Goal: Task Accomplishment & Management: Use online tool/utility

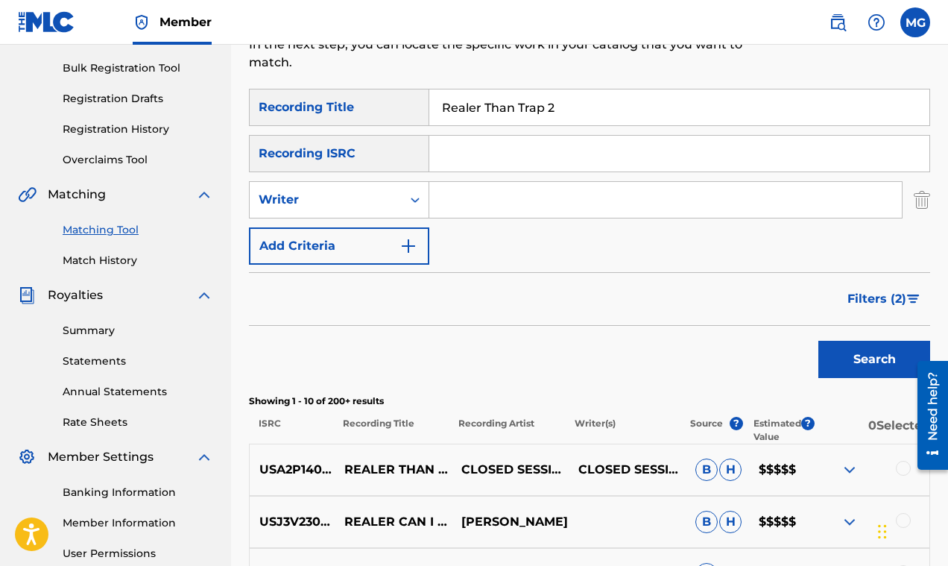
scroll to position [208, 0]
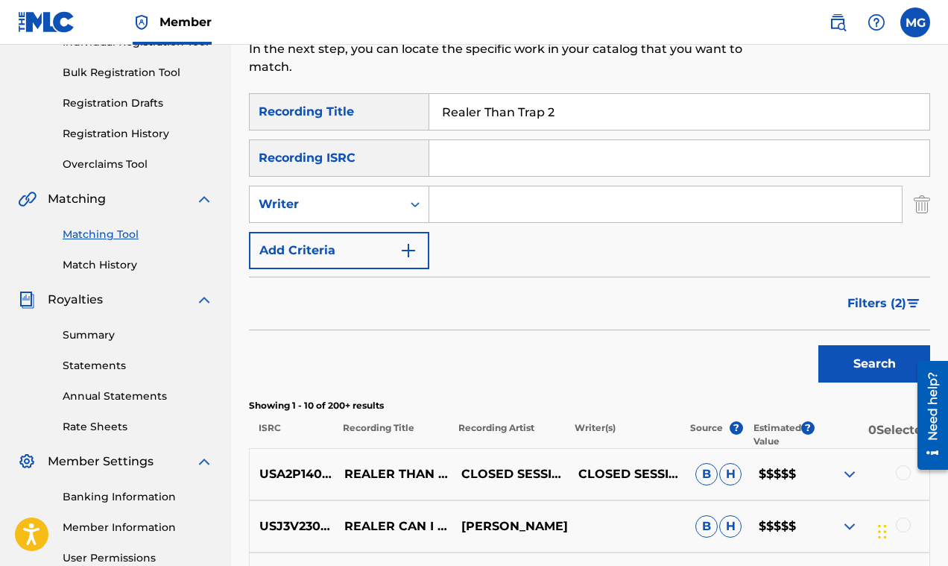
drag, startPoint x: 562, startPoint y: 110, endPoint x: 423, endPoint y: 114, distance: 139.4
click at [429, 114] on input "Realer Than Trap 2" at bounding box center [679, 112] width 500 height 36
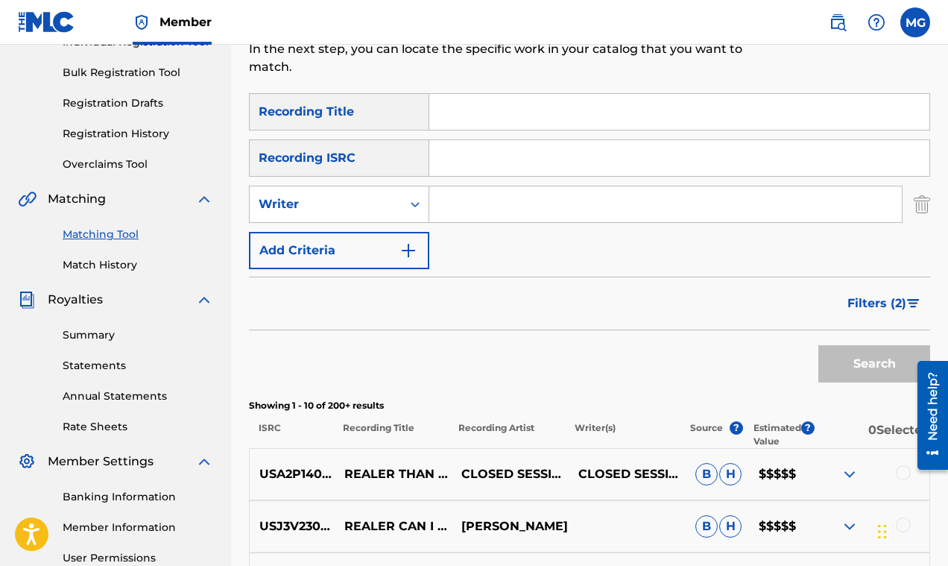
scroll to position [0, 0]
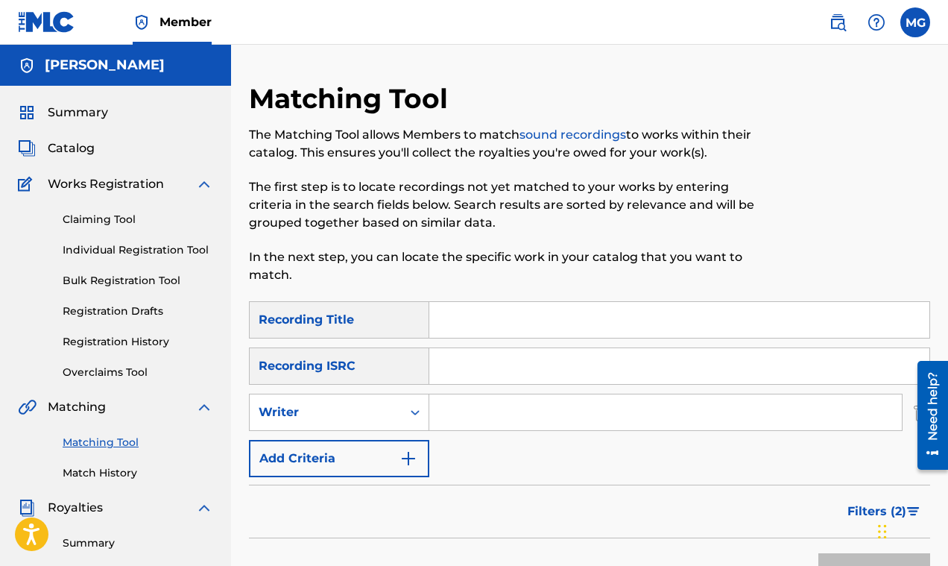
paste input "SW9MM Pt2"
type input "SW9MM Pt2"
click at [483, 422] on input "Search Form" at bounding box center [665, 412] width 472 height 36
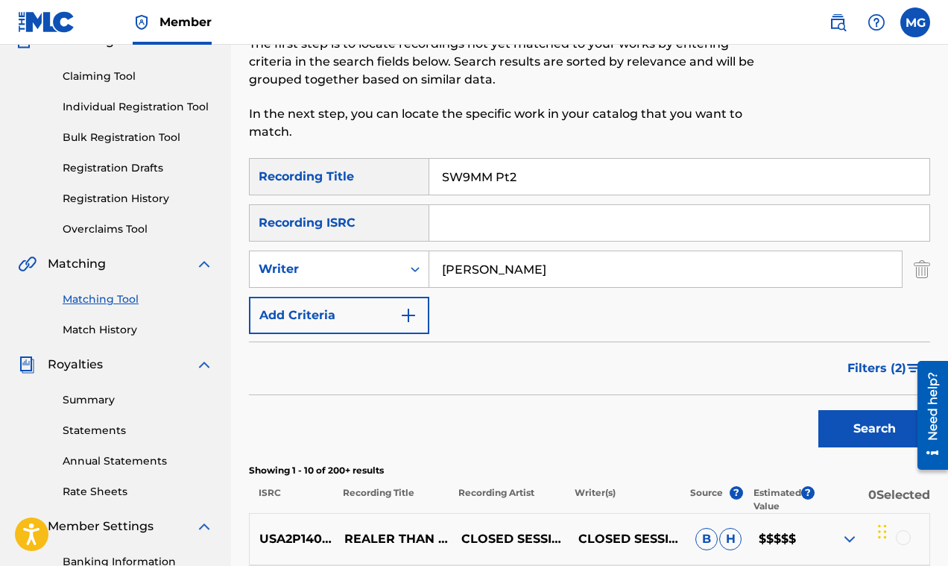
type input "[PERSON_NAME]"
click at [849, 431] on button "Search" at bounding box center [874, 428] width 112 height 37
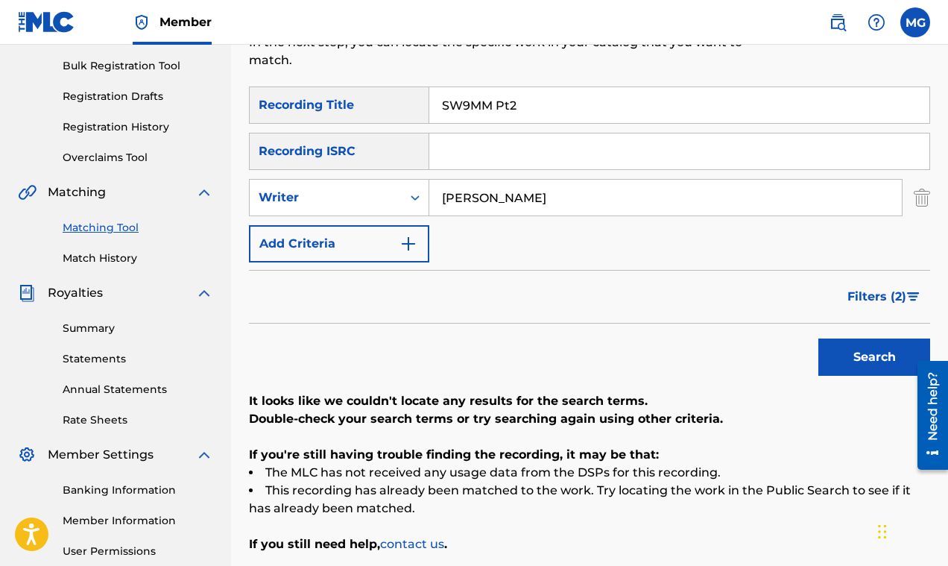
scroll to position [83, 0]
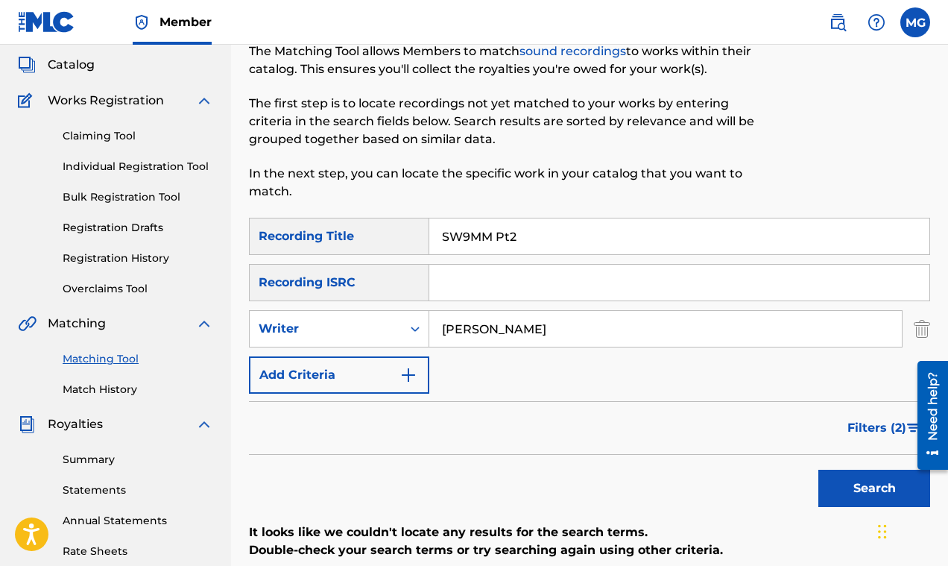
drag, startPoint x: 541, startPoint y: 329, endPoint x: 420, endPoint y: 322, distance: 121.6
click at [429, 322] on input "[PERSON_NAME]" at bounding box center [665, 329] width 472 height 36
click at [847, 488] on button "Search" at bounding box center [874, 487] width 112 height 37
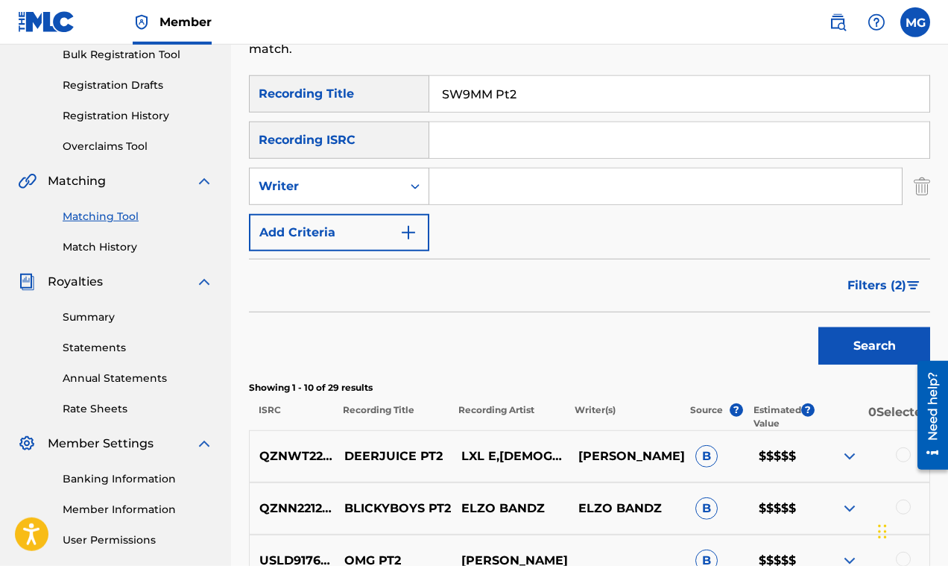
scroll to position [203, 0]
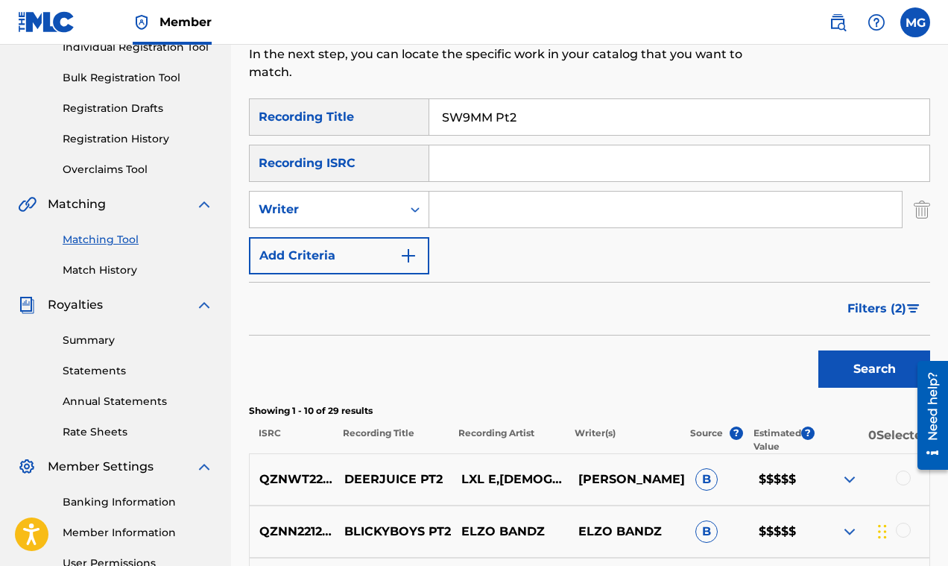
click at [902, 309] on span "Filters ( 2 )" at bounding box center [876, 309] width 59 height 18
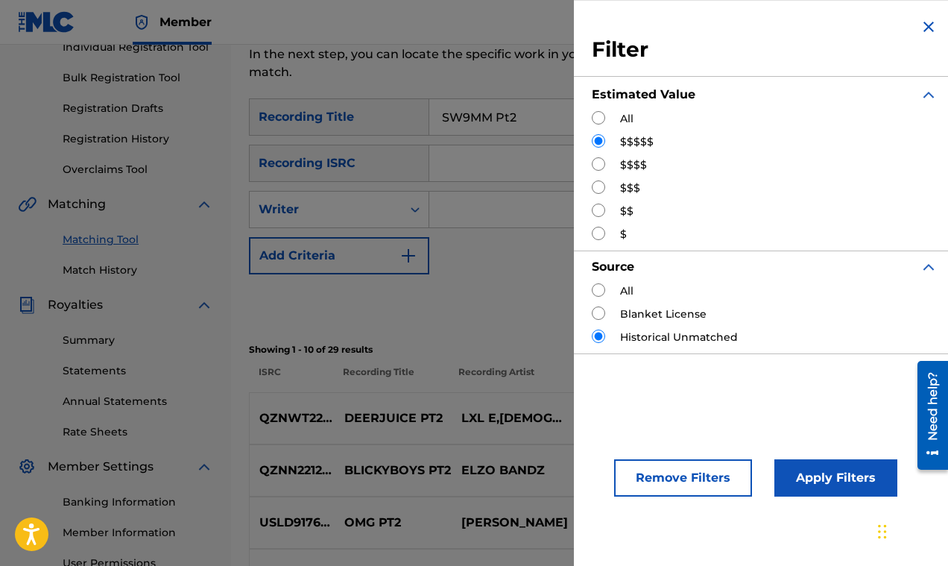
click at [604, 114] on input "Search Form" at bounding box center [598, 117] width 13 height 13
radio input "true"
click at [602, 288] on input "Search Form" at bounding box center [598, 289] width 13 height 13
radio input "true"
click at [818, 475] on button "Apply Filters" at bounding box center [835, 477] width 123 height 37
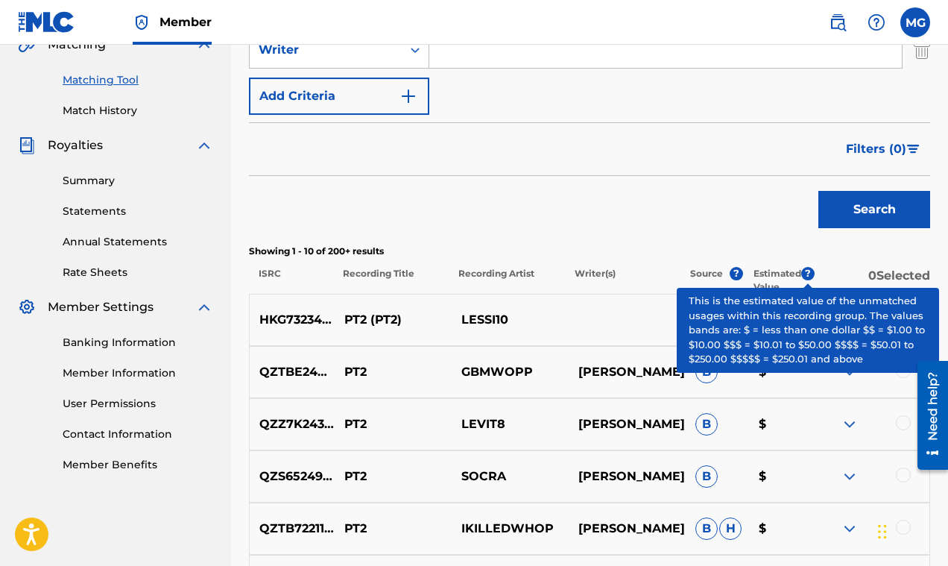
scroll to position [358, 0]
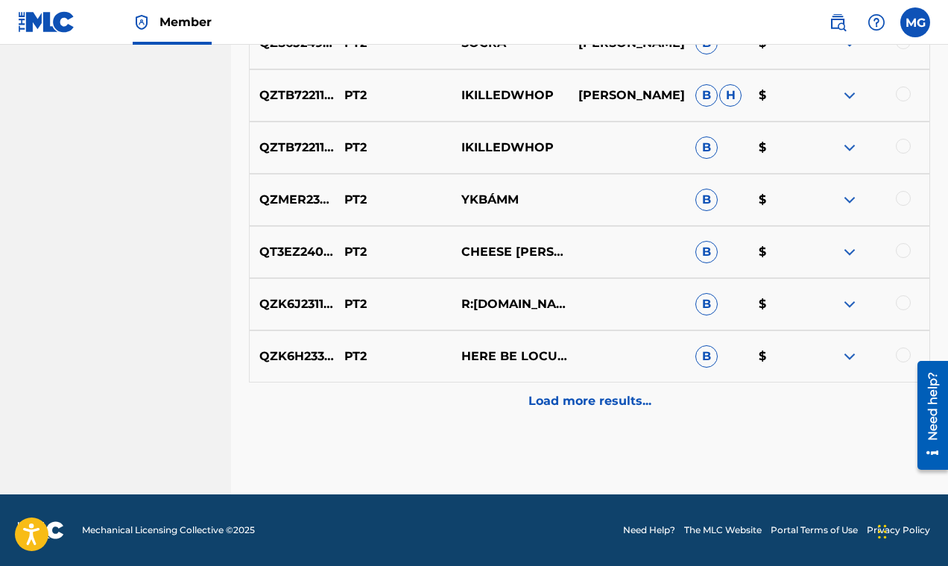
click at [626, 391] on div "Load more results..." at bounding box center [589, 400] width 681 height 37
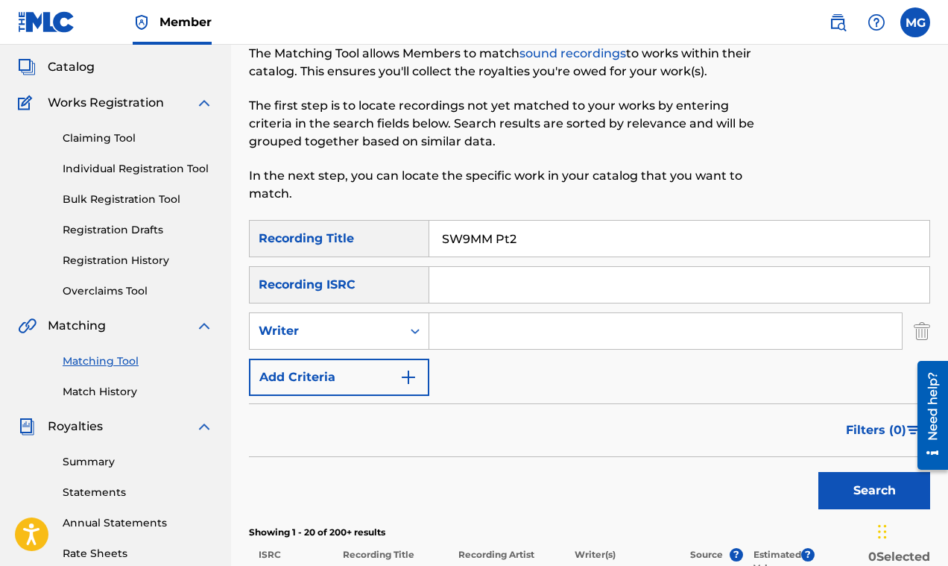
scroll to position [0, 0]
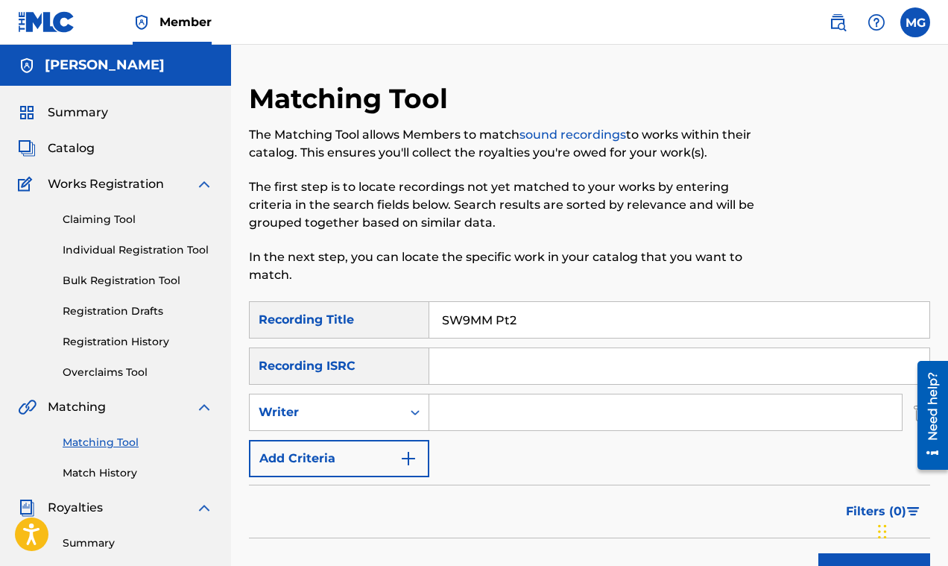
drag, startPoint x: 529, startPoint y: 317, endPoint x: 434, endPoint y: 316, distance: 94.6
click at [434, 316] on input "SW9MM Pt2" at bounding box center [679, 320] width 500 height 36
click at [113, 222] on link "Claiming Tool" at bounding box center [138, 220] width 151 height 16
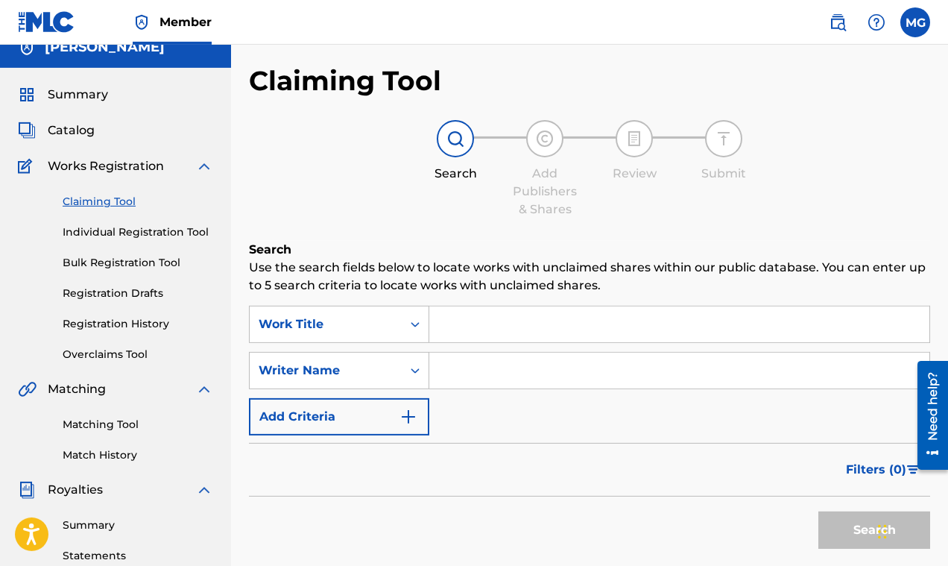
scroll to position [24, 0]
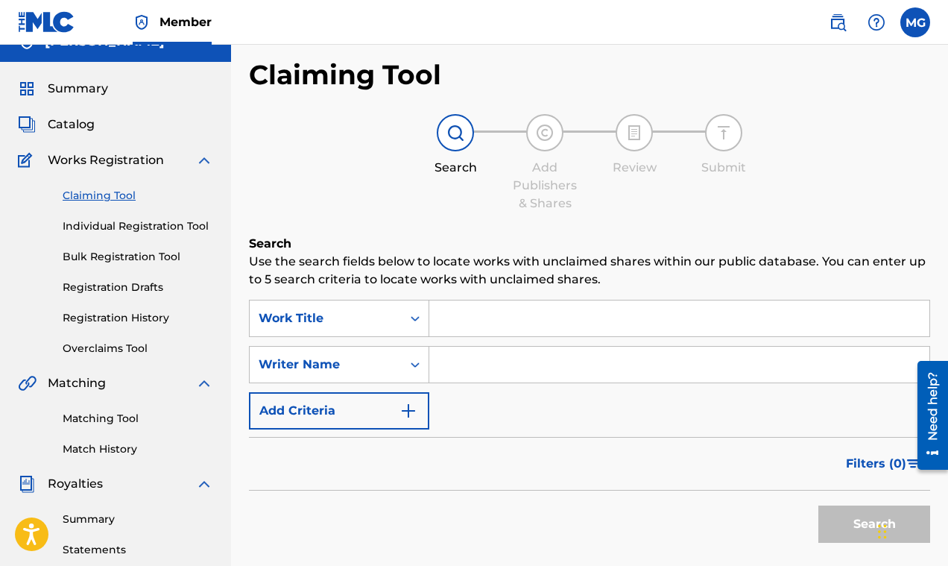
click at [460, 326] on input "Search Form" at bounding box center [679, 318] width 500 height 36
paste input "SW9MM Pt2"
type input "SW9MM Pt2"
click at [829, 516] on button "Search" at bounding box center [874, 523] width 112 height 37
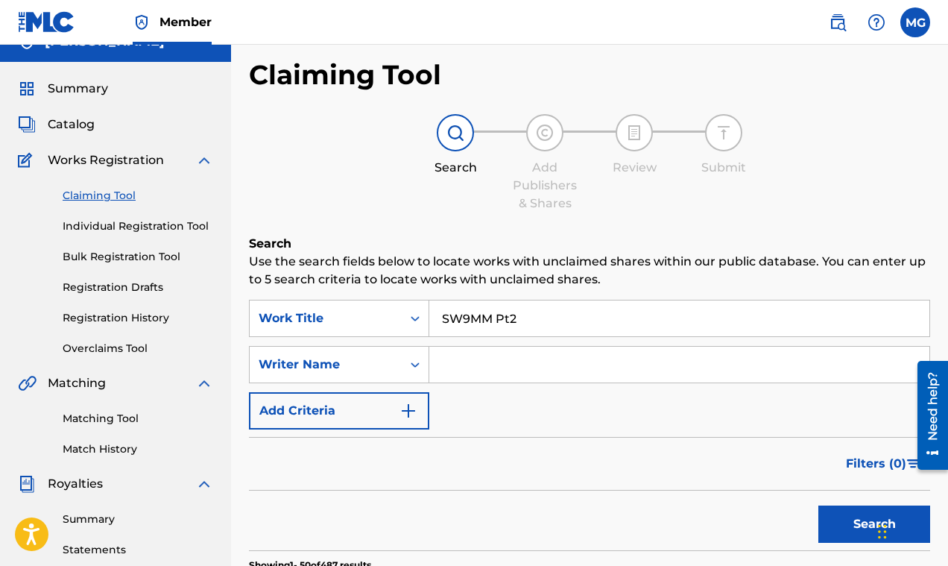
scroll to position [0, 0]
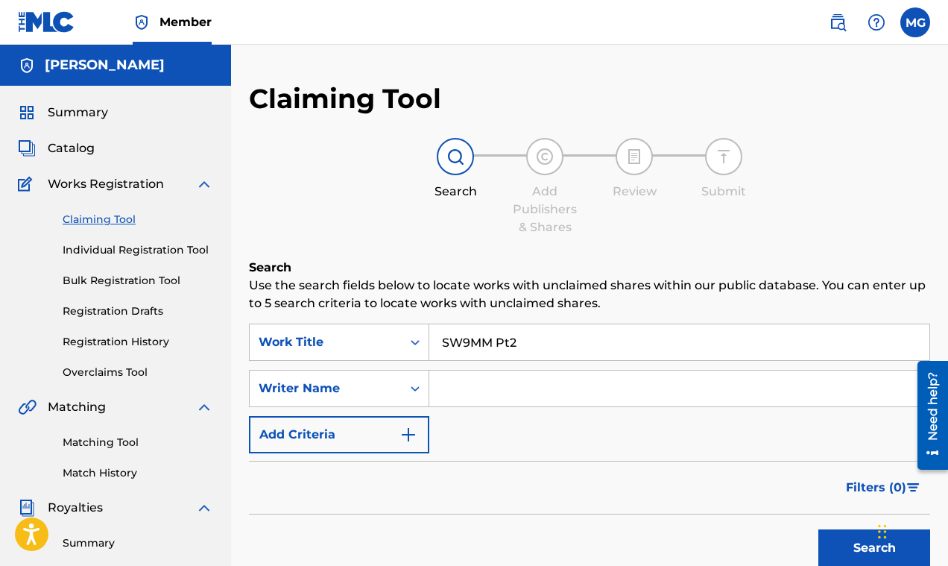
drag, startPoint x: 525, startPoint y: 343, endPoint x: 404, endPoint y: 339, distance: 121.5
click at [429, 339] on input "SW9MM Pt2" at bounding box center [679, 342] width 500 height 36
click at [459, 390] on input "Search Form" at bounding box center [679, 388] width 500 height 36
type input "tempman"
click at [818, 529] on button "Search" at bounding box center [874, 547] width 112 height 37
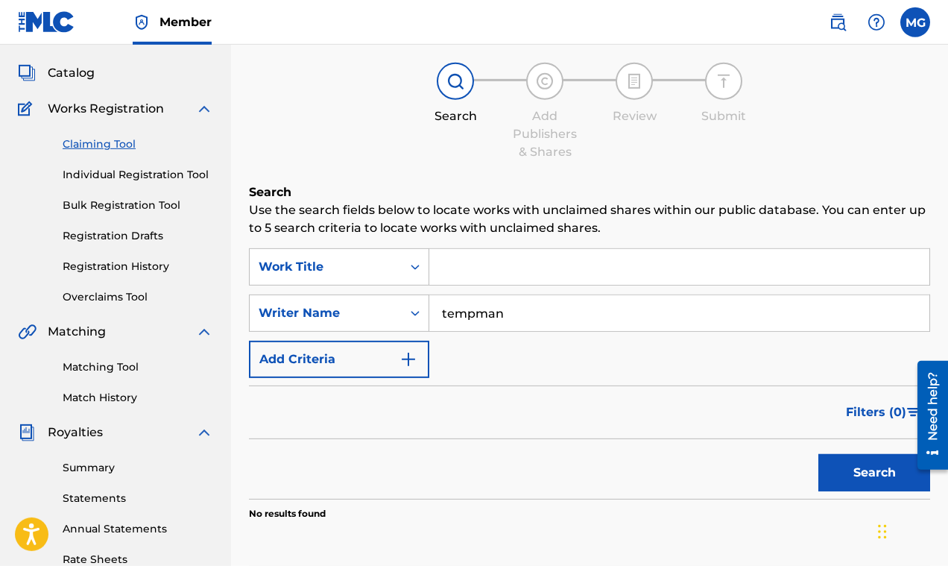
scroll to position [131, 0]
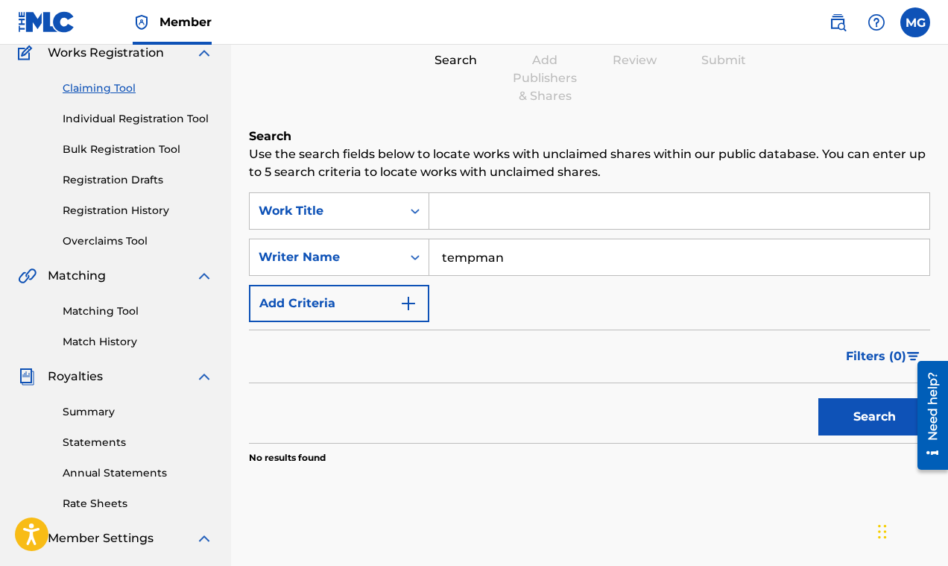
click at [414, 299] on img "Search Form" at bounding box center [408, 303] width 18 height 18
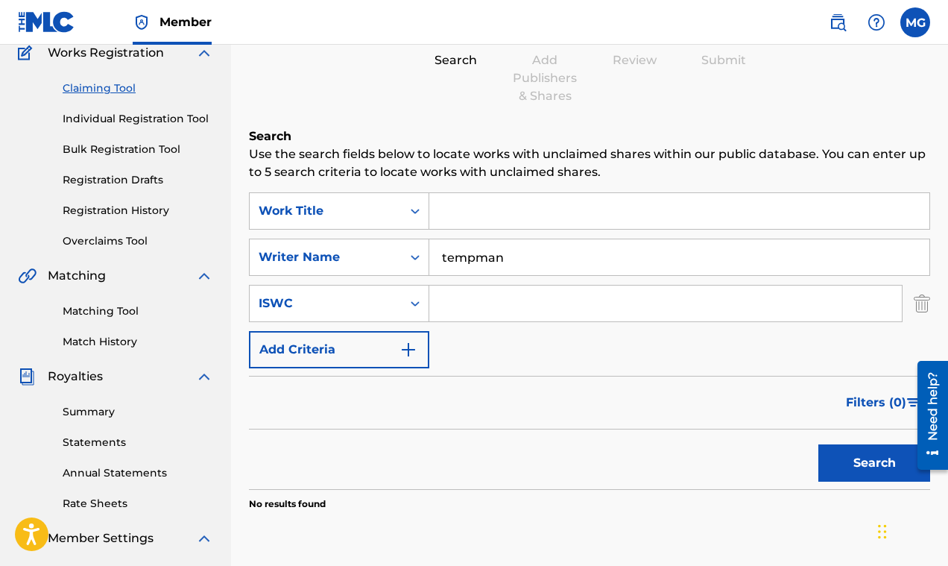
click at [411, 348] on img "Search Form" at bounding box center [408, 350] width 18 height 18
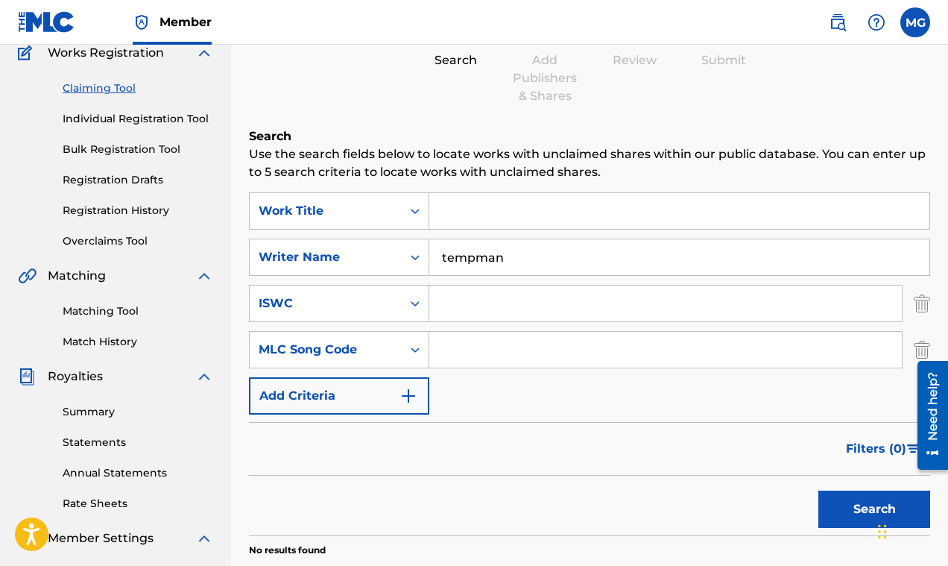
click at [413, 392] on img "Search Form" at bounding box center [408, 396] width 18 height 18
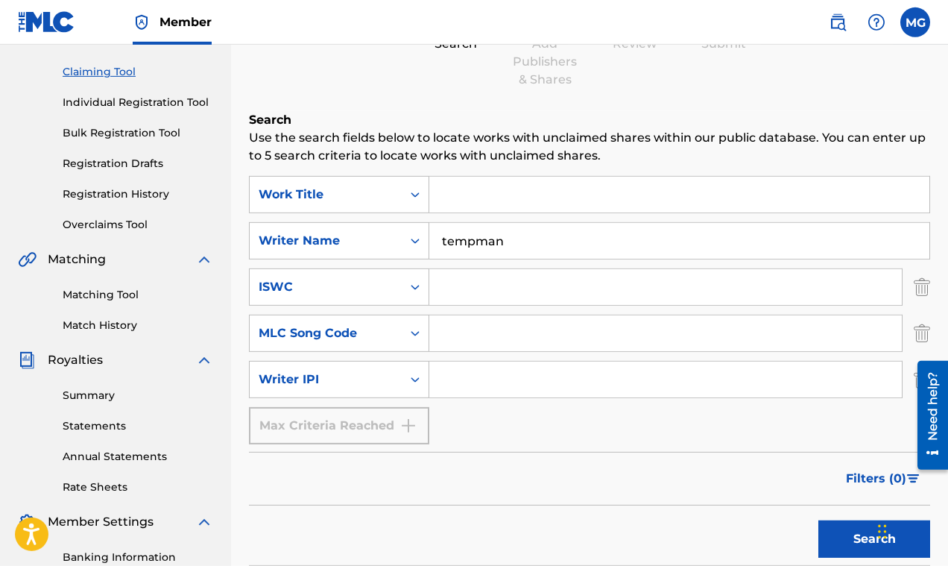
scroll to position [155, 0]
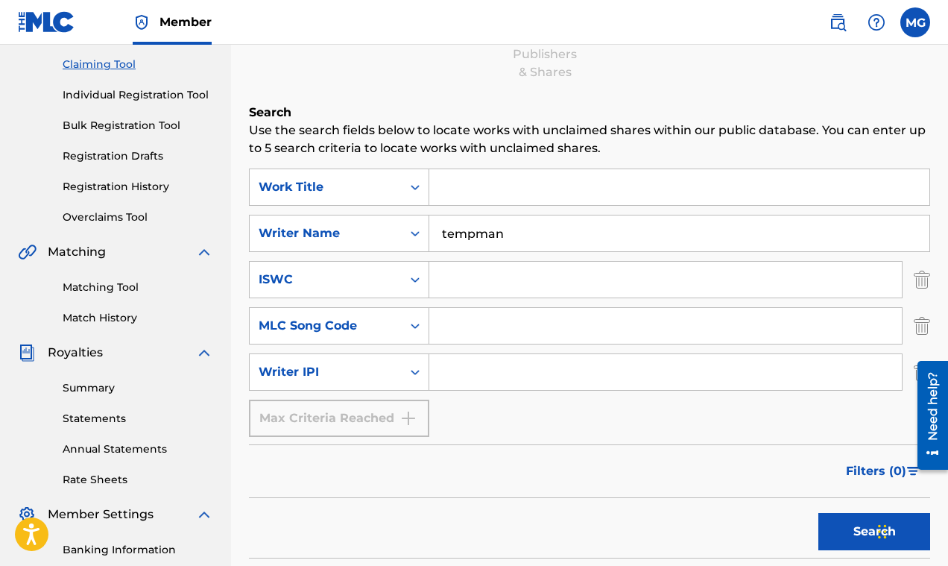
click at [923, 315] on img "Search Form" at bounding box center [922, 325] width 16 height 37
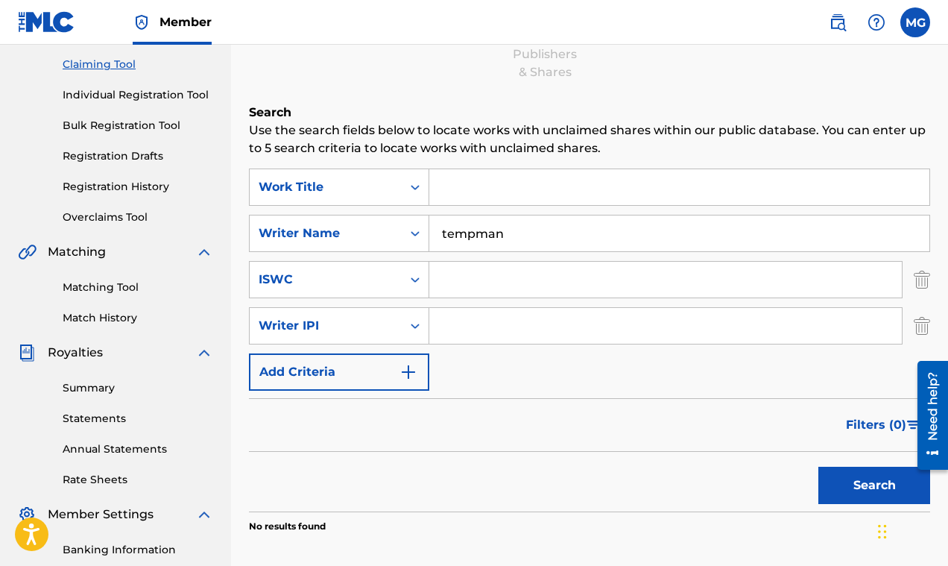
click at [920, 282] on img "Search Form" at bounding box center [922, 279] width 16 height 37
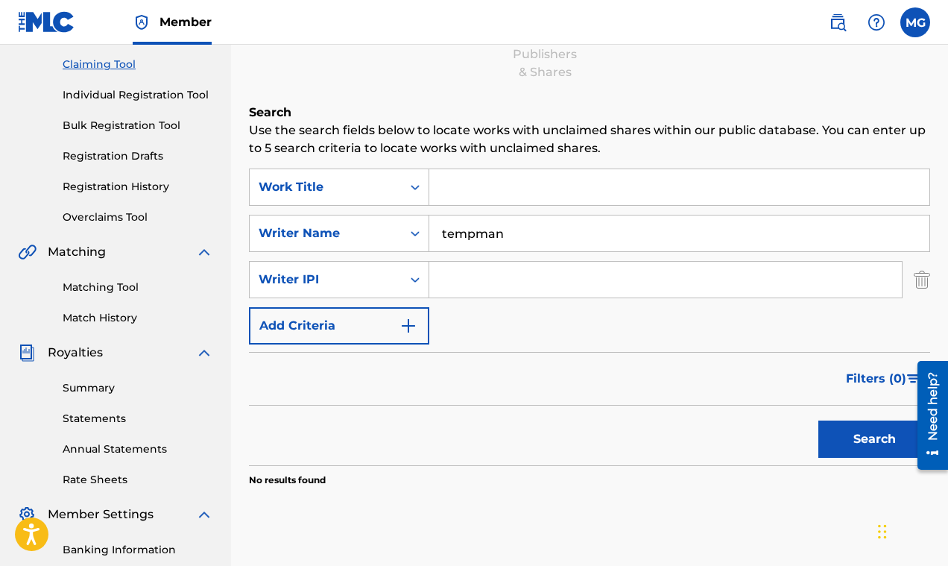
click at [920, 281] on img "Search Form" at bounding box center [922, 279] width 16 height 37
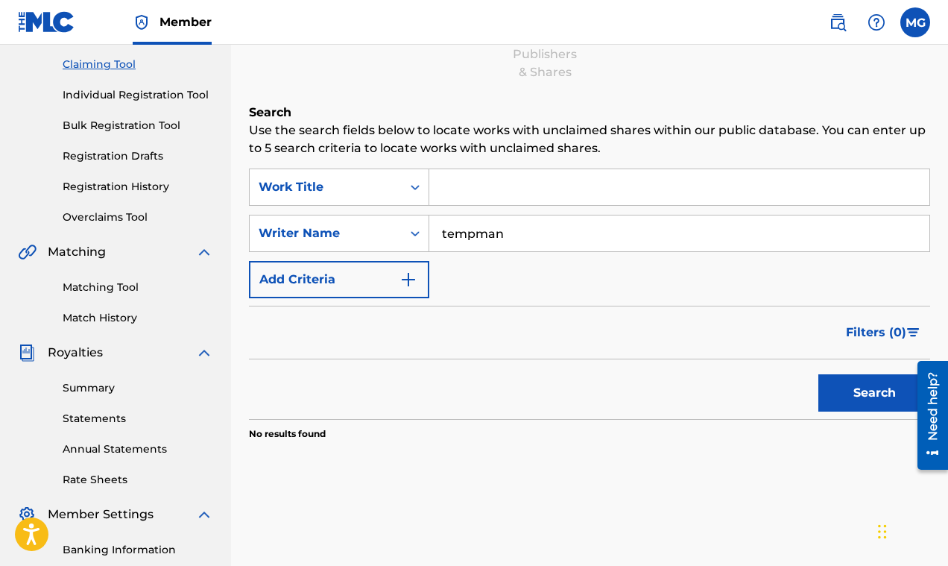
click at [861, 390] on button "Search" at bounding box center [874, 392] width 112 height 37
click at [449, 182] on input "Search Form" at bounding box center [679, 187] width 500 height 36
paste input "Shooting Star 4"
type input "Shooting Star 4"
click at [852, 394] on button "Search" at bounding box center [874, 392] width 112 height 37
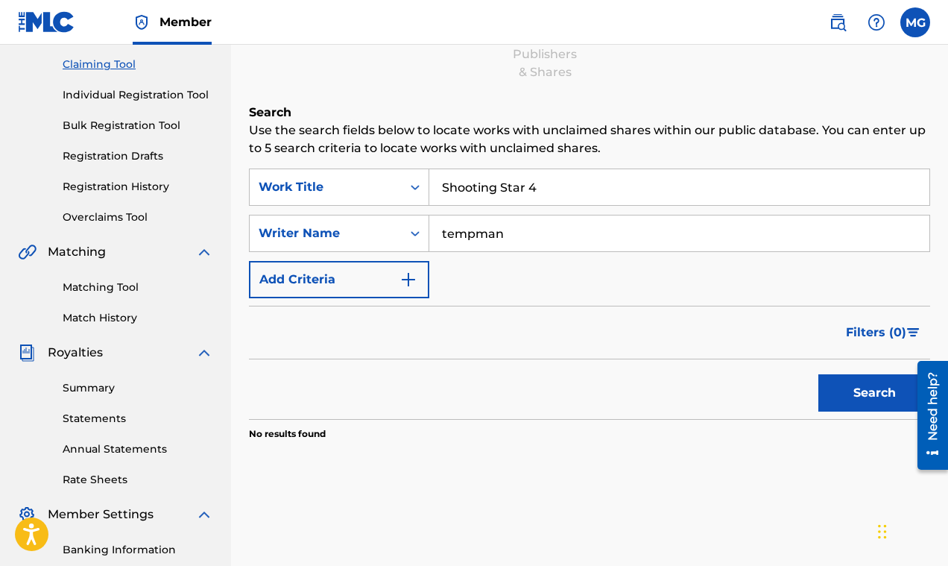
click at [405, 279] on img "Search Form" at bounding box center [408, 279] width 18 height 18
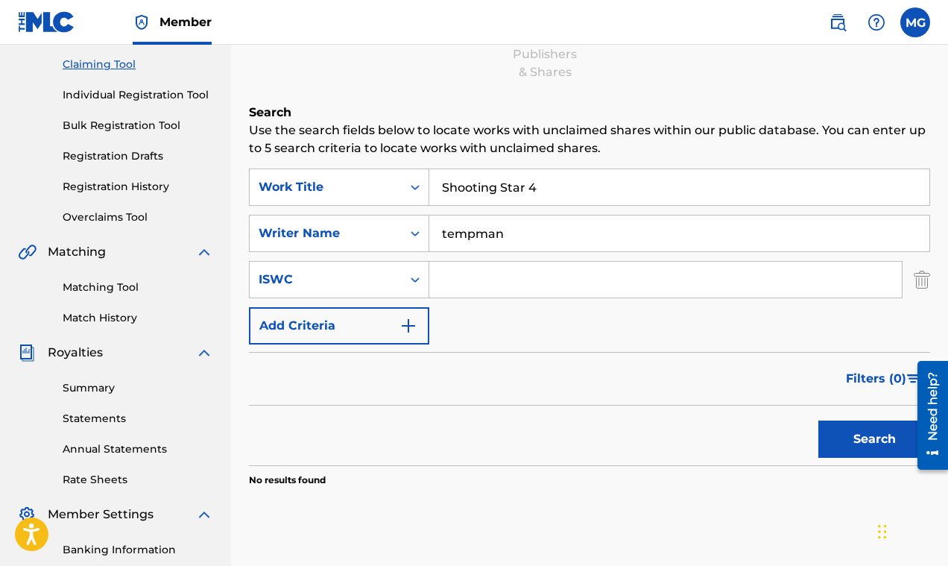
click at [413, 323] on img "Search Form" at bounding box center [408, 326] width 18 height 18
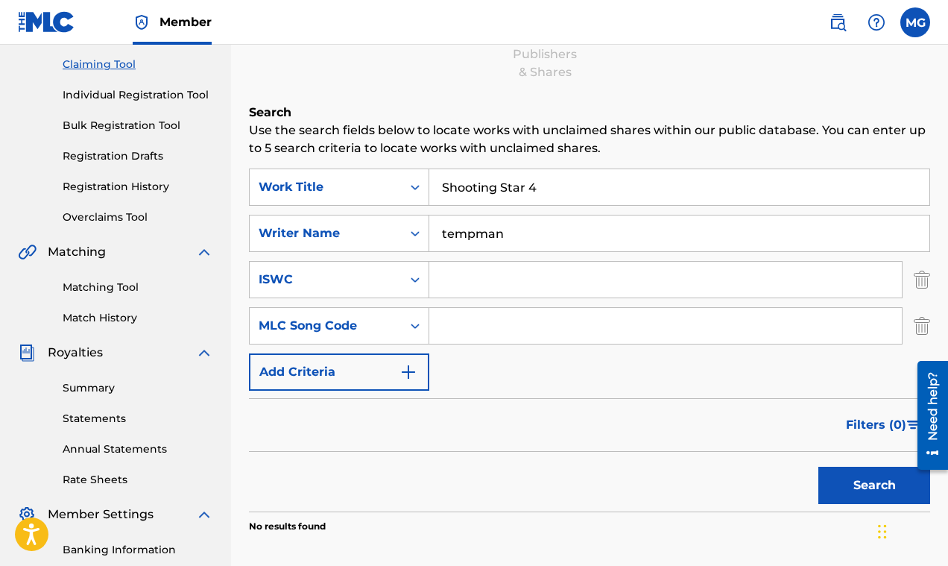
click at [414, 370] on img "Search Form" at bounding box center [408, 372] width 18 height 18
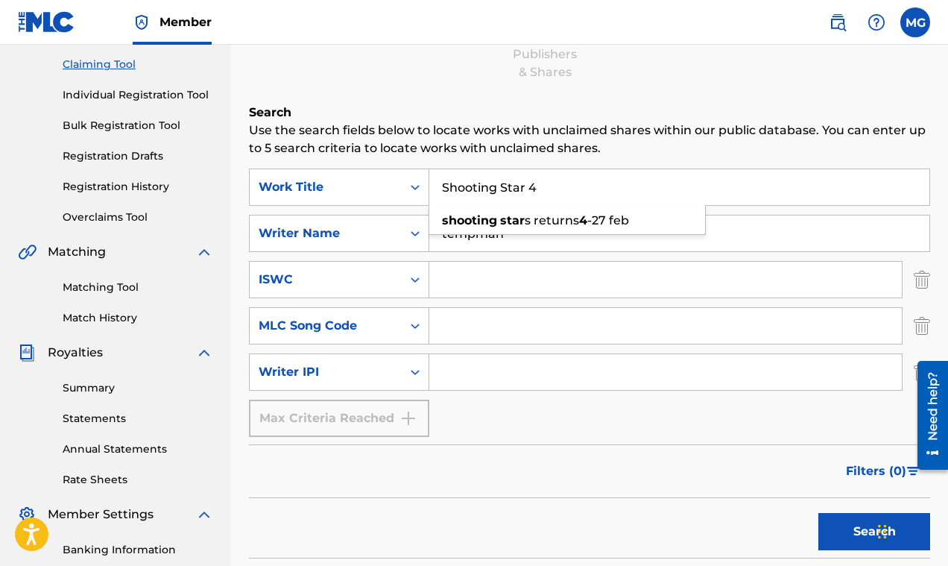
drag, startPoint x: 570, startPoint y: 192, endPoint x: 381, endPoint y: 177, distance: 189.9
click at [429, 177] on input "Shooting Star 4" at bounding box center [679, 187] width 500 height 36
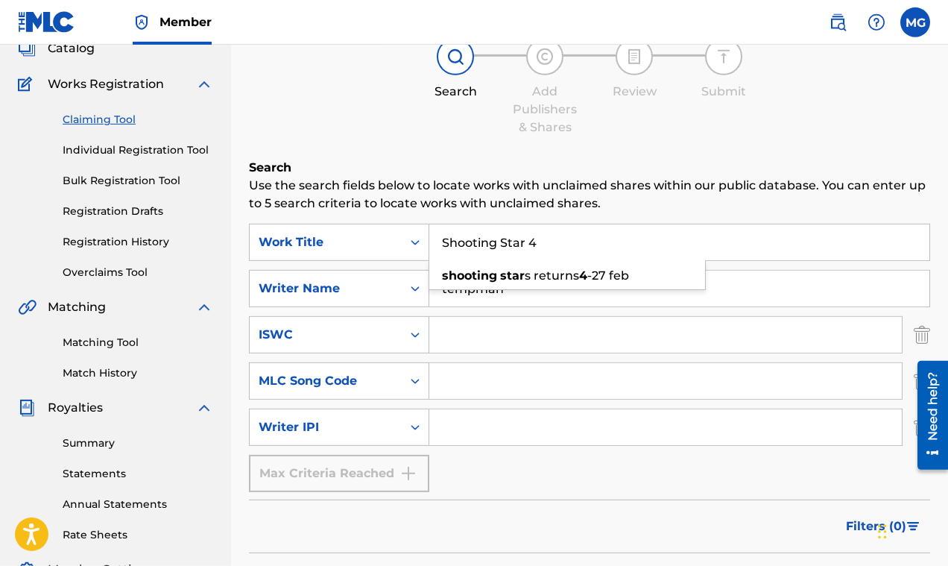
scroll to position [0, 0]
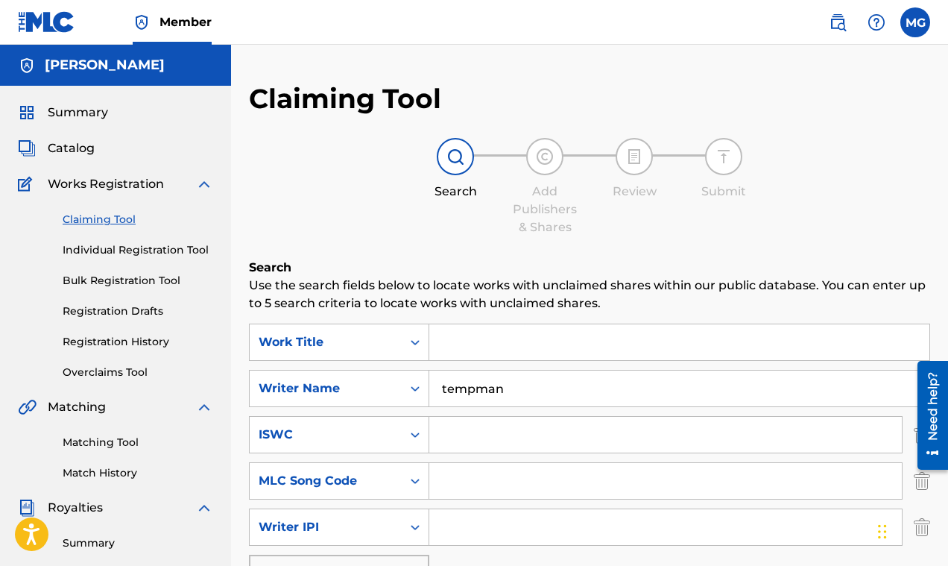
paste input "Different Aspects N.O"
type input "Different Aspects N.O"
drag, startPoint x: 515, startPoint y: 390, endPoint x: 420, endPoint y: 387, distance: 95.4
click at [429, 387] on input "tempman" at bounding box center [679, 388] width 500 height 36
paste input "Different Aspects N.O"
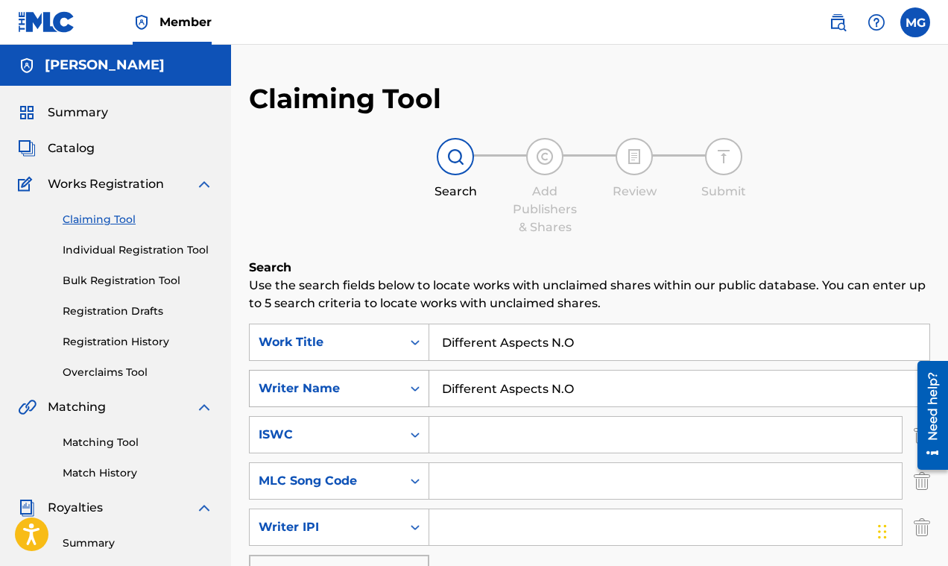
drag, startPoint x: 553, startPoint y: 386, endPoint x: 411, endPoint y: 396, distance: 142.7
click at [429, 396] on input "Different Aspects N.O" at bounding box center [679, 388] width 500 height 36
type input "N.O"
click at [586, 342] on input "Different Aspects N.O" at bounding box center [679, 342] width 500 height 36
type input "Different Aspects"
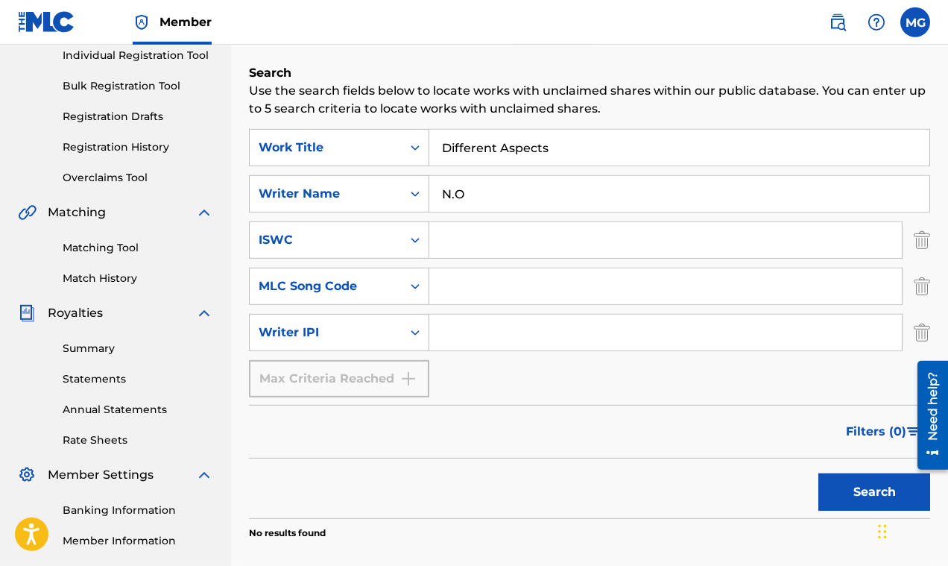
scroll to position [227, 0]
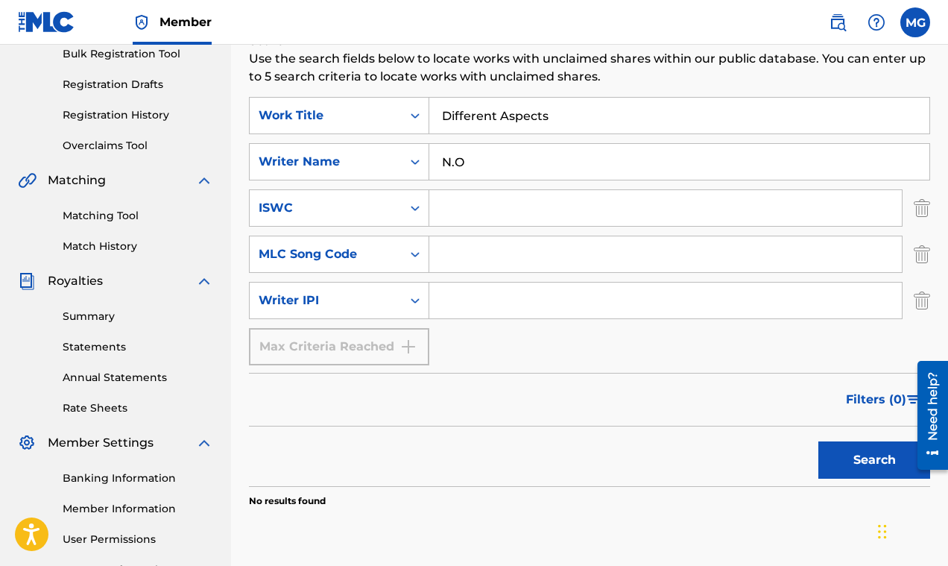
click at [864, 455] on button "Search" at bounding box center [874, 459] width 112 height 37
click at [478, 116] on input "Different Aspects" at bounding box center [679, 116] width 500 height 36
click at [118, 216] on link "Matching Tool" at bounding box center [138, 216] width 151 height 16
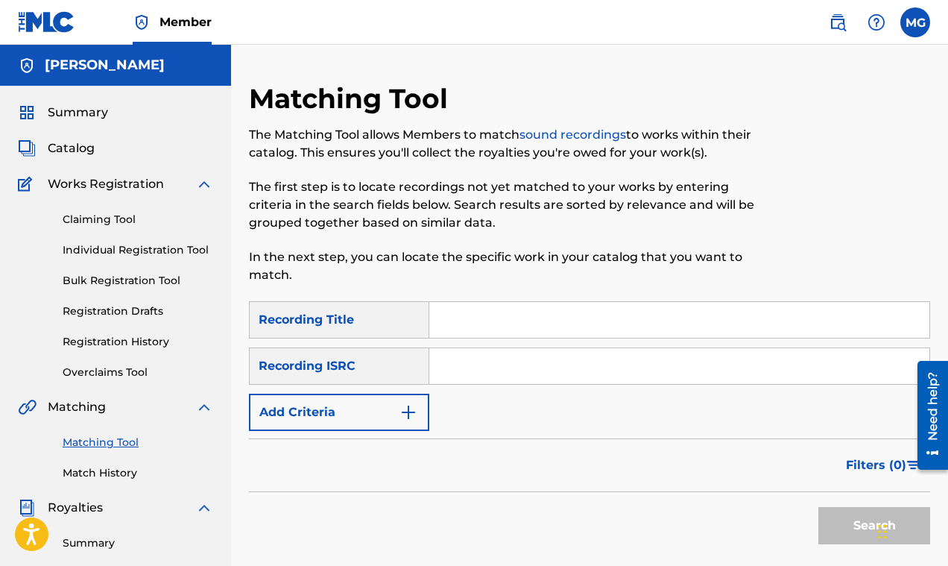
click at [458, 320] on input "Search Form" at bounding box center [679, 320] width 500 height 36
paste input "Different Aspects"
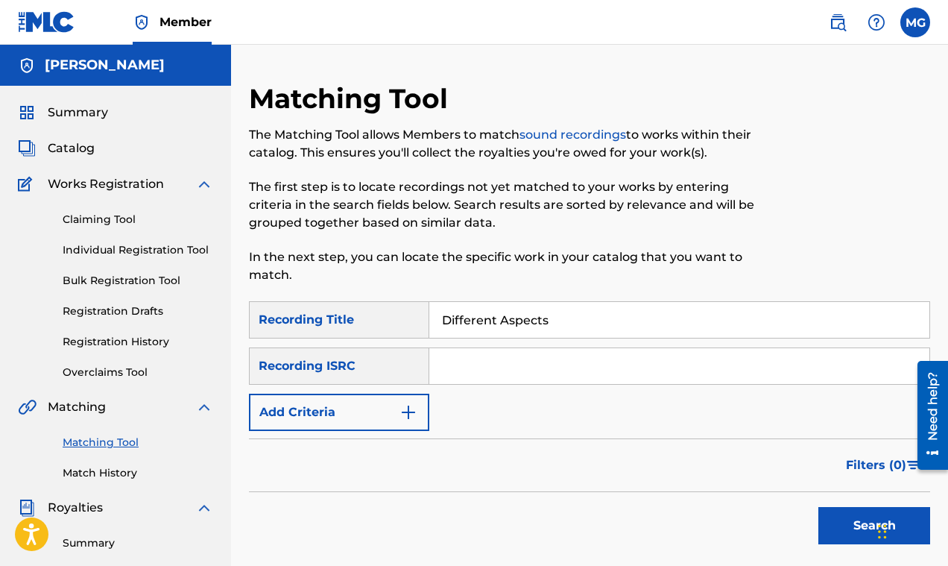
type input "Different Aspects"
click at [845, 518] on button "Search" at bounding box center [874, 525] width 112 height 37
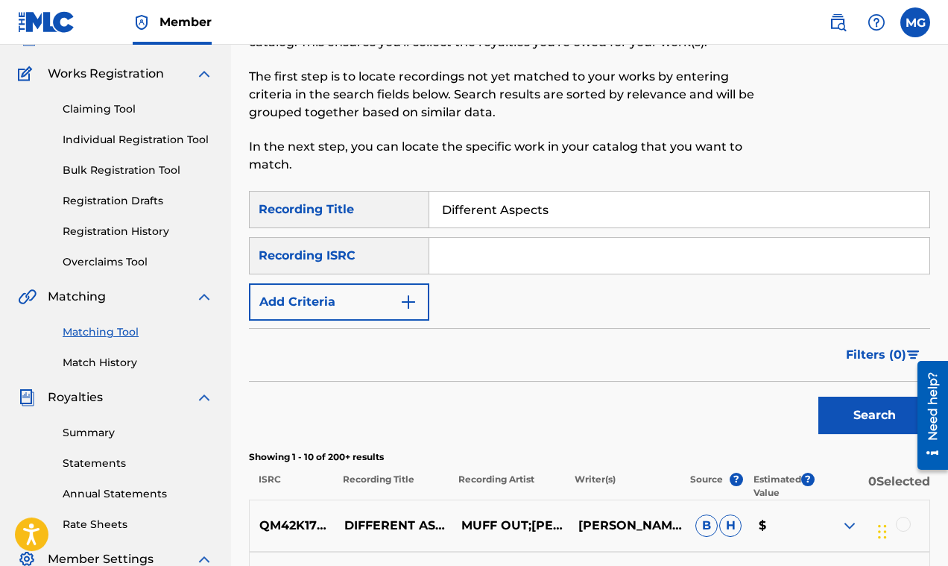
scroll to position [83, 0]
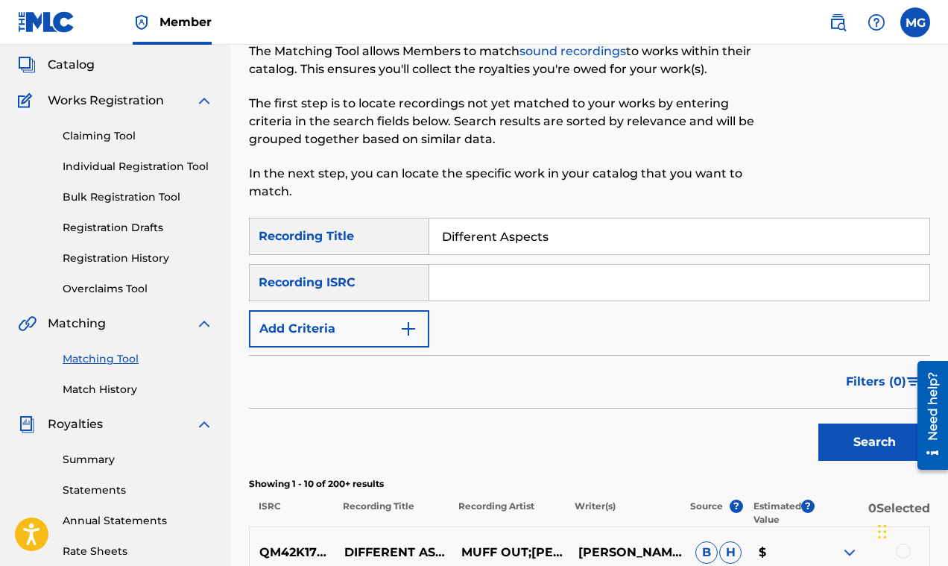
click at [439, 287] on input "Search Form" at bounding box center [679, 283] width 500 height 36
type input "N.O"
click at [847, 442] on button "Search" at bounding box center [874, 441] width 112 height 37
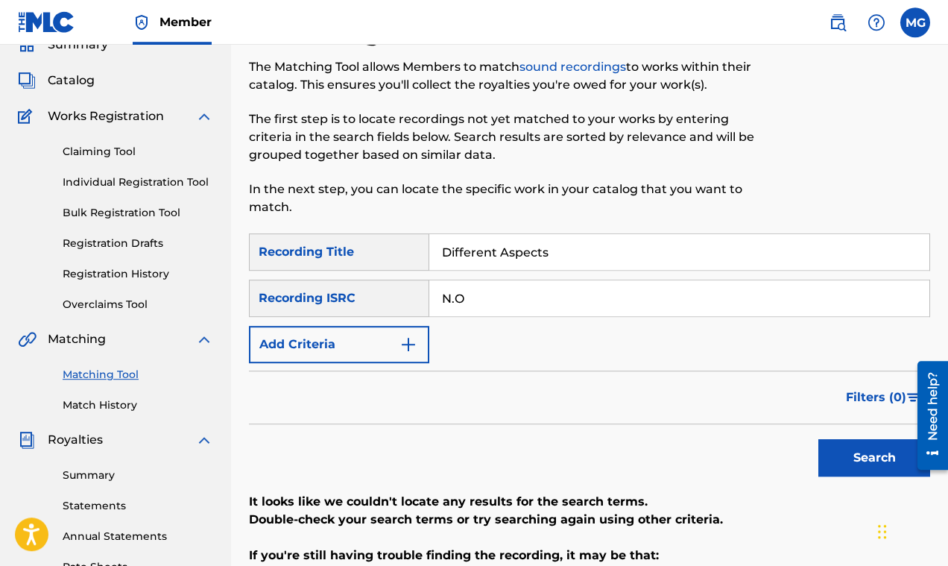
scroll to position [0, 0]
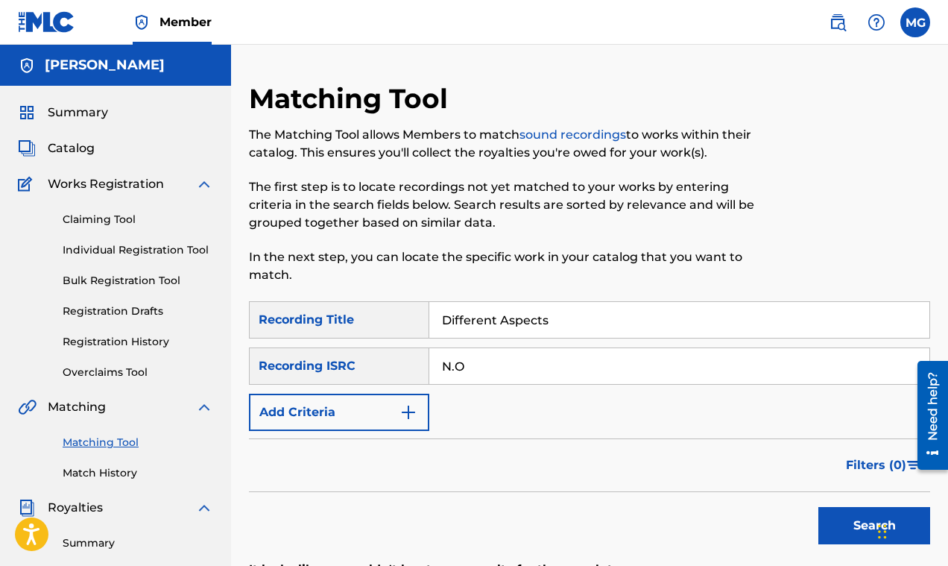
drag, startPoint x: 583, startPoint y: 325, endPoint x: 401, endPoint y: 315, distance: 182.8
click at [429, 315] on input "Different Aspects" at bounding box center [679, 320] width 500 height 36
click at [844, 518] on button "Search" at bounding box center [874, 525] width 112 height 37
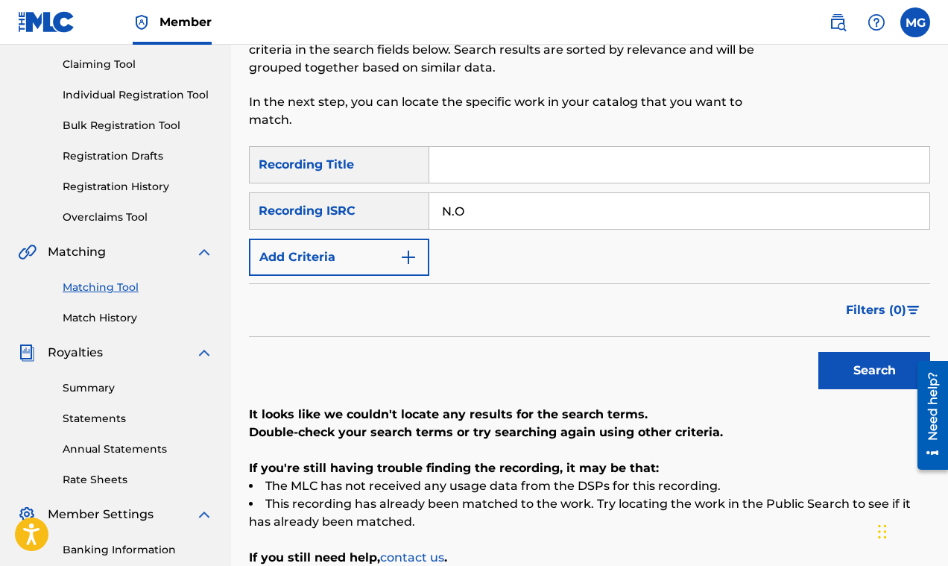
click at [466, 210] on input "N.O" at bounding box center [679, 211] width 500 height 36
type input "N.O."
click at [867, 375] on button "Search" at bounding box center [874, 370] width 112 height 37
drag, startPoint x: 498, startPoint y: 210, endPoint x: 413, endPoint y: 210, distance: 84.9
click at [429, 210] on input "N.O." at bounding box center [679, 211] width 500 height 36
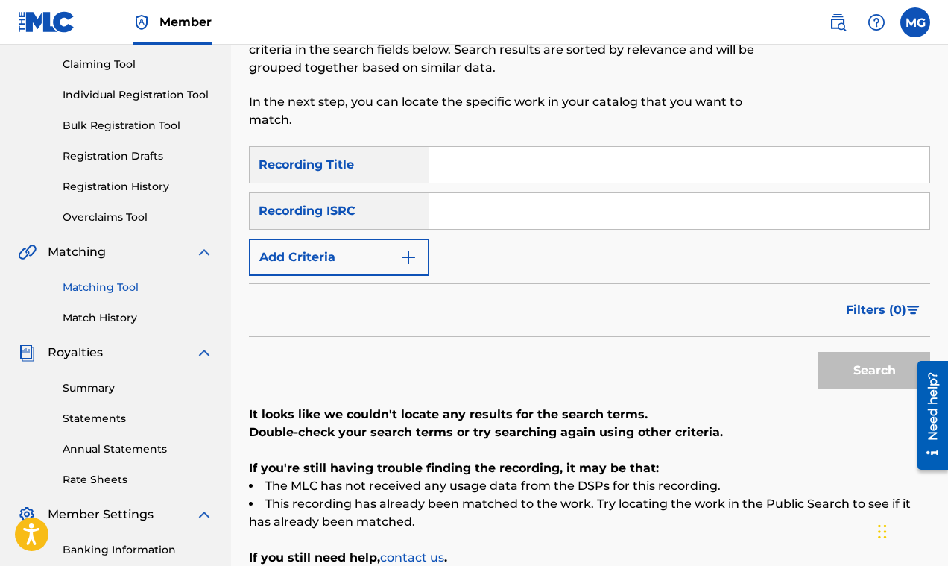
click at [460, 161] on input "Search Form" at bounding box center [679, 165] width 500 height 36
paste input "Different Aspects"
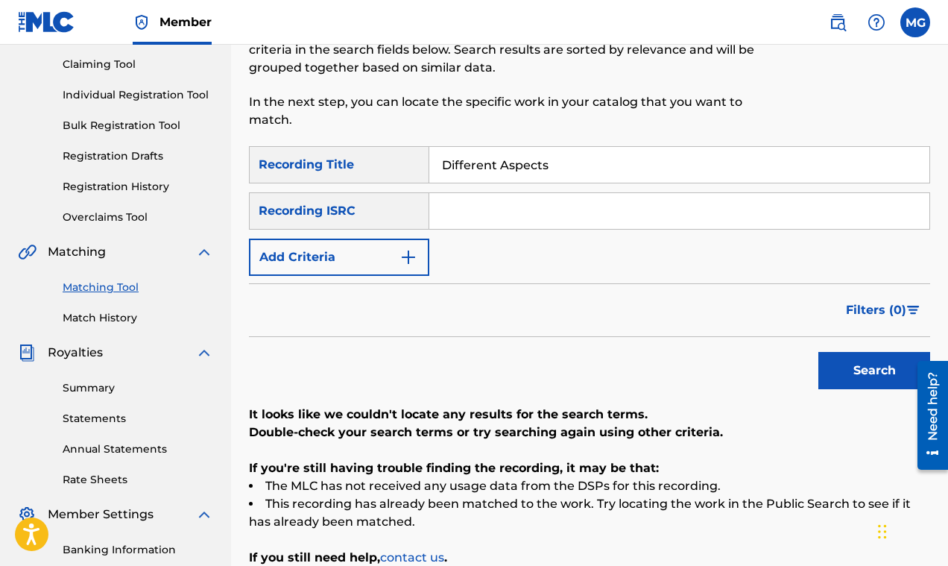
type input "Different Aspects"
click at [858, 371] on button "Search" at bounding box center [874, 370] width 112 height 37
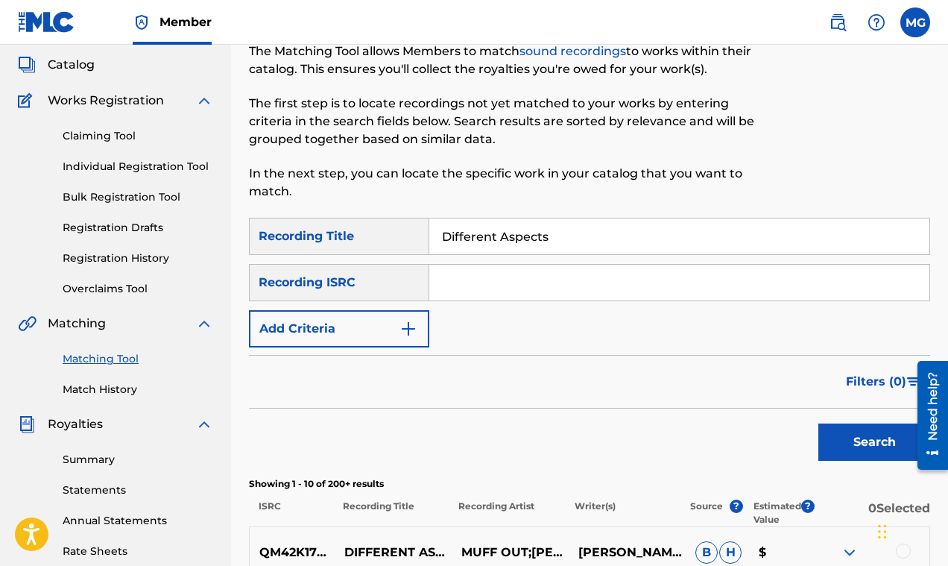
scroll to position [238, 0]
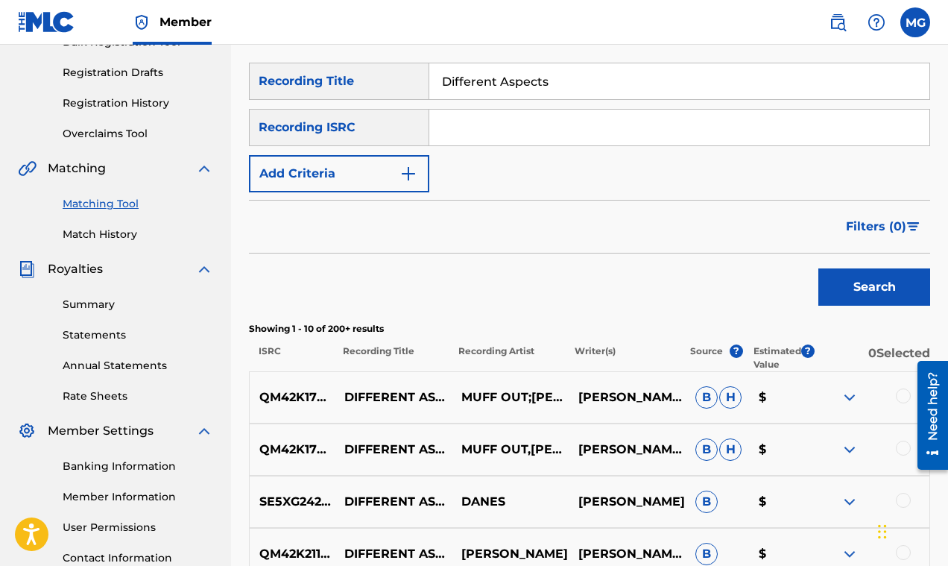
click at [858, 227] on span "Filters ( 0 )" at bounding box center [876, 227] width 60 height 18
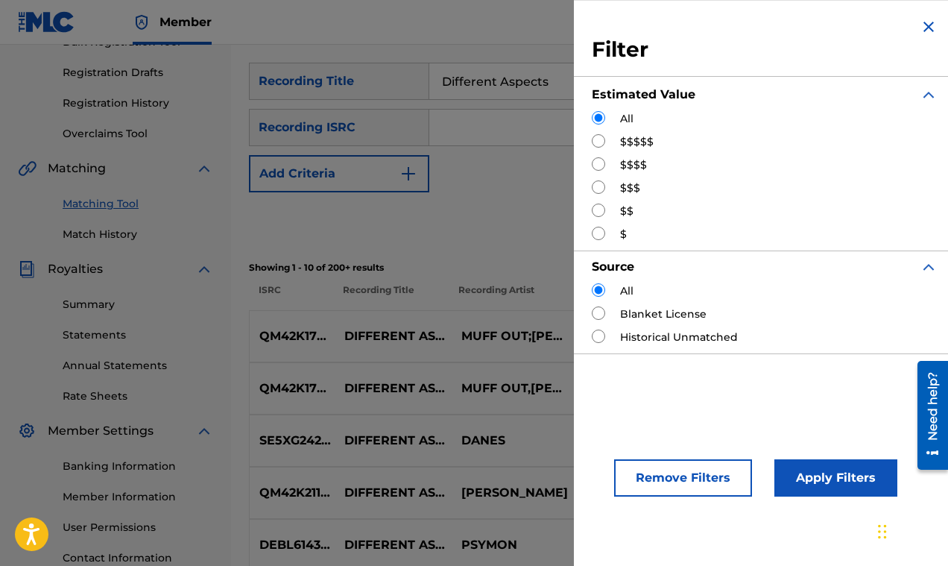
drag, startPoint x: 604, startPoint y: 142, endPoint x: 597, endPoint y: 140, distance: 7.6
click at [601, 142] on input "Search Form" at bounding box center [598, 140] width 13 height 13
radio input "true"
click at [785, 464] on button "Apply Filters" at bounding box center [835, 477] width 123 height 37
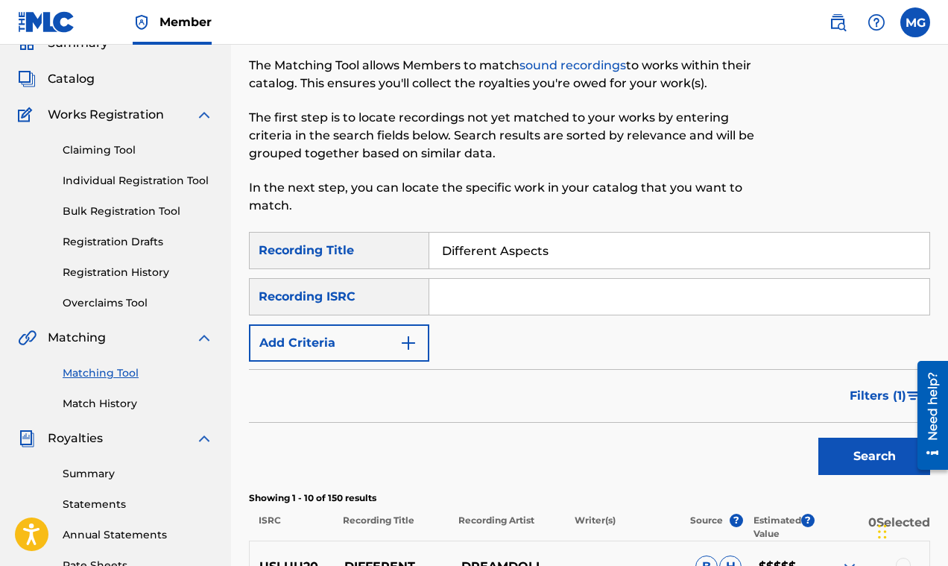
scroll to position [0, 0]
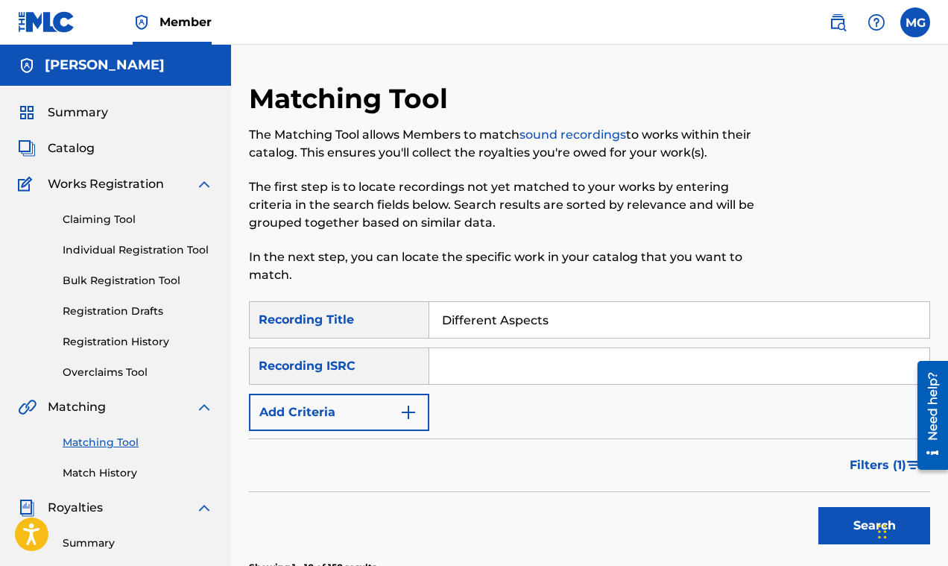
click at [501, 362] on input "Search Form" at bounding box center [679, 366] width 500 height 36
type input "mark gillette"
click at [845, 517] on button "Search" at bounding box center [874, 525] width 112 height 37
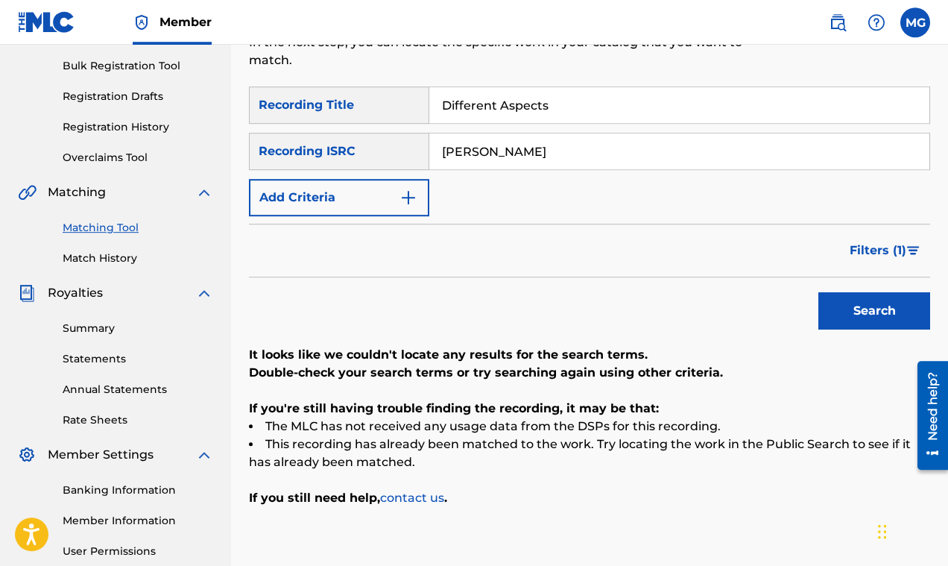
scroll to position [60, 0]
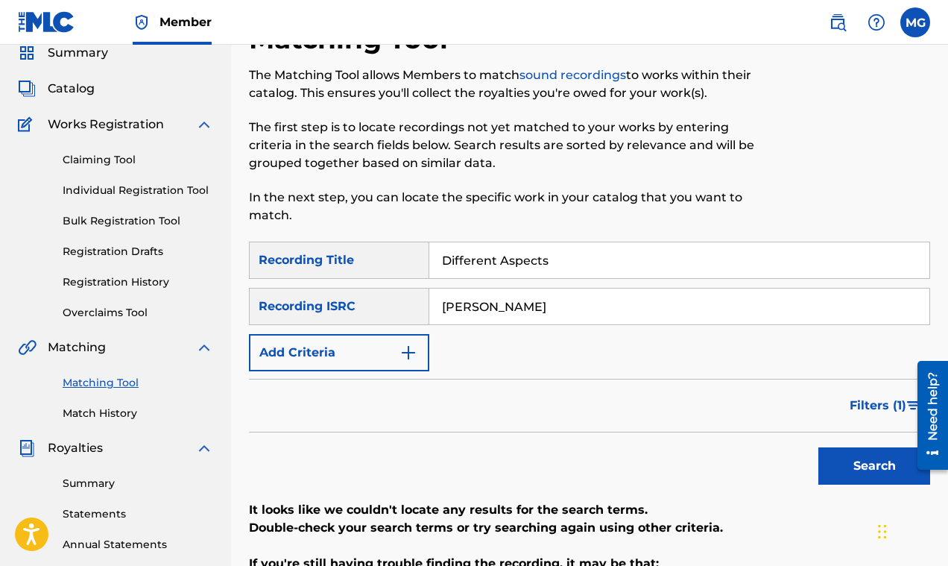
drag, startPoint x: 557, startPoint y: 306, endPoint x: 432, endPoint y: 300, distance: 125.4
click at [432, 300] on input "mark gillette" at bounding box center [679, 306] width 500 height 36
type input "Mark Herbert Gillette"
click at [855, 474] on button "Search" at bounding box center [874, 465] width 112 height 37
drag, startPoint x: 580, startPoint y: 308, endPoint x: 425, endPoint y: 297, distance: 155.4
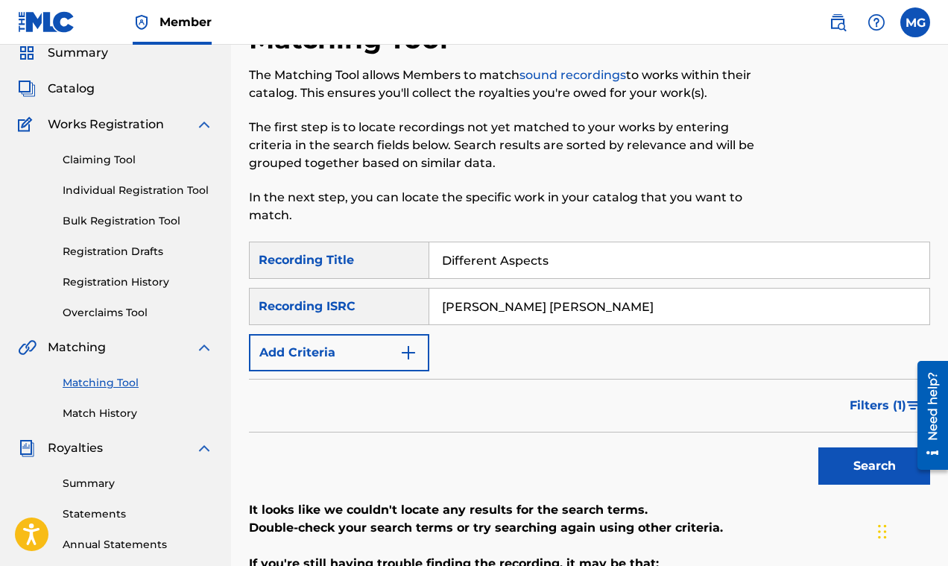
click at [429, 297] on input "Mark Herbert Gillette" at bounding box center [679, 306] width 500 height 36
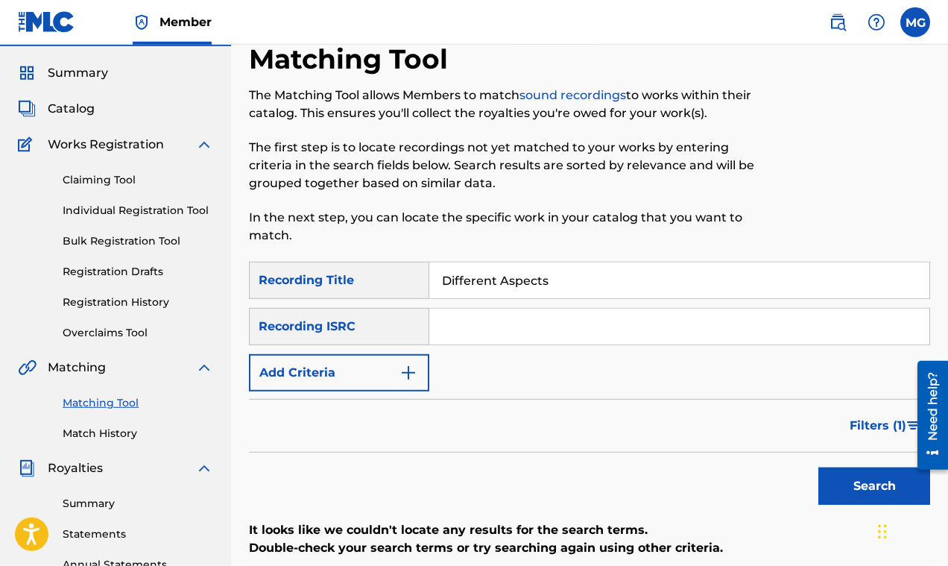
scroll to position [36, 0]
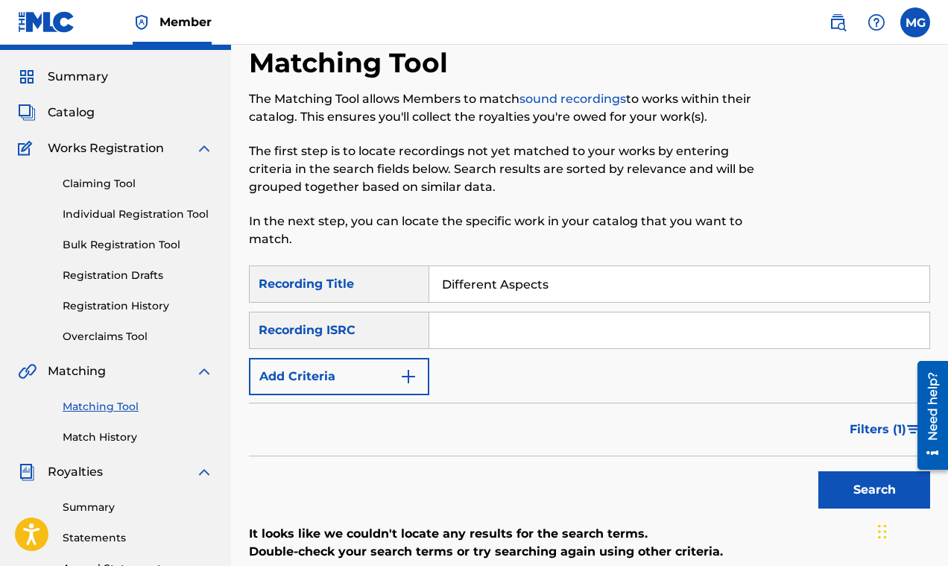
click at [101, 183] on link "Claiming Tool" at bounding box center [138, 184] width 151 height 16
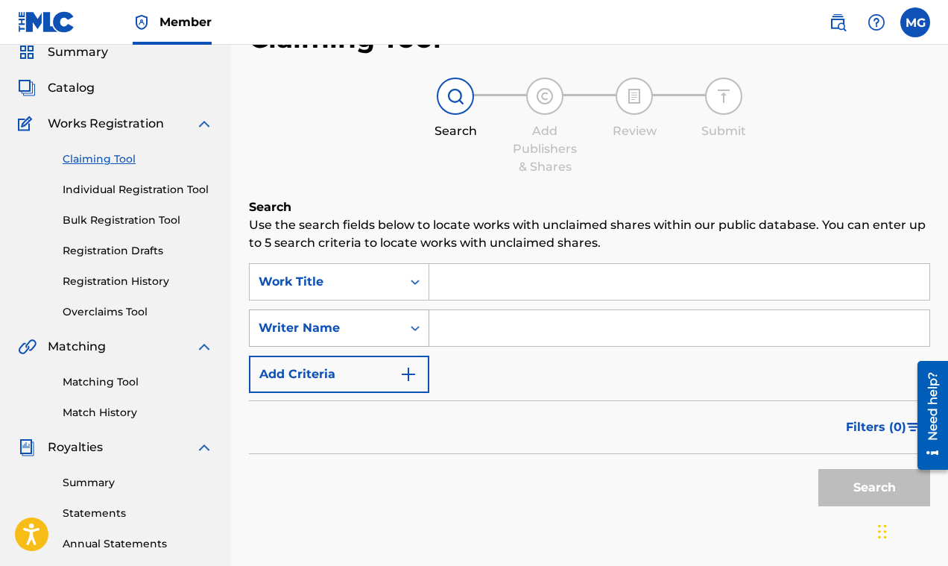
click at [413, 347] on div "Writer Name" at bounding box center [339, 327] width 180 height 37
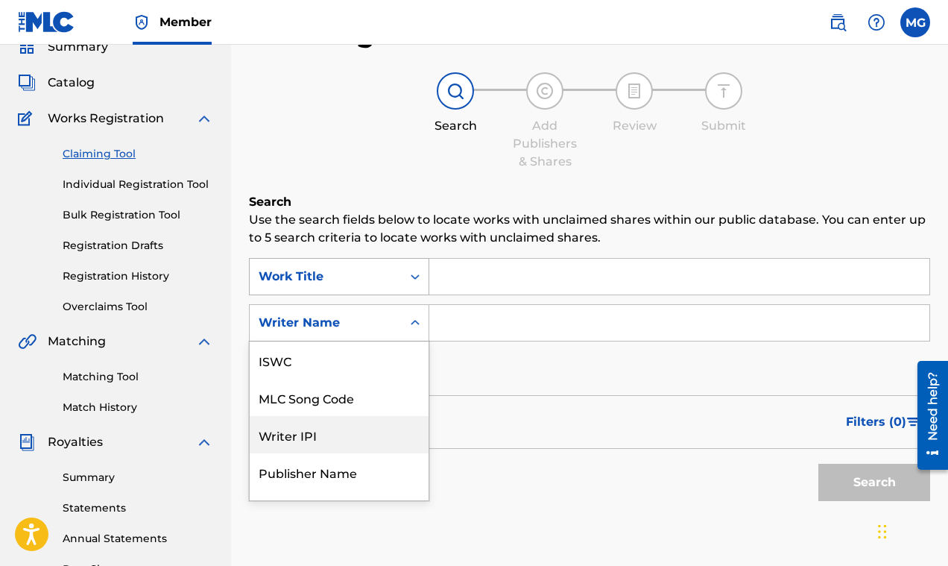
click at [411, 282] on icon "Search Form" at bounding box center [415, 276] width 15 height 15
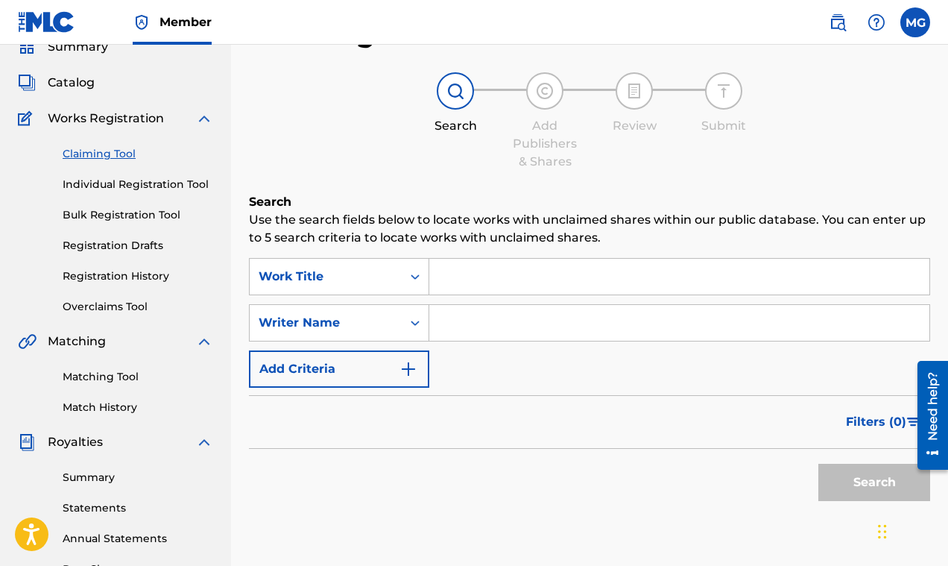
click at [332, 151] on div "Search Add Publishers & Shares Review Submit" at bounding box center [589, 121] width 681 height 98
click at [455, 272] on input "Search Form" at bounding box center [679, 277] width 500 height 36
paste input "I Need a Dolla N.O"
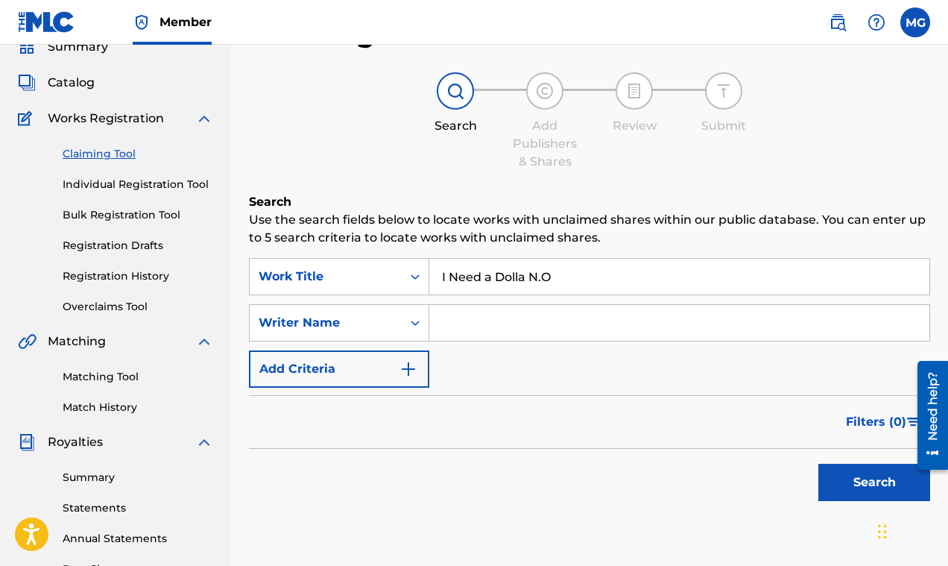
click at [868, 481] on button "Search" at bounding box center [874, 481] width 112 height 37
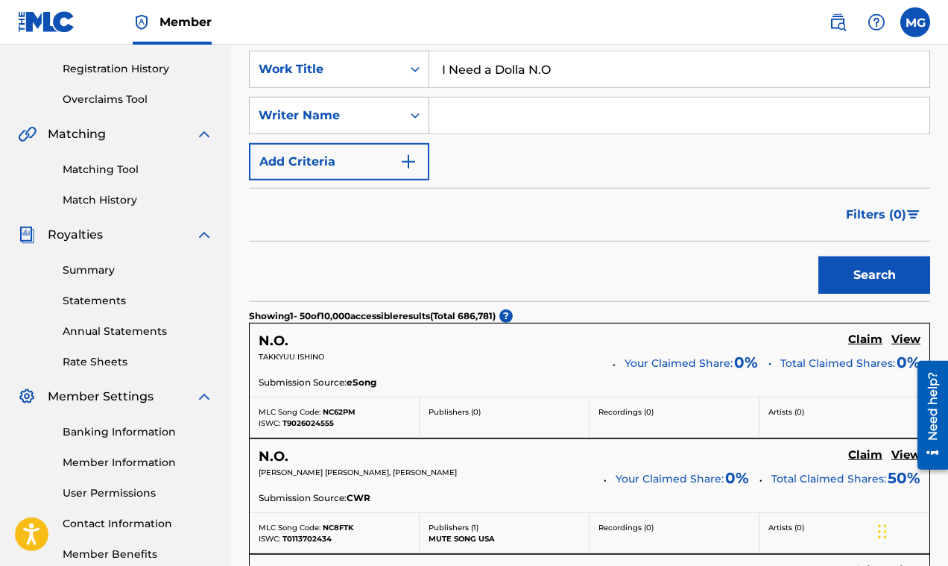
scroll to position [209, 0]
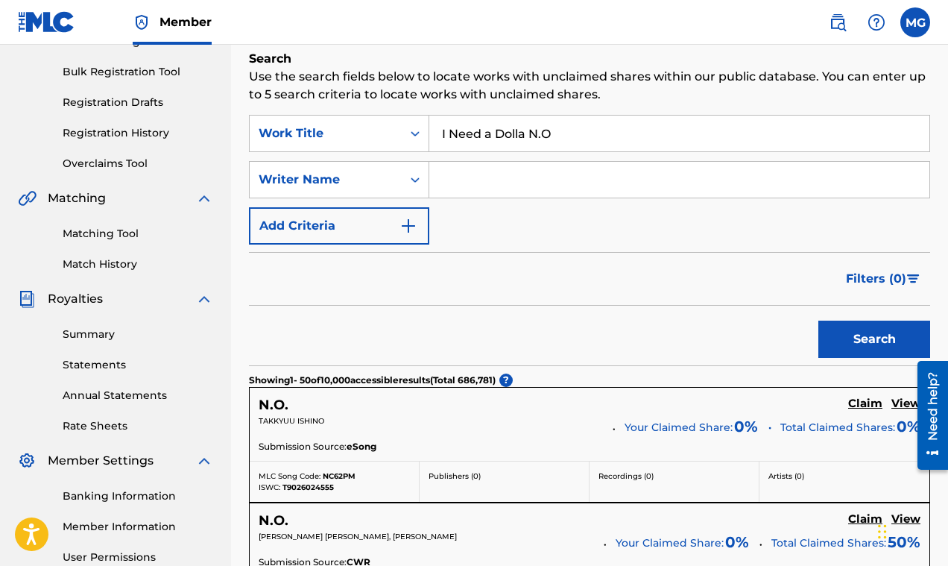
click at [573, 137] on input "I Need a Dolla N.O" at bounding box center [679, 134] width 500 height 36
type input "I Need a Dolla"
click at [844, 338] on button "Search" at bounding box center [874, 338] width 112 height 37
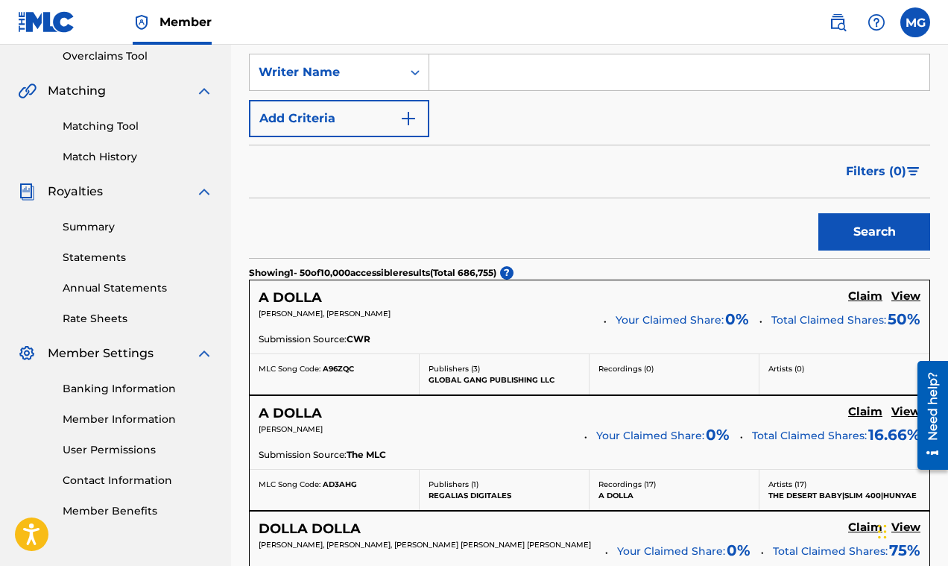
scroll to position [173, 0]
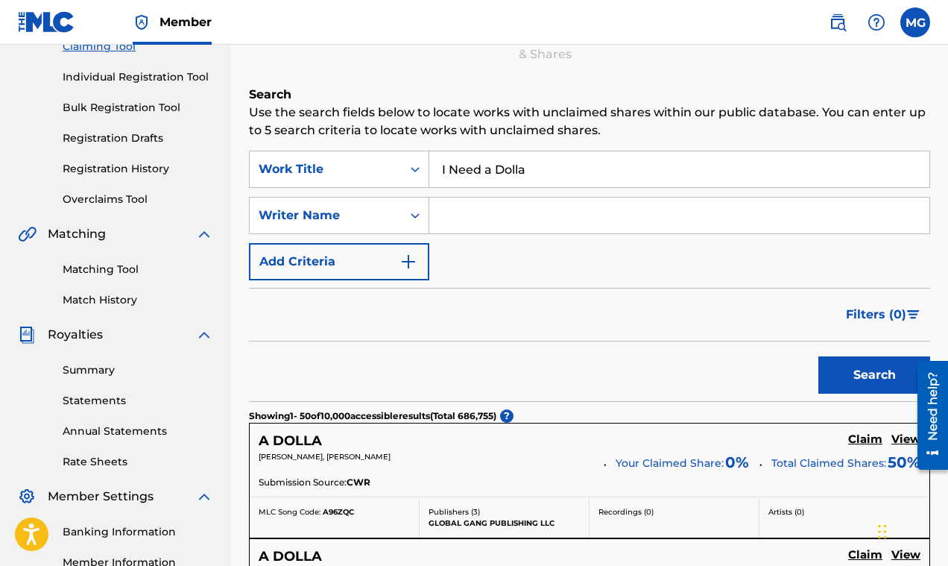
click at [890, 314] on span "Filters ( 0 )" at bounding box center [876, 315] width 60 height 18
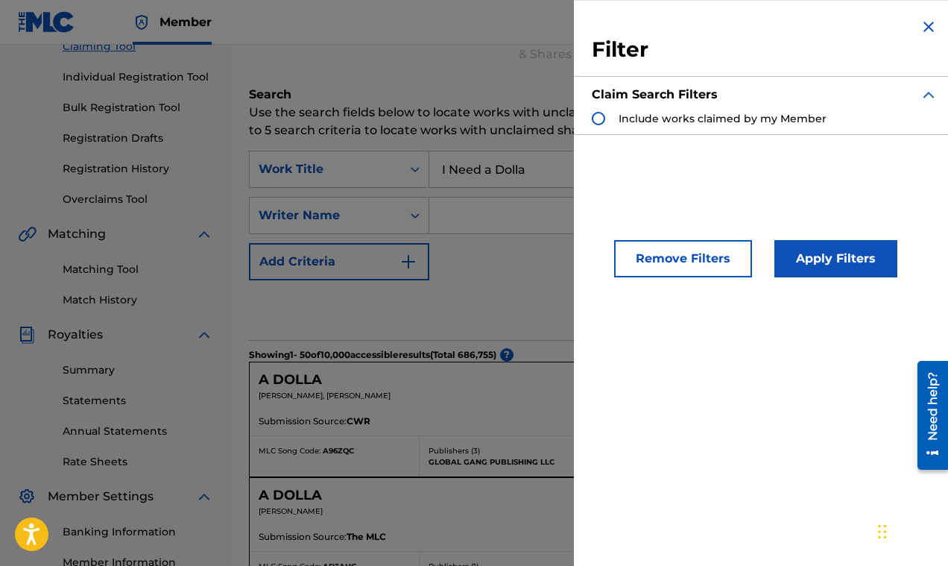
click at [920, 23] on img "Search Form" at bounding box center [929, 27] width 18 height 18
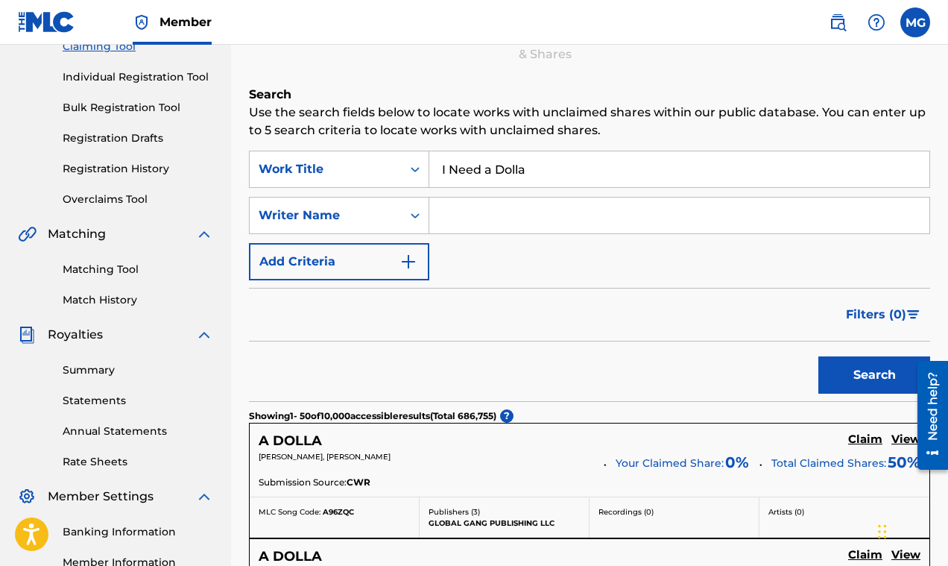
click at [911, 311] on img "Search Form" at bounding box center [913, 314] width 13 height 9
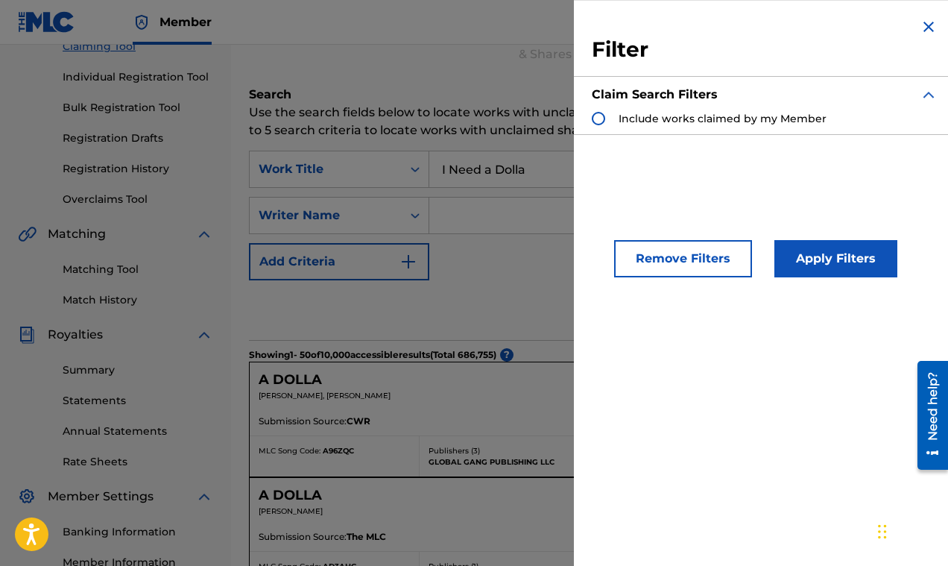
click at [814, 258] on button "Apply Filters" at bounding box center [835, 258] width 123 height 37
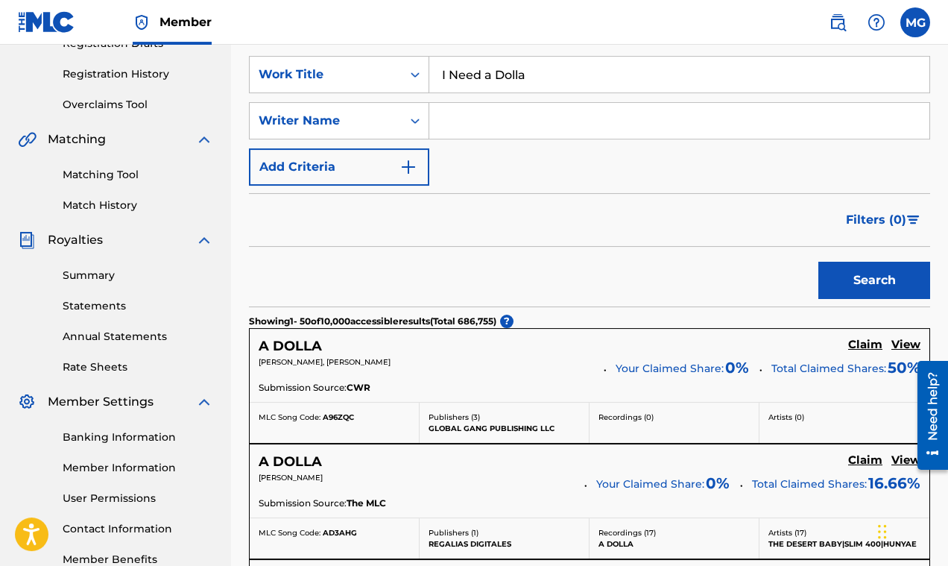
scroll to position [185, 0]
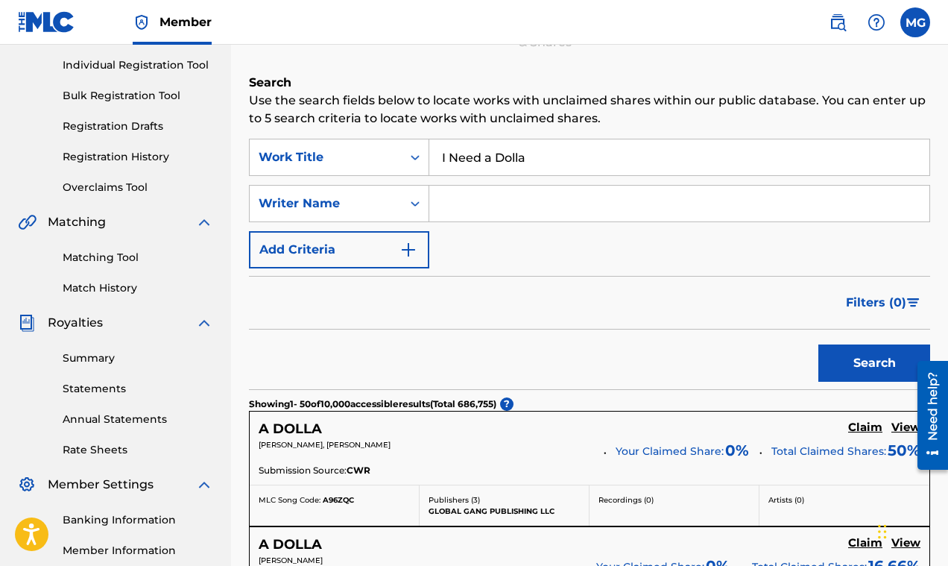
click at [441, 201] on input "Search Form" at bounding box center [679, 204] width 500 height 36
click at [841, 364] on button "Search" at bounding box center [874, 362] width 112 height 37
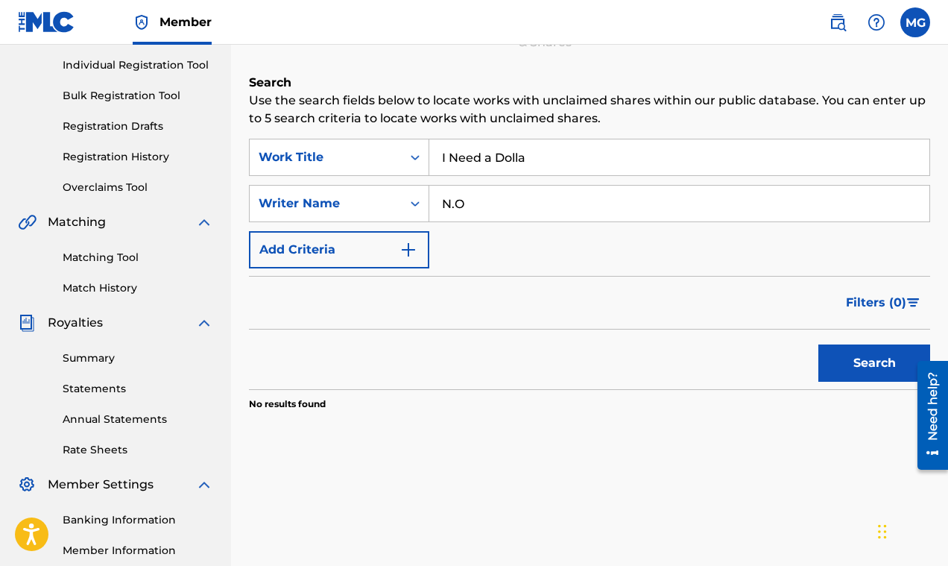
click at [488, 206] on input "N.O" at bounding box center [679, 204] width 500 height 36
click at [879, 355] on button "Search" at bounding box center [874, 362] width 112 height 37
click at [496, 216] on input "N.O." at bounding box center [679, 204] width 500 height 36
type input "N"
click at [835, 370] on button "Search" at bounding box center [874, 362] width 112 height 37
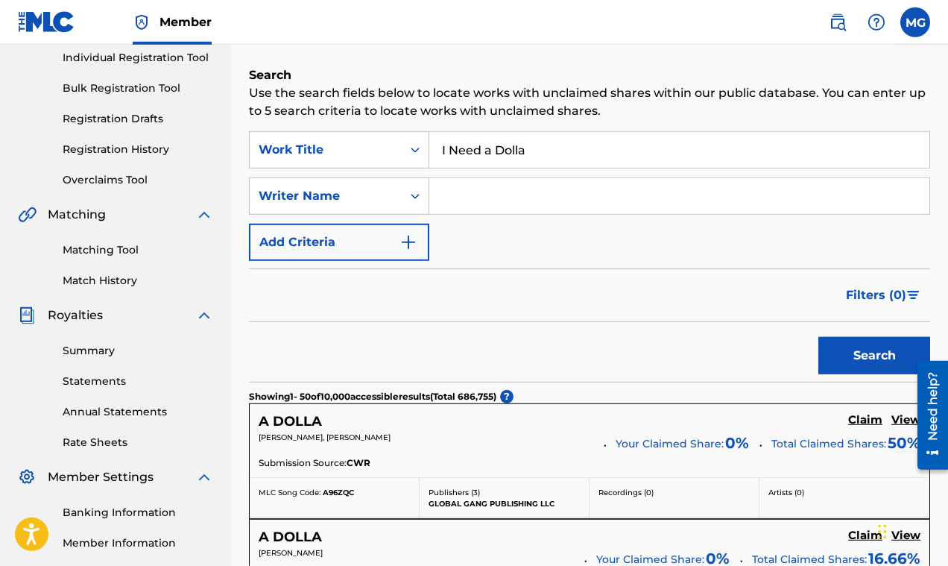
scroll to position [197, 0]
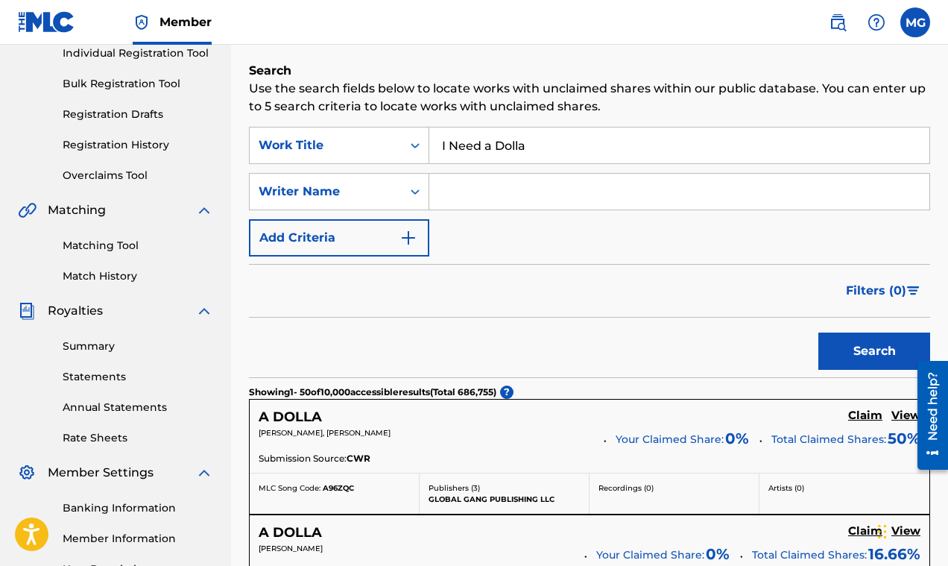
click at [882, 289] on span "Filters ( 0 )" at bounding box center [876, 291] width 60 height 18
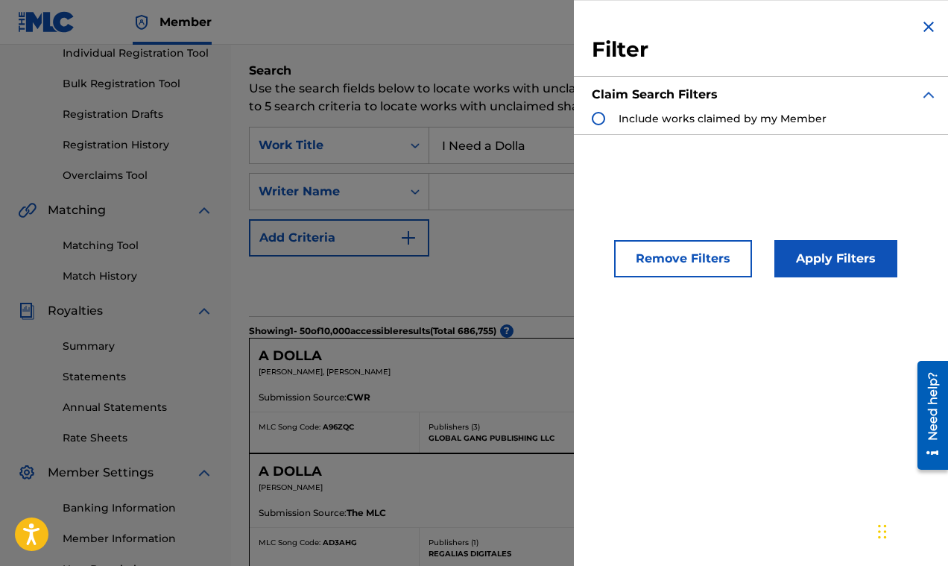
click at [598, 118] on div "Search Form" at bounding box center [598, 118] width 13 height 13
click at [853, 256] on button "Apply Filters" at bounding box center [835, 258] width 123 height 37
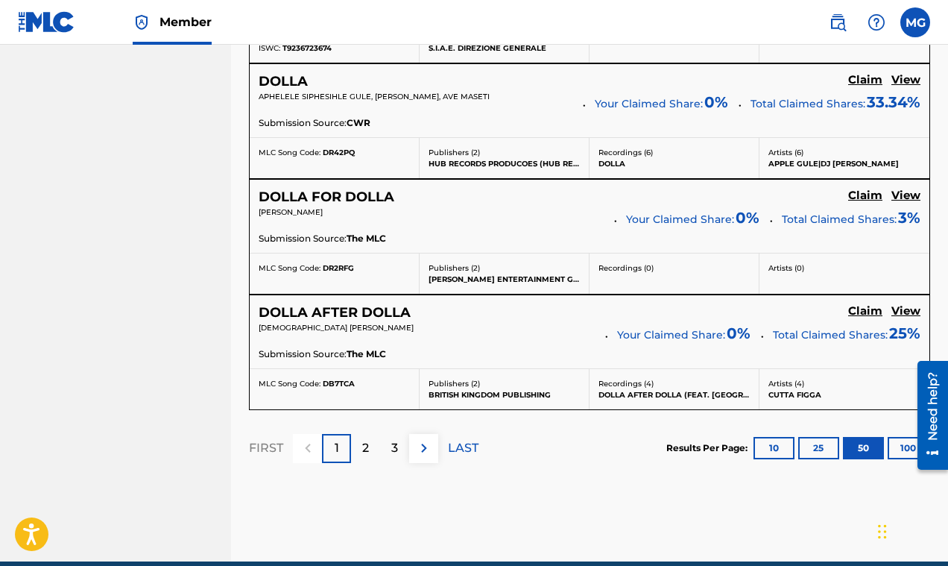
scroll to position [5999, 0]
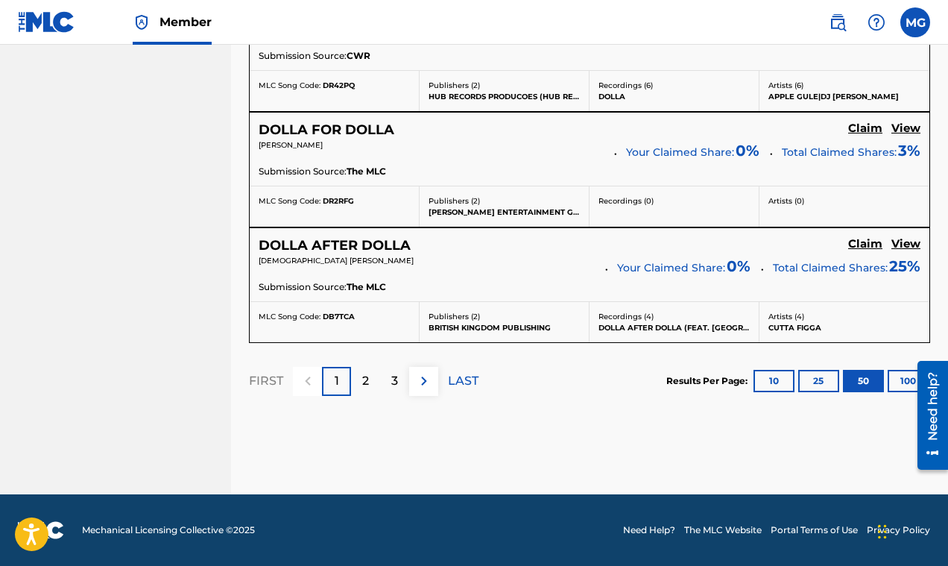
click at [370, 390] on div "2" at bounding box center [365, 381] width 29 height 29
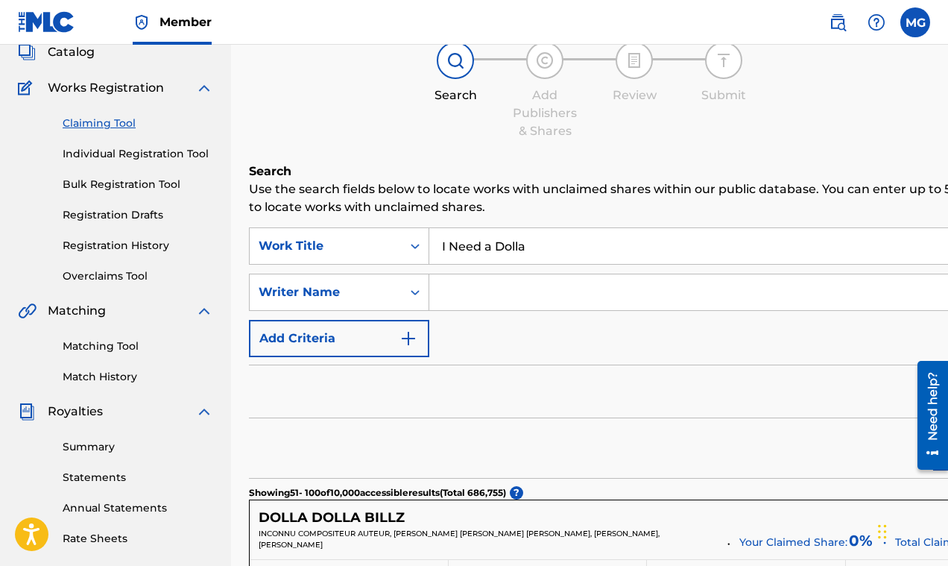
scroll to position [0, 0]
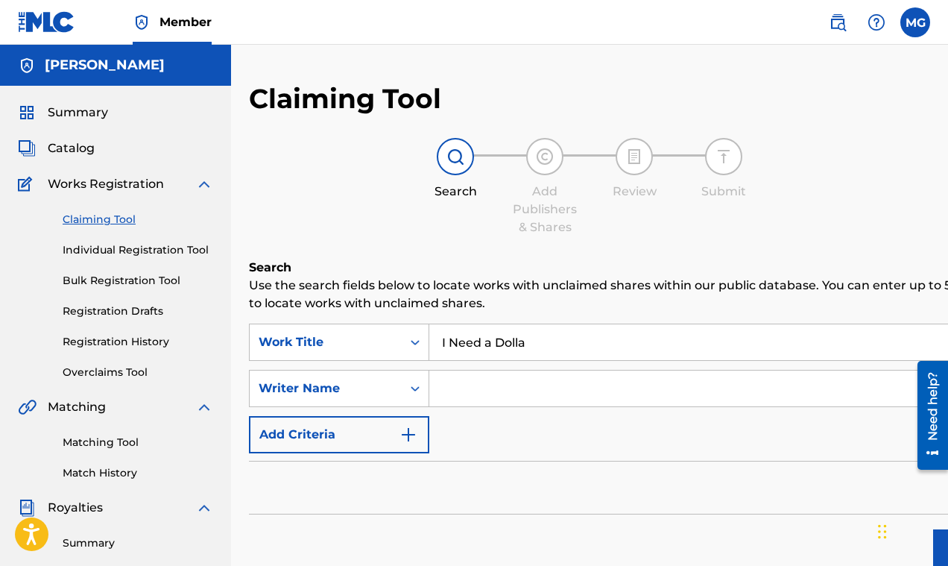
click at [481, 385] on input "Search Form" at bounding box center [736, 388] width 615 height 36
paste input "MG Publishing Ltd"
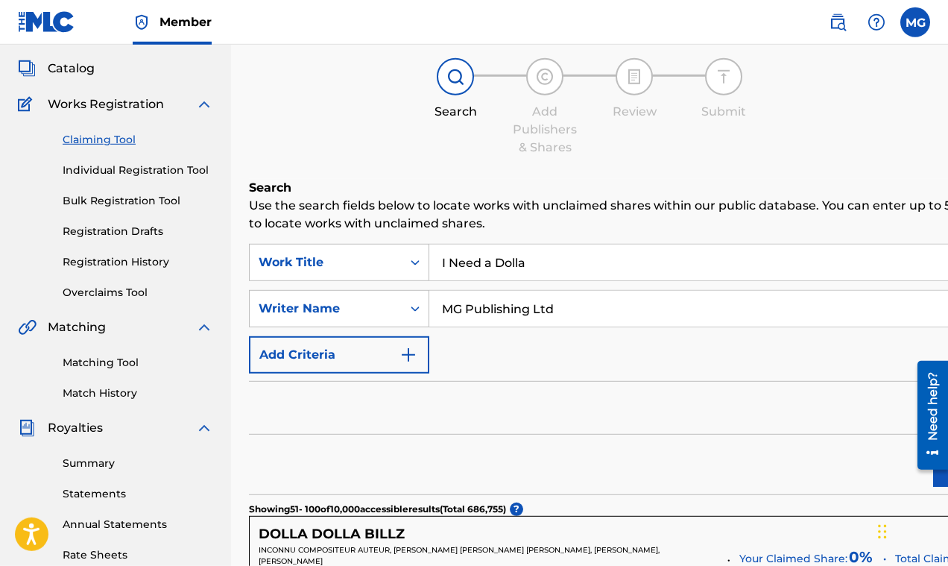
scroll to position [131, 0]
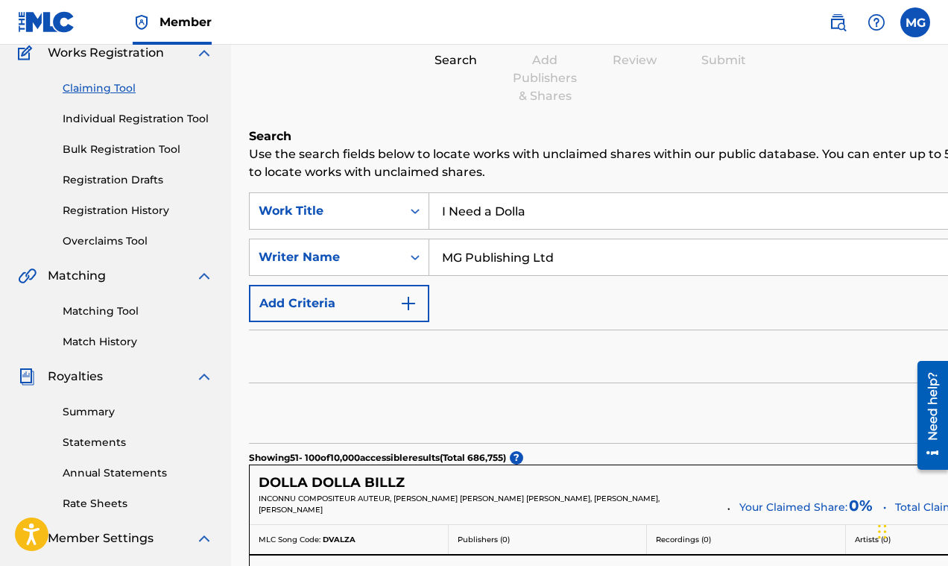
type input "MG Publishing Ltd"
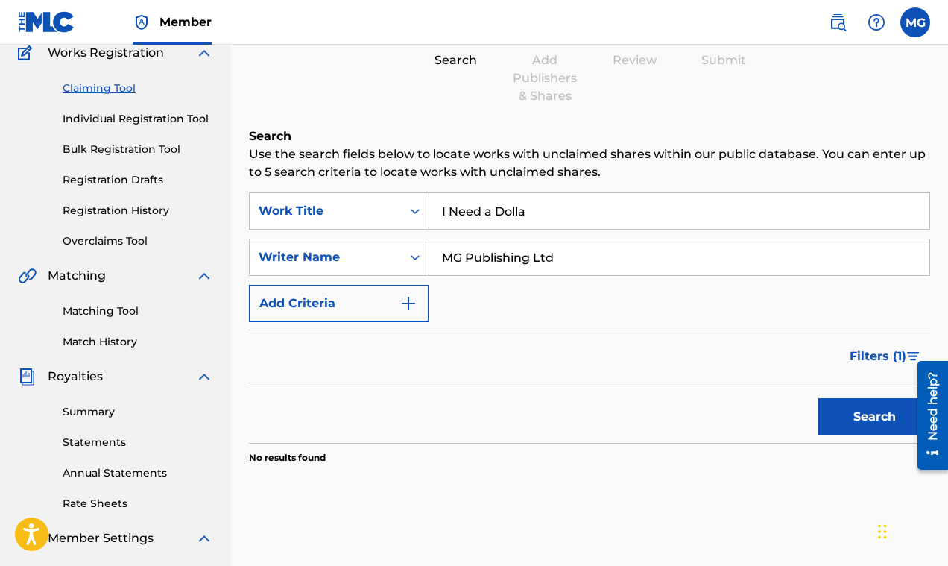
drag, startPoint x: 584, startPoint y: 257, endPoint x: 565, endPoint y: 253, distance: 19.9
click at [563, 254] on input "MG Publishing Ltd" at bounding box center [679, 257] width 500 height 36
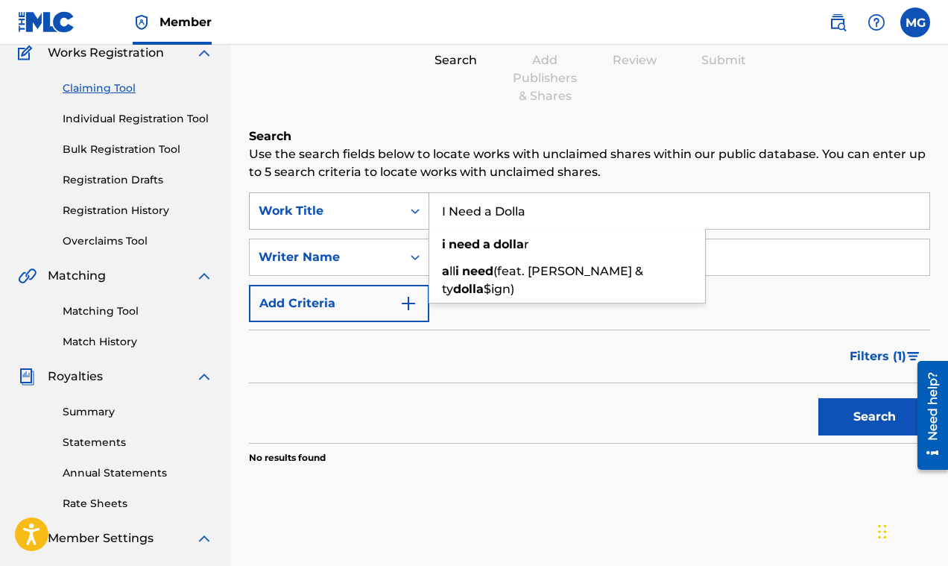
drag, startPoint x: 554, startPoint y: 211, endPoint x: 349, endPoint y: 196, distance: 205.5
click at [429, 206] on input "I Need a Dolla" at bounding box center [679, 211] width 500 height 36
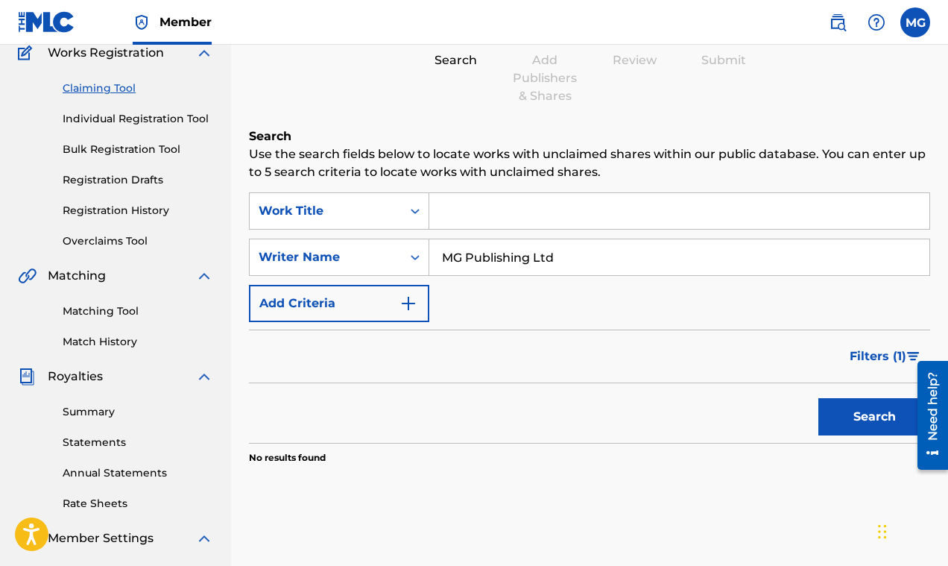
click at [844, 420] on button "Search" at bounding box center [874, 416] width 112 height 37
drag, startPoint x: 572, startPoint y: 255, endPoint x: 429, endPoint y: 254, distance: 142.3
click at [429, 254] on input "MG Publishing Ltd" at bounding box center [679, 257] width 500 height 36
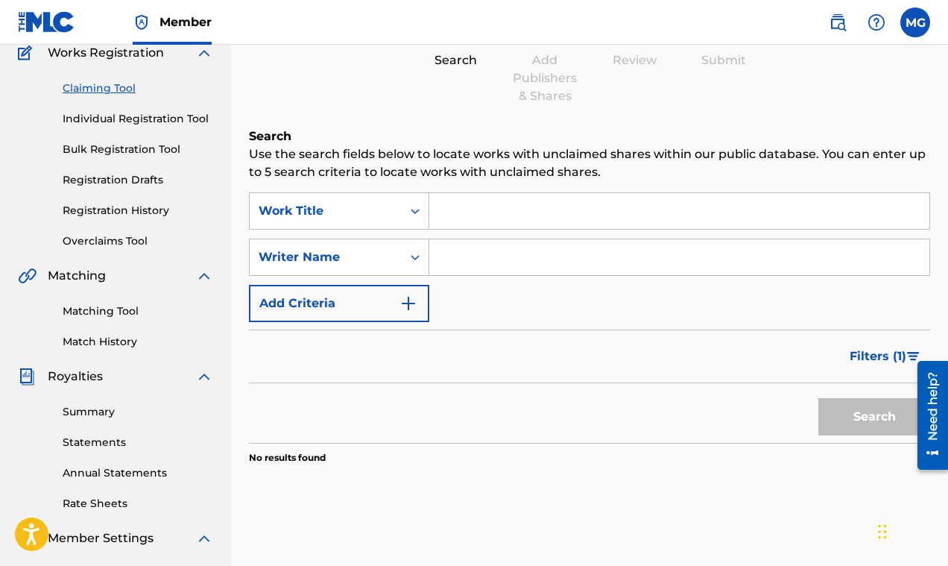
click at [124, 314] on link "Matching Tool" at bounding box center [138, 311] width 151 height 16
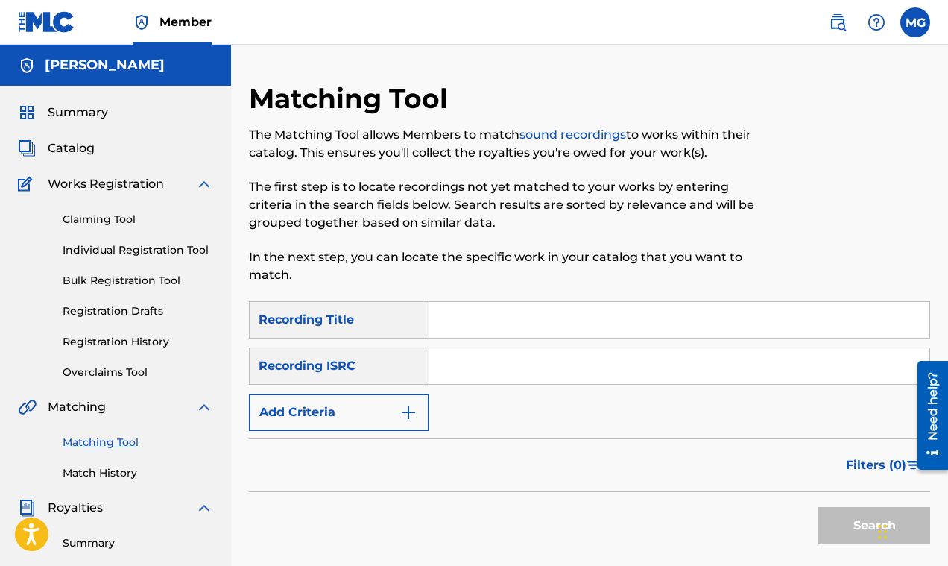
click at [474, 317] on input "Search Form" at bounding box center [679, 320] width 500 height 36
paste input "MG Publishing Ltd"
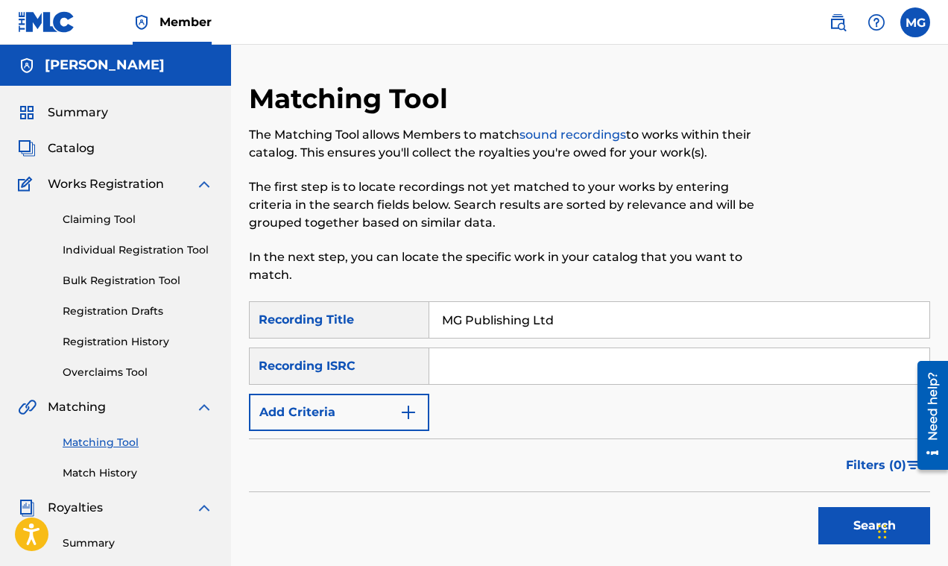
type input "MG Publishing Ltd"
click at [410, 414] on img "Search Form" at bounding box center [408, 412] width 18 height 18
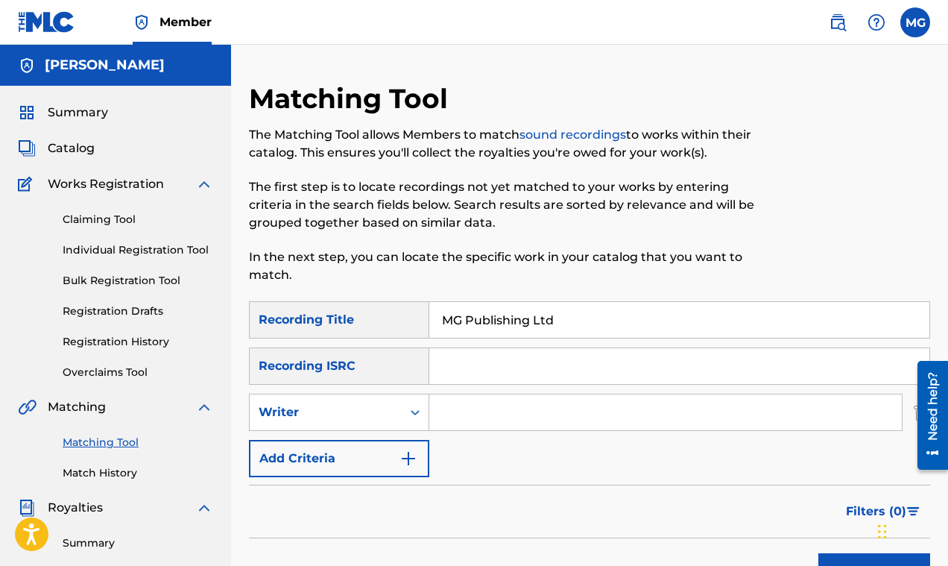
click at [474, 411] on input "Search Form" at bounding box center [665, 412] width 472 height 36
paste input "MG Publishing Ltd"
type input "MG Publishing Ltd"
drag, startPoint x: 564, startPoint y: 315, endPoint x: 420, endPoint y: 320, distance: 143.9
click at [429, 320] on input "MG Publishing Ltd" at bounding box center [679, 320] width 500 height 36
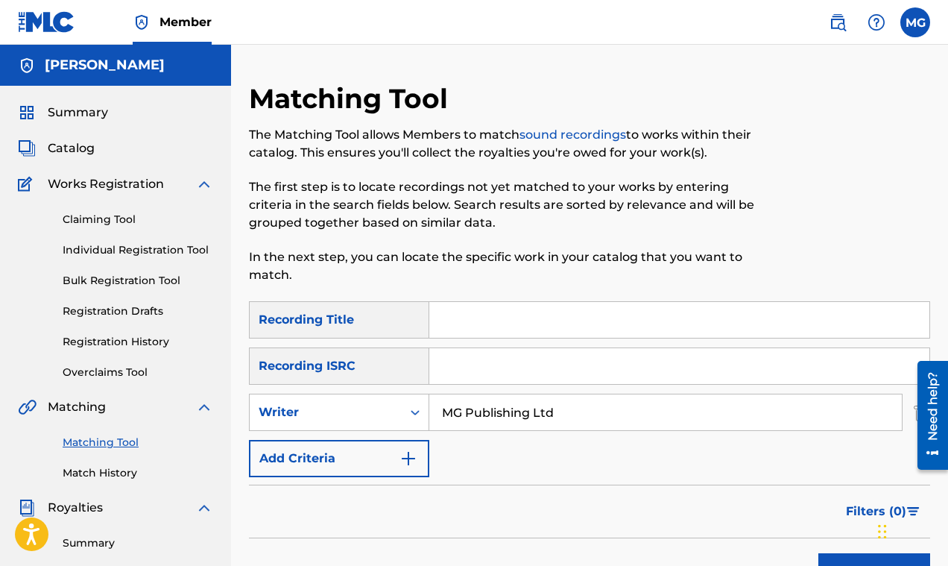
paste input "I Need a Dolla"
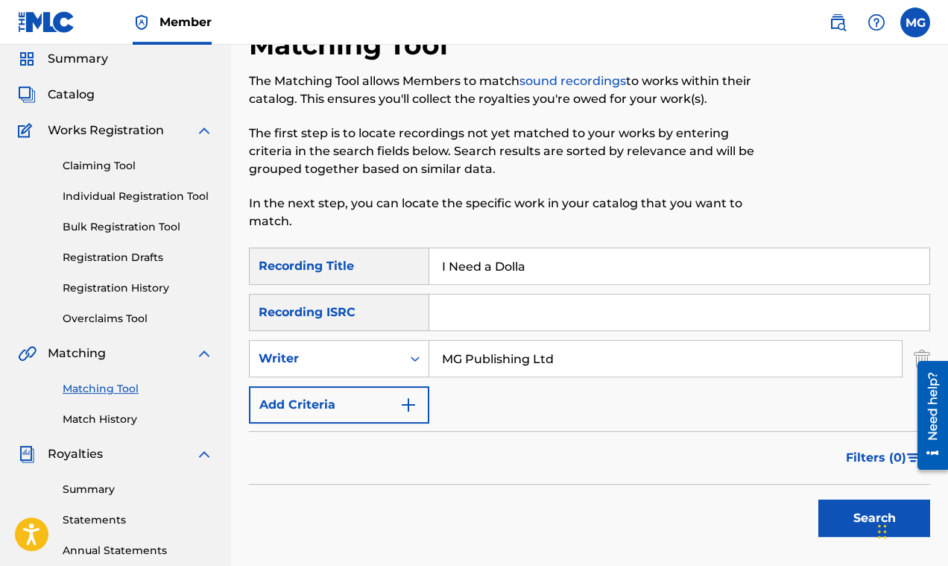
scroll to position [72, 0]
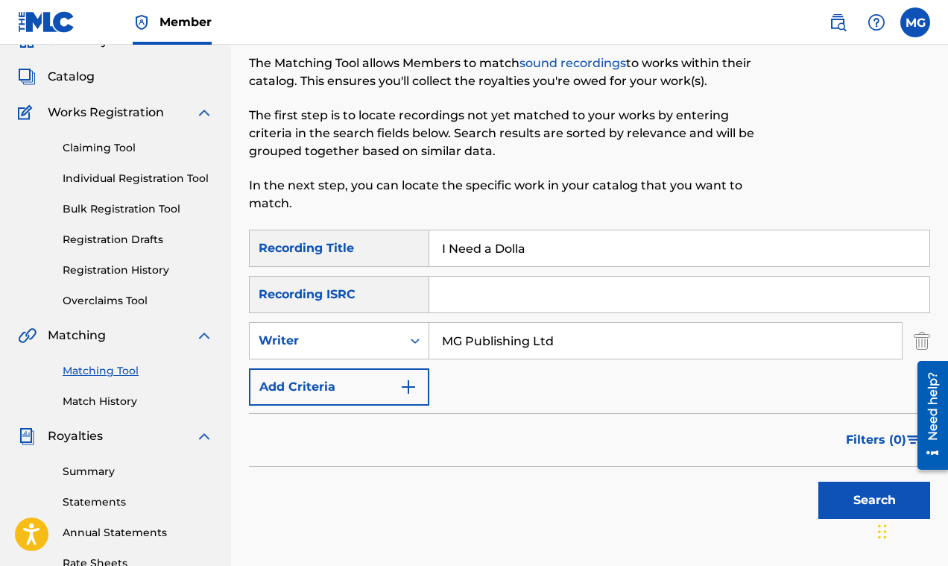
type input "I Need a Dolla"
click at [855, 499] on button "Search" at bounding box center [874, 499] width 112 height 37
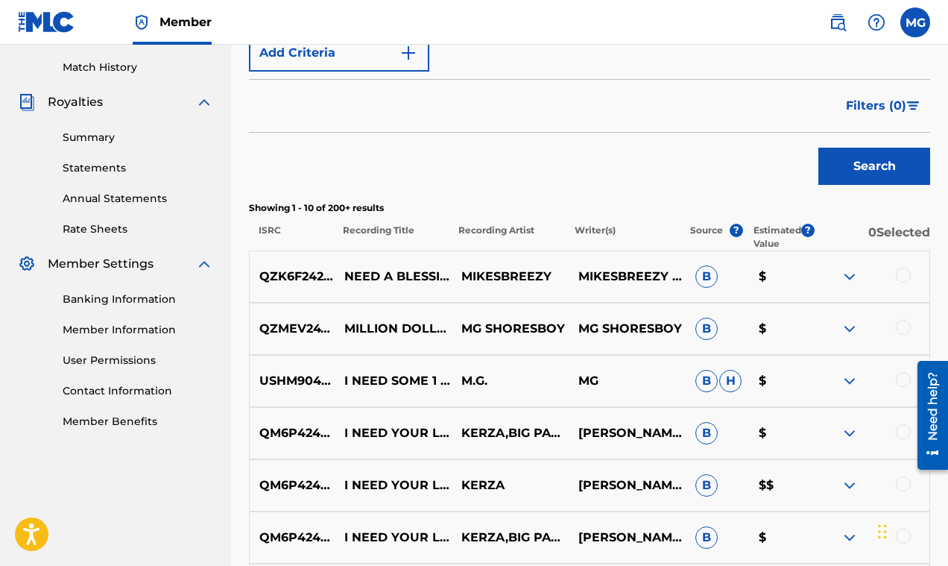
scroll to position [560, 0]
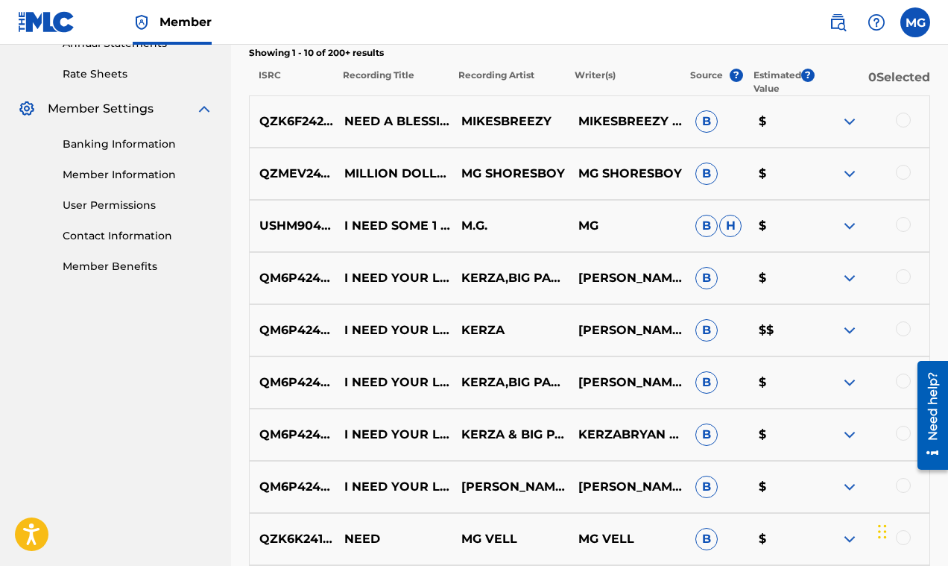
click at [847, 226] on img at bounding box center [850, 226] width 18 height 18
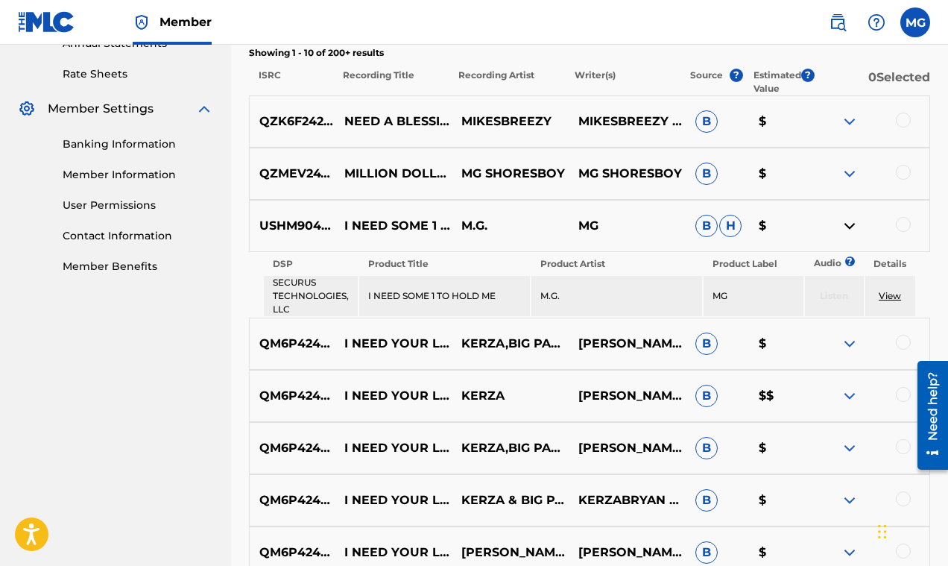
click at [847, 226] on img at bounding box center [850, 226] width 18 height 18
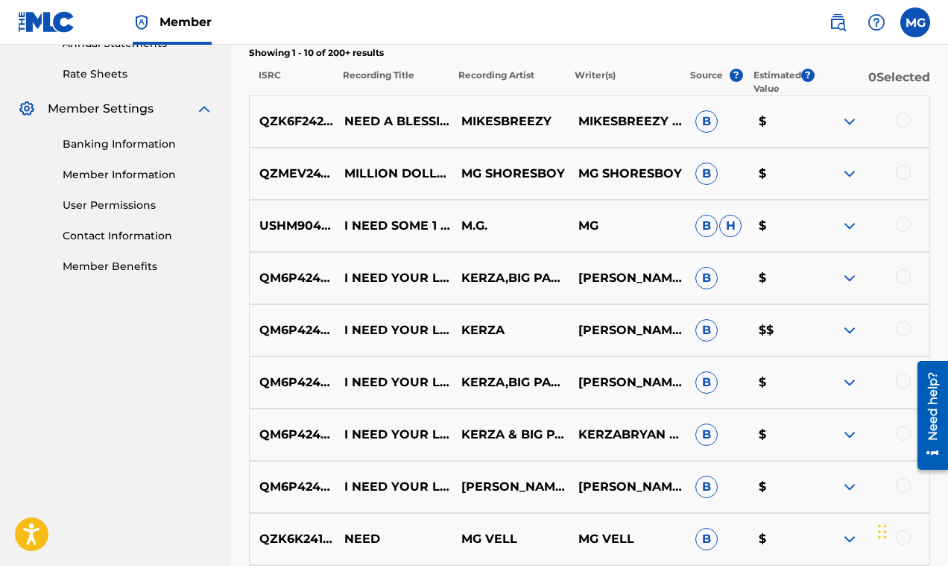
click at [847, 225] on img at bounding box center [850, 226] width 18 height 18
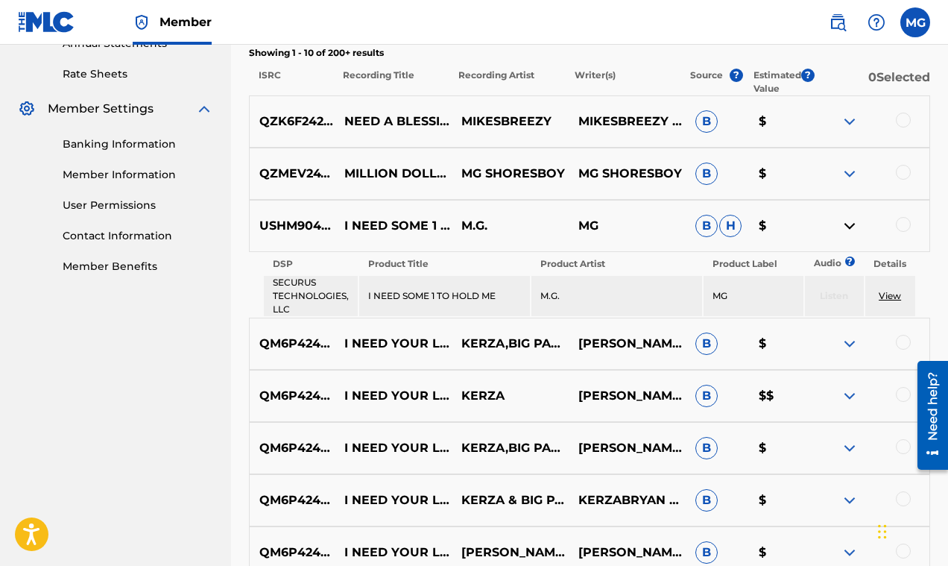
click at [846, 224] on img at bounding box center [850, 226] width 18 height 18
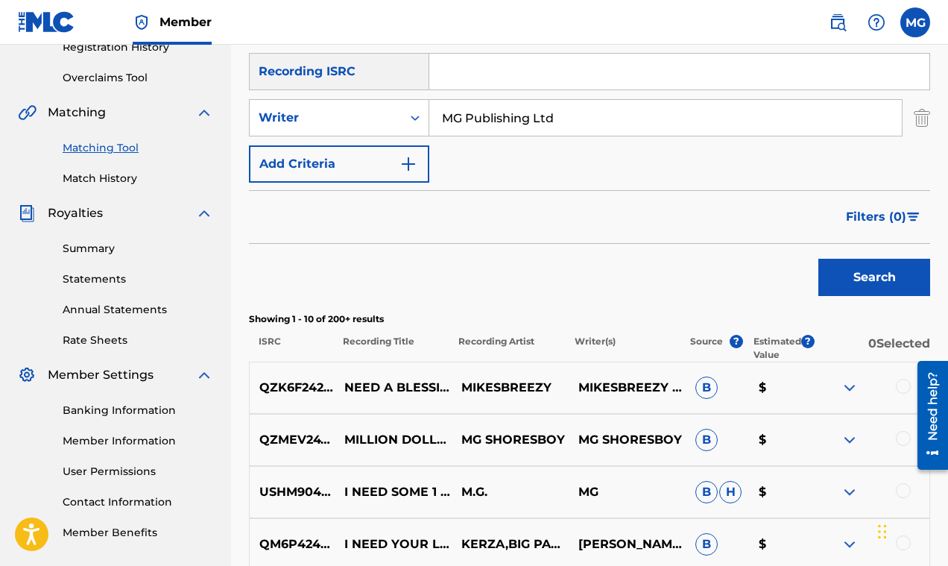
scroll to position [306, 0]
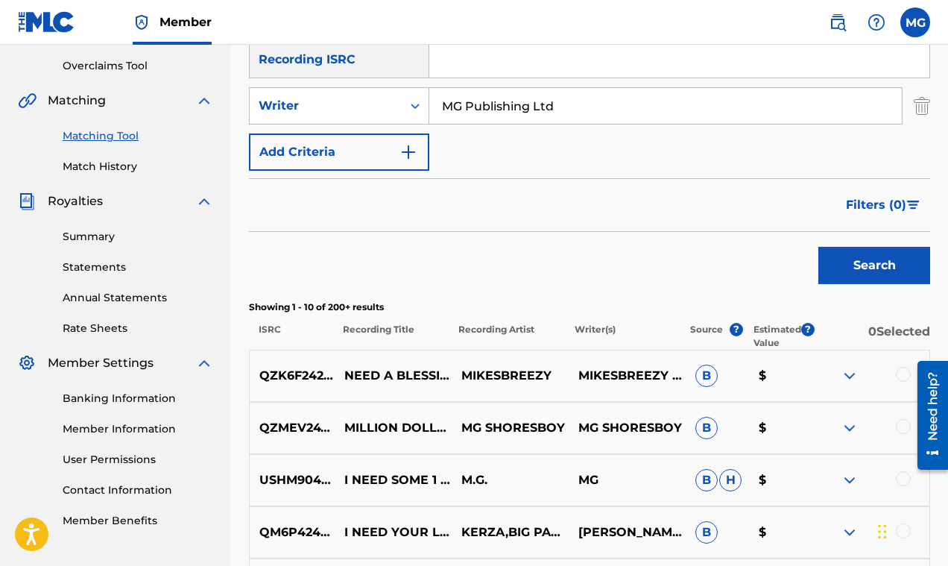
click at [899, 203] on span "Filters ( 0 )" at bounding box center [876, 205] width 60 height 18
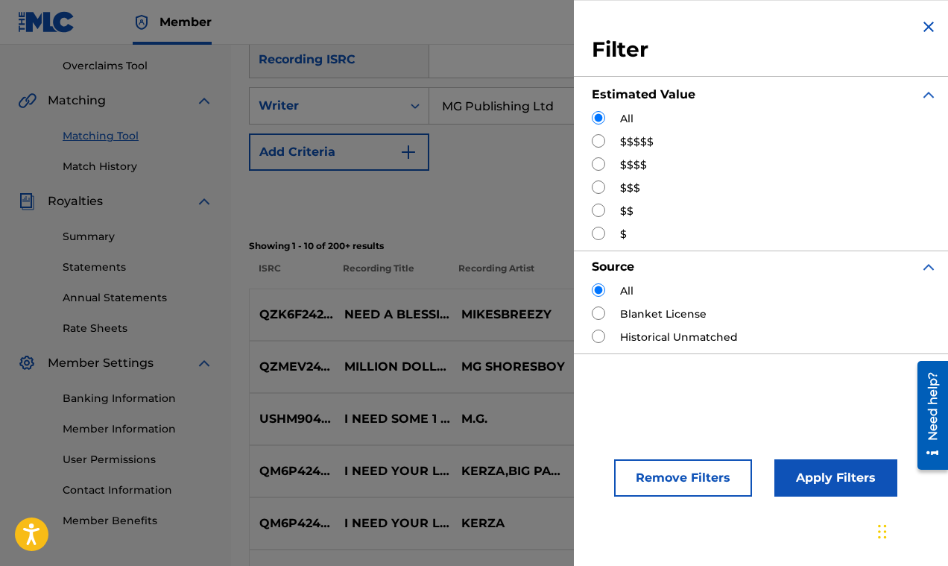
click at [601, 140] on input "Search Form" at bounding box center [598, 140] width 13 height 13
radio input "true"
click at [832, 467] on button "Apply Filters" at bounding box center [835, 477] width 123 height 37
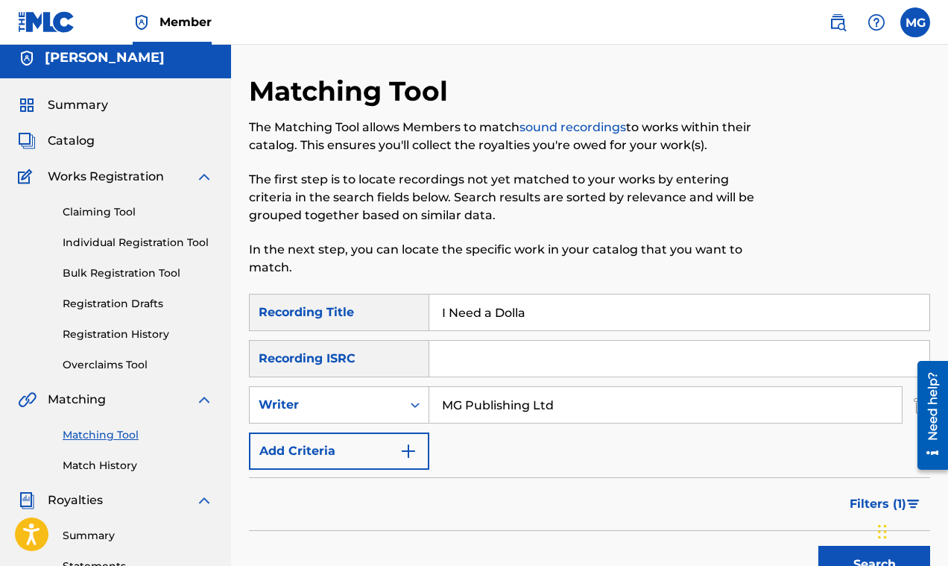
scroll to position [0, 0]
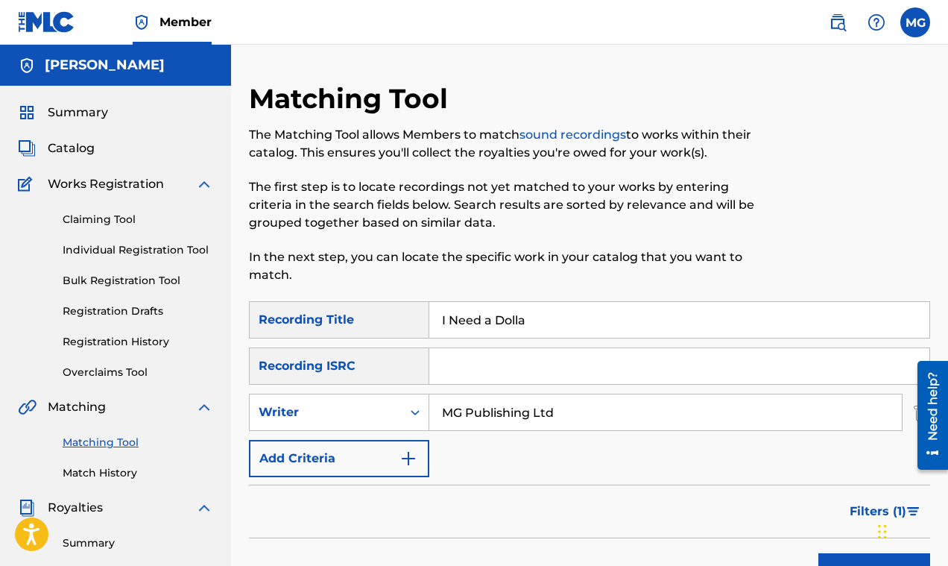
drag, startPoint x: 580, startPoint y: 408, endPoint x: 434, endPoint y: 399, distance: 146.3
click at [434, 399] on input "MG Publishing Ltd" at bounding box center [665, 412] width 472 height 36
click at [818, 553] on button "Search" at bounding box center [874, 571] width 112 height 37
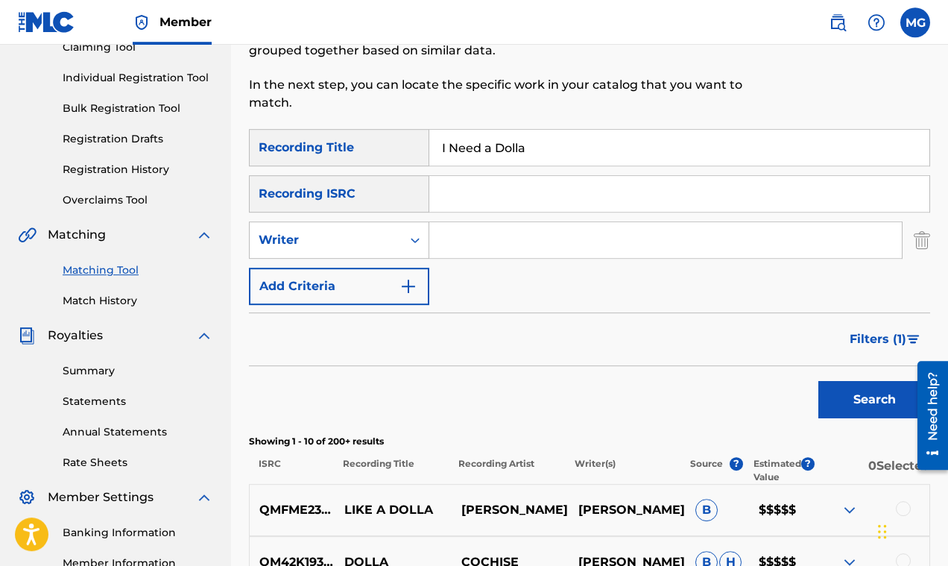
scroll to position [322, 0]
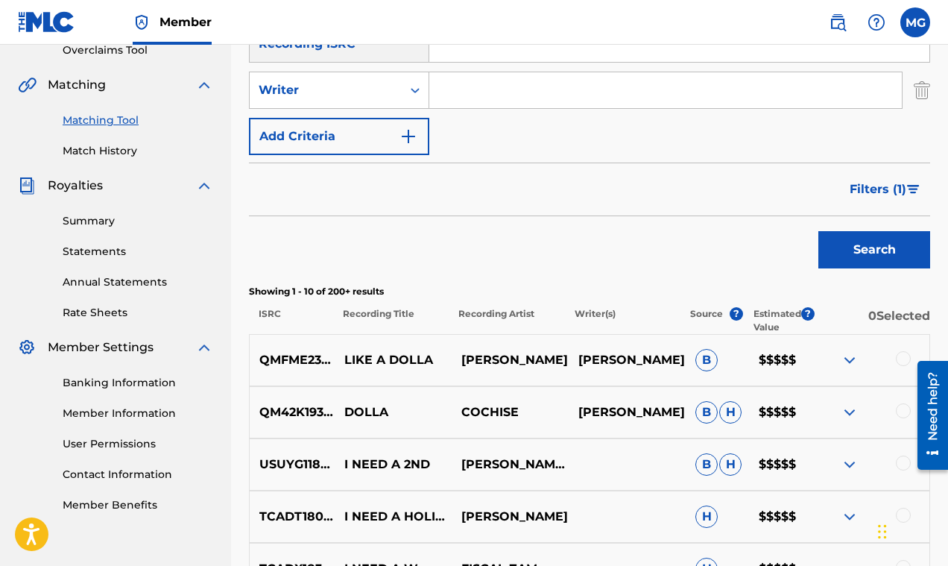
click at [902, 182] on span "Filters ( 1 )" at bounding box center [877, 189] width 57 height 18
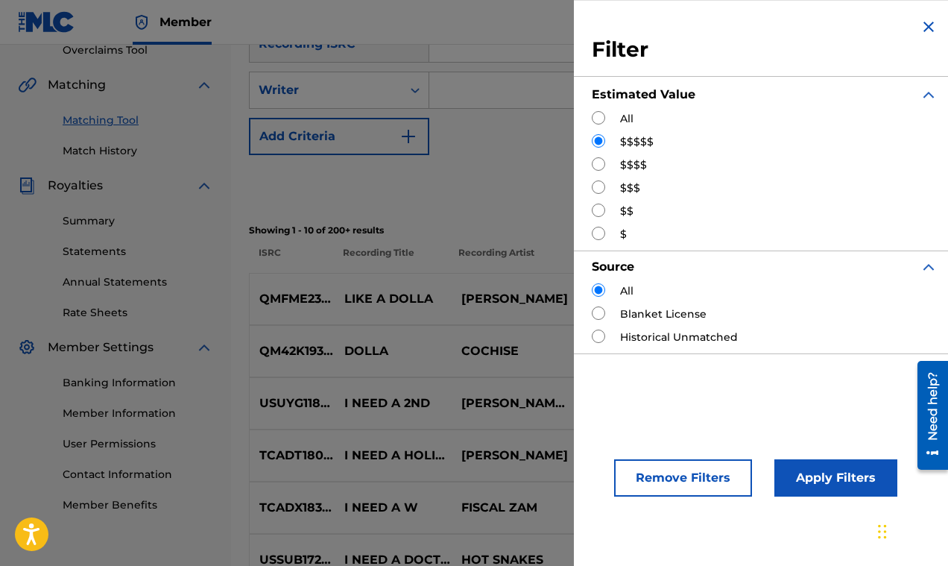
click at [597, 118] on input "Search Form" at bounding box center [598, 117] width 13 height 13
radio input "true"
click at [821, 470] on button "Apply Filters" at bounding box center [835, 477] width 123 height 37
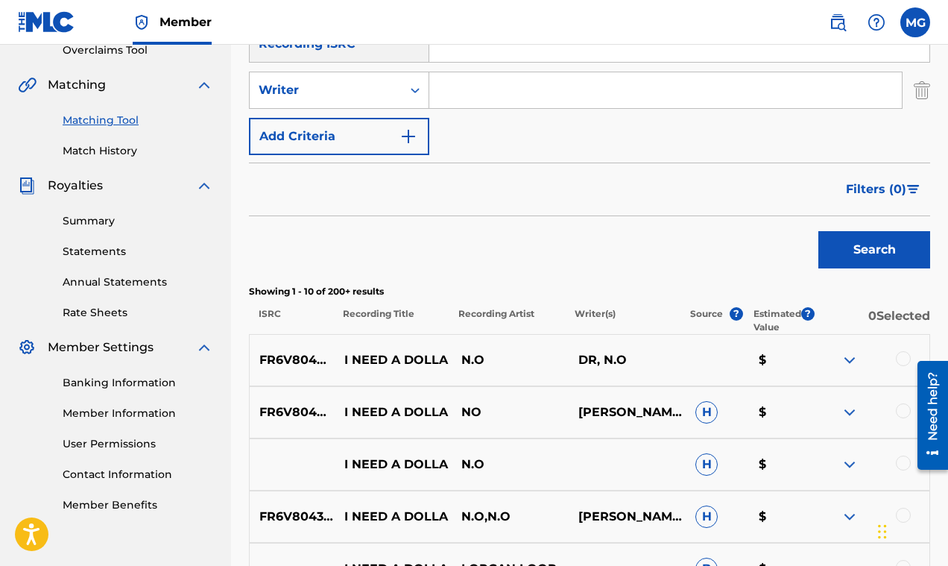
click at [849, 358] on img at bounding box center [850, 360] width 18 height 18
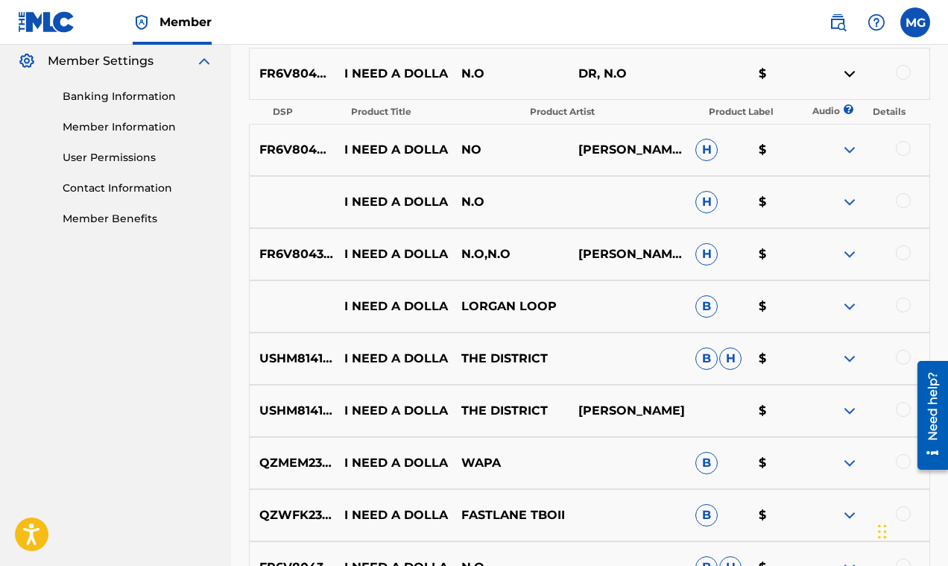
scroll to position [763, 0]
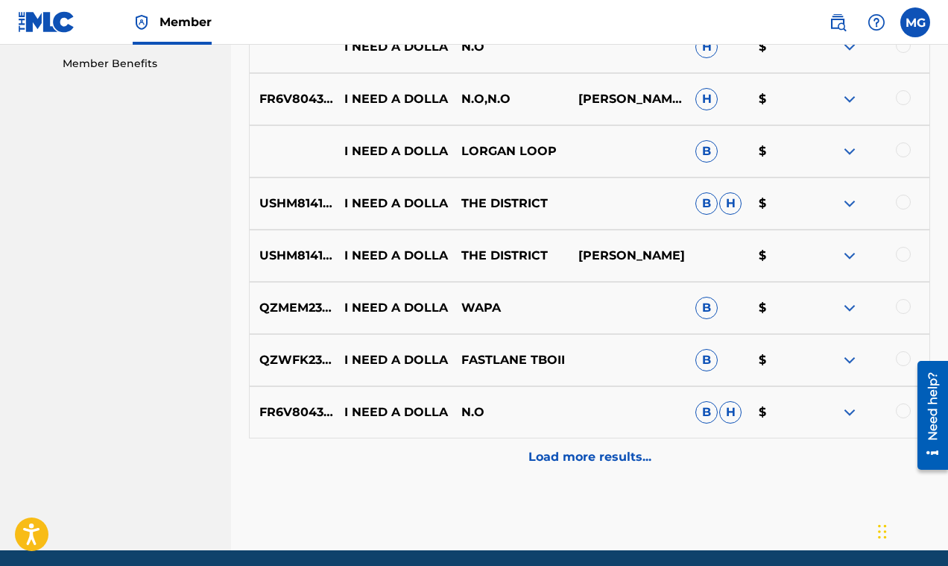
click at [846, 411] on img at bounding box center [850, 412] width 18 height 18
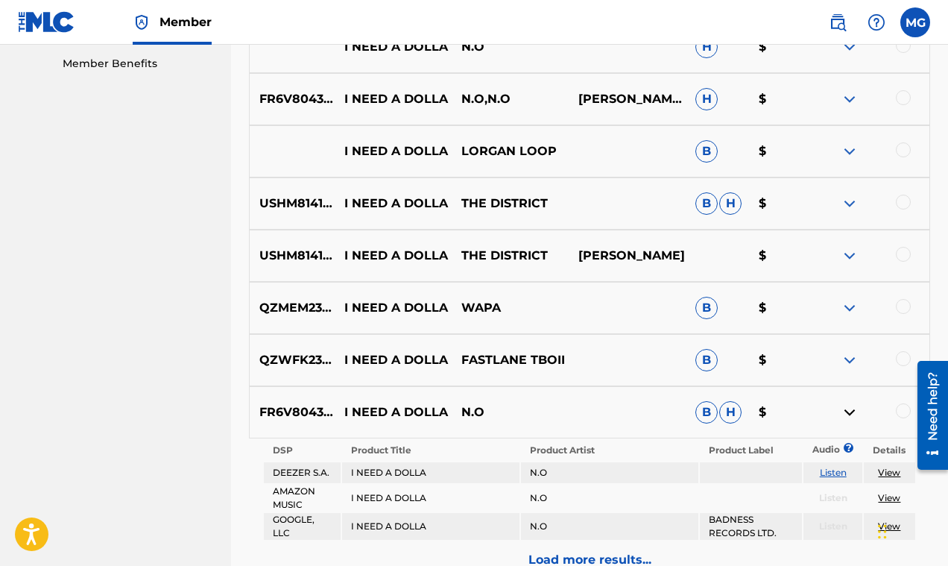
scroll to position [882, 0]
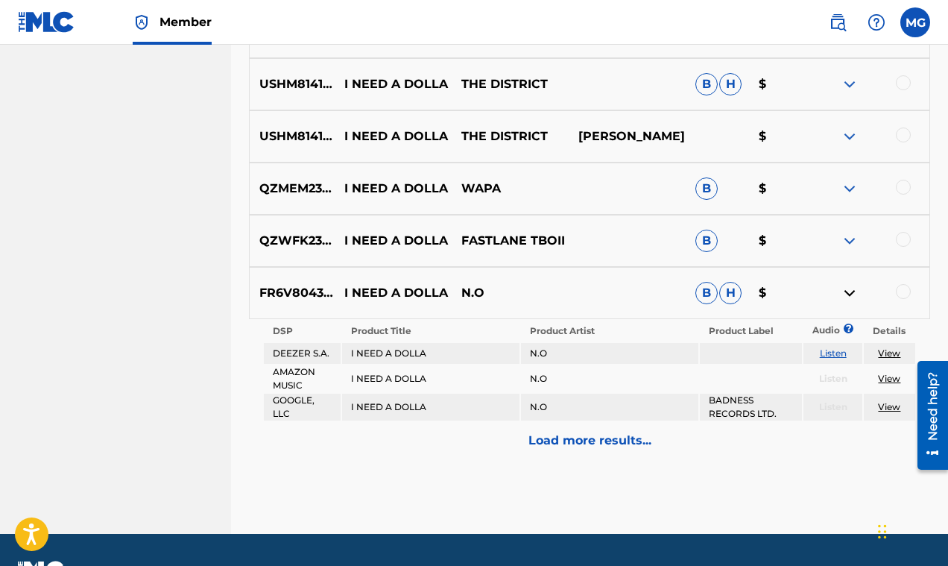
click at [621, 445] on p "Load more results..." at bounding box center [589, 440] width 123 height 18
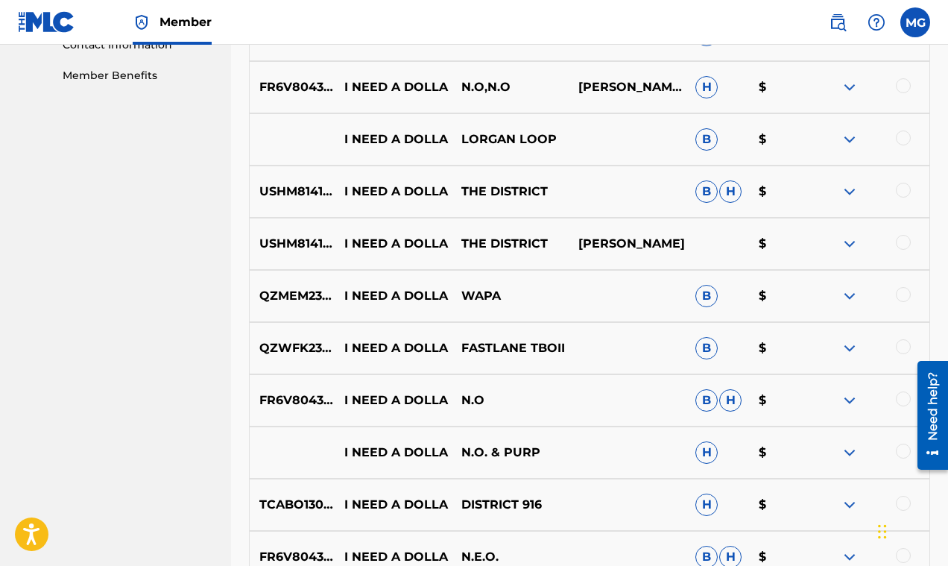
scroll to position [978, 0]
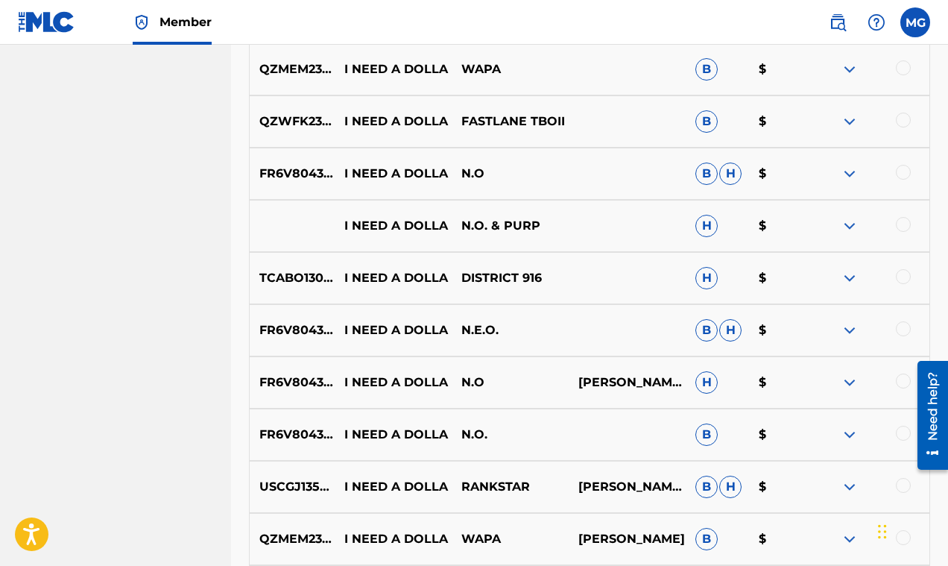
click at [848, 225] on img at bounding box center [850, 226] width 18 height 18
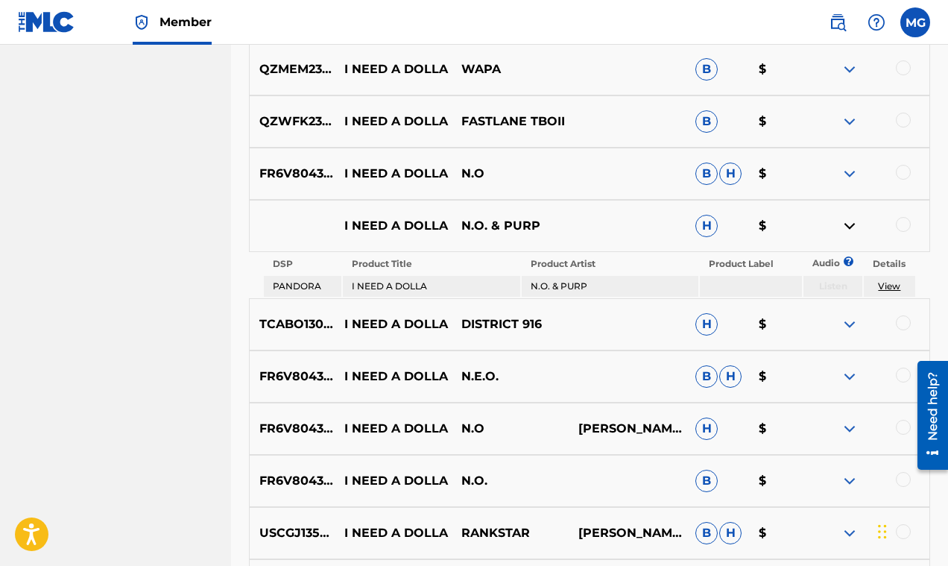
click at [848, 225] on img at bounding box center [850, 226] width 18 height 18
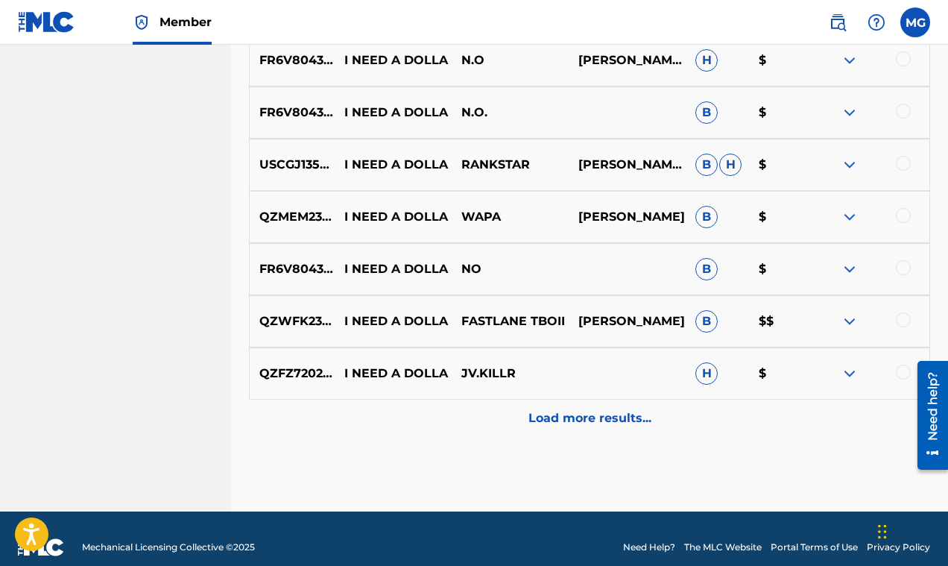
scroll to position [1276, 0]
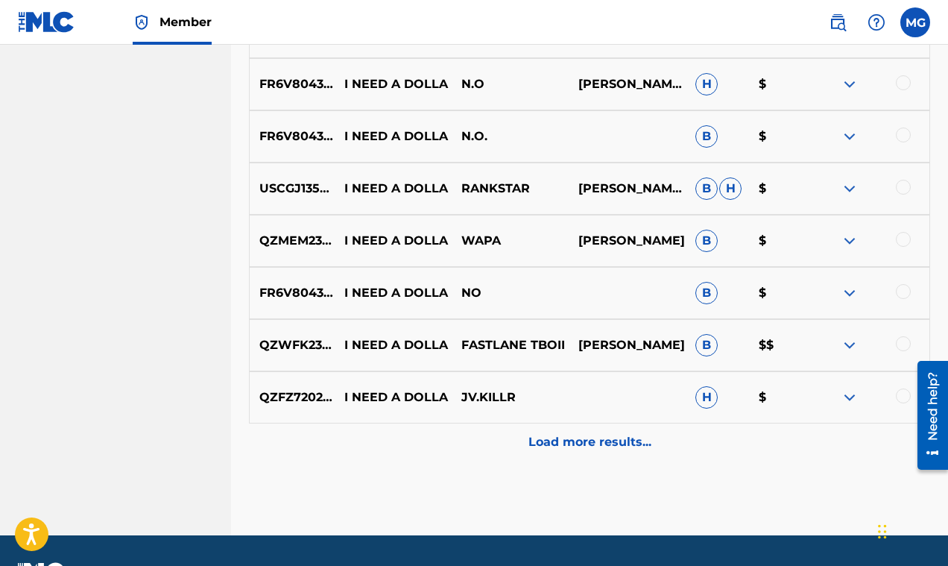
click at [849, 296] on img at bounding box center [850, 293] width 18 height 18
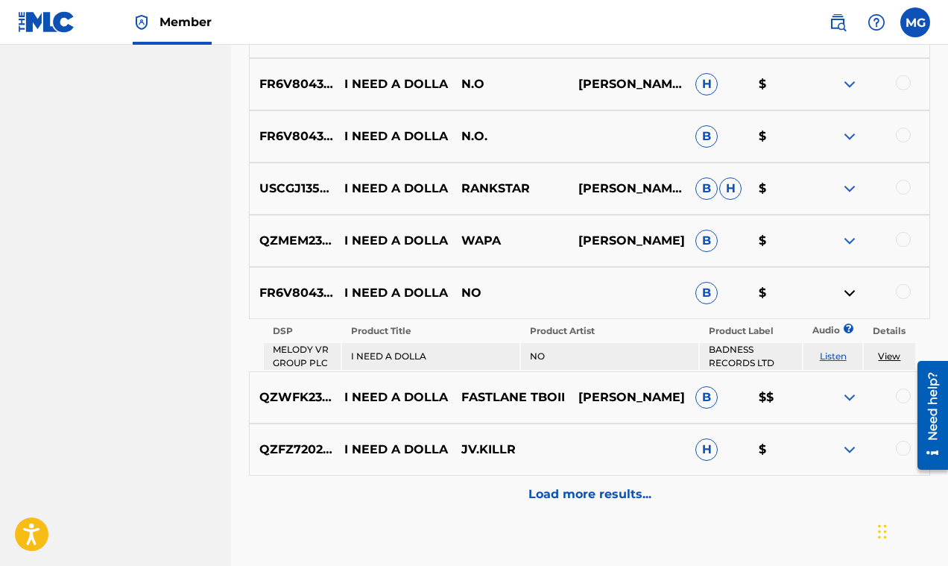
click at [849, 296] on img at bounding box center [850, 293] width 18 height 18
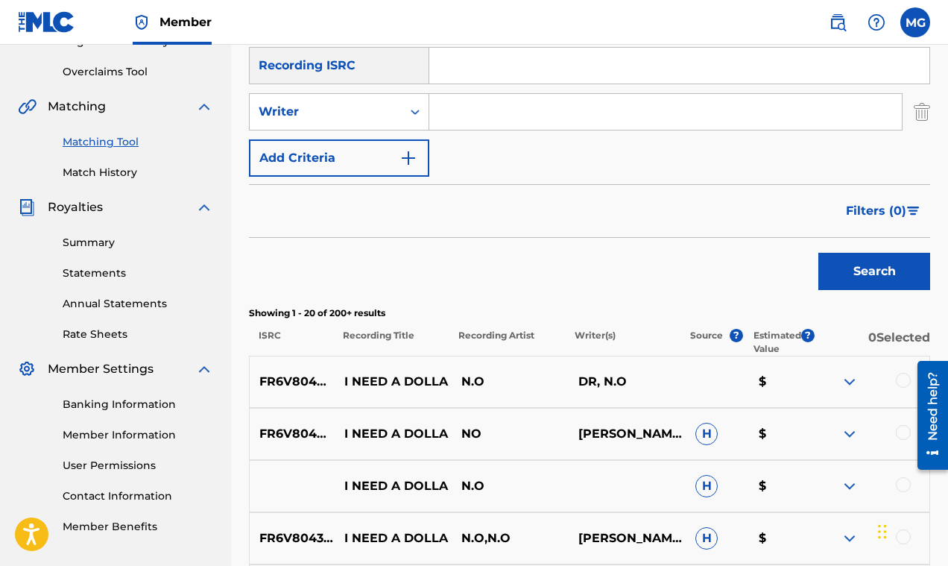
scroll to position [322, 0]
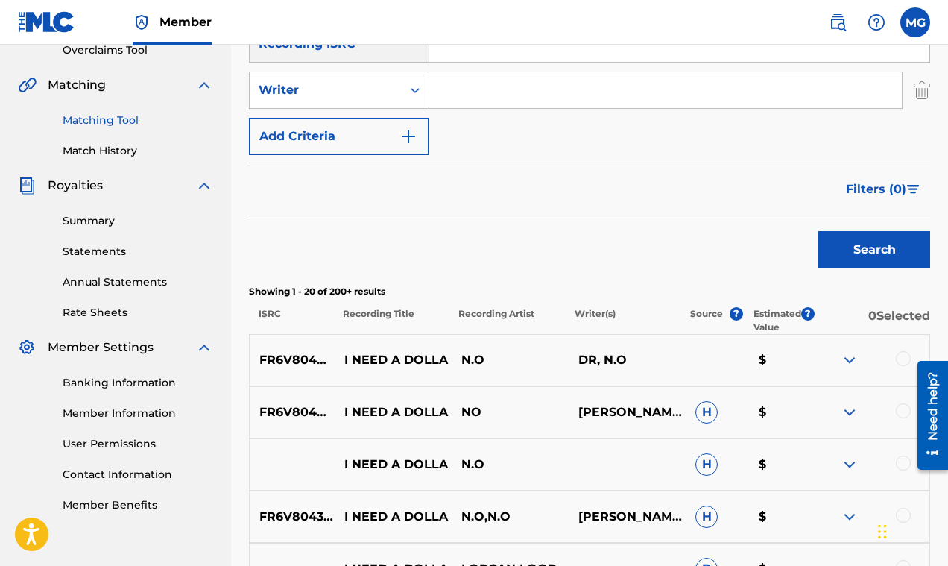
click at [885, 188] on span "Filters ( 0 )" at bounding box center [876, 189] width 60 height 18
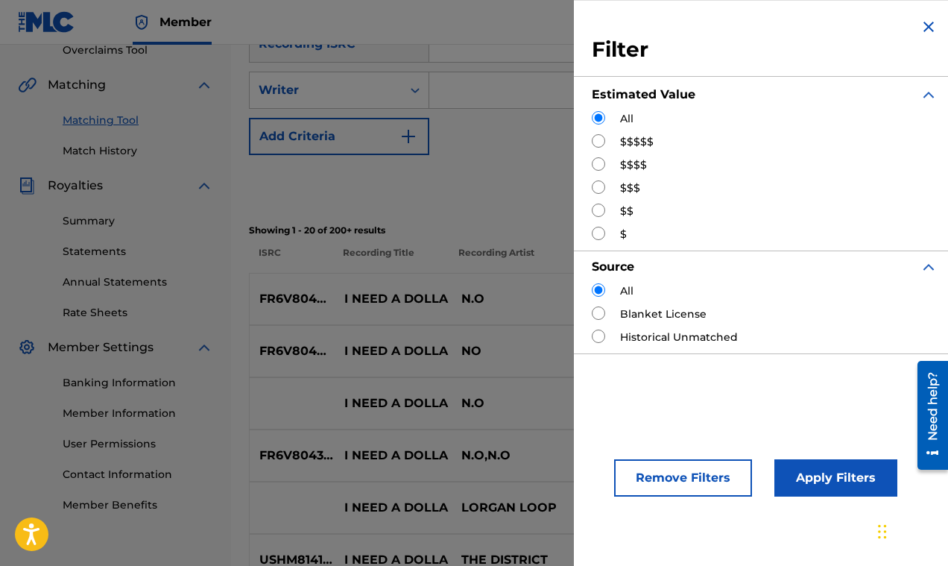
click at [600, 142] on input "Search Form" at bounding box center [598, 140] width 13 height 13
radio input "true"
click at [795, 473] on button "Apply Filters" at bounding box center [835, 477] width 123 height 37
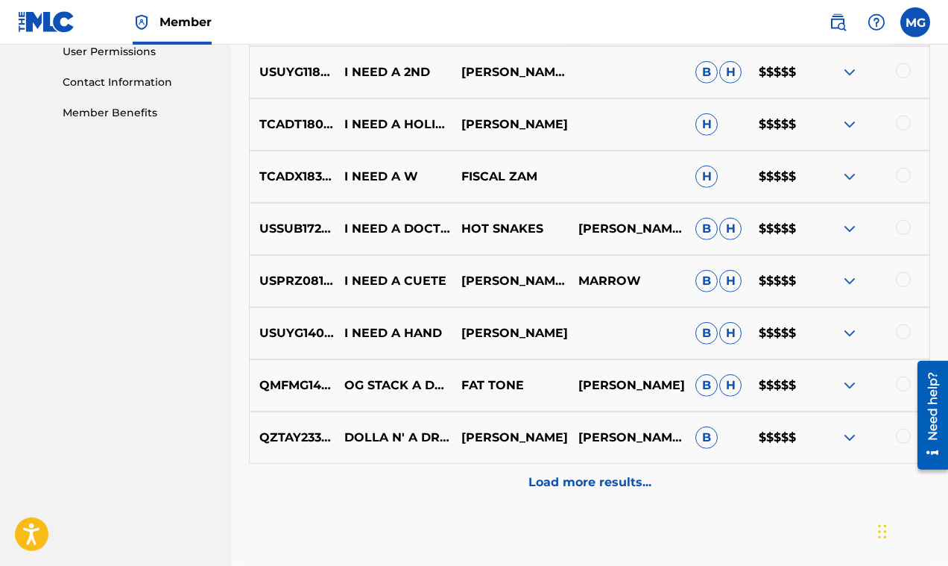
scroll to position [715, 0]
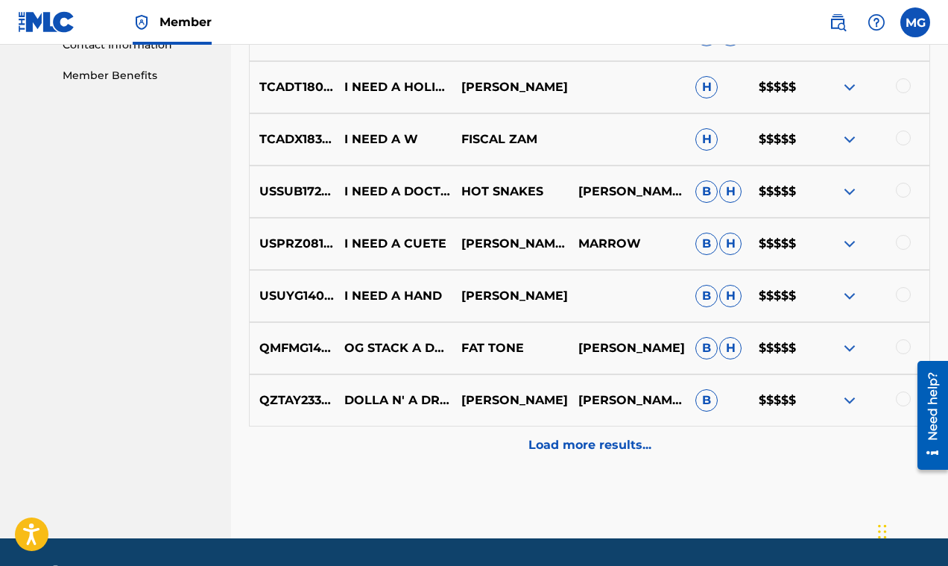
click at [613, 450] on p "Load more results..." at bounding box center [589, 445] width 123 height 18
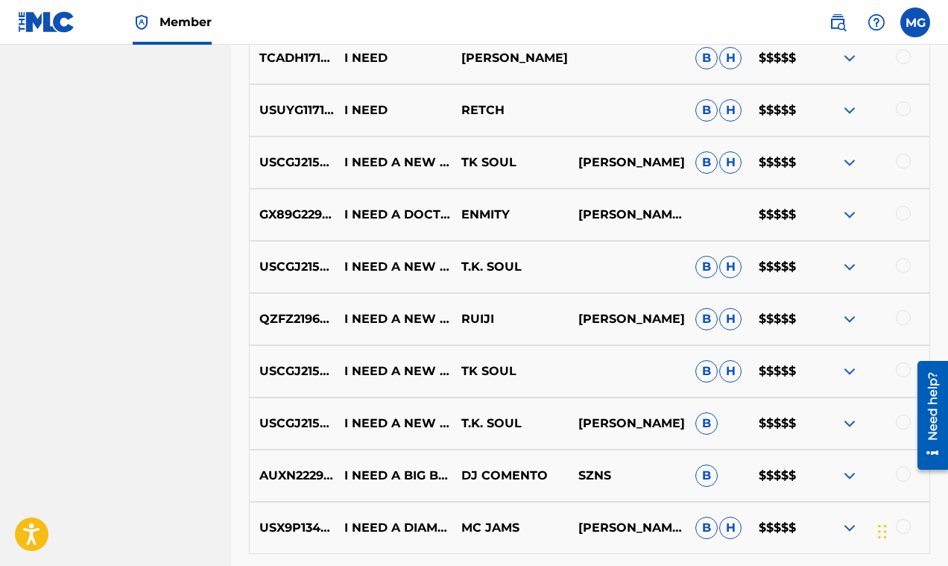
scroll to position [1317, 0]
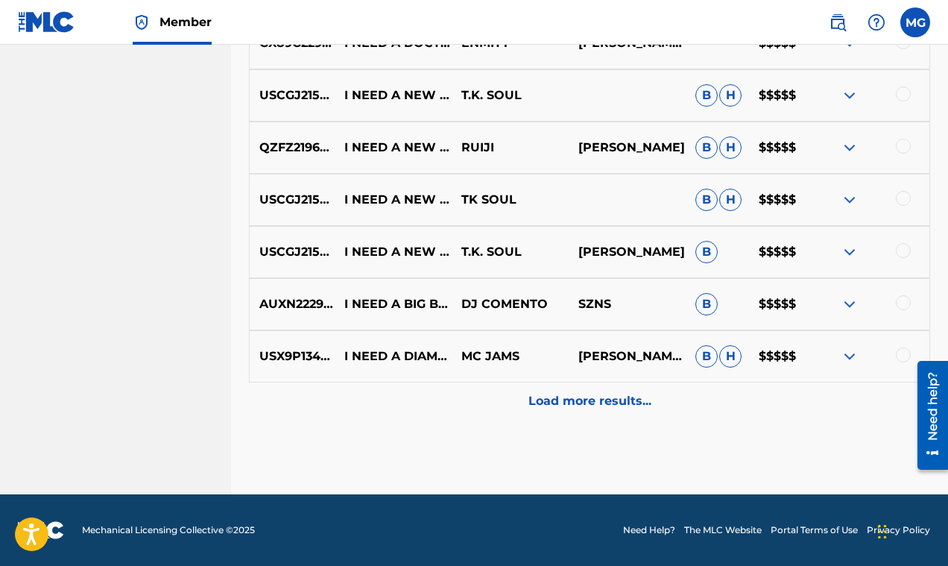
click at [595, 407] on p "Load more results..." at bounding box center [589, 401] width 123 height 18
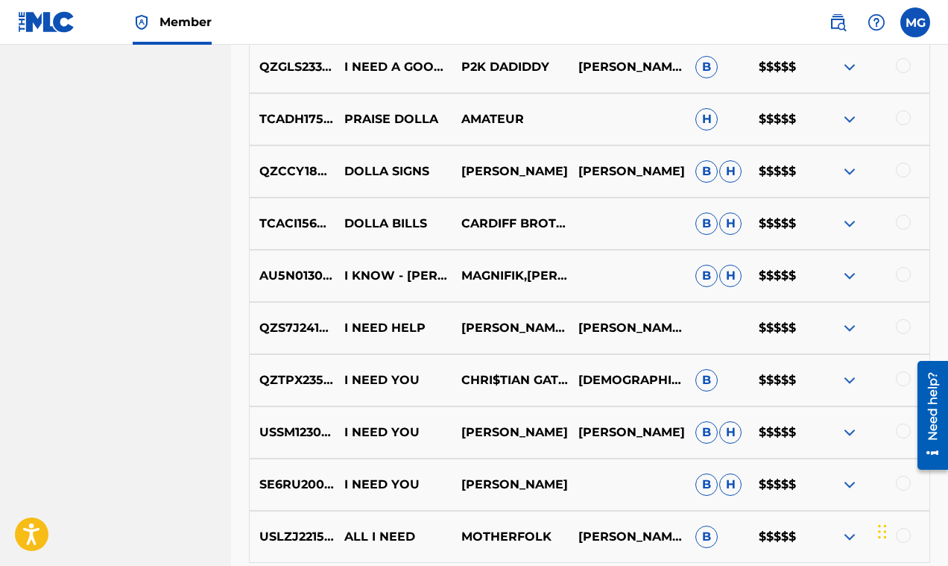
scroll to position [1838, 0]
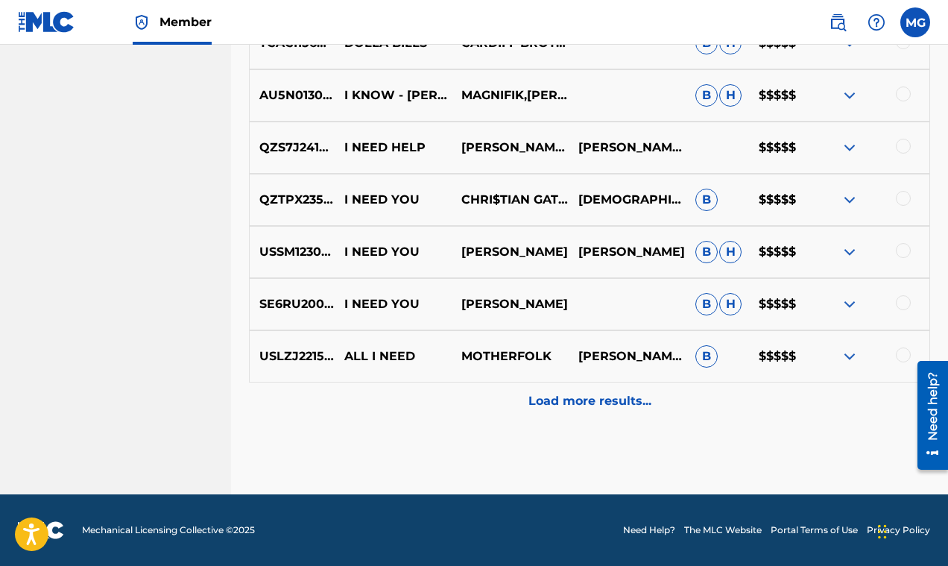
click at [595, 408] on p "Load more results..." at bounding box center [589, 401] width 123 height 18
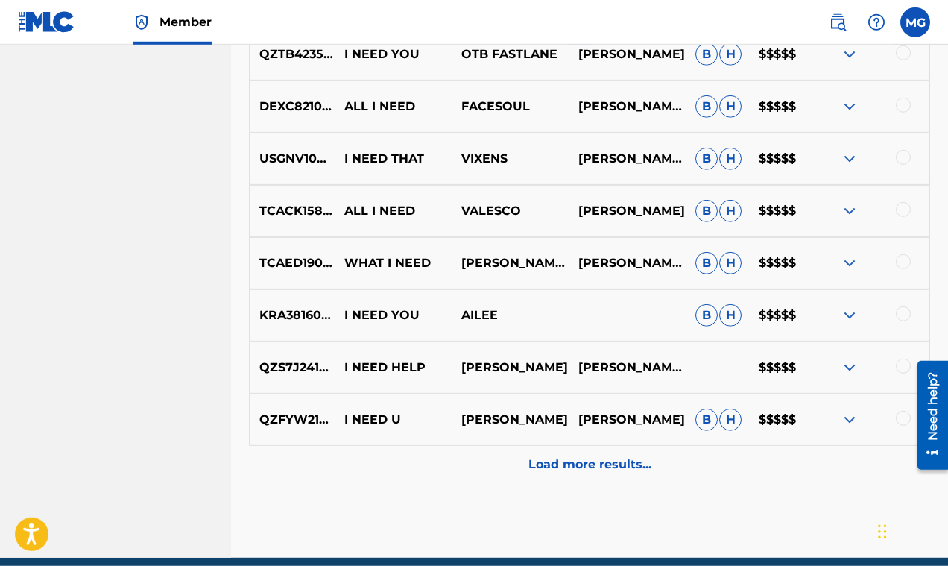
scroll to position [2360, 0]
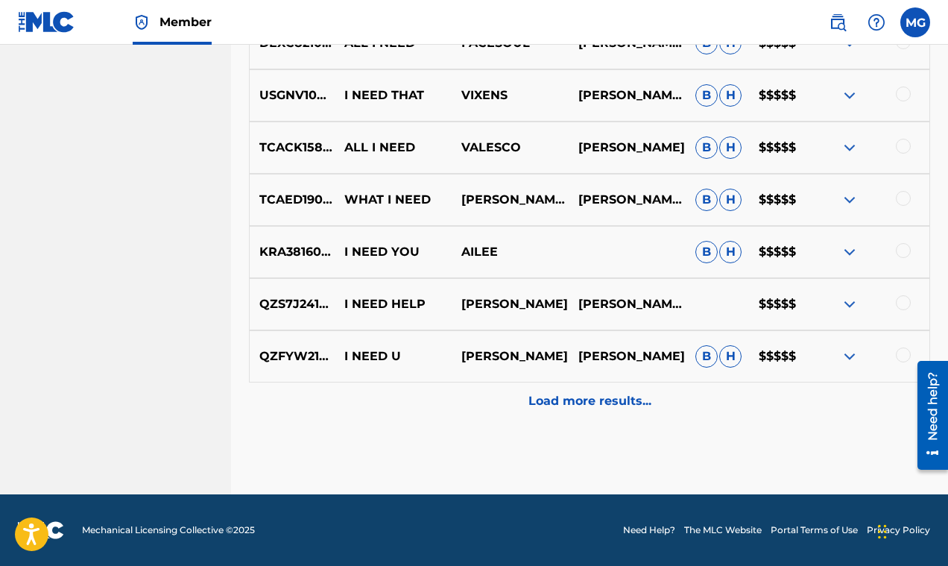
click at [619, 405] on p "Load more results..." at bounding box center [589, 401] width 123 height 18
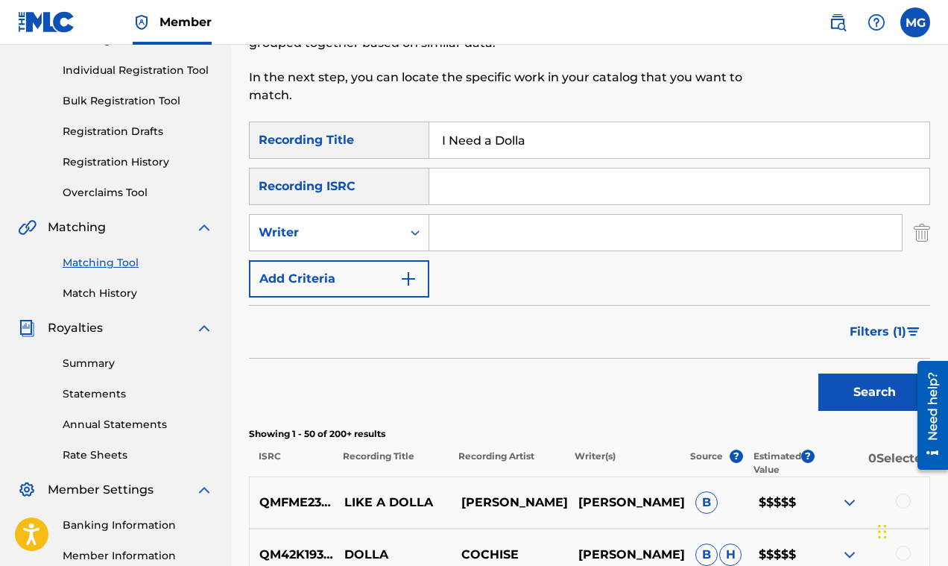
scroll to position [0, 0]
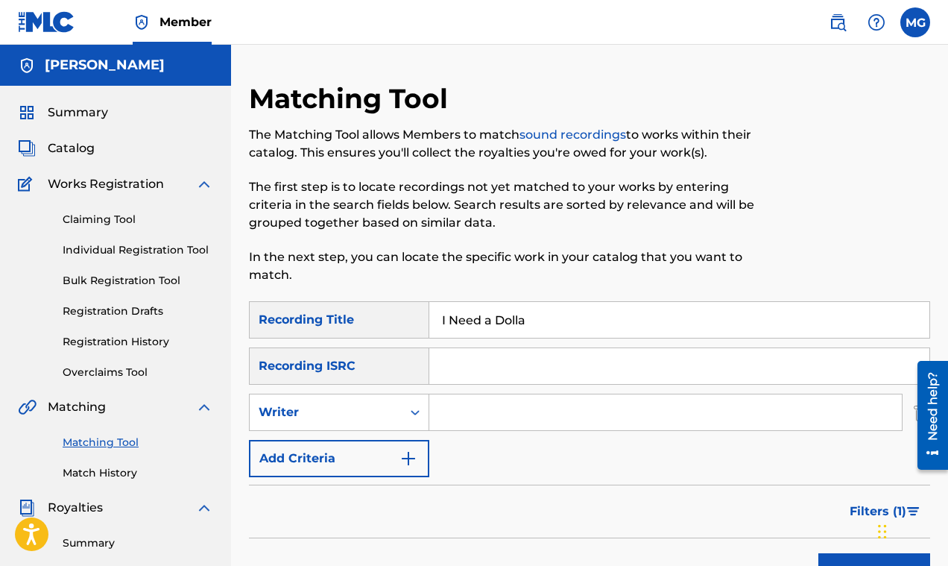
drag, startPoint x: 564, startPoint y: 321, endPoint x: 399, endPoint y: 314, distance: 165.6
click at [429, 314] on input "I Need a Dolla" at bounding box center [679, 320] width 500 height 36
click at [475, 421] on input "Search Form" at bounding box center [665, 412] width 472 height 36
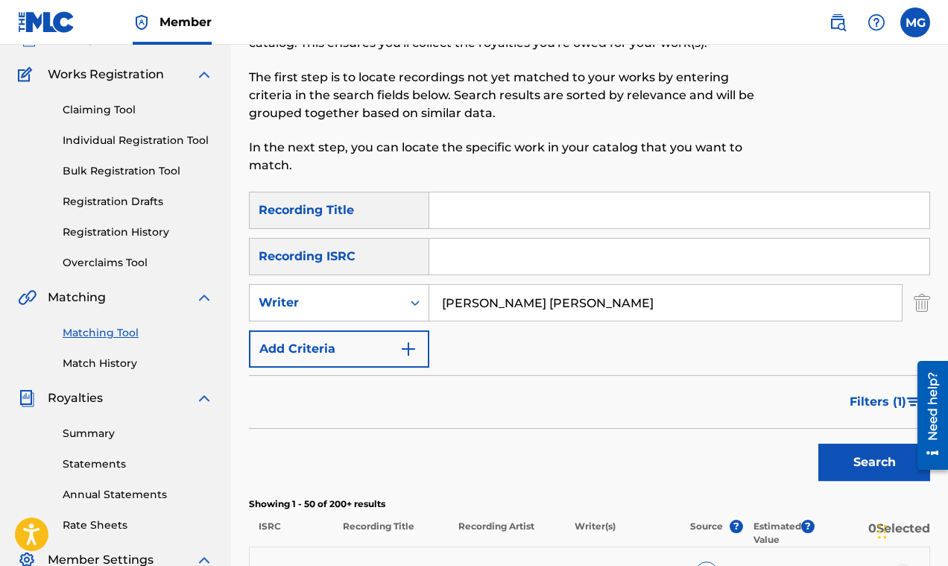
scroll to position [143, 0]
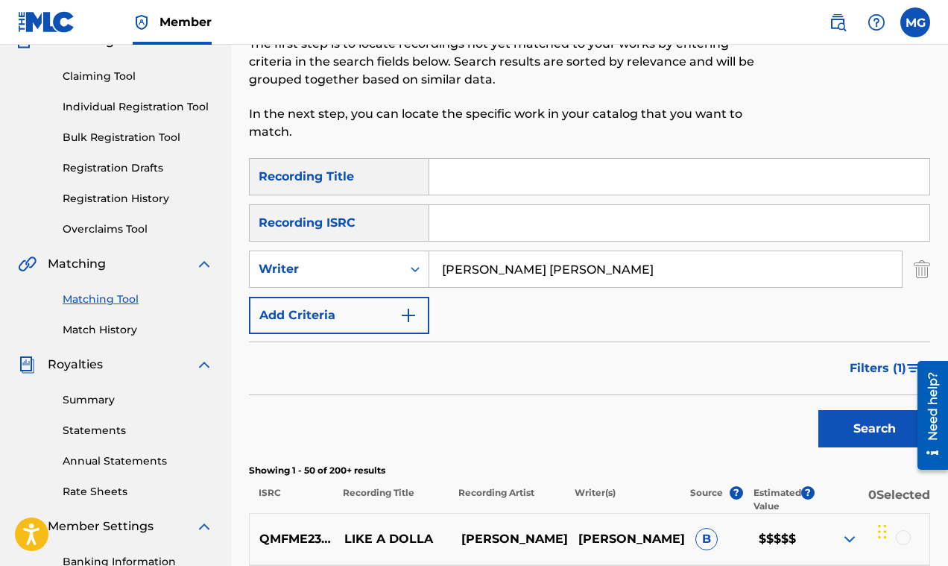
click at [852, 432] on button "Search" at bounding box center [874, 428] width 112 height 37
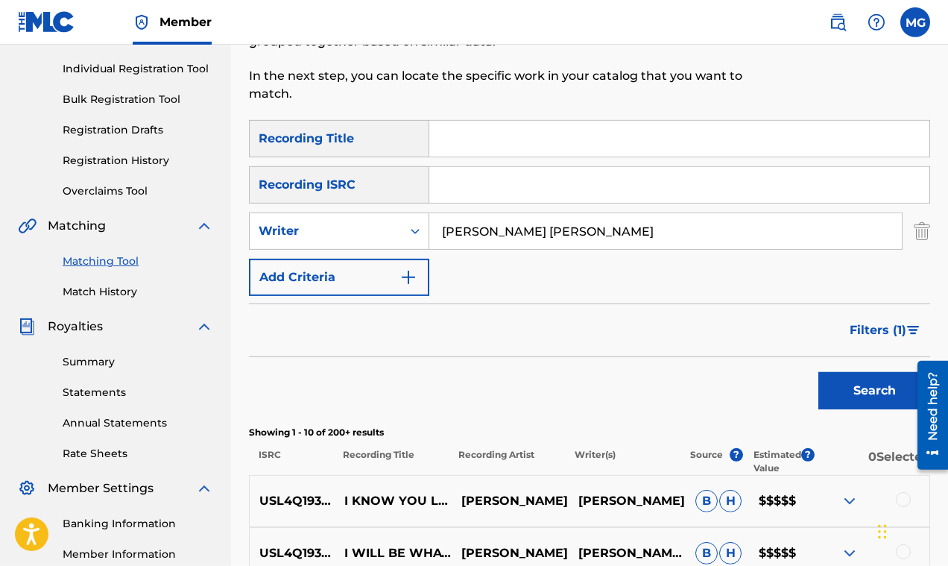
scroll to position [139, 0]
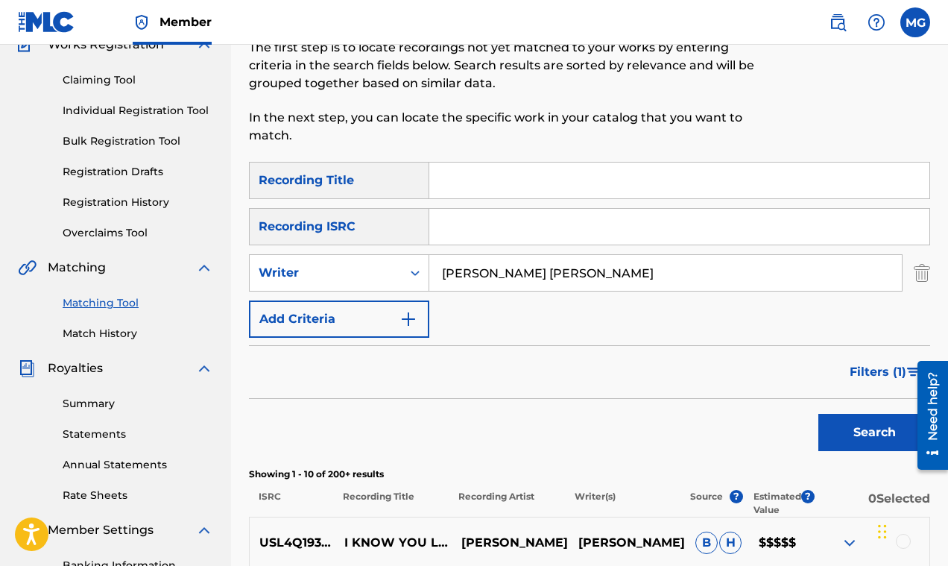
click at [873, 370] on span "Filters ( 1 )" at bounding box center [877, 372] width 57 height 18
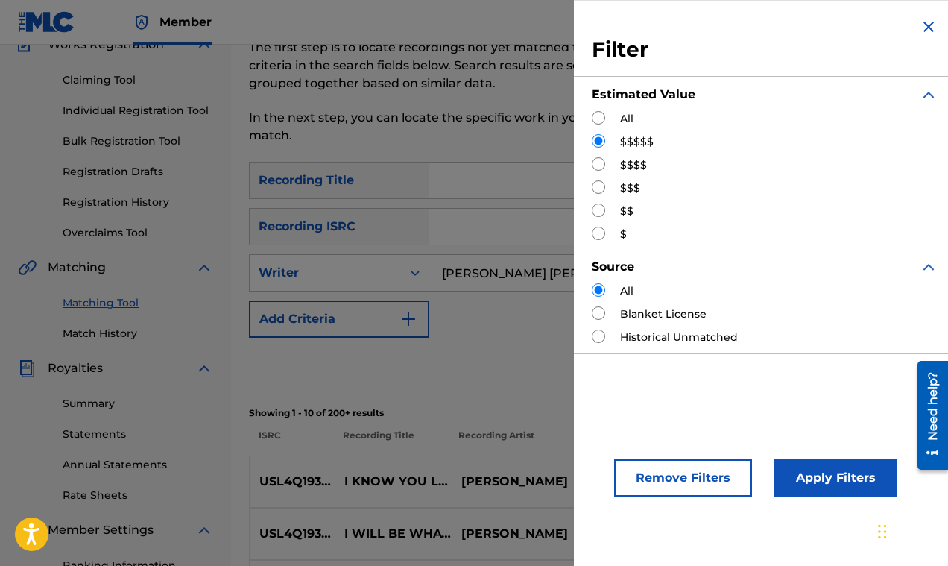
click at [507, 361] on div "Search" at bounding box center [589, 368] width 681 height 60
click at [801, 474] on button "Apply Filters" at bounding box center [835, 477] width 123 height 37
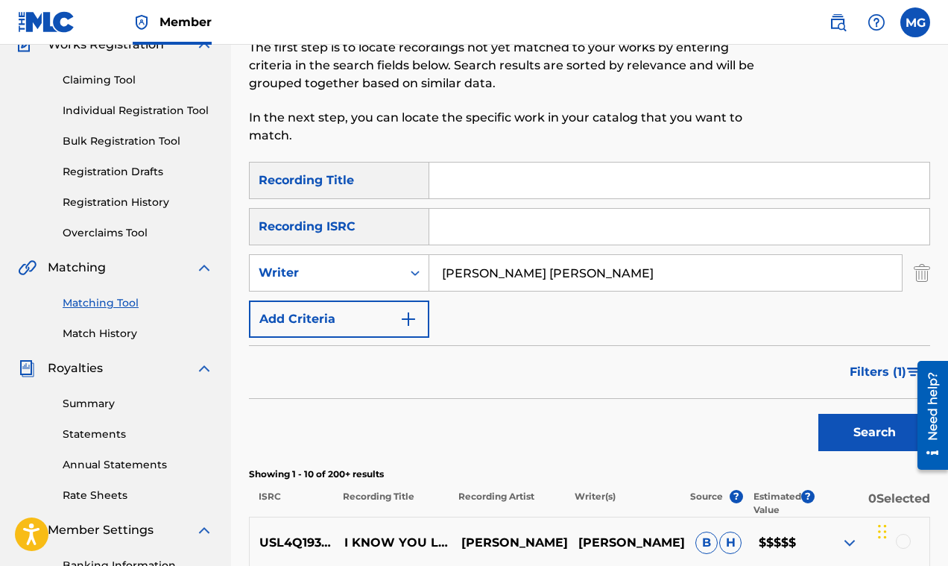
click at [529, 276] on input "Mark Herbert Gillette" at bounding box center [665, 273] width 472 height 36
click at [860, 420] on button "Search" at bounding box center [874, 432] width 112 height 37
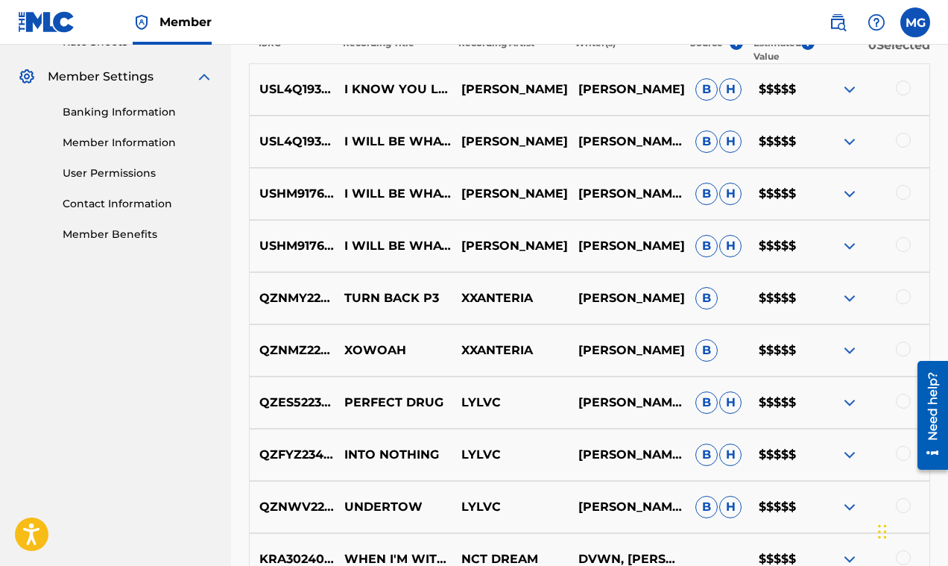
scroll to position [795, 0]
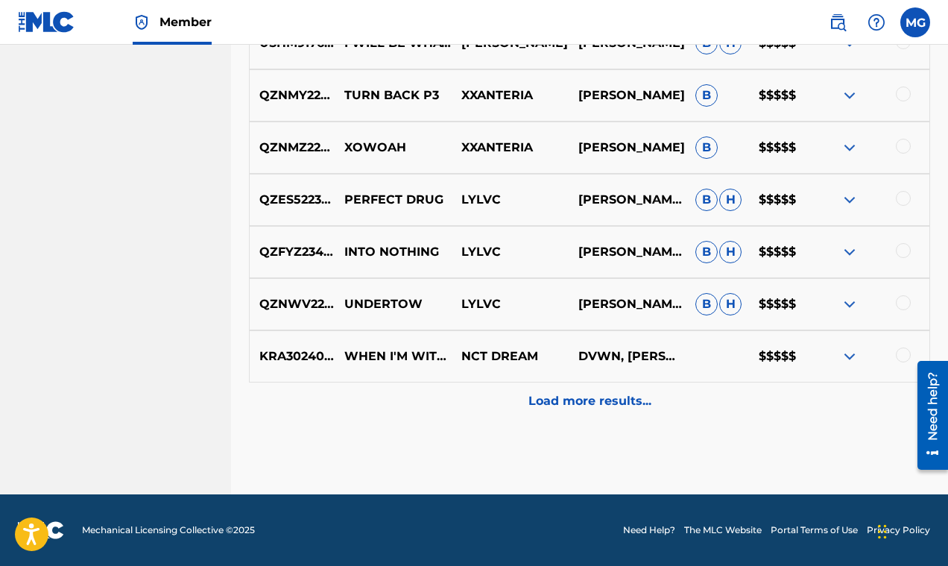
click at [612, 403] on p "Load more results..." at bounding box center [589, 401] width 123 height 18
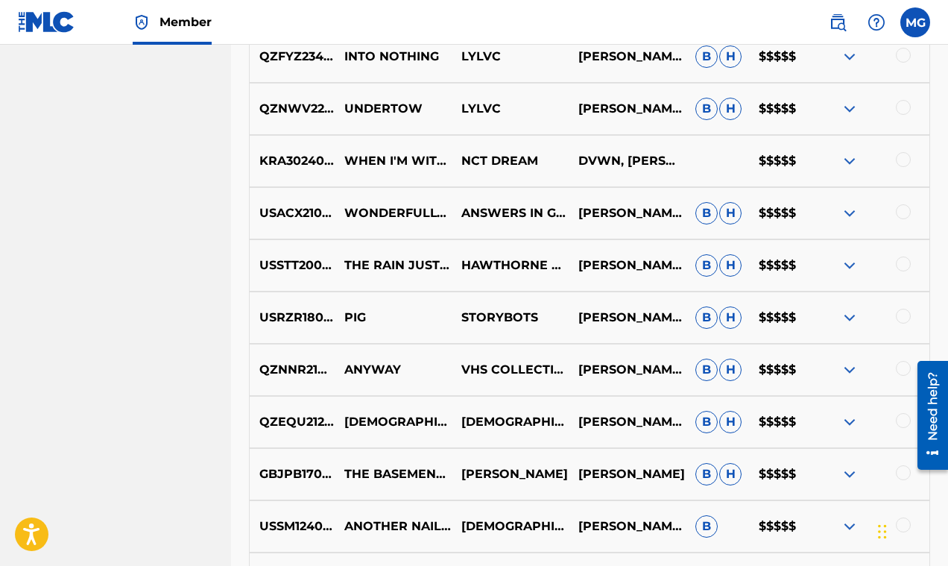
scroll to position [1312, 0]
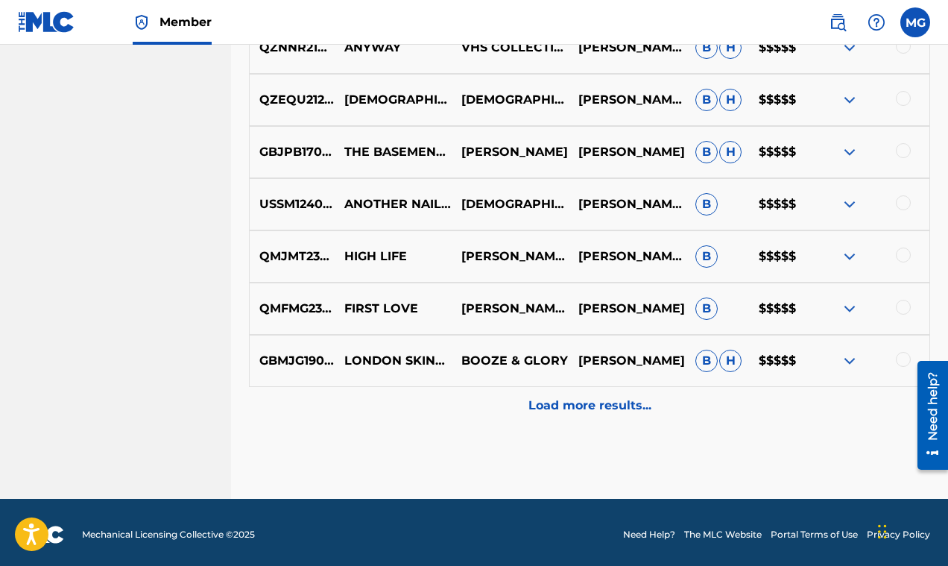
click at [627, 396] on p "Load more results..." at bounding box center [589, 405] width 123 height 18
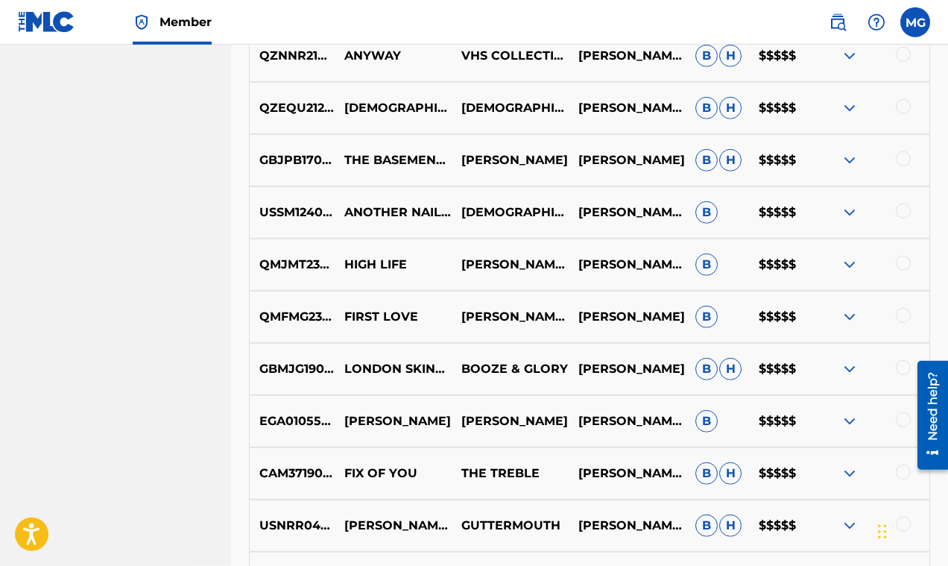
scroll to position [1360, 0]
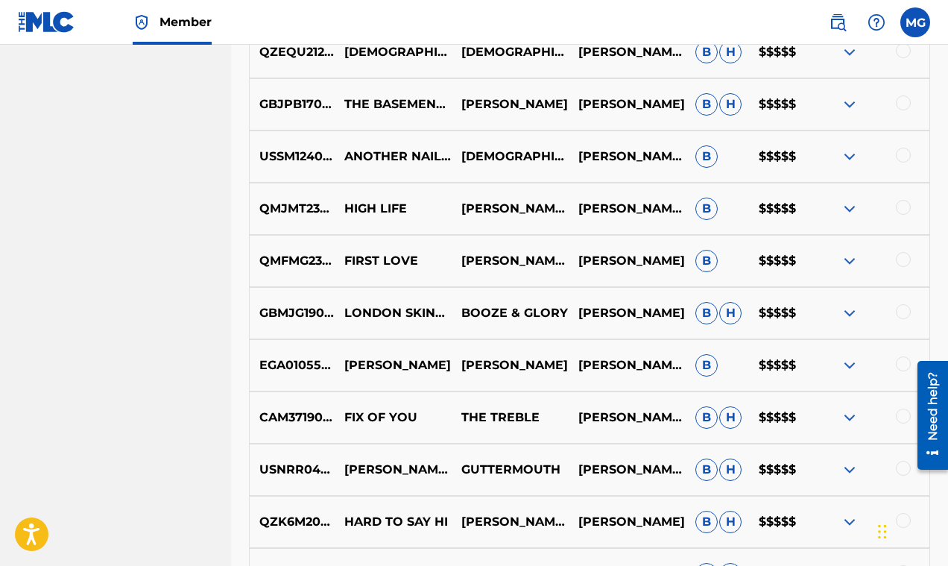
click at [847, 315] on img at bounding box center [850, 313] width 18 height 18
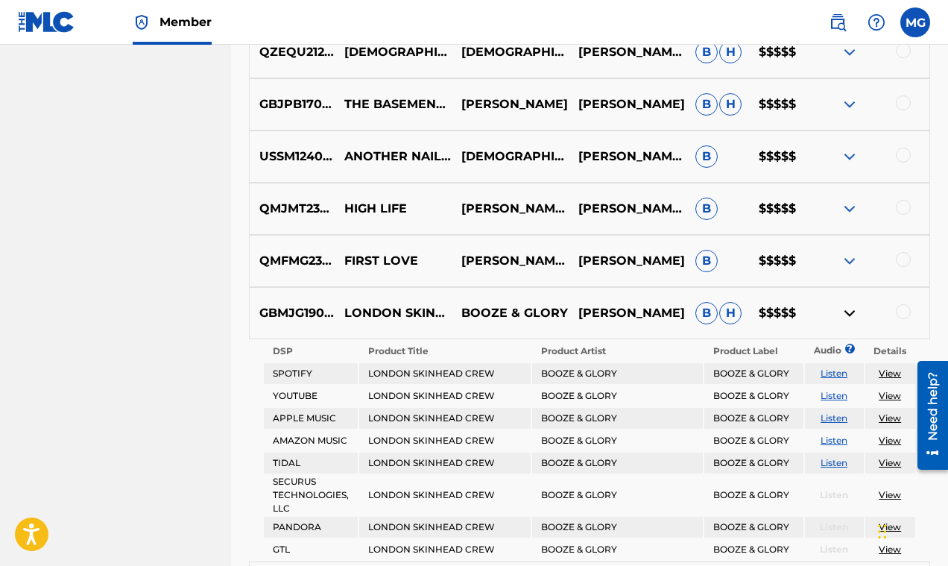
click at [848, 314] on img at bounding box center [850, 313] width 18 height 18
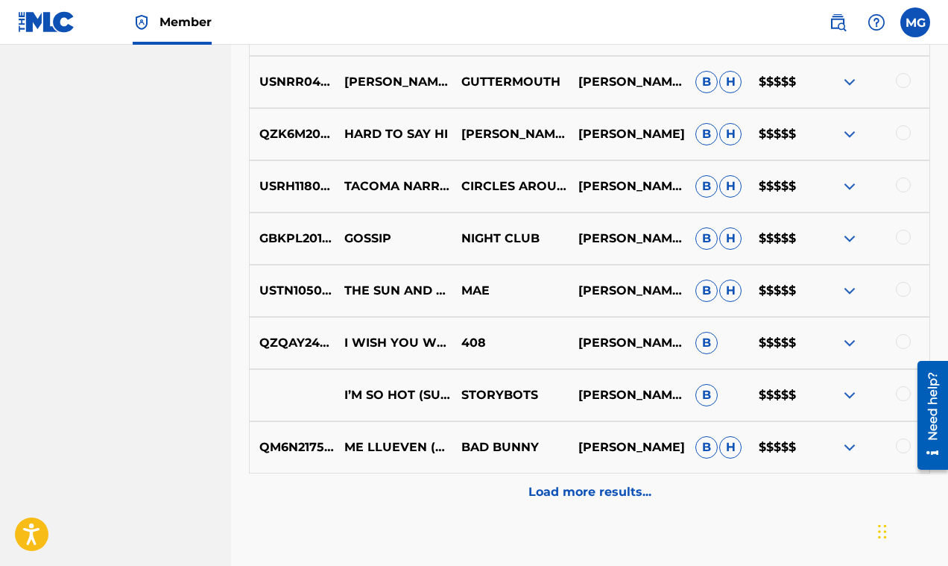
scroll to position [1789, 0]
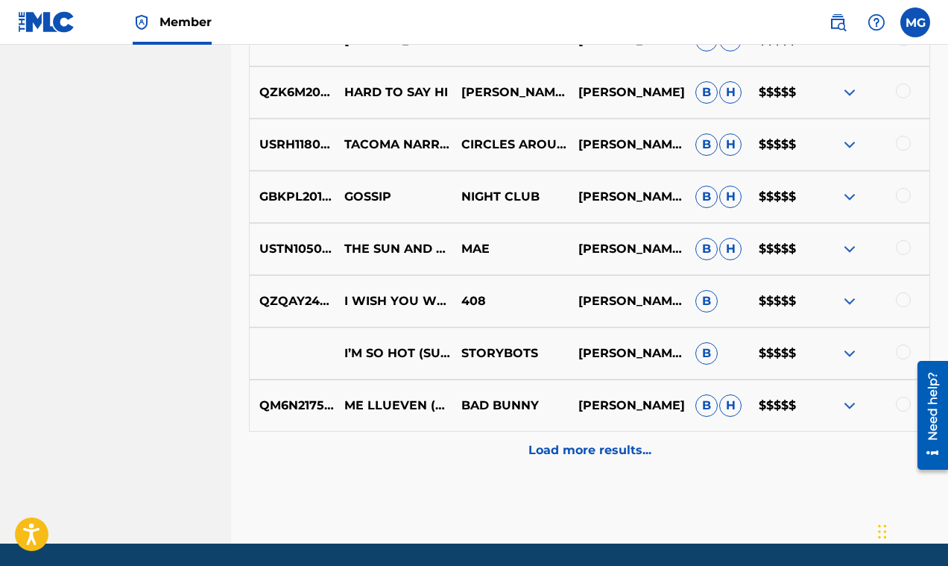
click at [600, 455] on p "Load more results..." at bounding box center [589, 450] width 123 height 18
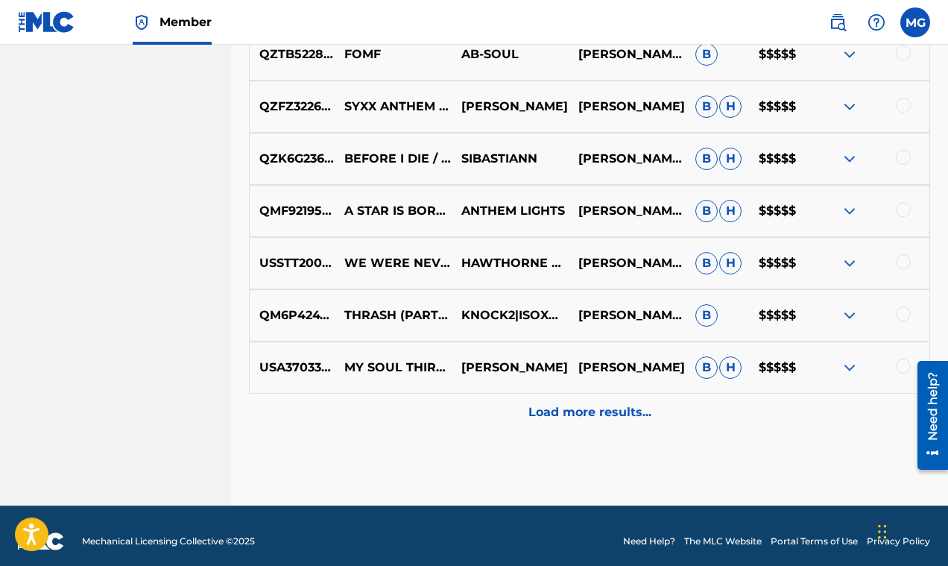
scroll to position [2360, 0]
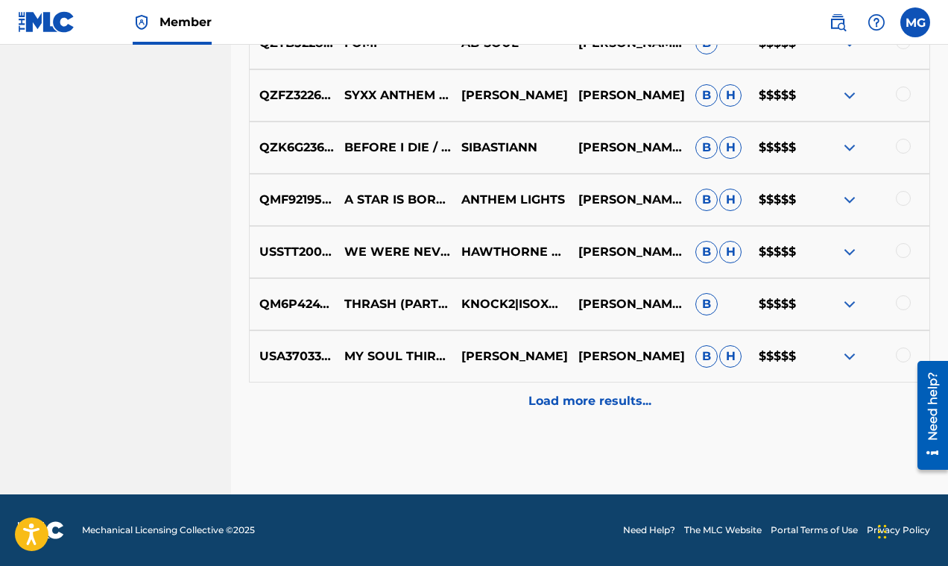
click at [594, 395] on p "Load more results..." at bounding box center [589, 401] width 123 height 18
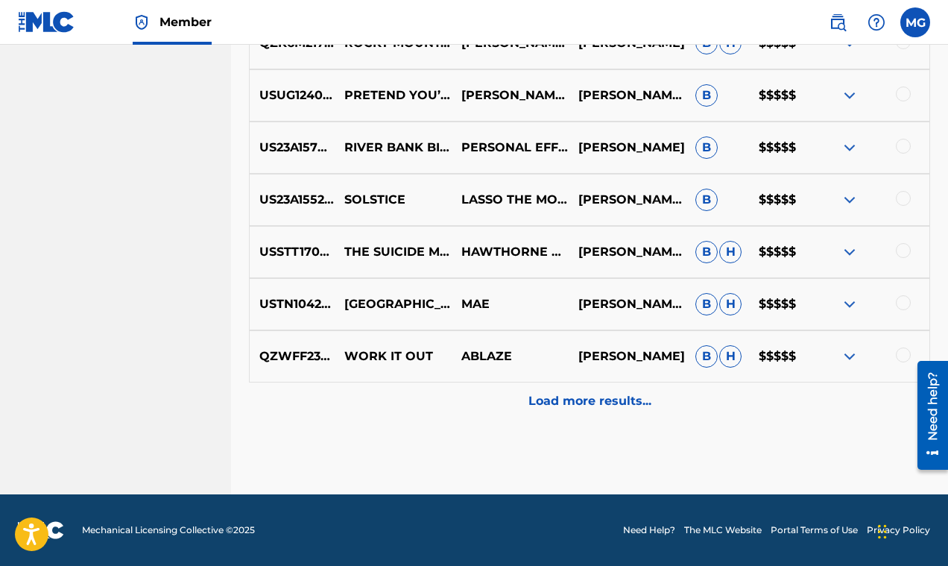
click at [577, 405] on p "Load more results..." at bounding box center [589, 401] width 123 height 18
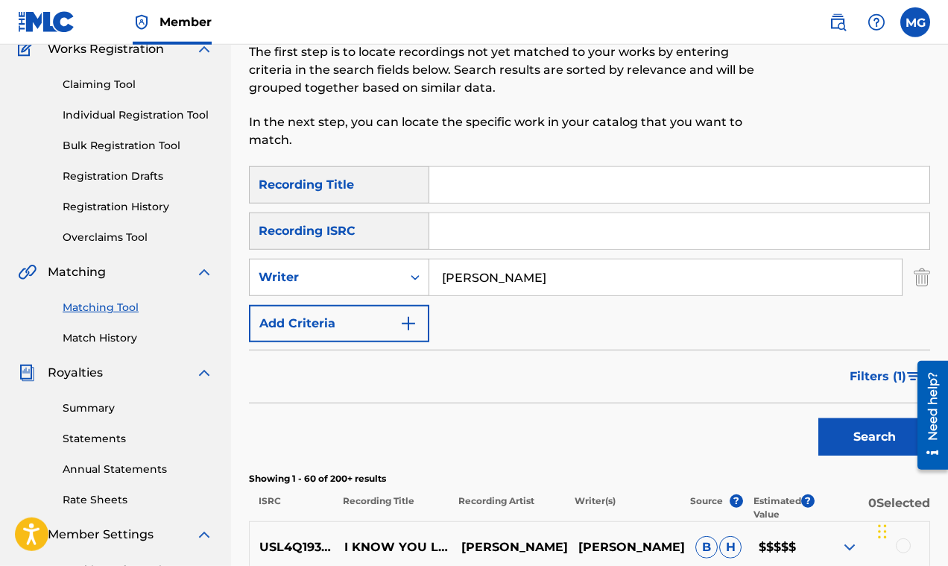
scroll to position [124, 0]
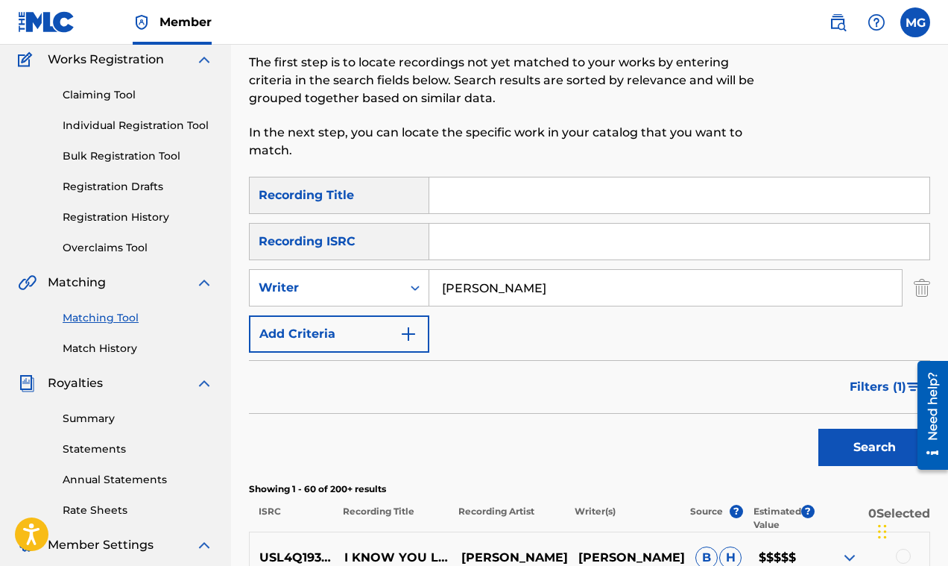
click at [557, 288] on input "[PERSON_NAME]" at bounding box center [665, 288] width 472 height 36
type input "mark gillette"
click at [613, 346] on div "SearchWithCriteria5f21ea9e-ded2-42fc-a517-75998aeb468f Recording Title SearchWi…" at bounding box center [589, 265] width 681 height 176
drag, startPoint x: 534, startPoint y: 288, endPoint x: 431, endPoint y: 283, distance: 102.9
click at [431, 283] on input "mark gillette" at bounding box center [665, 288] width 472 height 36
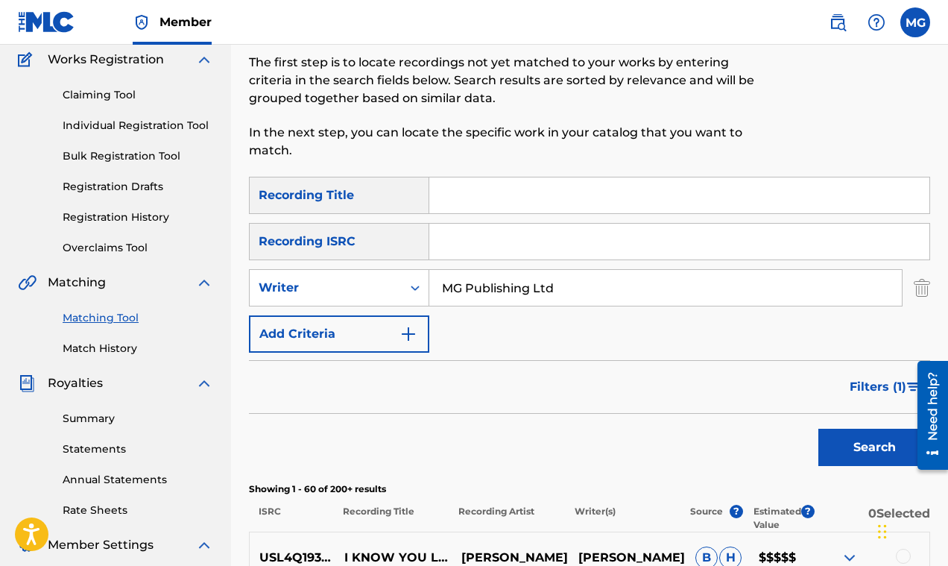
click at [846, 450] on button "Search" at bounding box center [874, 446] width 112 height 37
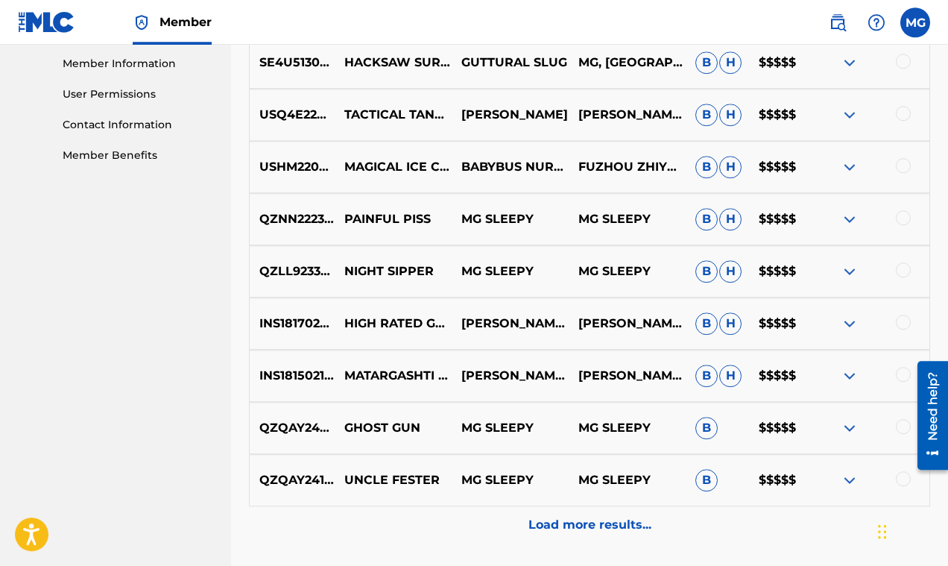
scroll to position [732, 0]
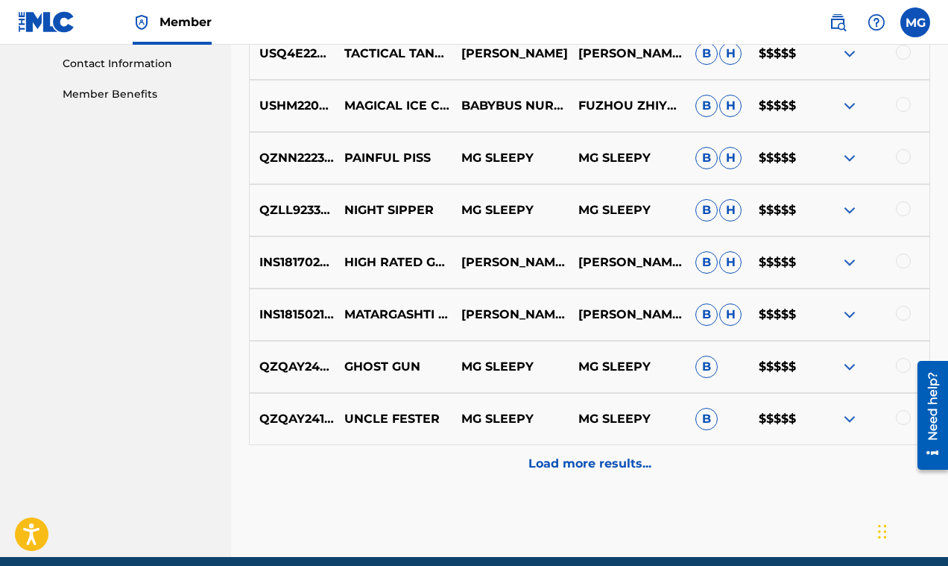
click at [637, 461] on p "Load more results..." at bounding box center [589, 464] width 123 height 18
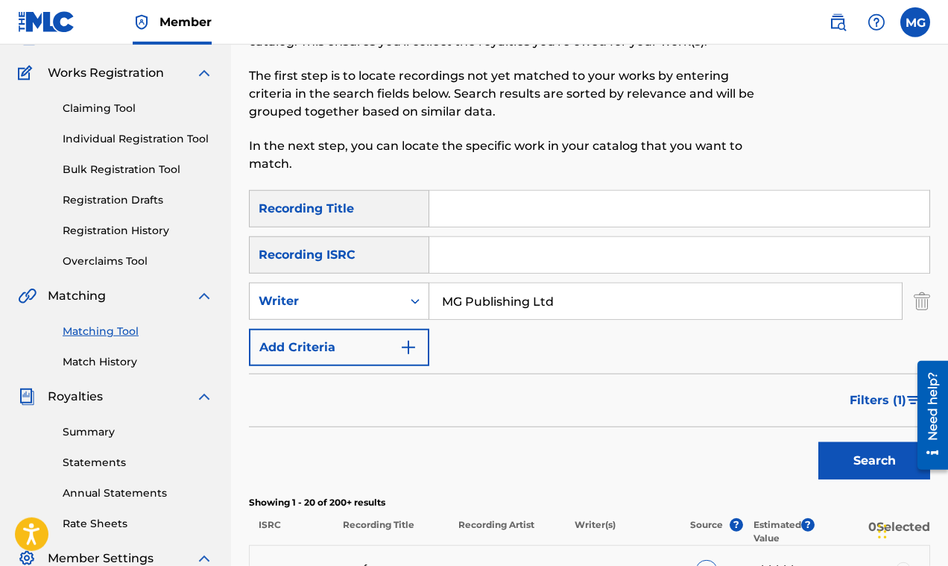
scroll to position [101, 0]
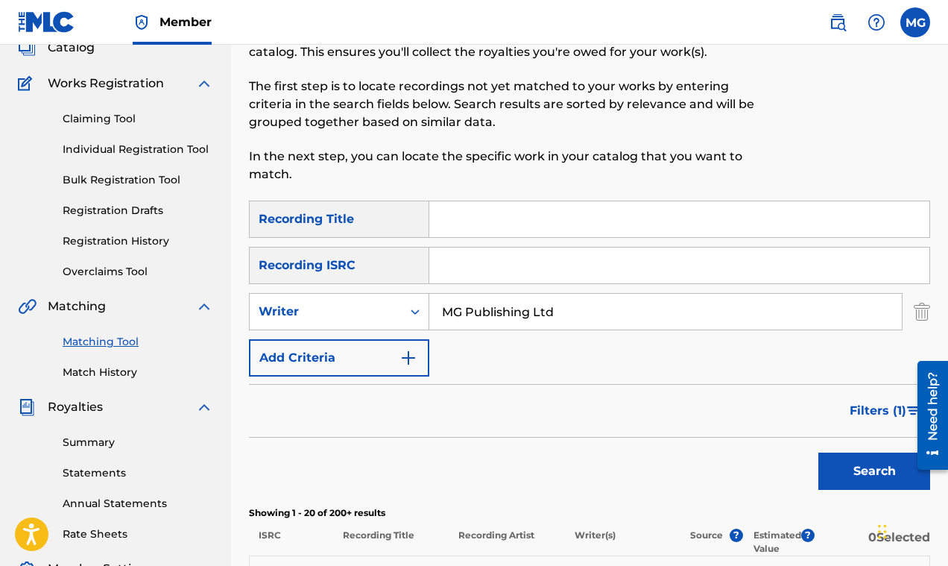
click at [596, 315] on input "MG Publishing Ltd" at bounding box center [665, 312] width 472 height 36
type input "M"
type input "Jub-Z"
click at [842, 463] on button "Search" at bounding box center [874, 470] width 112 height 37
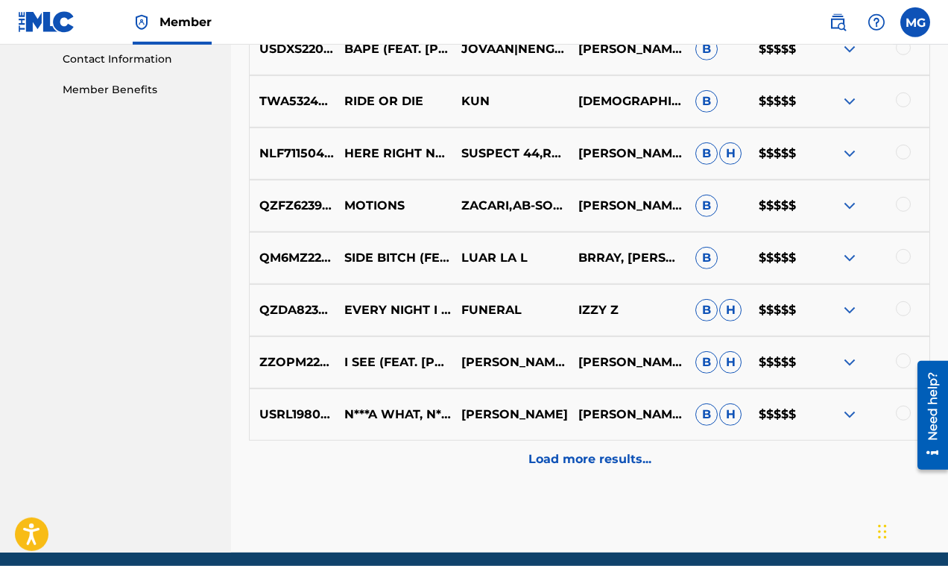
scroll to position [768, 0]
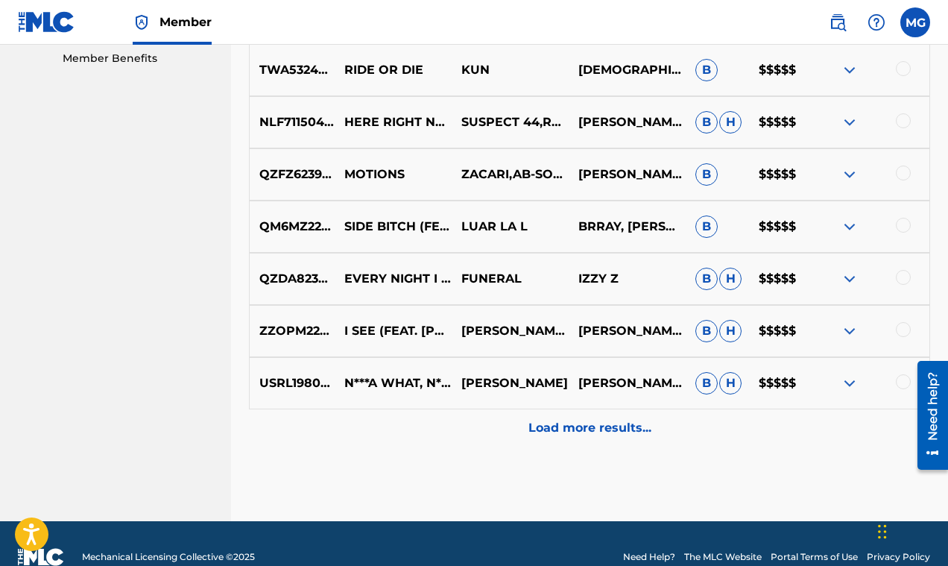
click at [630, 423] on p "Load more results..." at bounding box center [589, 428] width 123 height 18
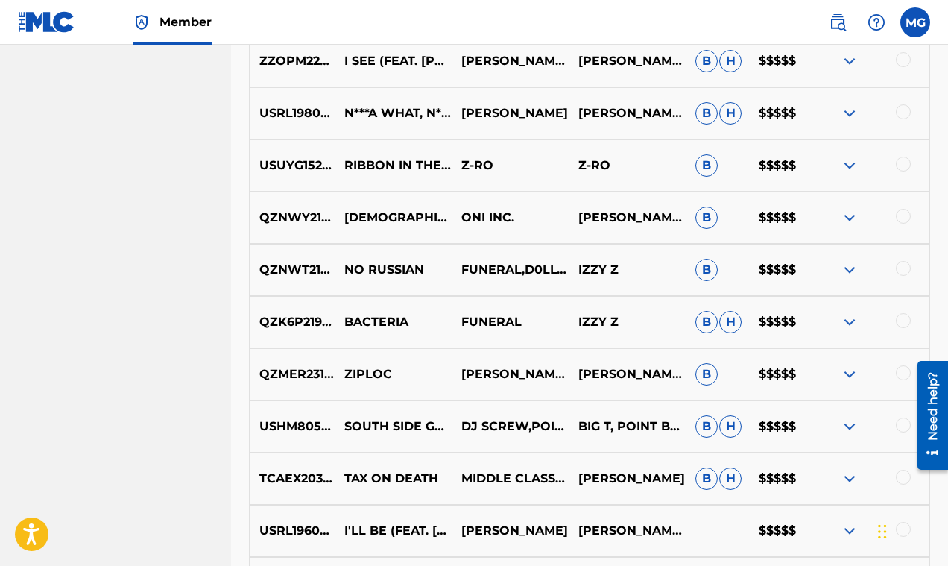
scroll to position [1253, 0]
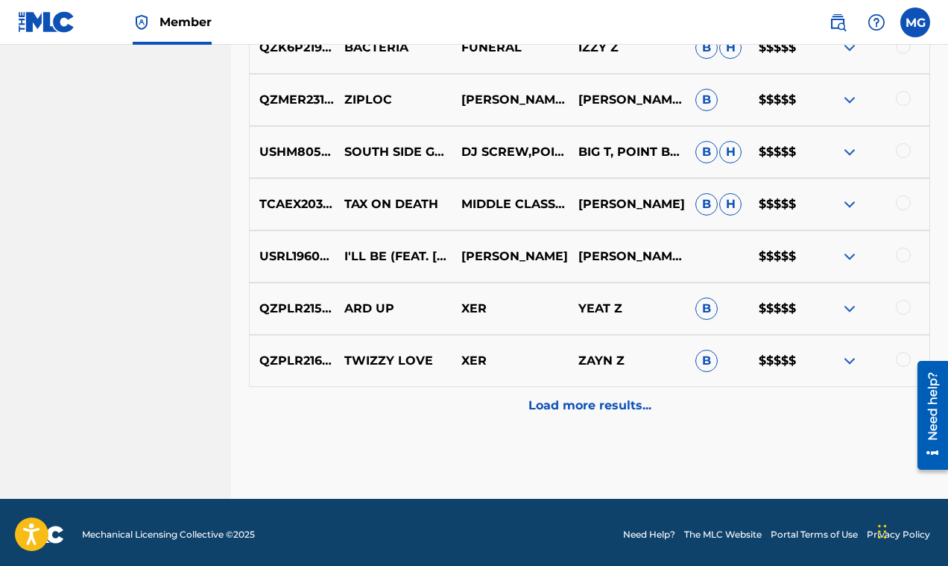
click at [624, 411] on p "Load more results..." at bounding box center [589, 405] width 123 height 18
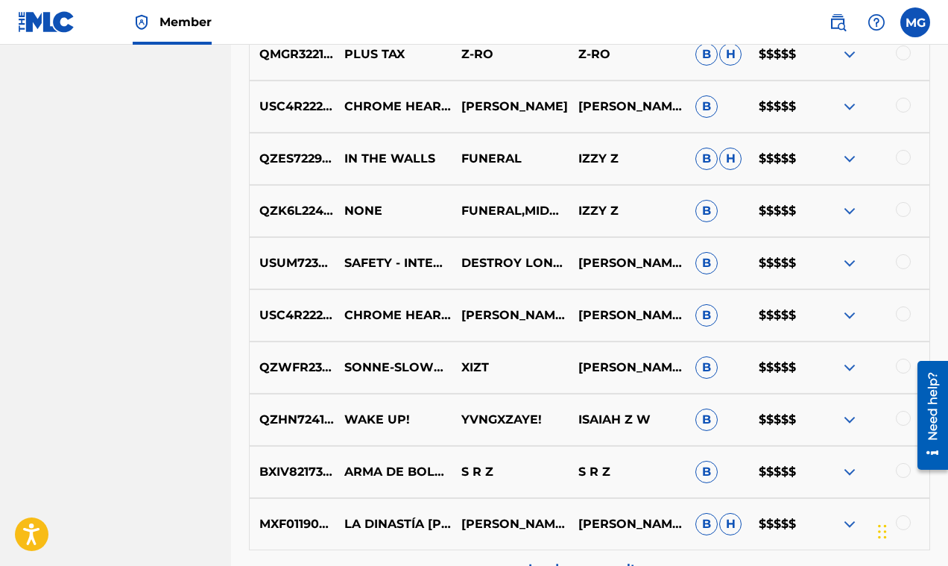
scroll to position [1765, 0]
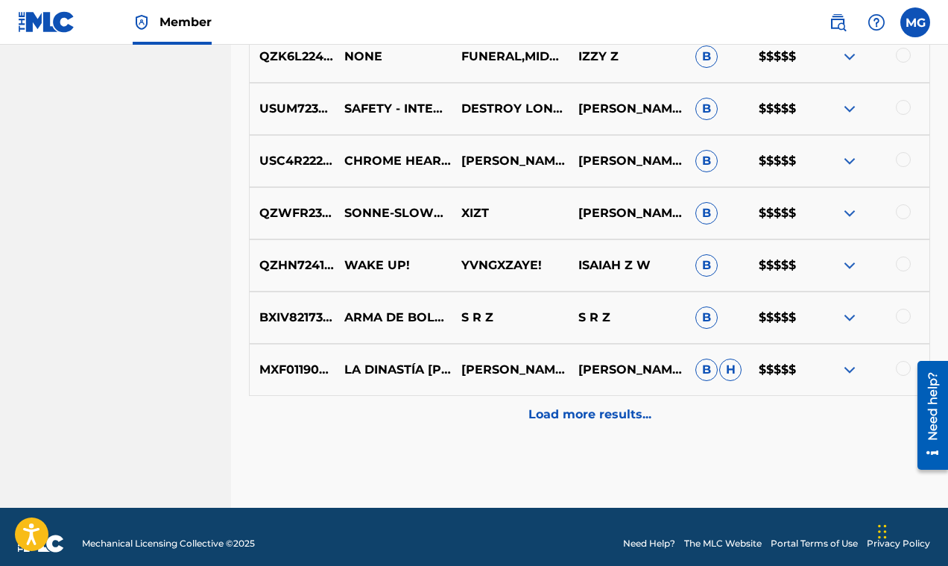
click at [624, 418] on p "Load more results..." at bounding box center [589, 414] width 123 height 18
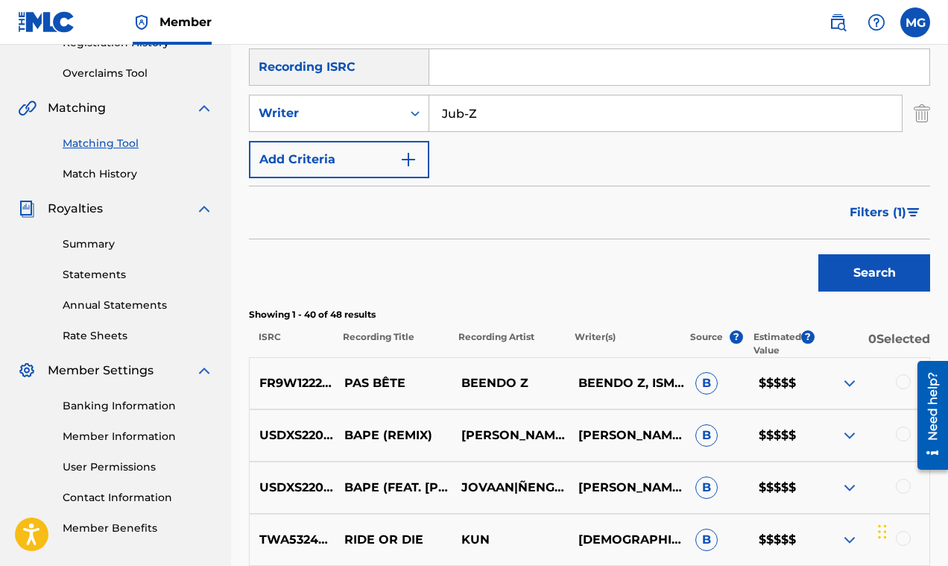
scroll to position [334, 0]
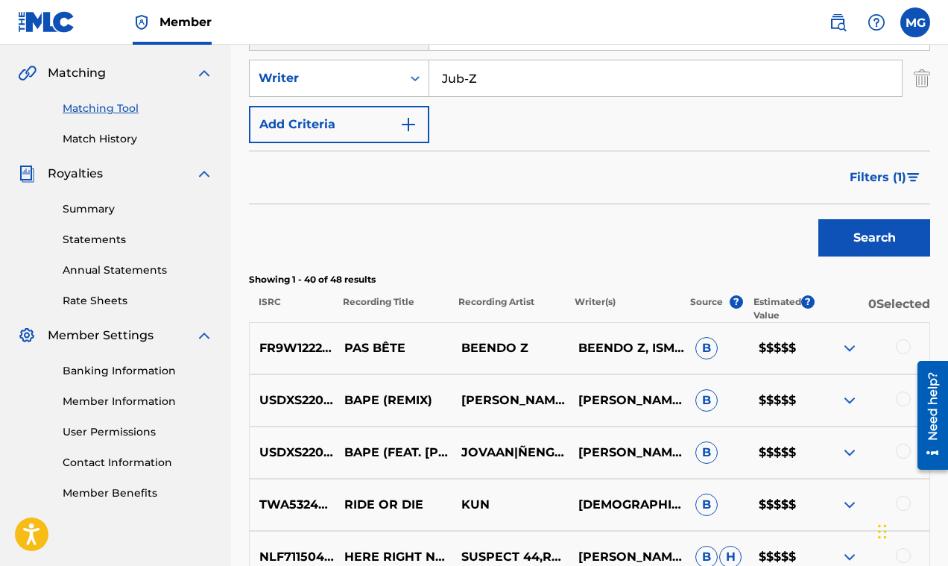
click at [864, 179] on span "Filters ( 1 )" at bounding box center [877, 177] width 57 height 18
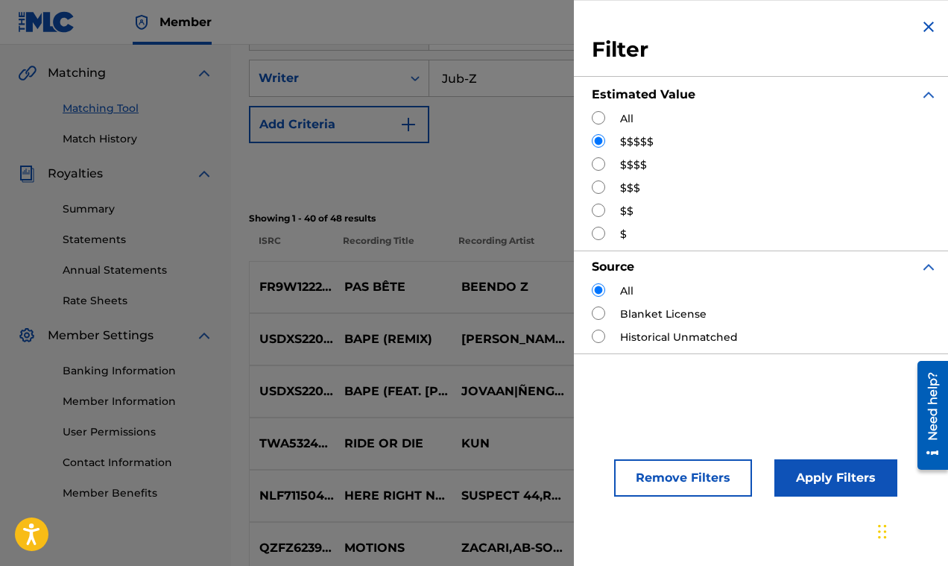
click at [603, 118] on input "Search Form" at bounding box center [598, 117] width 13 height 13
radio input "true"
click at [826, 477] on button "Apply Filters" at bounding box center [835, 477] width 123 height 37
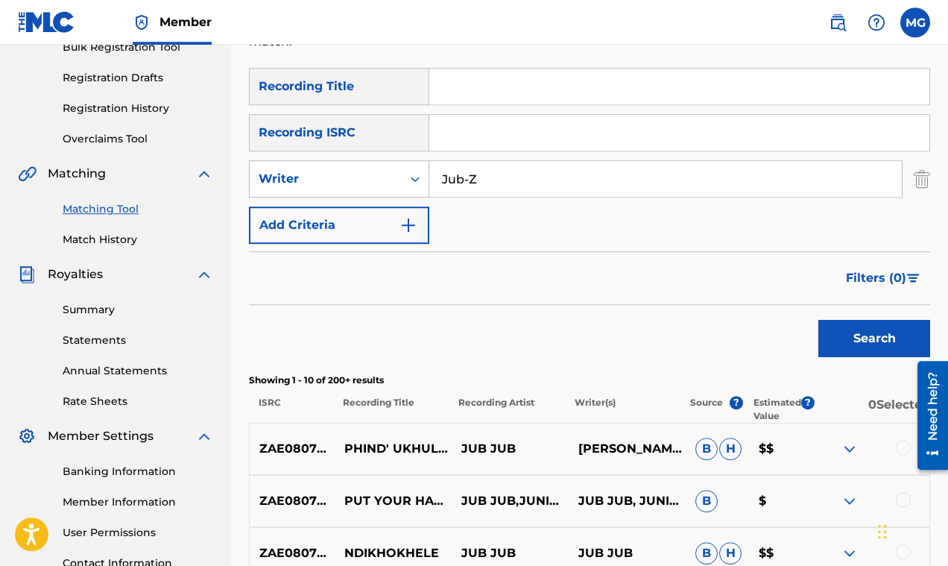
scroll to position [139, 0]
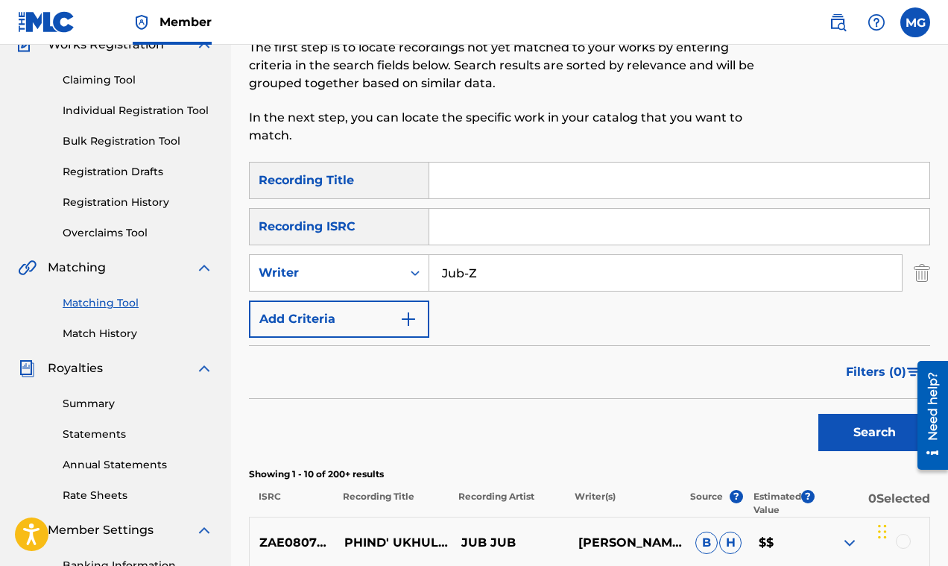
drag, startPoint x: 924, startPoint y: 275, endPoint x: 912, endPoint y: 274, distance: 11.9
click at [924, 275] on img "Search Form" at bounding box center [922, 272] width 16 height 37
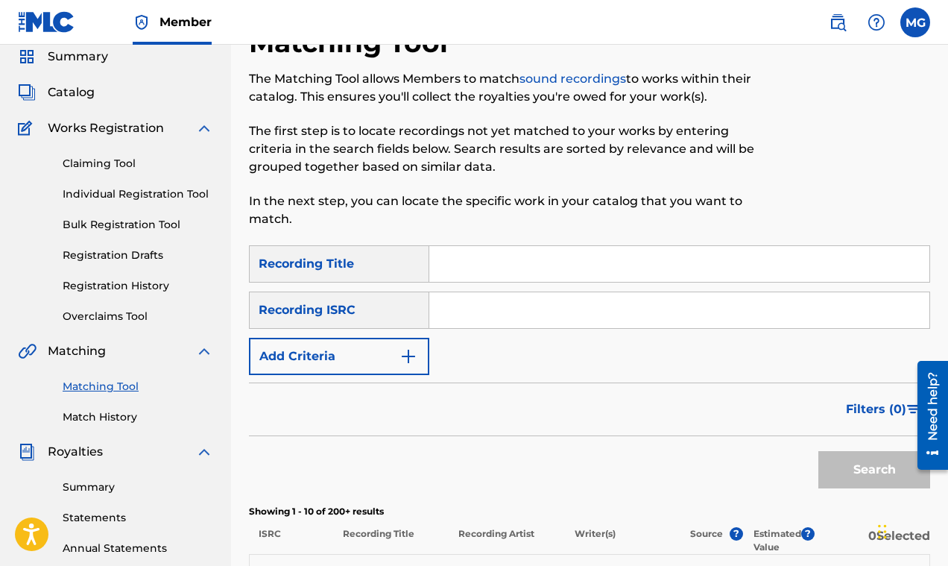
scroll to position [0, 0]
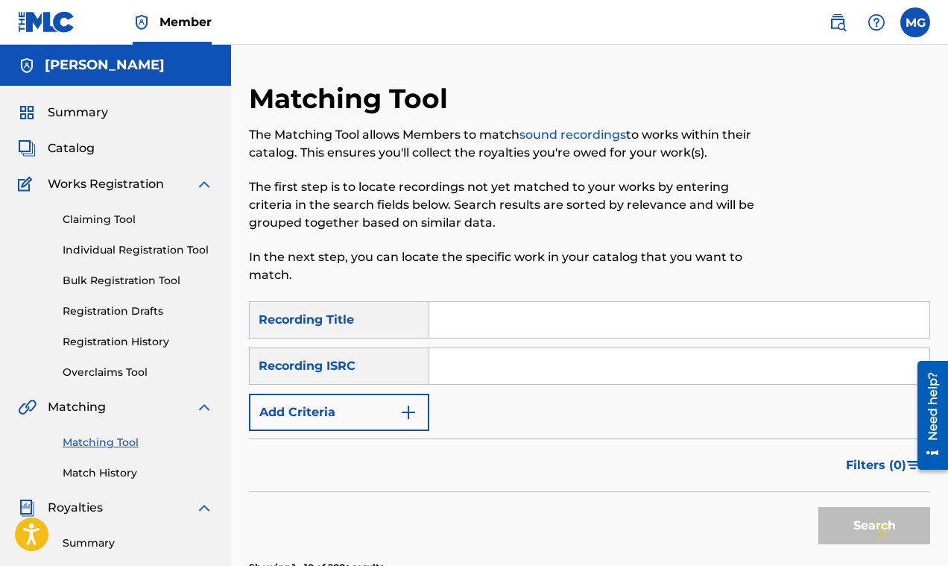
click at [83, 109] on span "Summary" at bounding box center [78, 113] width 60 height 18
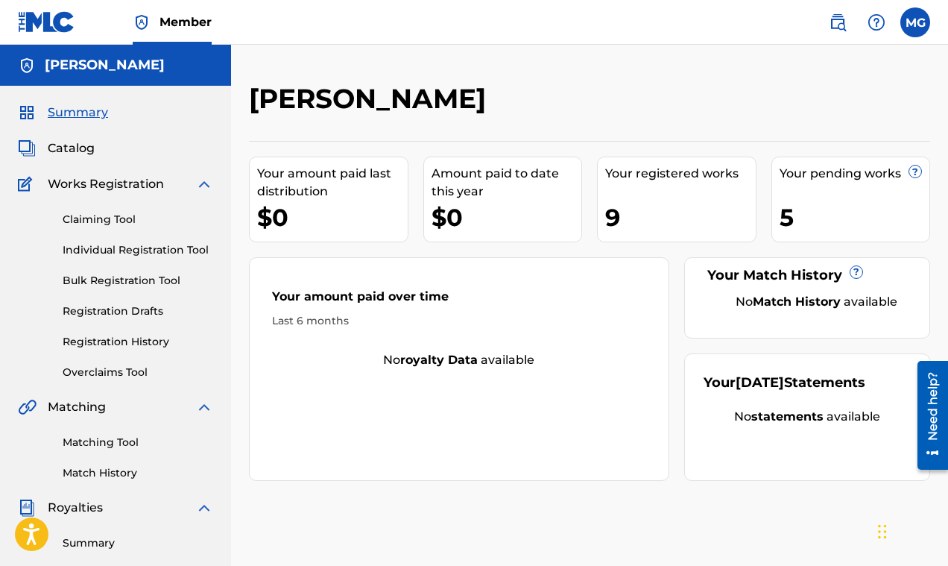
click at [81, 147] on span "Catalog" at bounding box center [71, 148] width 47 height 18
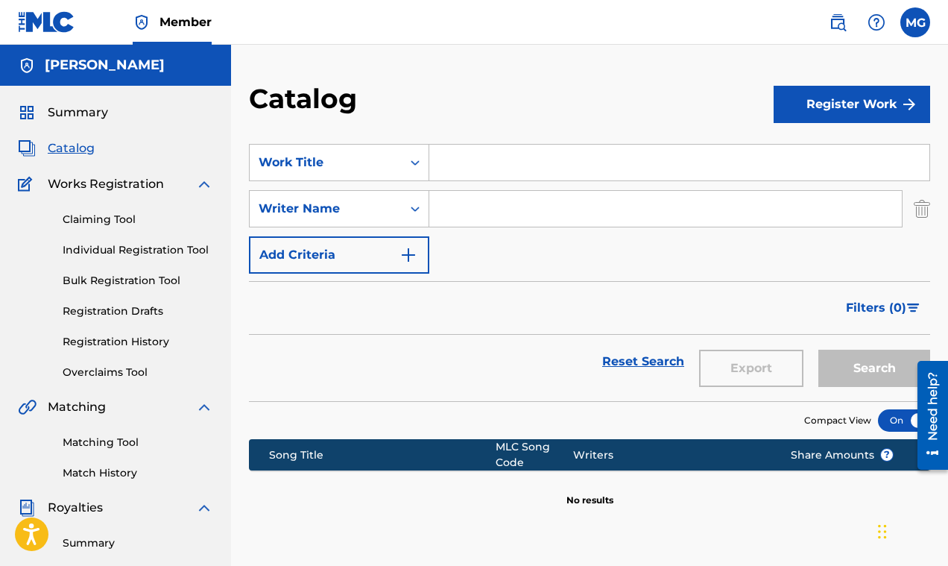
click at [109, 220] on link "Claiming Tool" at bounding box center [138, 220] width 151 height 16
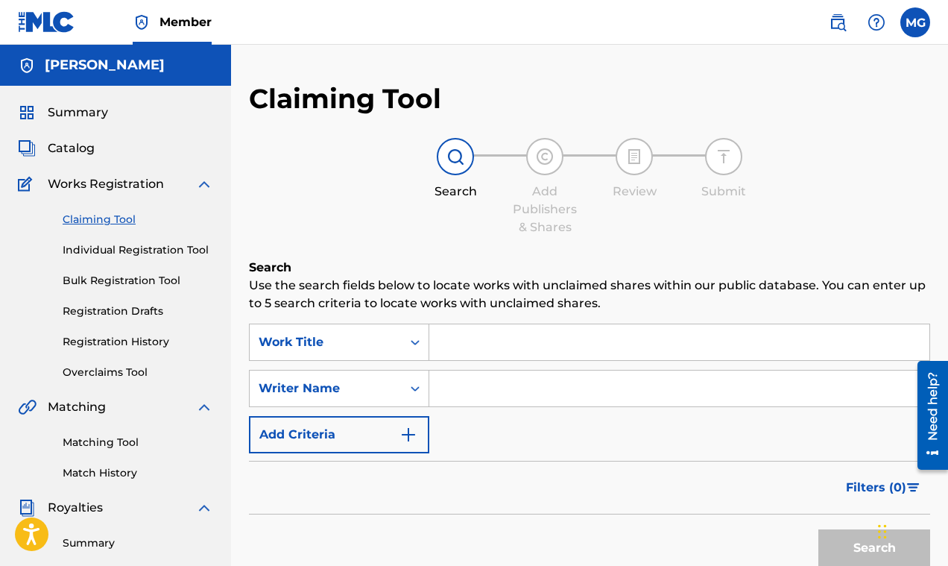
click at [459, 340] on input "Search Form" at bounding box center [679, 342] width 500 height 36
paste input "Beavis & Butt-Head - Hosted By DJ Mr Rogers"
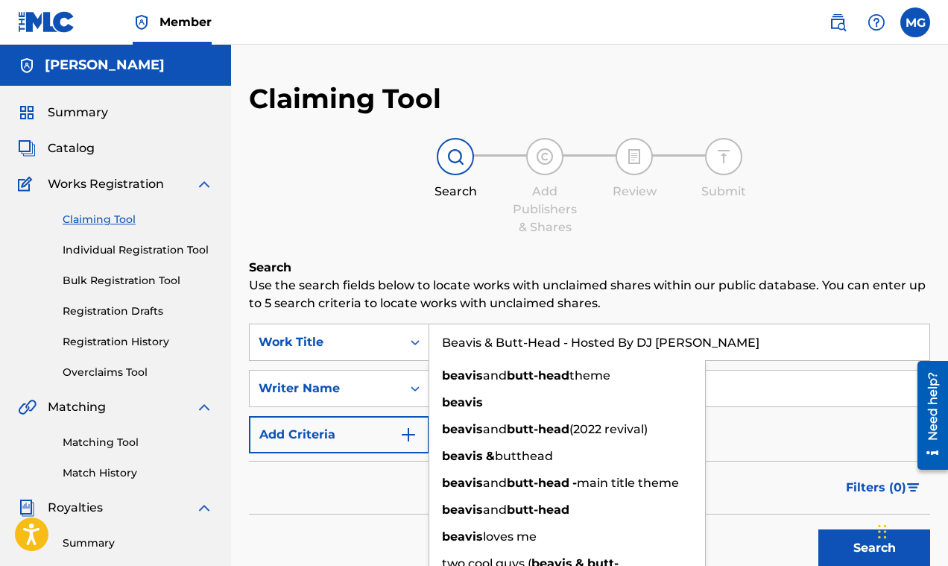
type input "Beavis & Butt-Head - Hosted By DJ Mr Rogers"
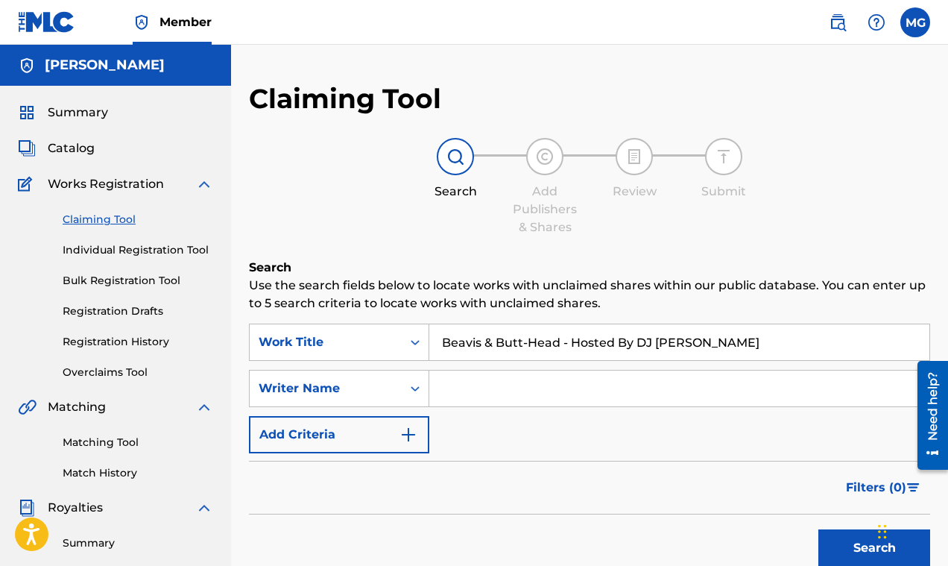
click at [851, 541] on button "Search" at bounding box center [874, 547] width 112 height 37
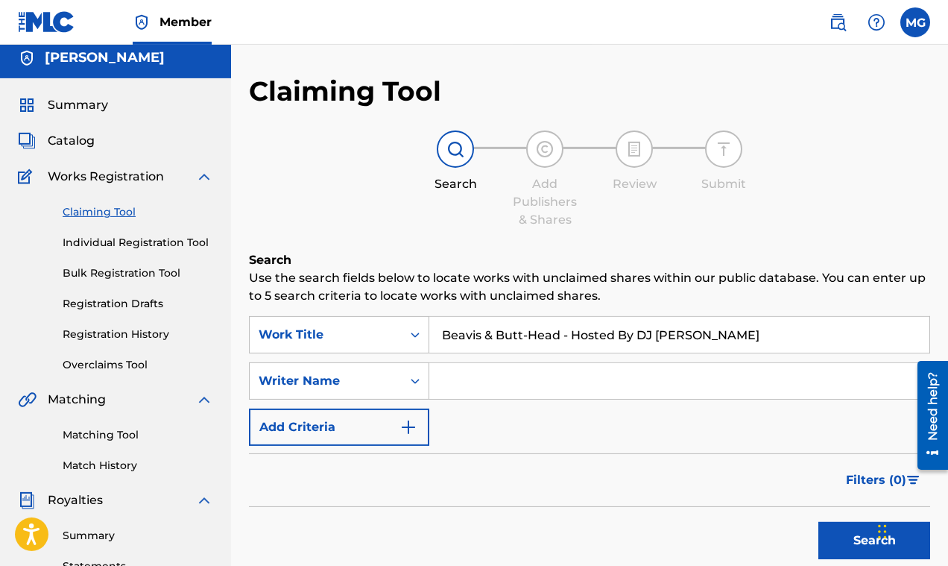
scroll to position [12, 0]
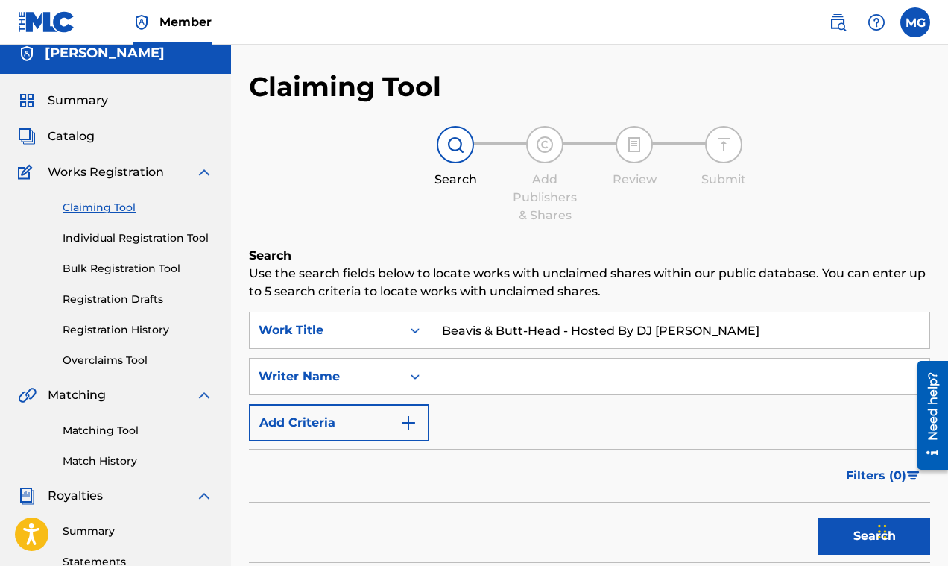
click at [516, 373] on input "Search Form" at bounding box center [679, 376] width 500 height 36
type input "N.O"
click at [849, 542] on button "Search" at bounding box center [874, 535] width 112 height 37
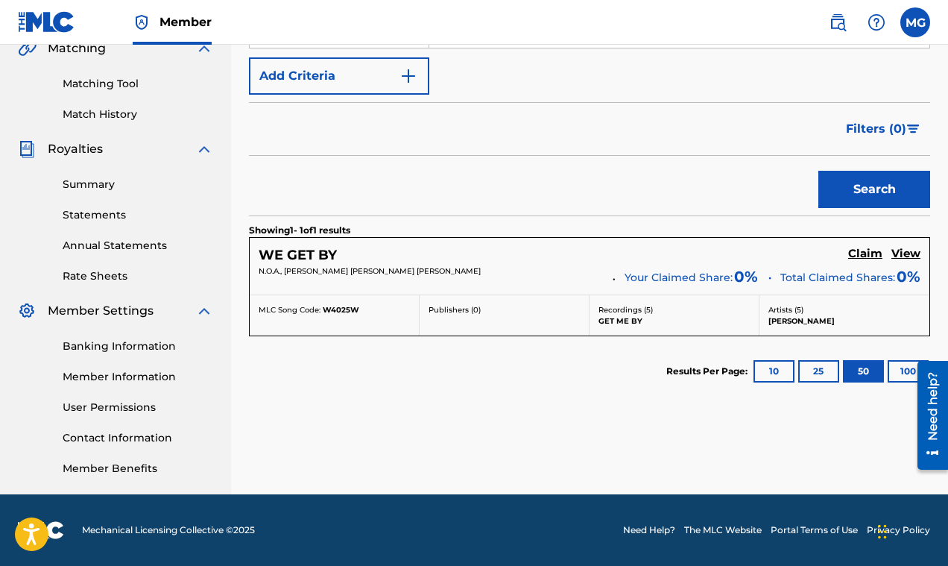
scroll to position [156, 0]
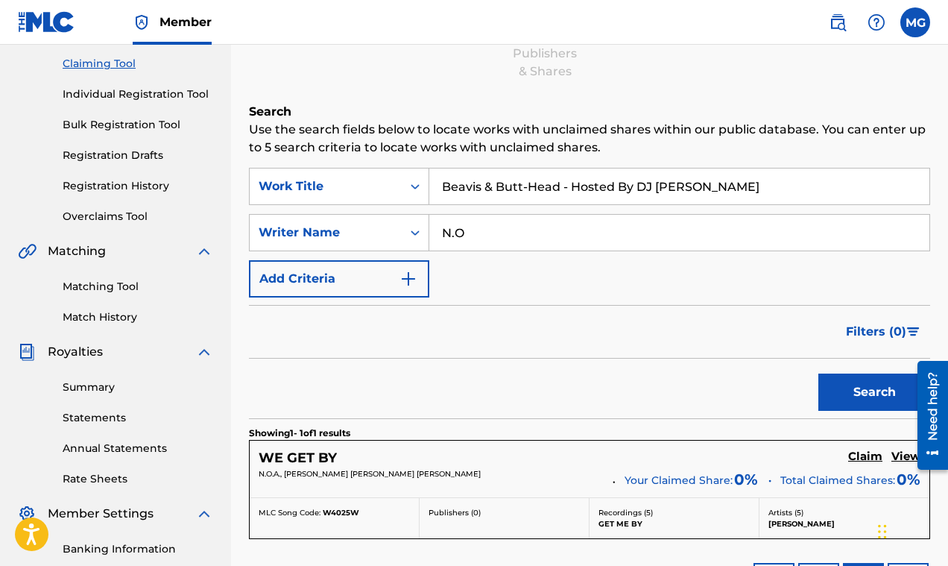
click at [720, 189] on input "Beavis & Butt-Head - Hosted By DJ Mr Rogers" at bounding box center [679, 186] width 500 height 36
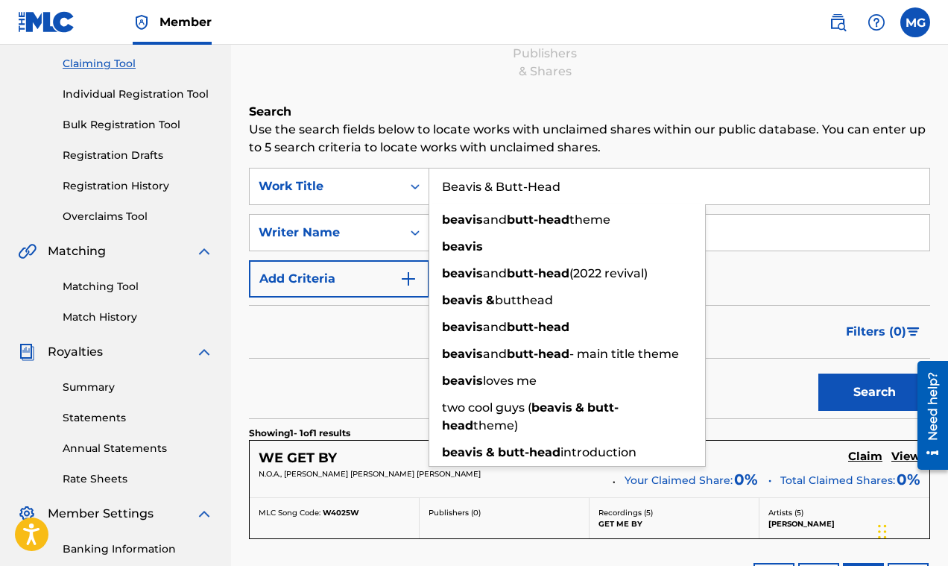
type input "Beavis & Butt-Head"
click at [818, 373] on button "Search" at bounding box center [874, 391] width 112 height 37
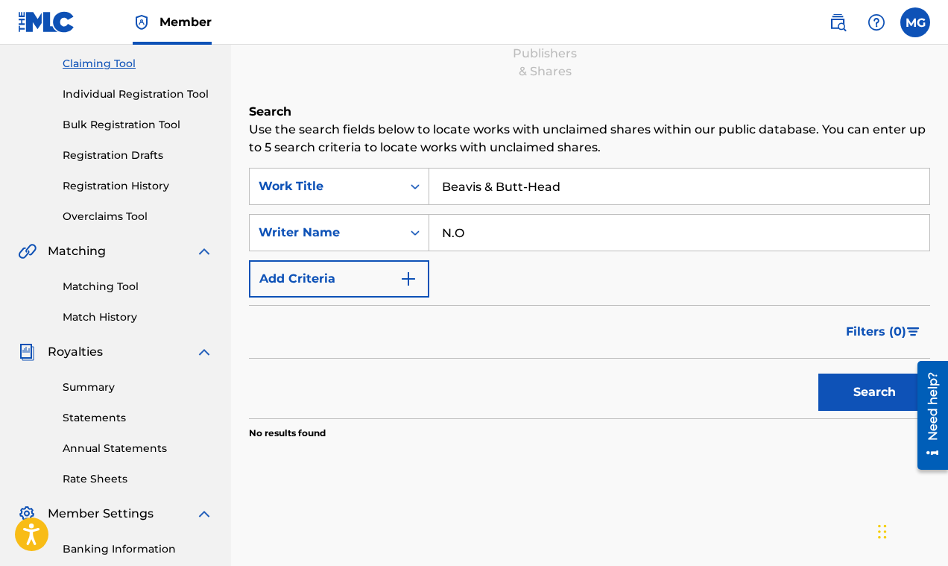
click at [507, 229] on input "N.O" at bounding box center [679, 233] width 500 height 36
type input "N"
click at [818, 373] on button "Search" at bounding box center [874, 391] width 112 height 37
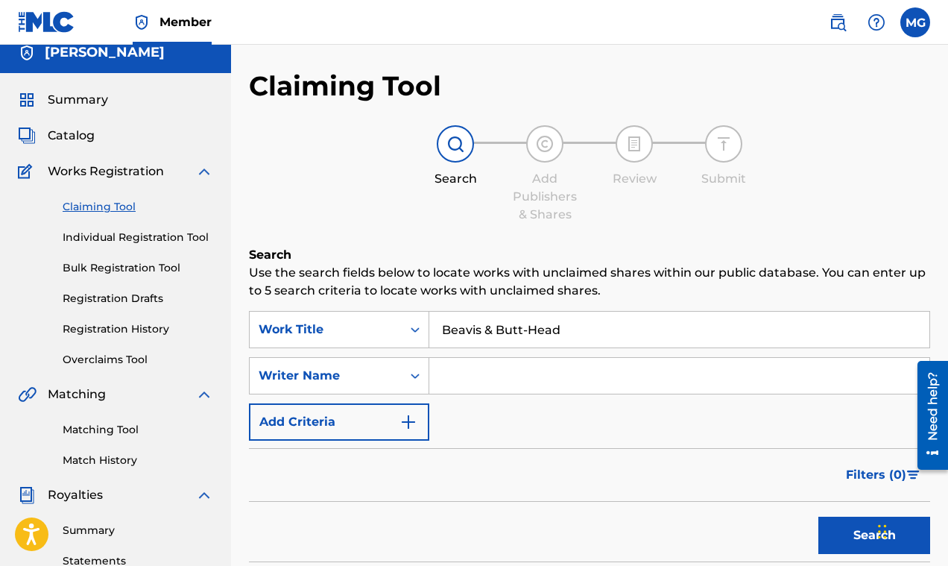
scroll to position [0, 0]
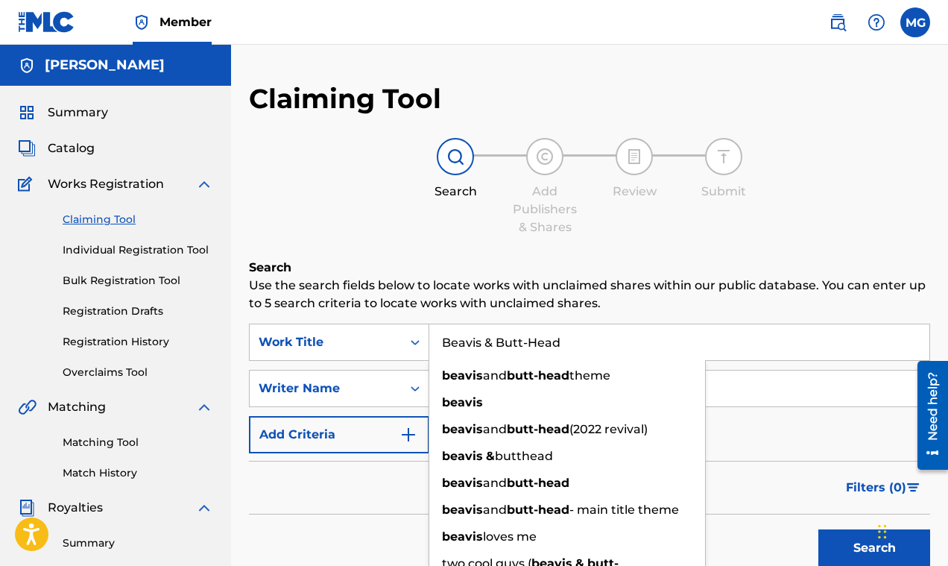
drag, startPoint x: 568, startPoint y: 342, endPoint x: 406, endPoint y: 331, distance: 162.1
click at [429, 331] on input "Beavis & Butt-Head" at bounding box center [679, 342] width 500 height 36
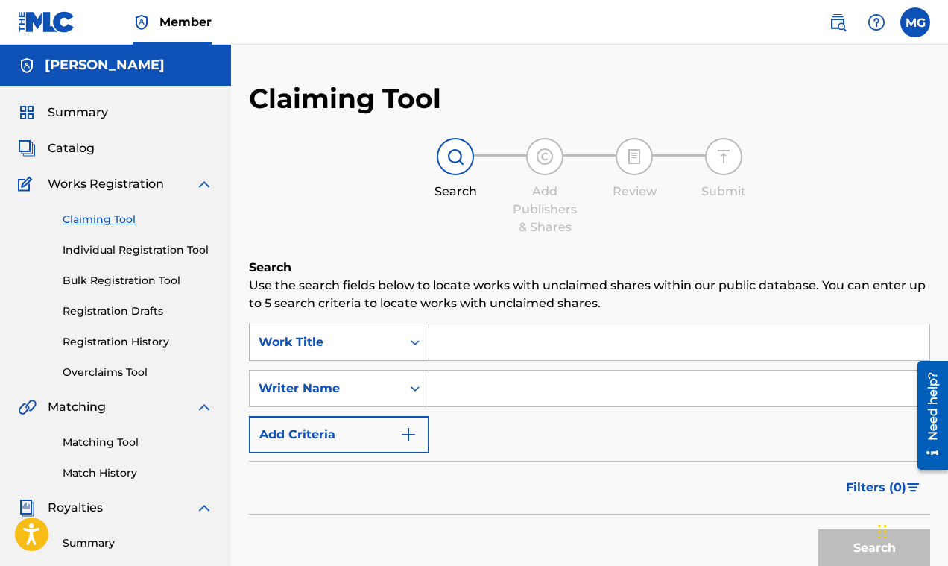
paste input "Beavis & Butt-Head - Hosted By DJ Mr Rogers"
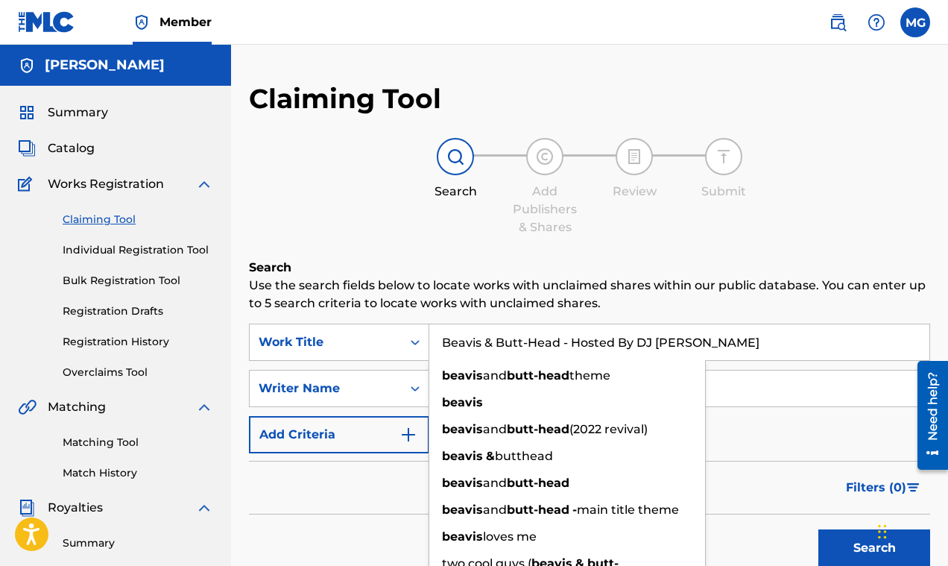
drag, startPoint x: 636, startPoint y: 338, endPoint x: 431, endPoint y: 323, distance: 205.5
click at [429, 329] on input "Beavis & Butt-Head - Hosted By DJ Mr Rogers" at bounding box center [679, 342] width 500 height 36
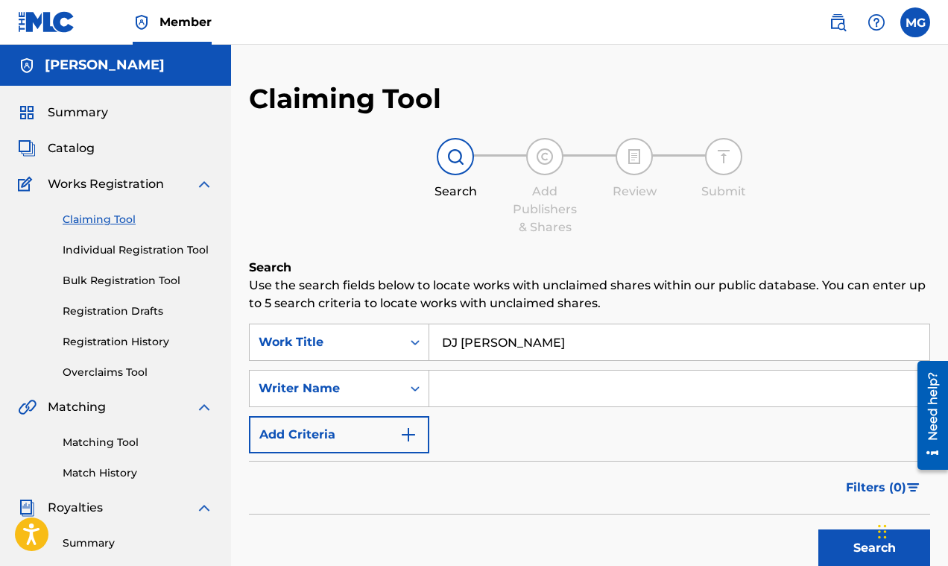
type input "DJ Mr Rogers"
click at [864, 541] on button "Search" at bounding box center [874, 547] width 112 height 37
drag, startPoint x: 534, startPoint y: 342, endPoint x: 434, endPoint y: 336, distance: 100.0
click at [434, 336] on input "DJ Mr Rogers" at bounding box center [682, 342] width 506 height 36
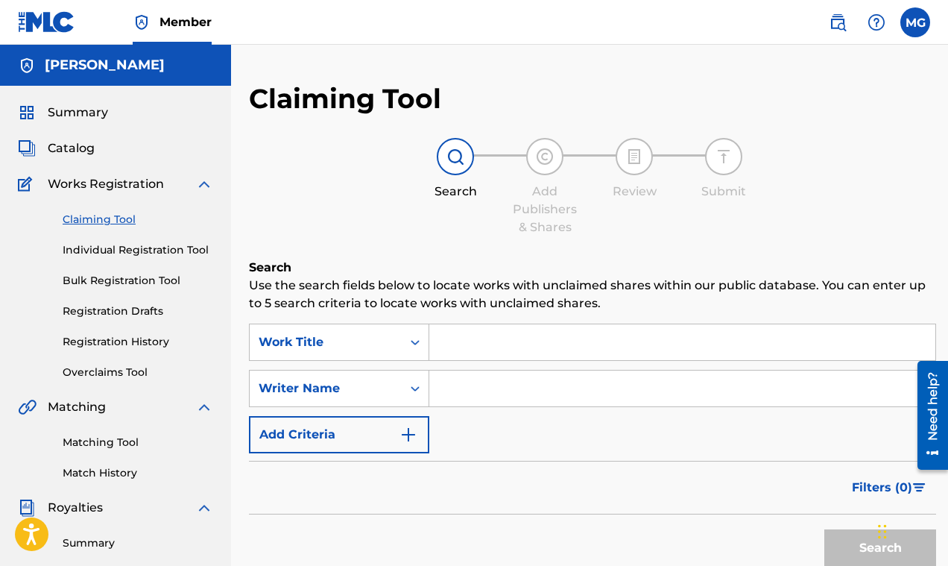
click at [449, 385] on input "Search Form" at bounding box center [682, 388] width 506 height 36
paste input "Target The Streets Entertainment"
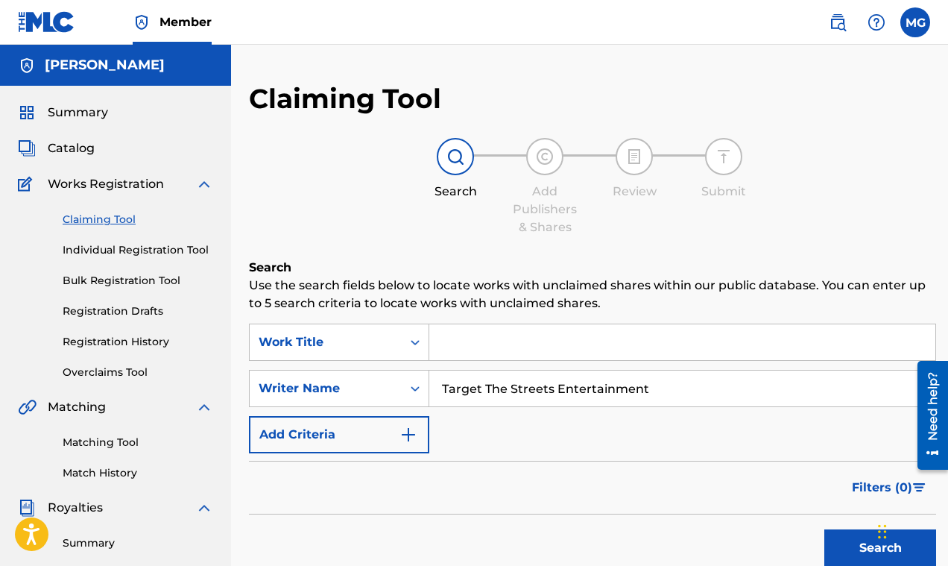
click at [838, 543] on button "Search" at bounding box center [880, 547] width 112 height 37
click at [472, 388] on input "Target The Streets Entertainment" at bounding box center [679, 388] width 500 height 36
type input "Target The Streets Entertainment"
click at [852, 556] on button "Search" at bounding box center [874, 547] width 112 height 37
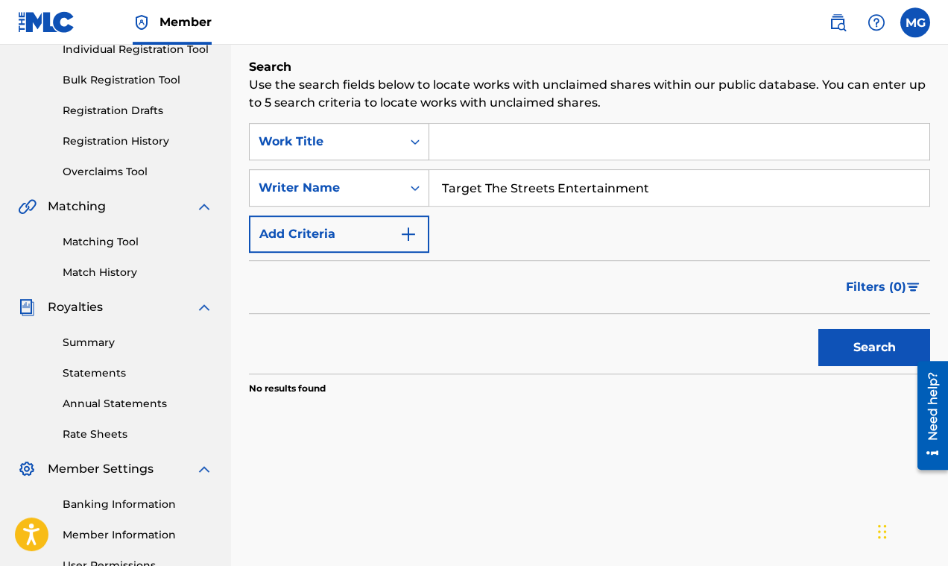
scroll to position [227, 0]
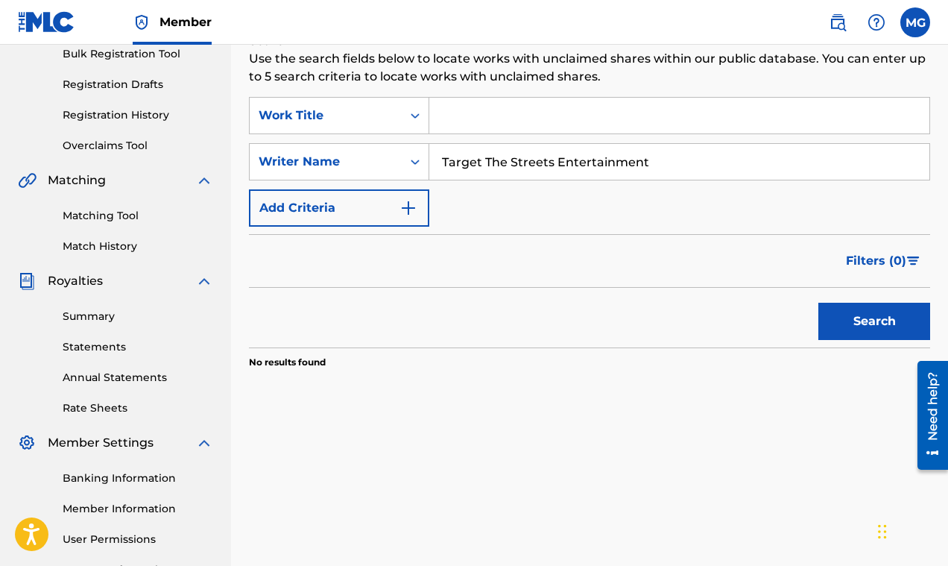
drag, startPoint x: 660, startPoint y: 158, endPoint x: 445, endPoint y: 144, distance: 215.8
click at [445, 144] on input "Target The Streets Entertainment" at bounding box center [679, 162] width 500 height 36
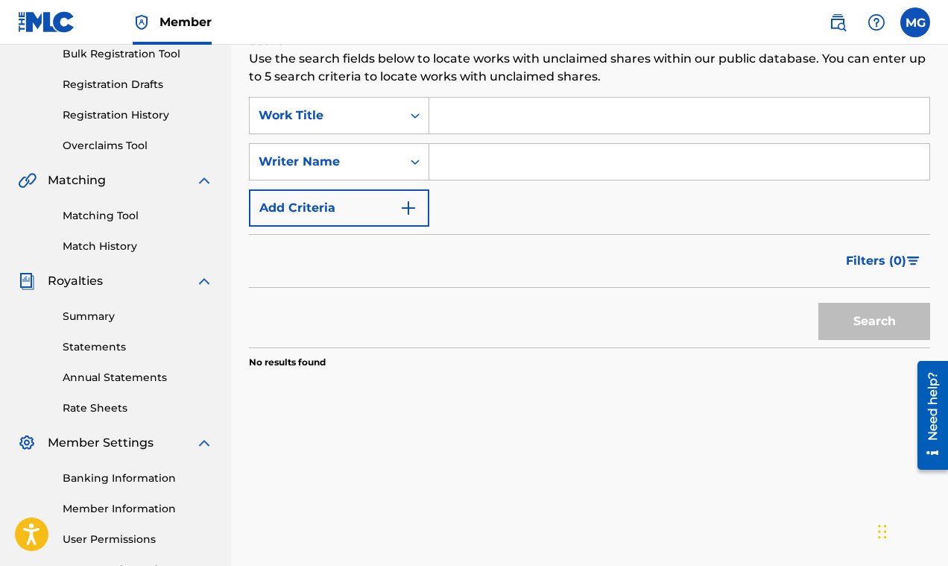
click at [446, 118] on input "Search Form" at bounding box center [679, 116] width 500 height 36
paste input "My Future Freestyle"
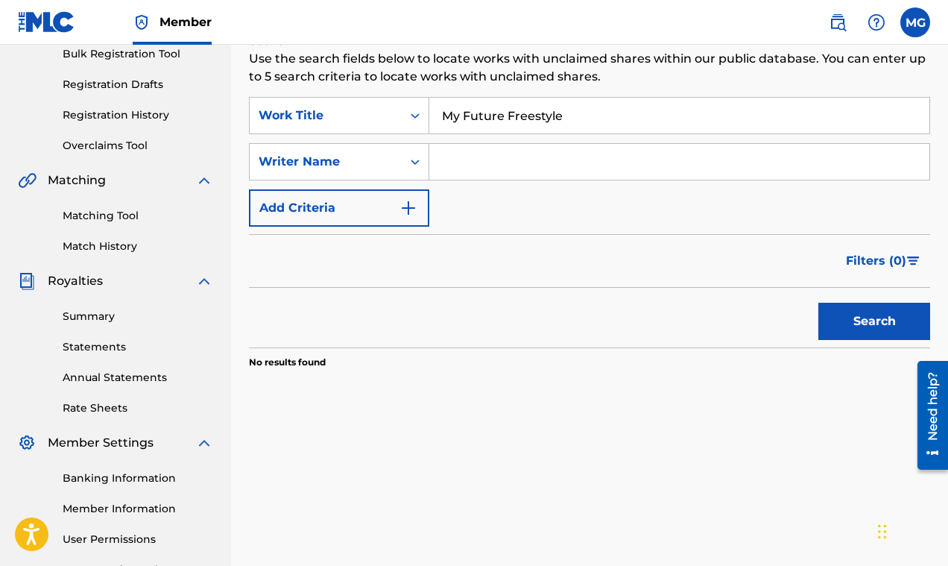
type input "My Future Freestyle"
click at [846, 316] on button "Search" at bounding box center [874, 321] width 112 height 37
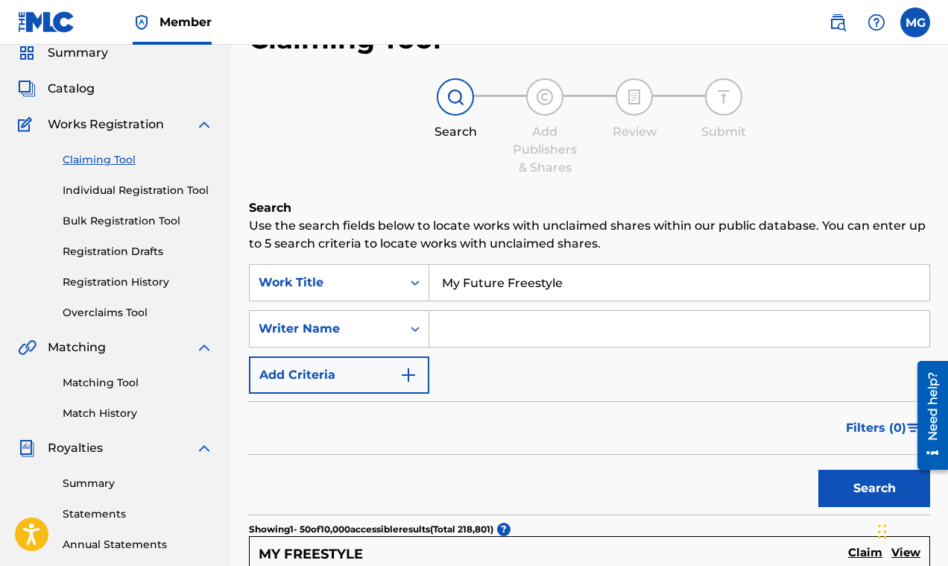
scroll to position [0, 0]
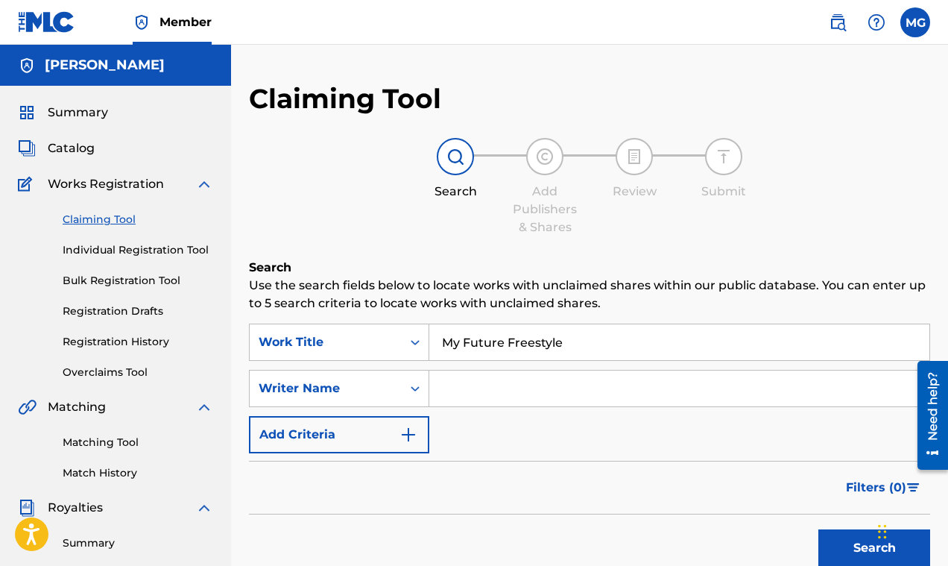
drag, startPoint x: 512, startPoint y: 387, endPoint x: 524, endPoint y: 377, distance: 15.8
click at [513, 387] on input "Search Form" at bounding box center [679, 388] width 500 height 36
type input "N.O"
click at [856, 540] on button "Search" at bounding box center [874, 547] width 112 height 37
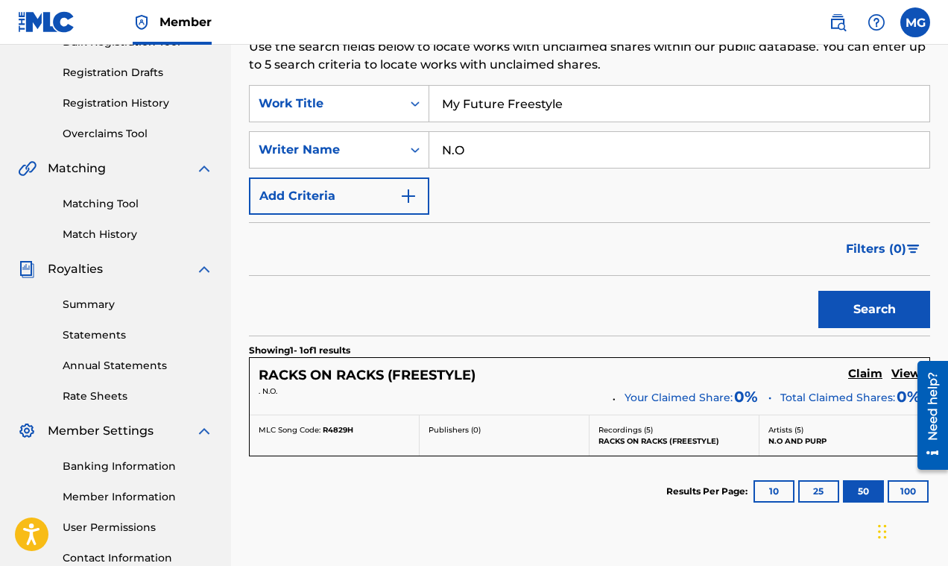
scroll to position [358, 0]
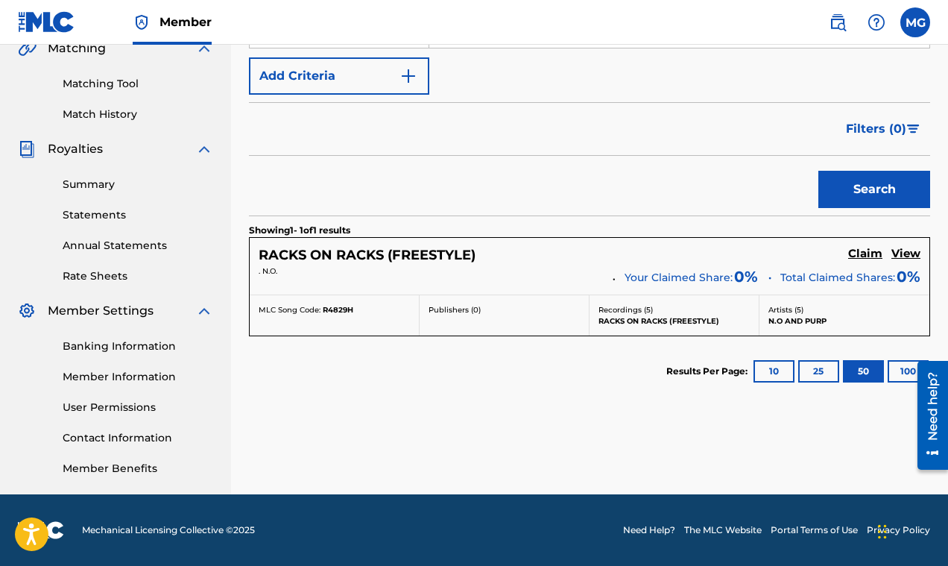
click at [873, 252] on h5 "Claim" at bounding box center [865, 254] width 34 height 14
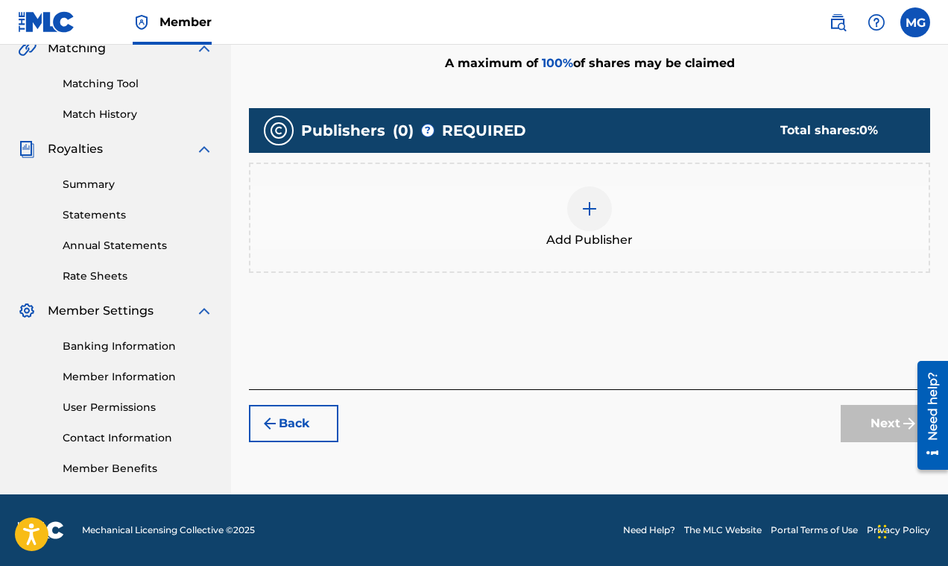
click at [589, 207] on img at bounding box center [589, 209] width 18 height 18
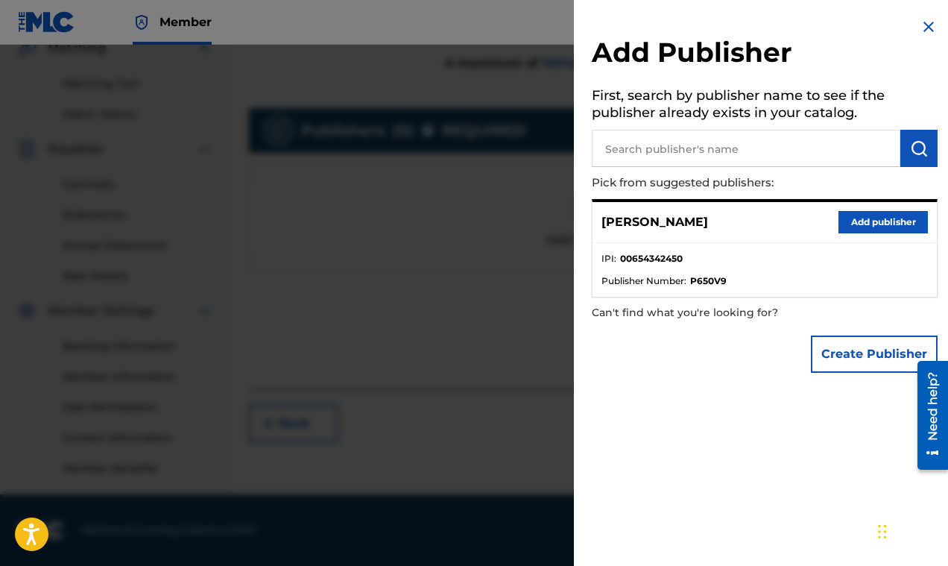
click at [858, 222] on button "Add publisher" at bounding box center [882, 222] width 89 height 22
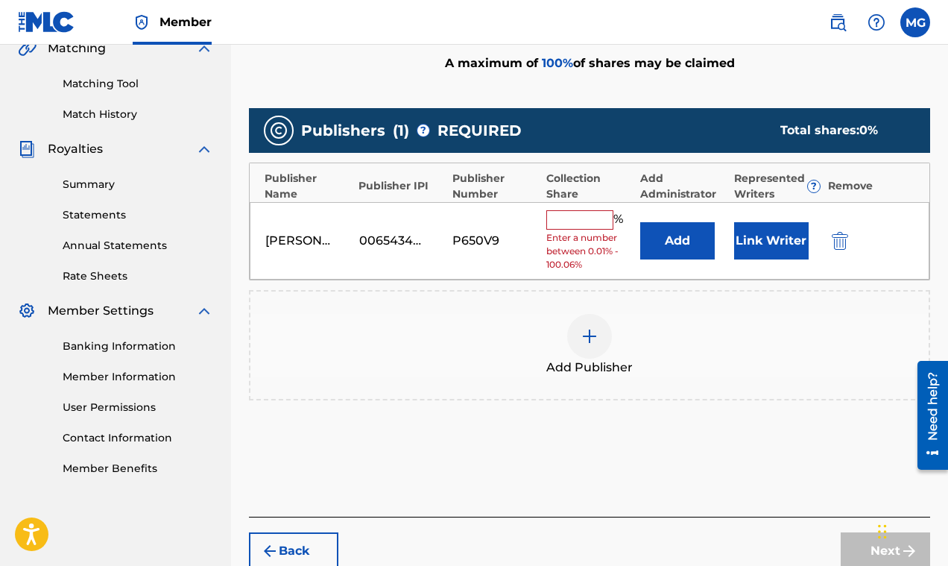
click at [585, 219] on input "text" at bounding box center [579, 219] width 67 height 19
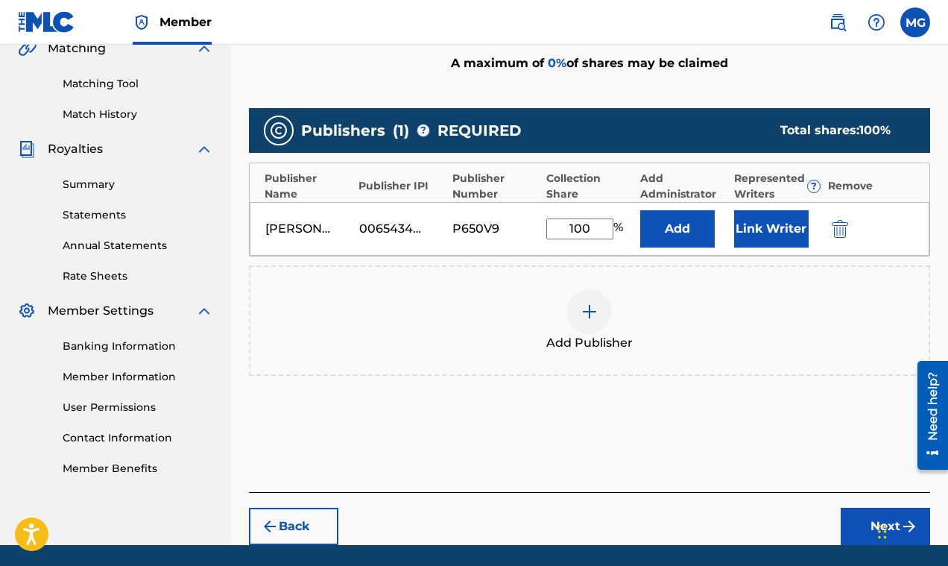
type input "100"
click at [836, 467] on div "Add Publishers & Shares Enter your publisher(s)/administrator(s). RACKS ON RACK…" at bounding box center [589, 196] width 681 height 592
click at [862, 525] on button "Next" at bounding box center [885, 525] width 89 height 37
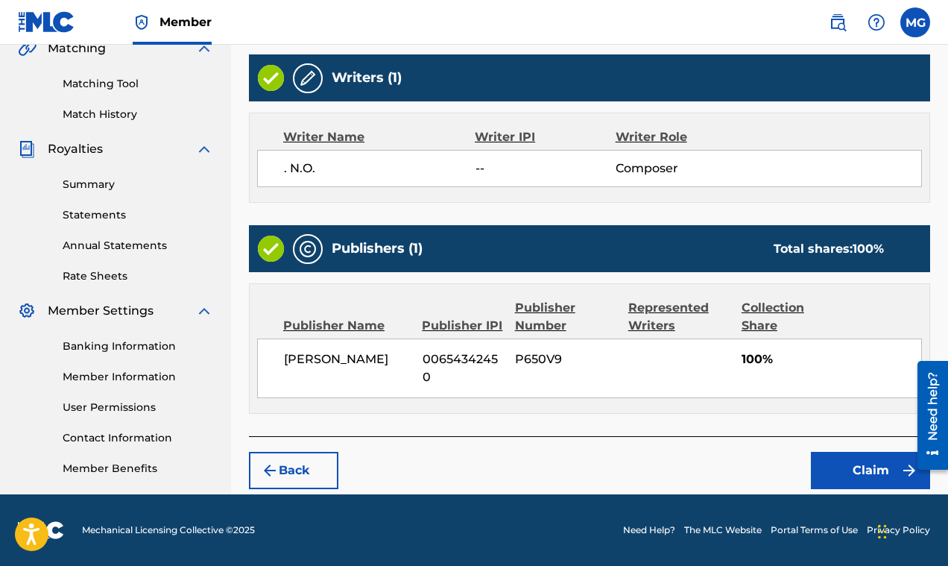
click at [297, 468] on button "Back" at bounding box center [293, 470] width 89 height 37
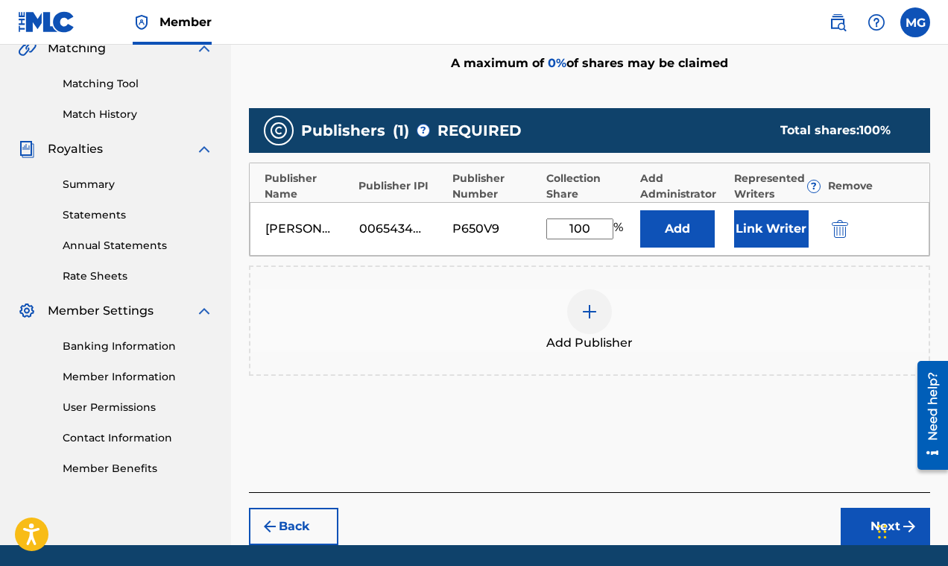
click at [771, 230] on button "Link Writer" at bounding box center [771, 228] width 75 height 37
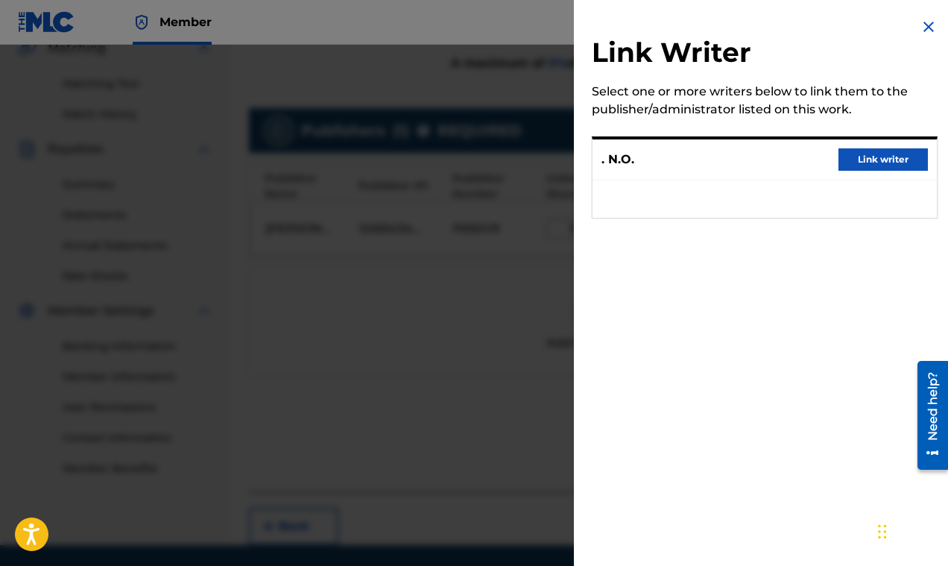
click at [866, 164] on button "Link writer" at bounding box center [882, 159] width 89 height 22
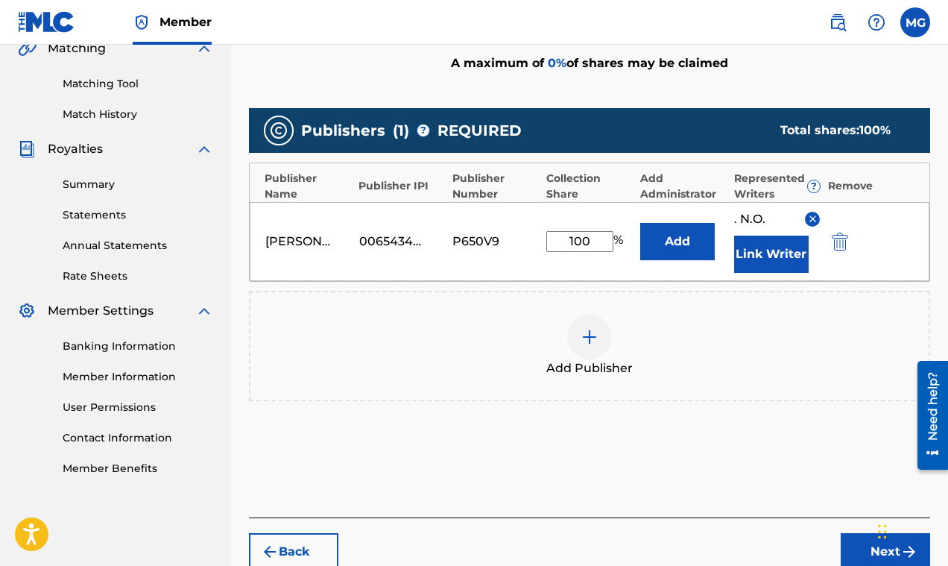
click at [671, 238] on button "Add" at bounding box center [677, 241] width 75 height 37
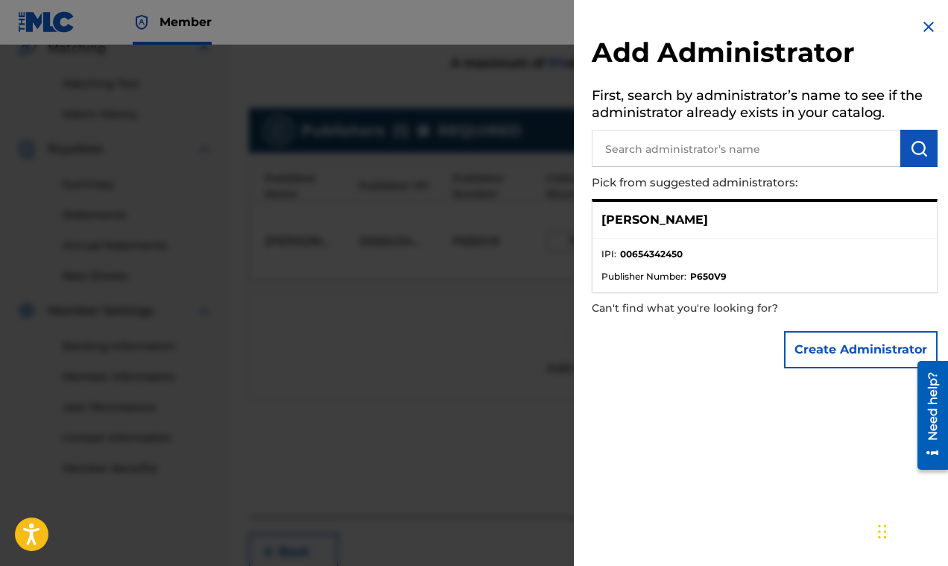
click at [920, 27] on img at bounding box center [929, 27] width 18 height 18
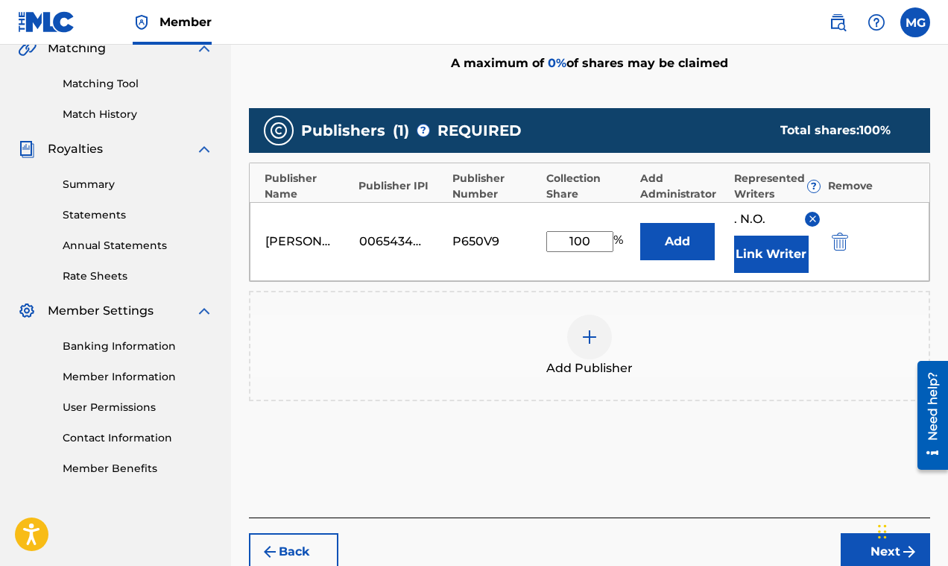
click at [852, 536] on button "Next" at bounding box center [885, 551] width 89 height 37
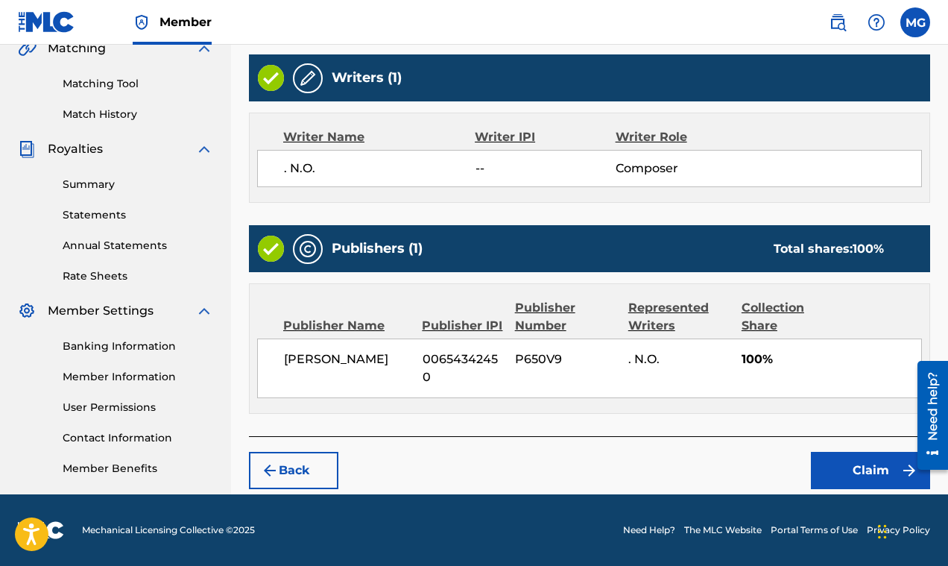
click at [828, 460] on button "Claim" at bounding box center [870, 470] width 119 height 37
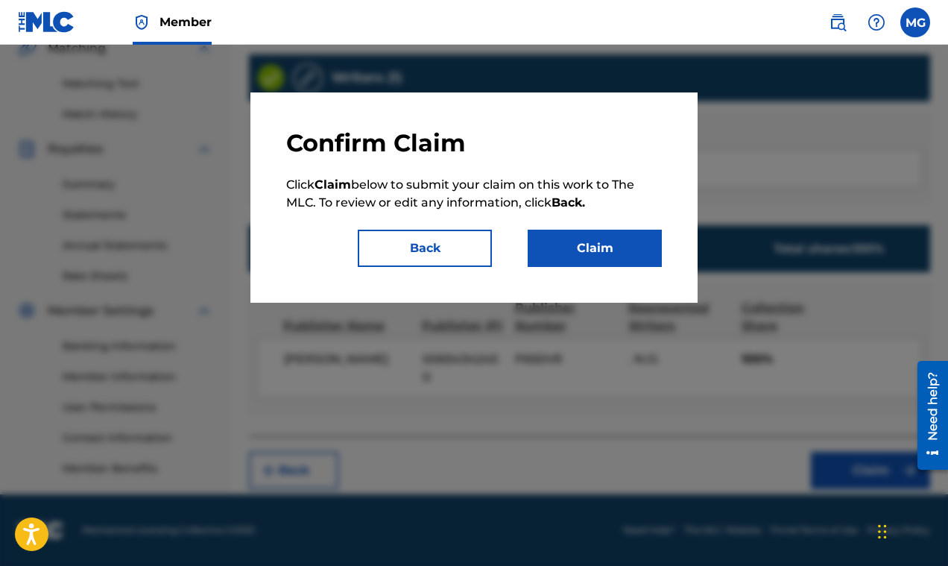
click at [627, 253] on button "Claim" at bounding box center [595, 248] width 134 height 37
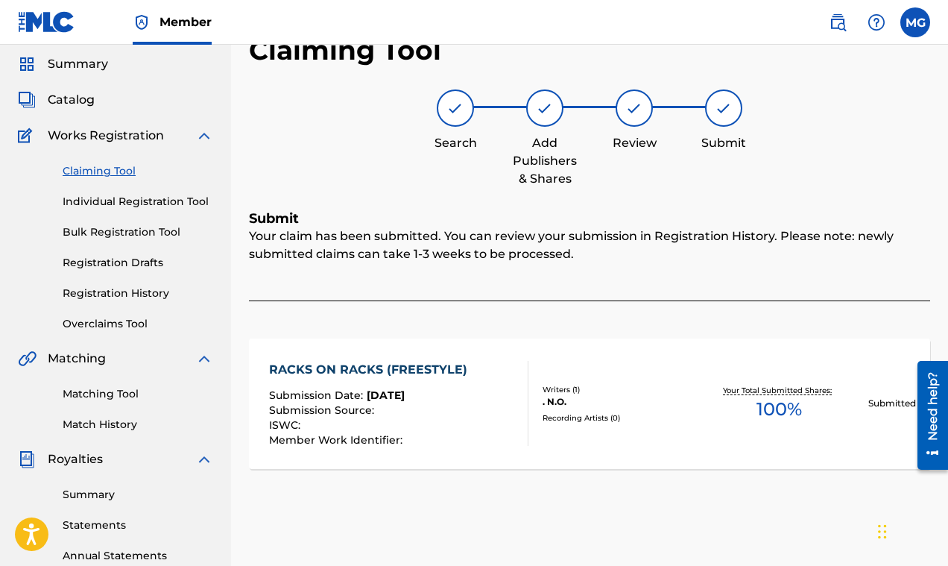
scroll to position [0, 0]
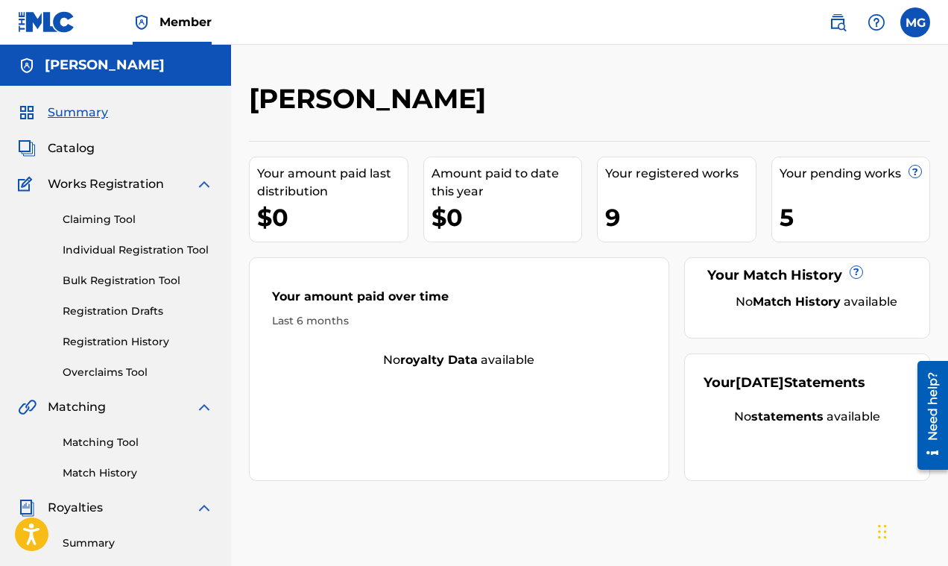
click at [92, 220] on link "Claiming Tool" at bounding box center [138, 220] width 151 height 16
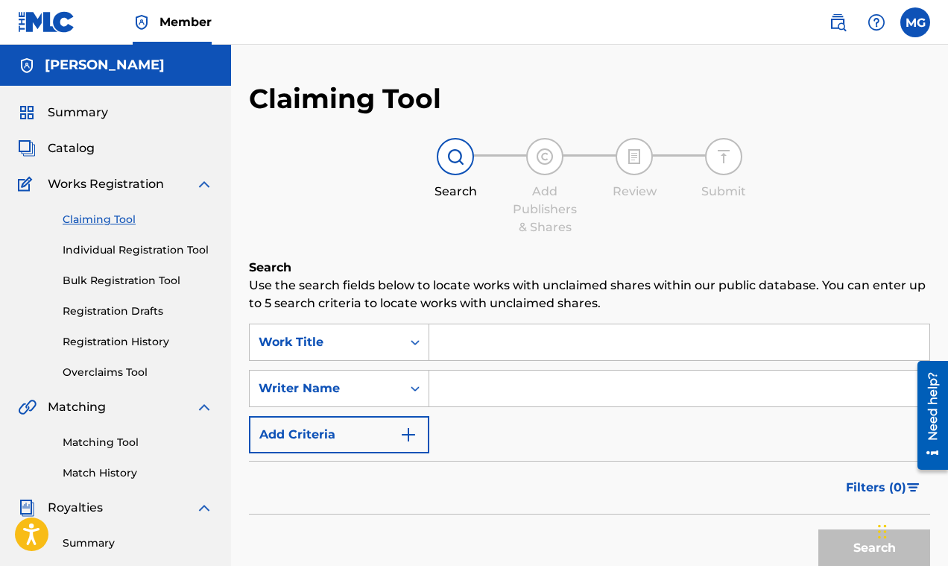
click at [476, 342] on input "Search Form" at bounding box center [679, 342] width 500 height 36
paste input "My Future Freestyle"
type input "My Future Freestyle"
click at [832, 546] on button "Search" at bounding box center [874, 547] width 112 height 37
click at [455, 388] on input "Search Form" at bounding box center [679, 388] width 500 height 36
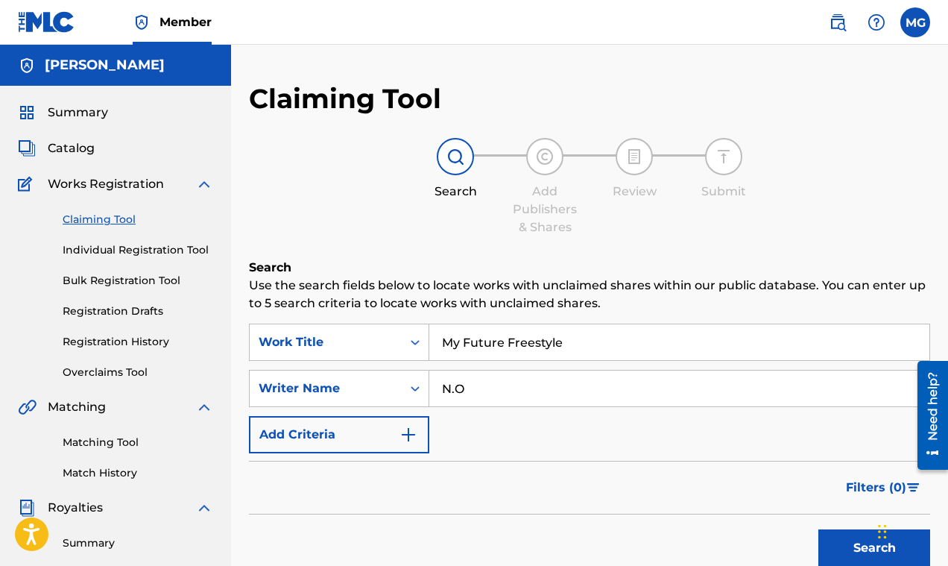
type input "N.O"
click at [857, 540] on button "Search" at bounding box center [874, 547] width 112 height 37
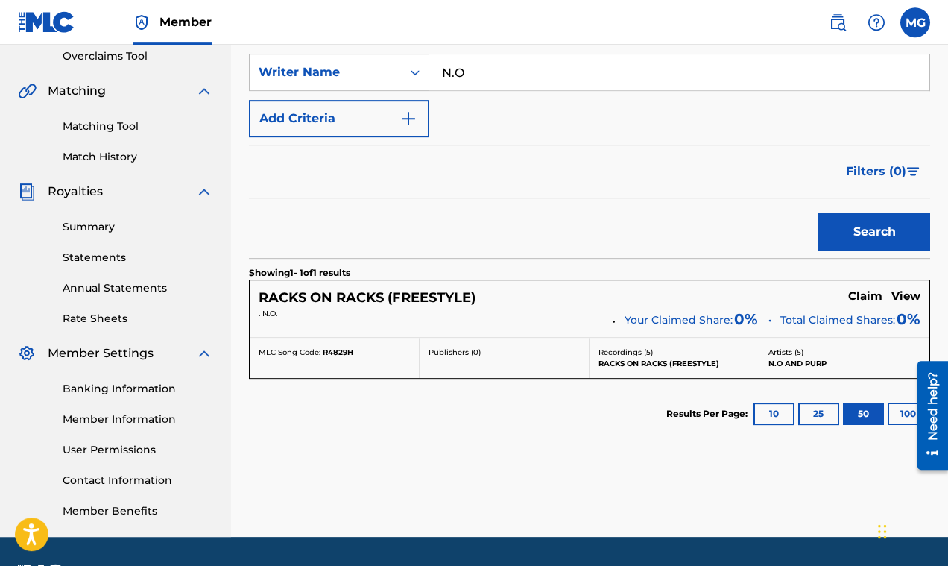
scroll to position [322, 0]
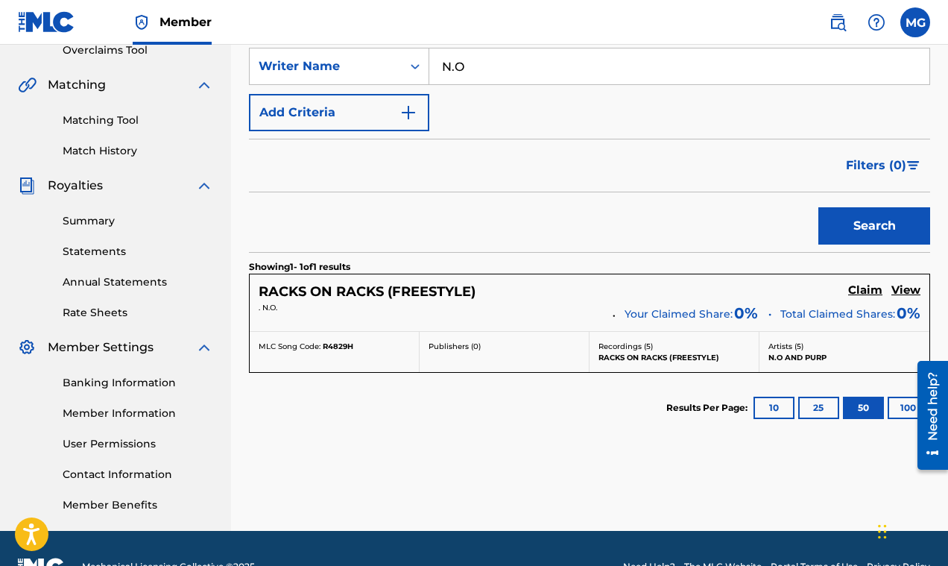
click at [908, 289] on h5 "View" at bounding box center [905, 290] width 29 height 14
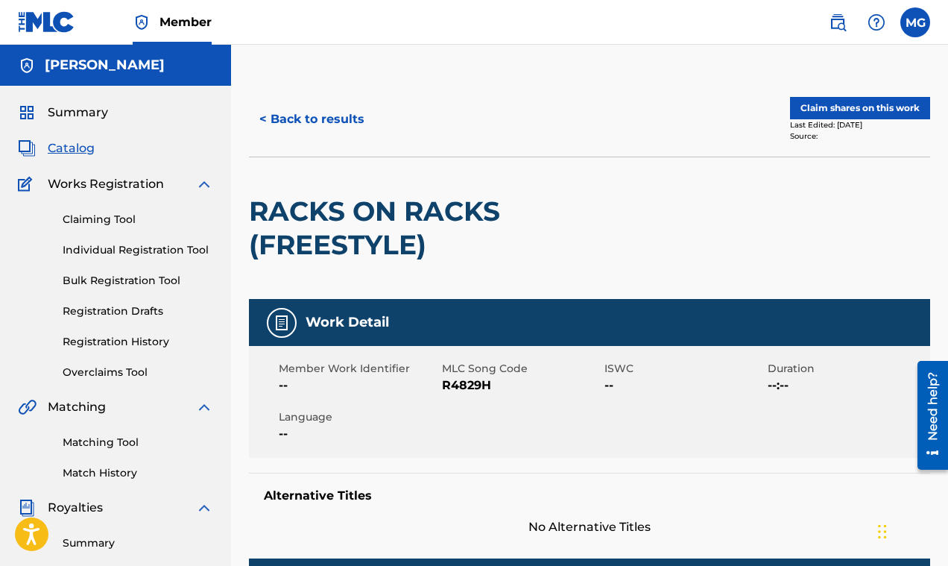
click at [849, 109] on button "Claim shares on this work" at bounding box center [860, 108] width 140 height 22
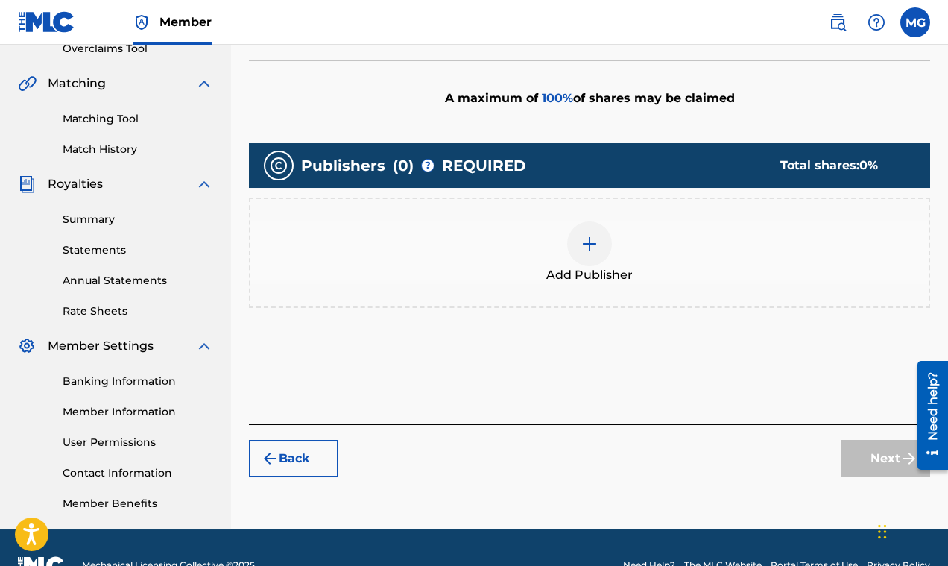
scroll to position [358, 0]
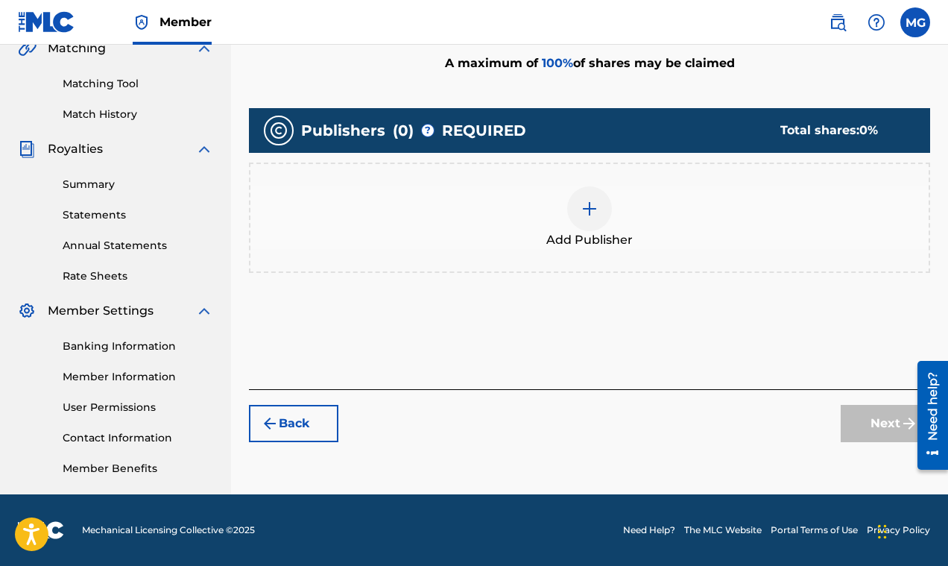
click at [592, 209] on img at bounding box center [589, 209] width 18 height 18
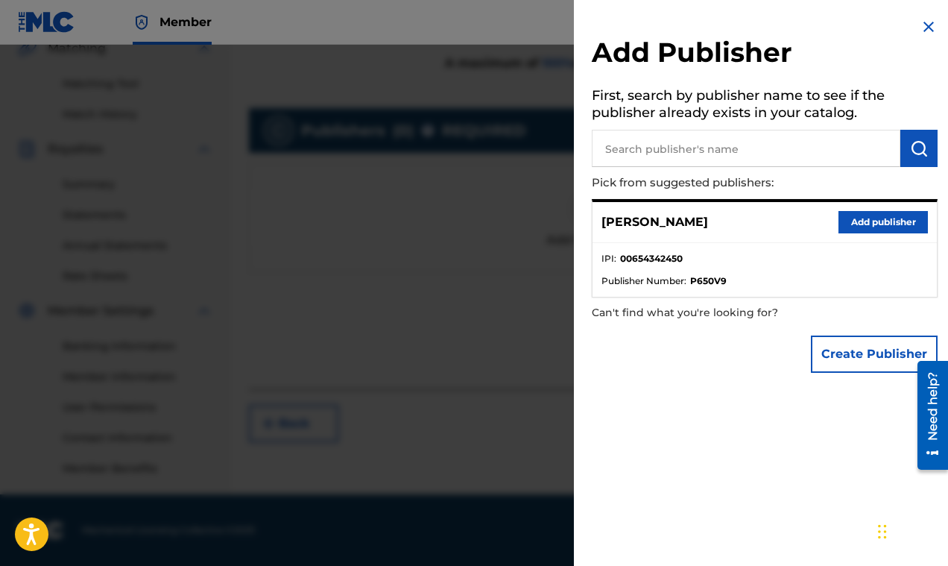
click at [868, 221] on button "Add publisher" at bounding box center [882, 222] width 89 height 22
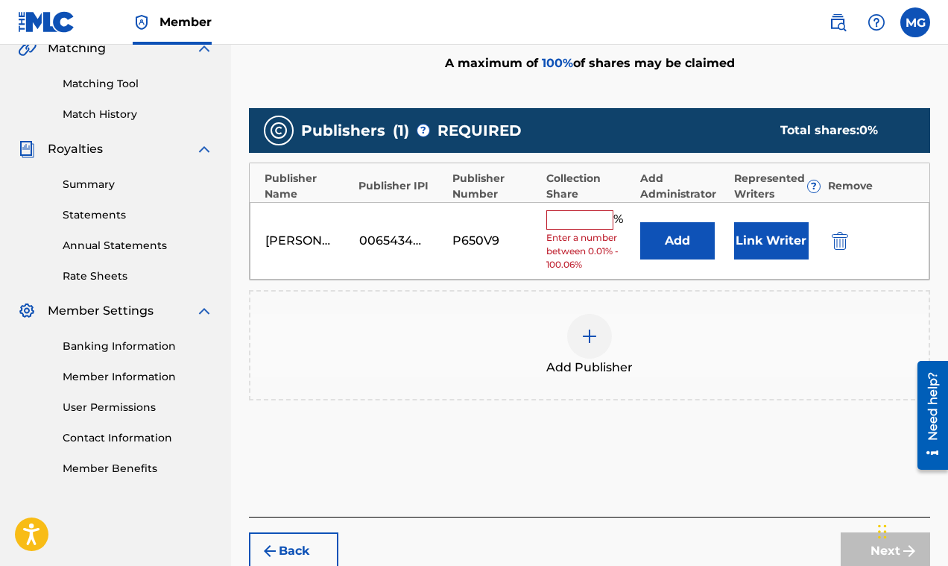
click at [583, 223] on input "text" at bounding box center [579, 219] width 67 height 19
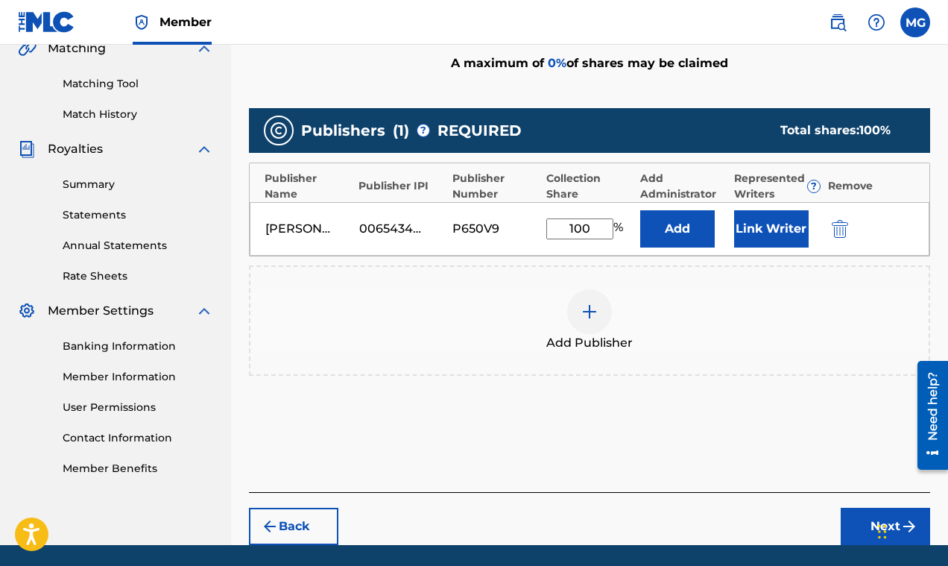
type input "100"
click at [847, 517] on button "Next" at bounding box center [885, 525] width 89 height 37
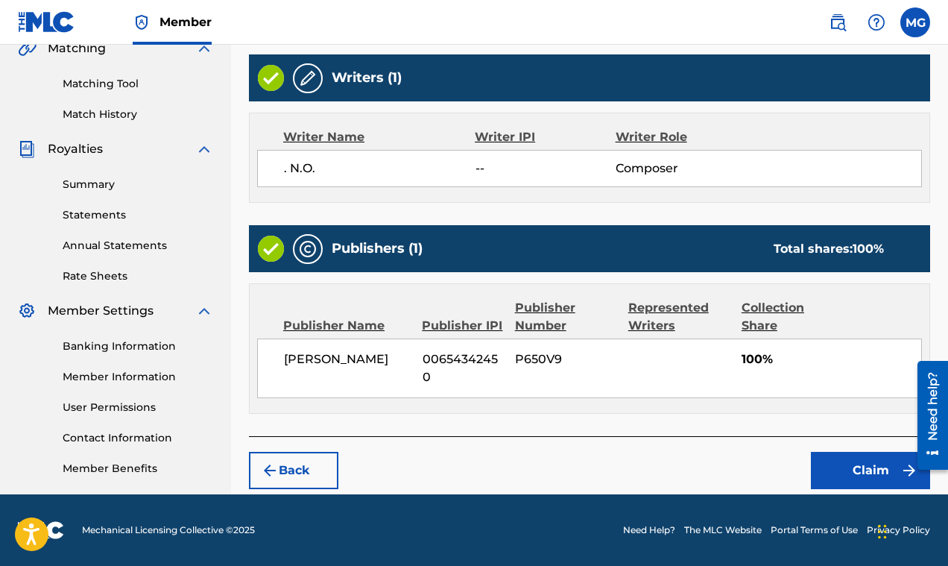
click at [852, 466] on button "Claim" at bounding box center [870, 470] width 119 height 37
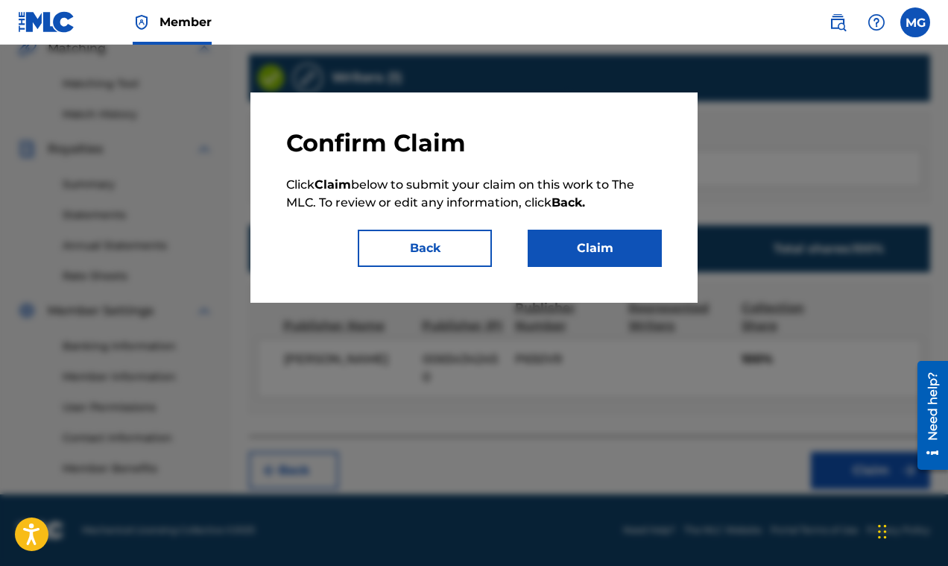
click at [618, 254] on button "Claim" at bounding box center [595, 248] width 134 height 37
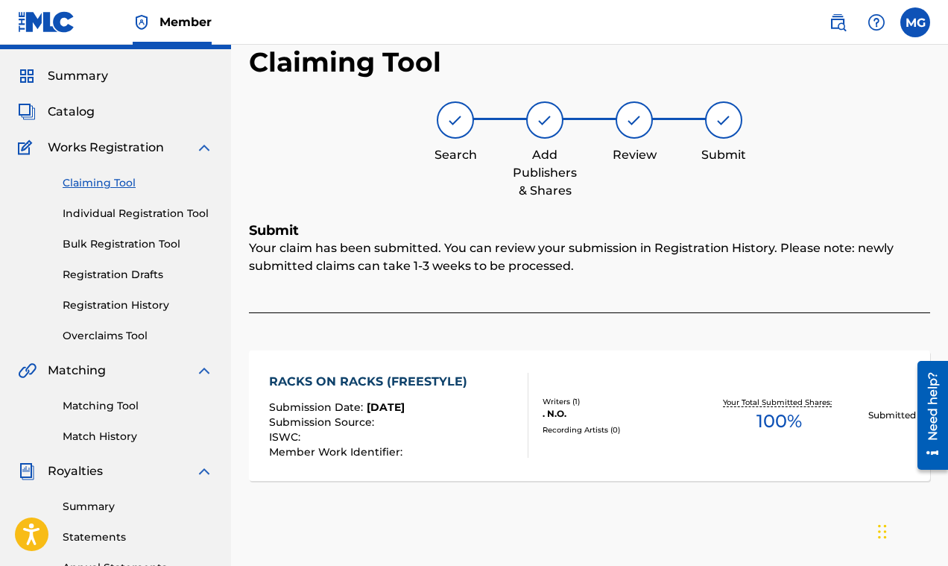
scroll to position [0, 0]
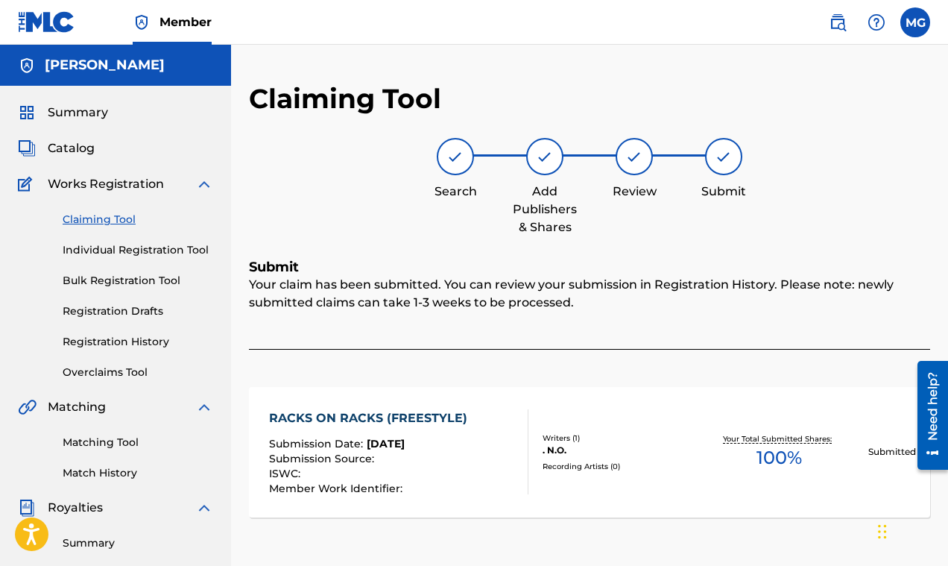
click at [105, 219] on link "Claiming Tool" at bounding box center [138, 220] width 151 height 16
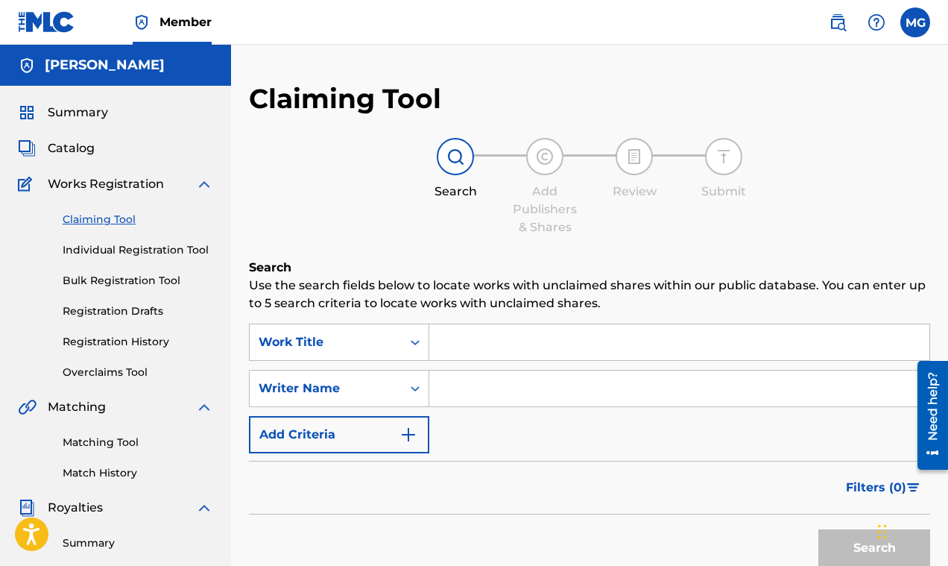
click at [449, 340] on input "Search Form" at bounding box center [679, 342] width 500 height 36
paste input "Dirty Dancehall 9"
type input "Dirty Dancehall 9"
click at [478, 395] on input "Search Form" at bounding box center [679, 388] width 500 height 36
paste input "Various Artists"
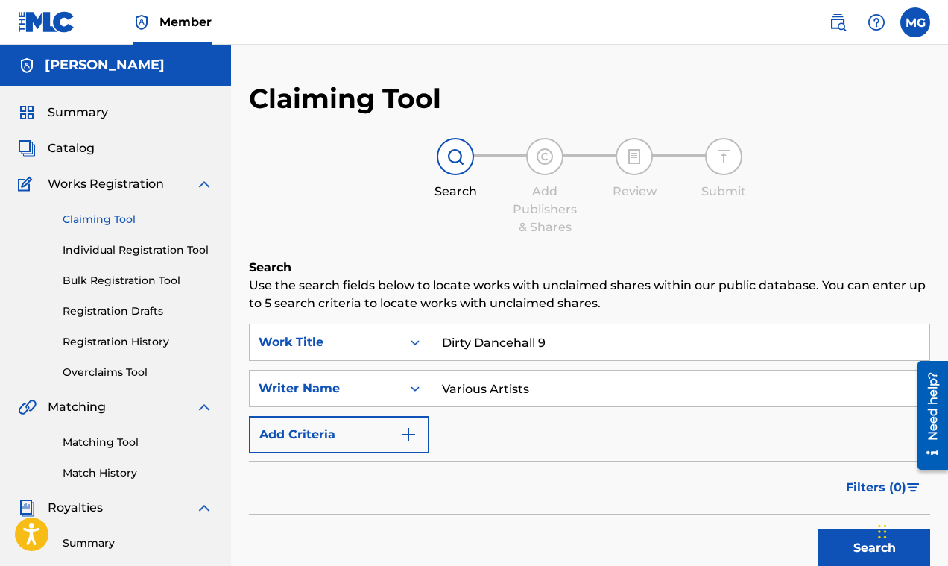
click at [829, 542] on button "Search" at bounding box center [874, 547] width 112 height 37
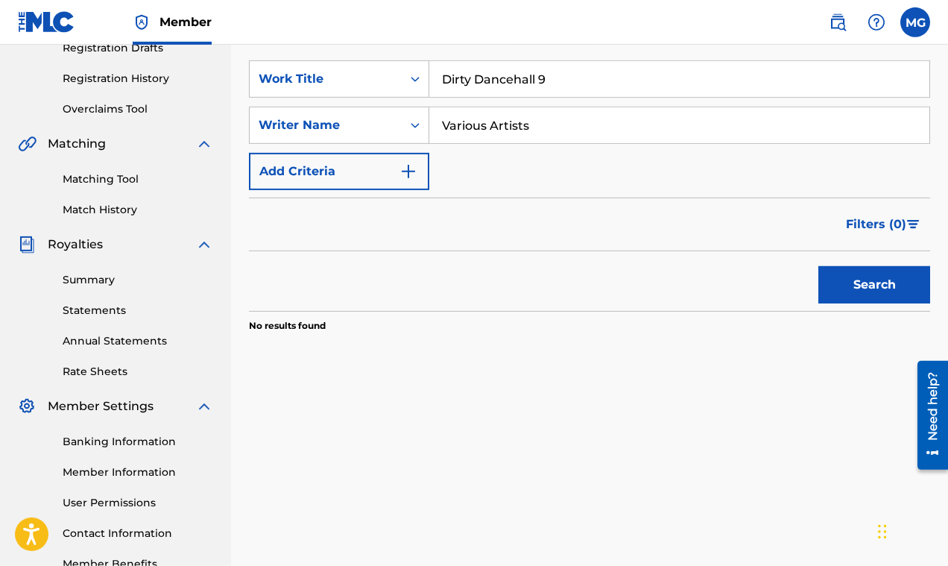
scroll to position [144, 0]
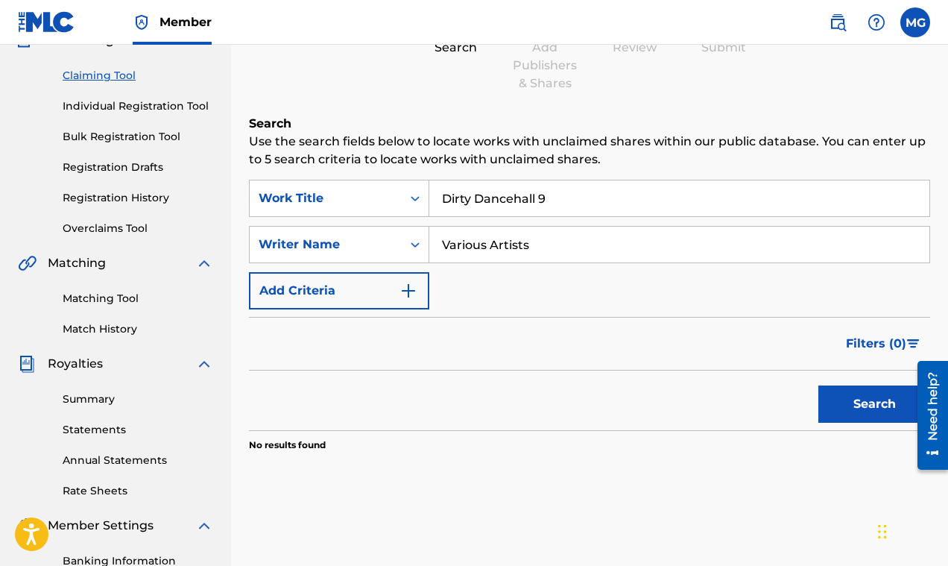
click at [549, 241] on input "Various Artists" at bounding box center [679, 245] width 500 height 36
type input "V"
click at [873, 400] on button "Search" at bounding box center [874, 403] width 112 height 37
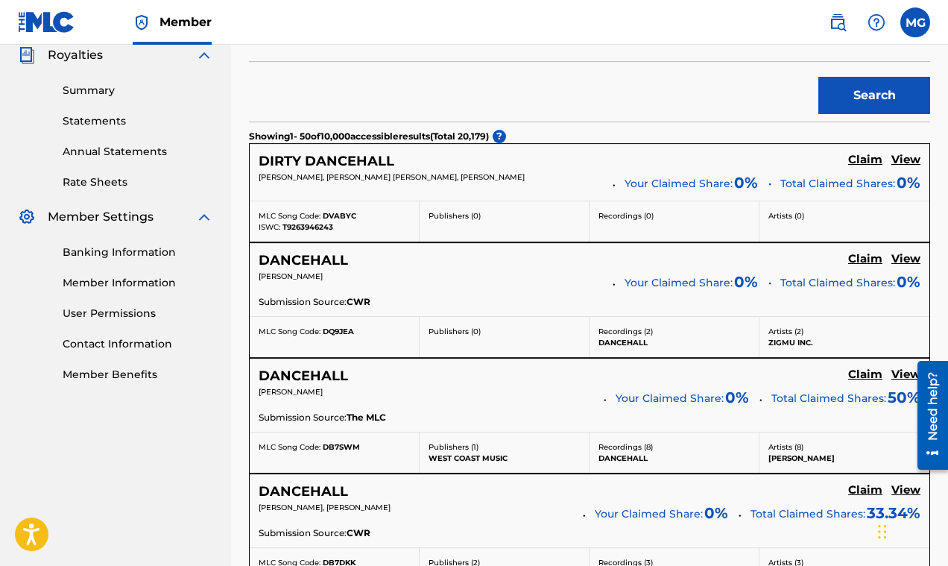
scroll to position [215, 0]
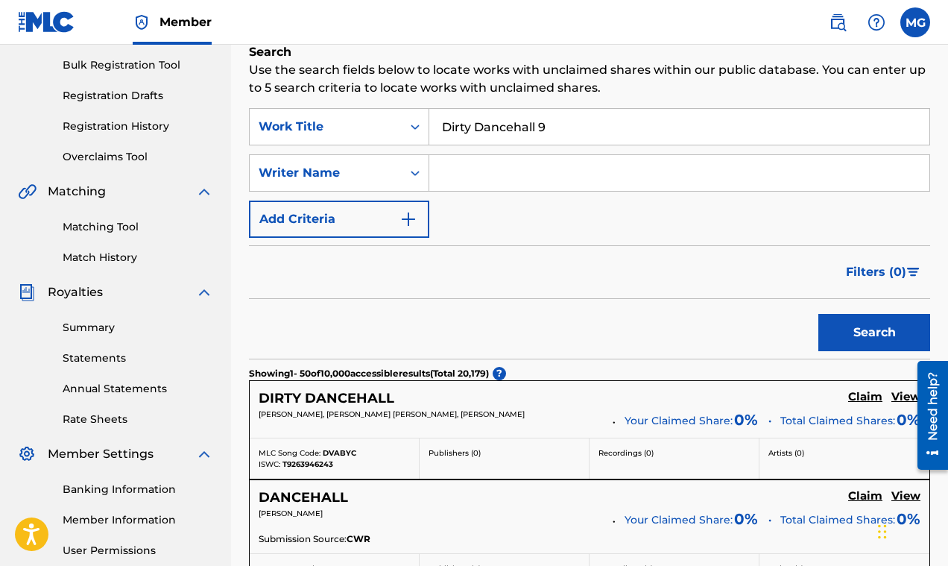
drag, startPoint x: 555, startPoint y: 124, endPoint x: 430, endPoint y: 118, distance: 125.3
click at [430, 118] on input "Dirty Dancehall 9" at bounding box center [679, 127] width 500 height 36
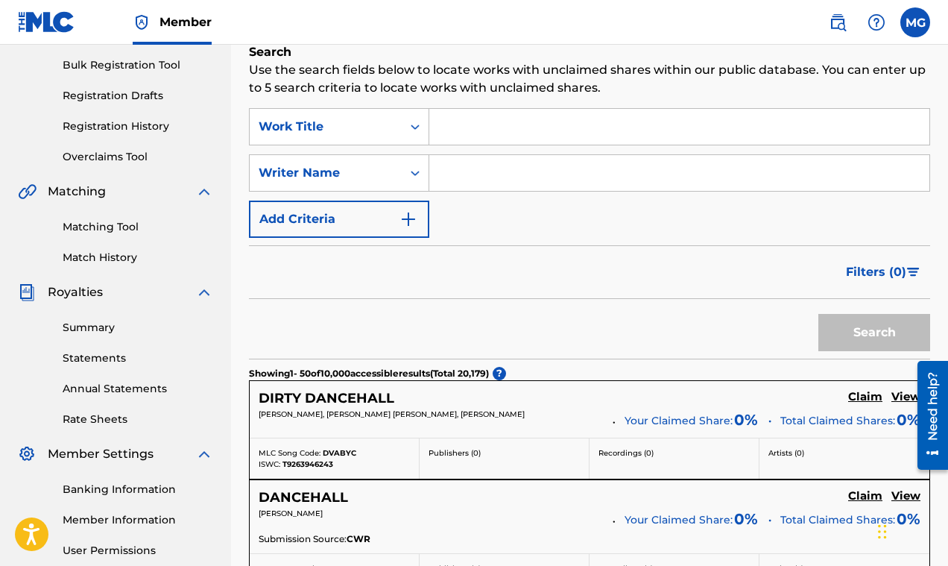
paste input "My Trap Bangz, Vol. 3"
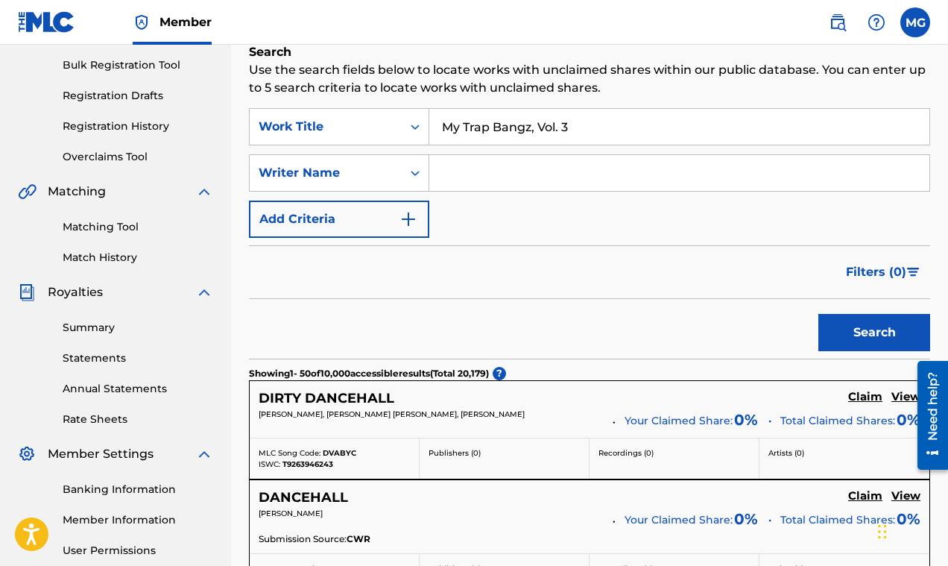
type input "My Trap Bangz, Vol. 3"
click at [849, 334] on button "Search" at bounding box center [874, 332] width 112 height 37
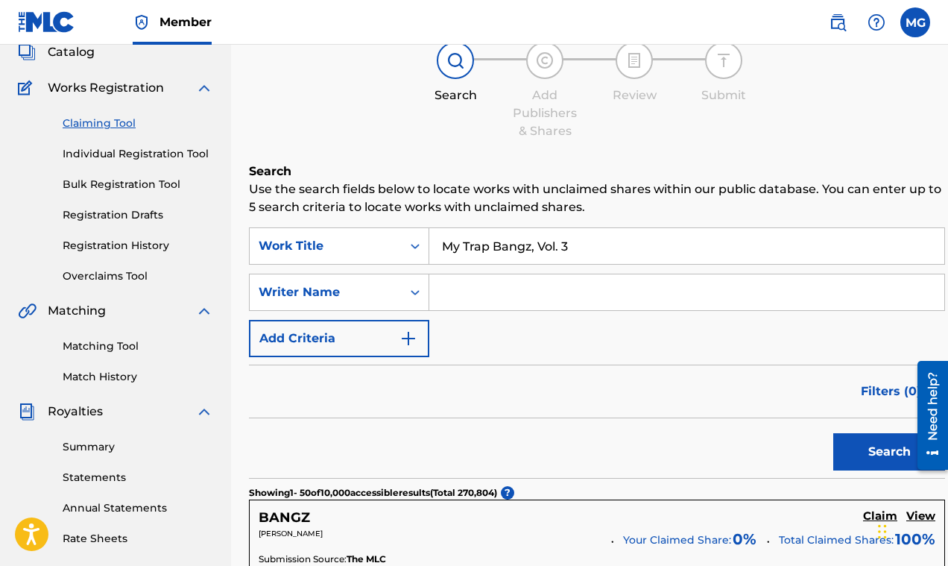
scroll to position [0, 0]
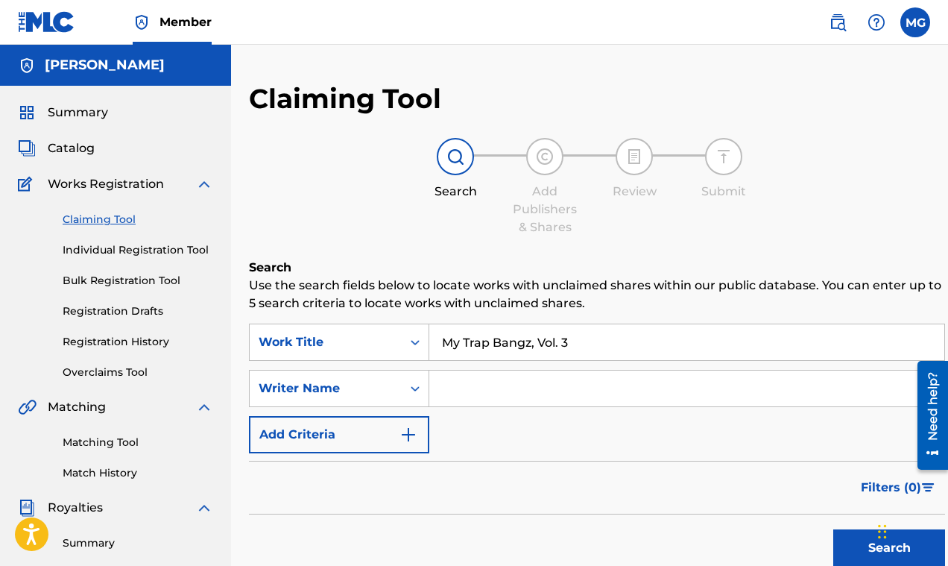
click at [490, 387] on input "Search Form" at bounding box center [686, 388] width 515 height 36
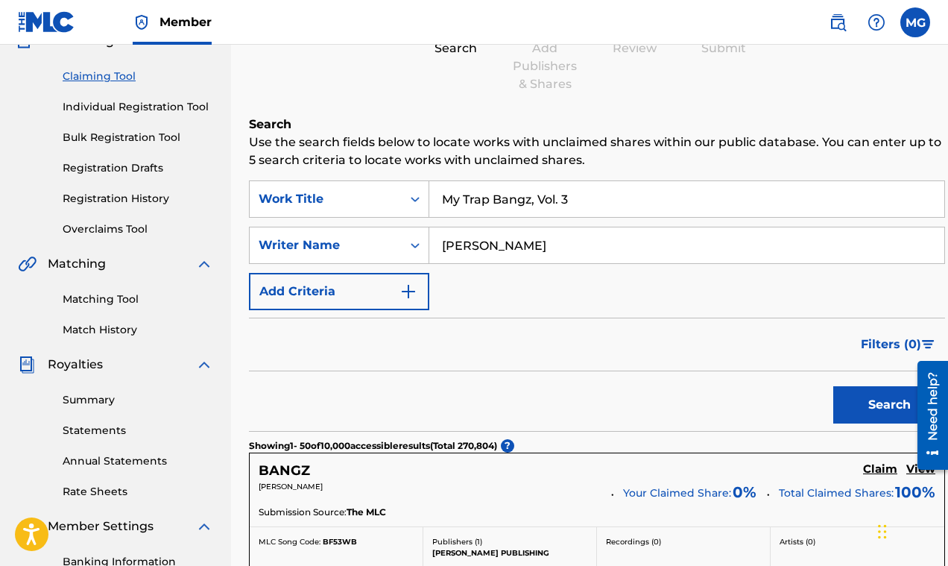
click at [841, 404] on button "Search" at bounding box center [889, 404] width 112 height 37
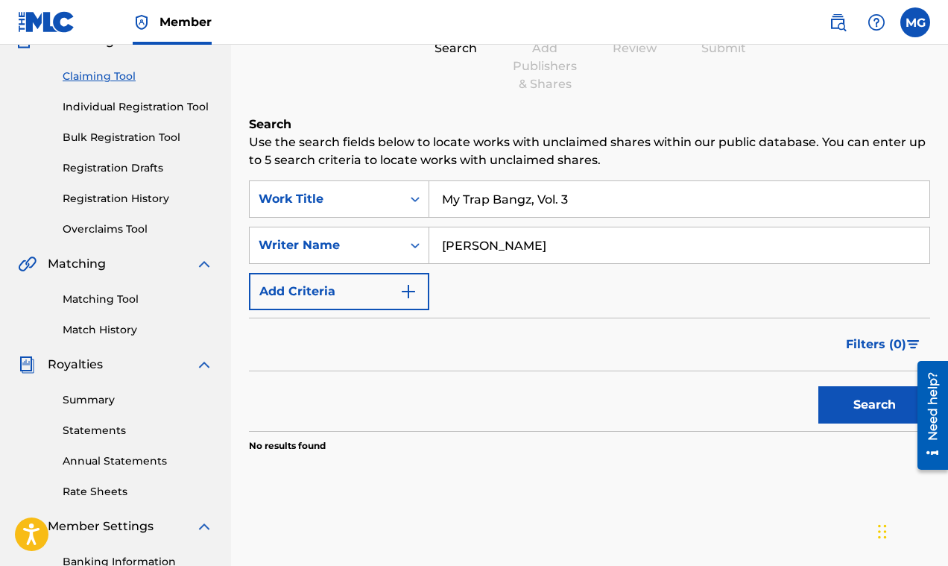
click at [510, 242] on input "jay-z" at bounding box center [679, 245] width 500 height 36
type input "j"
drag, startPoint x: 566, startPoint y: 197, endPoint x: 428, endPoint y: 183, distance: 139.4
click at [429, 183] on input "My Trap Bangz, Vol. 3" at bounding box center [679, 199] width 500 height 36
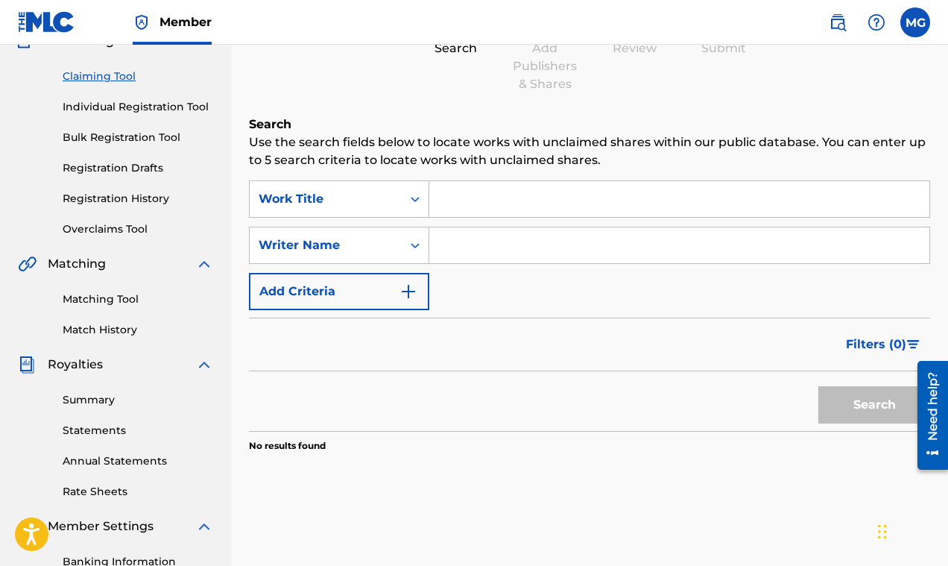
paste input "Fuck with Me You Know I Got It (feat. Rick Ross)"
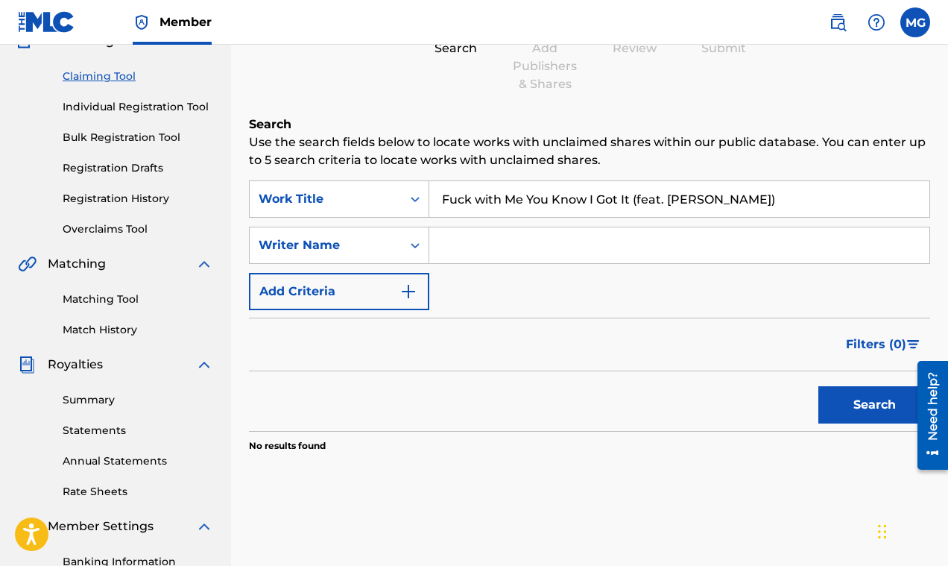
click at [847, 405] on button "Search" at bounding box center [874, 404] width 112 height 37
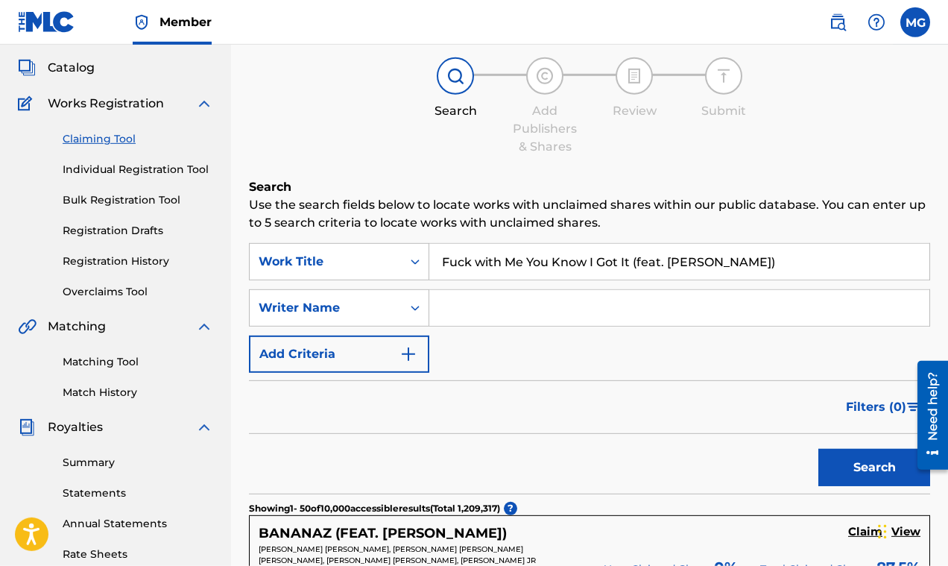
scroll to position [0, 0]
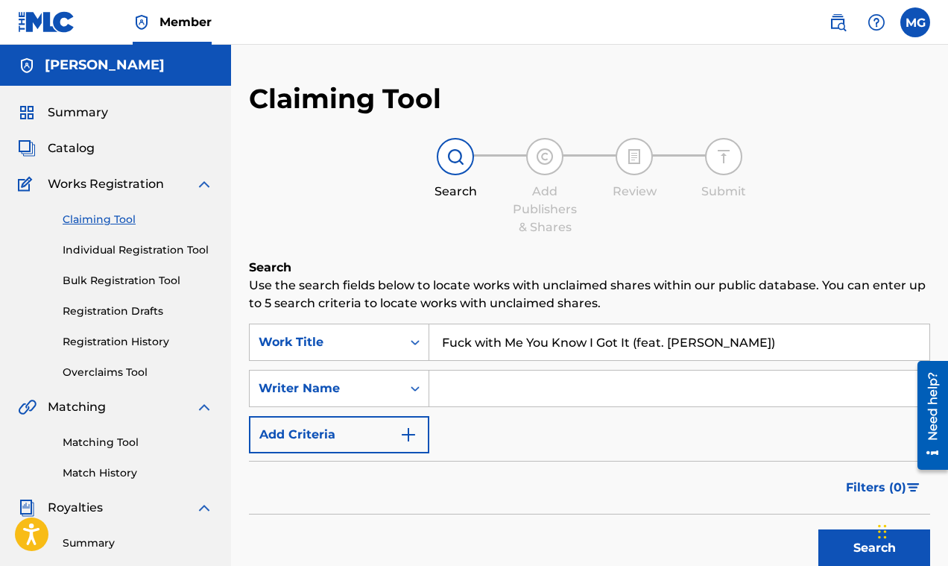
drag, startPoint x: 668, startPoint y: 344, endPoint x: 720, endPoint y: 343, distance: 51.4
click at [725, 344] on input "Fuck with Me You Know I Got It (feat. Rick Ross)" at bounding box center [679, 342] width 500 height 36
type input "Fuck with Me You Know I Got It (feat. )"
click at [478, 393] on input "Search Form" at bounding box center [679, 388] width 500 height 36
paste input "Rick Ross"
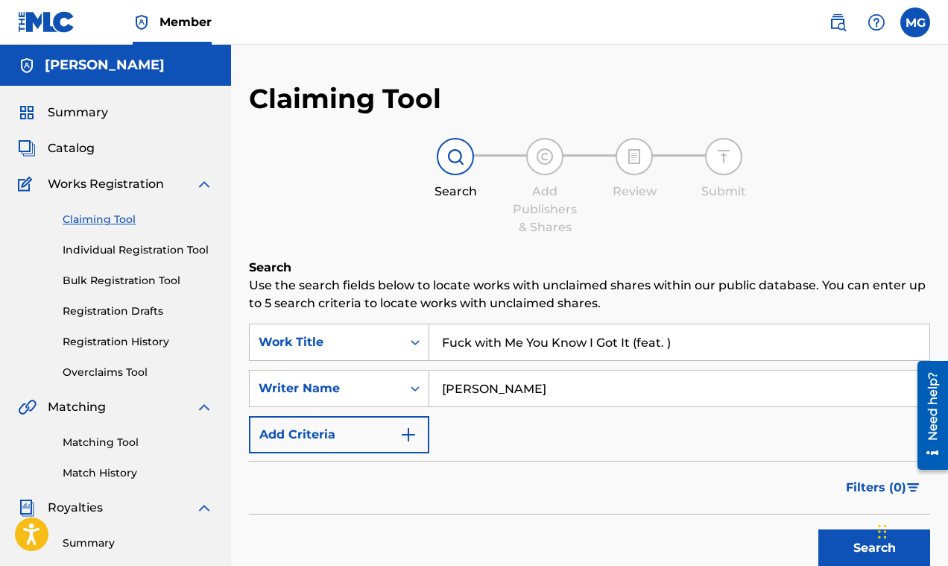
type input "Rick Ross"
click at [694, 347] on input "Fuck with Me You Know I Got It (feat. )" at bounding box center [679, 342] width 500 height 36
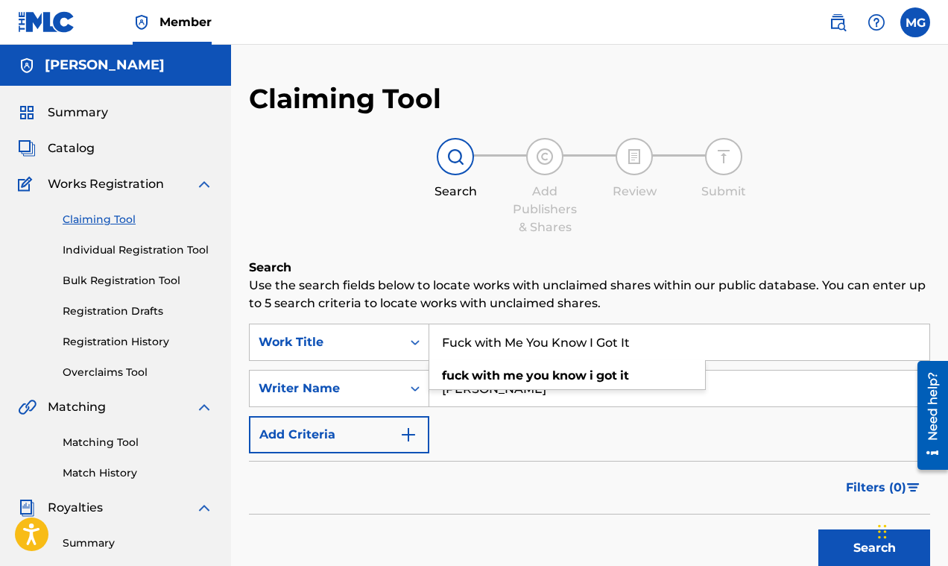
type input "Fuck with Me You Know I Got It"
click at [855, 537] on button "Search" at bounding box center [874, 547] width 112 height 37
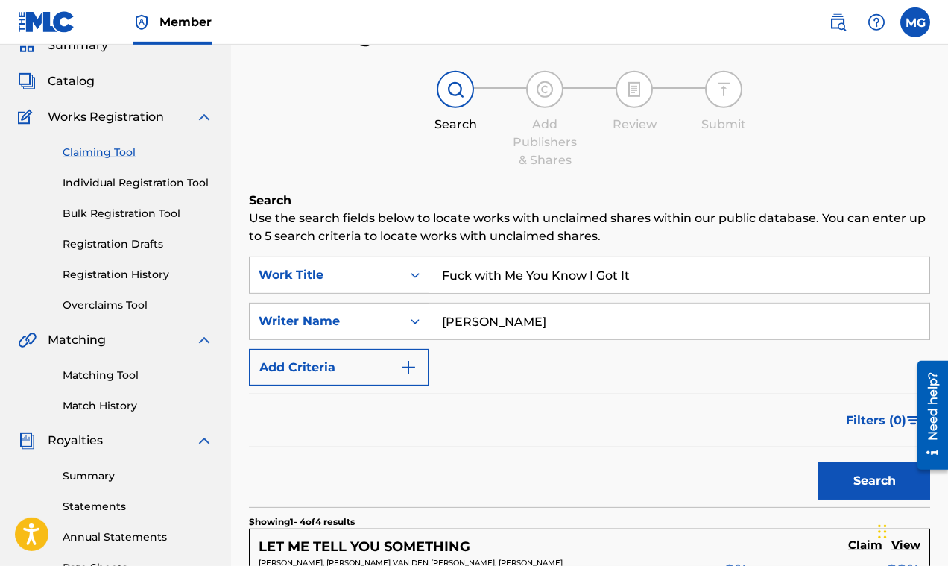
scroll to position [24, 0]
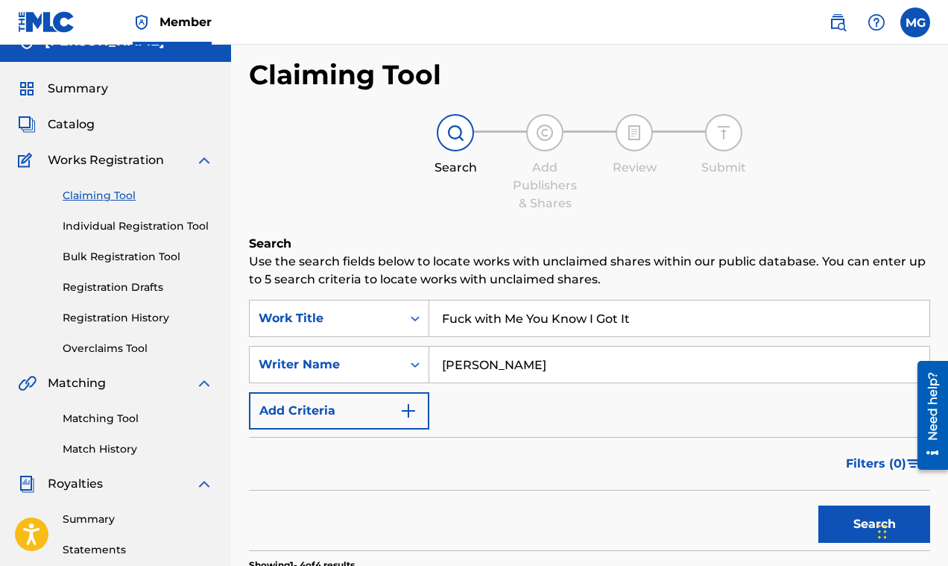
drag, startPoint x: 668, startPoint y: 316, endPoint x: 407, endPoint y: 300, distance: 261.3
click at [429, 300] on input "Fuck with Me You Know I Got It" at bounding box center [679, 318] width 500 height 36
click at [843, 517] on button "Search" at bounding box center [874, 523] width 112 height 37
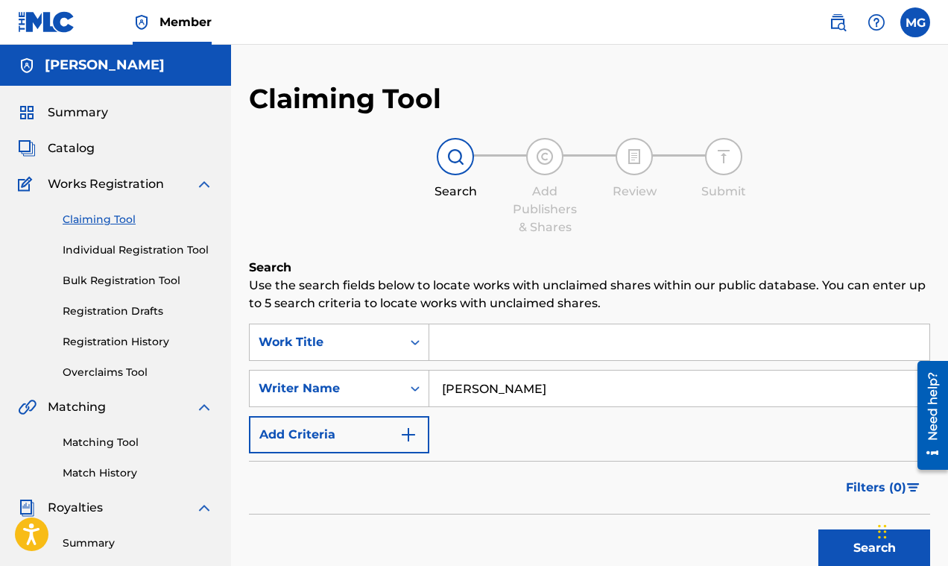
drag, startPoint x: 511, startPoint y: 387, endPoint x: 405, endPoint y: 376, distance: 107.1
click at [429, 376] on input "Rick Ross" at bounding box center [679, 388] width 500 height 36
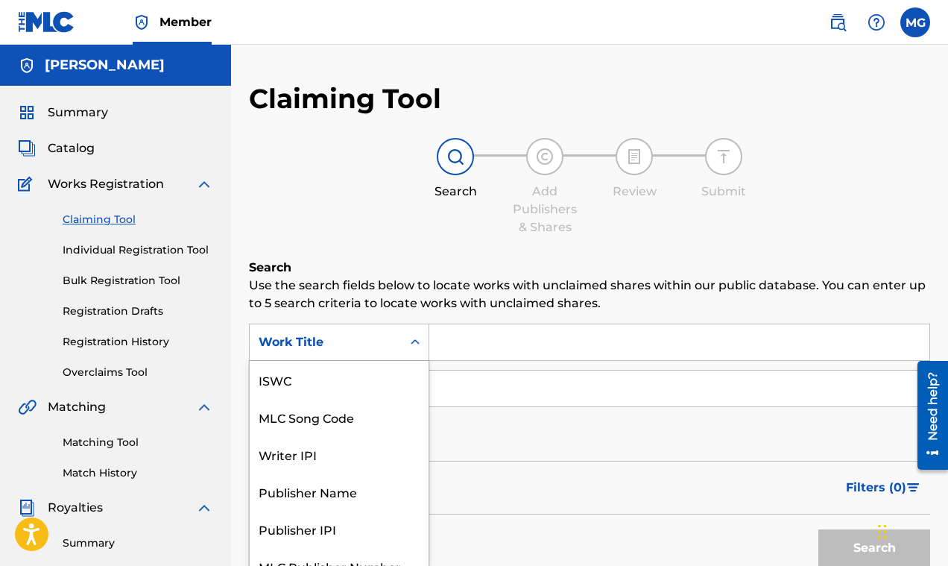
scroll to position [19, 0]
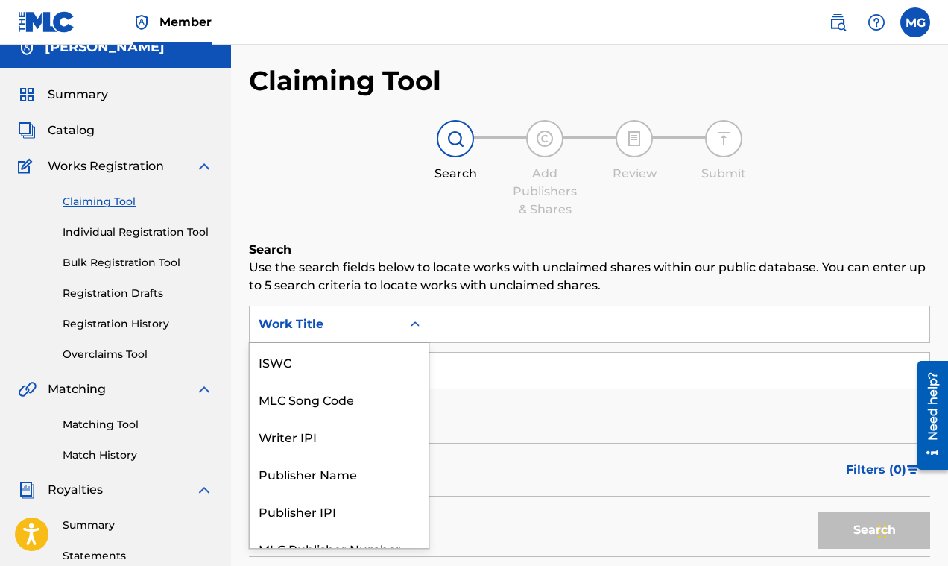
click at [410, 343] on div "Work Title selected, 7 of 7. 7 results available. Use Up and Down to choose opt…" at bounding box center [339, 324] width 180 height 37
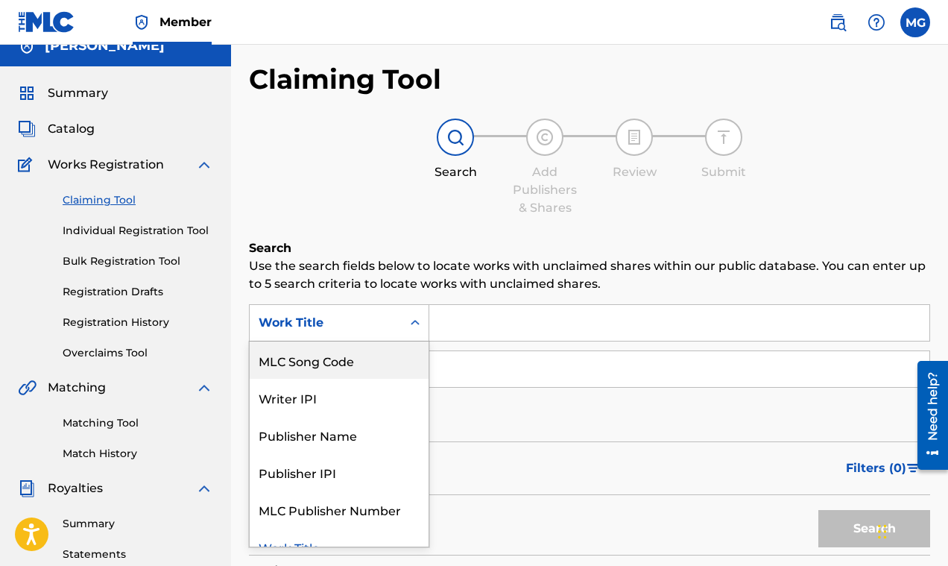
click at [466, 328] on input "Search Form" at bounding box center [679, 323] width 500 height 36
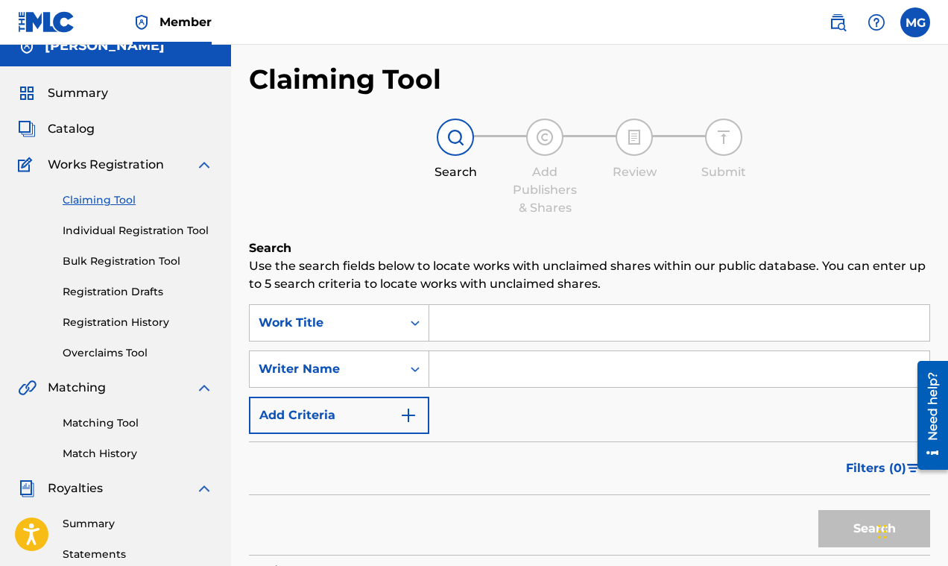
click at [463, 368] on input "Search Form" at bounding box center [679, 369] width 500 height 36
paste input "Nanoman"
type input "Nanoman"
click at [467, 320] on input "Search Form" at bounding box center [679, 323] width 500 height 36
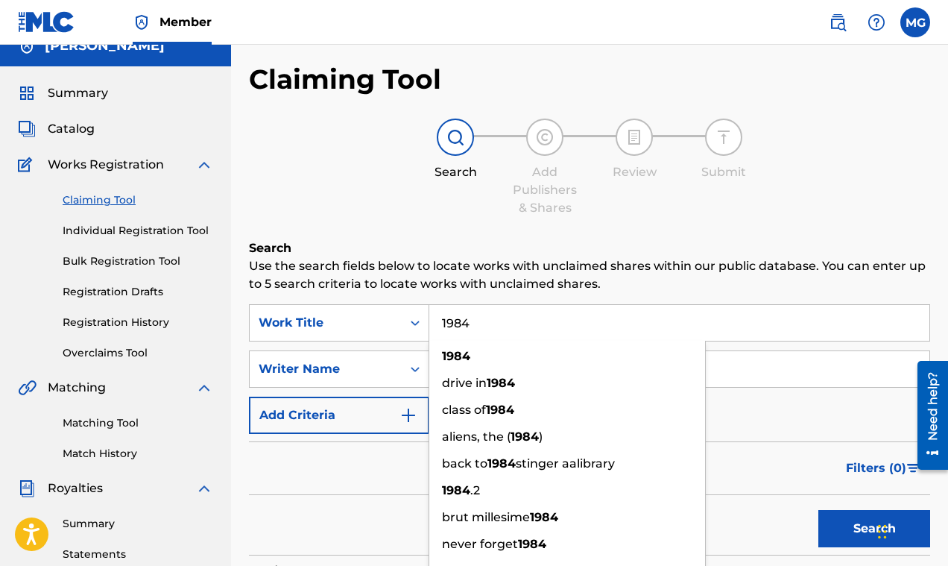
type input "1984"
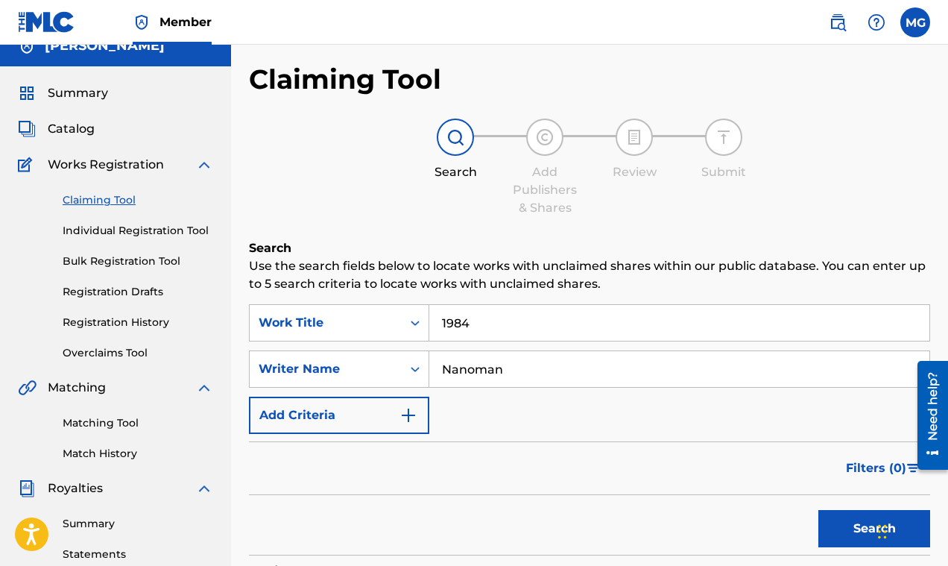
click at [837, 522] on button "Search" at bounding box center [874, 528] width 112 height 37
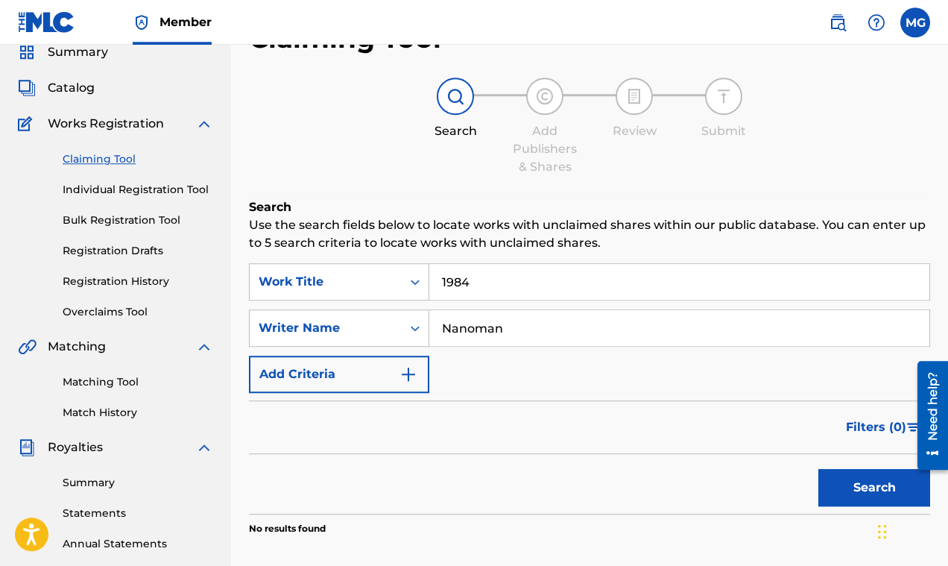
scroll to position [139, 0]
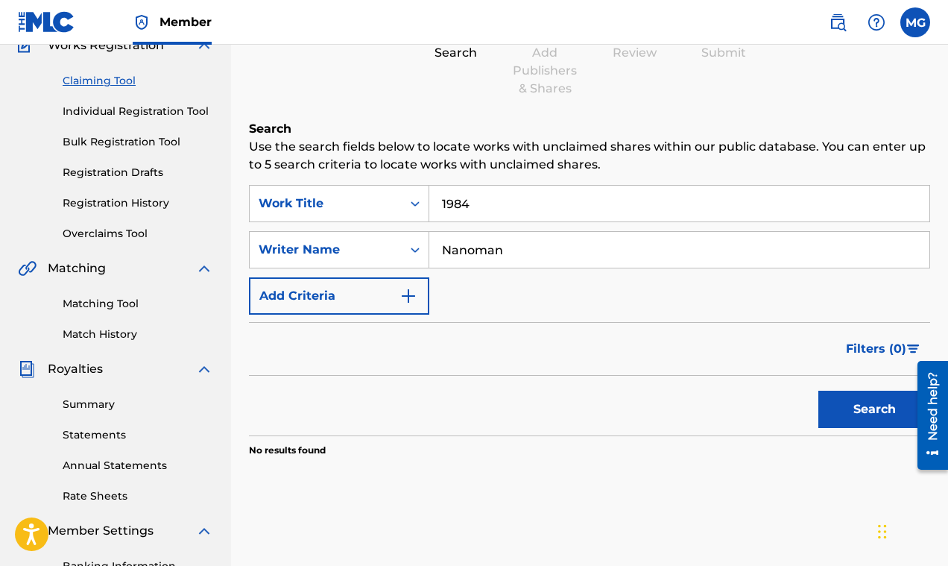
click at [515, 246] on input "Nanoman" at bounding box center [679, 250] width 500 height 36
type input "N"
click at [858, 405] on button "Search" at bounding box center [874, 408] width 112 height 37
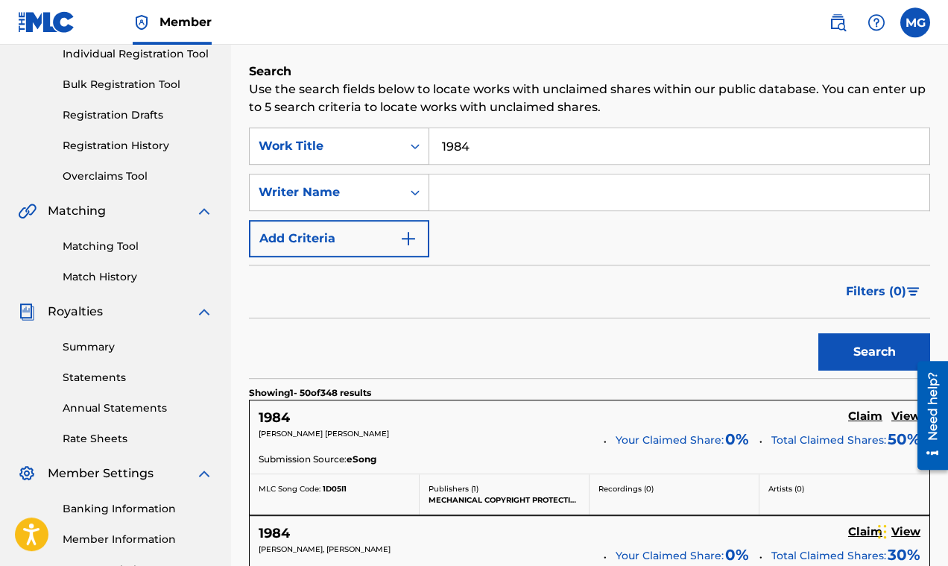
scroll to position [198, 0]
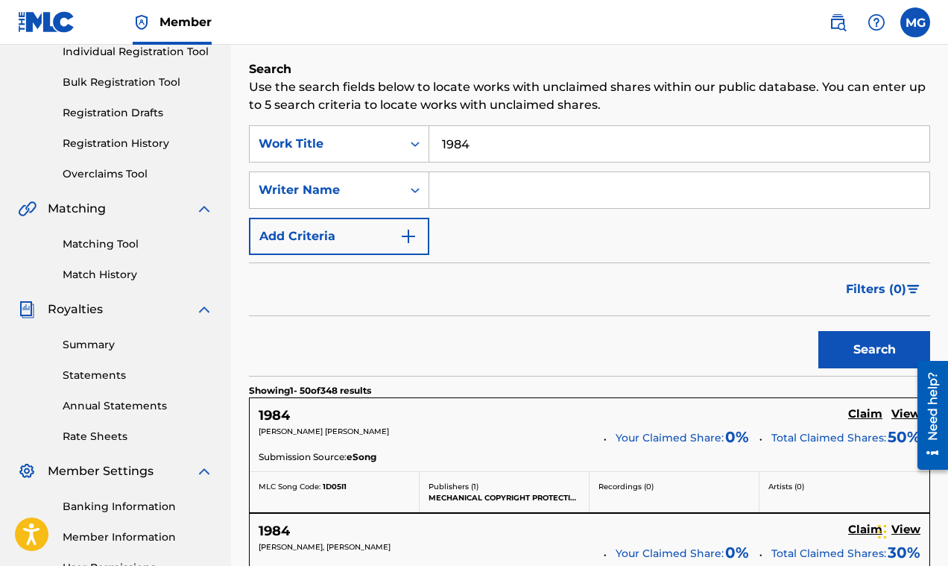
click at [908, 285] on img "Search Form" at bounding box center [913, 289] width 13 height 9
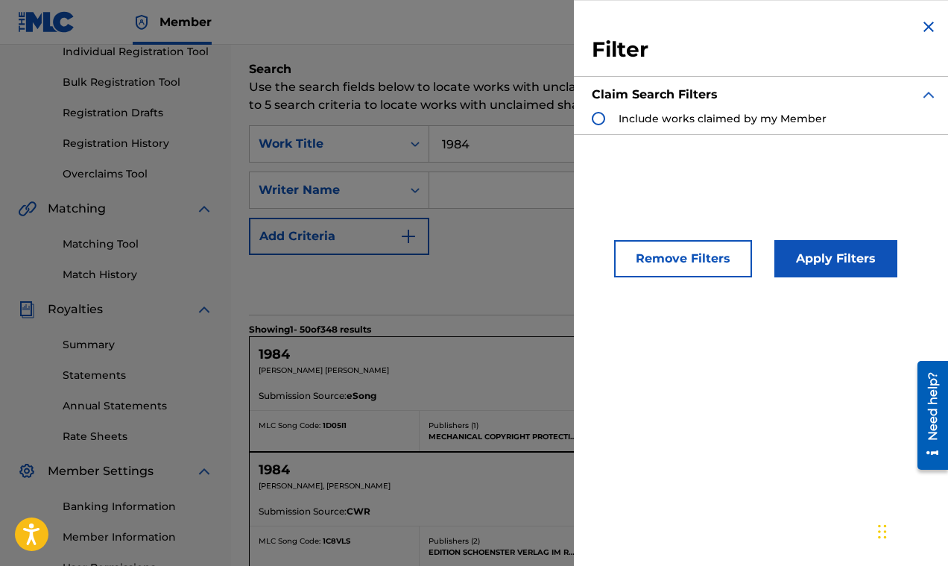
click at [601, 118] on div "Search Form" at bounding box center [598, 118] width 13 height 13
click at [855, 262] on button "Apply Filters" at bounding box center [835, 258] width 123 height 37
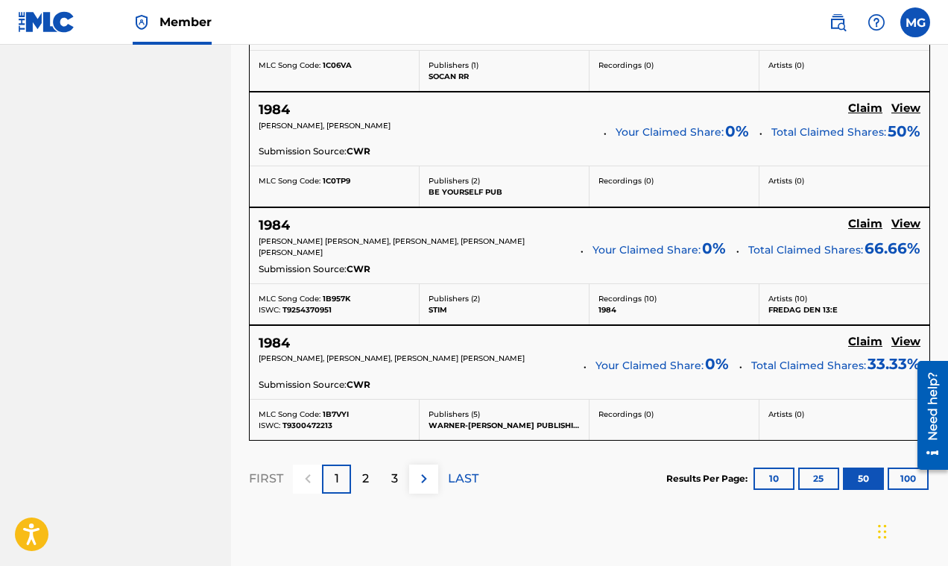
scroll to position [5996, 0]
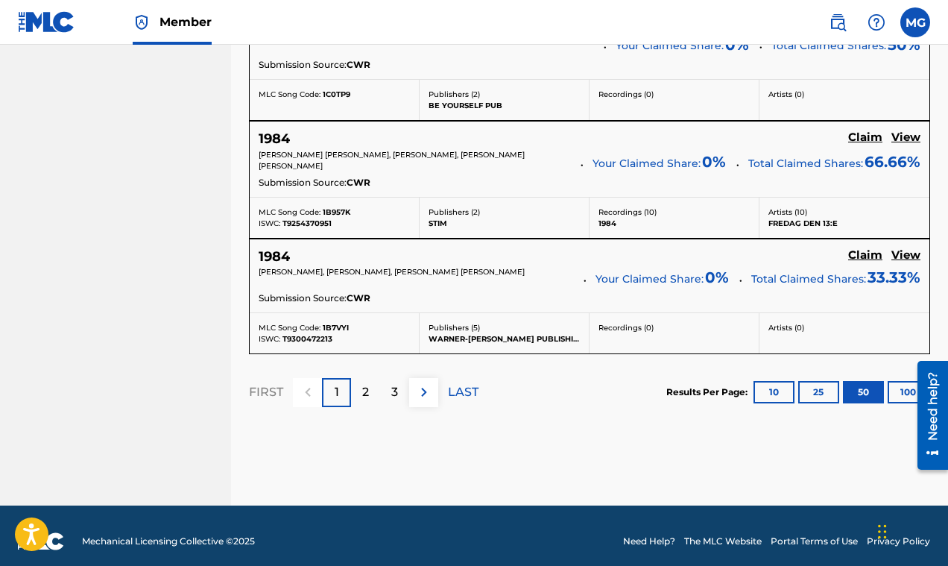
click at [372, 381] on div "2" at bounding box center [365, 392] width 29 height 29
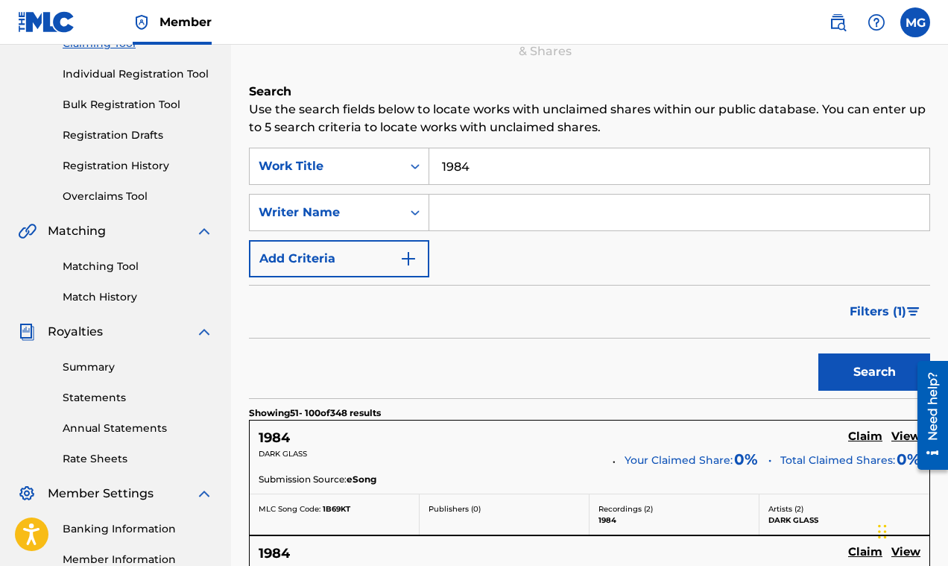
scroll to position [0, 0]
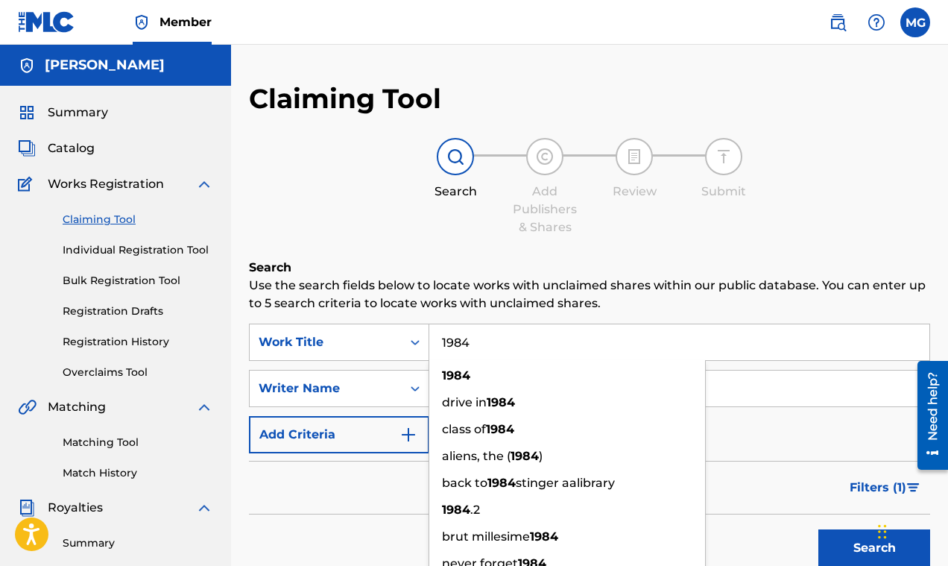
drag, startPoint x: 476, startPoint y: 344, endPoint x: 422, endPoint y: 335, distance: 55.1
click at [429, 335] on input "1984" at bounding box center [679, 342] width 500 height 36
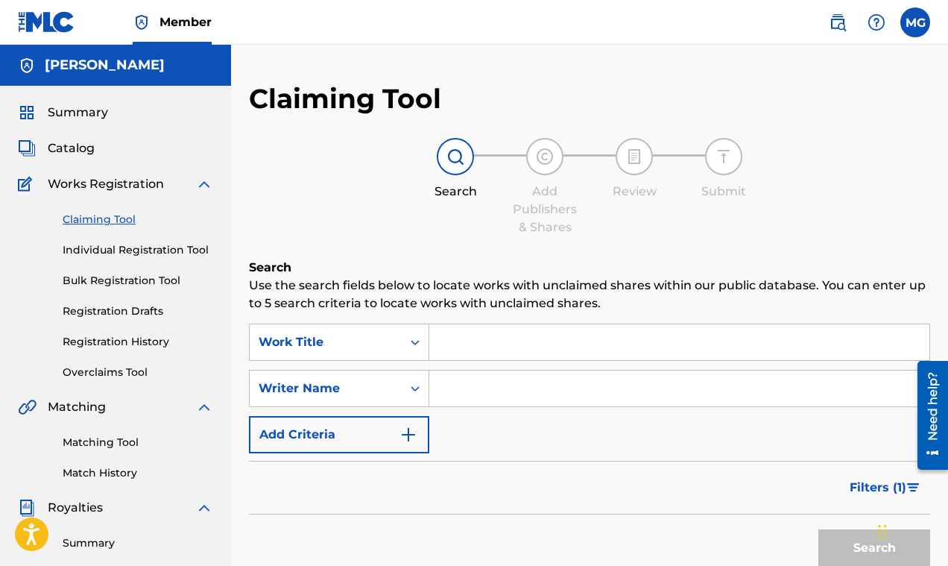
paste input "The Art of Being Broke"
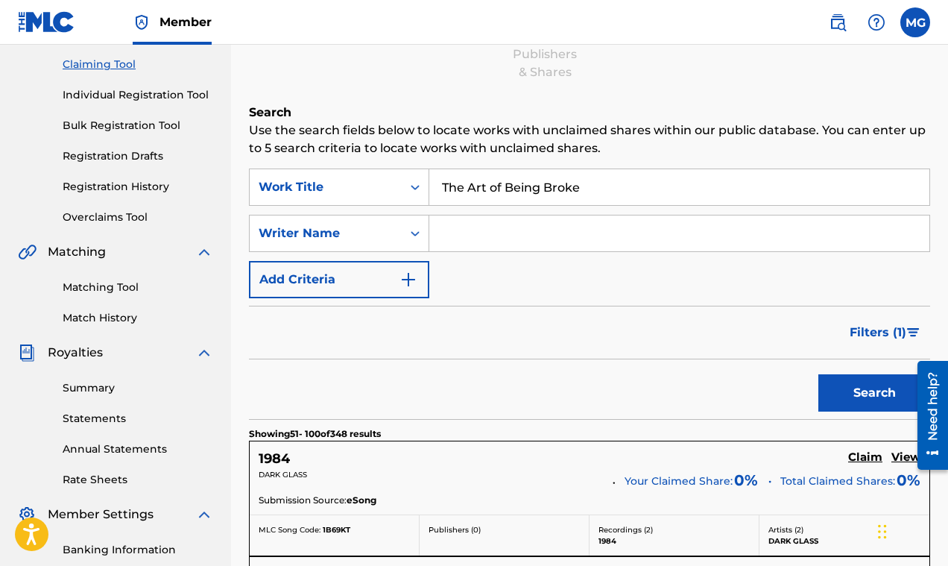
type input "The Art of Being Broke"
click at [840, 393] on button "Search" at bounding box center [874, 392] width 112 height 37
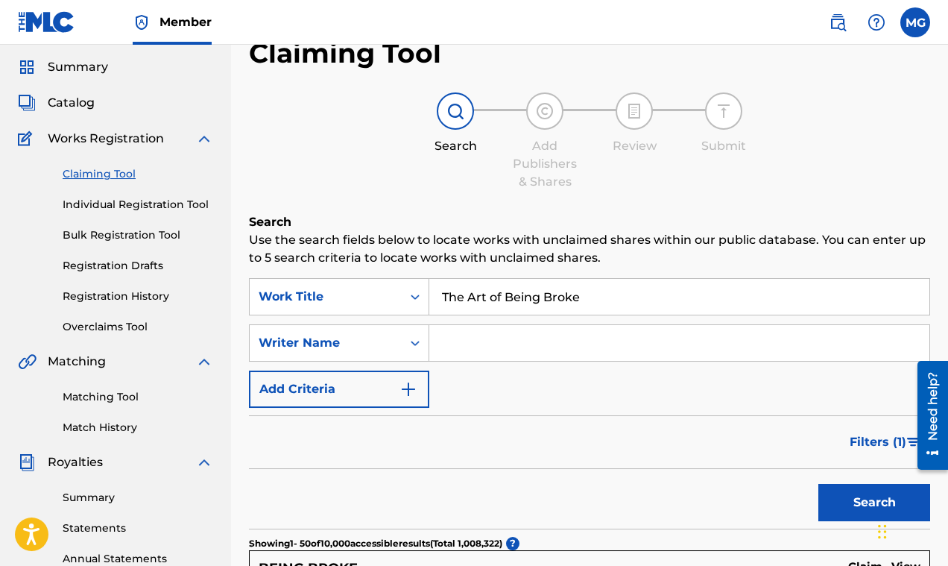
scroll to position [0, 0]
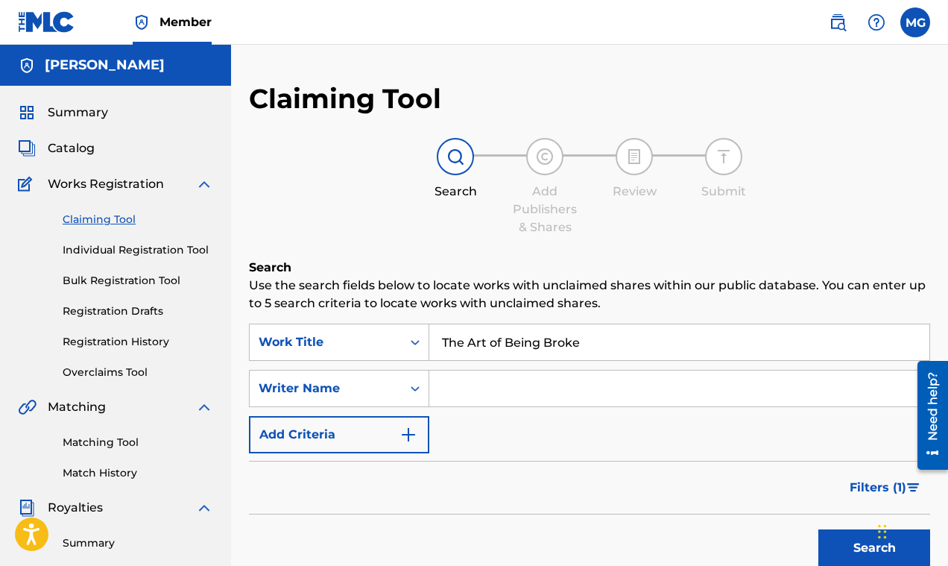
click at [538, 386] on input "Search Form" at bounding box center [679, 388] width 500 height 36
paste input "Syck Flow"
type input "Syck Flow"
click at [847, 540] on button "Search" at bounding box center [874, 547] width 112 height 37
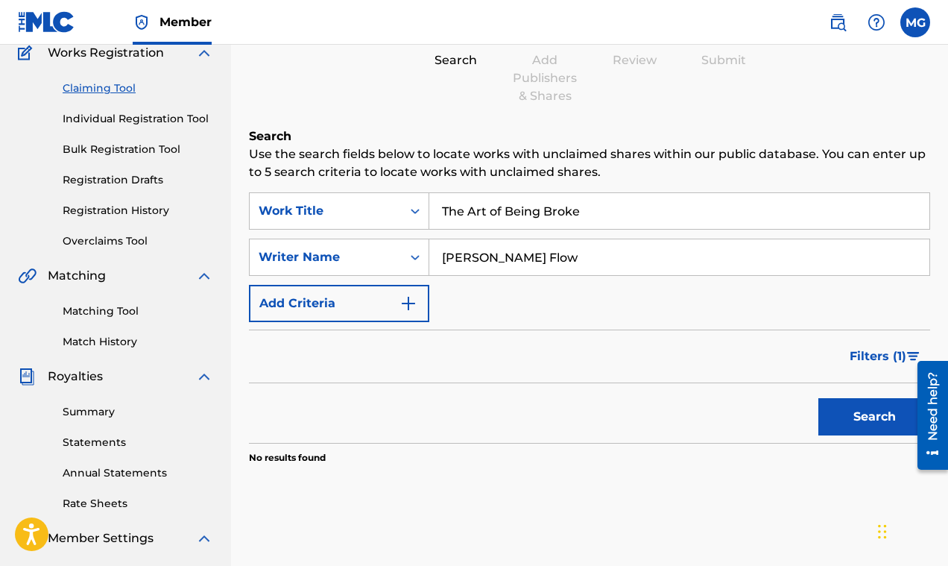
click at [584, 212] on input "The Art of Being Broke" at bounding box center [679, 211] width 500 height 36
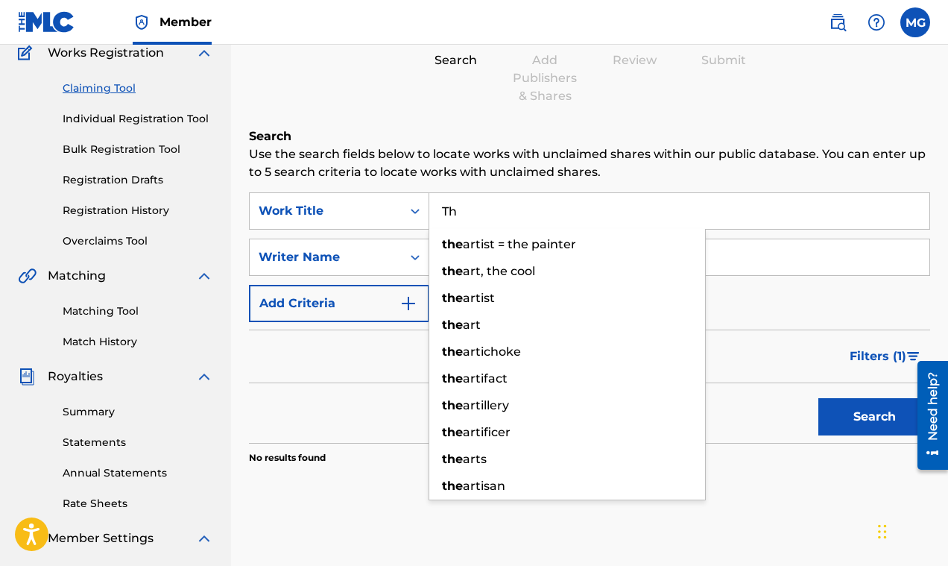
type input "T"
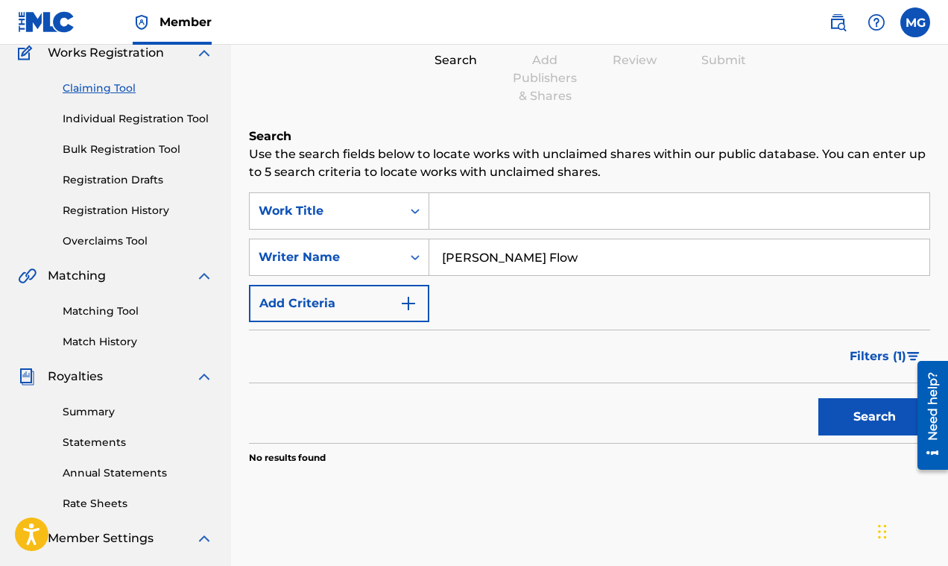
click at [818, 398] on button "Search" at bounding box center [874, 416] width 112 height 37
click at [546, 262] on input "Syck Flow" at bounding box center [679, 257] width 500 height 36
type input "Syck Flow"
click at [818, 398] on button "Search" at bounding box center [874, 416] width 112 height 37
drag, startPoint x: 504, startPoint y: 257, endPoint x: 443, endPoint y: 256, distance: 60.4
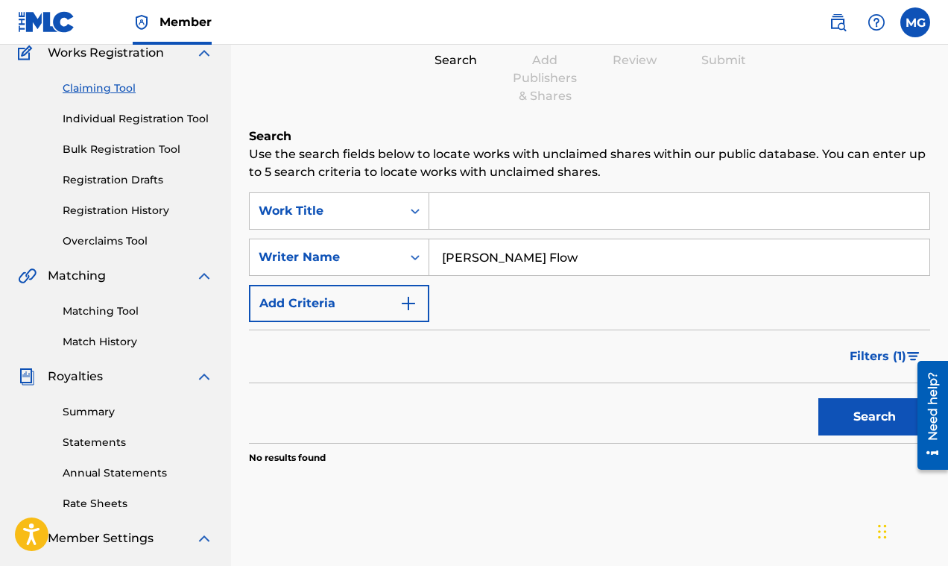
click at [443, 256] on input "Syck Flow" at bounding box center [679, 257] width 500 height 36
click at [108, 315] on link "Matching Tool" at bounding box center [138, 311] width 151 height 16
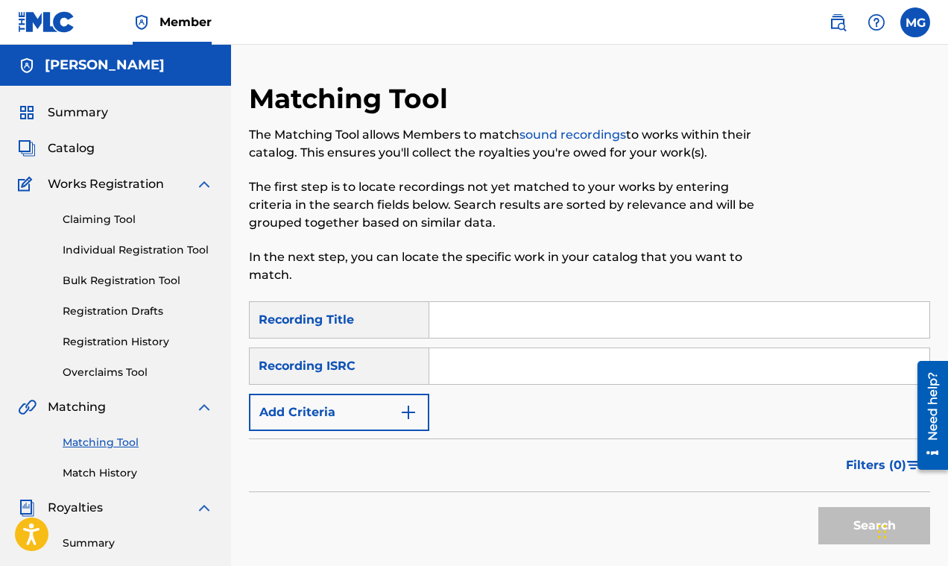
click at [405, 408] on img "Search Form" at bounding box center [408, 412] width 18 height 18
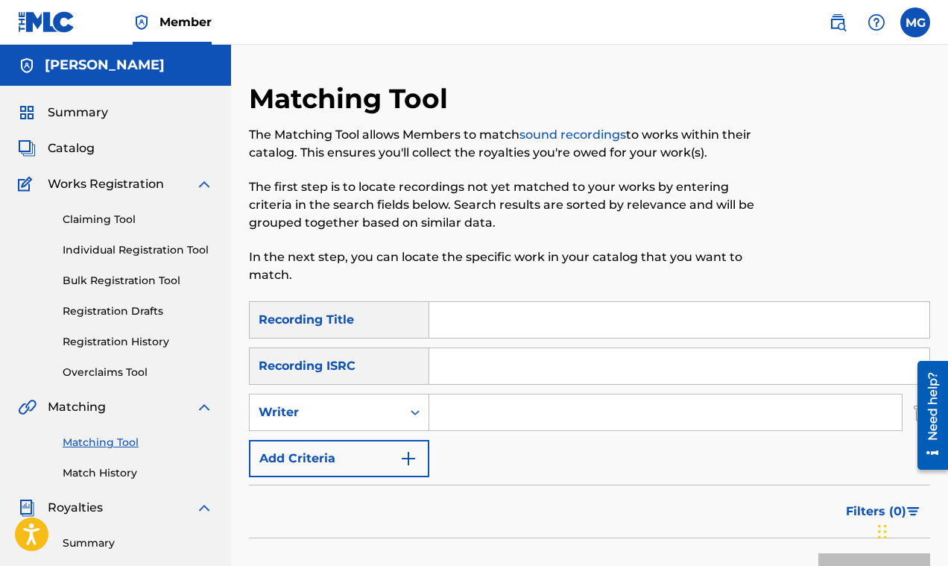
click at [445, 408] on input "Search Form" at bounding box center [665, 412] width 472 height 36
paste input "Syck Flow"
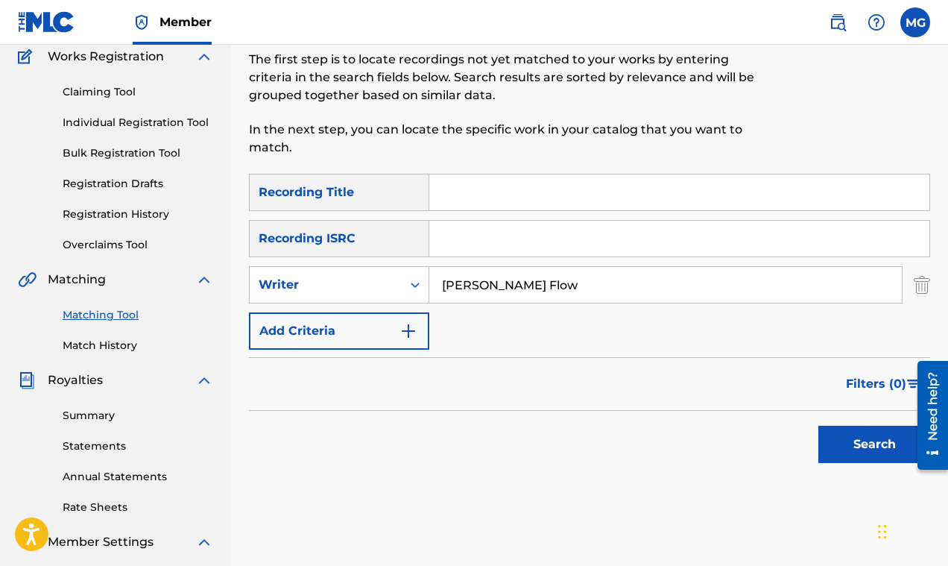
scroll to position [155, 0]
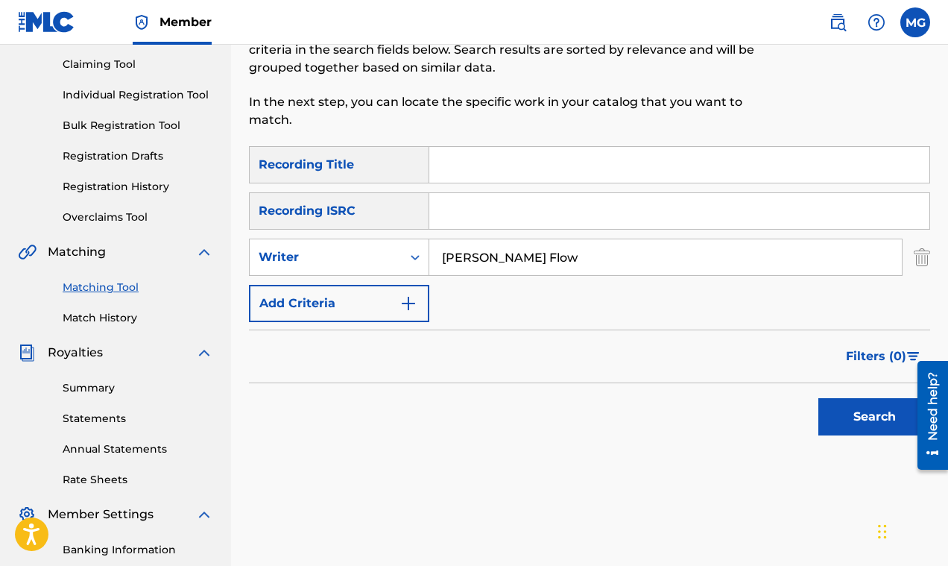
type input "Syck Flow"
click at [839, 418] on button "Search" at bounding box center [874, 416] width 112 height 37
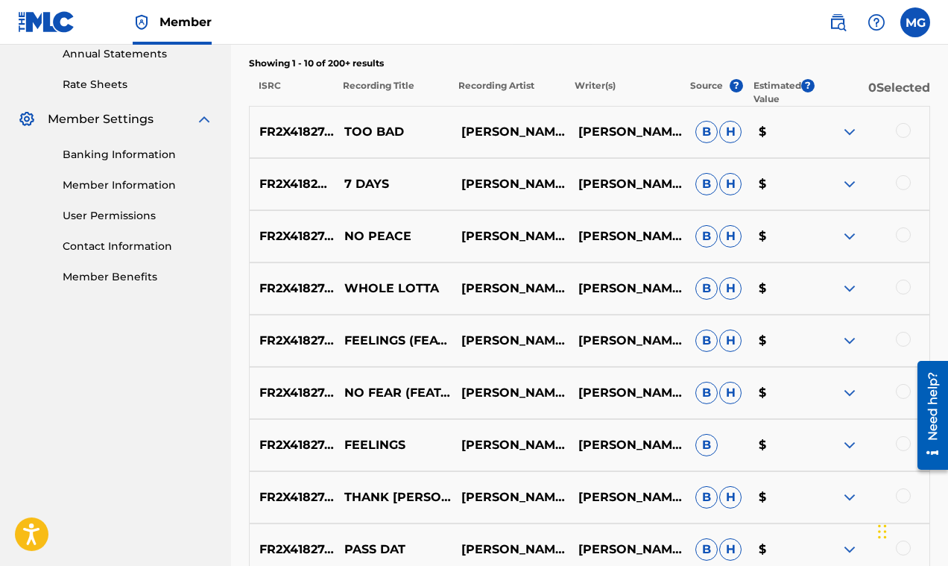
scroll to position [322, 0]
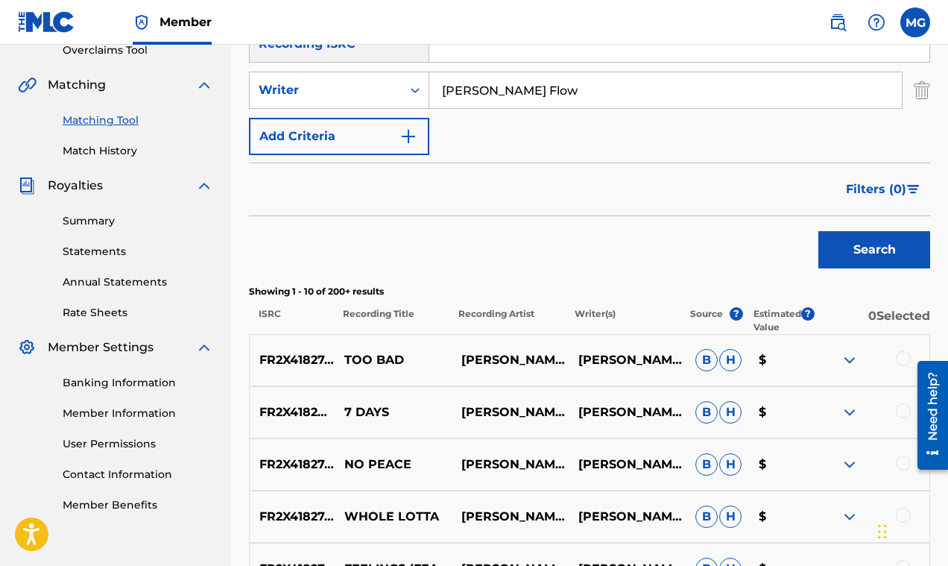
click at [879, 191] on span "Filters ( 0 )" at bounding box center [876, 189] width 60 height 18
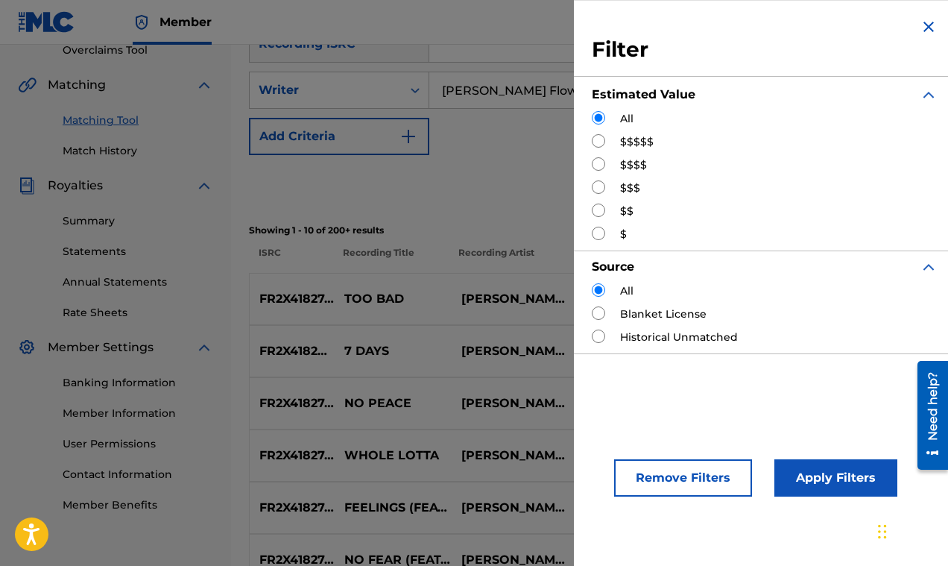
click at [601, 139] on input "Search Form" at bounding box center [598, 140] width 13 height 13
radio input "true"
click at [787, 470] on button "Apply Filters" at bounding box center [835, 477] width 123 height 37
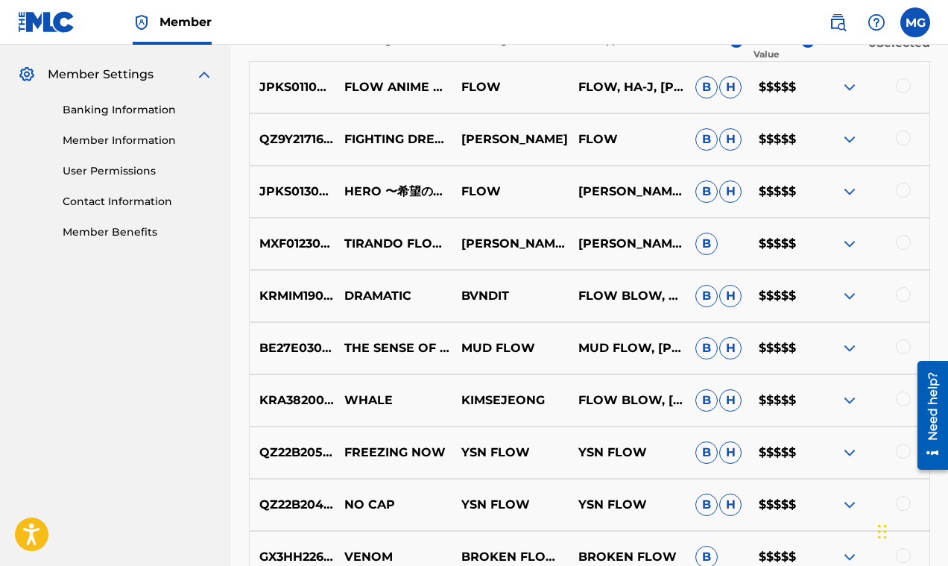
scroll to position [465, 0]
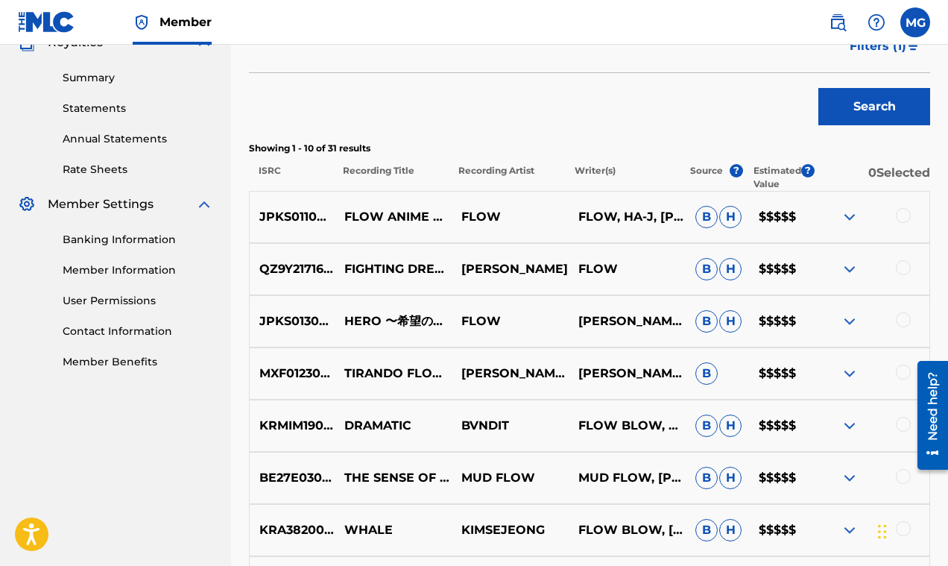
click at [847, 265] on img at bounding box center [850, 269] width 18 height 18
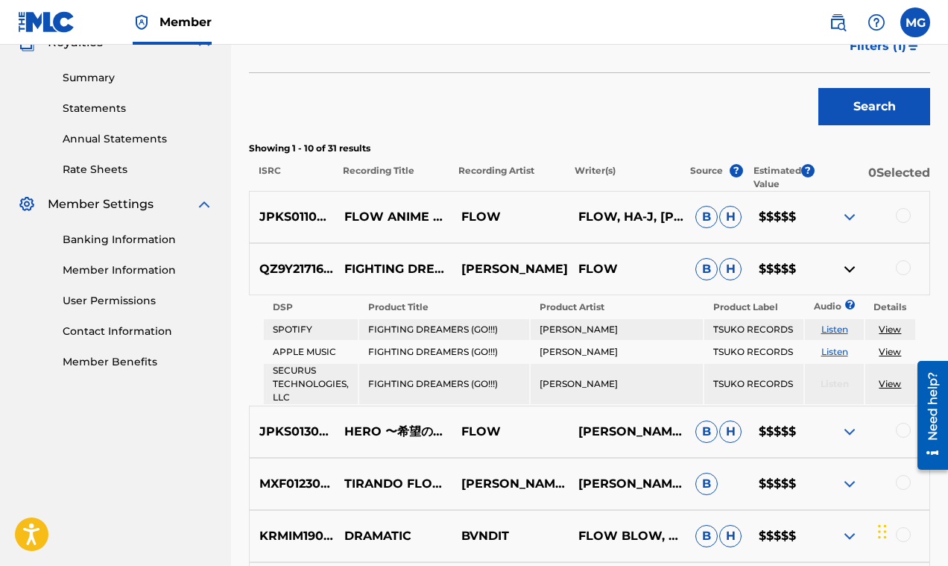
click at [847, 265] on img at bounding box center [850, 269] width 18 height 18
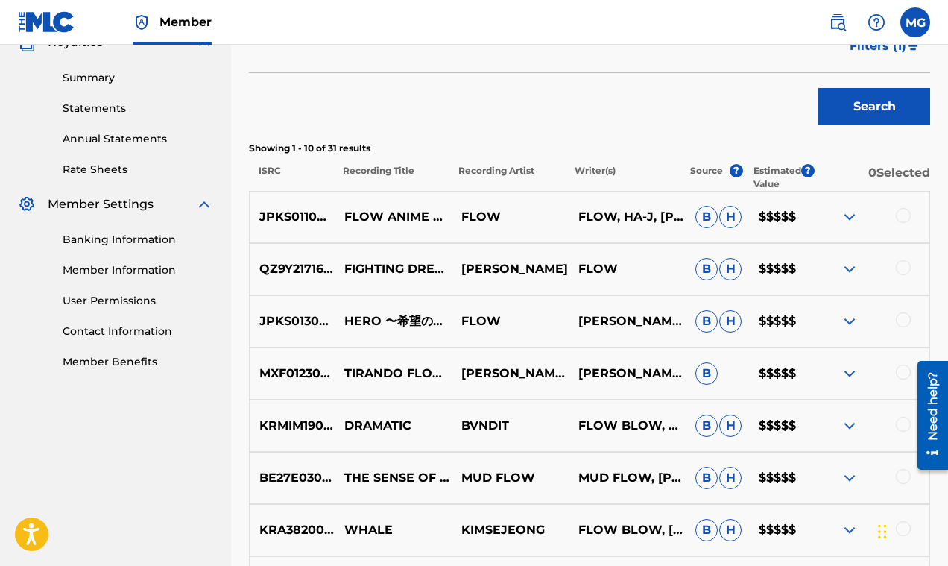
click at [851, 219] on img at bounding box center [850, 217] width 18 height 18
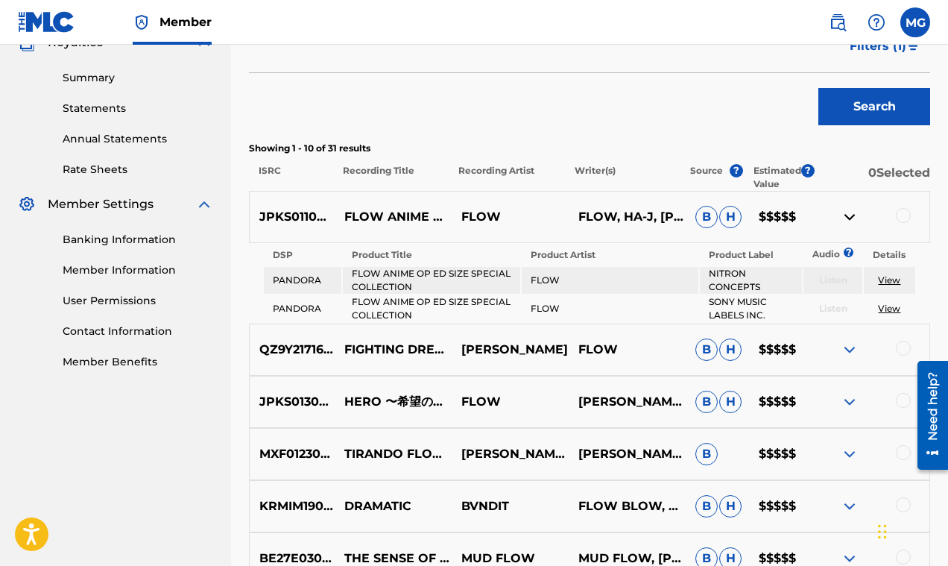
click at [851, 219] on img at bounding box center [850, 217] width 18 height 18
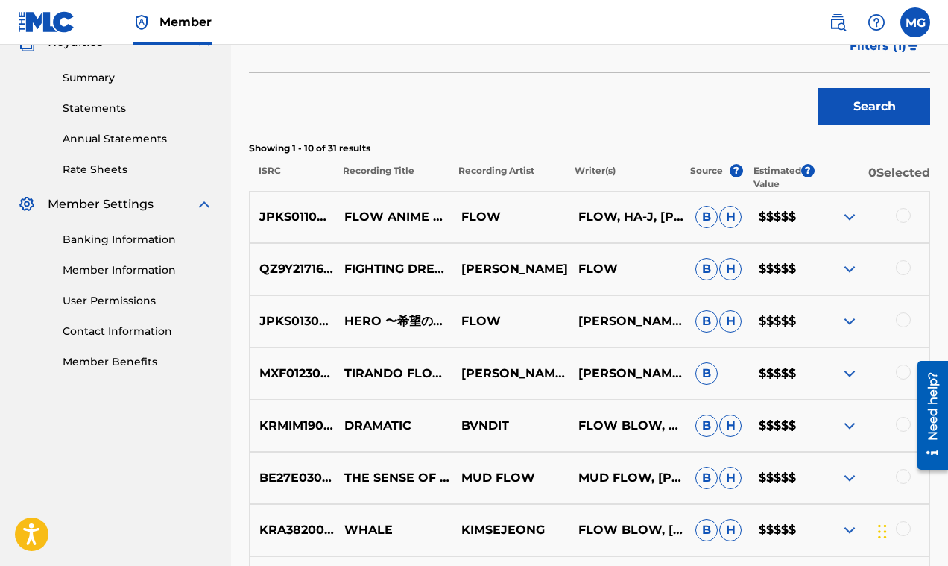
click at [852, 318] on img at bounding box center [850, 321] width 18 height 18
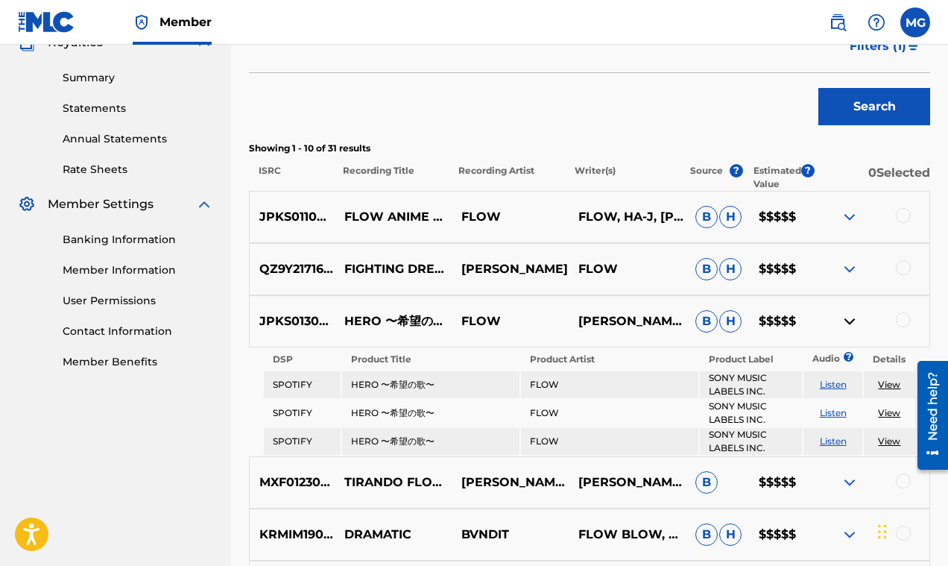
click at [852, 318] on img at bounding box center [850, 321] width 18 height 18
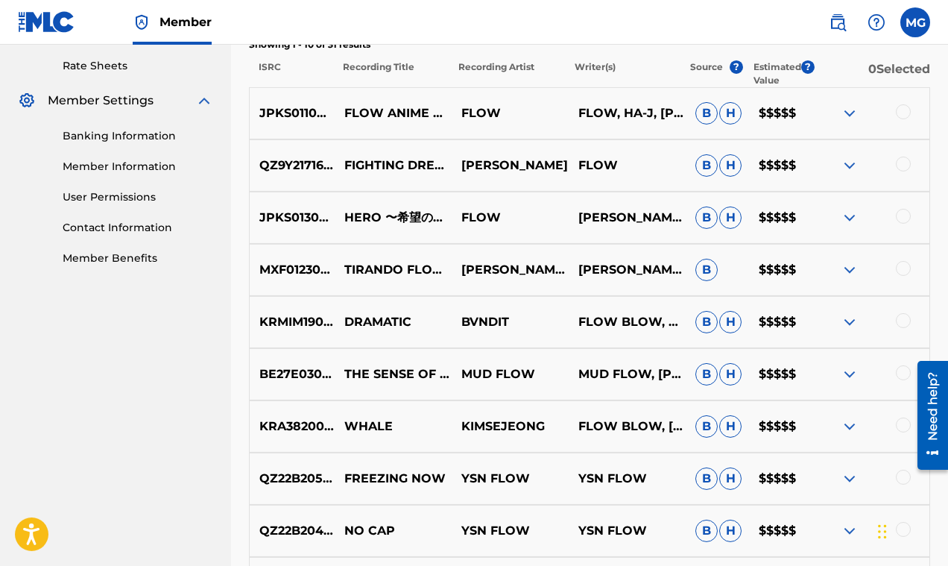
scroll to position [596, 0]
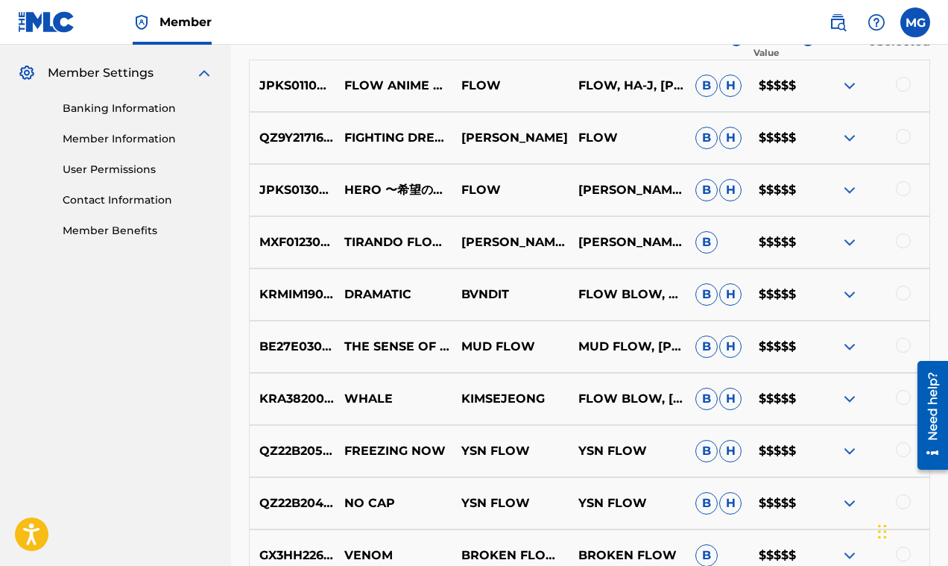
click at [847, 243] on img at bounding box center [850, 242] width 18 height 18
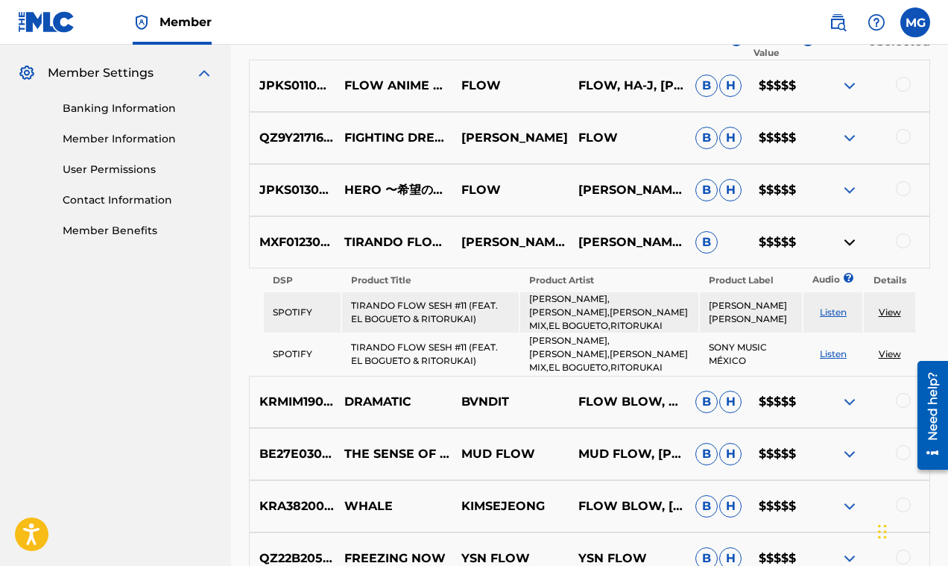
click at [847, 243] on img at bounding box center [850, 242] width 18 height 18
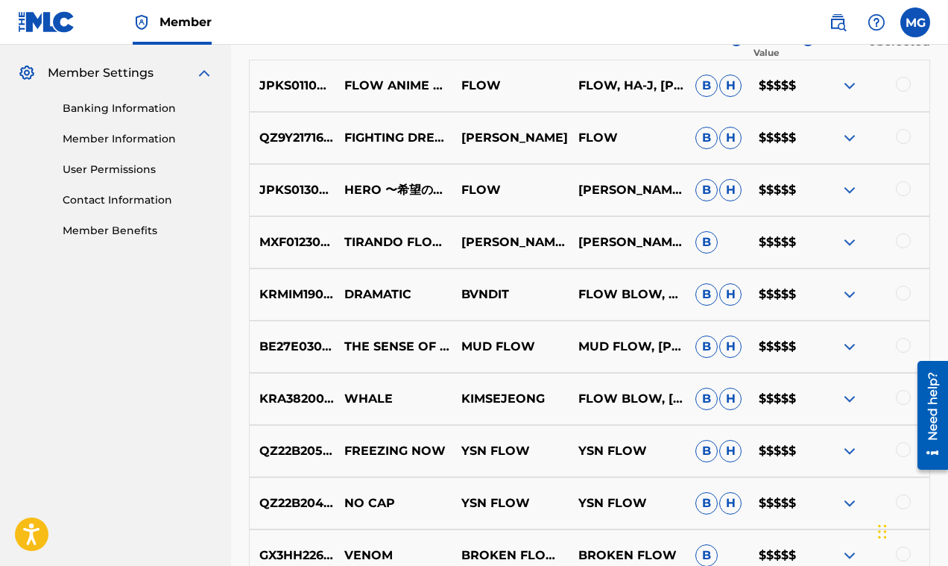
click at [846, 297] on img at bounding box center [850, 294] width 18 height 18
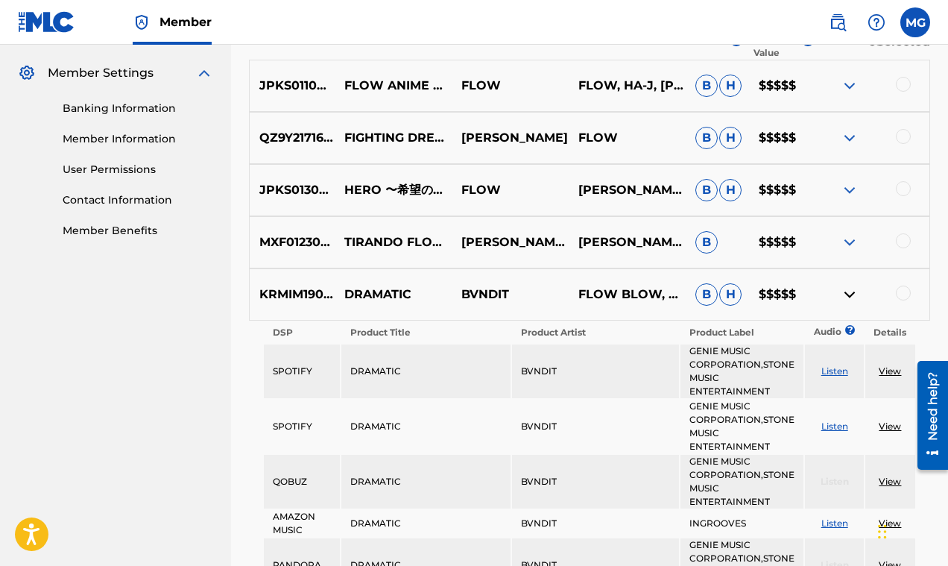
click at [846, 297] on img at bounding box center [850, 294] width 18 height 18
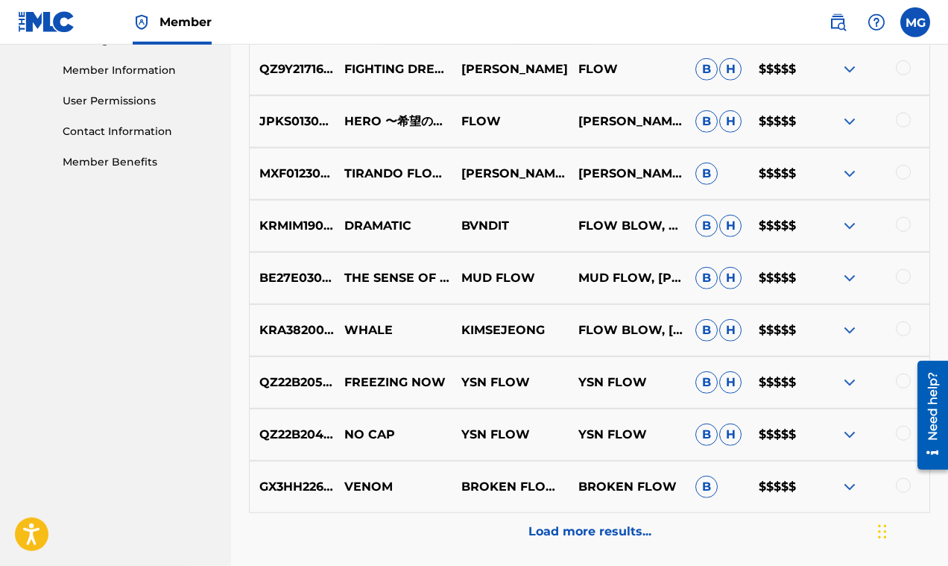
scroll to position [680, 0]
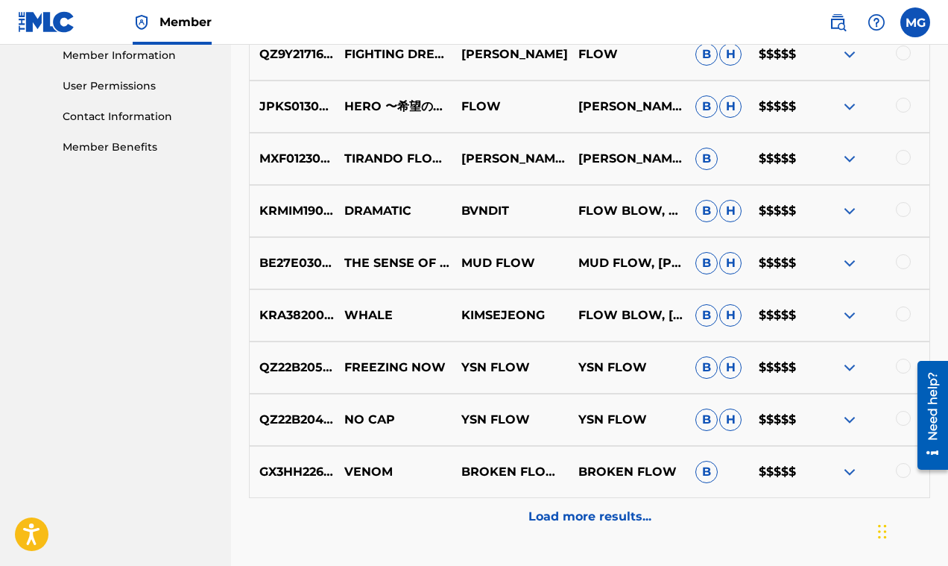
click at [854, 265] on img at bounding box center [850, 263] width 18 height 18
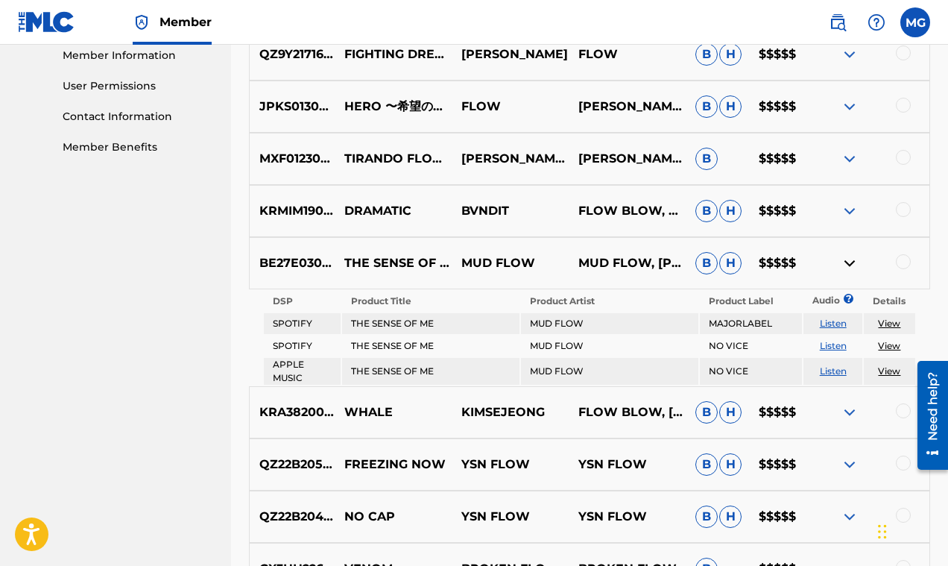
click at [854, 265] on img at bounding box center [850, 263] width 18 height 18
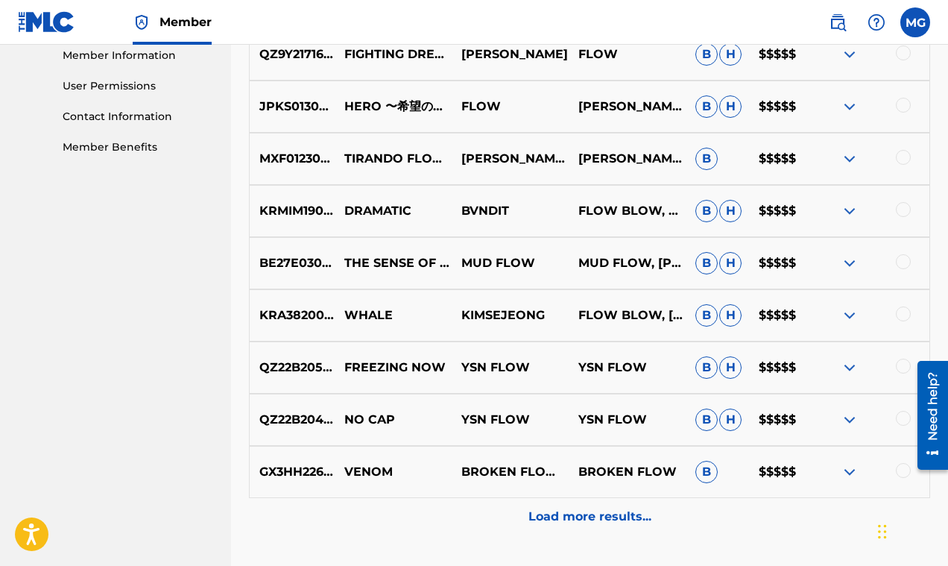
scroll to position [751, 0]
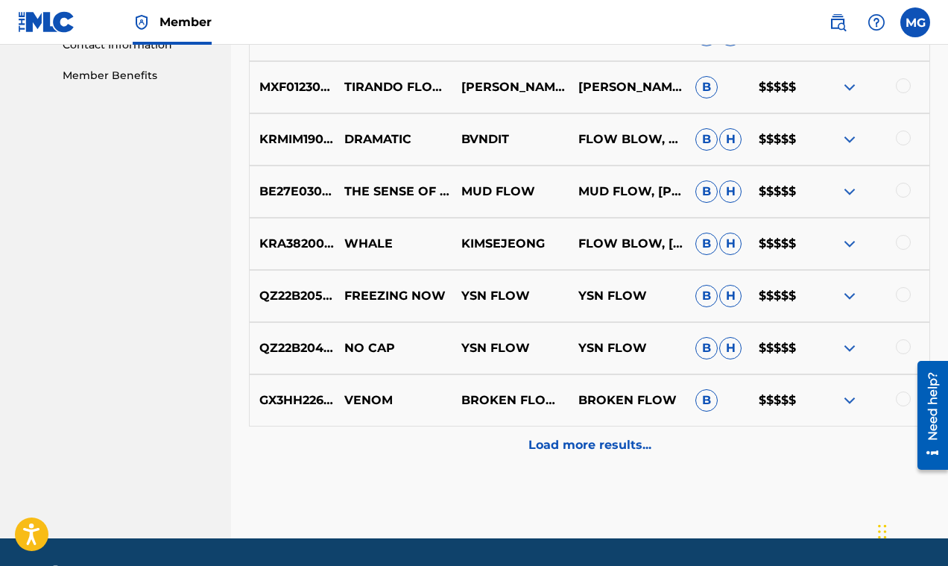
click at [852, 245] on img at bounding box center [850, 244] width 18 height 18
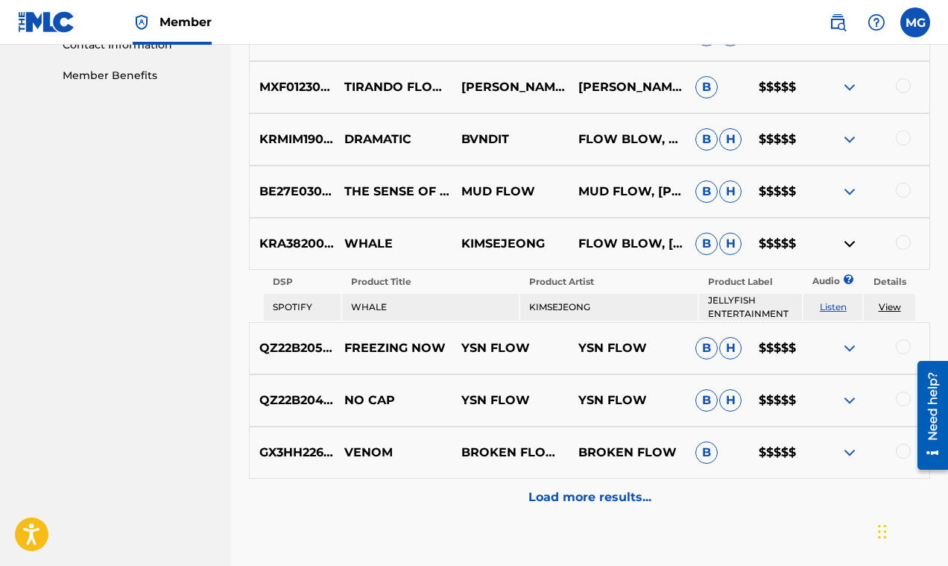
click at [852, 245] on img at bounding box center [850, 244] width 18 height 18
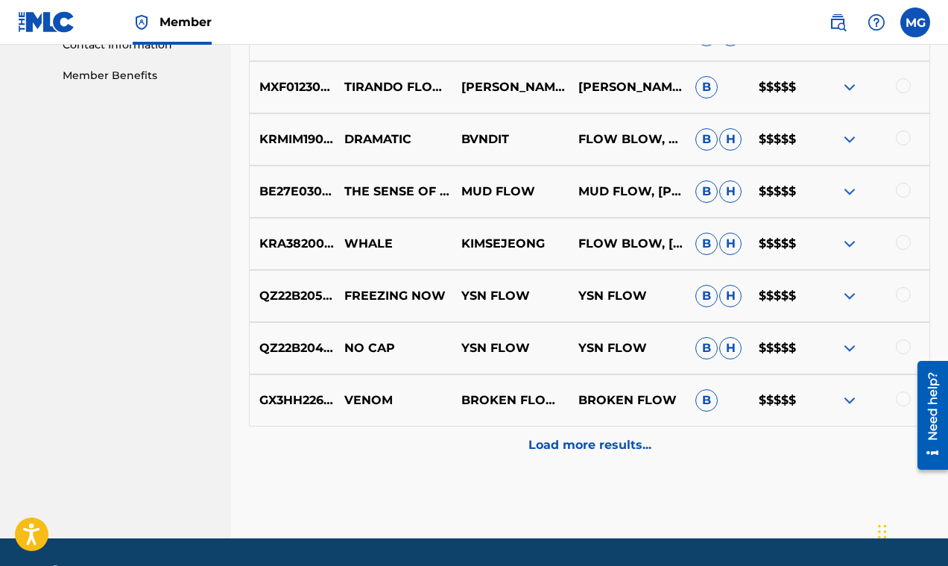
click at [847, 296] on img at bounding box center [850, 296] width 18 height 18
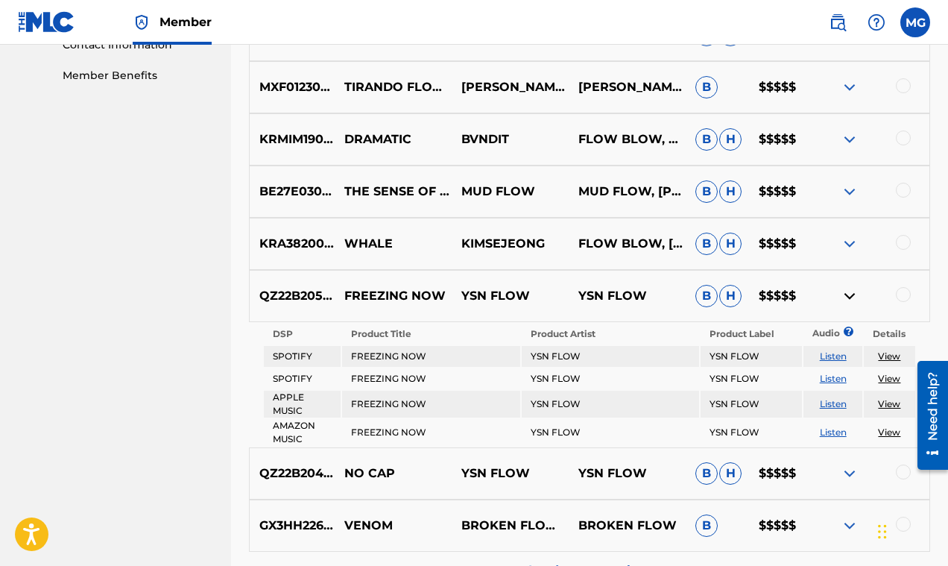
click at [847, 296] on img at bounding box center [850, 296] width 18 height 18
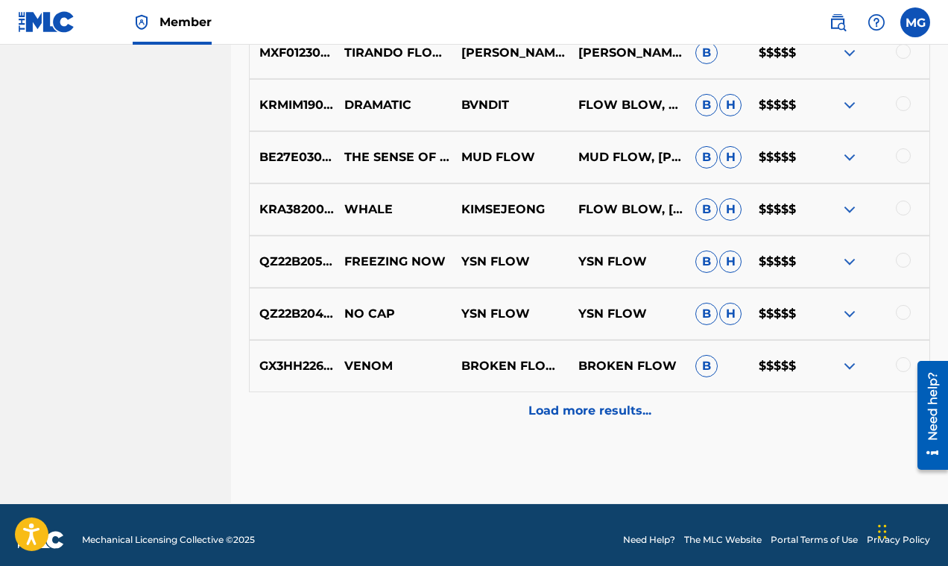
scroll to position [795, 0]
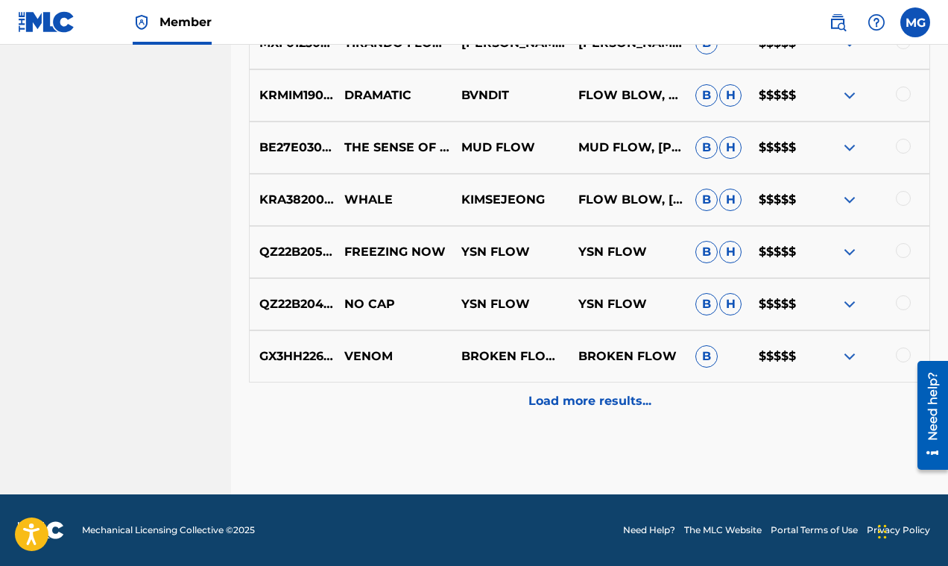
click at [850, 303] on img at bounding box center [850, 304] width 18 height 18
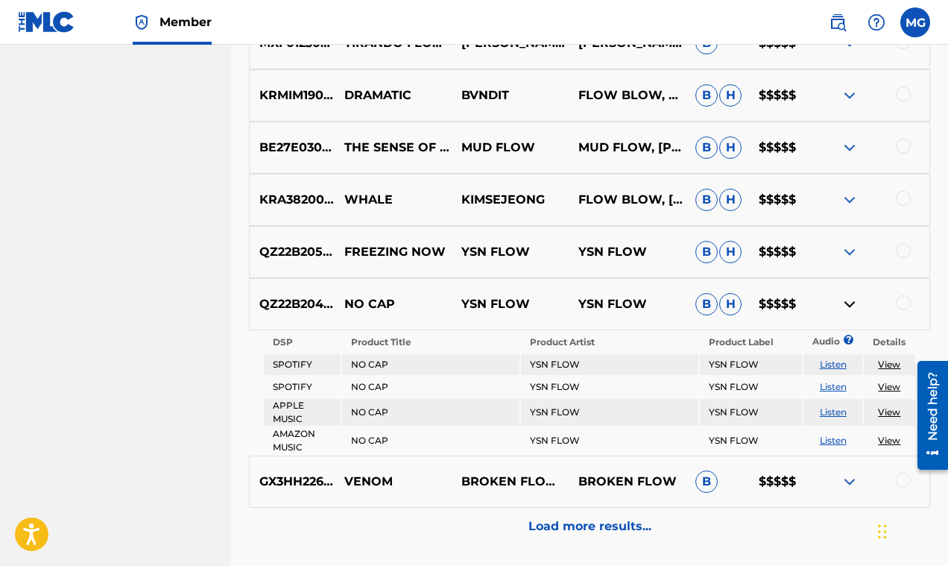
click at [851, 303] on img at bounding box center [850, 304] width 18 height 18
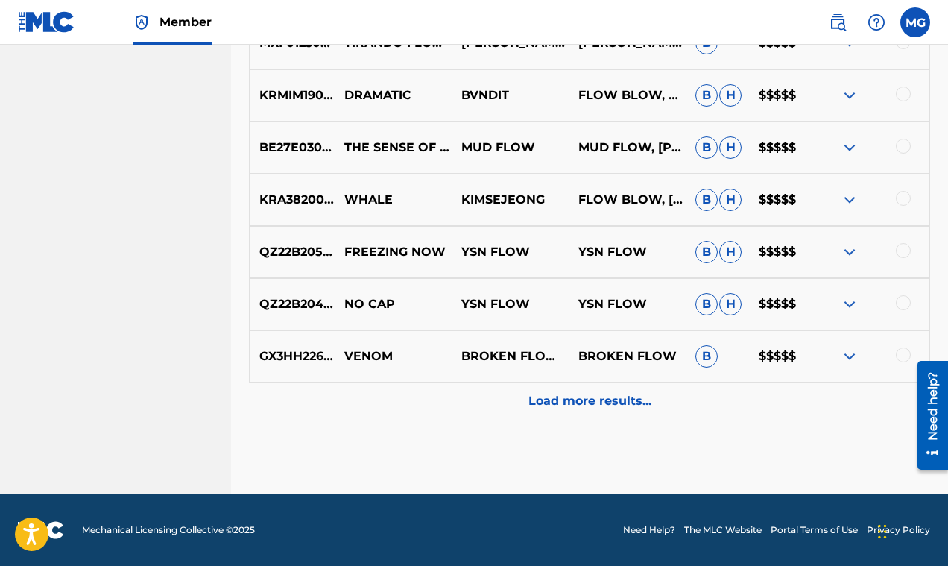
click at [850, 353] on img at bounding box center [850, 356] width 18 height 18
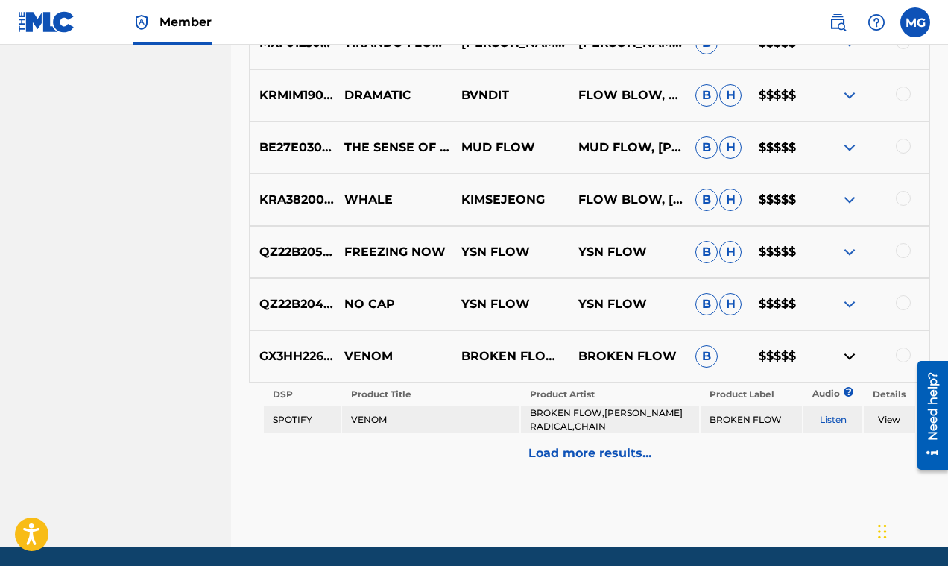
click at [850, 352] on img at bounding box center [850, 356] width 18 height 18
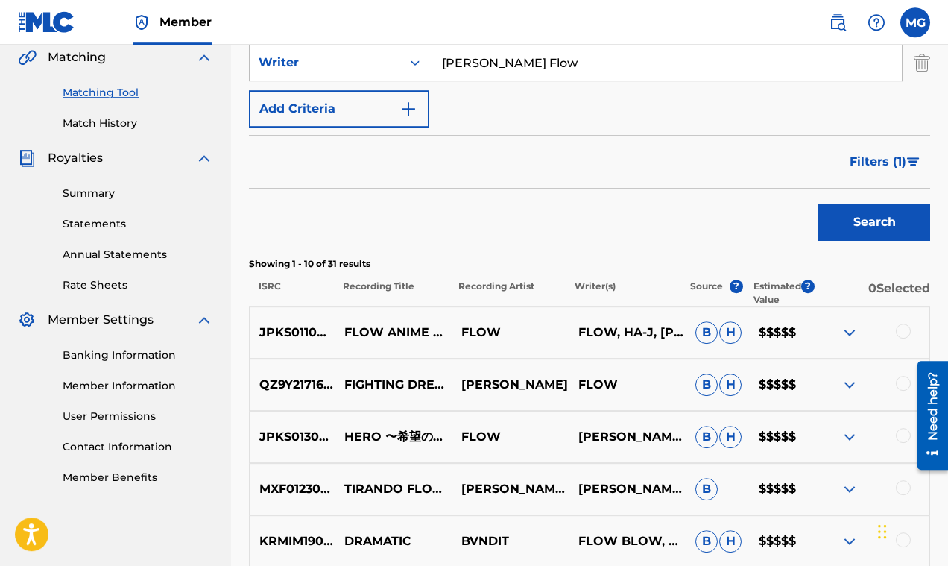
scroll to position [342, 0]
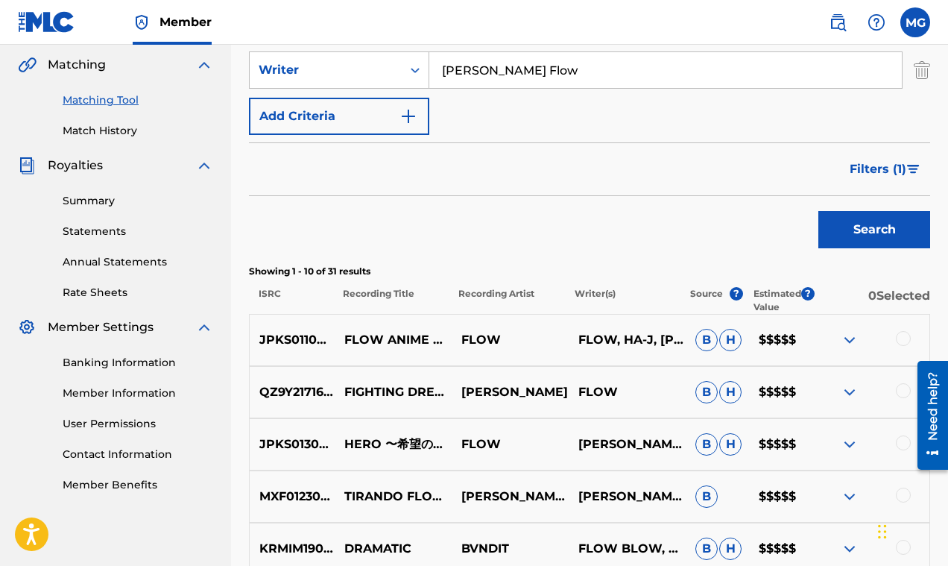
click at [872, 166] on span "Filters ( 1 )" at bounding box center [877, 169] width 57 height 18
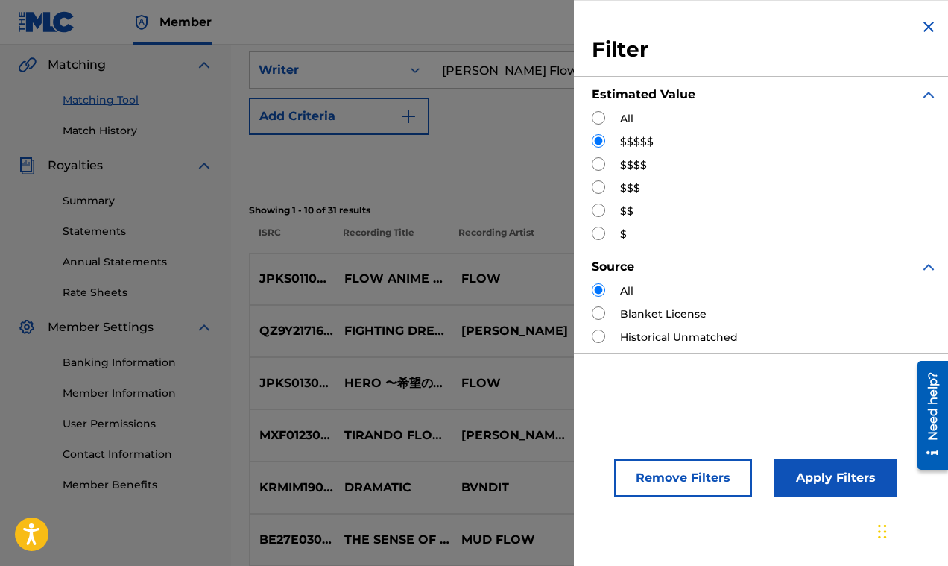
click at [599, 166] on input "Search Form" at bounding box center [598, 163] width 13 height 13
radio input "true"
click at [806, 478] on button "Apply Filters" at bounding box center [835, 477] width 123 height 37
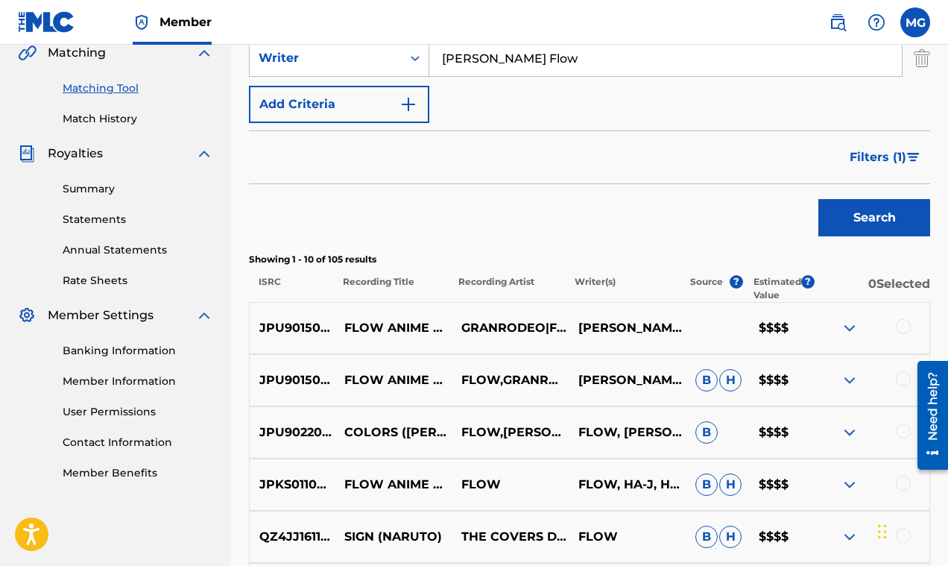
scroll to position [282, 0]
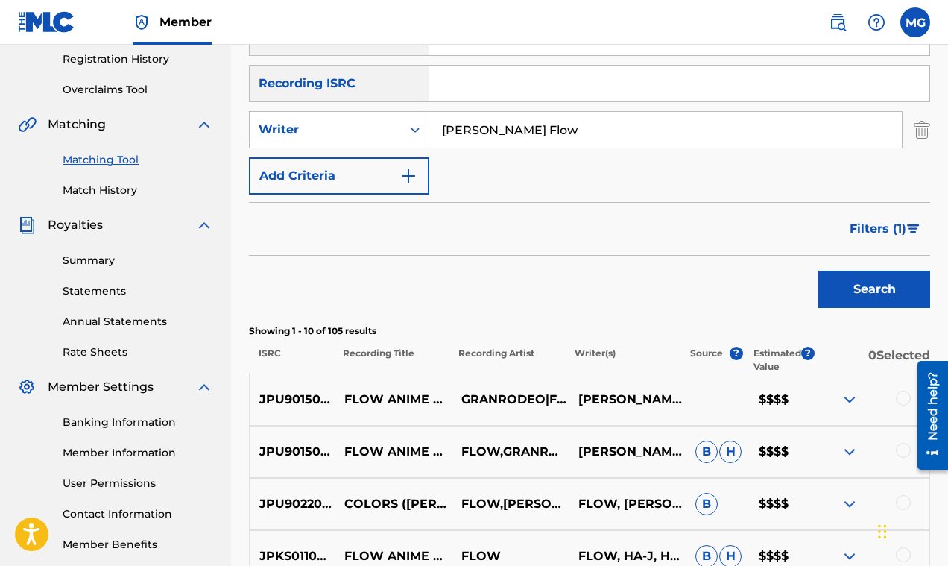
click at [866, 229] on span "Filters ( 1 )" at bounding box center [877, 229] width 57 height 18
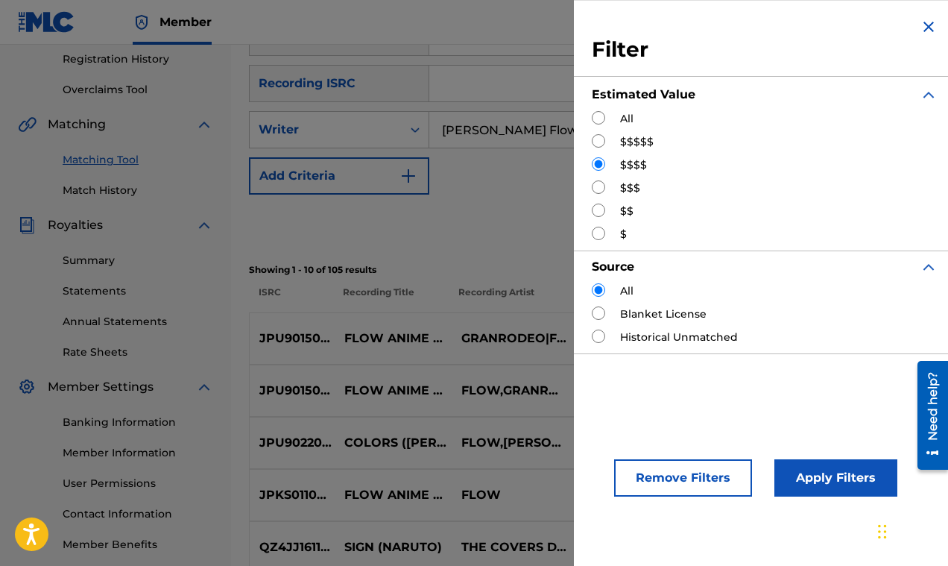
click at [599, 190] on input "Search Form" at bounding box center [598, 186] width 13 height 13
radio input "true"
click at [817, 475] on button "Apply Filters" at bounding box center [835, 477] width 123 height 37
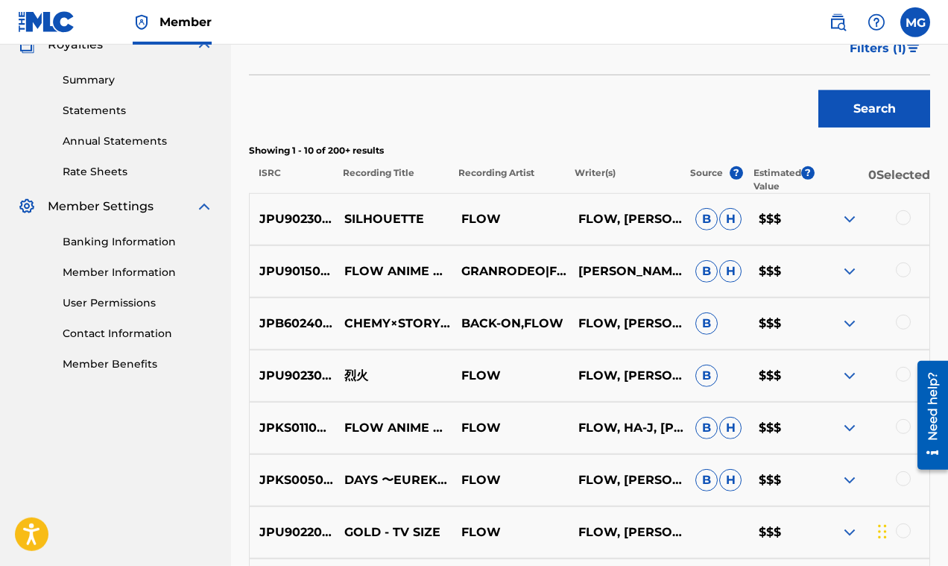
scroll to position [354, 0]
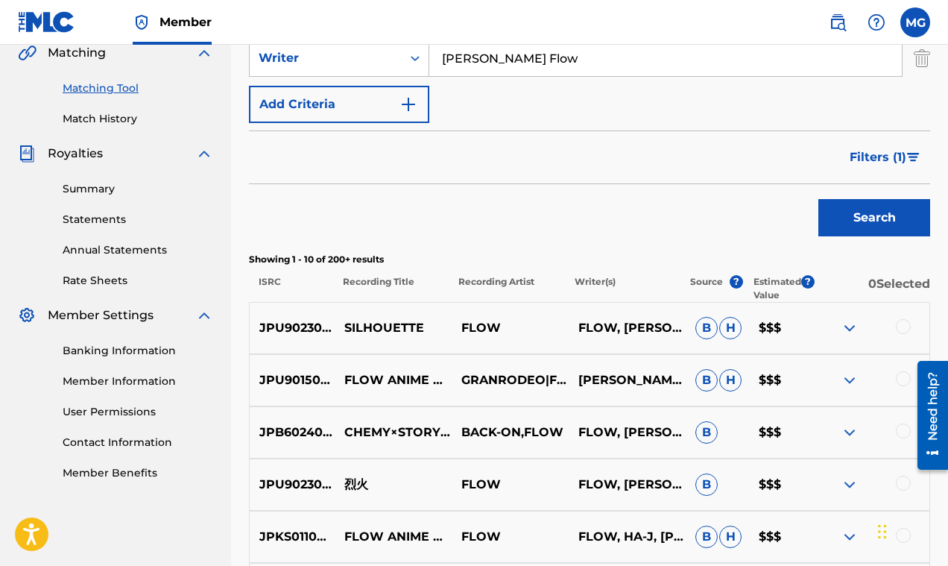
drag, startPoint x: 897, startPoint y: 158, endPoint x: 889, endPoint y: 164, distance: 10.1
click at [896, 159] on span "Filters ( 1 )" at bounding box center [877, 157] width 57 height 18
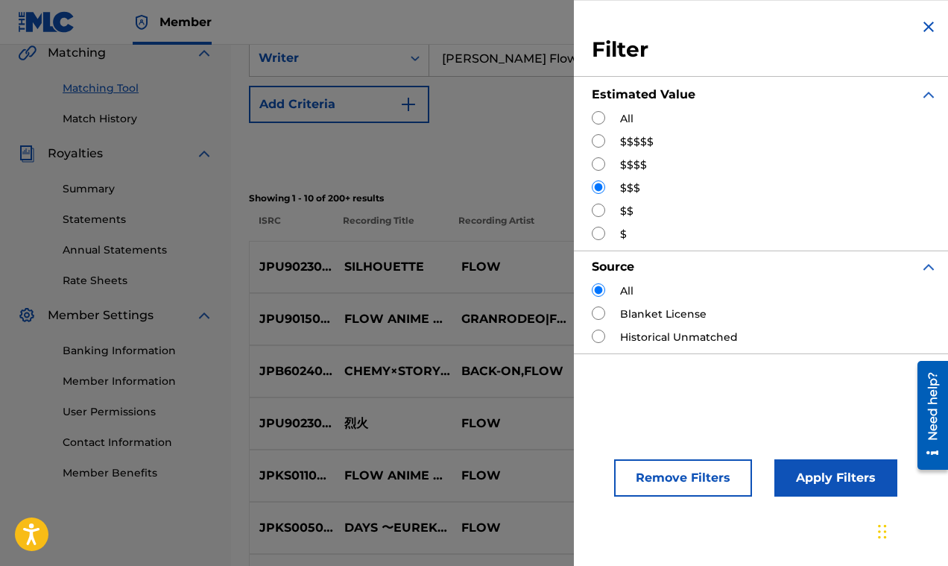
click at [601, 116] on input "Search Form" at bounding box center [598, 117] width 13 height 13
radio input "true"
drag, startPoint x: 803, startPoint y: 481, endPoint x: 794, endPoint y: 478, distance: 8.7
click at [801, 480] on button "Apply Filters" at bounding box center [835, 477] width 123 height 37
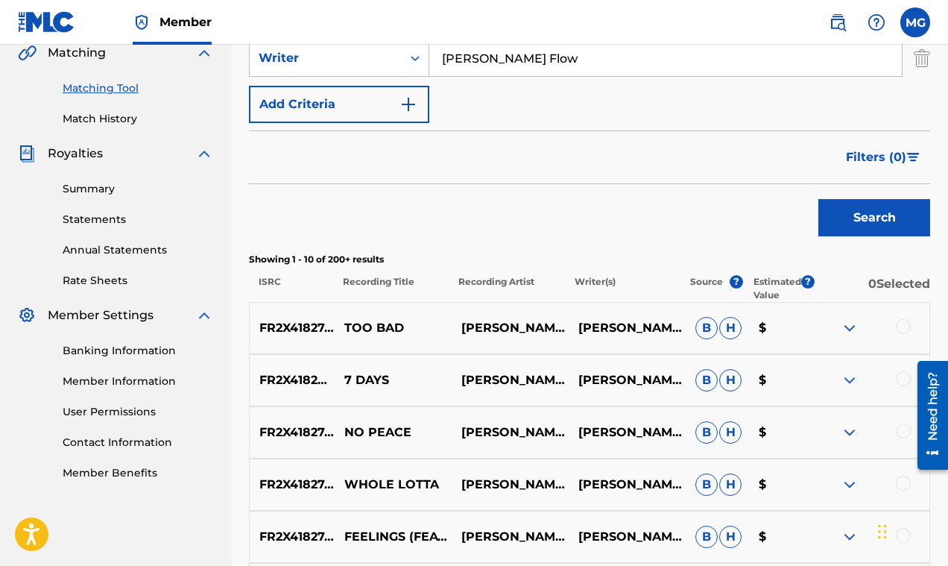
click at [847, 326] on img at bounding box center [850, 328] width 18 height 18
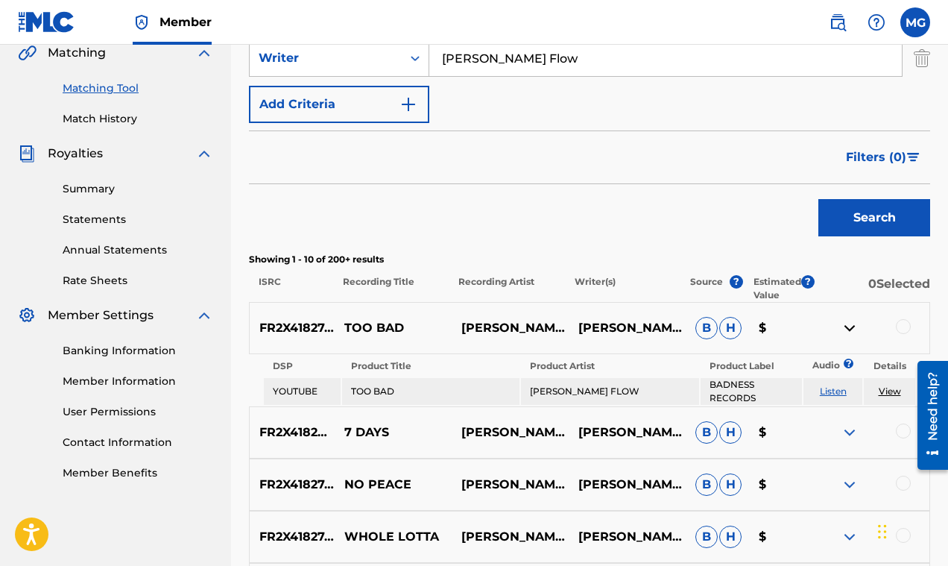
click at [846, 327] on img at bounding box center [850, 328] width 18 height 18
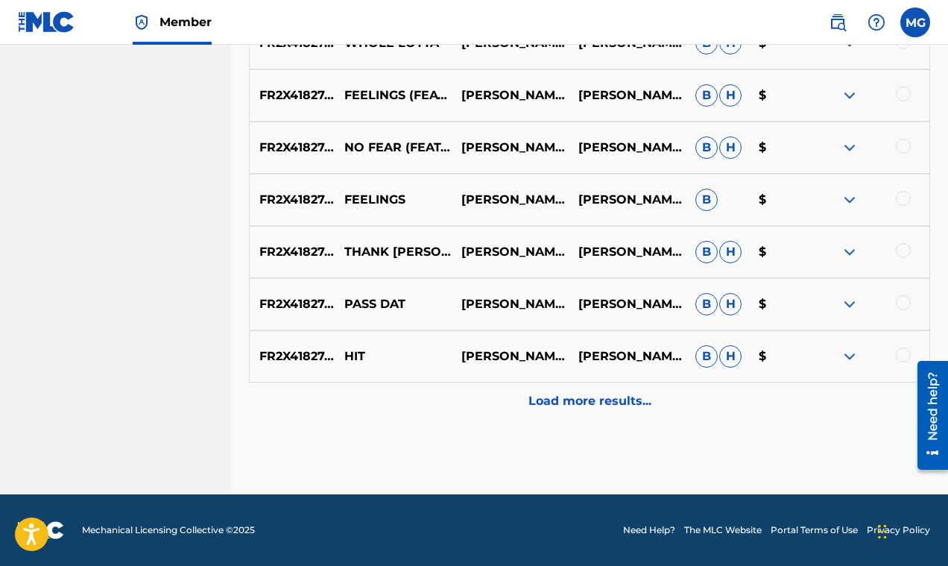
click at [573, 402] on p "Load more results..." at bounding box center [589, 401] width 123 height 18
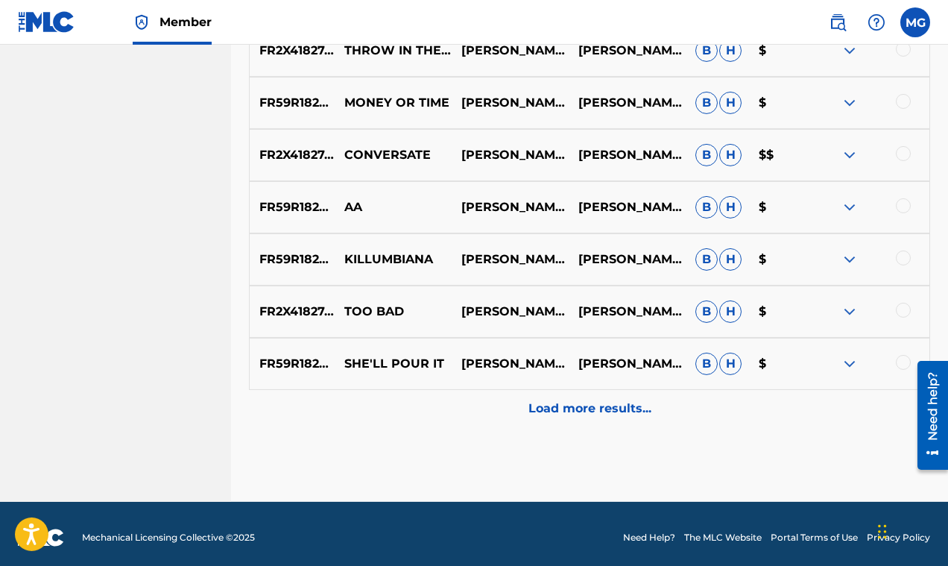
scroll to position [1305, 0]
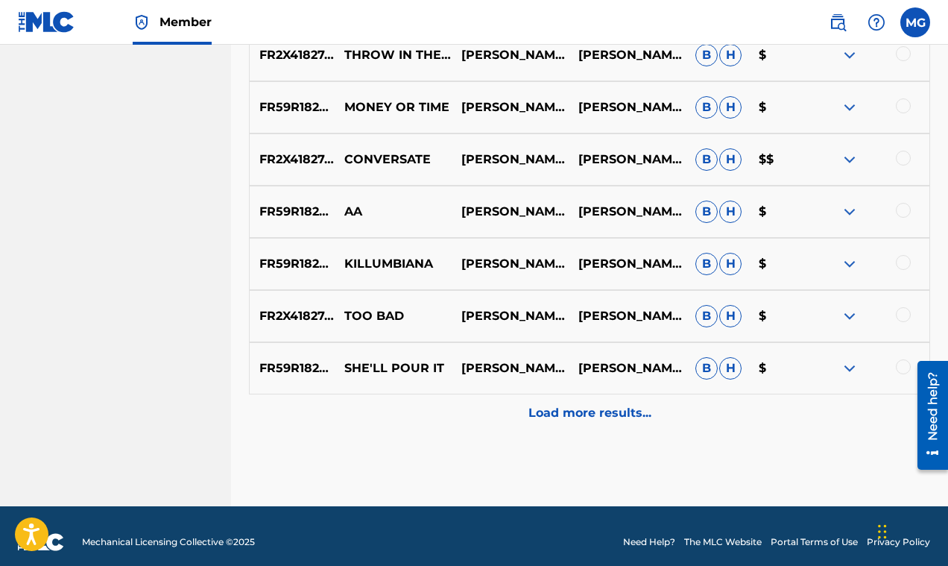
click at [852, 159] on img at bounding box center [850, 160] width 18 height 18
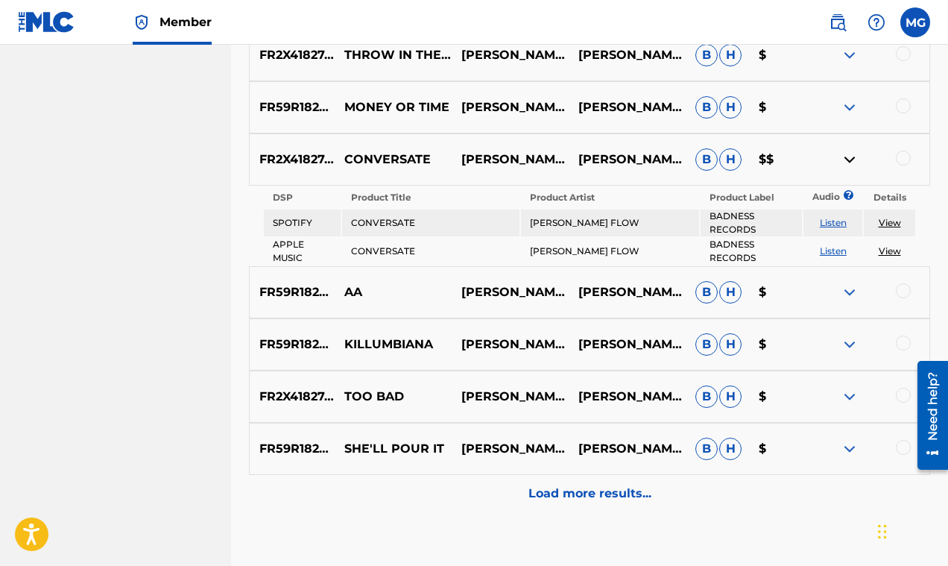
click at [847, 156] on img at bounding box center [850, 160] width 18 height 18
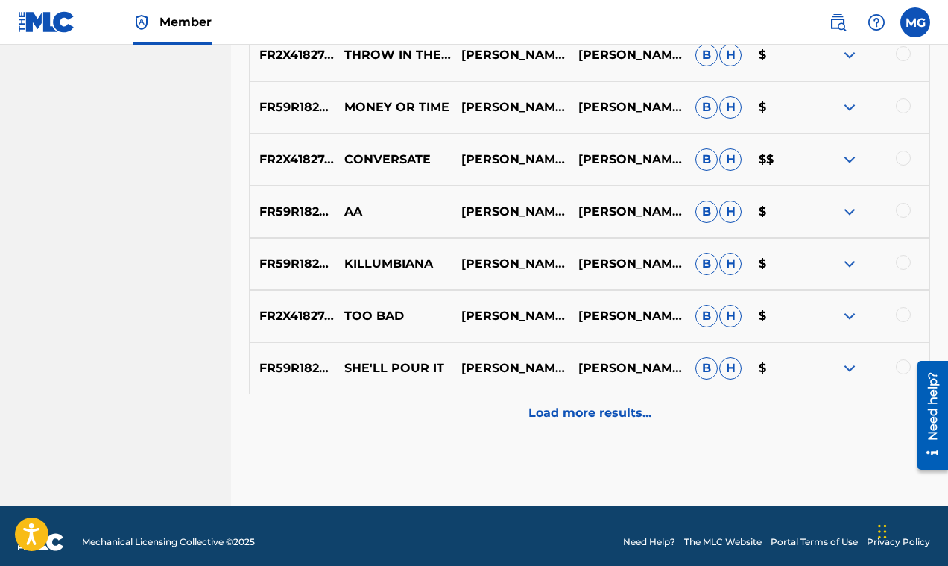
click at [565, 418] on p "Load more results..." at bounding box center [589, 413] width 123 height 18
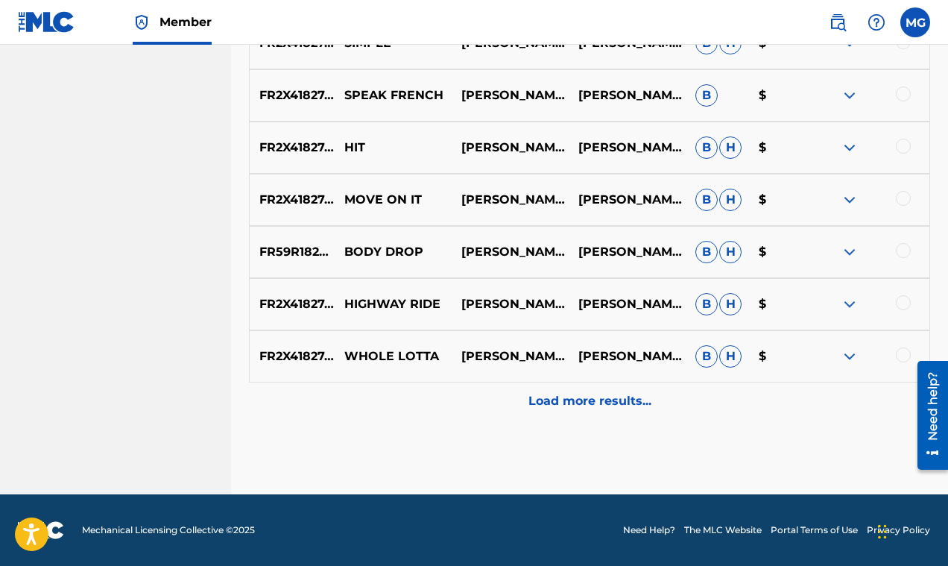
click at [616, 407] on p "Load more results..." at bounding box center [589, 401] width 123 height 18
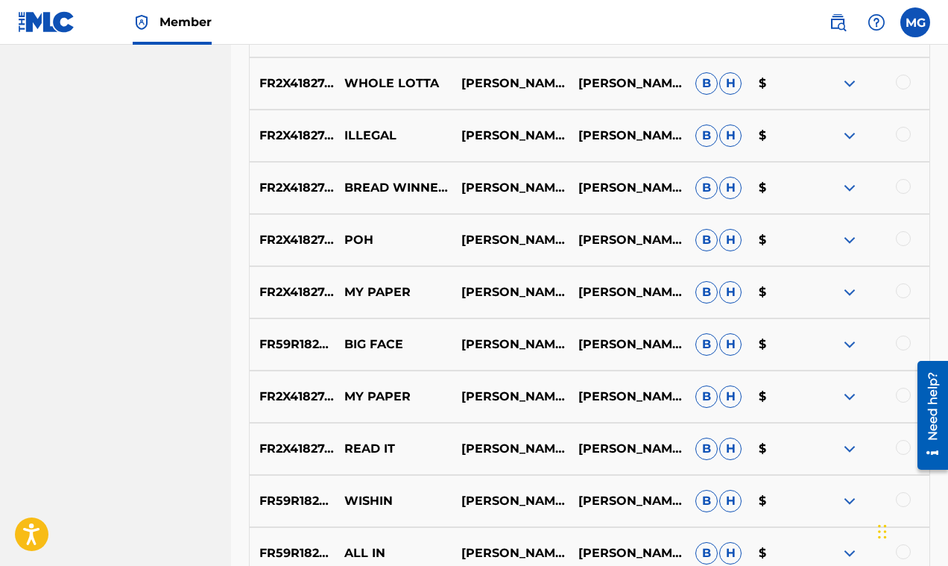
scroll to position [2338, 0]
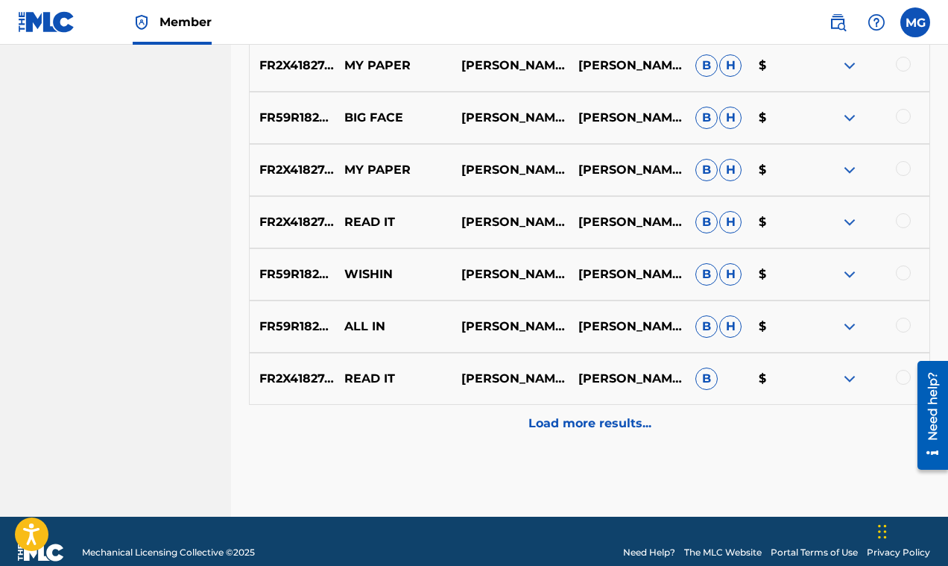
click at [621, 414] on div "Load more results..." at bounding box center [589, 423] width 681 height 37
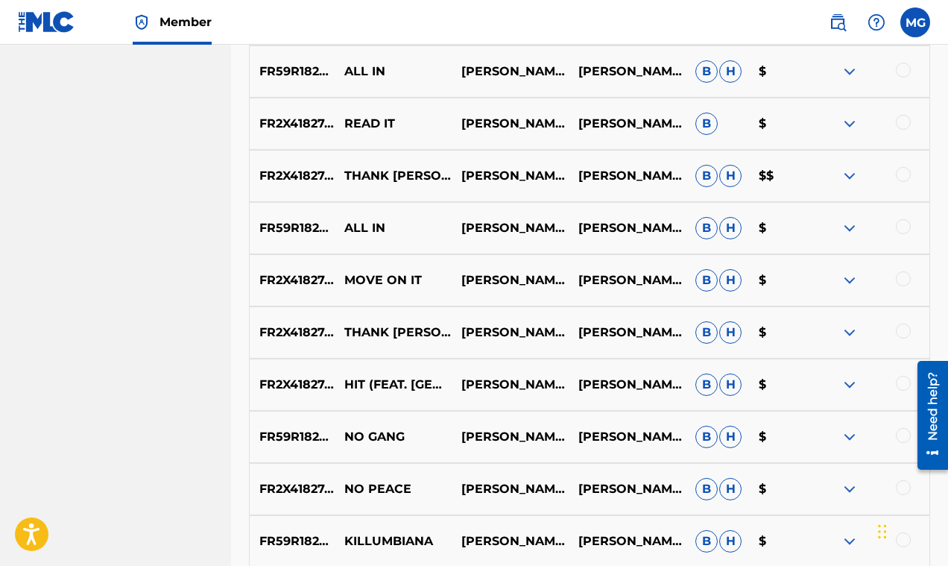
scroll to position [2588, 0]
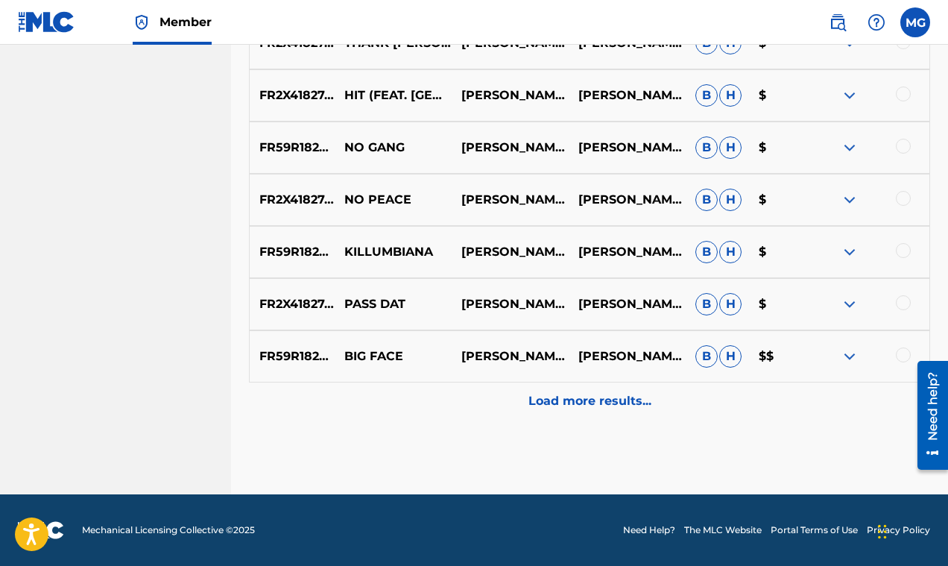
click at [619, 411] on div "Load more results..." at bounding box center [589, 400] width 681 height 37
click at [618, 405] on p "Load more results..." at bounding box center [589, 401] width 123 height 18
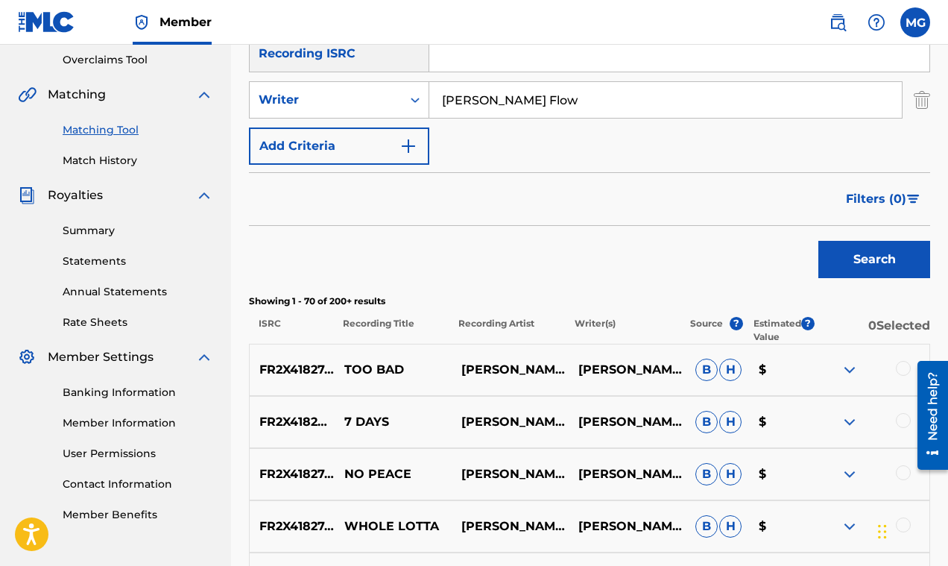
scroll to position [132, 0]
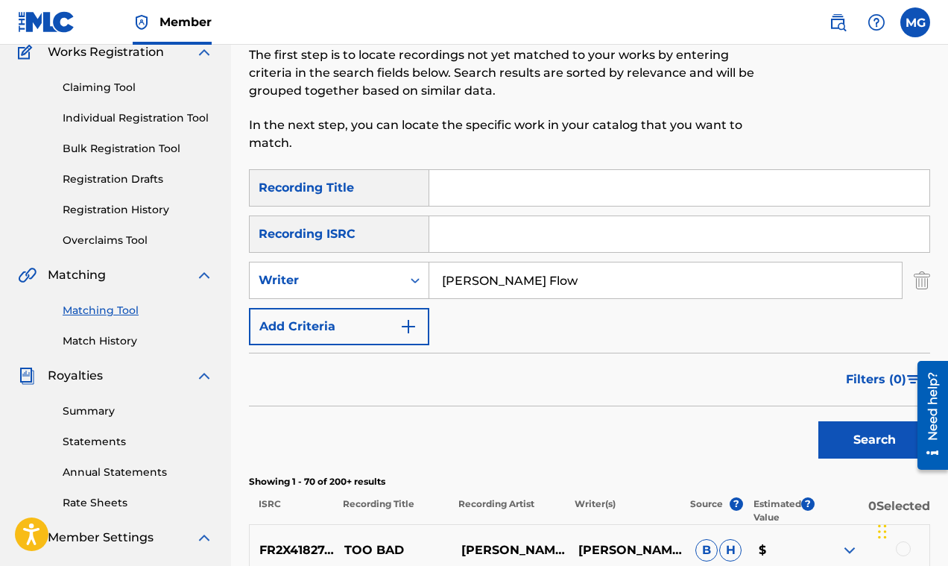
click at [861, 375] on span "Filters ( 0 )" at bounding box center [876, 379] width 60 height 18
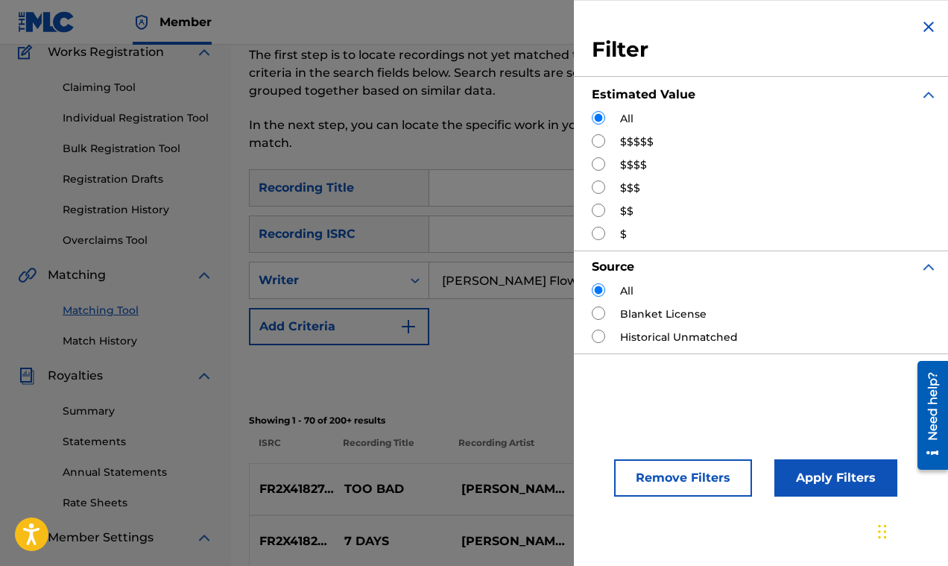
click at [598, 188] on input "Search Form" at bounding box center [598, 186] width 13 height 13
radio input "true"
click at [824, 476] on button "Apply Filters" at bounding box center [835, 477] width 123 height 37
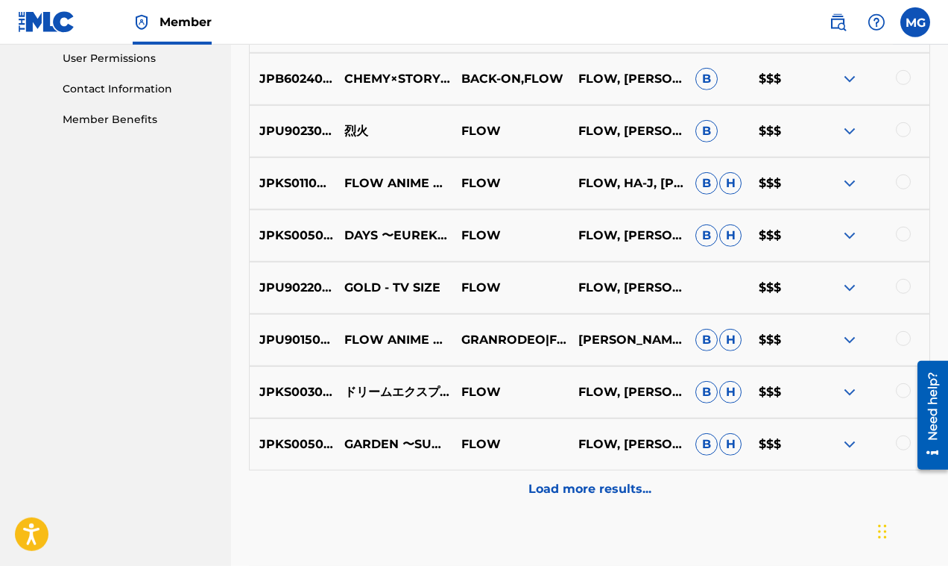
scroll to position [788, 0]
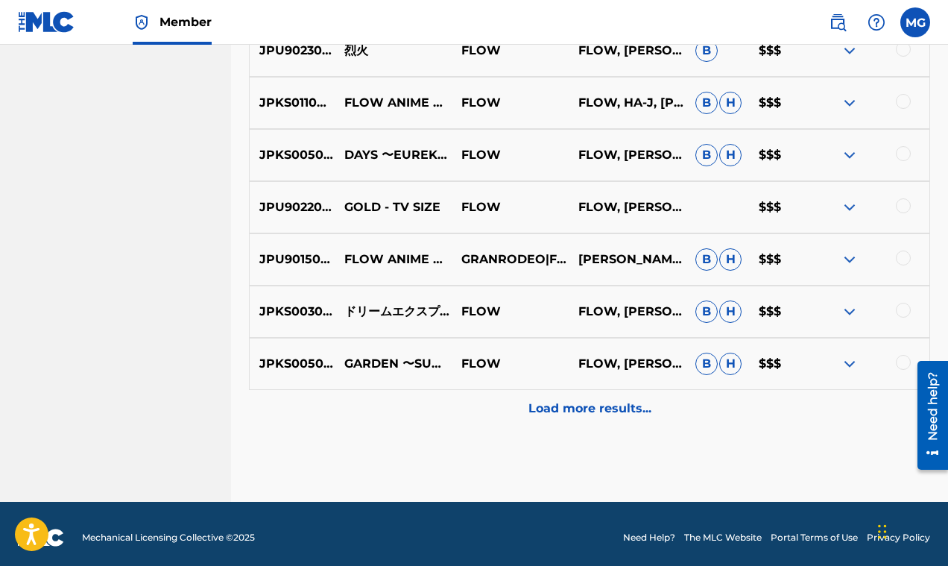
click at [606, 396] on div "Load more results..." at bounding box center [589, 408] width 681 height 37
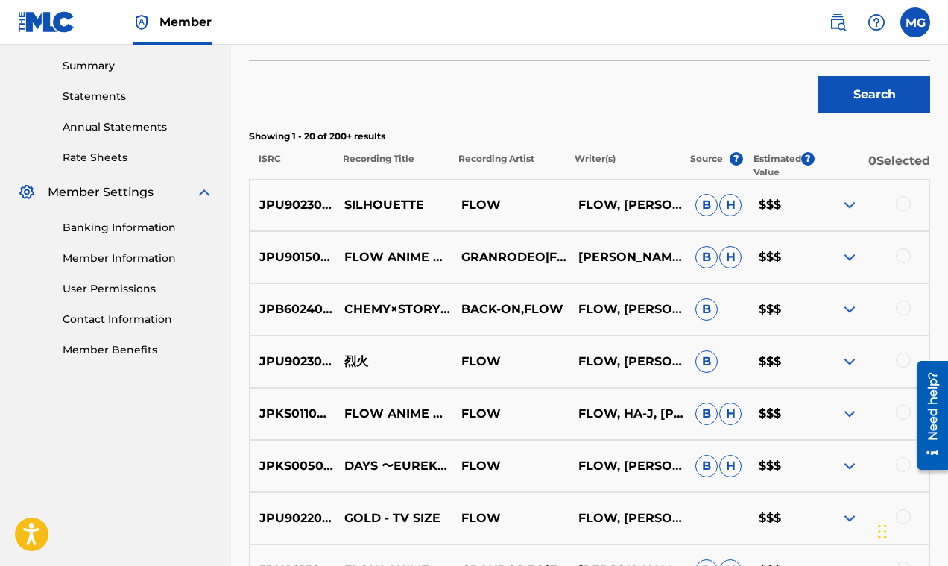
scroll to position [322, 0]
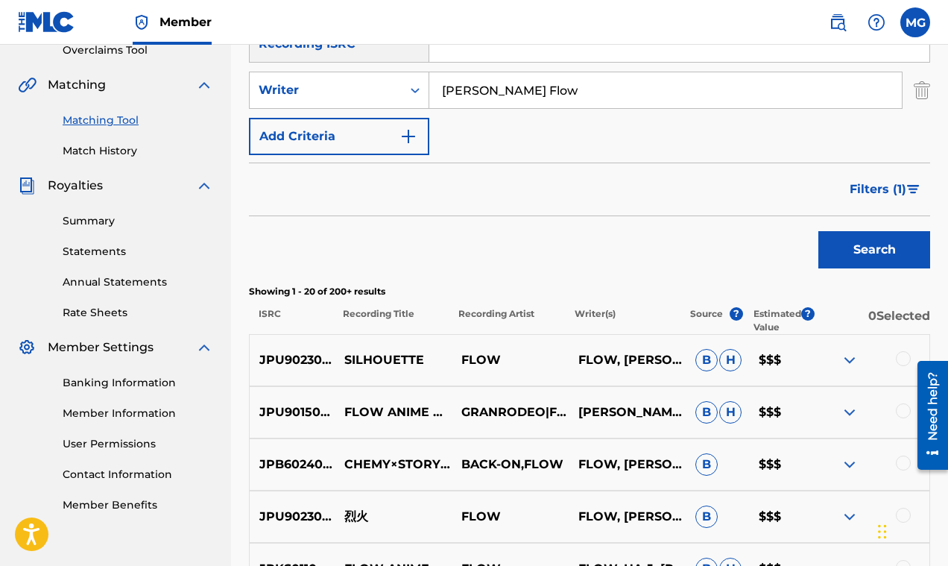
click at [901, 191] on span "Filters ( 1 )" at bounding box center [877, 189] width 57 height 18
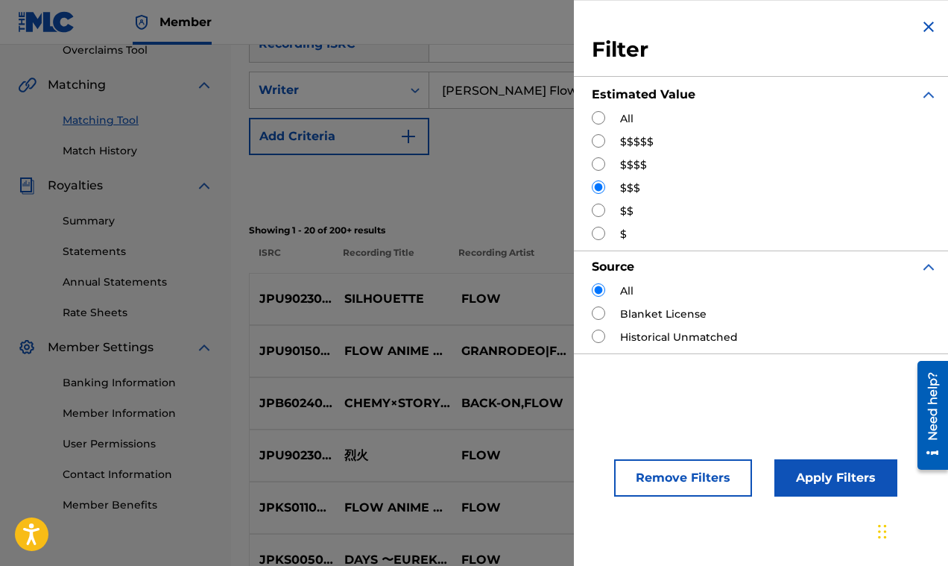
click at [599, 212] on input "Search Form" at bounding box center [598, 209] width 13 height 13
radio input "true"
click at [819, 482] on button "Apply Filters" at bounding box center [835, 477] width 123 height 37
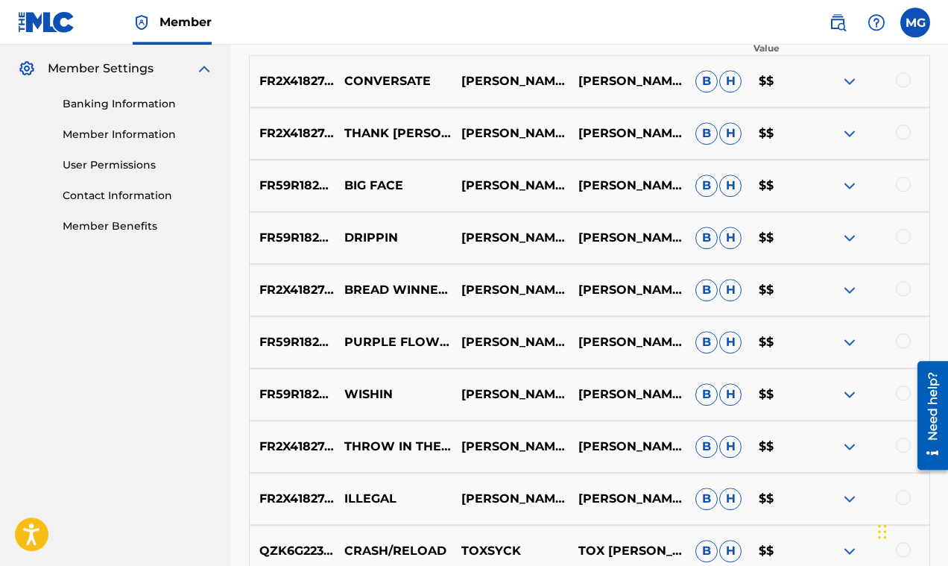
scroll to position [692, 0]
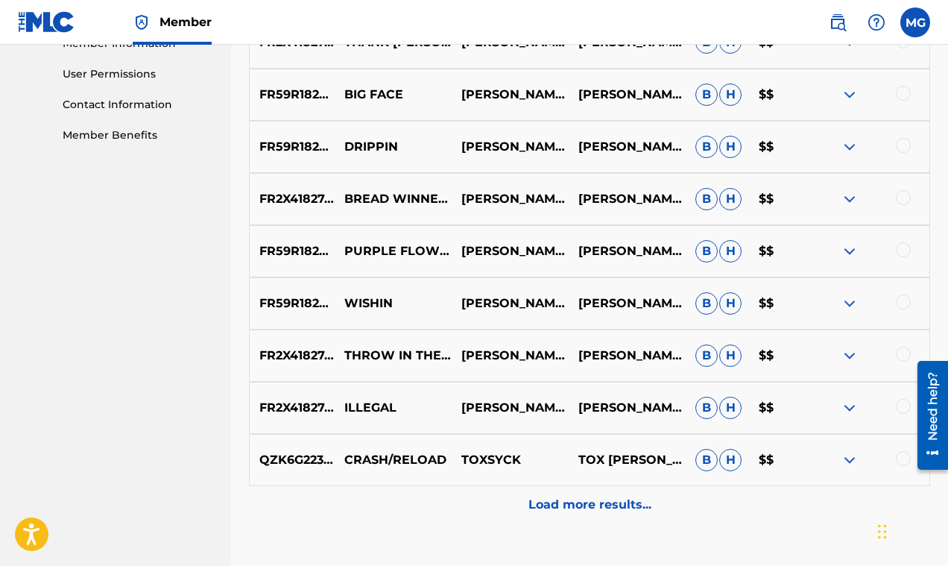
click at [569, 500] on p "Load more results..." at bounding box center [589, 505] width 123 height 18
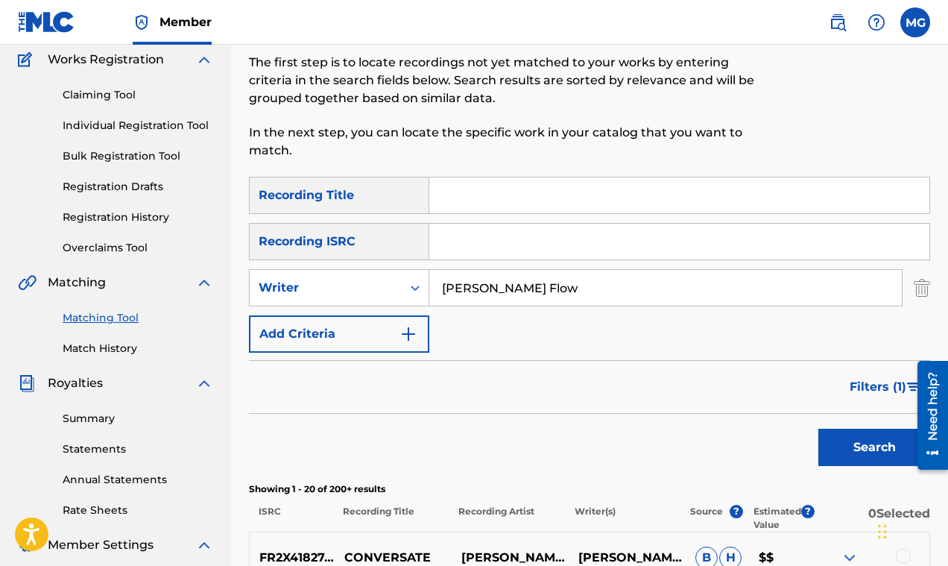
scroll to position [36, 0]
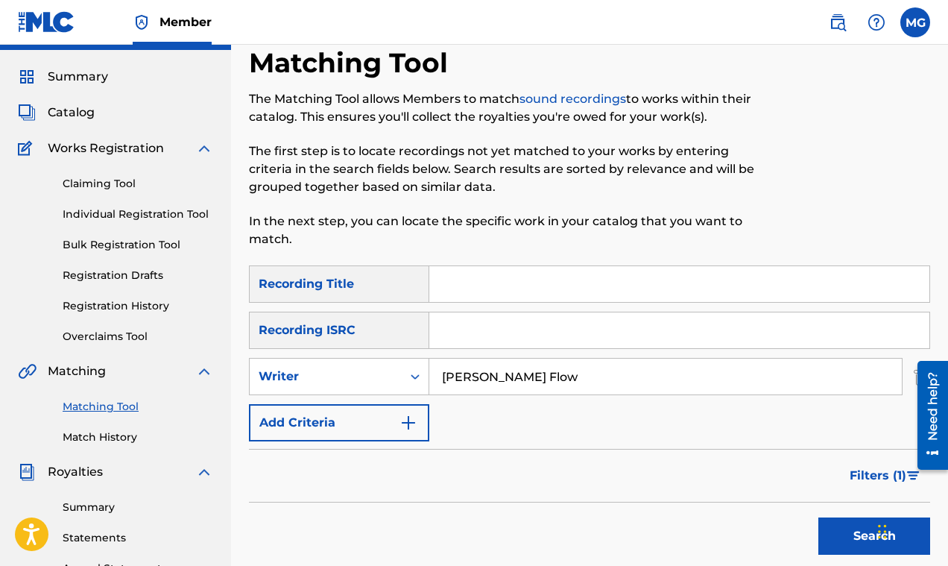
drag, startPoint x: 522, startPoint y: 377, endPoint x: 399, endPoint y: 370, distance: 122.4
click at [429, 370] on input "Syck Flow" at bounding box center [665, 376] width 472 height 36
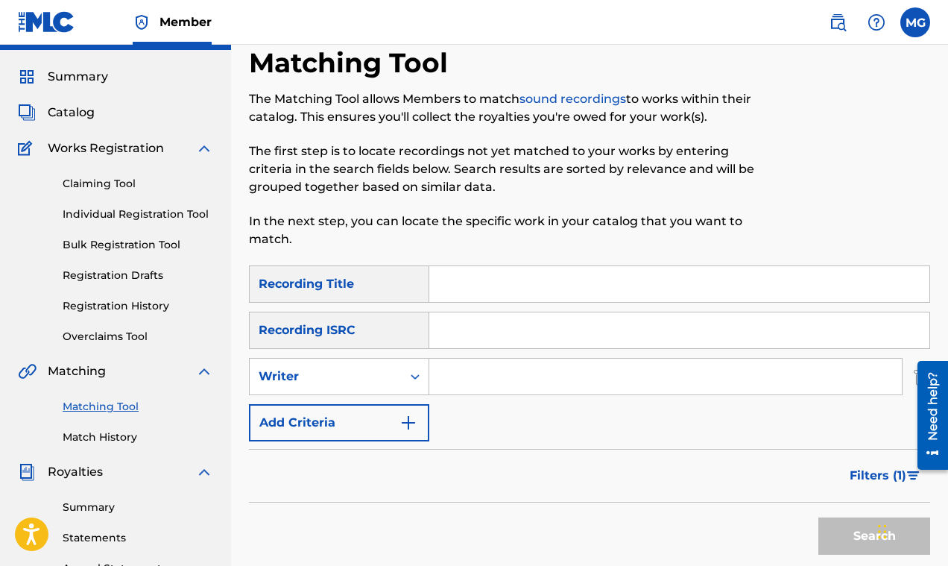
paste input "Fred Locks"
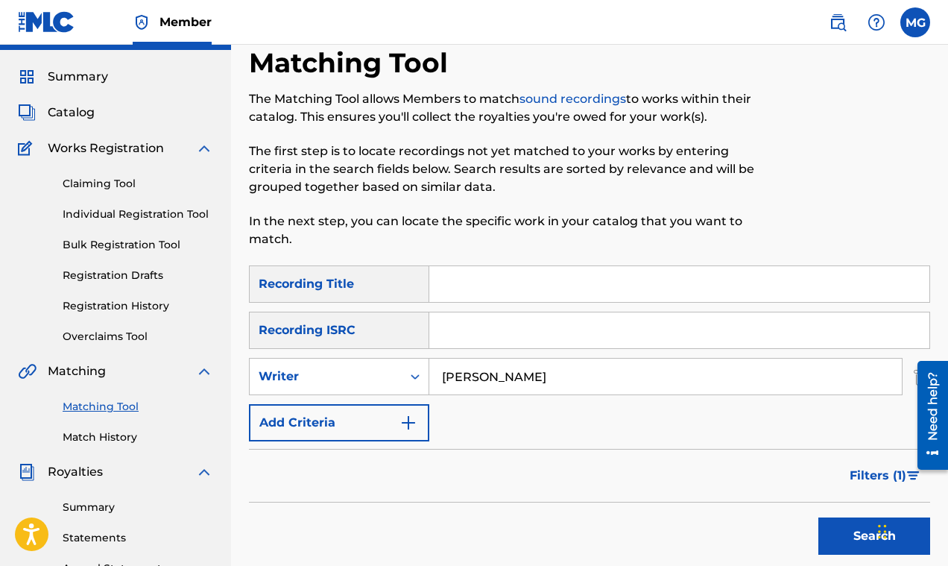
type input "Fred Locks"
click at [849, 529] on button "Search" at bounding box center [874, 535] width 112 height 37
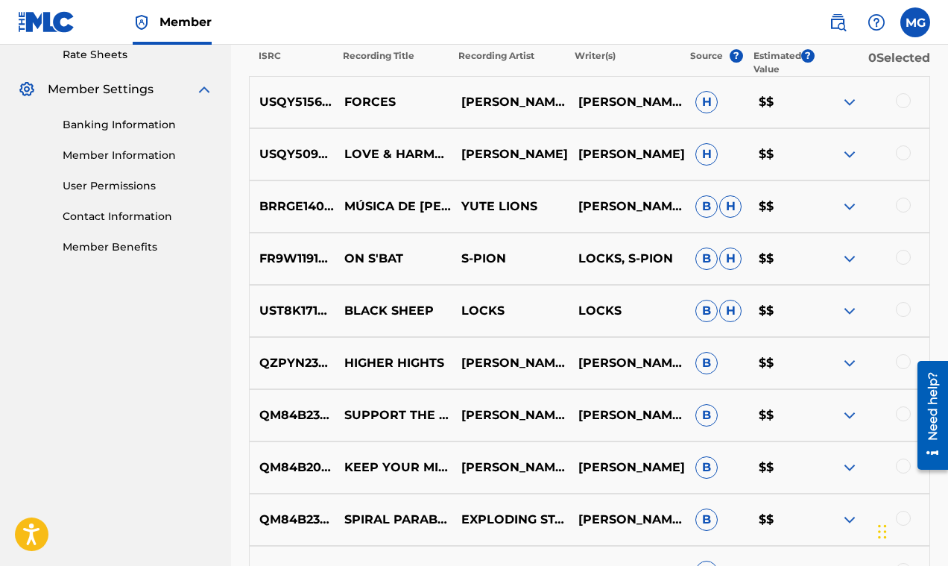
scroll to position [608, 0]
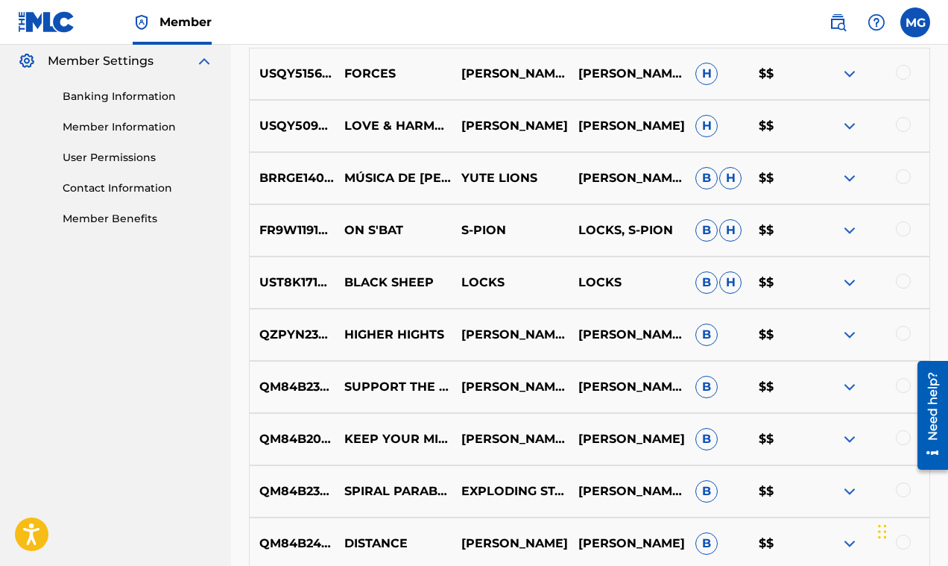
click at [849, 227] on img at bounding box center [850, 230] width 18 height 18
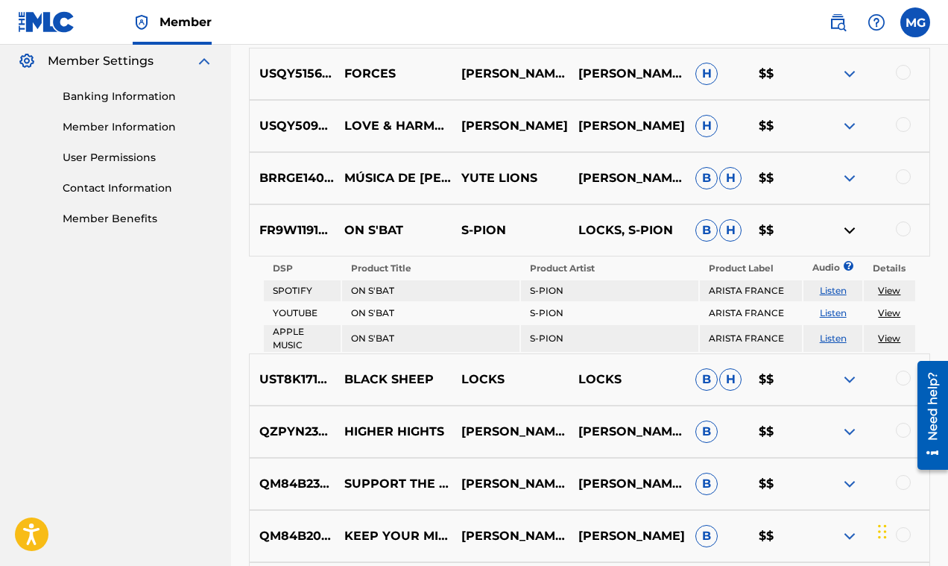
click at [849, 227] on img at bounding box center [850, 230] width 18 height 18
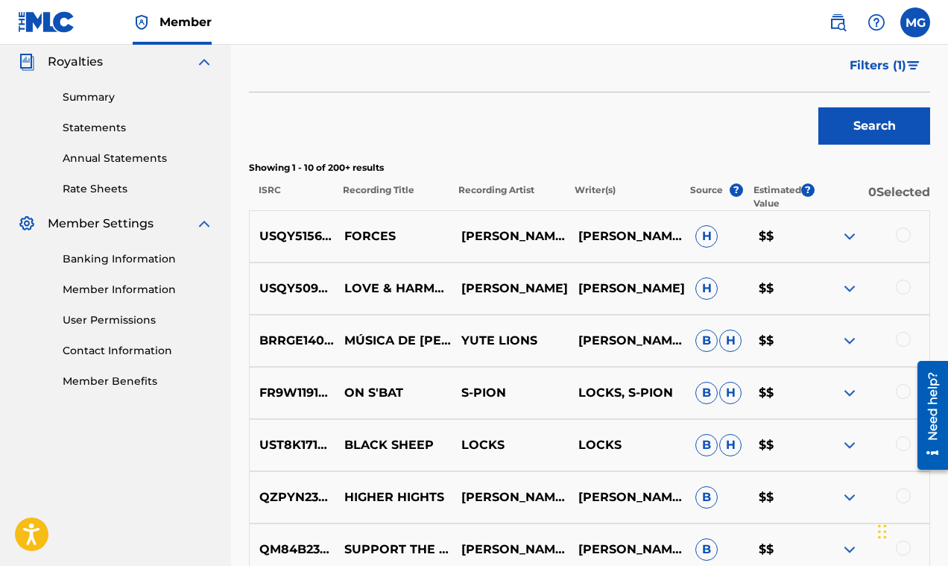
scroll to position [270, 0]
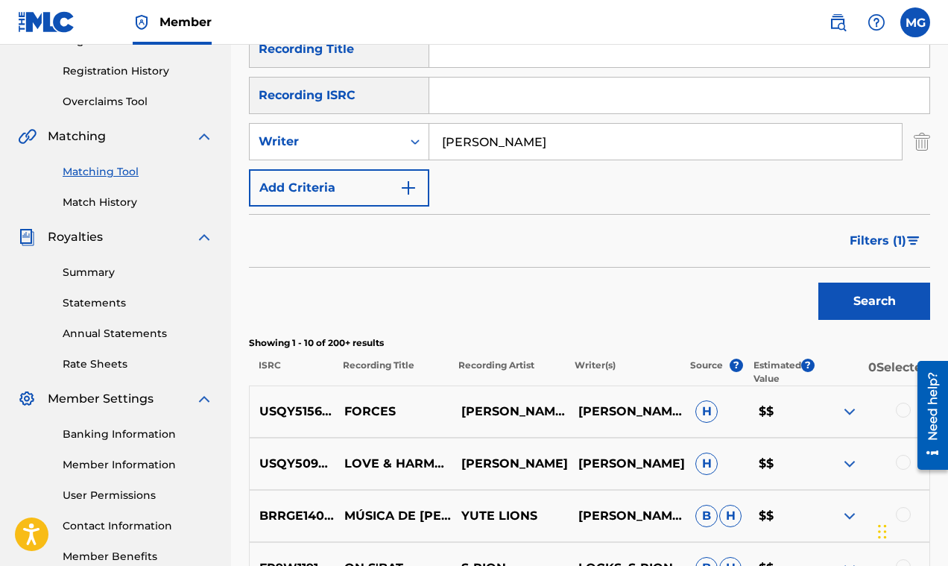
click at [883, 238] on span "Filters ( 1 )" at bounding box center [877, 241] width 57 height 18
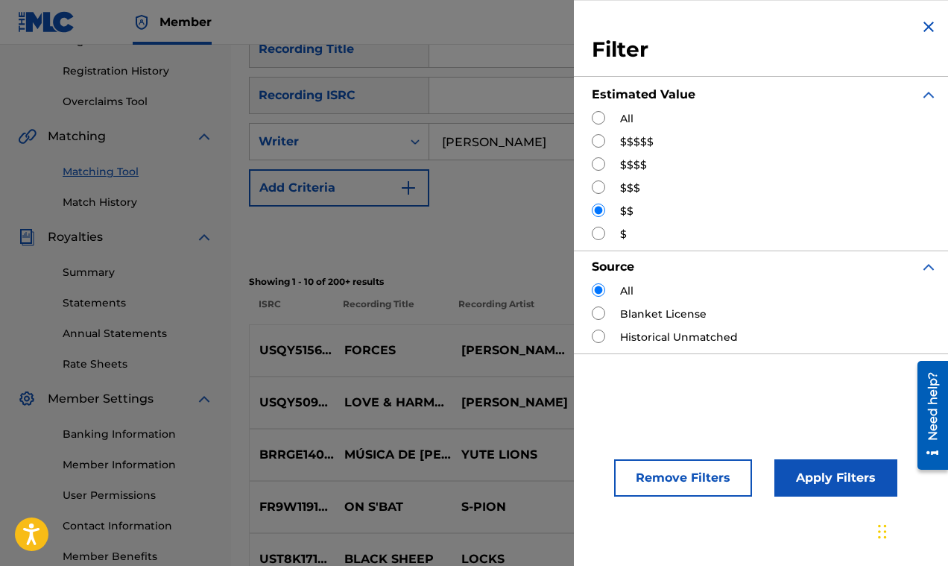
click at [592, 116] on input "Search Form" at bounding box center [598, 117] width 13 height 13
radio input "true"
click at [805, 476] on button "Apply Filters" at bounding box center [835, 477] width 123 height 37
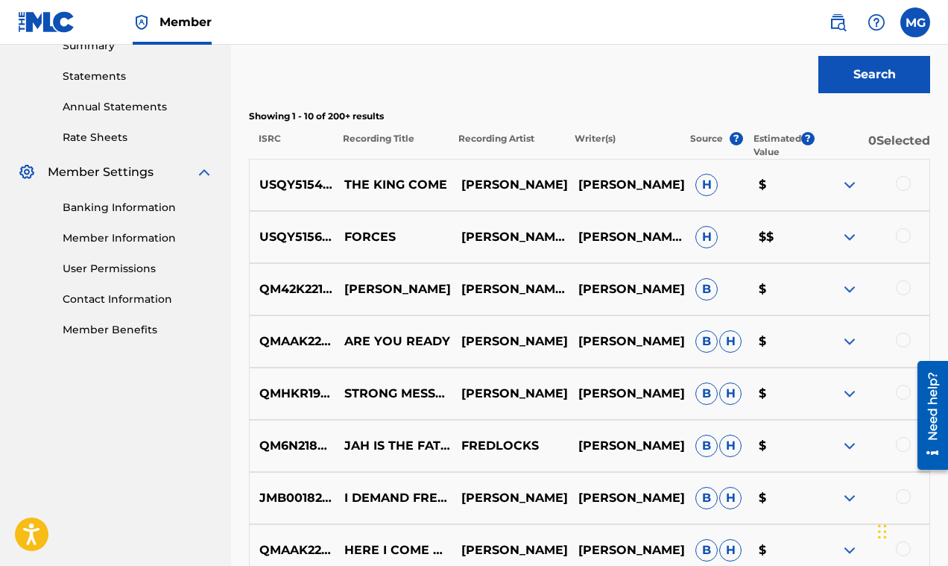
scroll to position [724, 0]
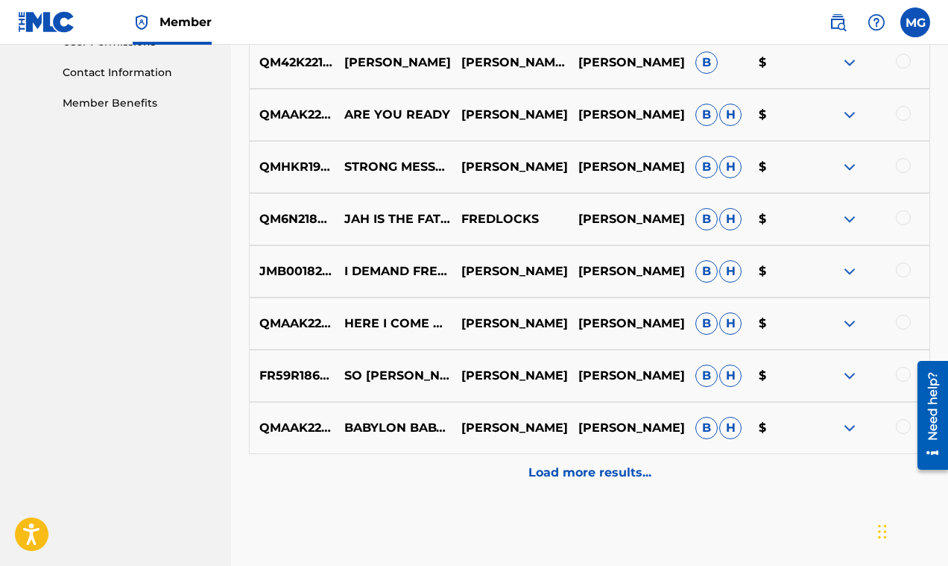
click at [847, 374] on img at bounding box center [850, 376] width 18 height 18
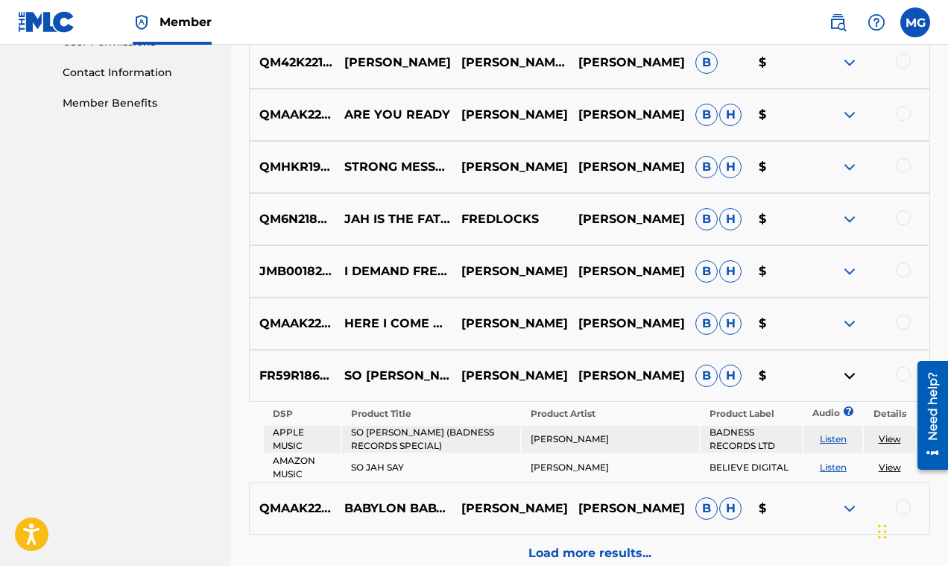
click at [850, 373] on img at bounding box center [850, 376] width 18 height 18
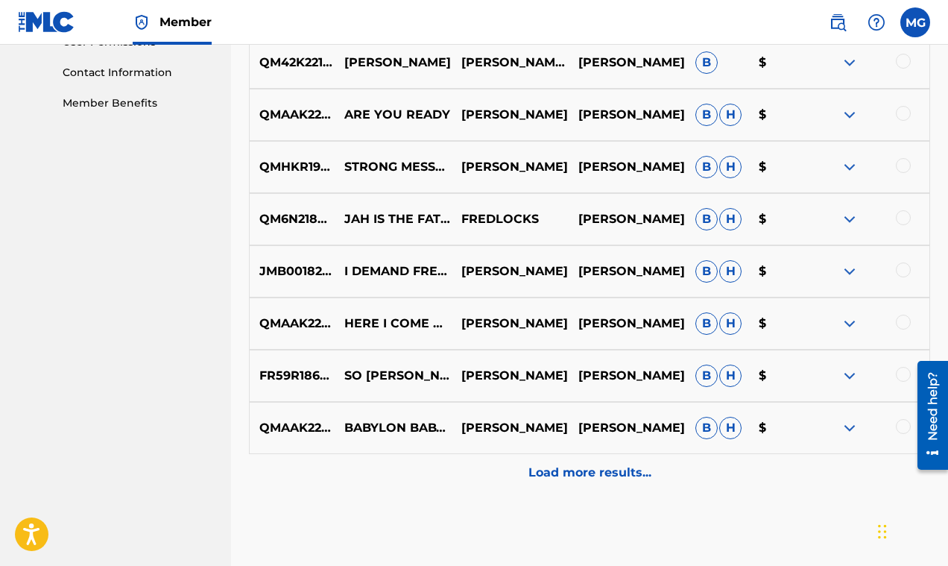
click at [627, 465] on p "Load more results..." at bounding box center [589, 472] width 123 height 18
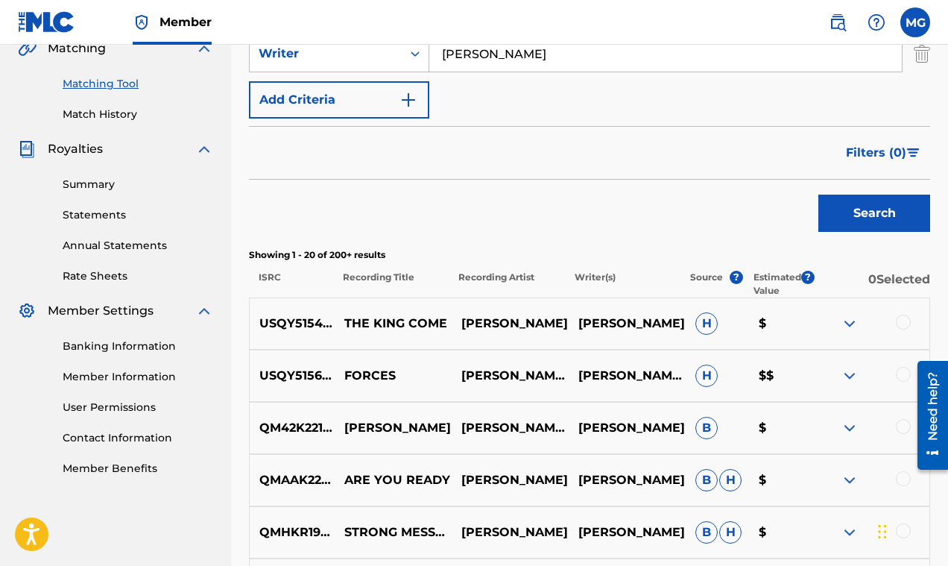
click at [885, 156] on span "Filters ( 0 )" at bounding box center [876, 153] width 60 height 18
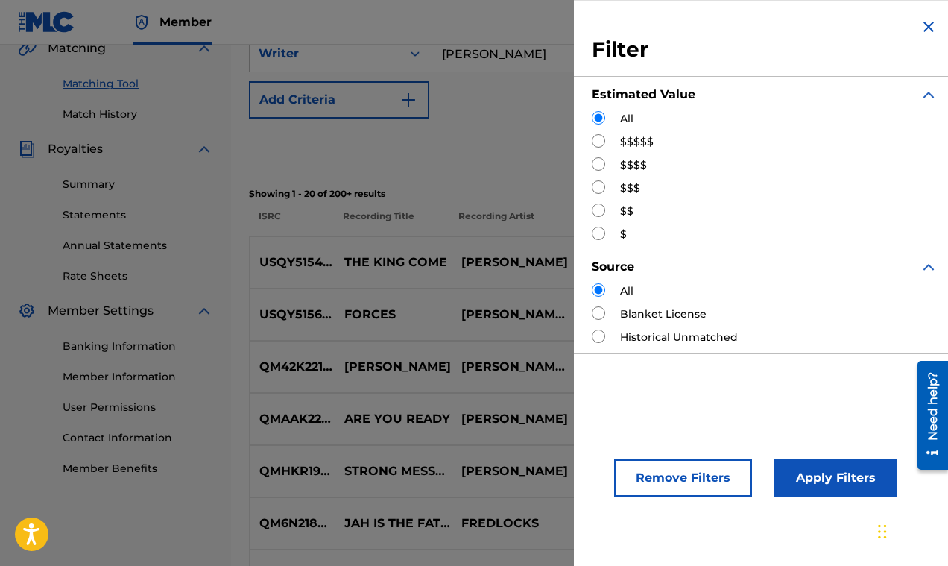
click at [597, 139] on input "Search Form" at bounding box center [598, 140] width 13 height 13
radio input "true"
click at [820, 482] on button "Apply Filters" at bounding box center [835, 477] width 123 height 37
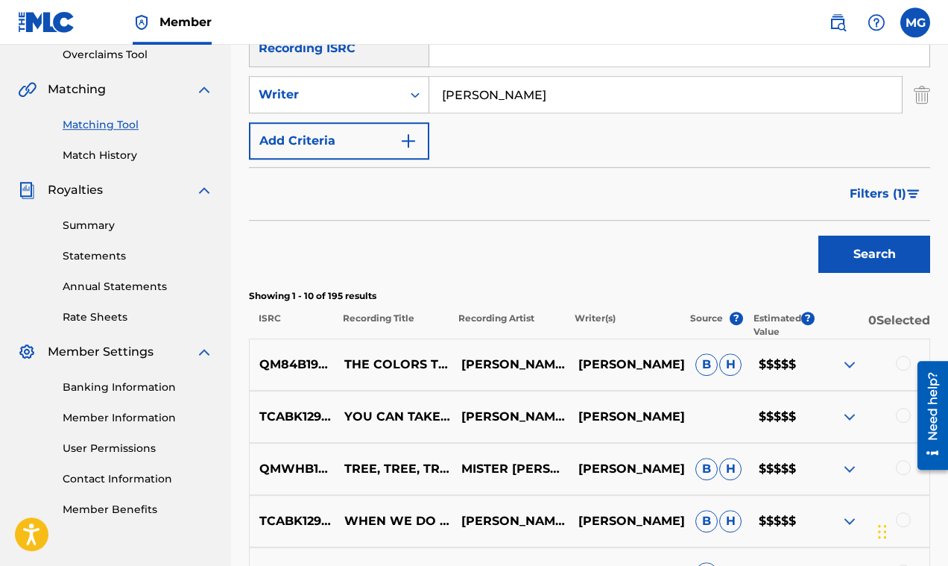
scroll to position [287, 0]
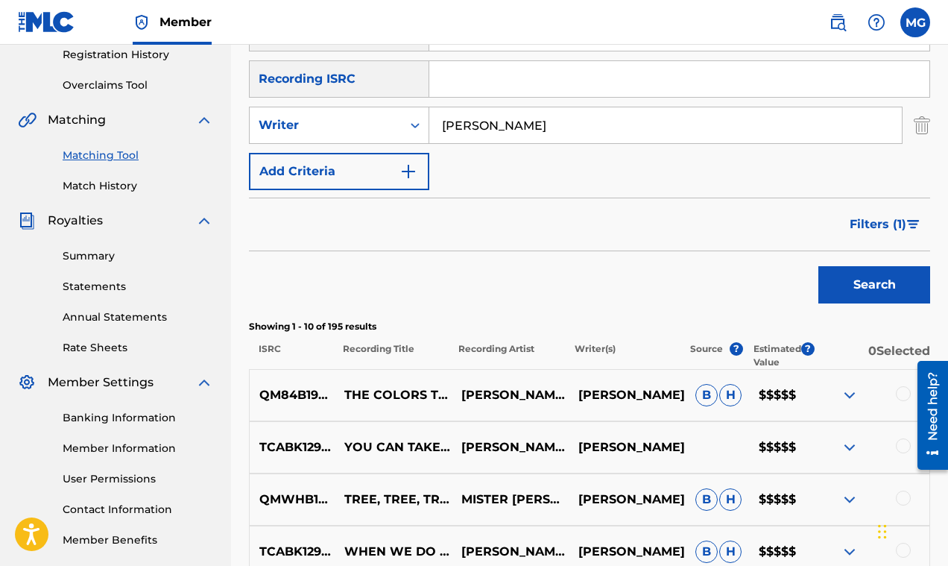
click at [901, 223] on span "Filters ( 1 )" at bounding box center [877, 224] width 57 height 18
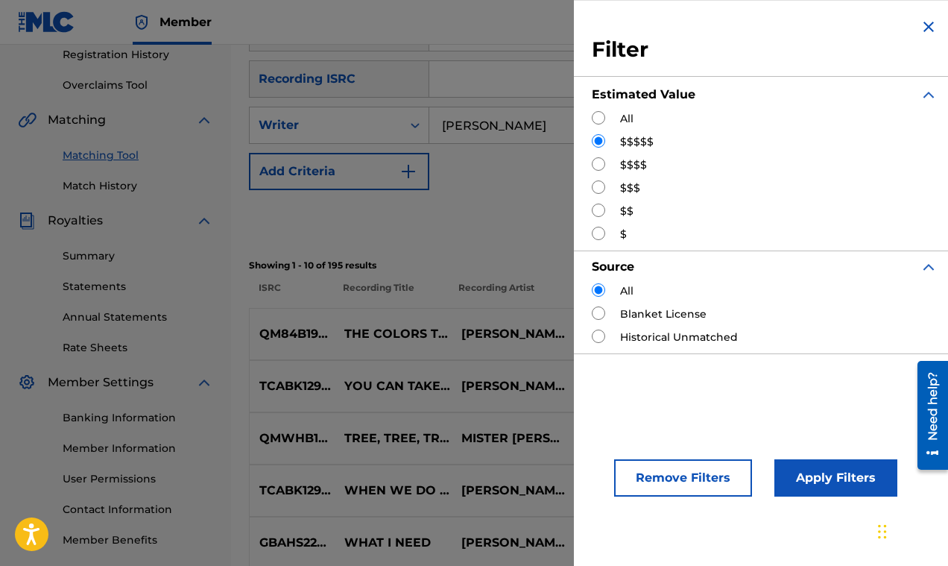
click at [597, 118] on input "Search Form" at bounding box center [598, 117] width 13 height 13
radio input "true"
click at [823, 482] on button "Apply Filters" at bounding box center [835, 477] width 123 height 37
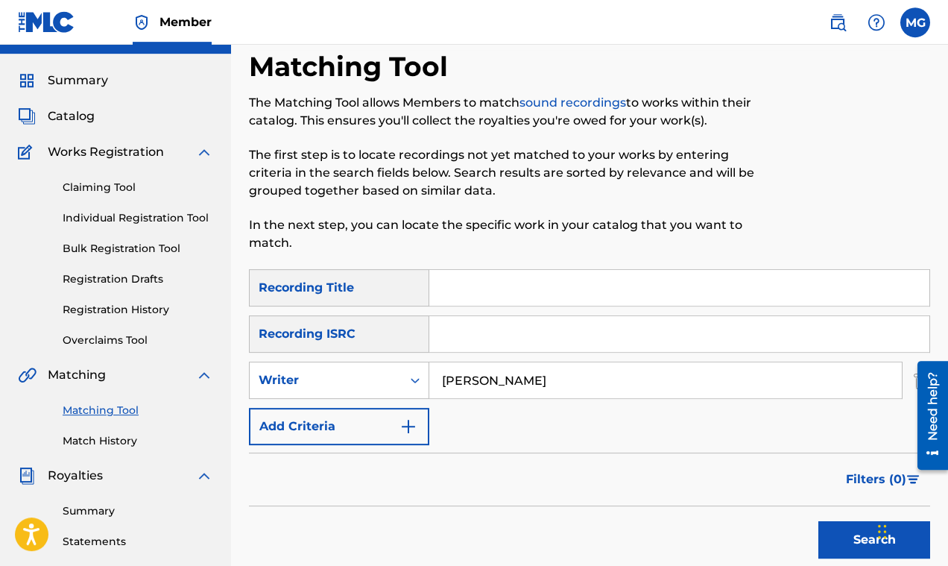
scroll to position [0, 0]
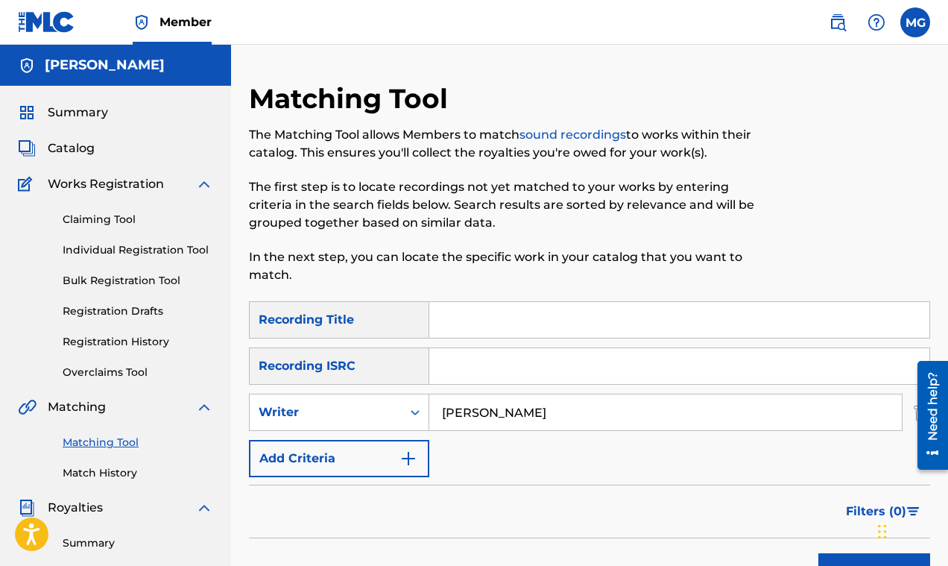
drag, startPoint x: 525, startPoint y: 417, endPoint x: 387, endPoint y: 411, distance: 138.0
click at [429, 411] on input "Fred Locks" at bounding box center [665, 412] width 472 height 36
paste input "DreamBoy"
click at [484, 413] on input "DreamBoy" at bounding box center [665, 412] width 472 height 36
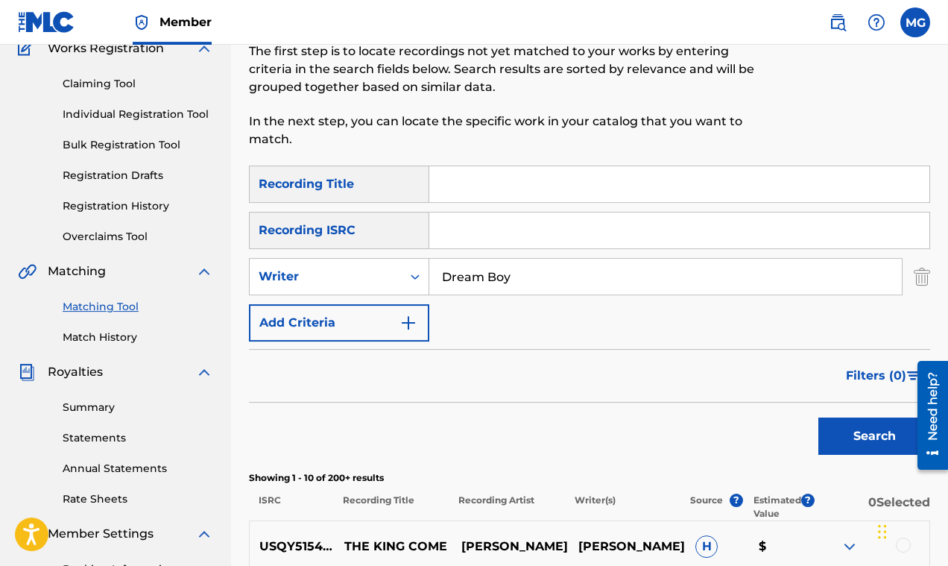
scroll to position [143, 0]
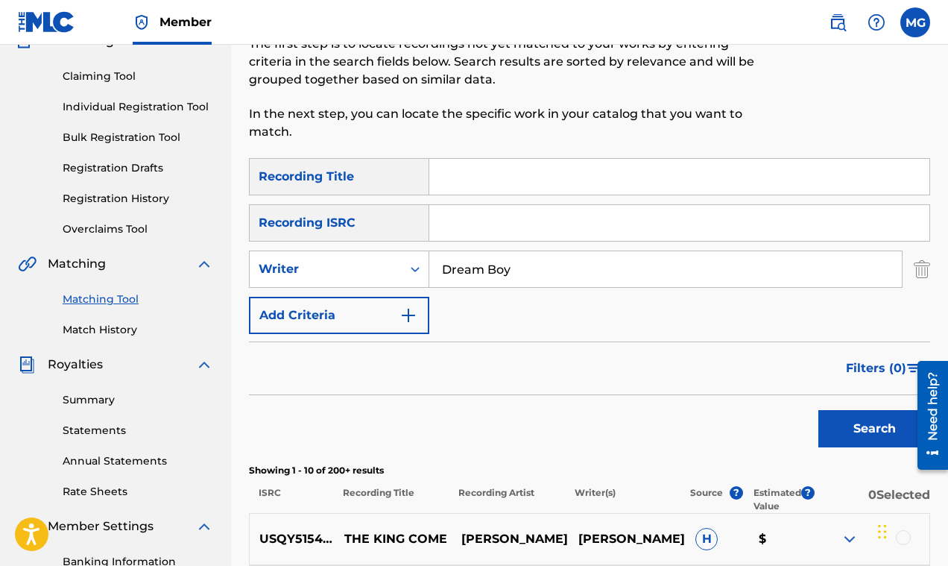
type input "Dream Boy"
click at [842, 426] on button "Search" at bounding box center [874, 428] width 112 height 37
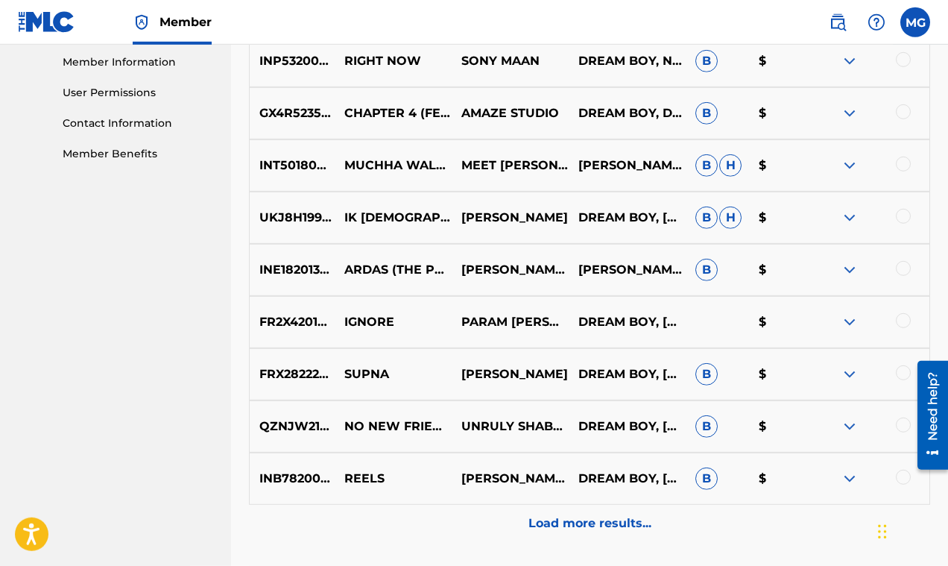
scroll to position [715, 0]
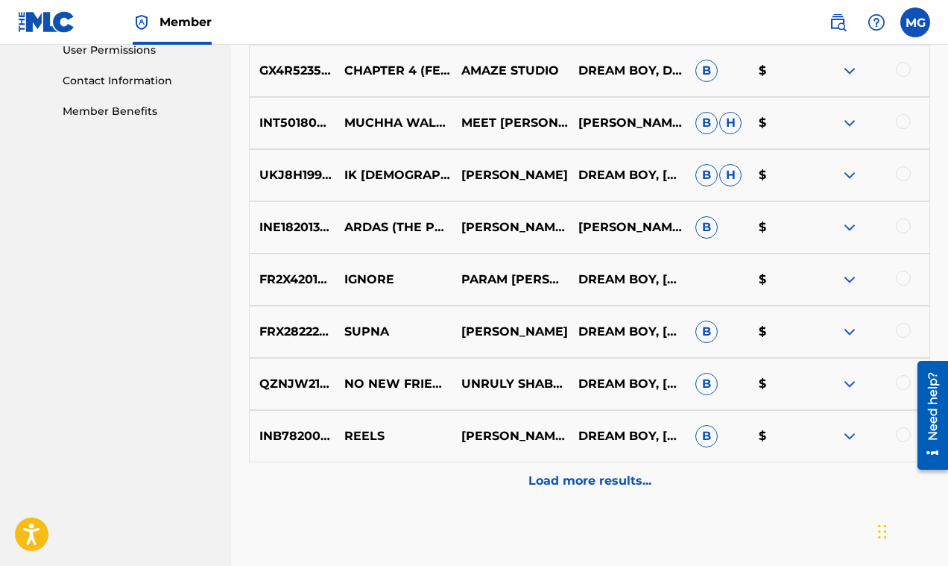
click at [852, 279] on img at bounding box center [850, 279] width 18 height 18
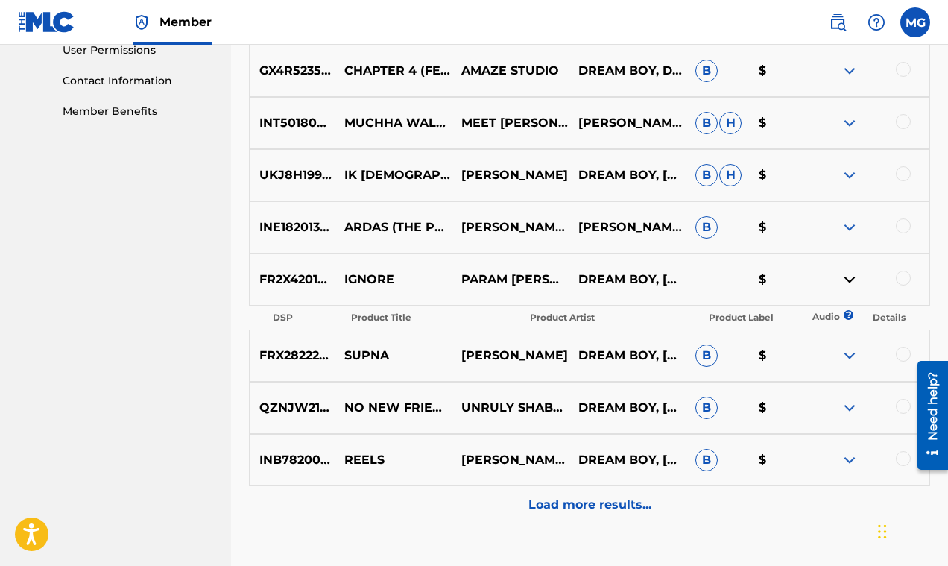
click at [852, 279] on img at bounding box center [850, 279] width 18 height 18
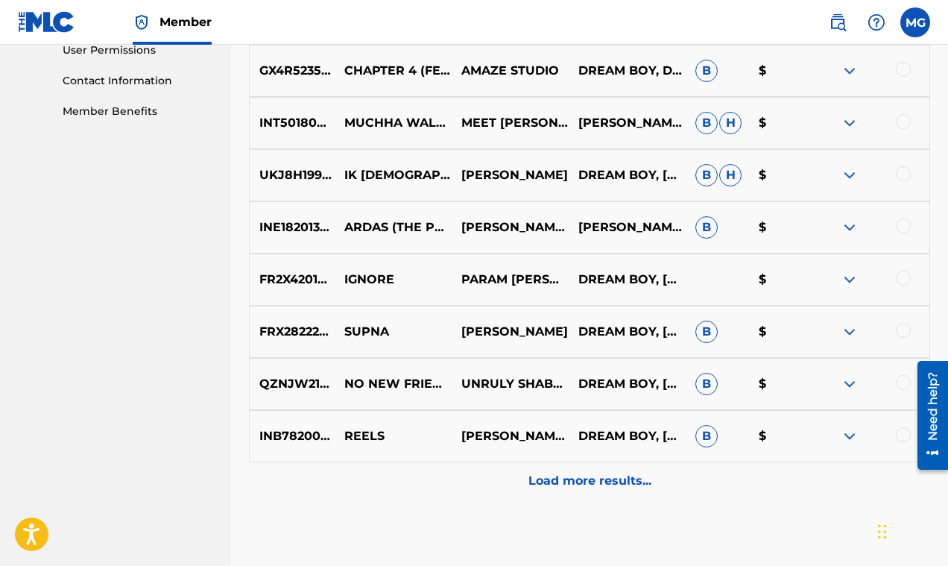
click at [844, 335] on img at bounding box center [850, 332] width 18 height 18
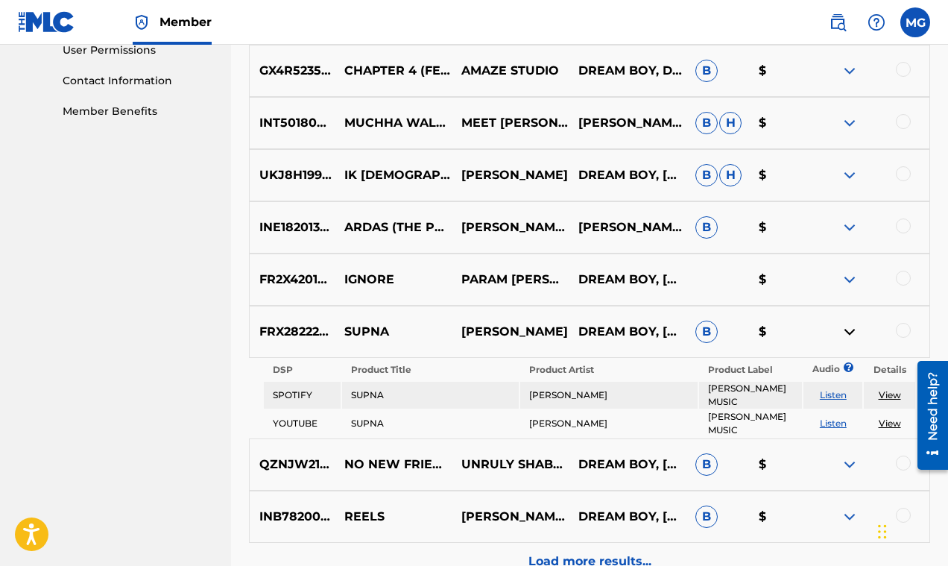
click at [843, 335] on img at bounding box center [850, 332] width 18 height 18
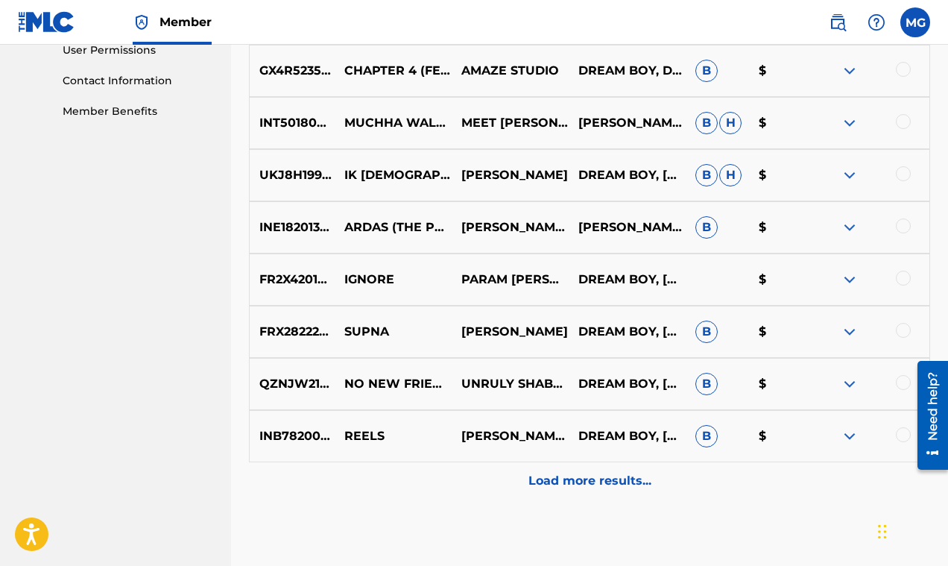
click at [622, 476] on p "Load more results..." at bounding box center [589, 481] width 123 height 18
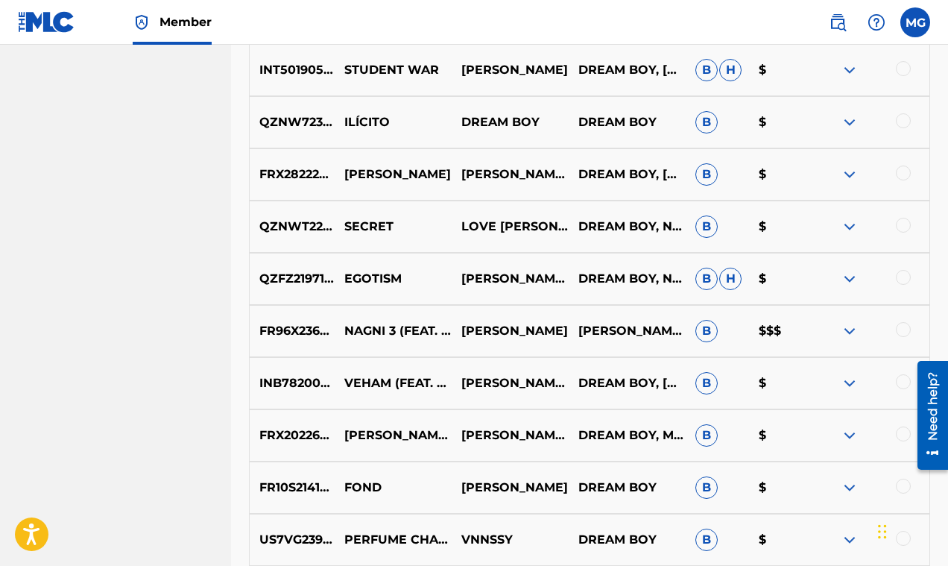
scroll to position [1317, 0]
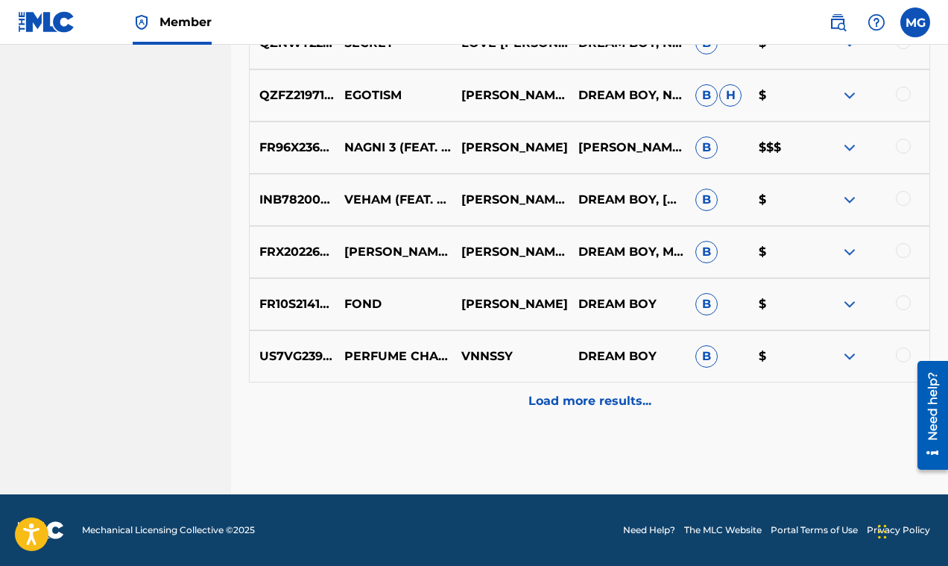
click at [849, 149] on img at bounding box center [850, 148] width 18 height 18
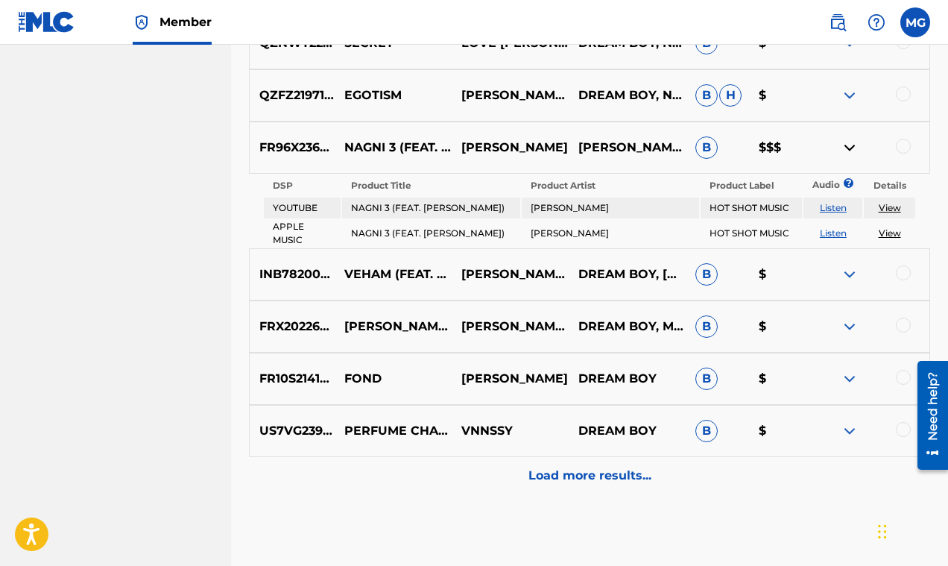
click at [848, 149] on img at bounding box center [850, 148] width 18 height 18
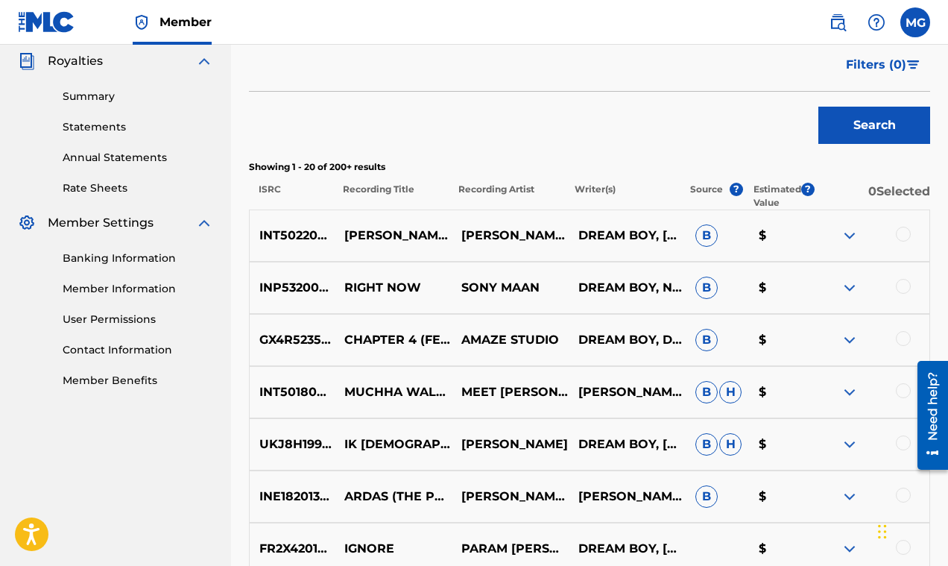
scroll to position [17, 0]
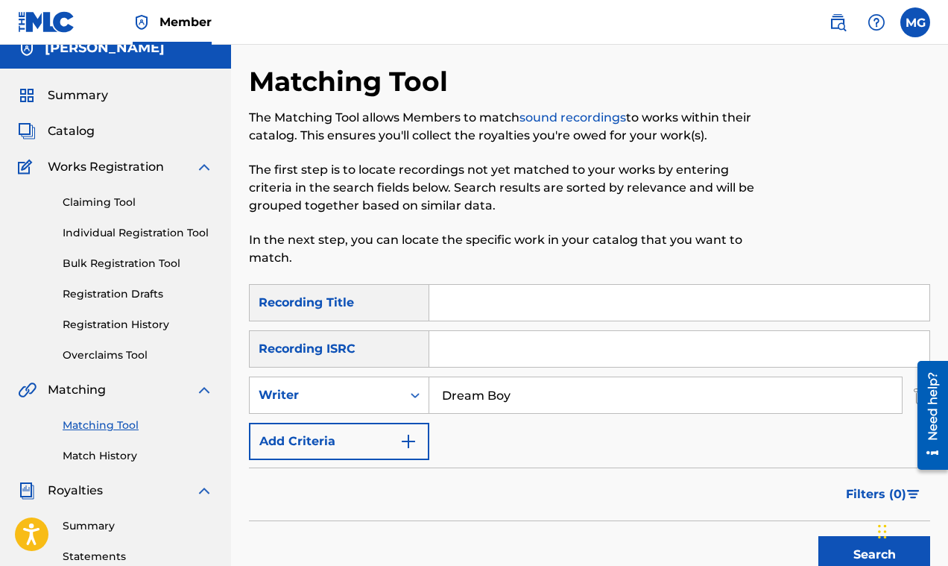
drag, startPoint x: 494, startPoint y: 393, endPoint x: 443, endPoint y: 356, distance: 62.9
click at [429, 398] on input "Dream Boy" at bounding box center [665, 395] width 472 height 36
click at [463, 308] on input "Search Form" at bounding box center [679, 303] width 500 height 36
paste input "Take Money Matrix"
type input "Take Money Matrix"
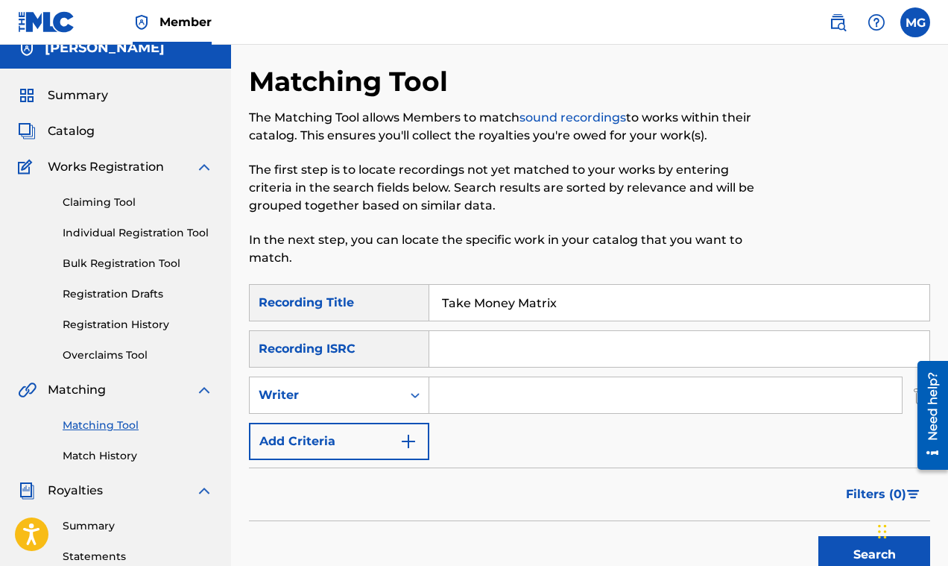
click at [841, 547] on button "Search" at bounding box center [874, 554] width 112 height 37
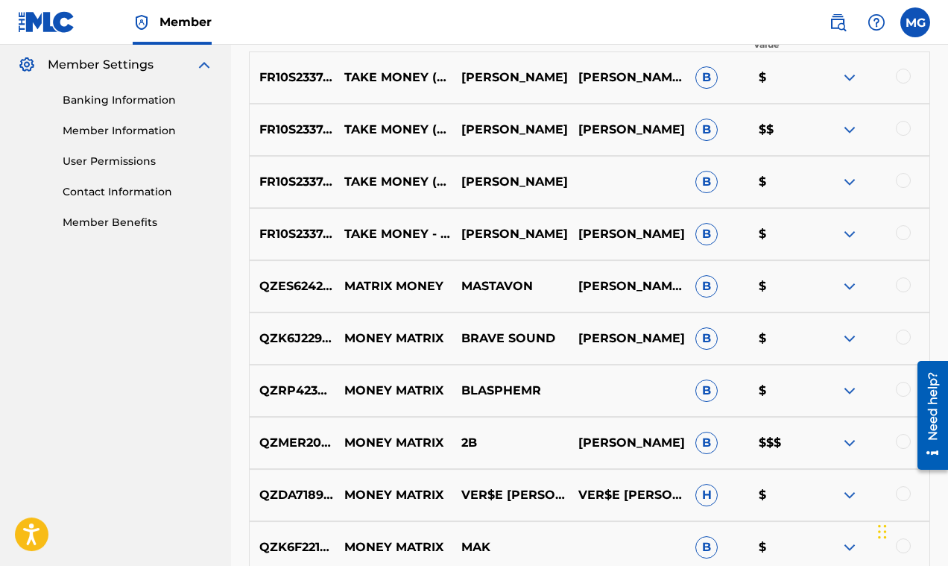
scroll to position [530, 0]
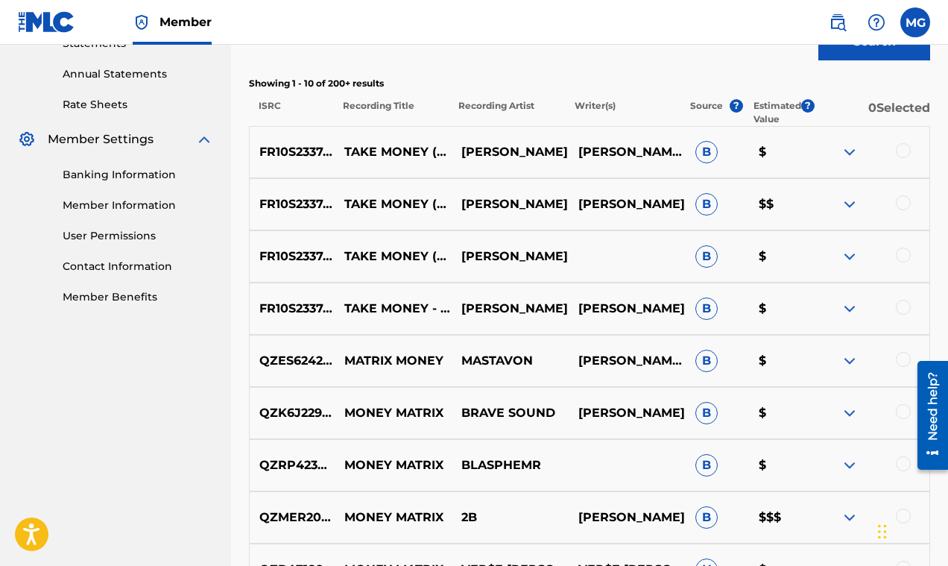
click at [855, 204] on img at bounding box center [850, 204] width 18 height 18
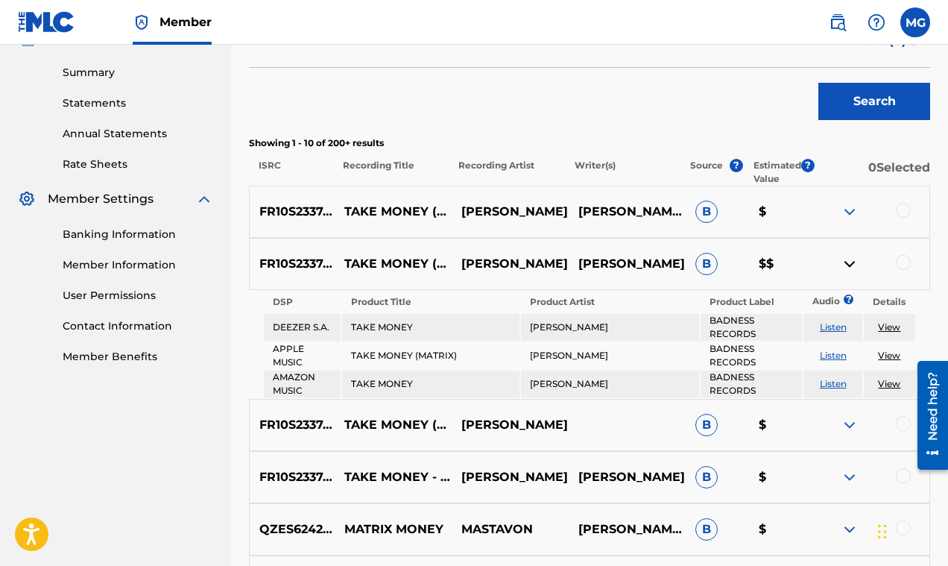
click at [867, 106] on button "Search" at bounding box center [874, 101] width 112 height 37
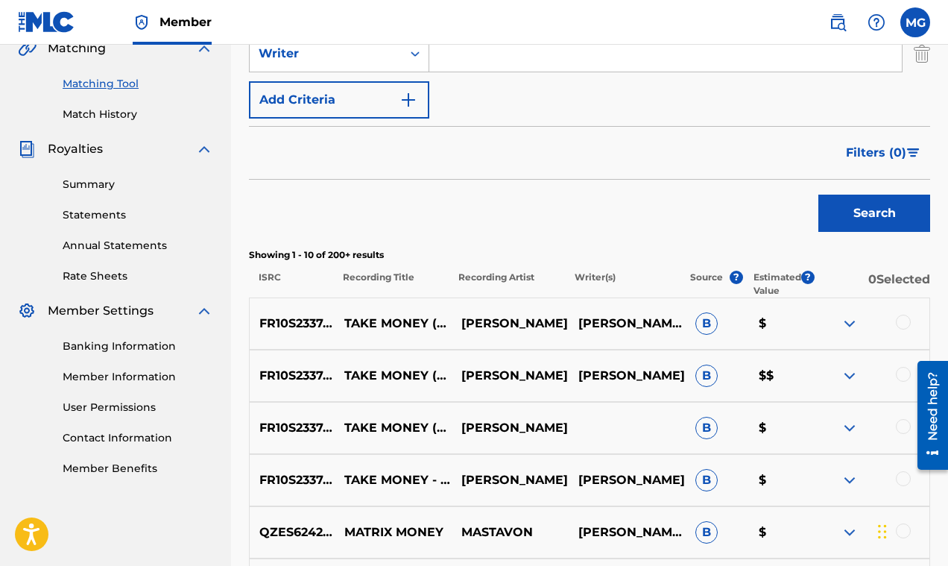
click at [877, 156] on span "Filters ( 0 )" at bounding box center [876, 153] width 60 height 18
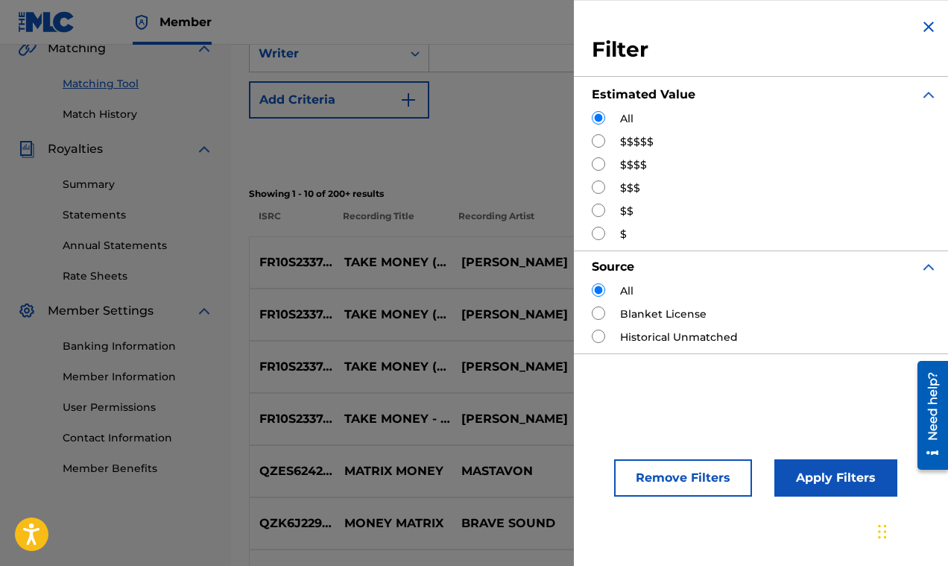
click at [601, 142] on input "Search Form" at bounding box center [598, 140] width 13 height 13
radio input "true"
click at [831, 478] on button "Apply Filters" at bounding box center [835, 477] width 123 height 37
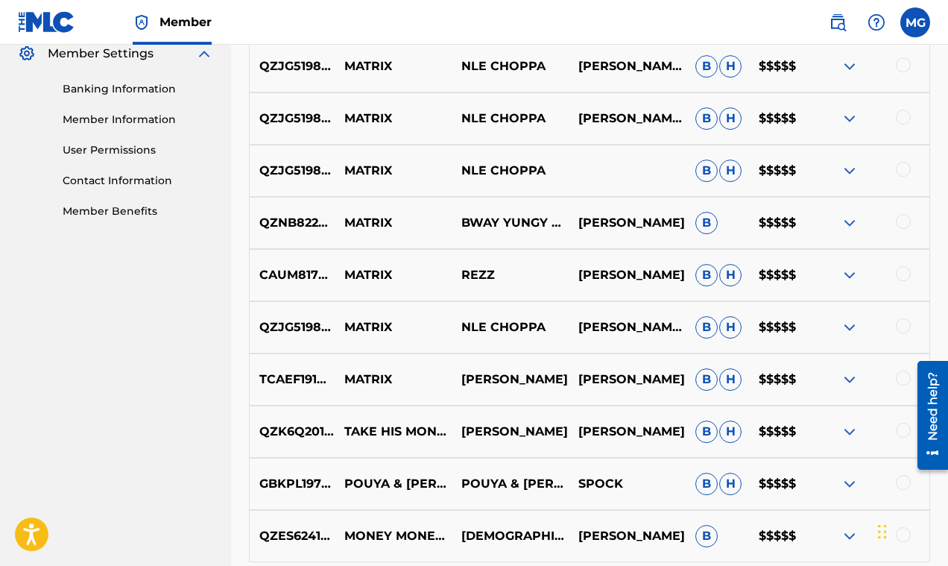
scroll to position [795, 0]
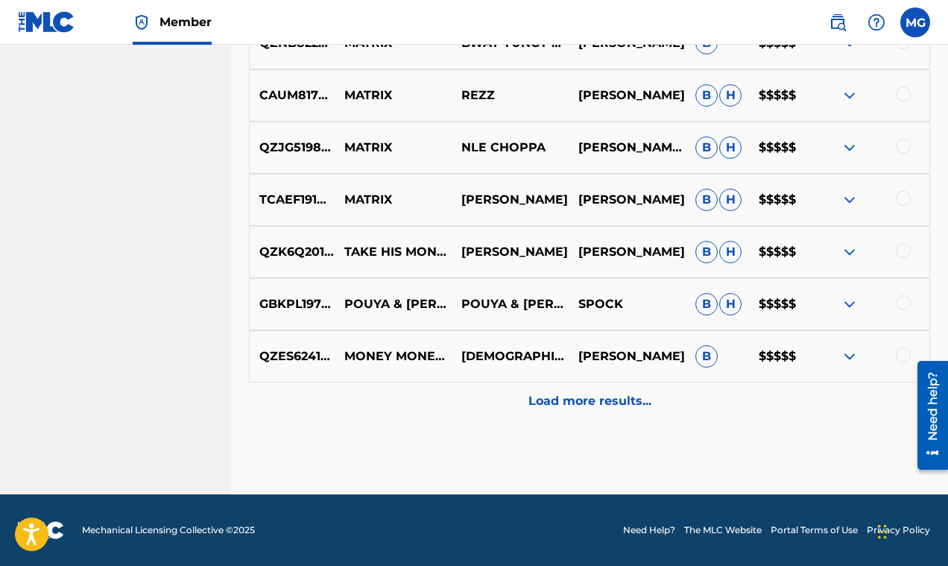
click at [560, 395] on p "Load more results..." at bounding box center [589, 401] width 123 height 18
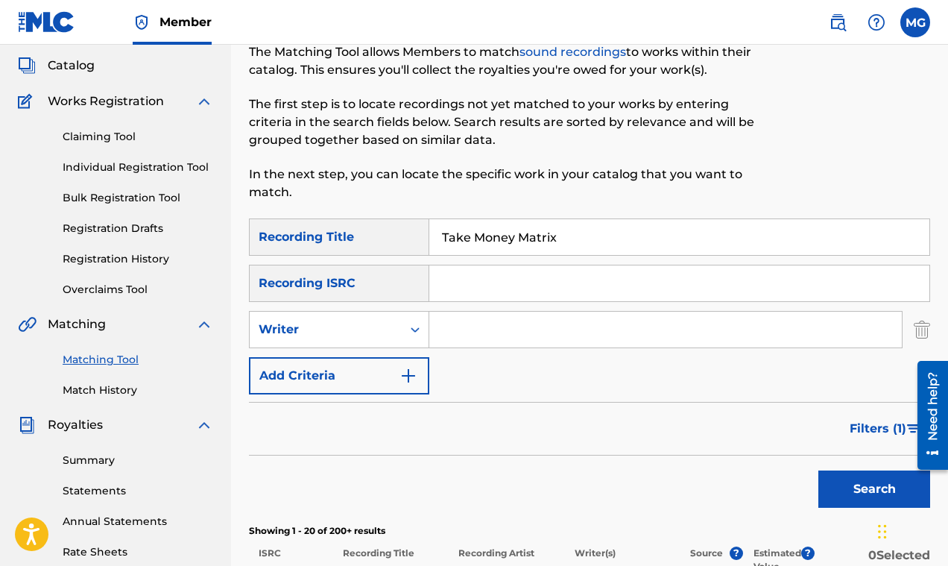
scroll to position [1, 0]
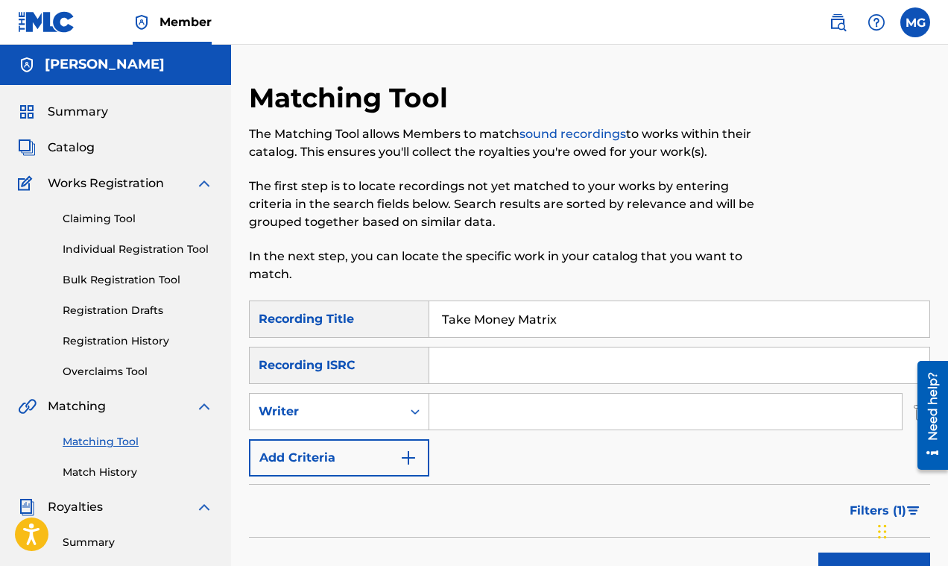
click at [458, 409] on input "Search Form" at bounding box center [665, 411] width 472 height 36
paste input "Andrew Tate"
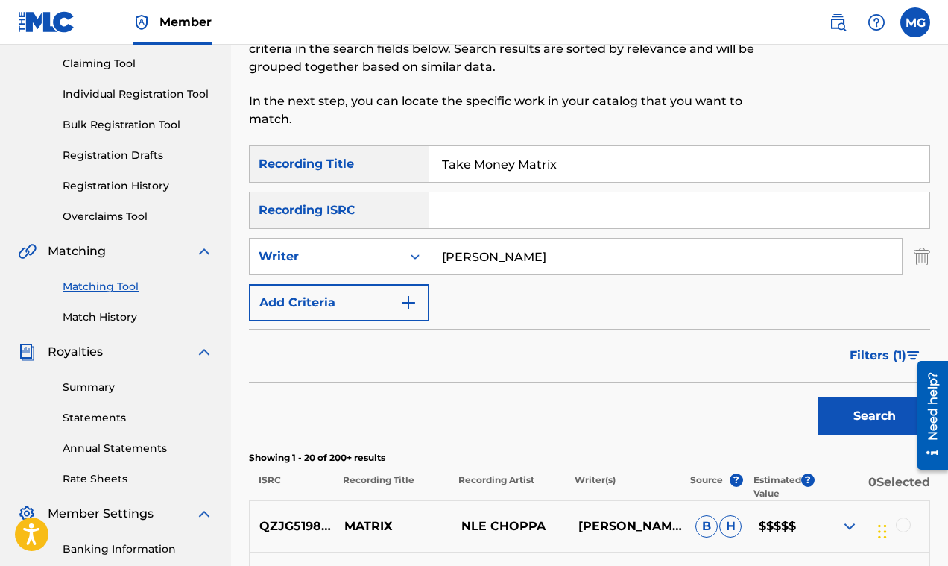
type input "Andrew Tate"
click at [846, 420] on button "Search" at bounding box center [874, 415] width 112 height 37
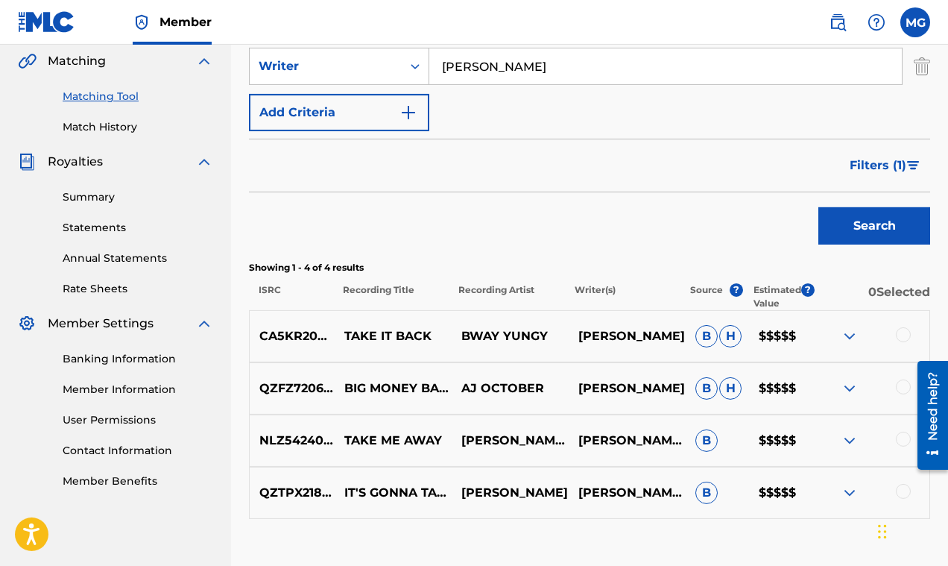
scroll to position [445, 0]
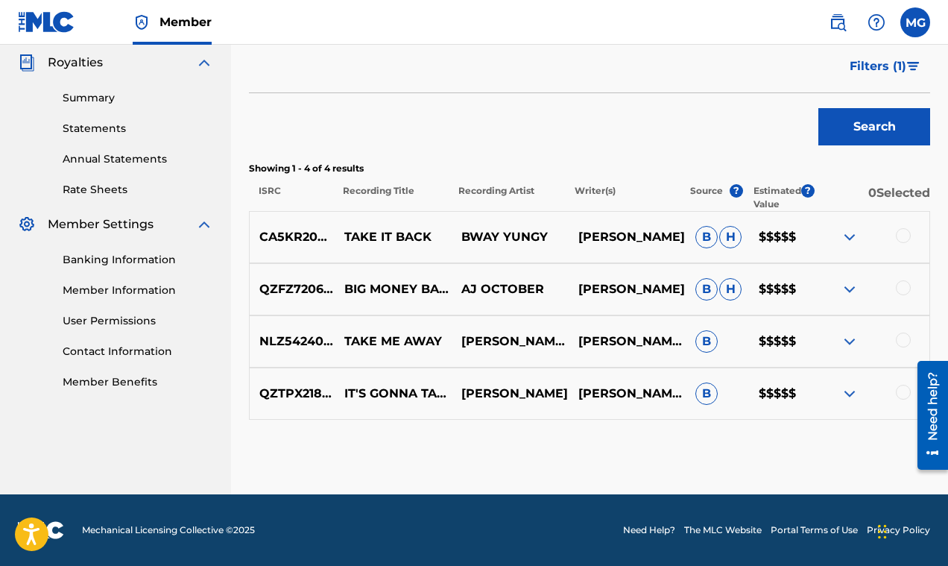
click at [851, 238] on img at bounding box center [850, 237] width 18 height 18
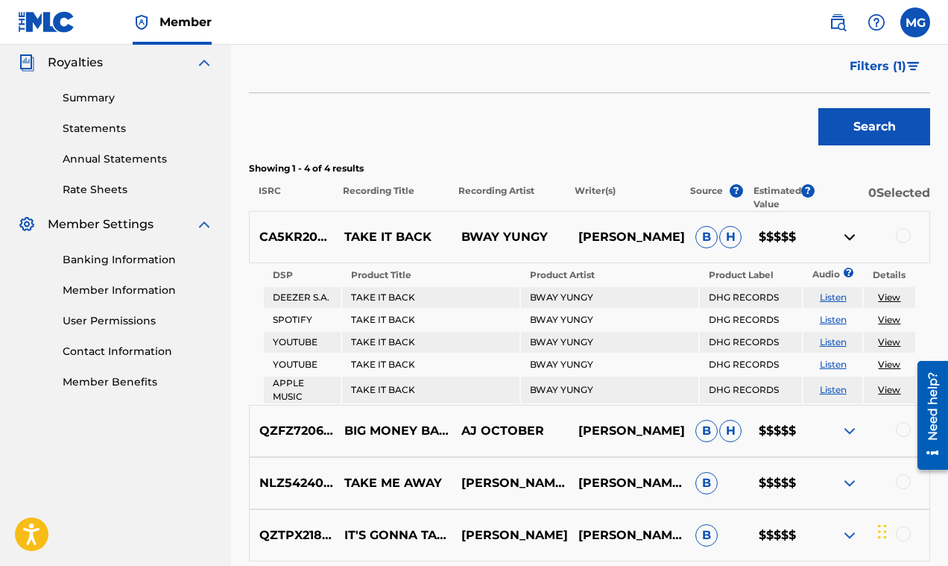
click at [850, 238] on img at bounding box center [850, 237] width 18 height 18
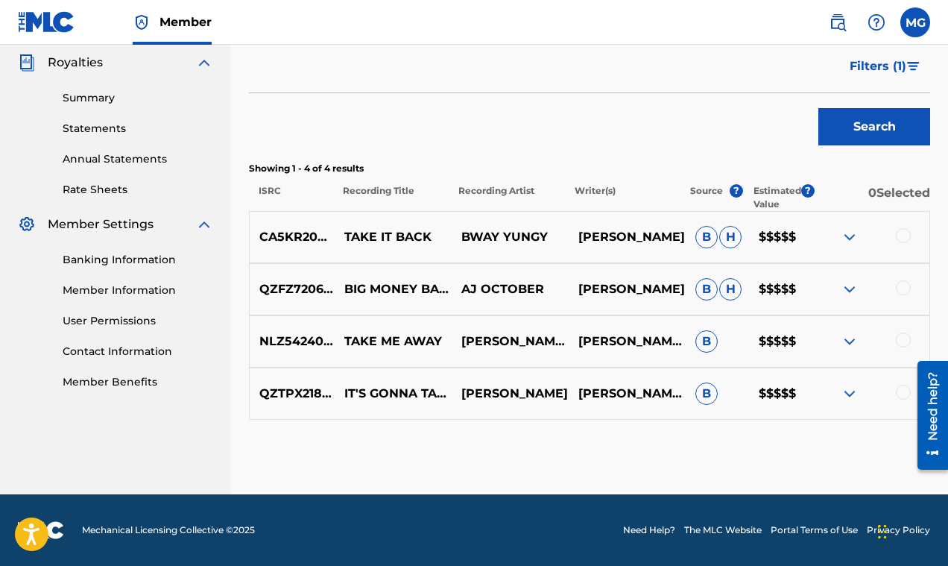
click at [850, 290] on img at bounding box center [850, 289] width 18 height 18
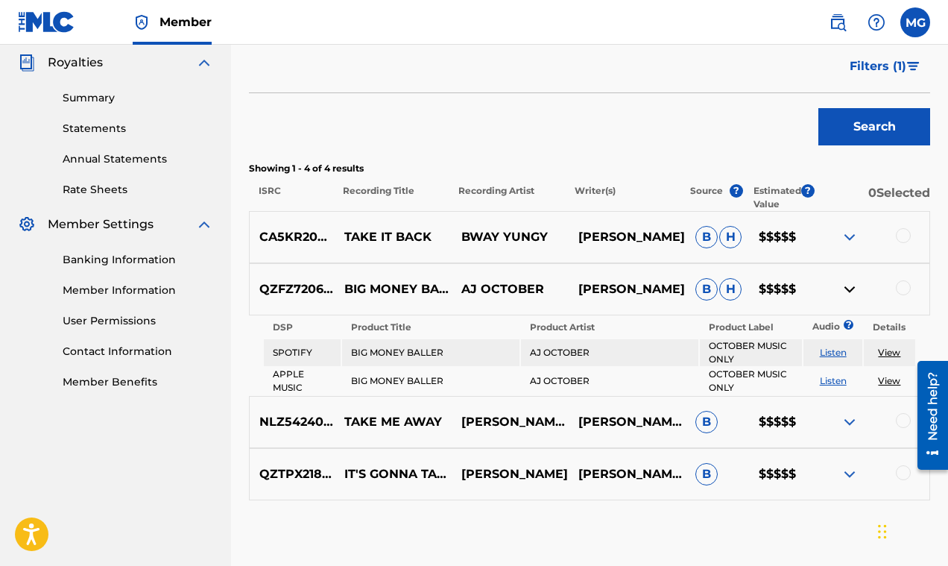
click at [850, 290] on img at bounding box center [850, 289] width 18 height 18
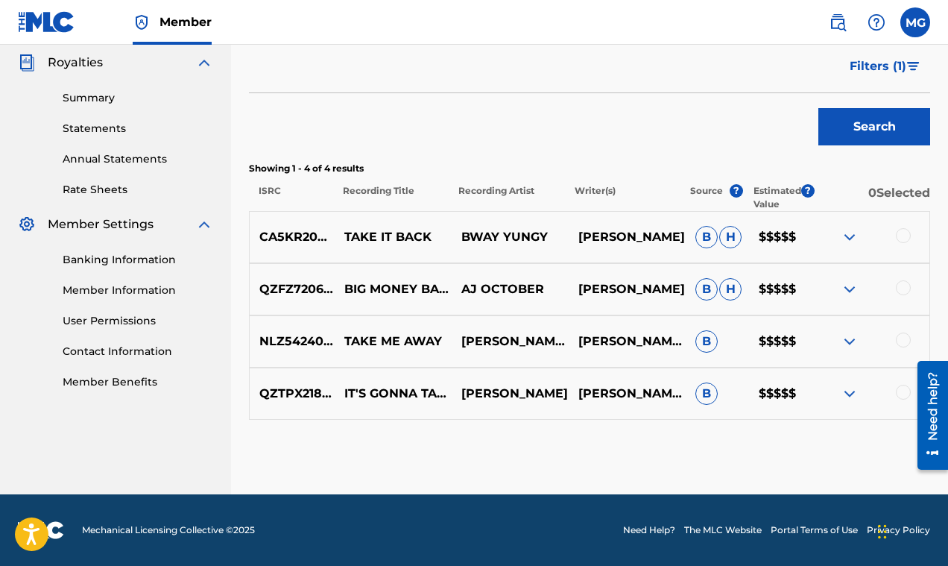
click at [852, 341] on img at bounding box center [850, 341] width 18 height 18
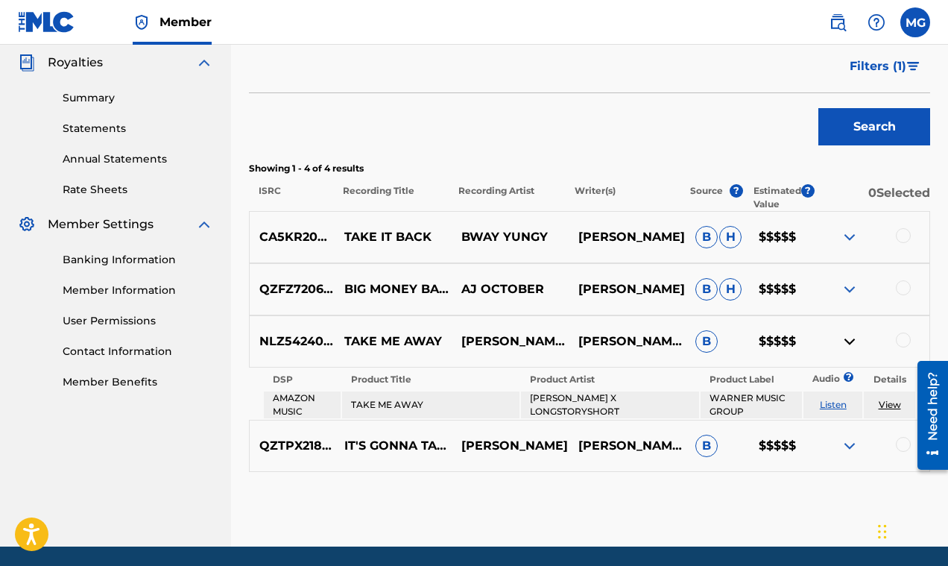
click at [852, 341] on img at bounding box center [850, 341] width 18 height 18
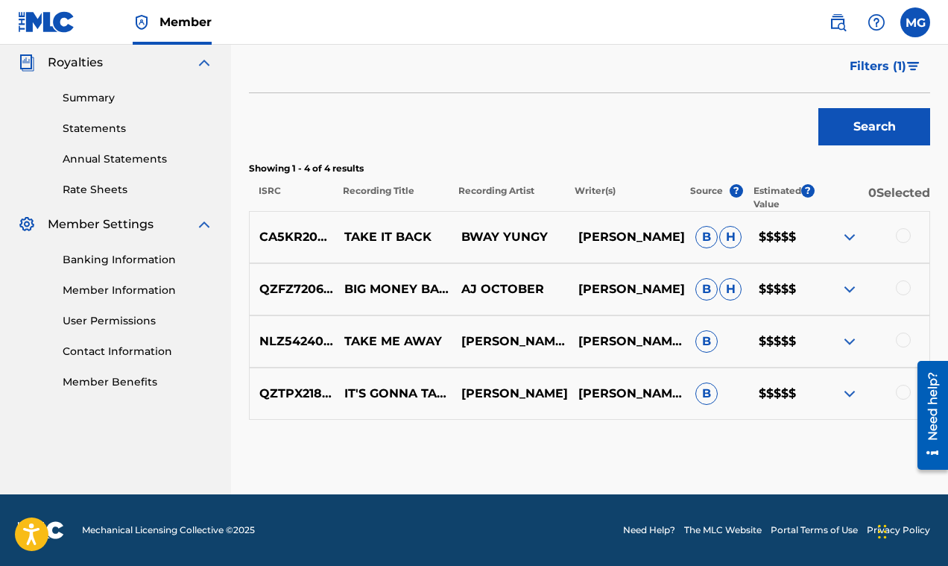
click at [849, 394] on img at bounding box center [850, 394] width 18 height 18
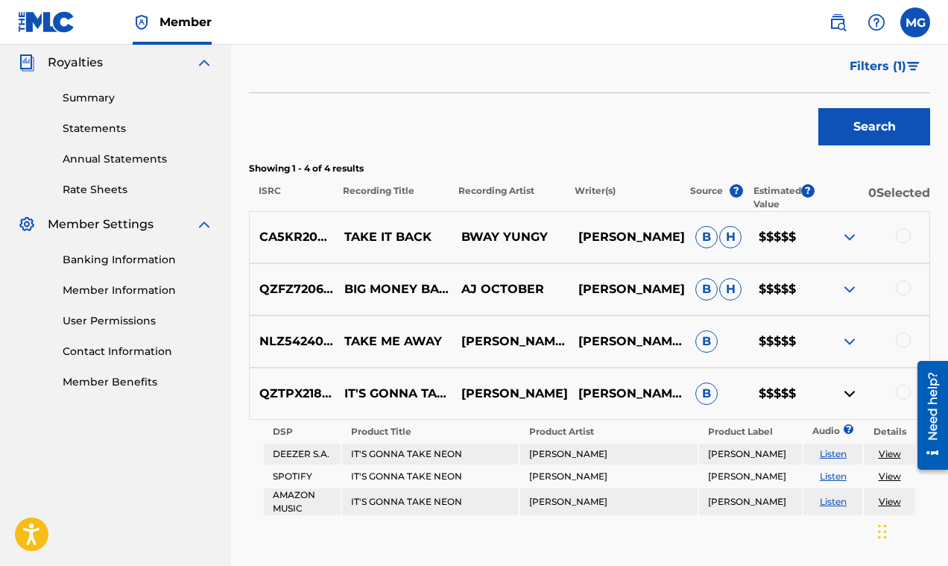
click at [849, 394] on img at bounding box center [850, 394] width 18 height 18
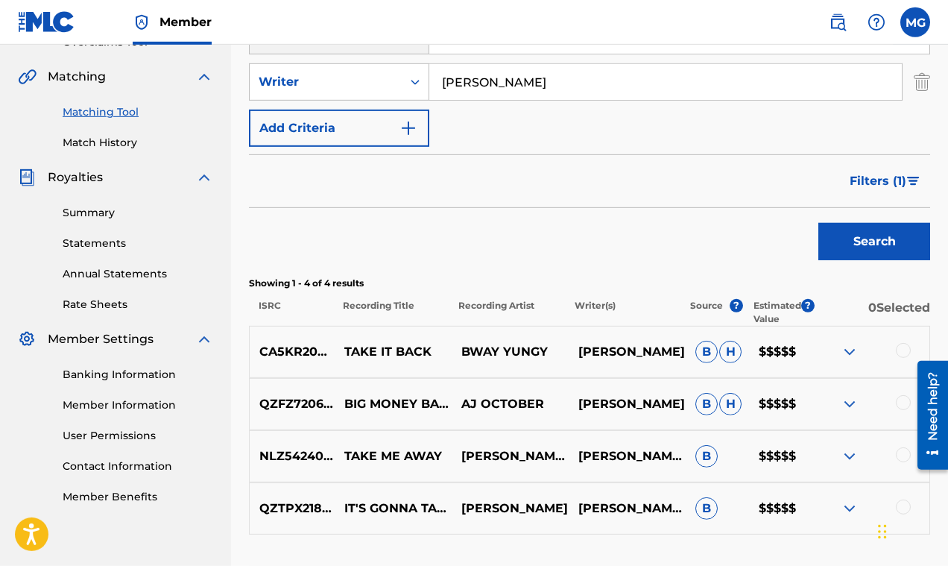
scroll to position [230, 0]
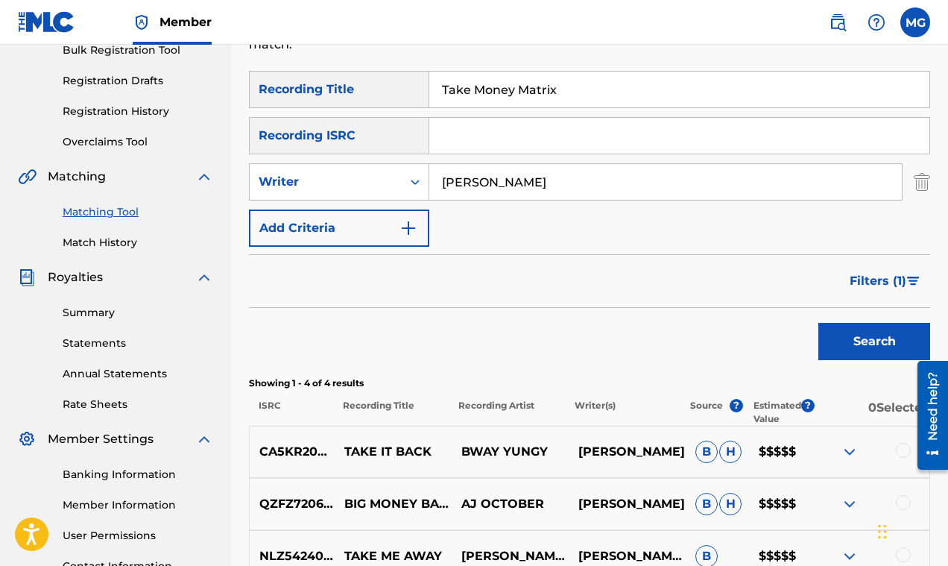
click at [913, 284] on img "Search Form" at bounding box center [913, 280] width 13 height 9
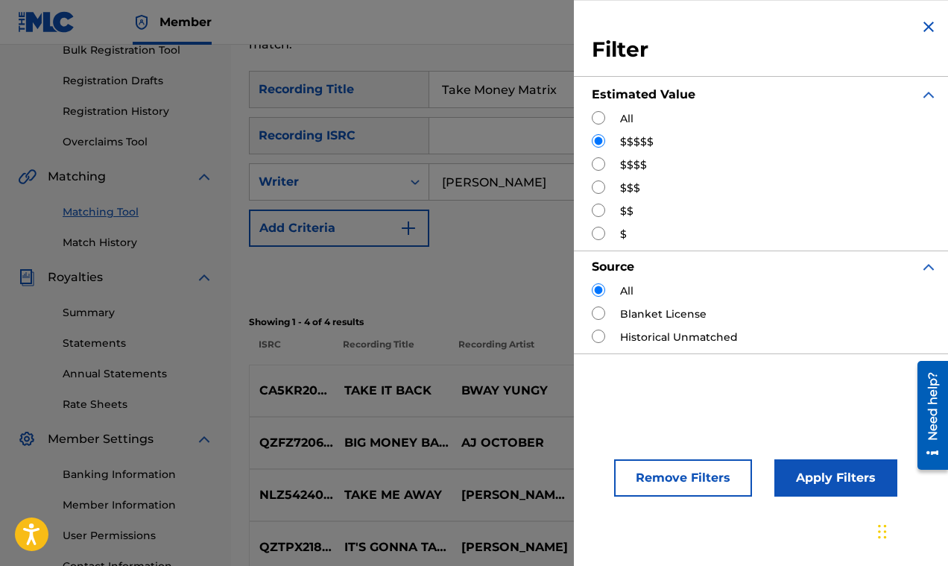
click at [602, 165] on input "Search Form" at bounding box center [598, 163] width 13 height 13
radio input "true"
click at [820, 472] on button "Apply Filters" at bounding box center [835, 477] width 123 height 37
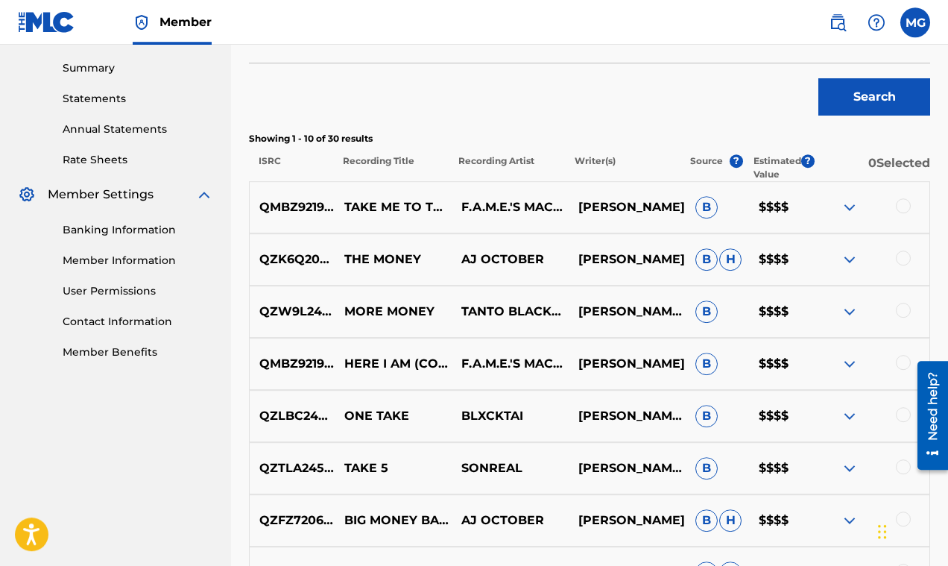
scroll to position [349, 0]
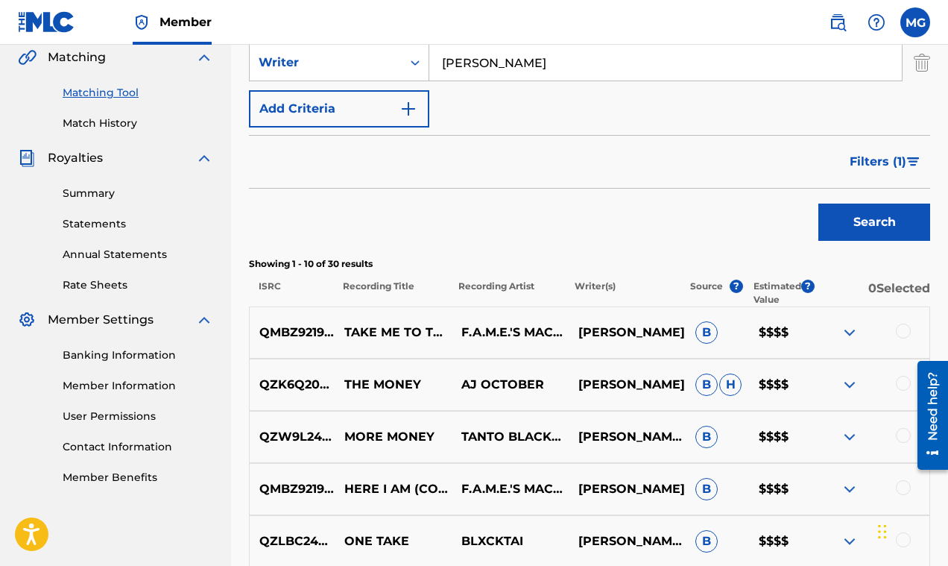
click at [882, 156] on span "Filters ( 1 )" at bounding box center [877, 162] width 57 height 18
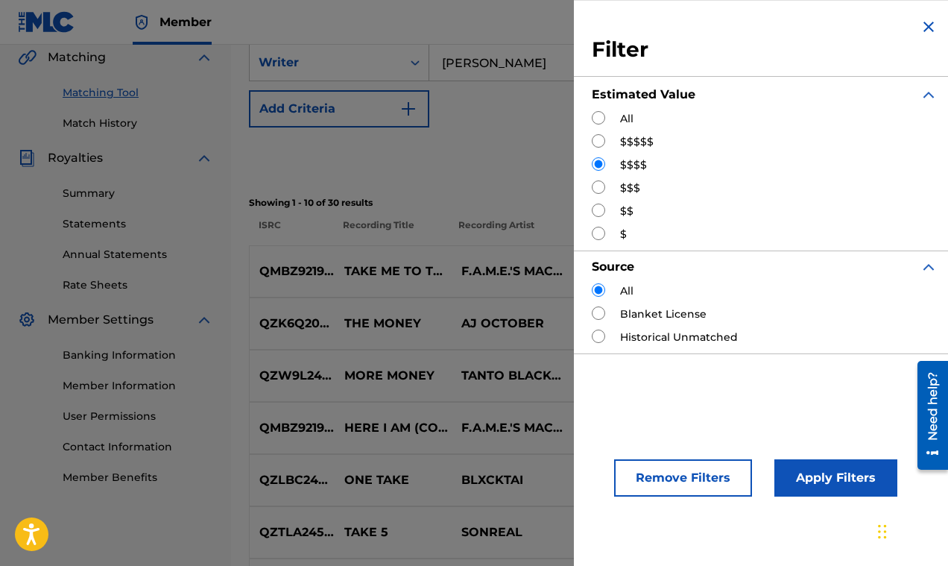
click at [601, 187] on input "Search Form" at bounding box center [598, 186] width 13 height 13
radio input "true"
click at [823, 483] on button "Apply Filters" at bounding box center [835, 477] width 123 height 37
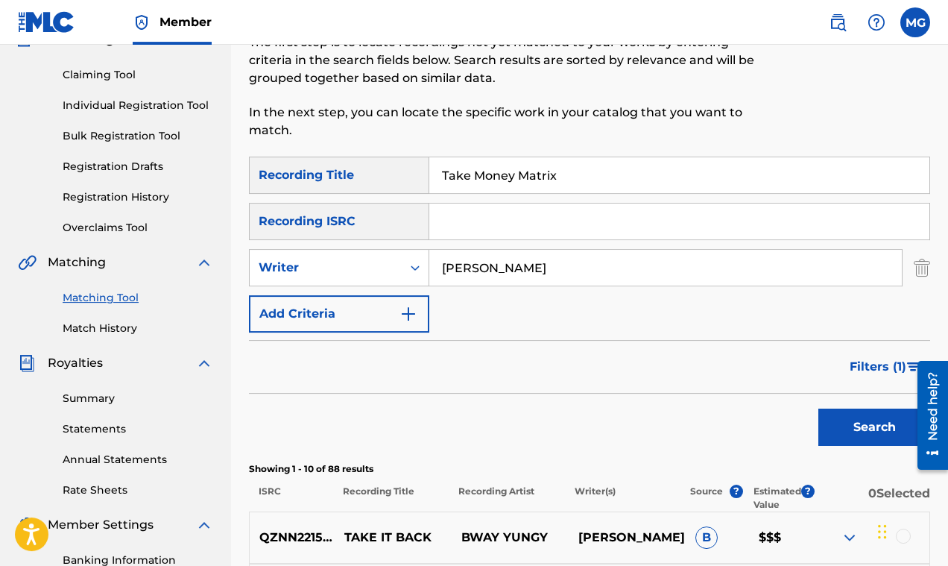
scroll to position [44, 0]
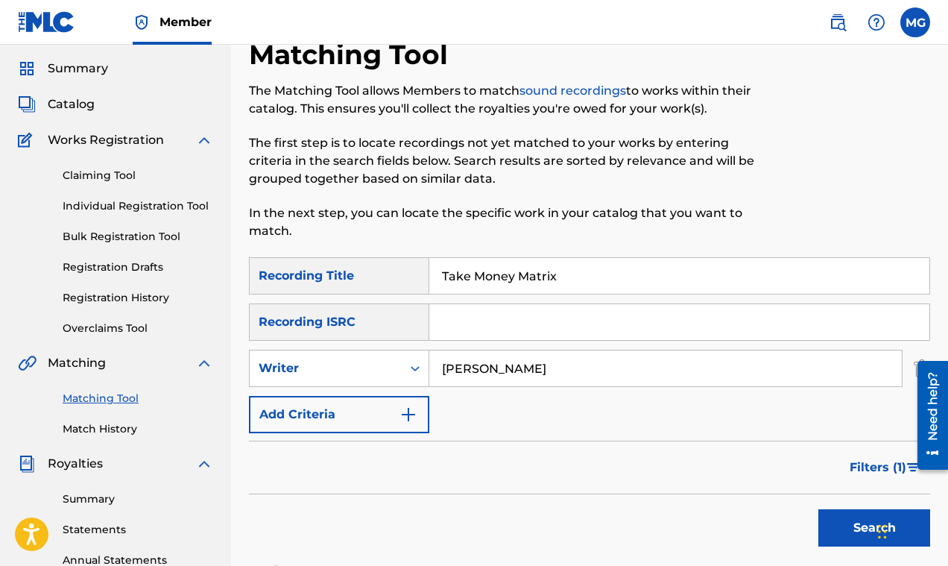
click at [566, 280] on input "Take Money Matrix" at bounding box center [679, 276] width 500 height 36
type input "T"
click at [583, 368] on input "Andrew Tate" at bounding box center [665, 368] width 472 height 36
type input "A"
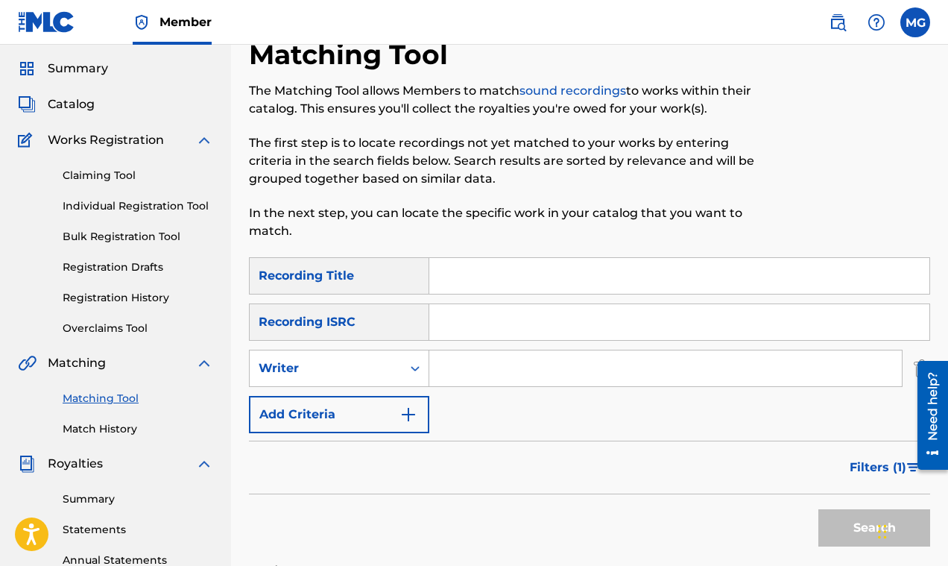
click at [459, 285] on input "Search Form" at bounding box center [679, 276] width 500 height 36
paste input "Vitamin D Syck Flow"
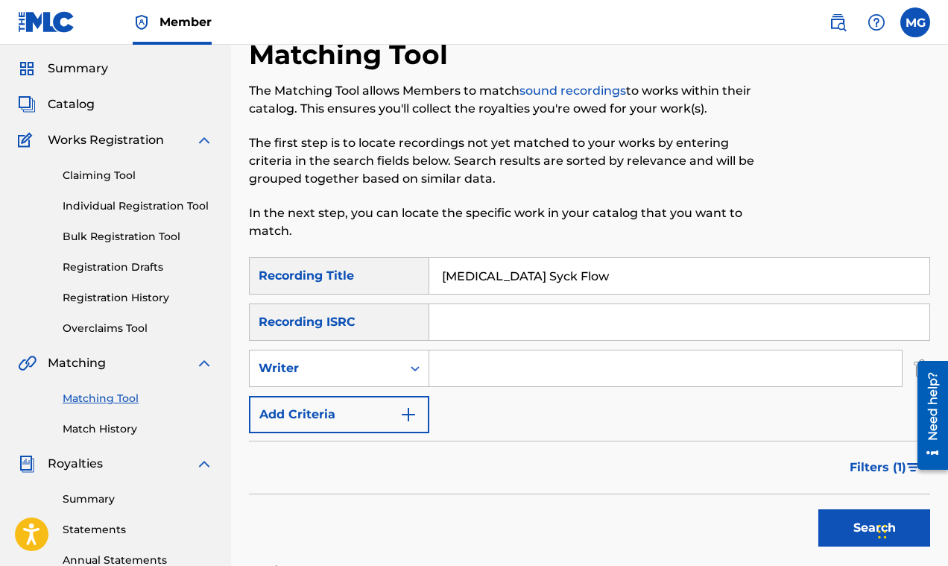
type input "Vitamin D Syck Flow"
click at [833, 529] on button "Search" at bounding box center [874, 527] width 112 height 37
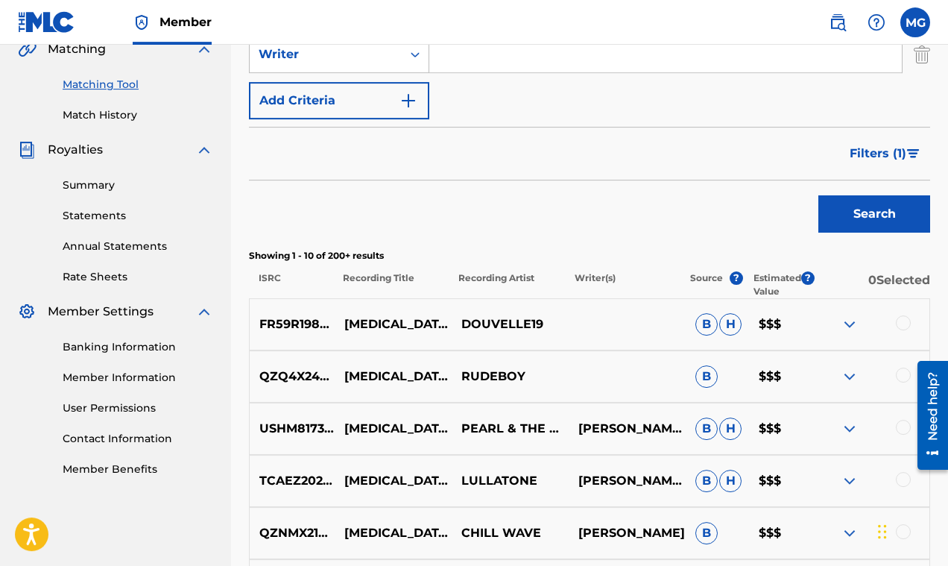
scroll to position [366, 0]
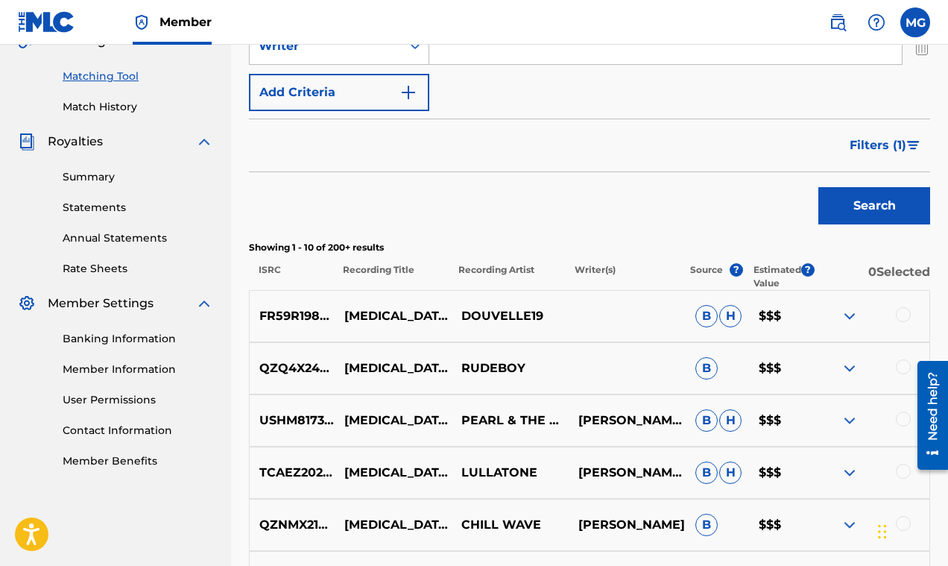
click at [847, 314] on img at bounding box center [850, 316] width 18 height 18
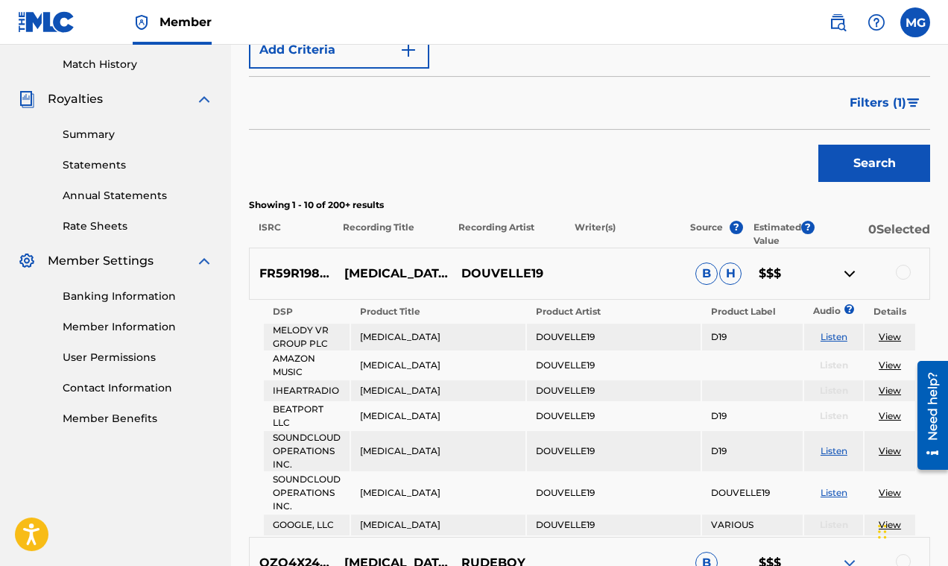
scroll to position [497, 0]
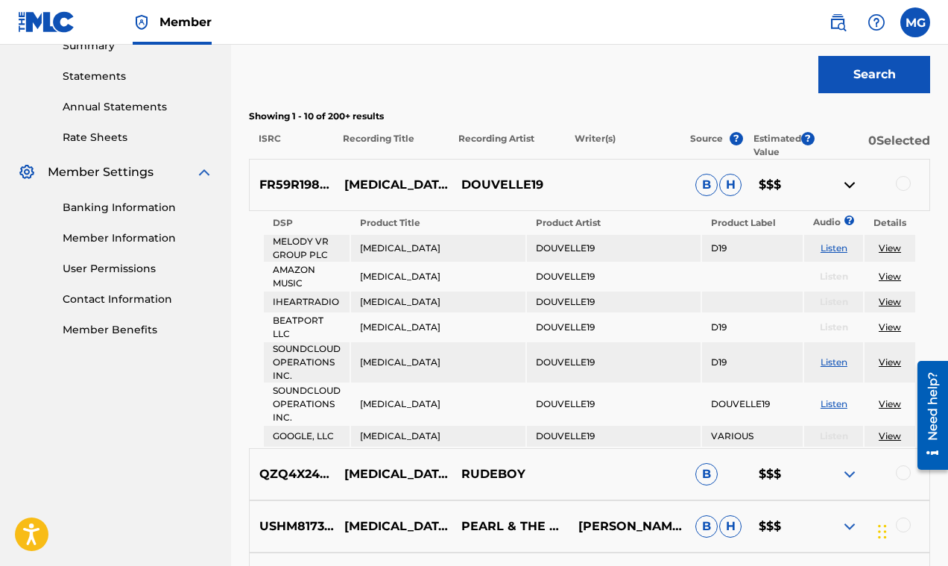
click at [849, 185] on img at bounding box center [850, 185] width 18 height 18
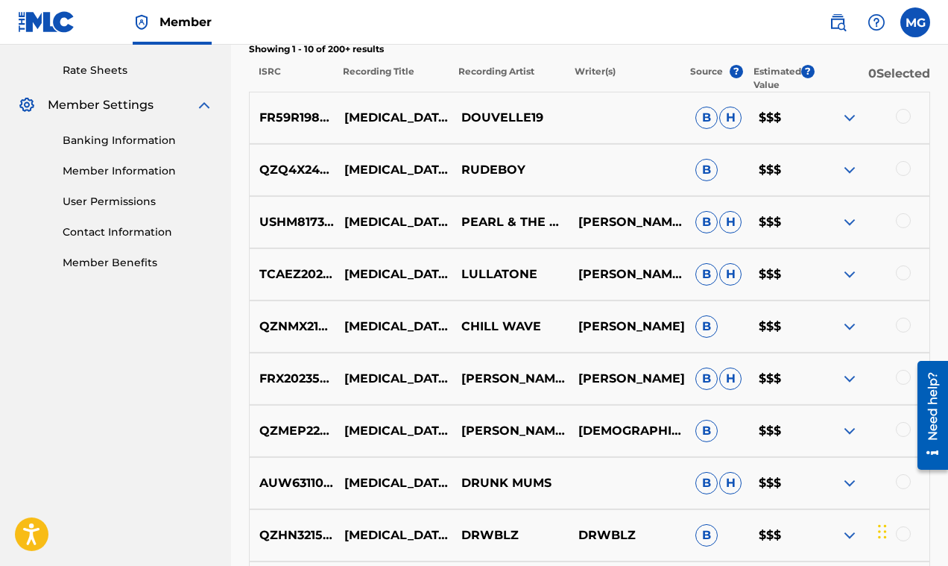
scroll to position [569, 0]
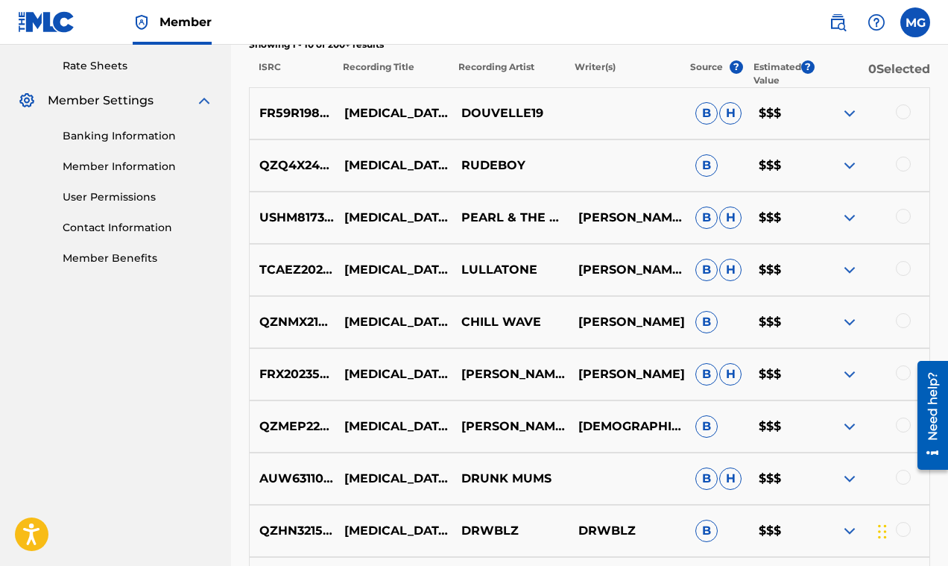
click at [848, 367] on img at bounding box center [850, 374] width 18 height 18
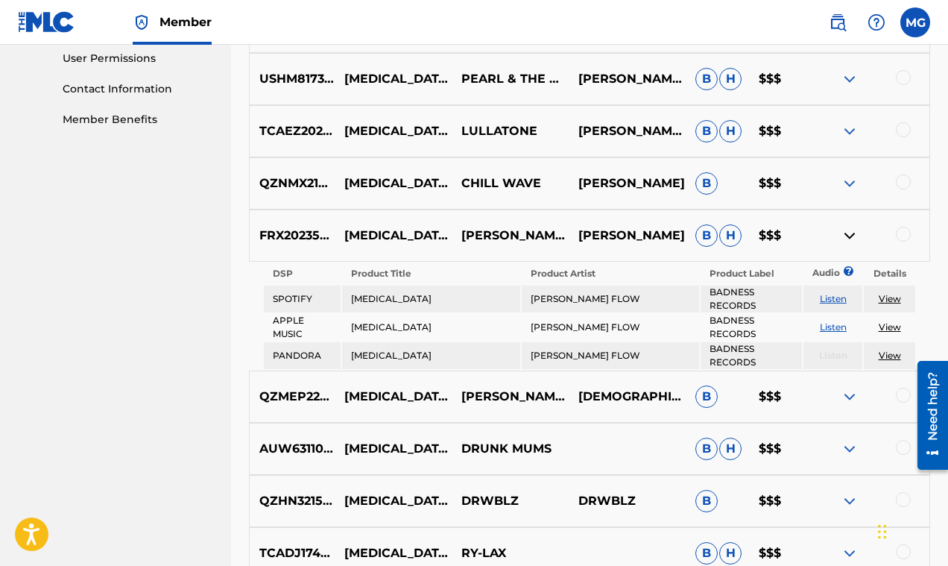
scroll to position [712, 0]
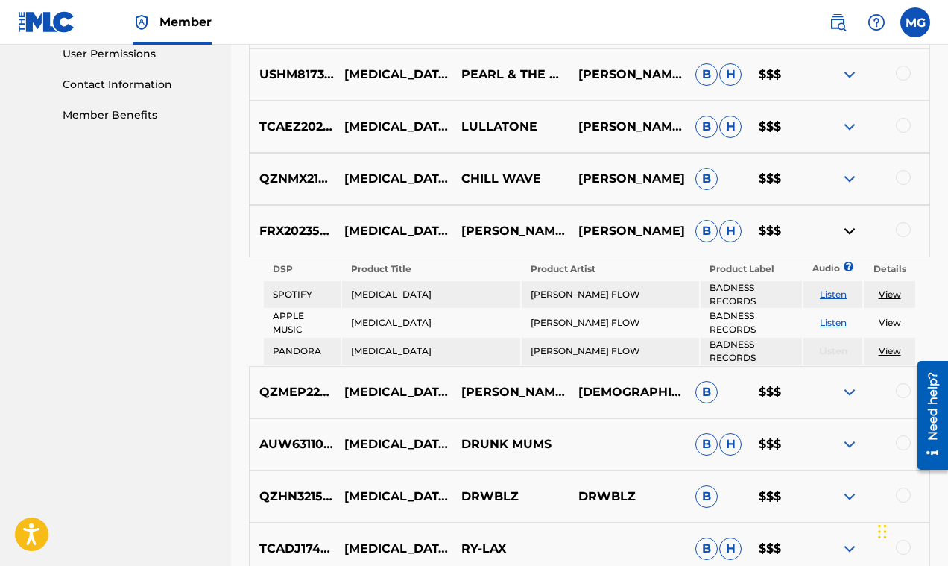
click at [898, 227] on div at bounding box center [903, 229] width 15 height 15
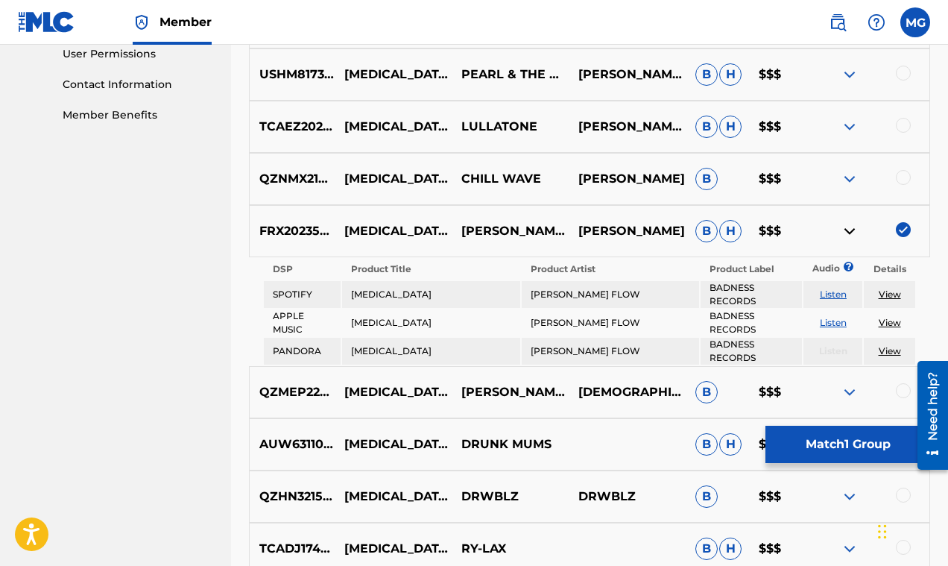
click at [843, 444] on button "Match 1 Group" at bounding box center [847, 443] width 165 height 37
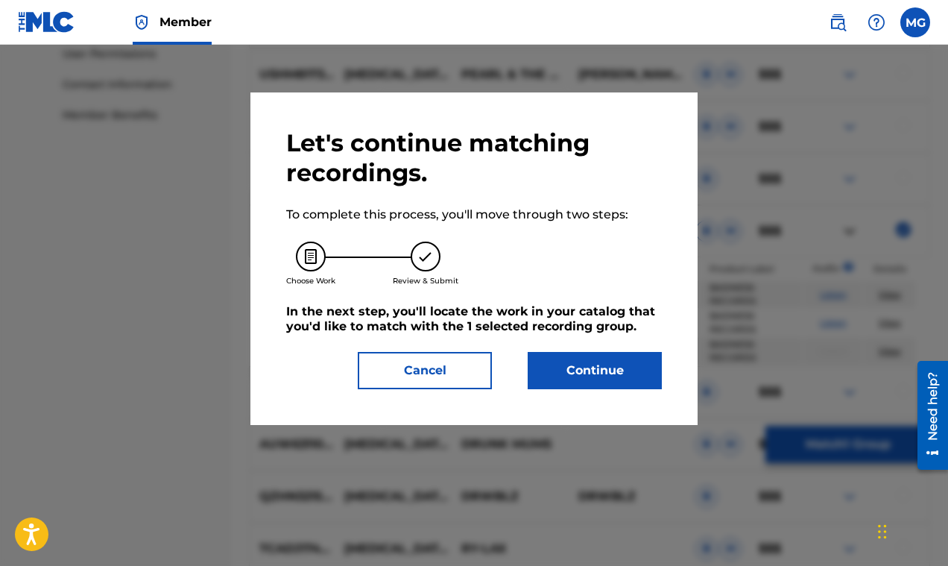
click at [602, 378] on button "Continue" at bounding box center [595, 370] width 134 height 37
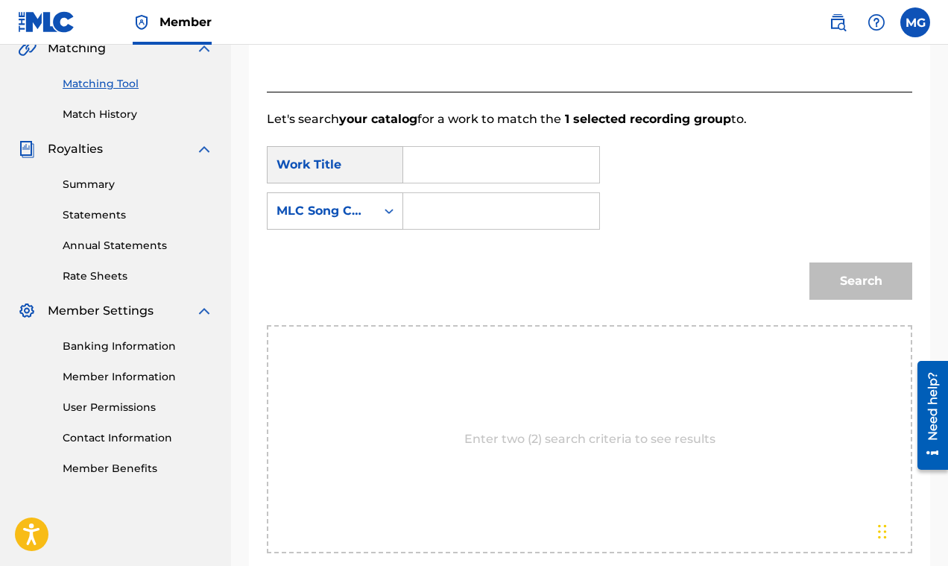
click at [455, 162] on input "Search Form" at bounding box center [501, 165] width 171 height 36
paste input "Vitamin D"
type input "Vitamin D"
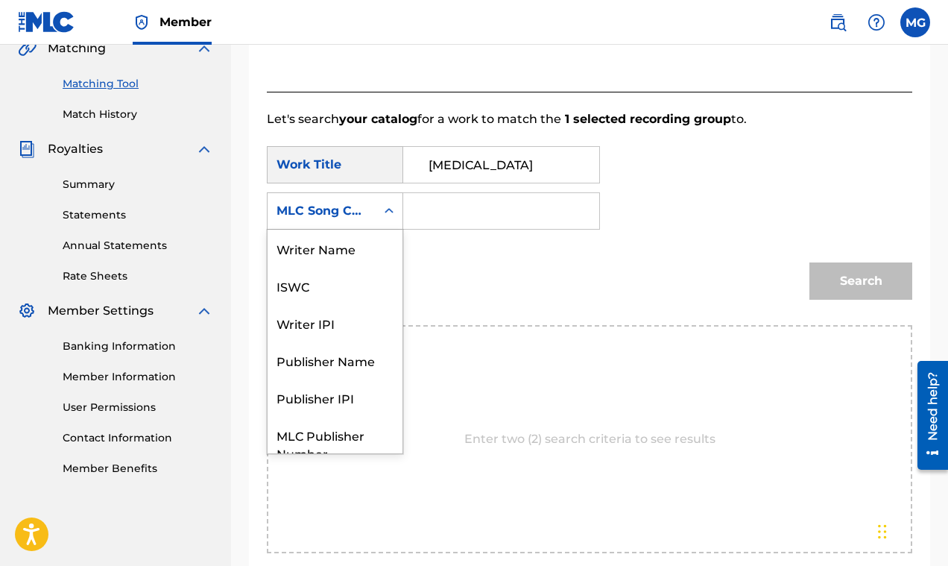
click at [385, 209] on icon "Search Form" at bounding box center [389, 210] width 15 height 15
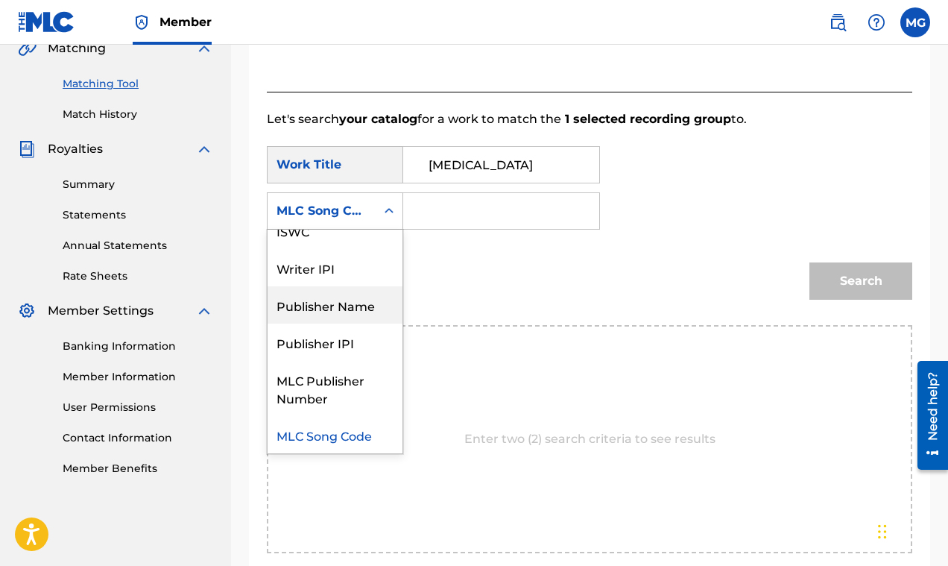
scroll to position [0, 0]
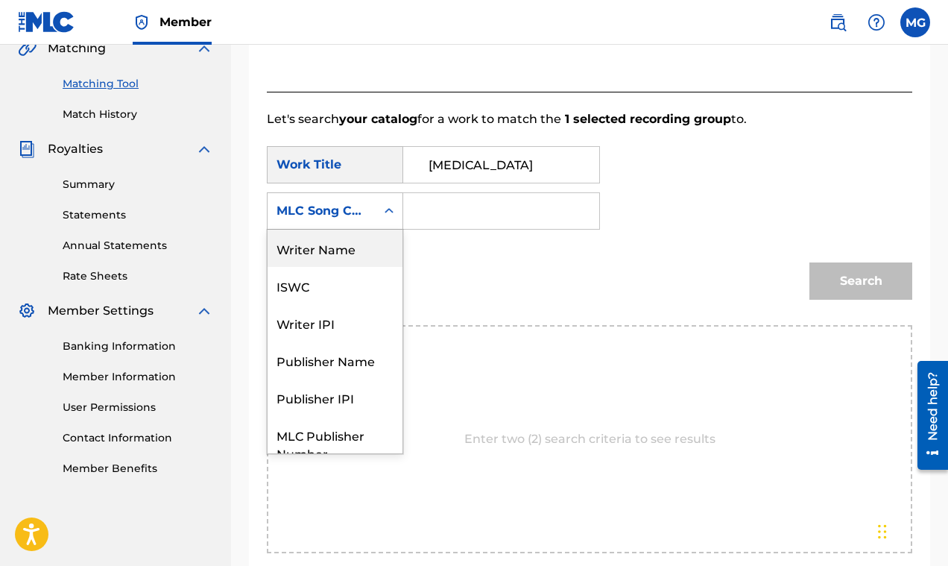
click at [361, 256] on div "Writer Name" at bounding box center [335, 248] width 135 height 37
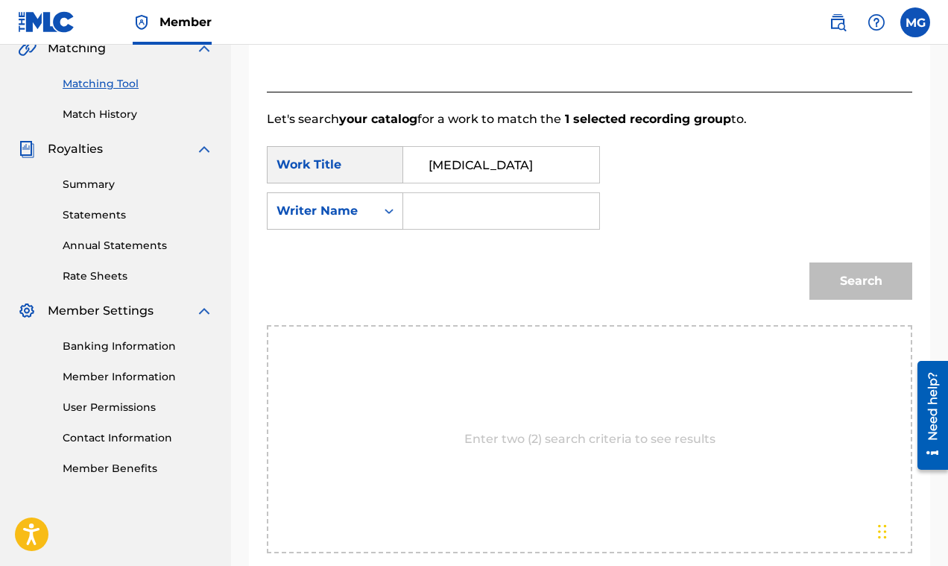
click at [440, 209] on input "Search Form" at bounding box center [501, 211] width 171 height 36
paste input "Syck Flow"
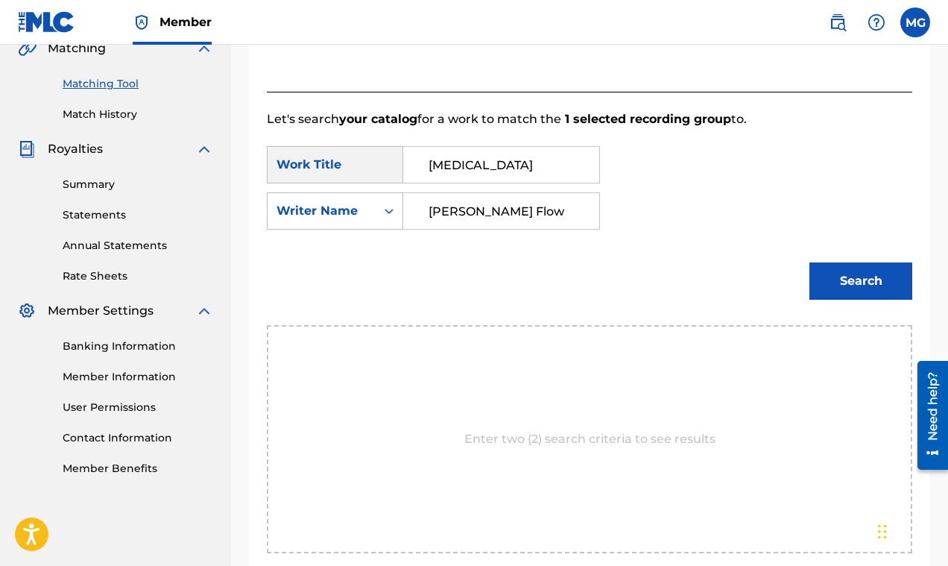
click at [883, 267] on button "Search" at bounding box center [860, 280] width 103 height 37
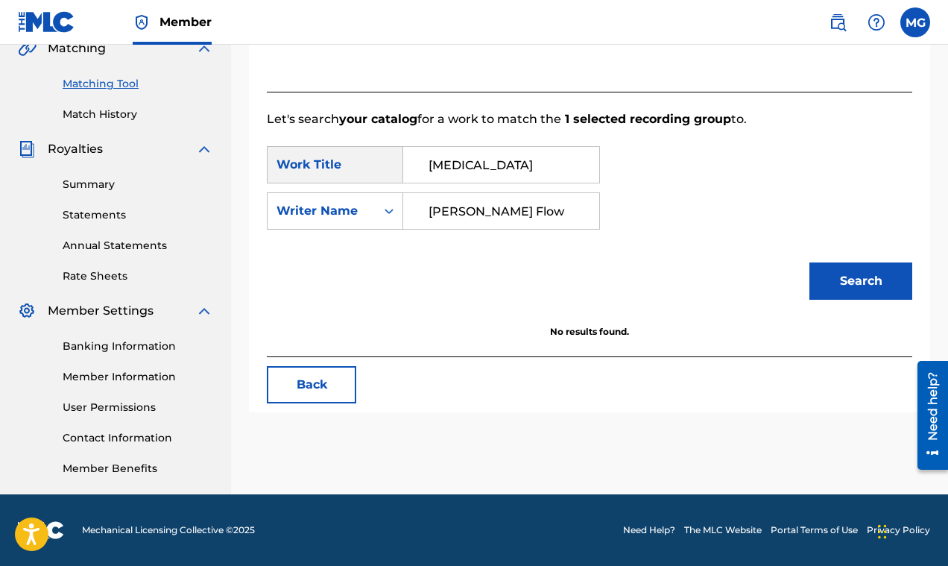
click at [508, 214] on input "Syck Flow" at bounding box center [501, 211] width 171 height 36
type input "S"
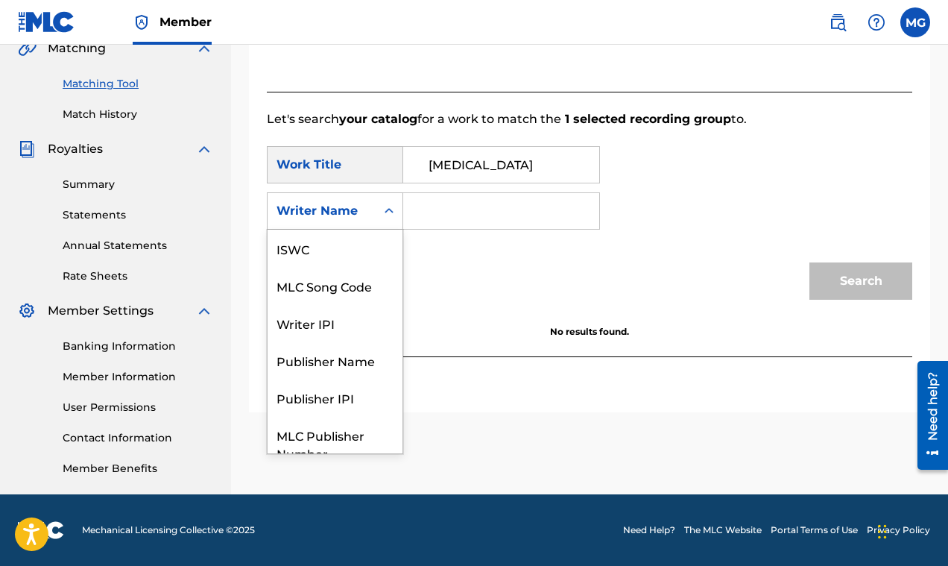
click at [372, 215] on div "Writer Name" at bounding box center [322, 211] width 108 height 28
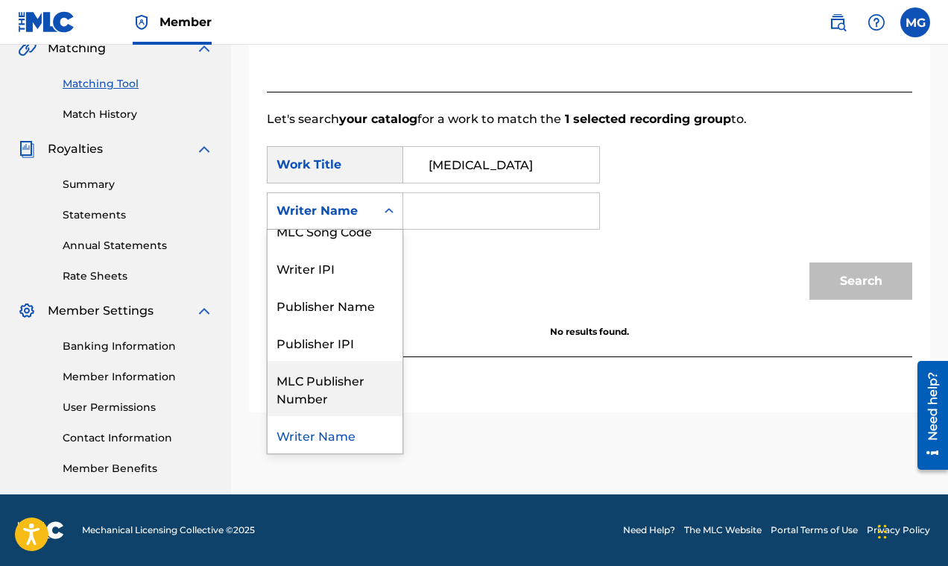
click at [335, 386] on div "MLC Publisher Number" at bounding box center [335, 388] width 135 height 55
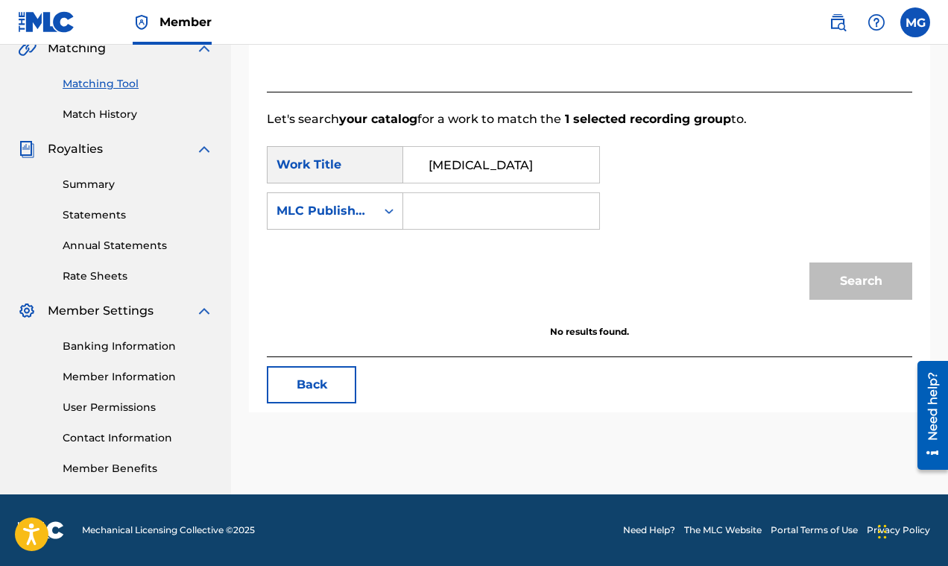
click at [431, 208] on input "Search Form" at bounding box center [501, 211] width 171 height 36
paste input "P650V9"
type input "P650V9"
click at [846, 270] on button "Search" at bounding box center [860, 280] width 103 height 37
drag, startPoint x: 502, startPoint y: 165, endPoint x: 408, endPoint y: 162, distance: 94.7
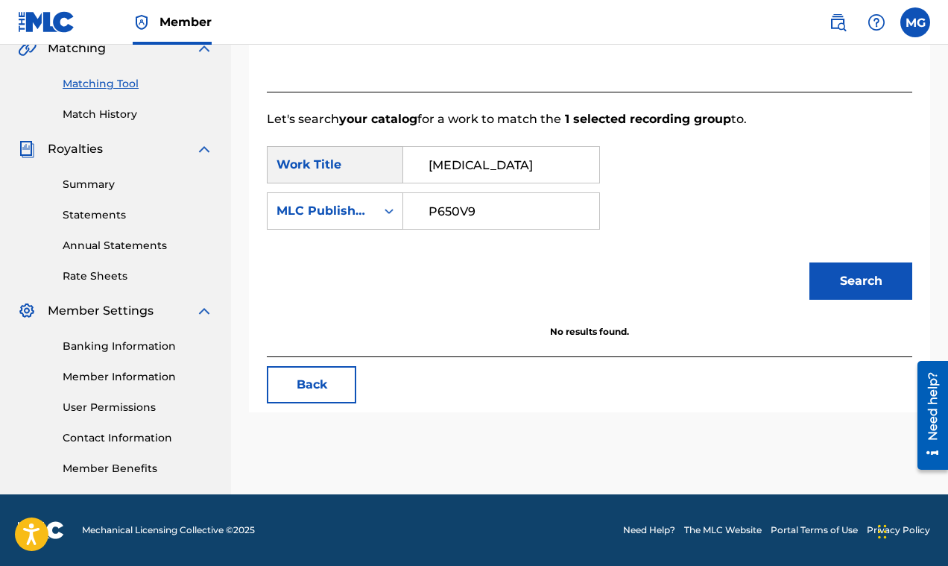
click at [416, 162] on input "Vitamin D" at bounding box center [501, 165] width 171 height 36
click at [870, 276] on div "Search" at bounding box center [857, 277] width 110 height 60
click at [524, 159] on input "Search Form" at bounding box center [501, 165] width 171 height 36
paste input "P650V9"
type input "P650V9"
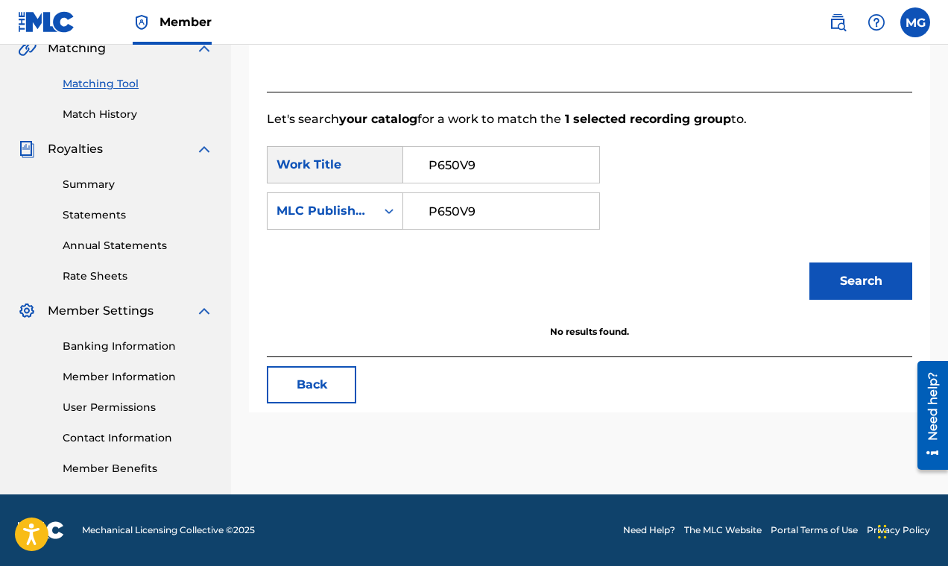
click at [838, 271] on button "Search" at bounding box center [860, 280] width 103 height 37
drag, startPoint x: 509, startPoint y: 165, endPoint x: 390, endPoint y: 160, distance: 119.3
click at [416, 160] on input "P650V9" at bounding box center [501, 165] width 171 height 36
drag, startPoint x: 481, startPoint y: 212, endPoint x: 375, endPoint y: 212, distance: 105.8
click at [416, 212] on input "P650V9" at bounding box center [501, 211] width 171 height 36
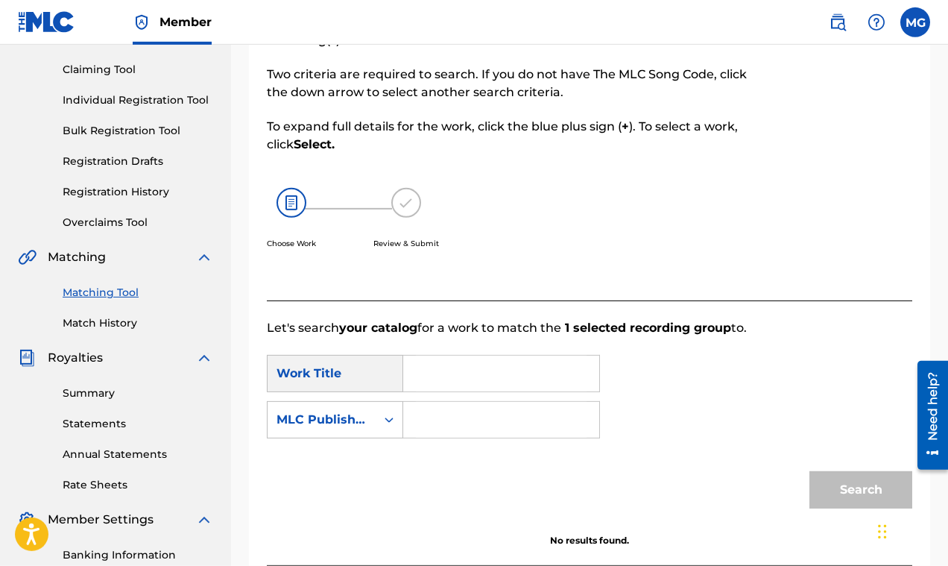
scroll to position [131, 0]
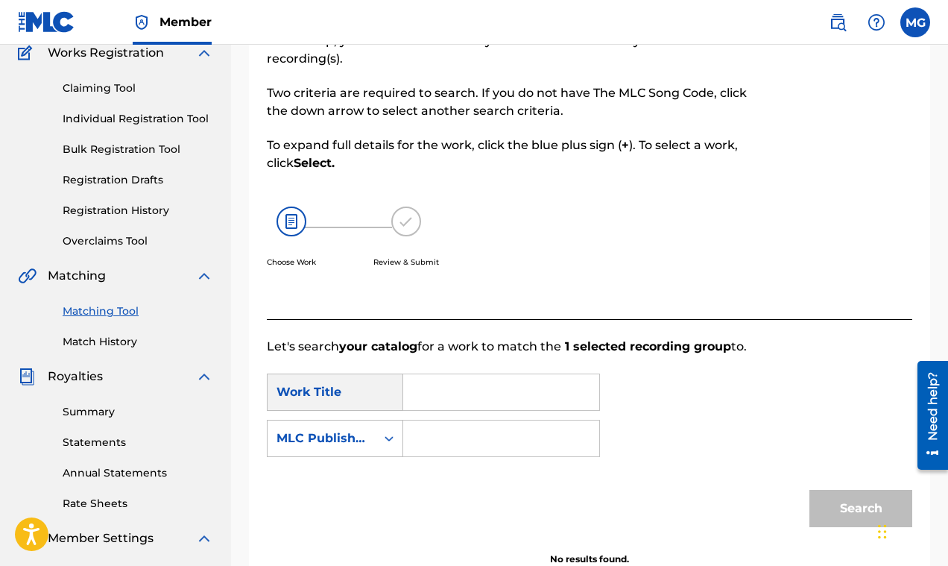
click at [113, 89] on link "Claiming Tool" at bounding box center [138, 88] width 151 height 16
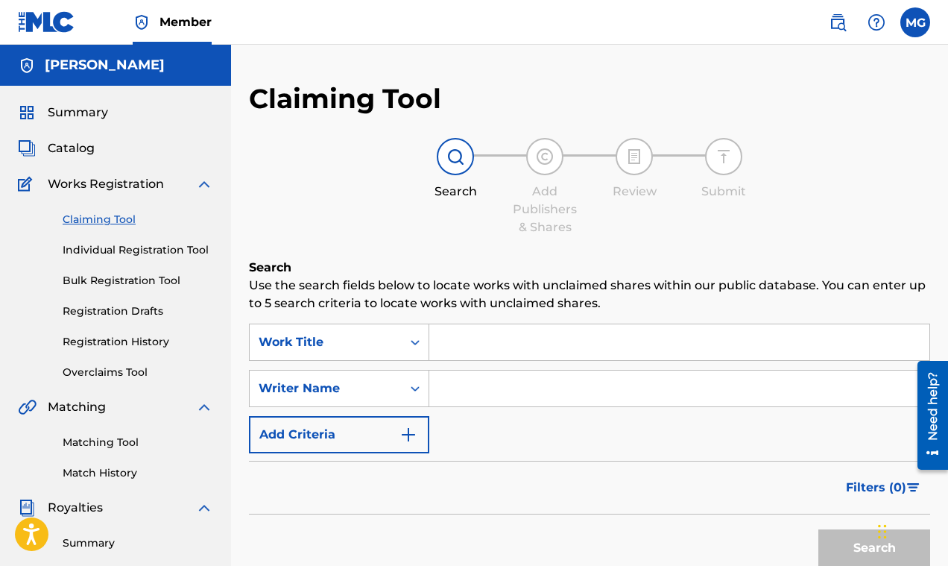
click at [465, 344] on input "Search Form" at bounding box center [679, 342] width 500 height 36
paste input "P650V9"
type input "P"
paste input "Vitamin D"
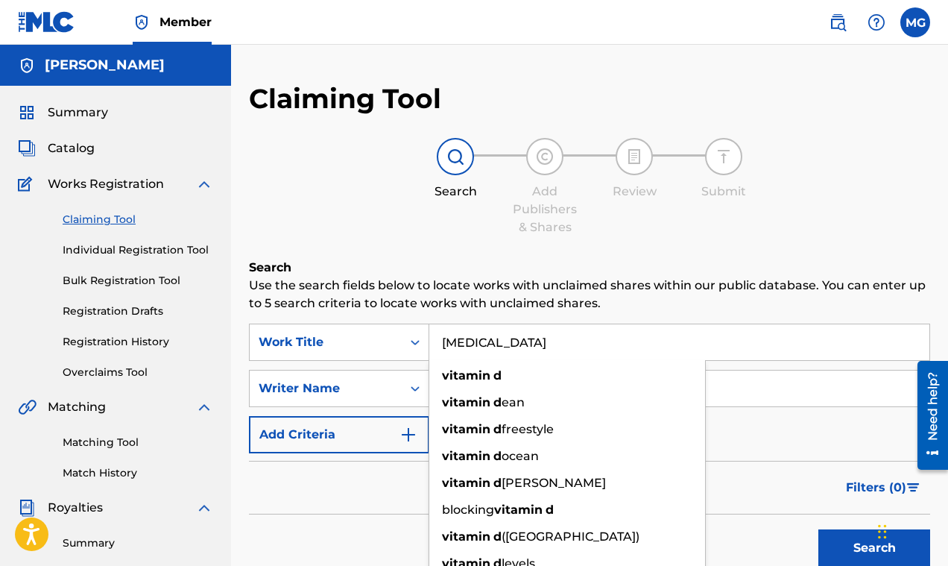
click at [764, 349] on input "Vitamin D" at bounding box center [679, 342] width 500 height 36
type input "Vitamin D"
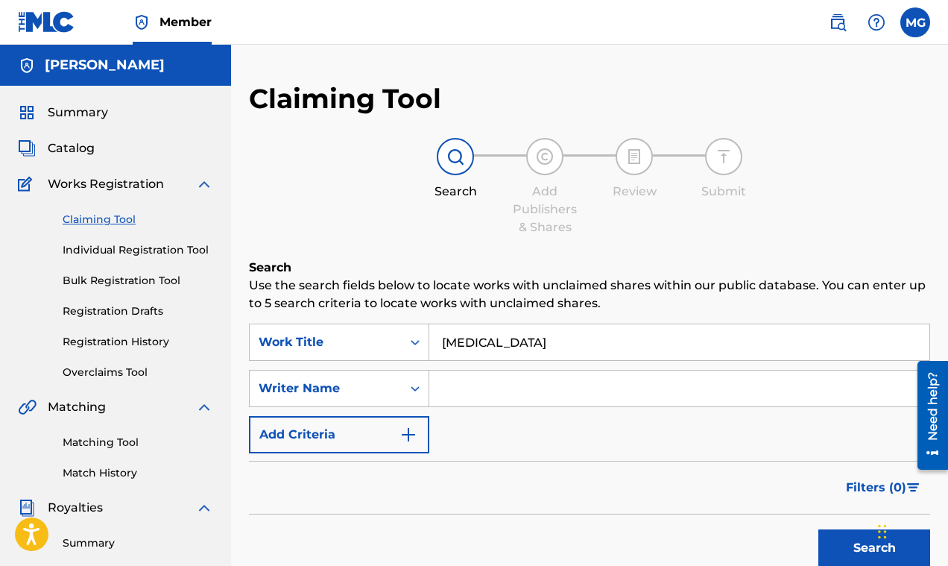
click at [759, 386] on input "Search Form" at bounding box center [679, 388] width 500 height 36
paste input "Syck Flow"
type input "Syck Flow"
click at [853, 548] on button "Search" at bounding box center [874, 547] width 112 height 37
click at [408, 347] on div "Work Title" at bounding box center [339, 341] width 180 height 37
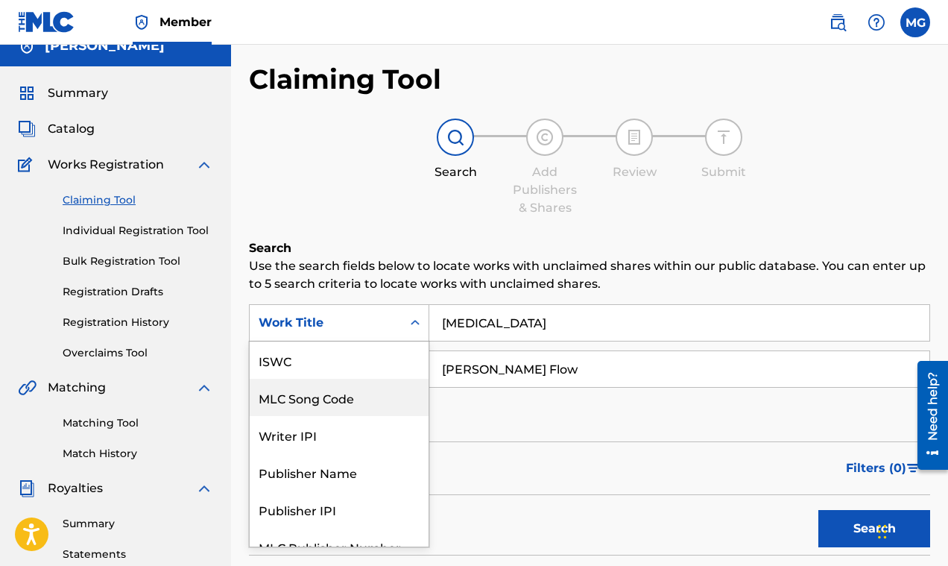
scroll to position [37, 0]
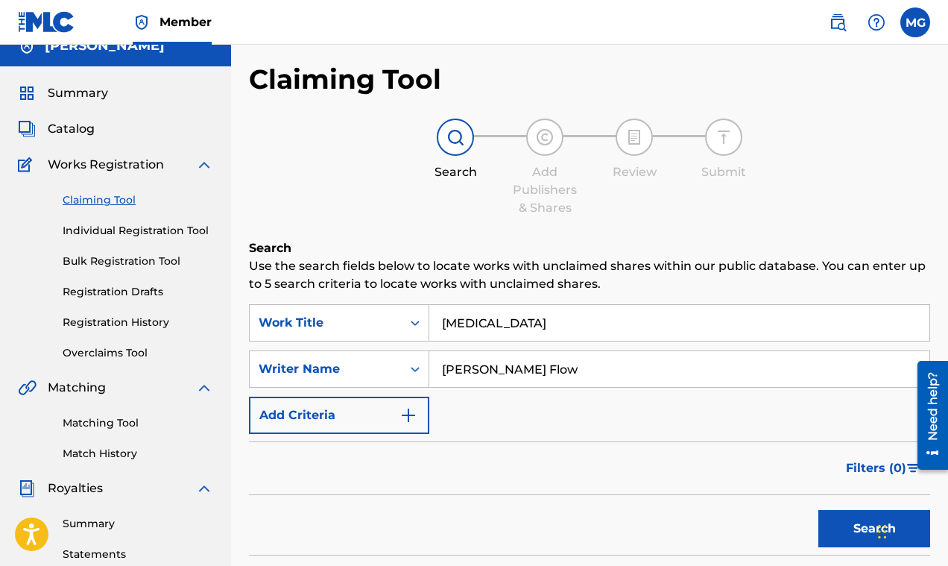
click at [487, 232] on div "Claiming Tool Search Add Publishers & Shares Review Submit Search Use the searc…" at bounding box center [589, 357] width 681 height 588
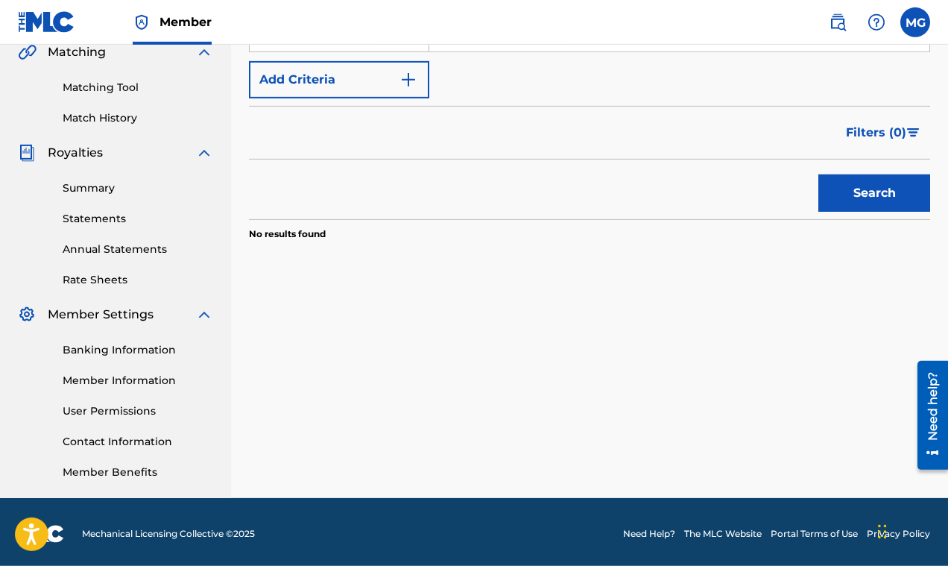
scroll to position [358, 0]
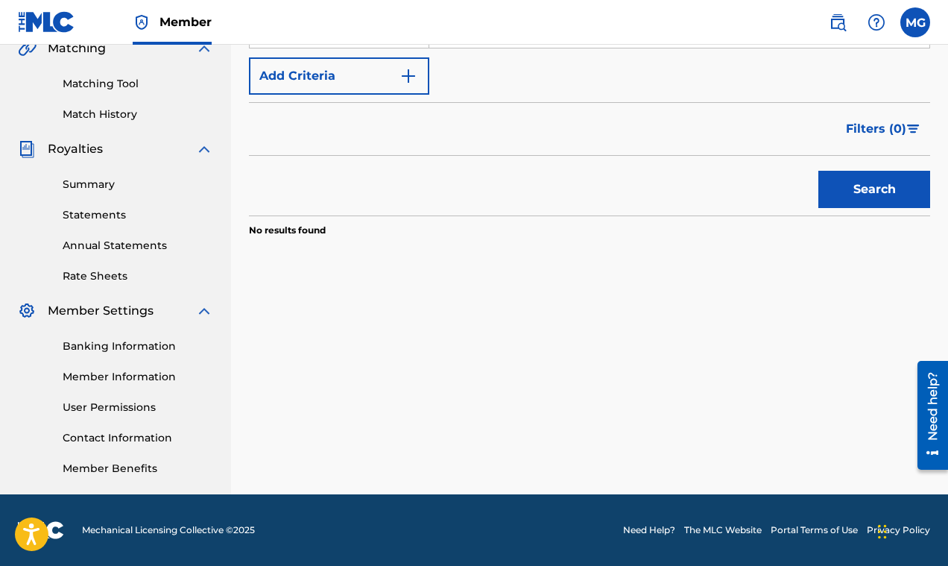
click at [845, 194] on button "Search" at bounding box center [874, 189] width 112 height 37
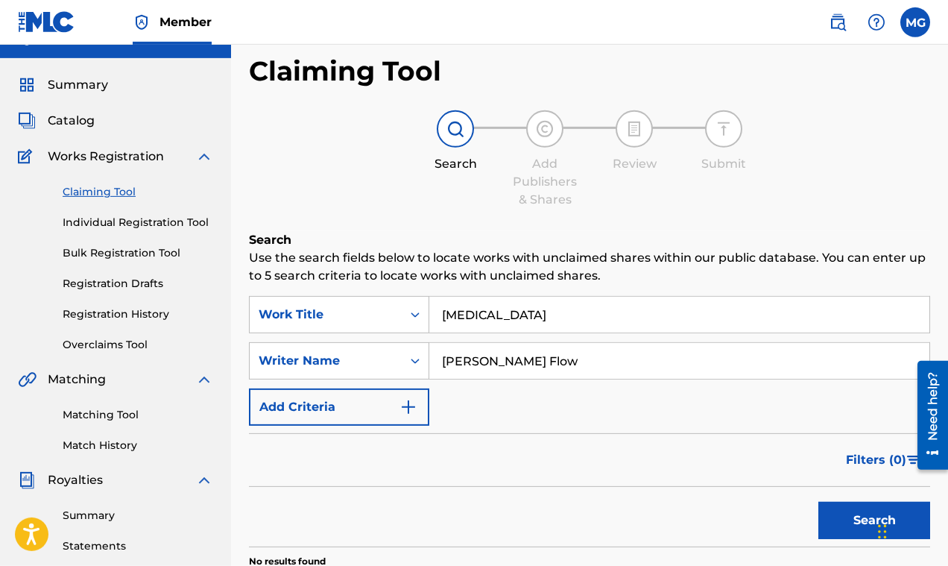
scroll to position [0, 0]
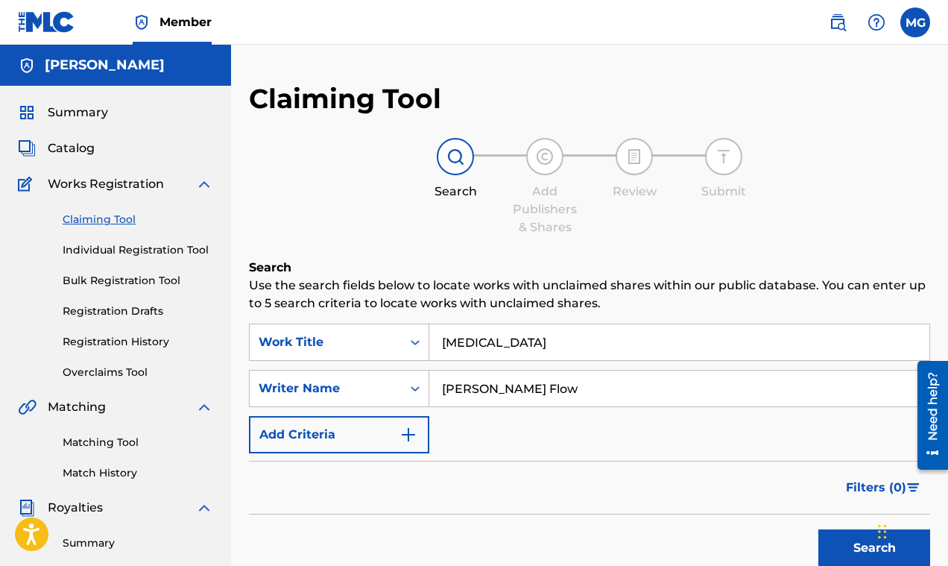
click at [106, 308] on link "Registration Drafts" at bounding box center [138, 311] width 151 height 16
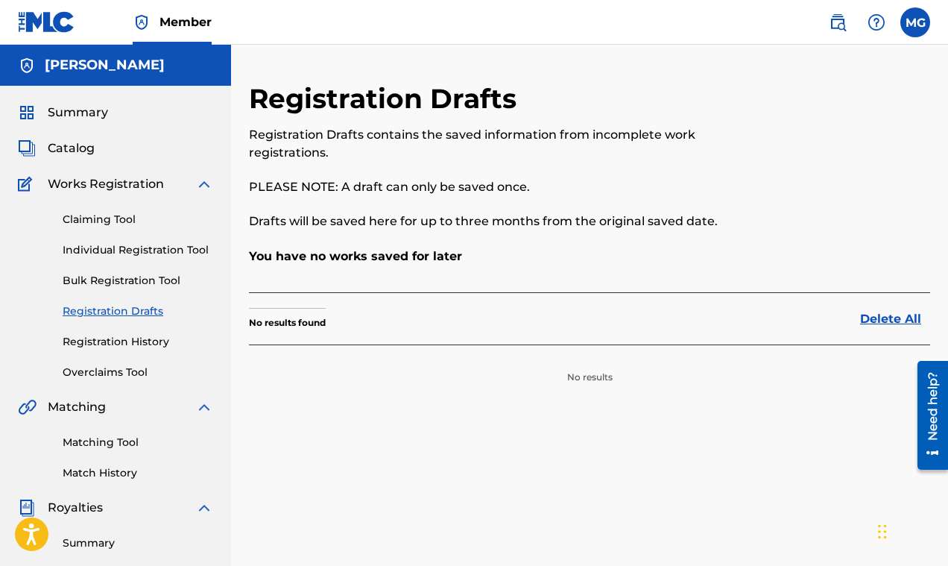
click at [89, 341] on link "Registration History" at bounding box center [138, 342] width 151 height 16
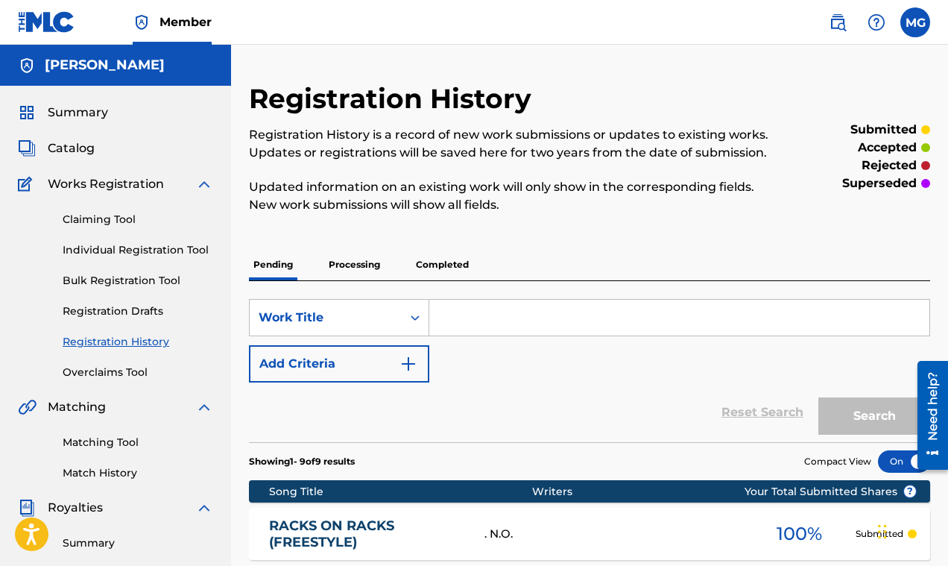
click at [446, 260] on p "Completed" at bounding box center [442, 264] width 62 height 31
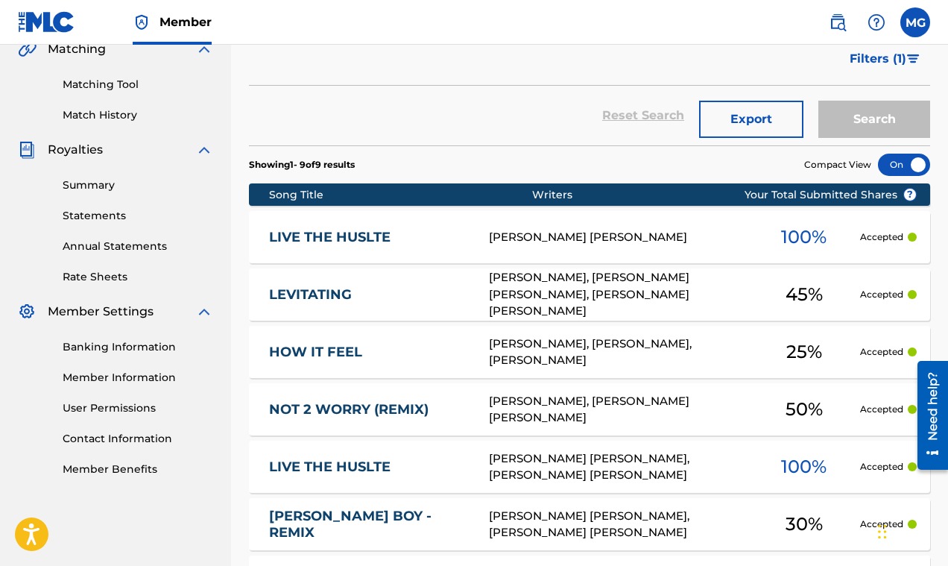
scroll to position [668, 0]
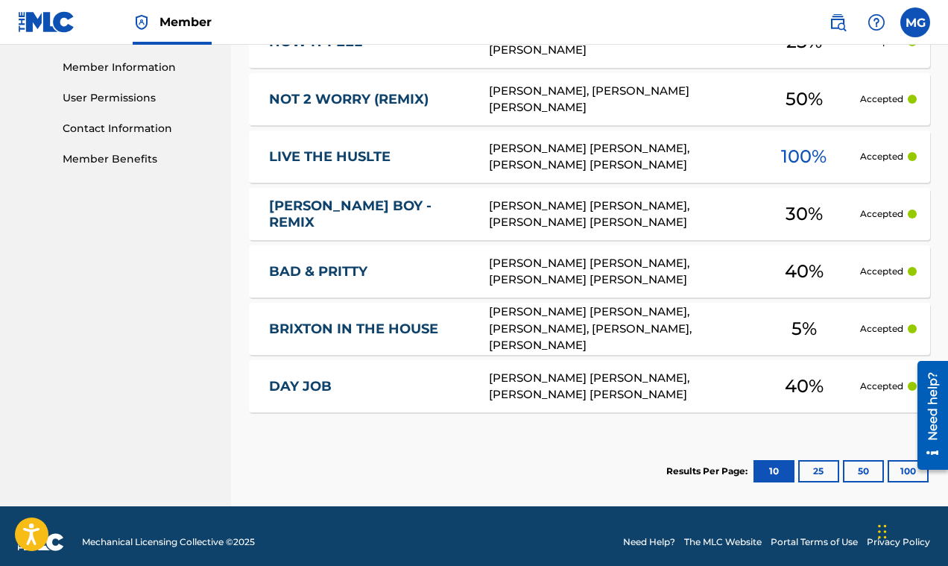
click at [809, 468] on button "25" at bounding box center [818, 471] width 41 height 22
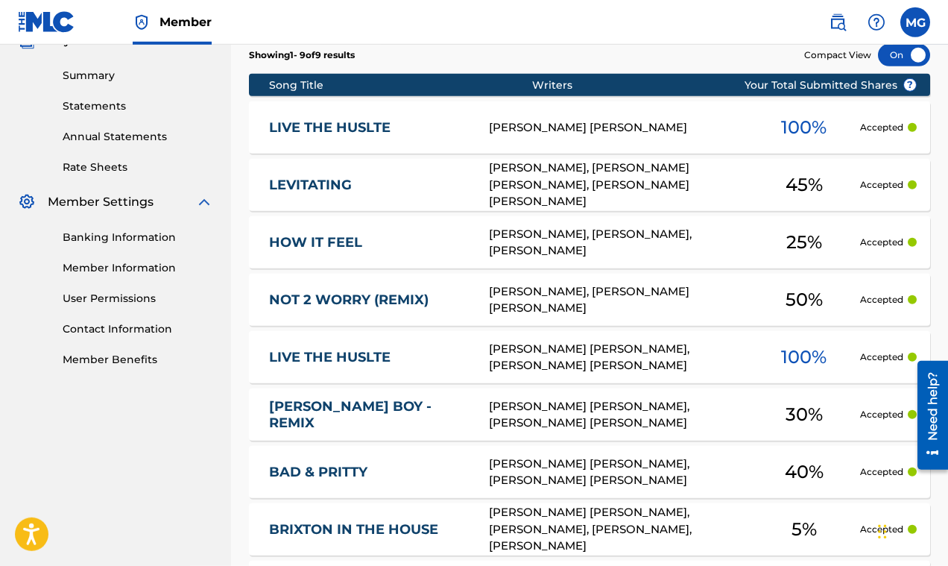
scroll to position [668, 0]
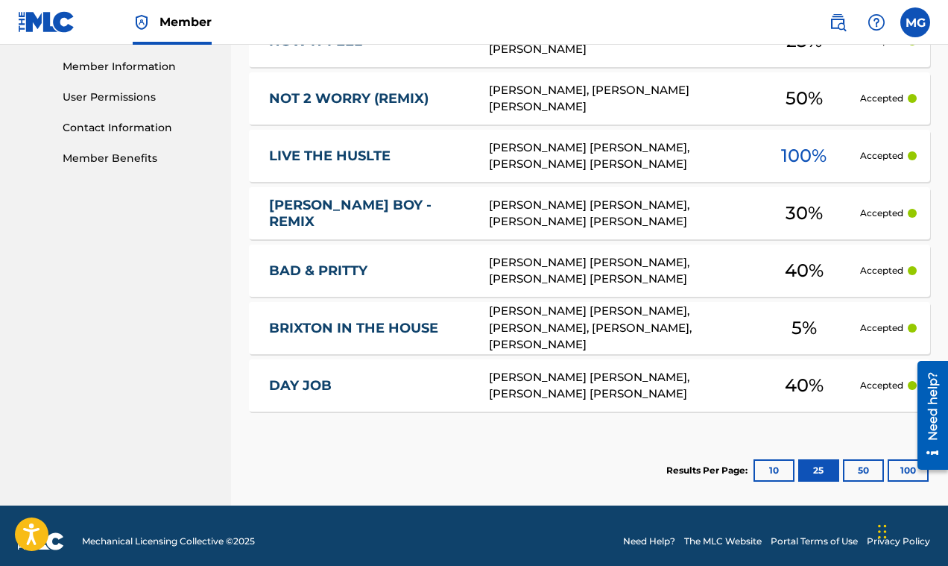
click at [864, 468] on button "50" at bounding box center [863, 470] width 41 height 22
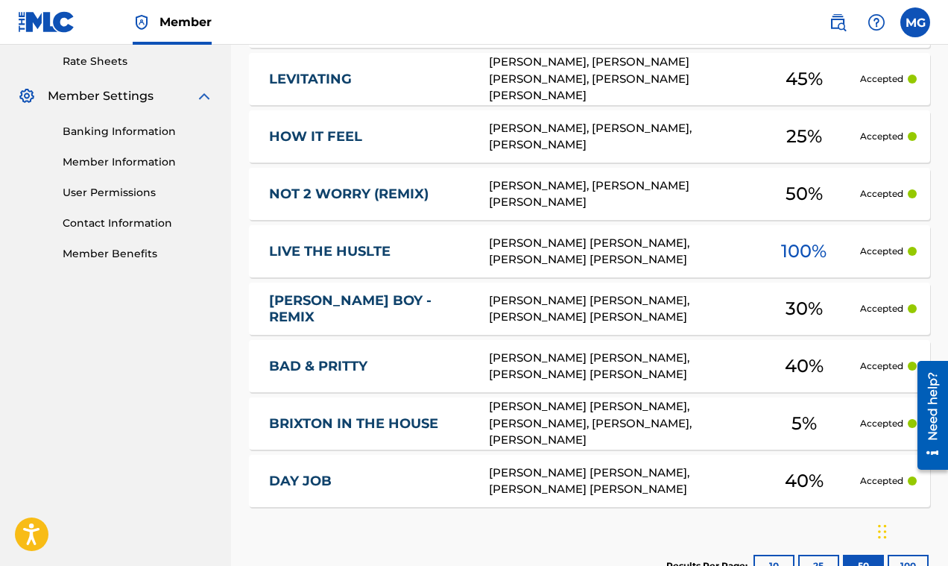
scroll to position [680, 0]
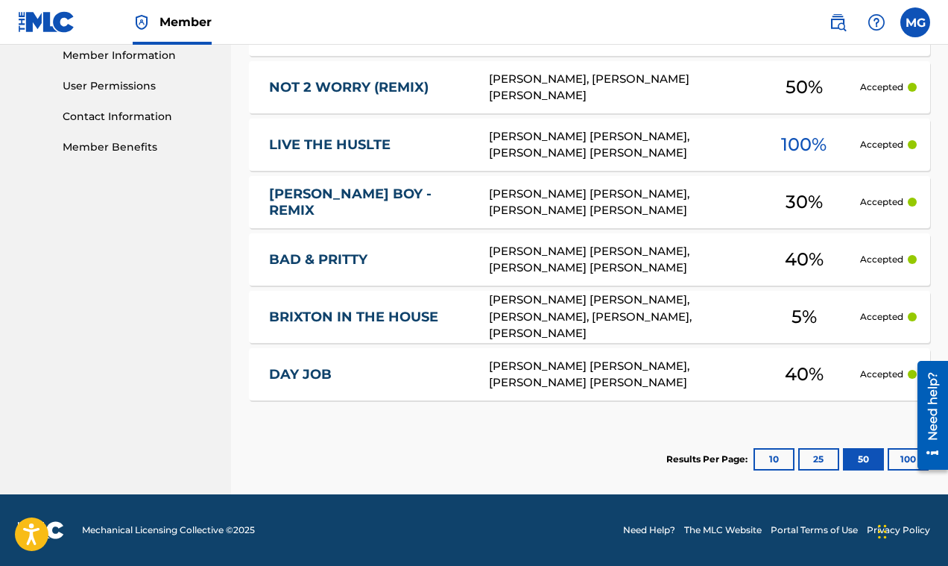
click at [896, 457] on button "100" at bounding box center [907, 459] width 41 height 22
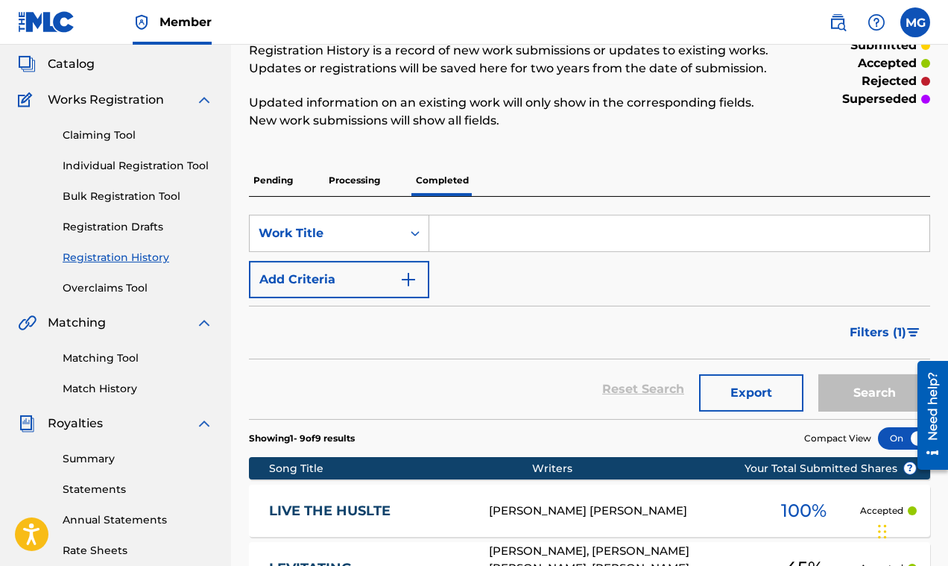
scroll to position [0, 0]
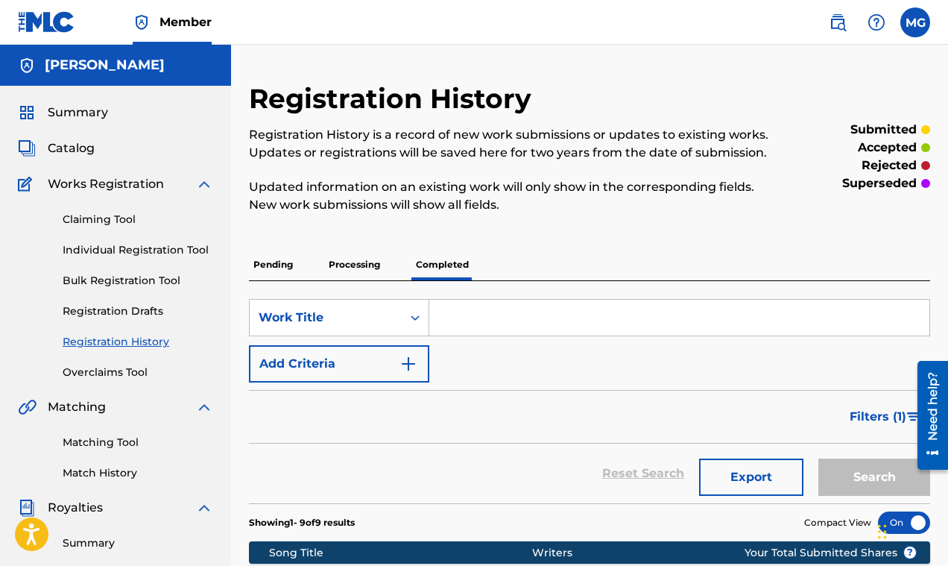
click at [264, 267] on p "Pending" at bounding box center [273, 264] width 48 height 31
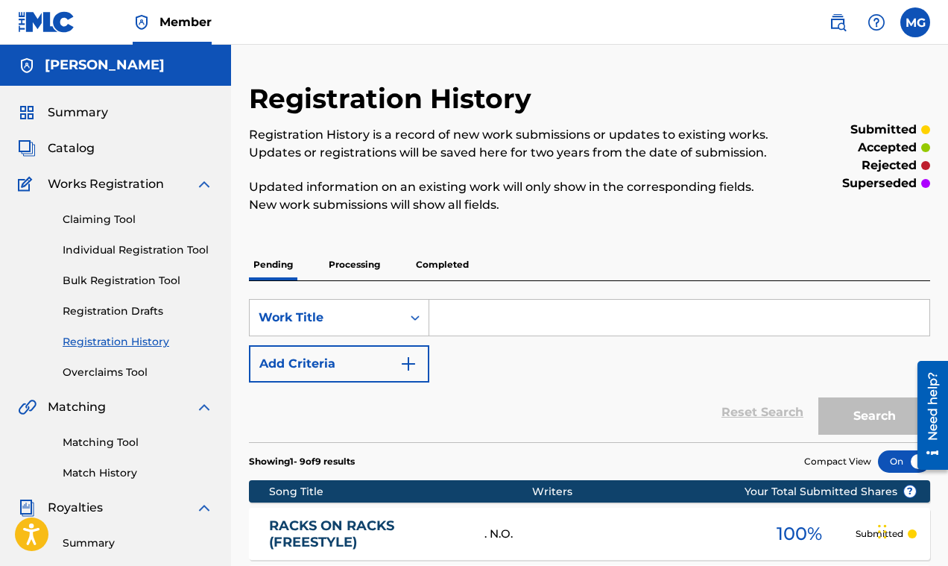
click at [361, 262] on p "Processing" at bounding box center [354, 264] width 60 height 31
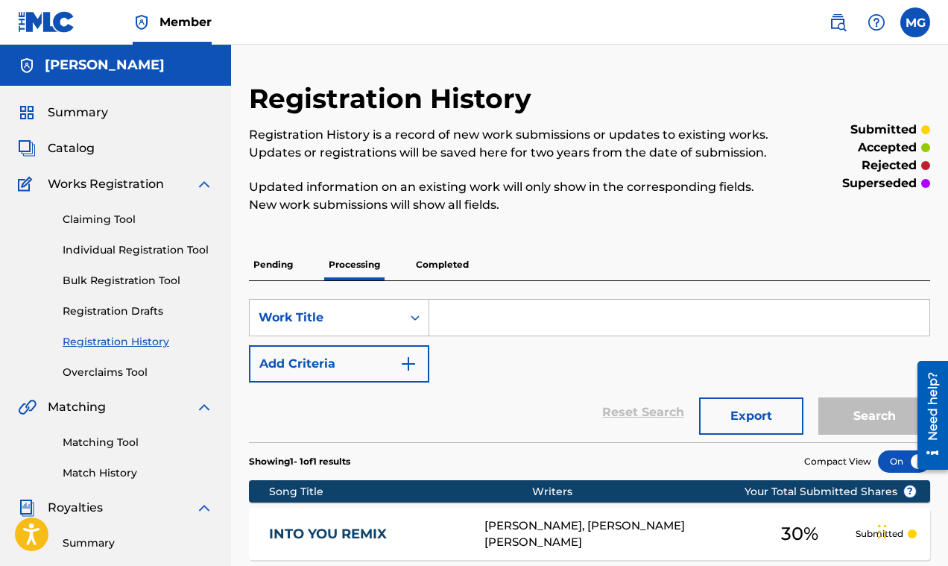
click at [461, 261] on p "Completed" at bounding box center [442, 264] width 62 height 31
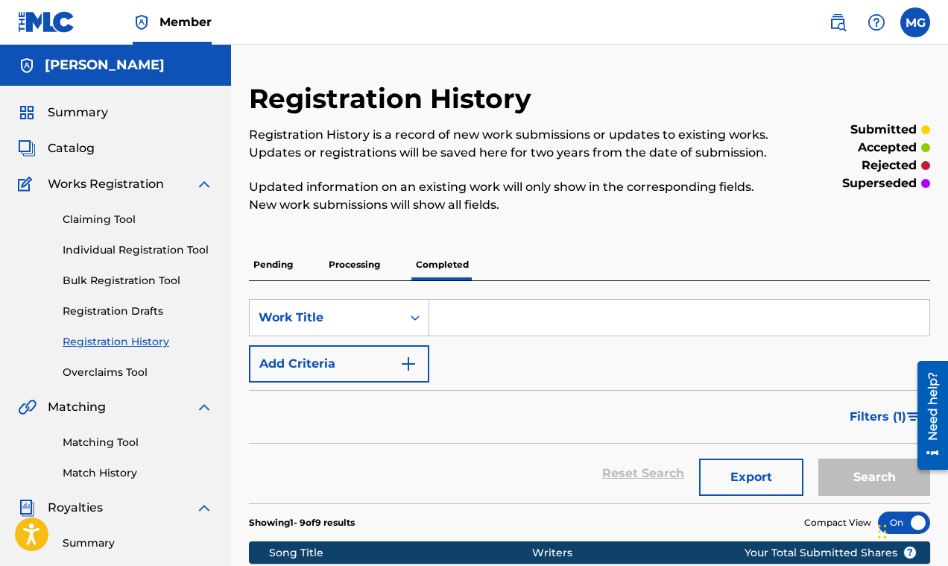
click at [279, 259] on p "Pending" at bounding box center [273, 264] width 48 height 31
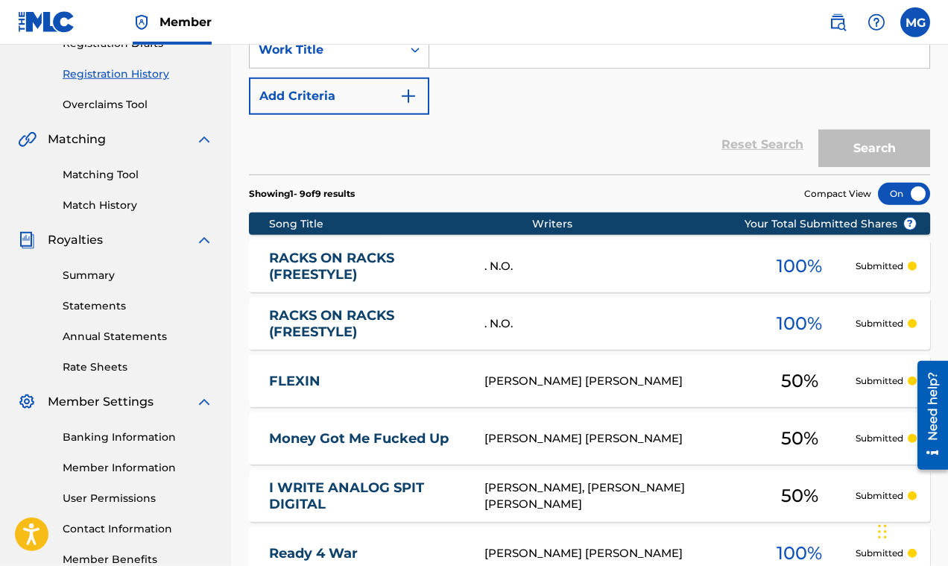
scroll to position [191, 0]
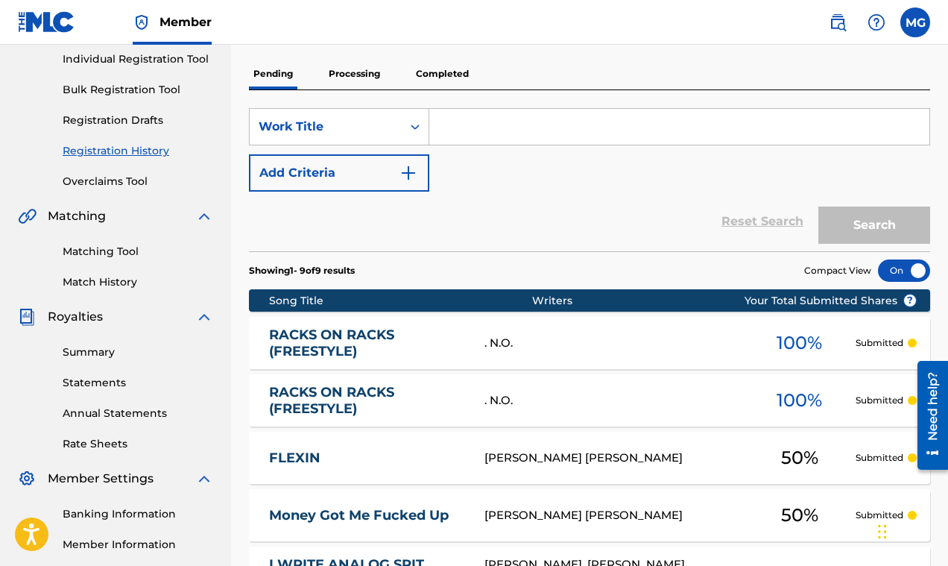
click at [890, 264] on div at bounding box center [904, 270] width 52 height 22
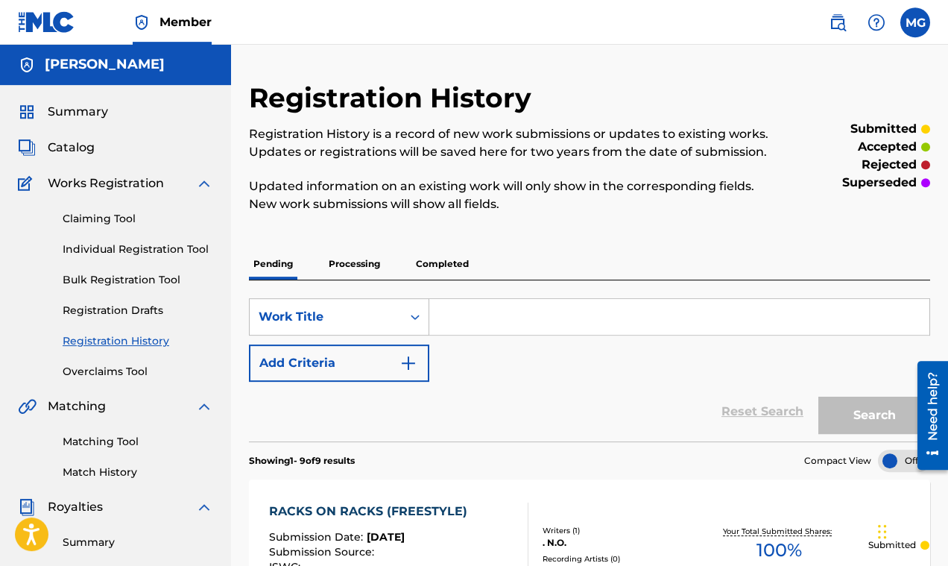
scroll to position [0, 0]
click at [364, 269] on p "Processing" at bounding box center [354, 264] width 60 height 31
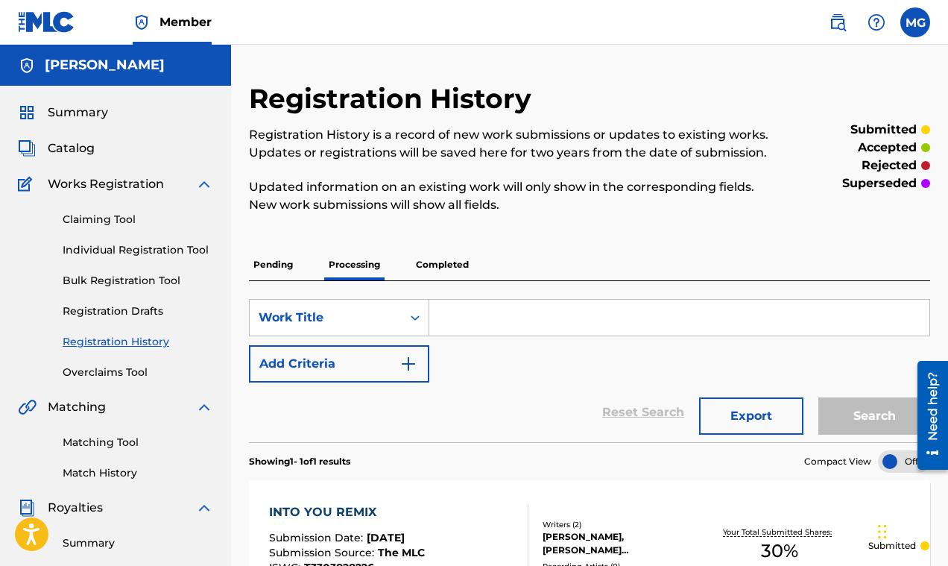
click at [449, 266] on p "Completed" at bounding box center [442, 264] width 62 height 31
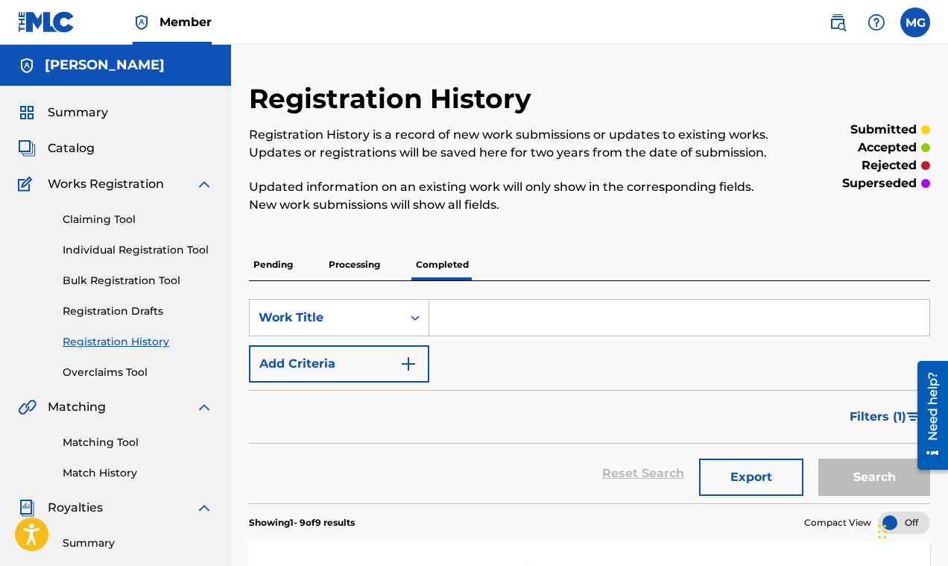
click at [269, 264] on p "Pending" at bounding box center [273, 264] width 48 height 31
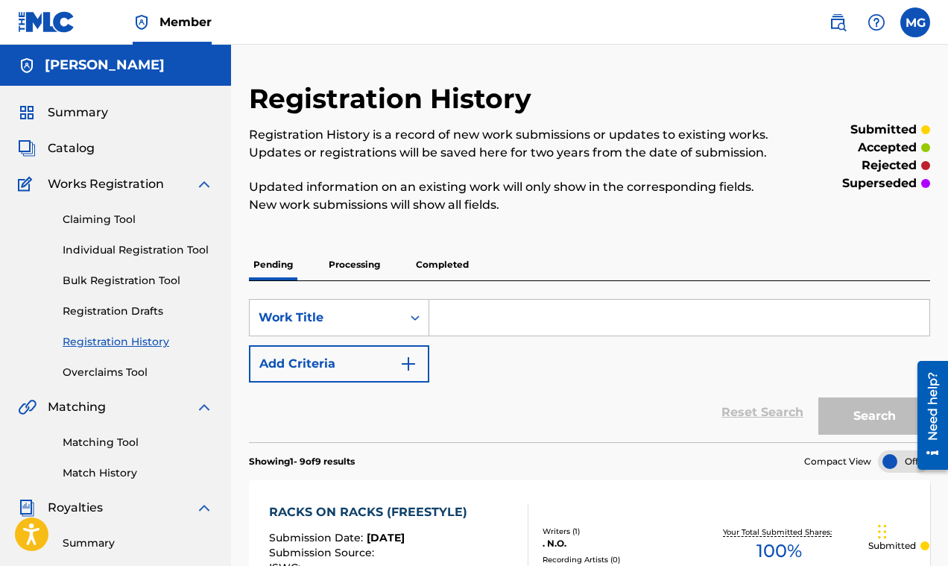
click at [103, 218] on link "Claiming Tool" at bounding box center [138, 220] width 151 height 16
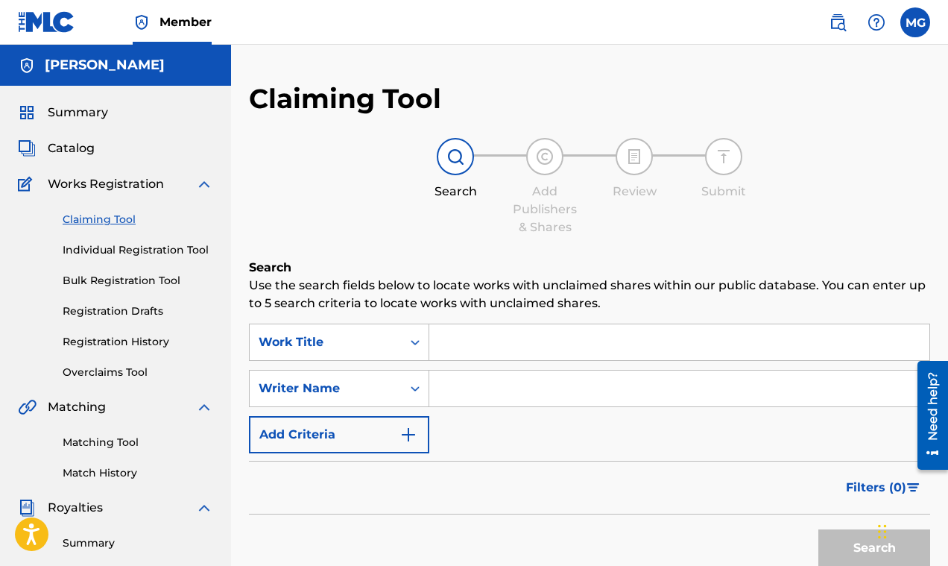
click at [110, 252] on link "Individual Registration Tool" at bounding box center [138, 250] width 151 height 16
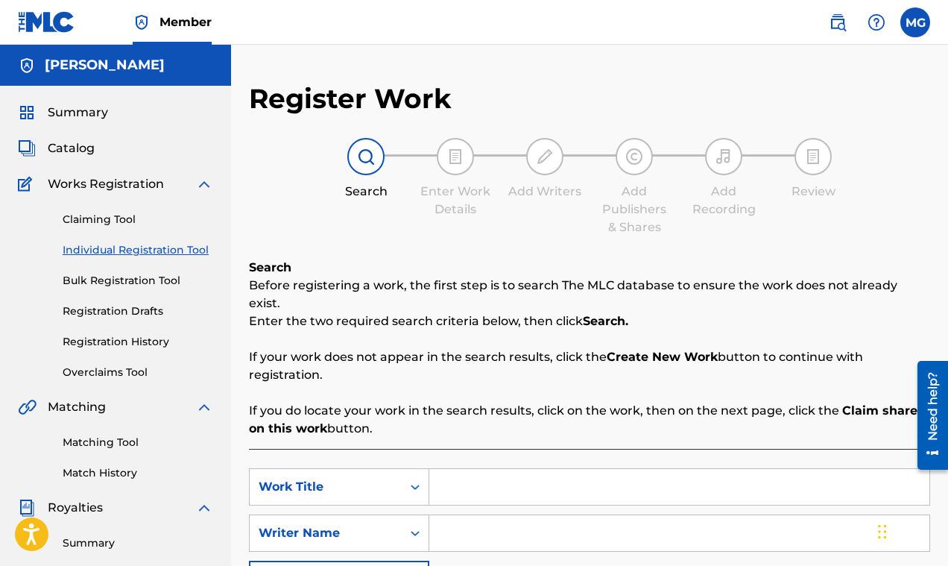
scroll to position [131, 0]
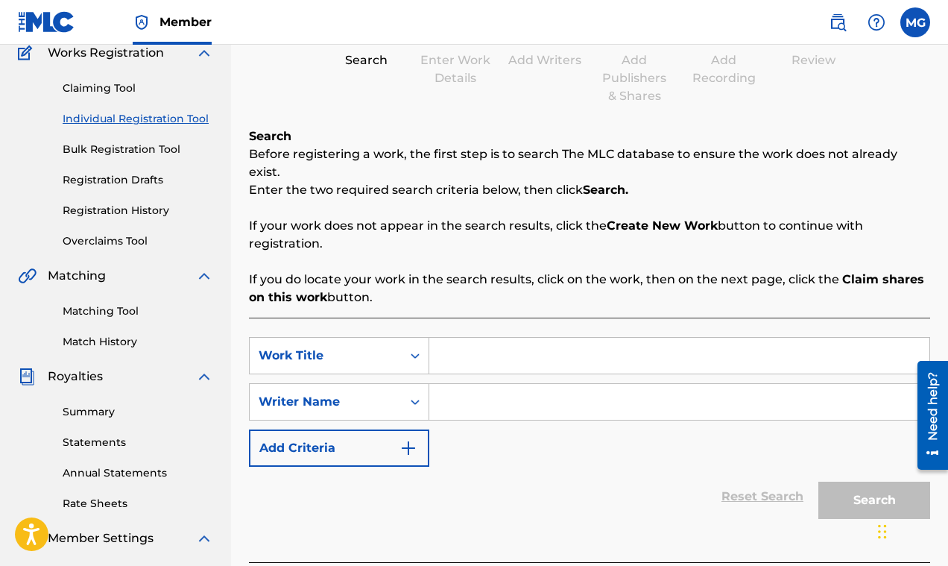
click at [101, 311] on link "Matching Tool" at bounding box center [138, 311] width 151 height 16
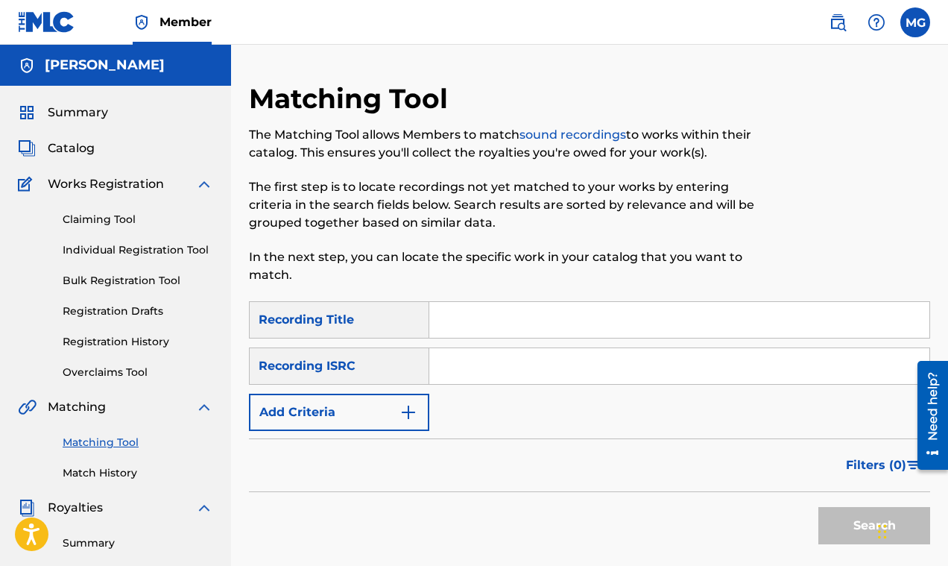
click at [476, 322] on input "Search Form" at bounding box center [679, 320] width 500 height 36
paste input "You The Boss"
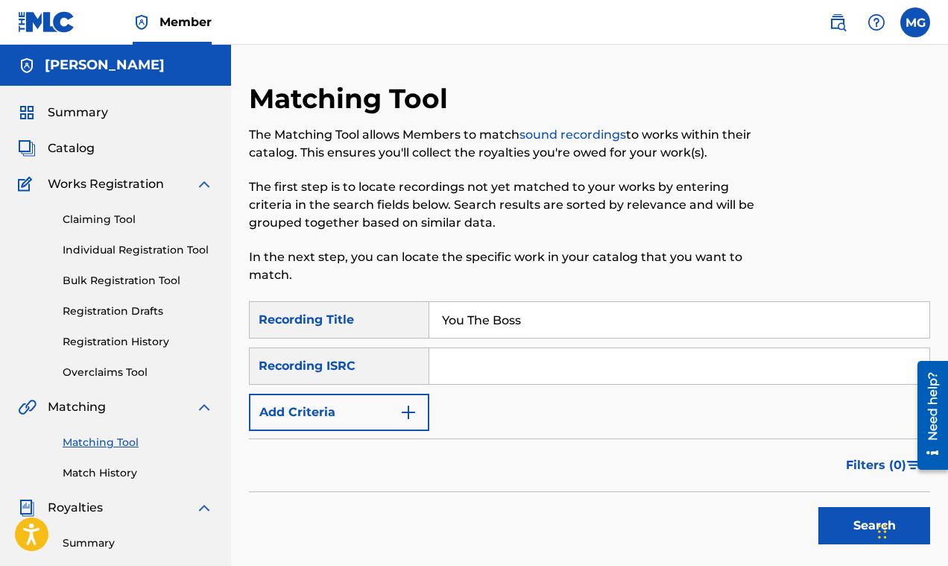
type input "You The Boss"
click at [491, 388] on div "SearchWithCriteria5f21ea9e-ded2-42fc-a517-75998aeb468f Recording Title You The …" at bounding box center [589, 366] width 681 height 130
click at [483, 370] on input "Search Form" at bounding box center [679, 366] width 500 height 36
click at [847, 524] on button "Search" at bounding box center [874, 525] width 112 height 37
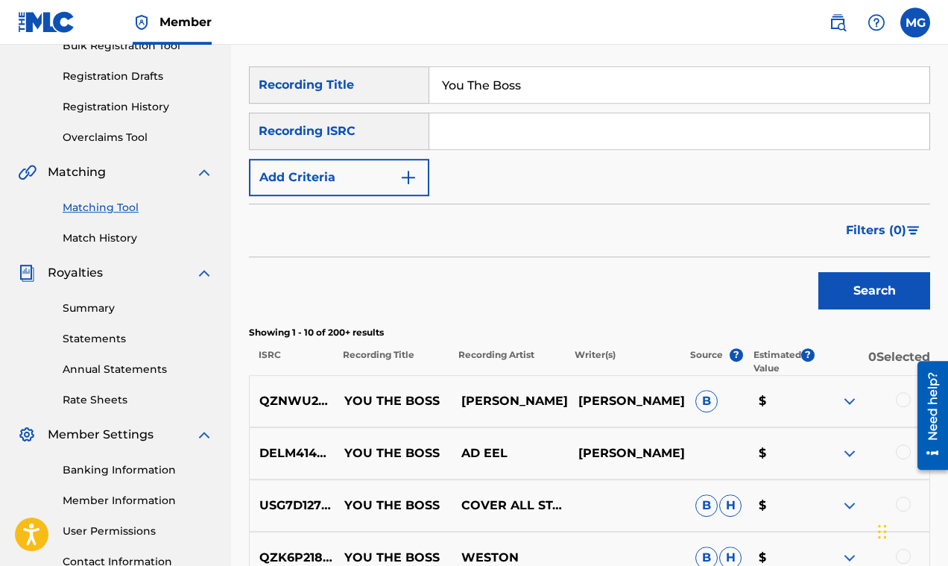
scroll to position [107, 0]
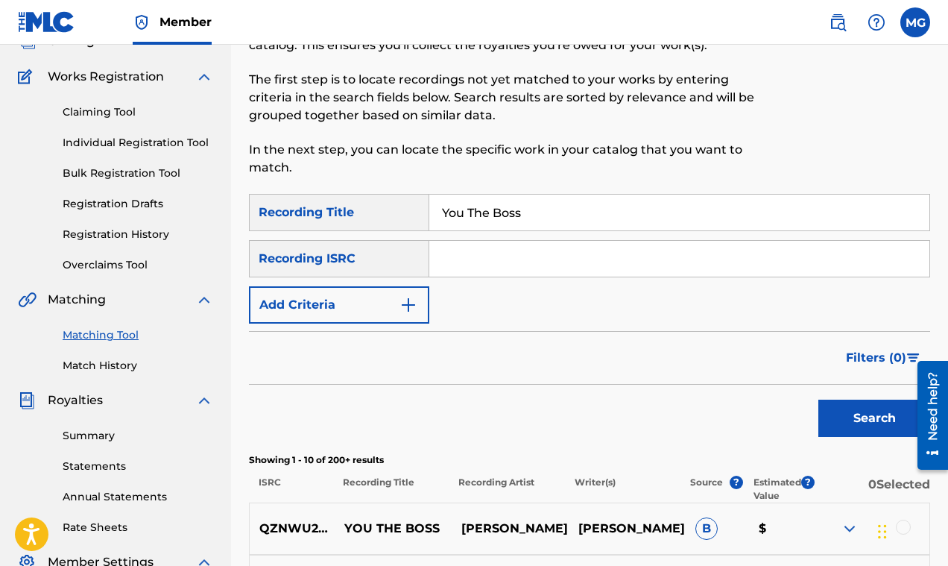
click at [860, 355] on span "Filters ( 0 )" at bounding box center [876, 358] width 60 height 18
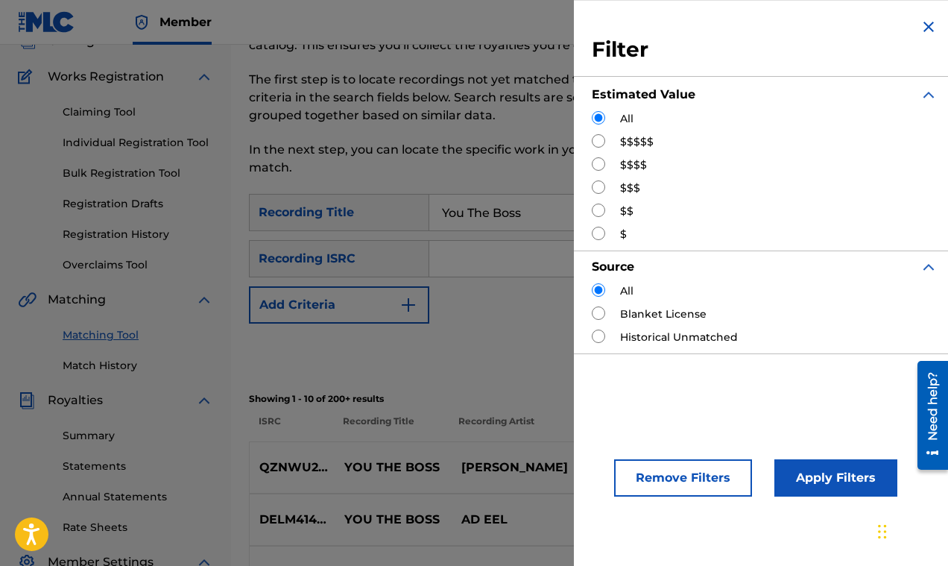
click at [597, 145] on input "Search Form" at bounding box center [598, 140] width 13 height 13
radio input "true"
click at [834, 472] on button "Apply Filters" at bounding box center [835, 477] width 123 height 37
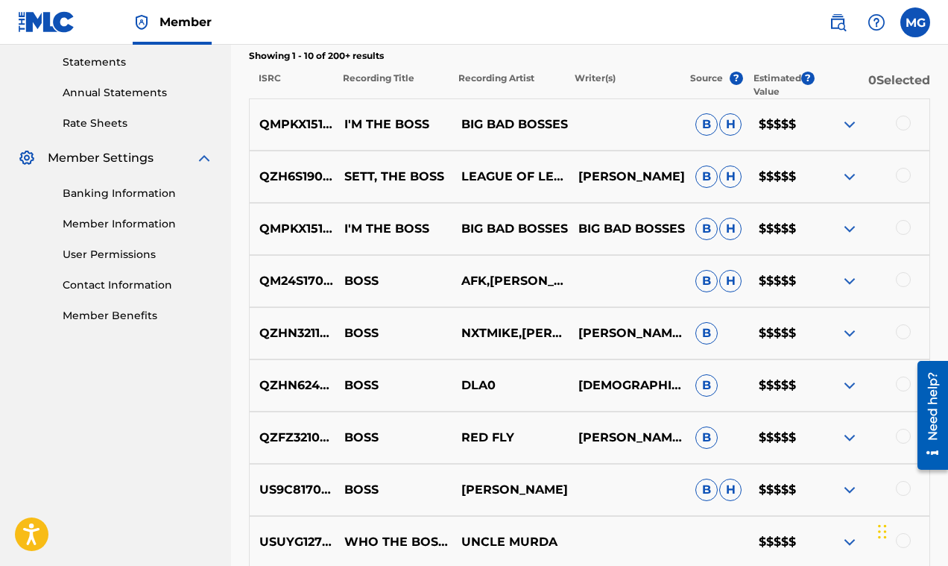
scroll to position [680, 0]
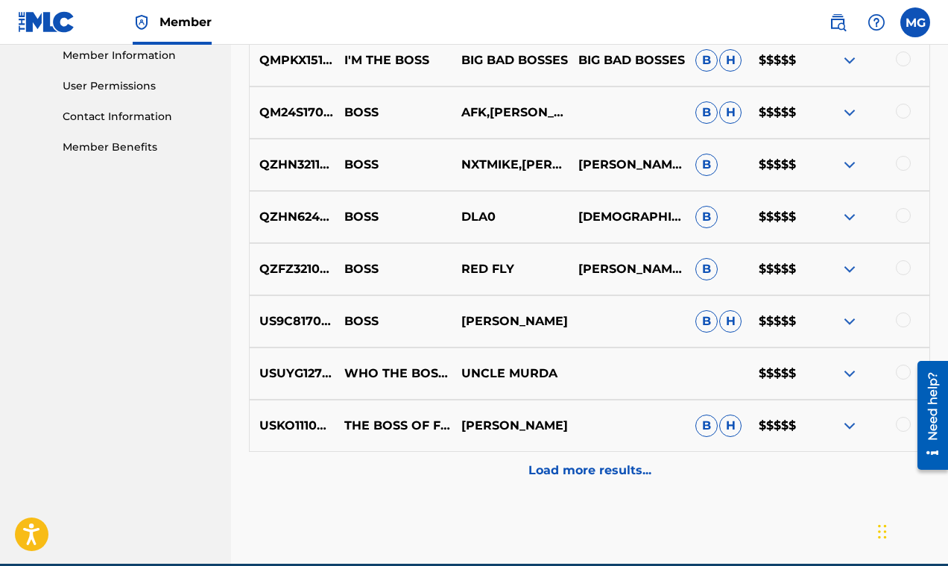
click at [558, 465] on p "Load more results..." at bounding box center [589, 470] width 123 height 18
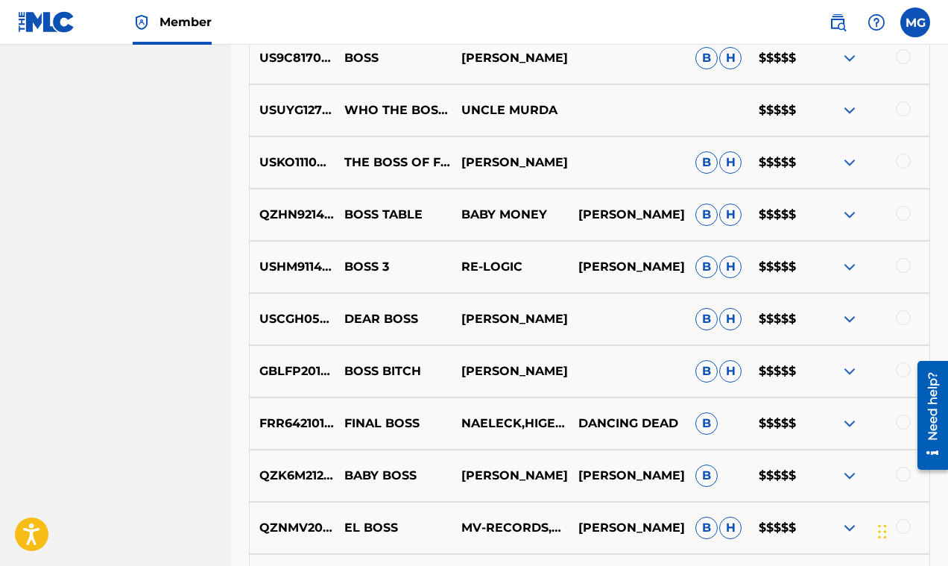
scroll to position [1169, 0]
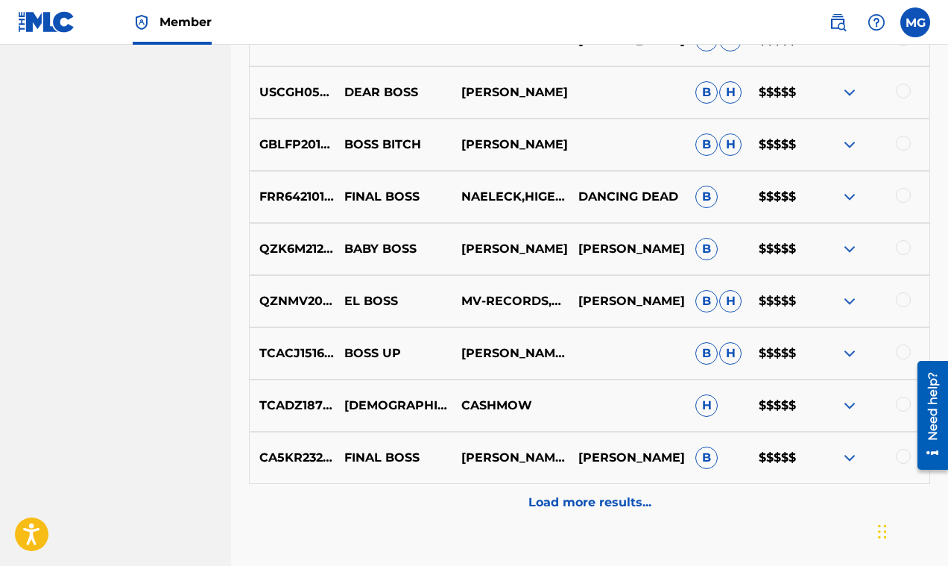
click at [558, 498] on p "Load more results..." at bounding box center [589, 502] width 123 height 18
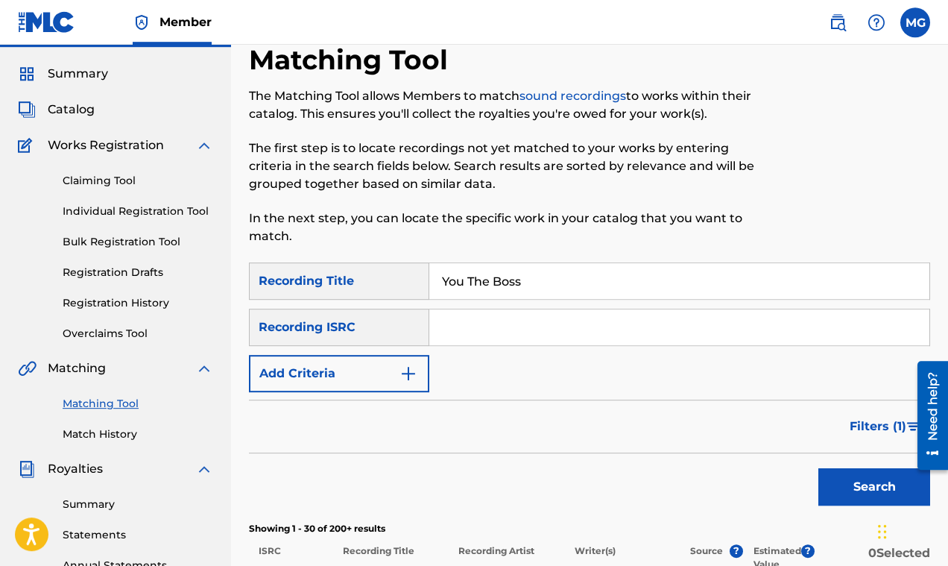
scroll to position [0, 0]
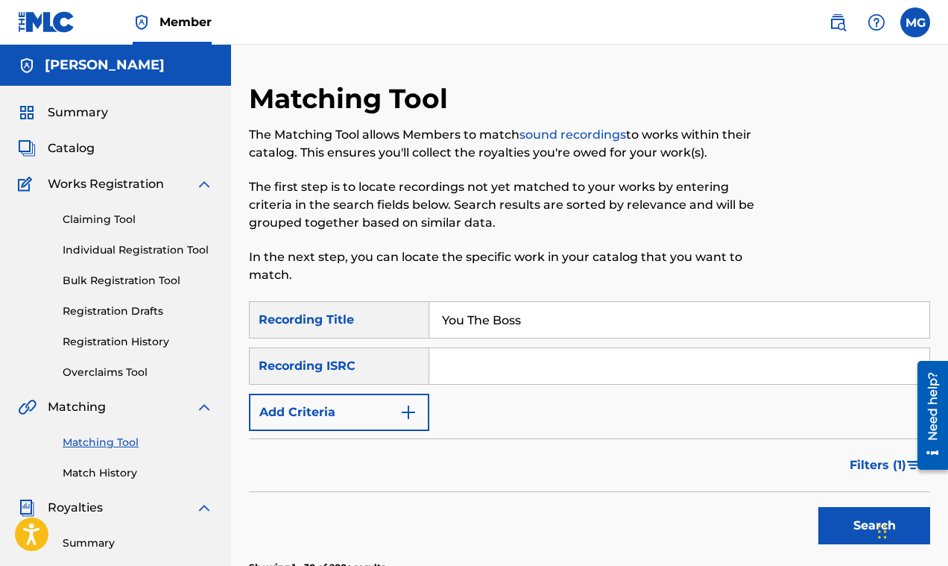
click at [510, 366] on input "Search Form" at bounding box center [679, 366] width 500 height 36
type input "Rick ross"
click at [855, 522] on button "Search" at bounding box center [874, 525] width 112 height 37
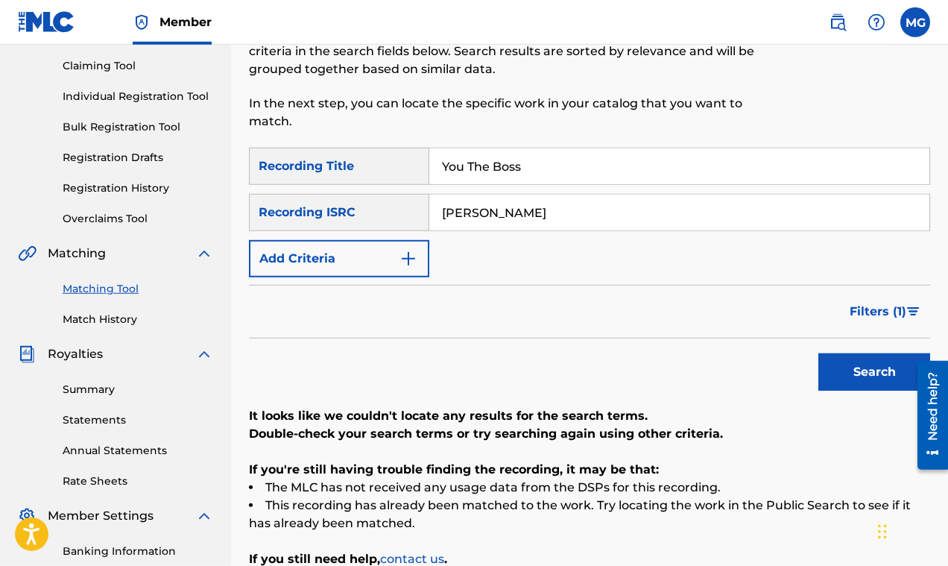
scroll to position [155, 0]
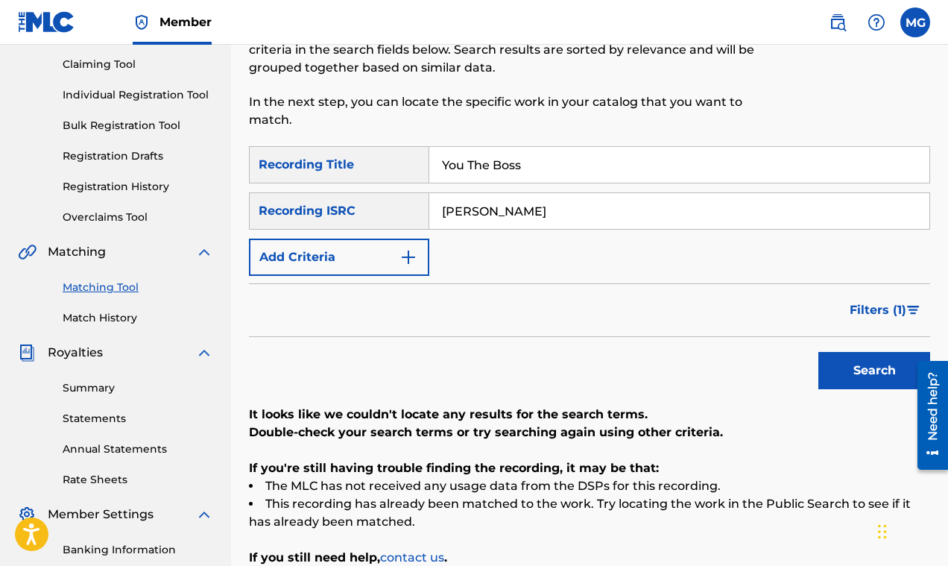
click at [562, 165] on input "You The Boss" at bounding box center [679, 165] width 500 height 36
type input "Y"
click at [851, 367] on button "Search" at bounding box center [874, 370] width 112 height 37
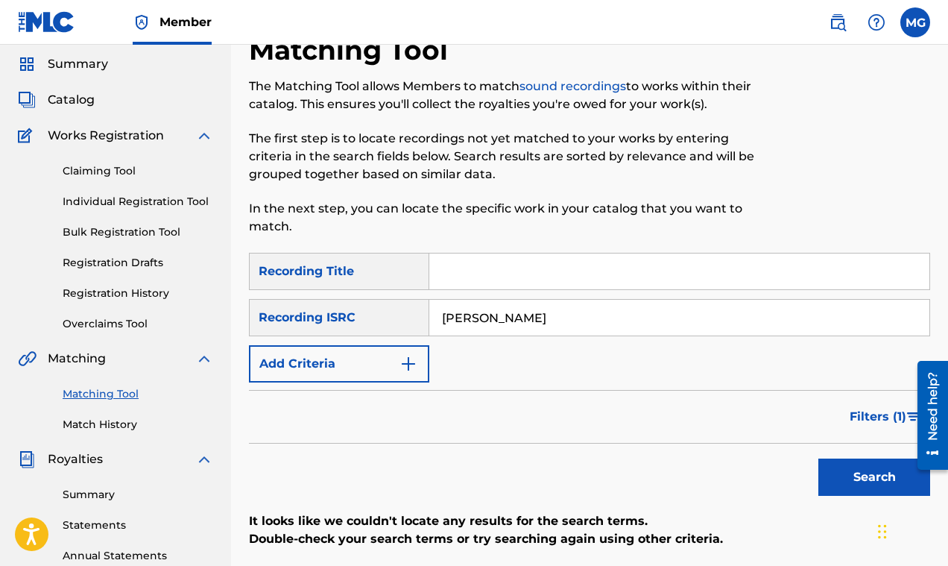
scroll to position [0, 0]
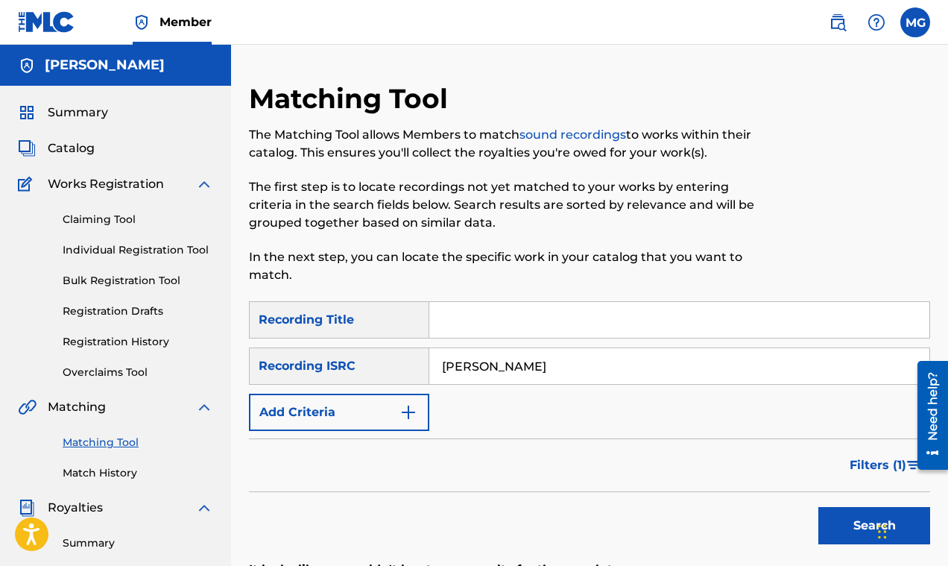
click at [402, 415] on img "Search Form" at bounding box center [408, 412] width 18 height 18
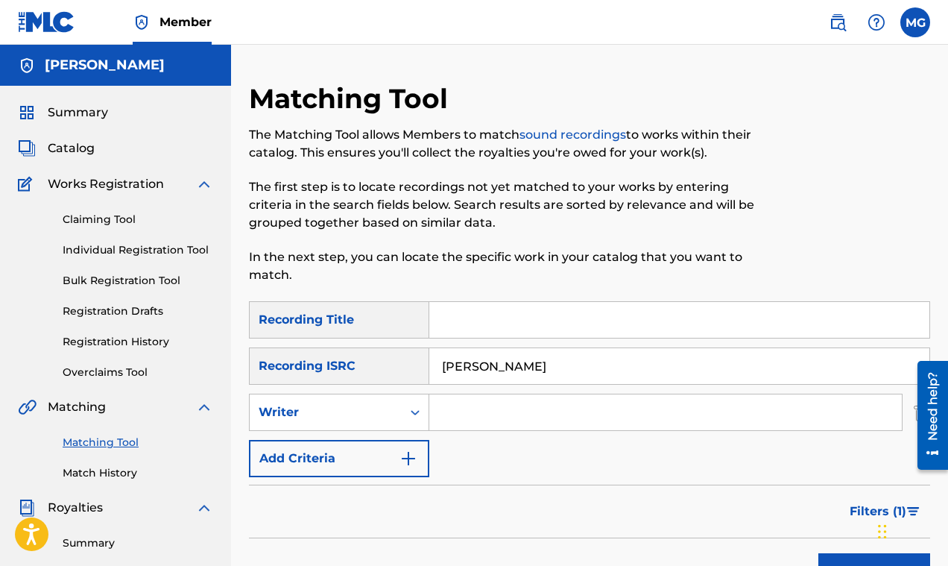
drag, startPoint x: 514, startPoint y: 362, endPoint x: 413, endPoint y: 367, distance: 101.4
click at [429, 367] on input "Rick ross" at bounding box center [679, 366] width 500 height 36
click at [461, 408] on input "Search Form" at bounding box center [665, 412] width 472 height 36
paste input "Rick ross"
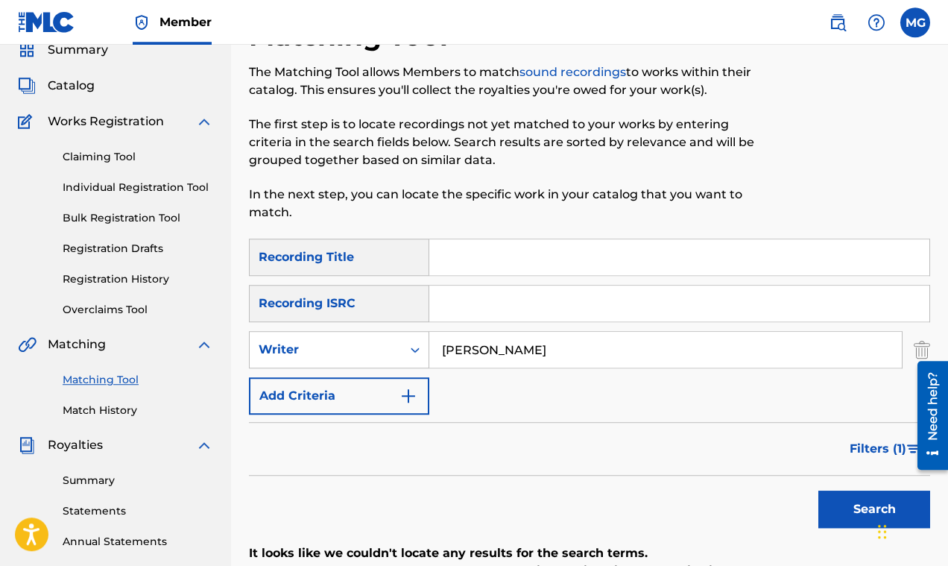
scroll to position [72, 0]
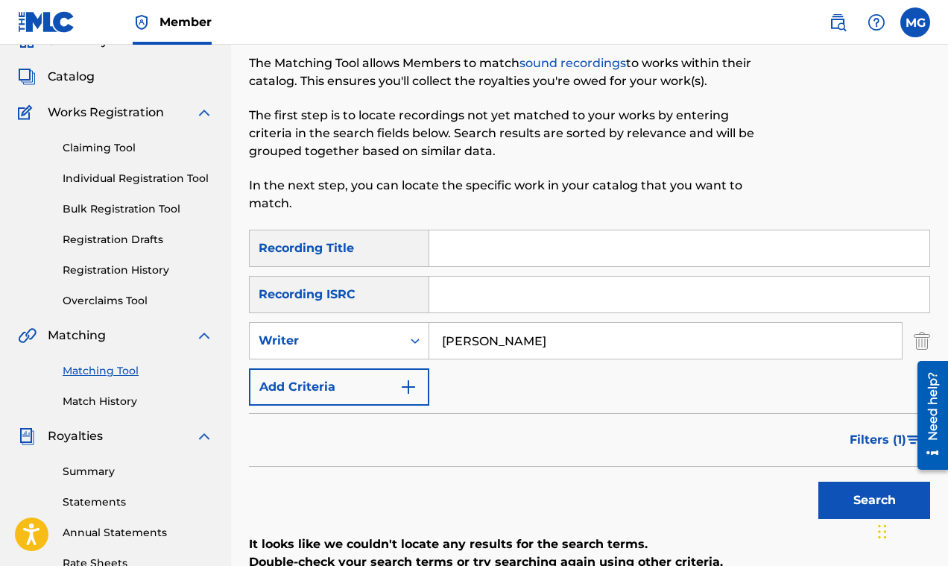
type input "Rick ross"
click at [846, 495] on button "Search" at bounding box center [874, 499] width 112 height 37
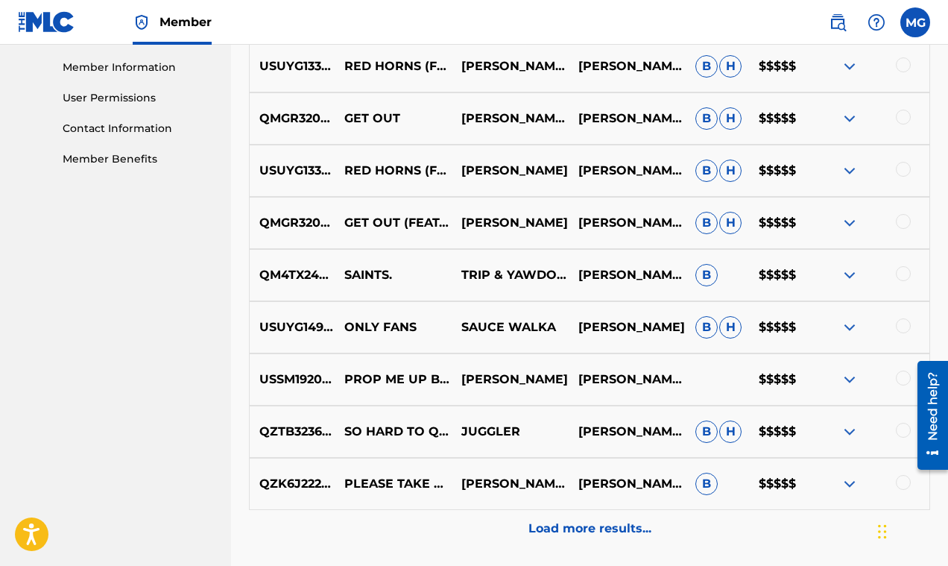
scroll to position [795, 0]
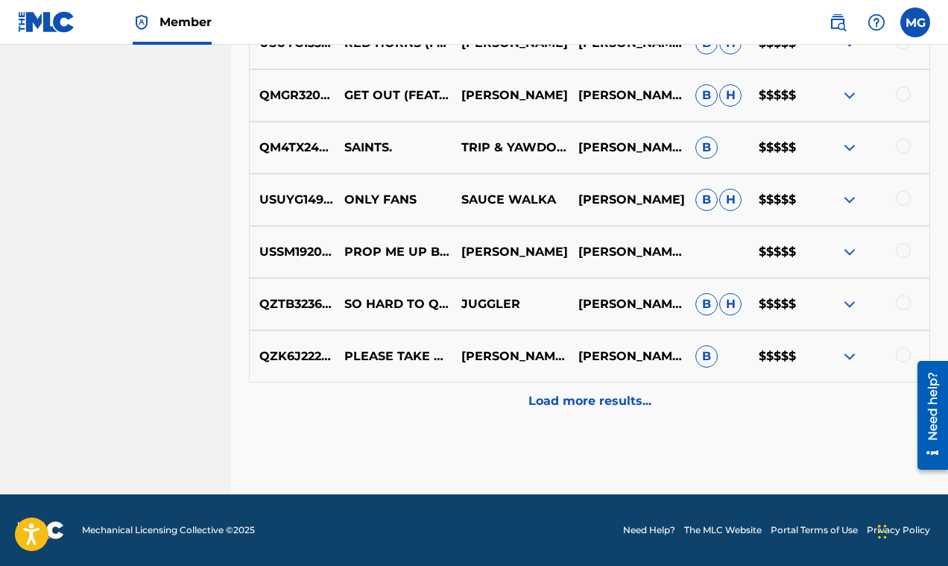
click at [583, 402] on p "Load more results..." at bounding box center [589, 401] width 123 height 18
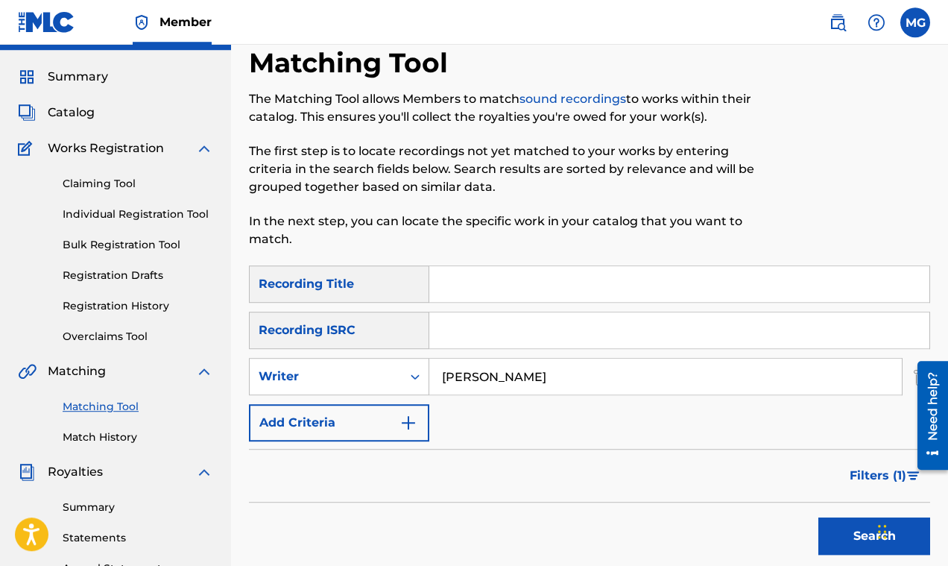
scroll to position [0, 0]
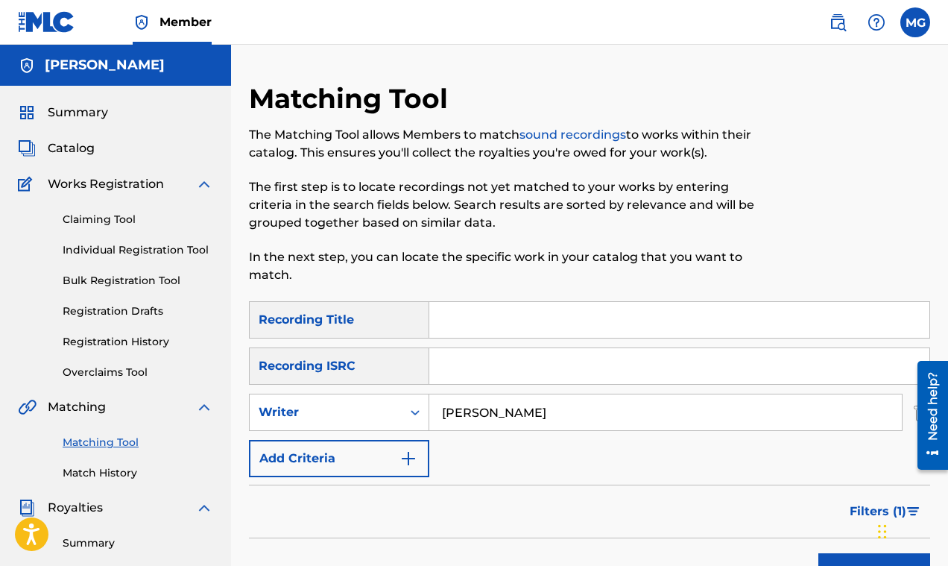
click at [455, 313] on input "Search Form" at bounding box center [679, 320] width 500 height 36
paste input "You The Boss"
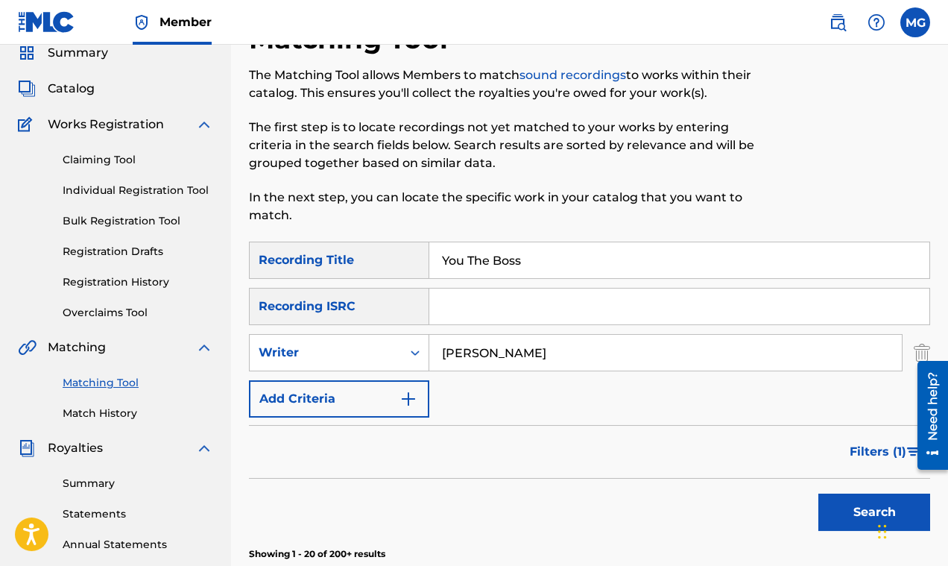
scroll to position [72, 0]
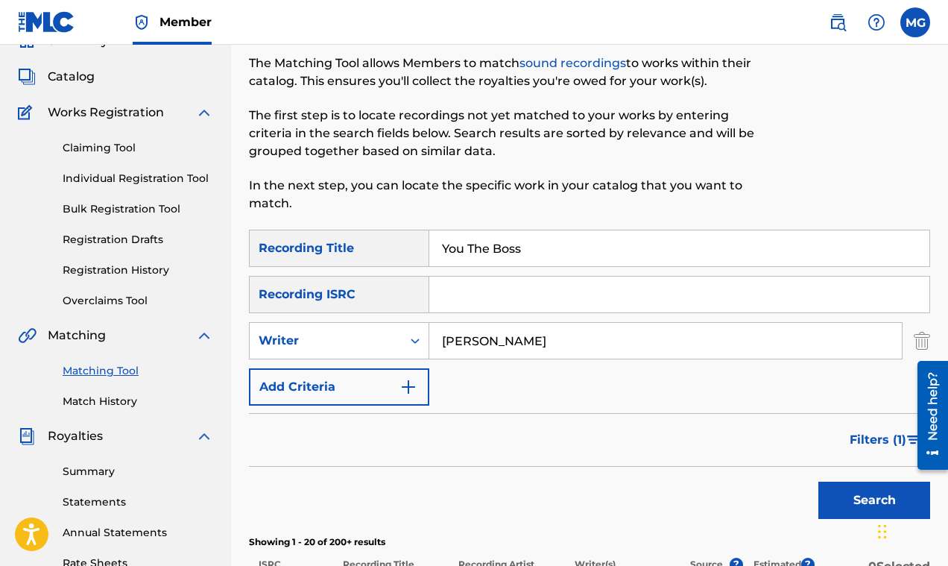
type input "You The Boss"
click at [835, 493] on button "Search" at bounding box center [874, 499] width 112 height 37
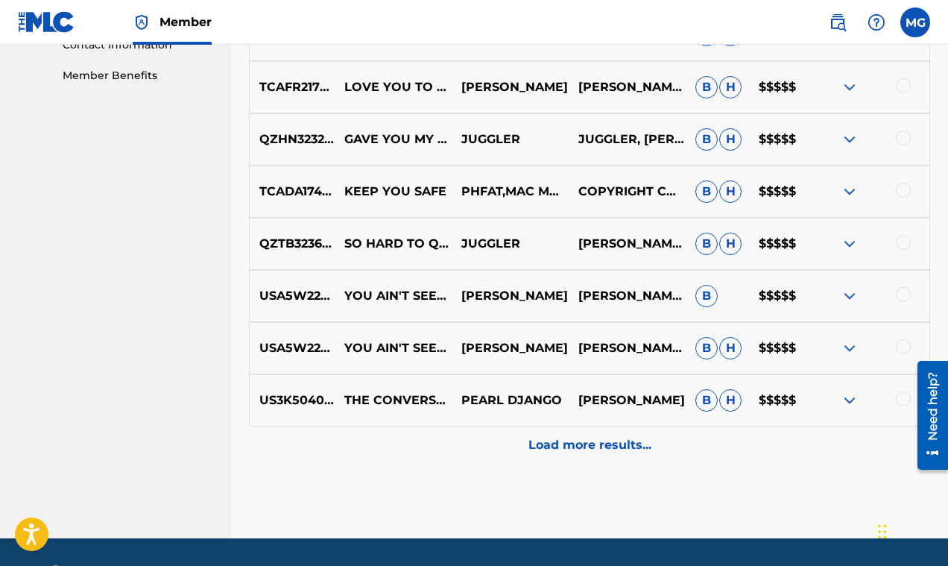
scroll to position [322, 0]
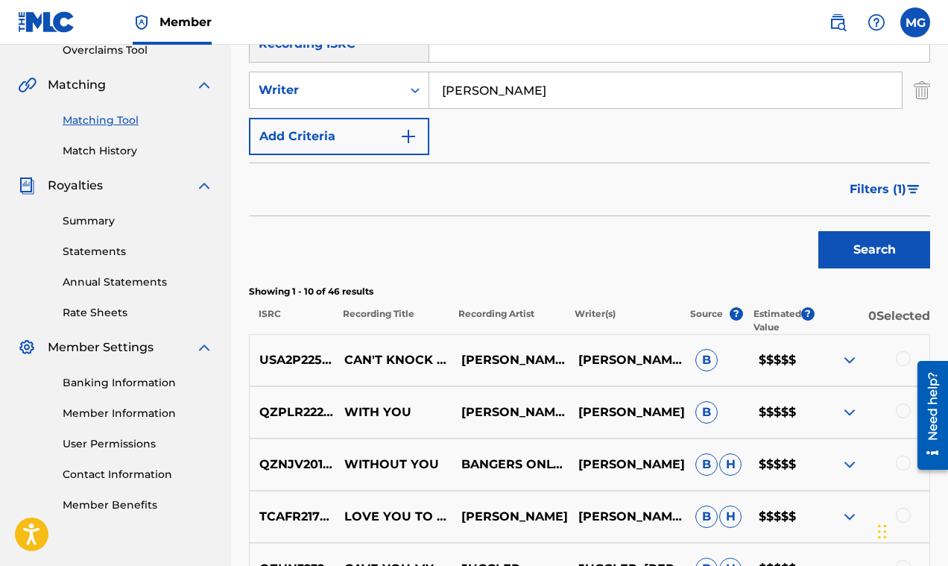
click at [876, 189] on span "Filters ( 1 )" at bounding box center [877, 189] width 57 height 18
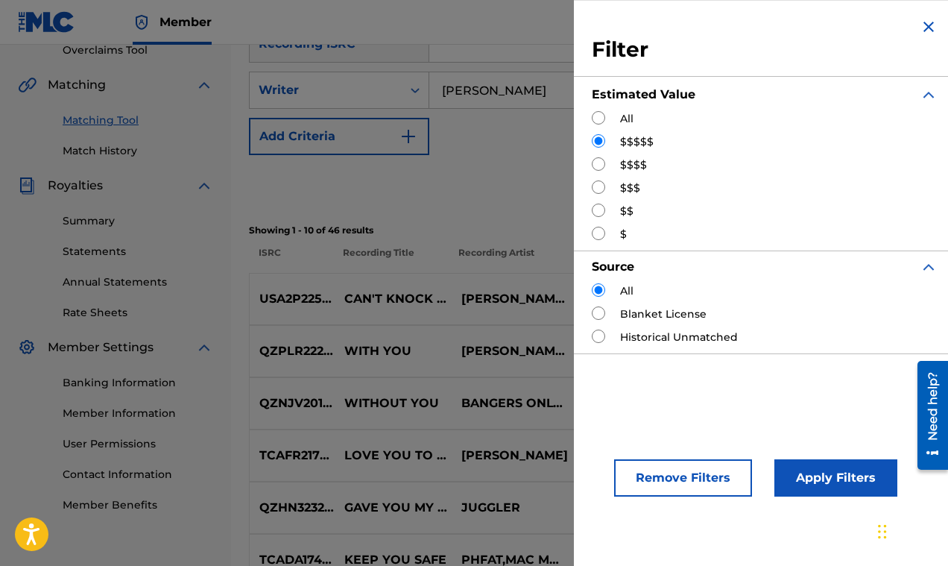
click at [597, 120] on input "Search Form" at bounding box center [598, 117] width 13 height 13
radio input "true"
click at [794, 473] on button "Apply Filters" at bounding box center [835, 477] width 123 height 37
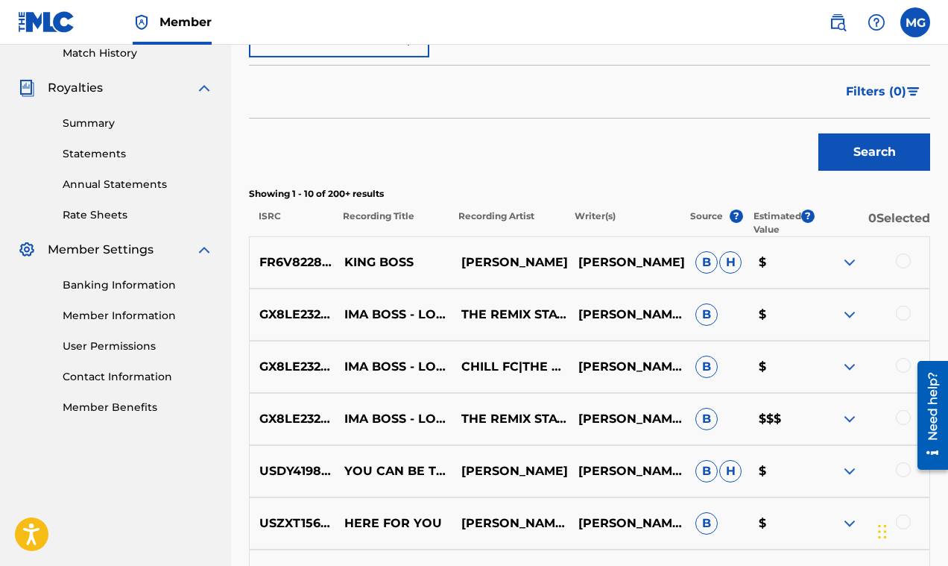
scroll to position [453, 0]
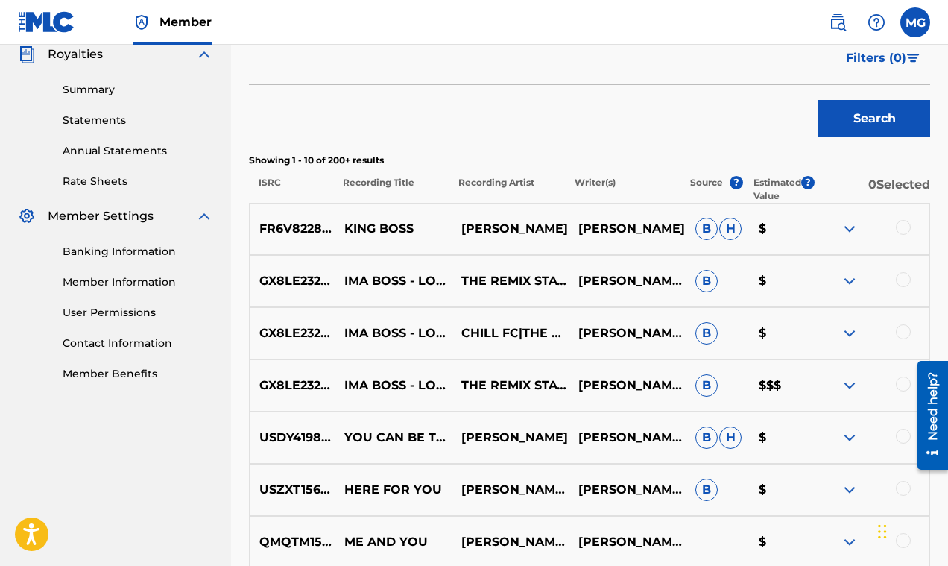
click at [850, 225] on img at bounding box center [850, 229] width 18 height 18
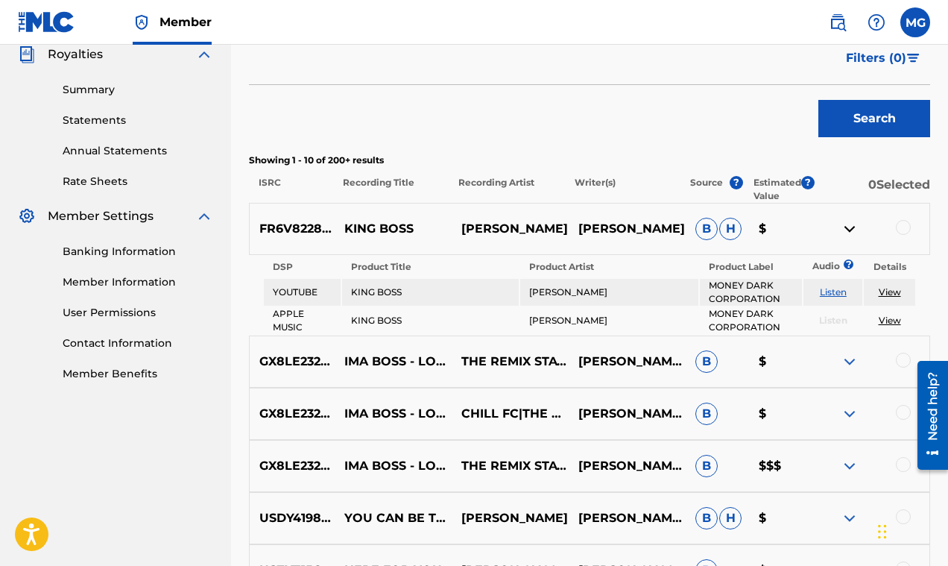
click at [850, 225] on img at bounding box center [850, 229] width 18 height 18
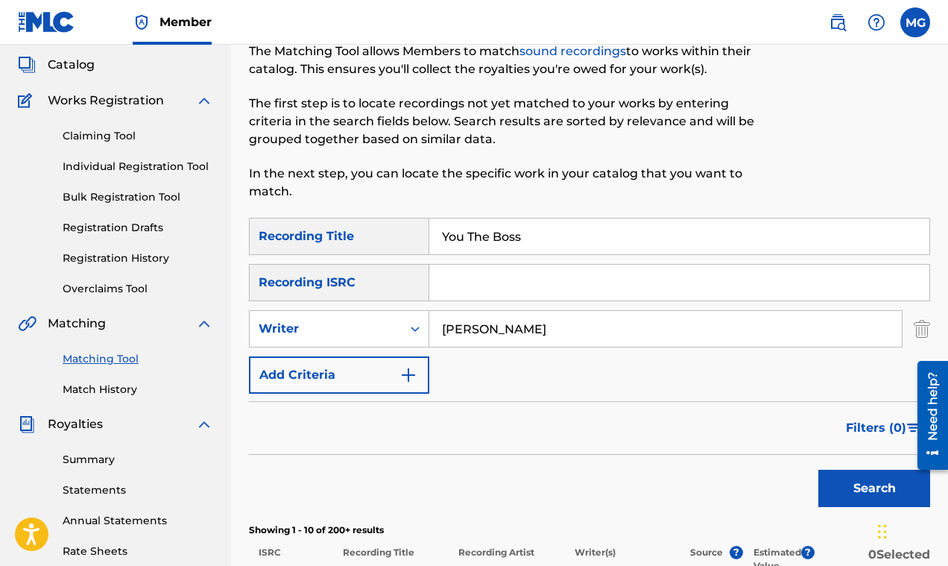
scroll to position [0, 0]
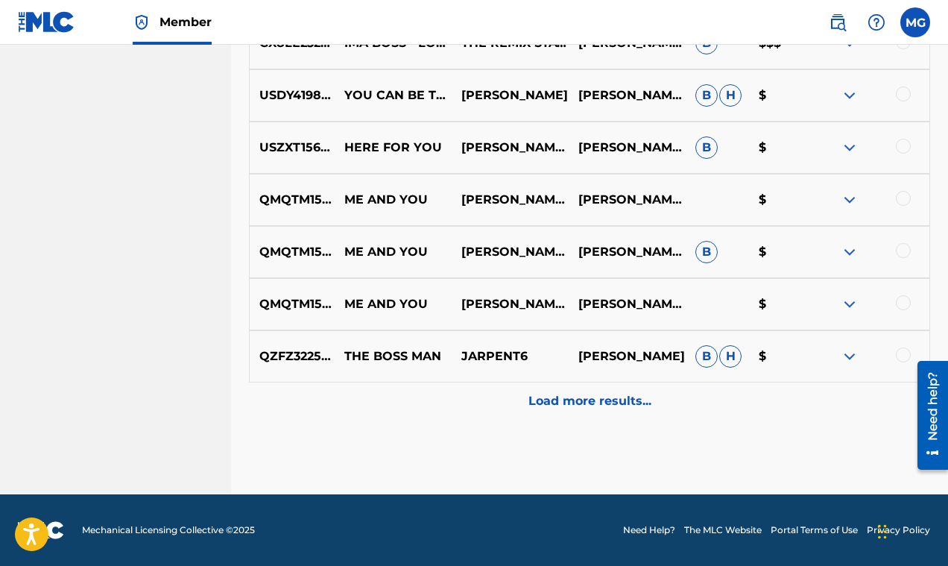
click at [531, 407] on p "Load more results..." at bounding box center [589, 401] width 123 height 18
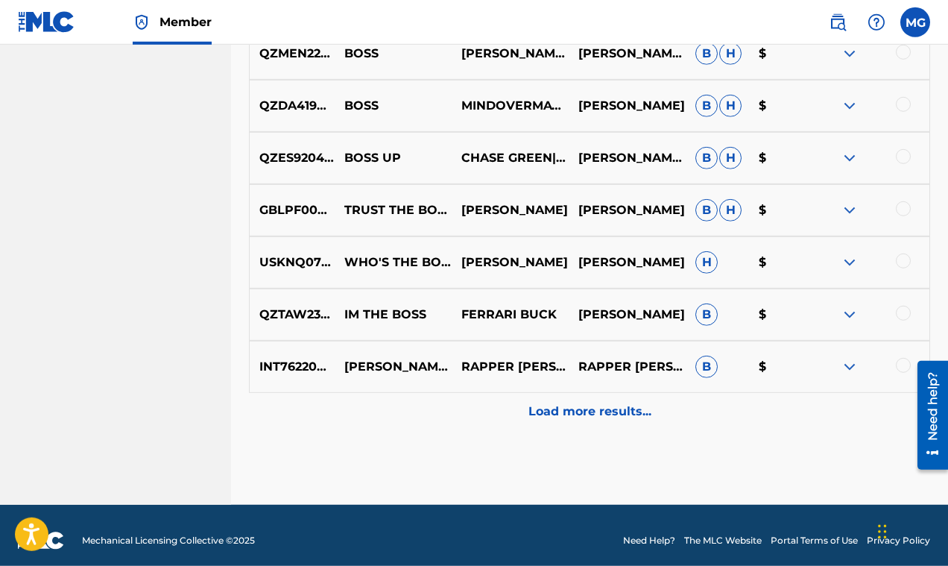
scroll to position [1317, 0]
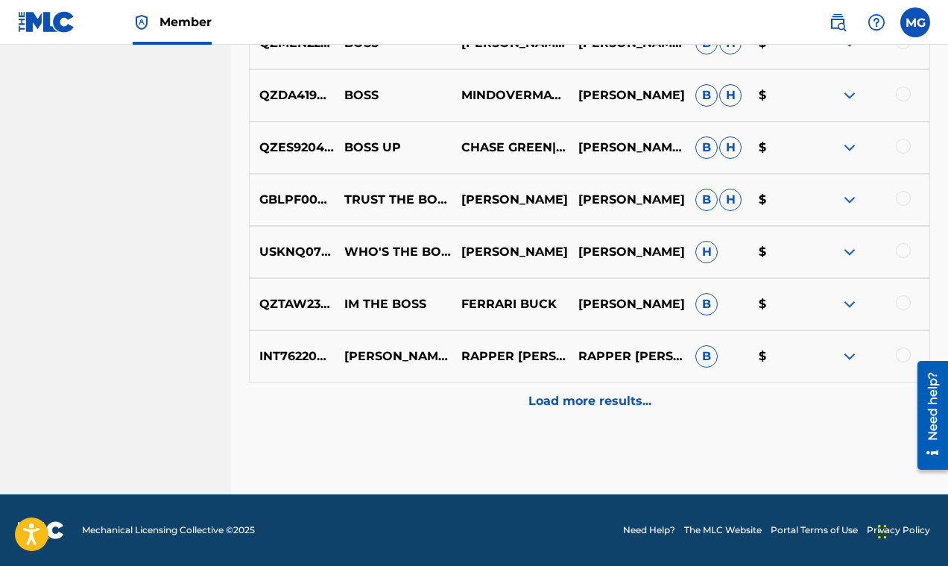
click at [537, 396] on p "Load more results..." at bounding box center [589, 401] width 123 height 18
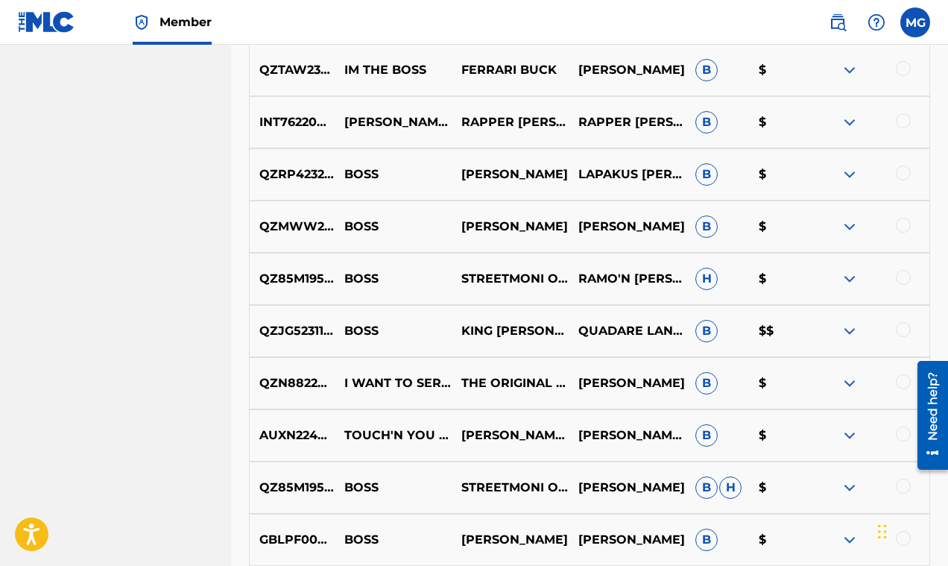
scroll to position [1706, 0]
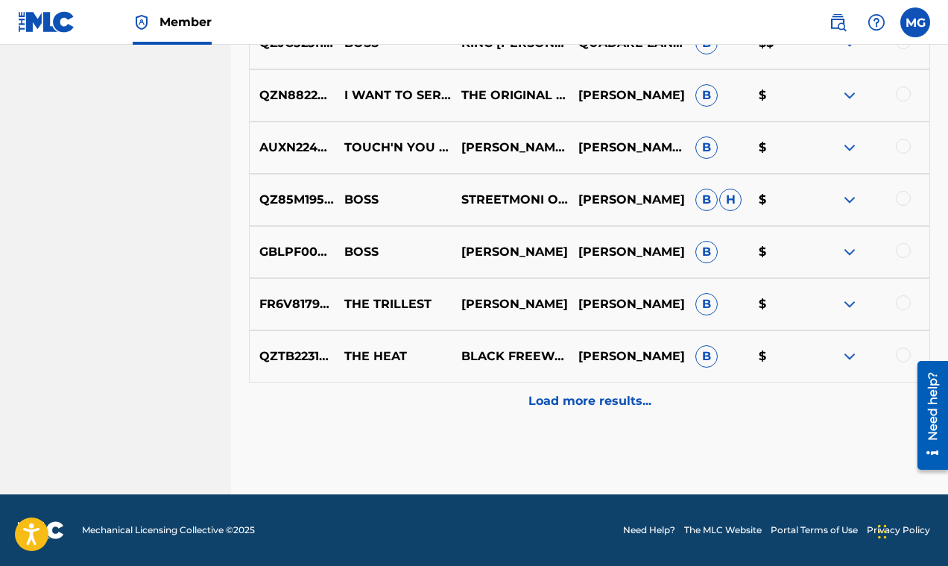
click at [537, 393] on p "Load more results..." at bounding box center [589, 401] width 123 height 18
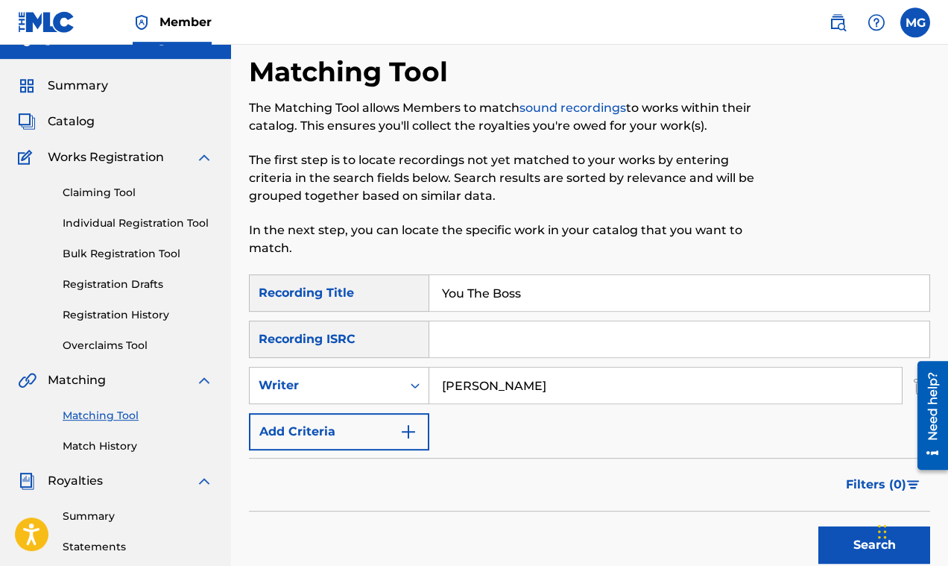
scroll to position [0, 0]
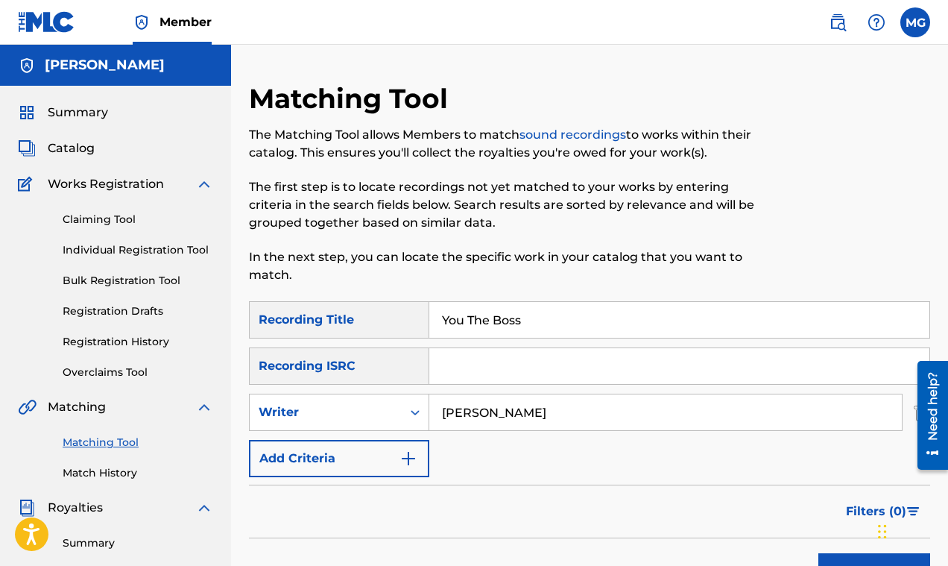
click at [526, 414] on input "Rick ross" at bounding box center [665, 412] width 472 height 36
type input "R"
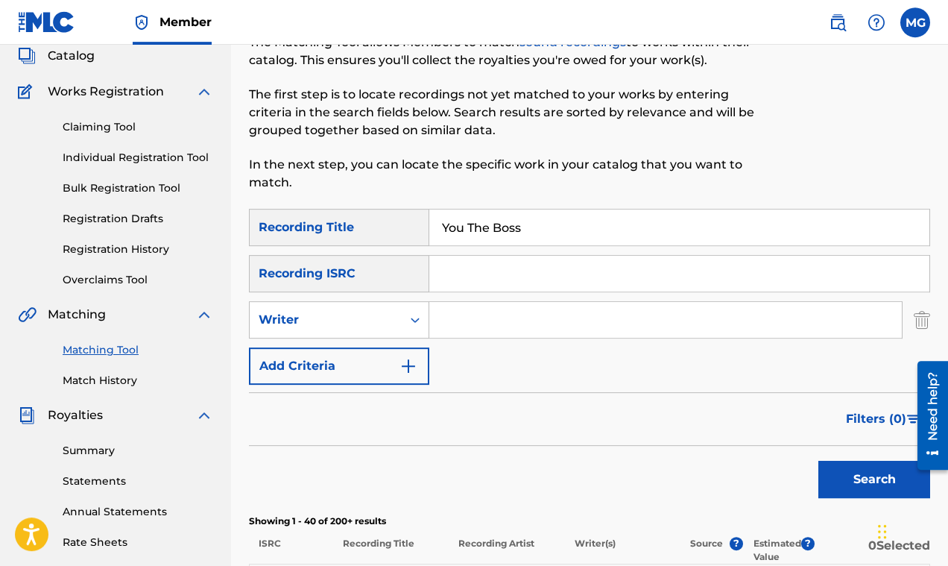
scroll to position [250, 0]
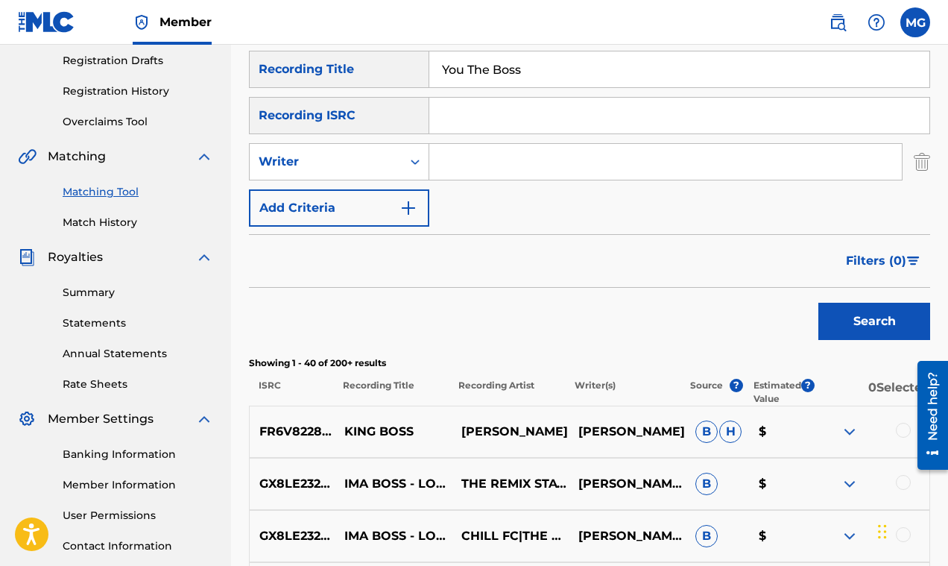
click at [832, 322] on button "Search" at bounding box center [874, 321] width 112 height 37
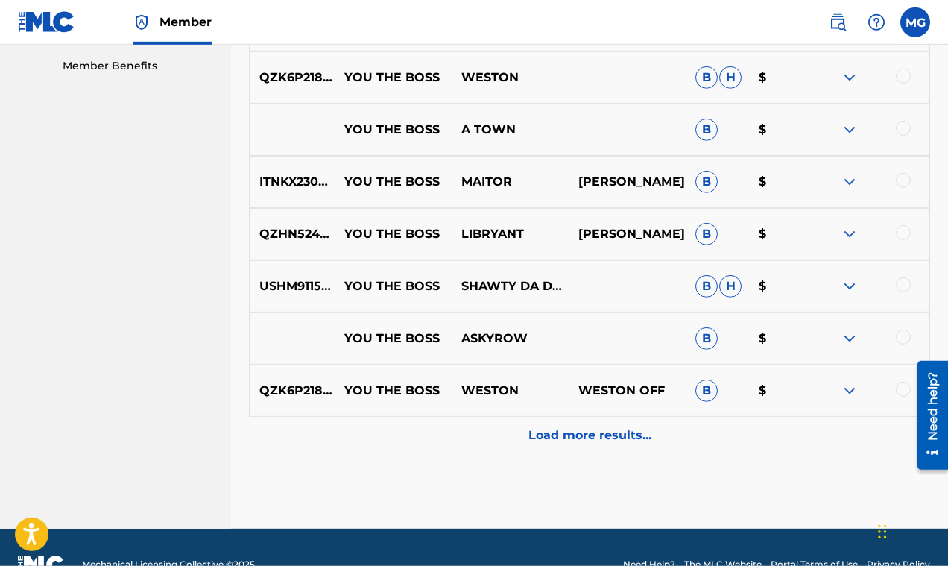
scroll to position [775, 0]
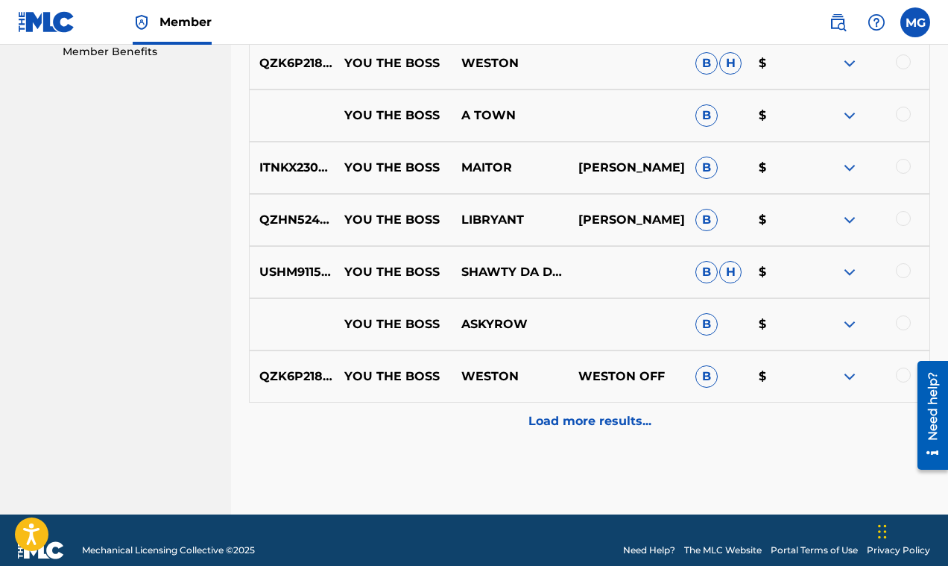
click at [558, 415] on p "Load more results..." at bounding box center [589, 421] width 123 height 18
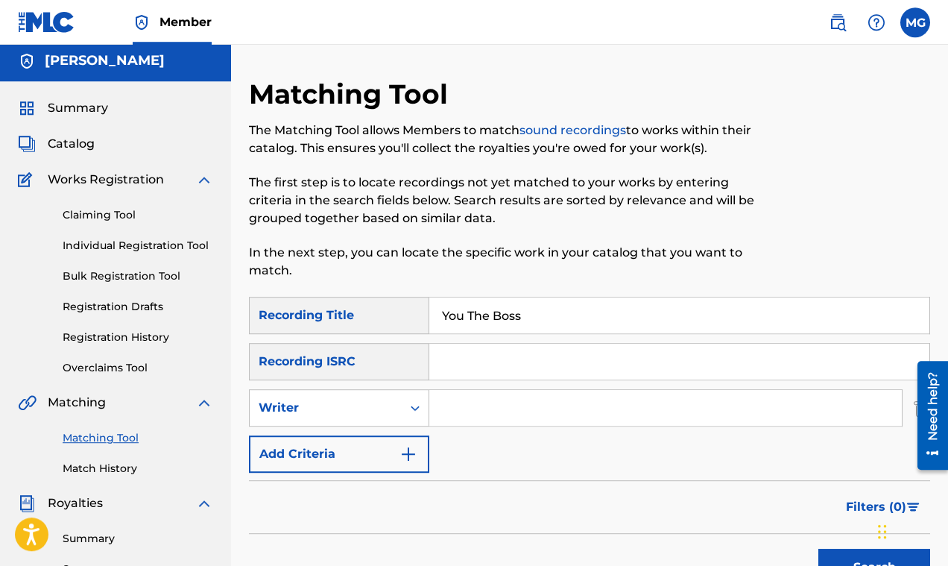
scroll to position [0, 0]
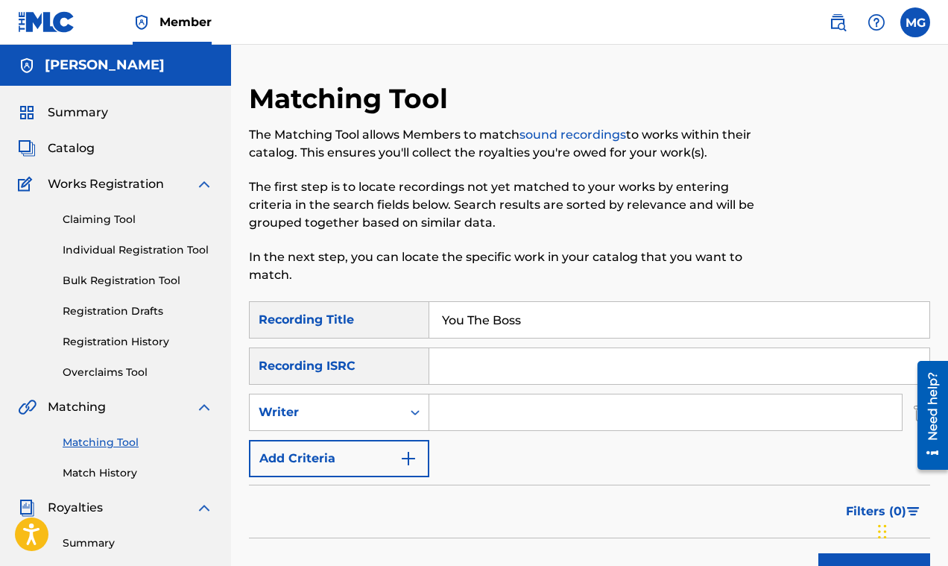
drag, startPoint x: 531, startPoint y: 319, endPoint x: 387, endPoint y: 297, distance: 144.8
click at [429, 302] on input "You The Boss" at bounding box center [679, 320] width 500 height 36
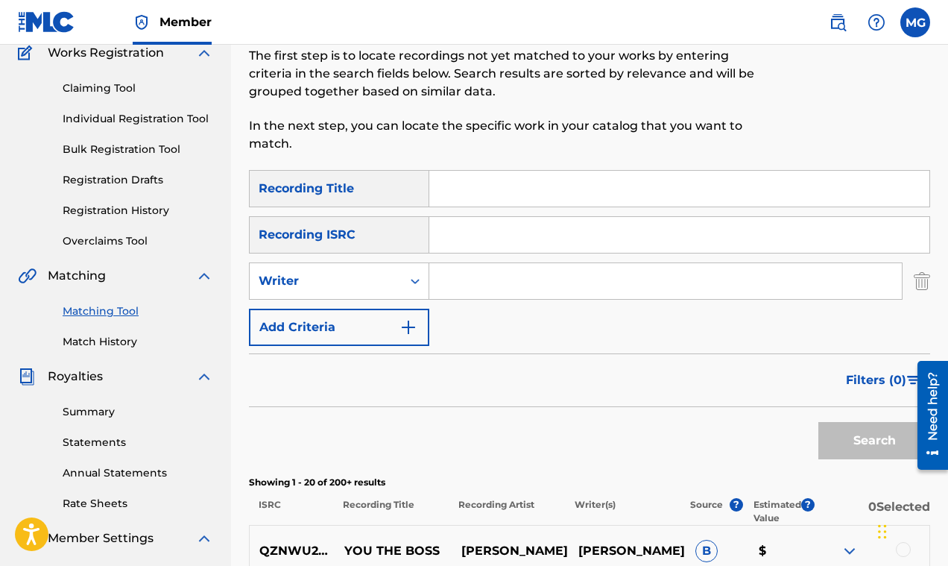
click at [477, 288] on input "Search Form" at bounding box center [665, 281] width 472 height 36
type input "dj nanotron"
click at [818, 422] on button "Search" at bounding box center [874, 440] width 112 height 37
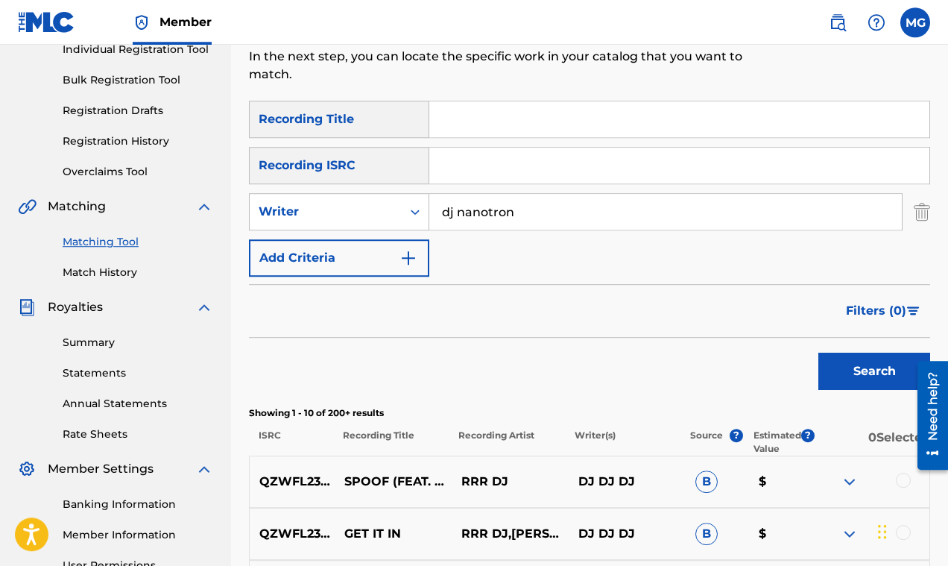
scroll to position [199, 0]
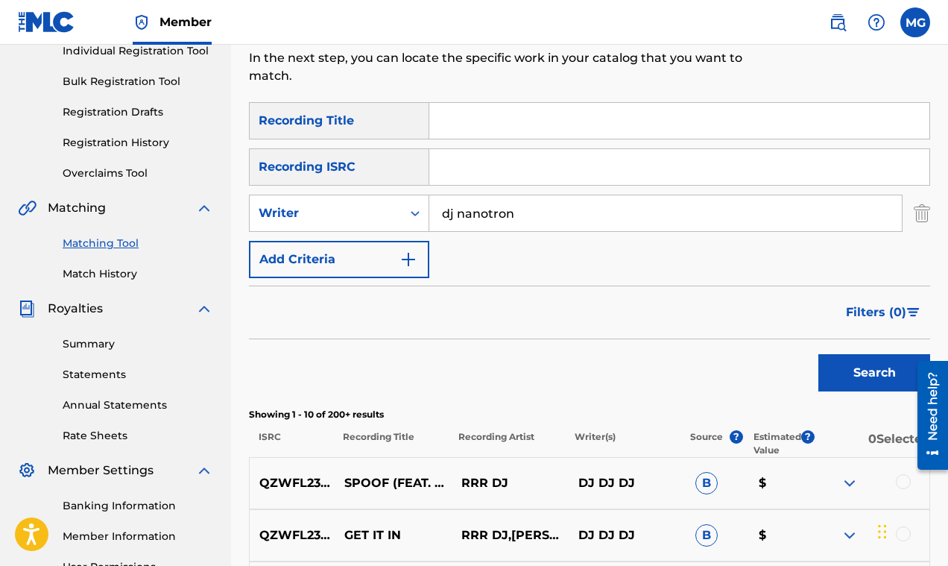
click at [862, 315] on span "Filters ( 0 )" at bounding box center [876, 312] width 60 height 18
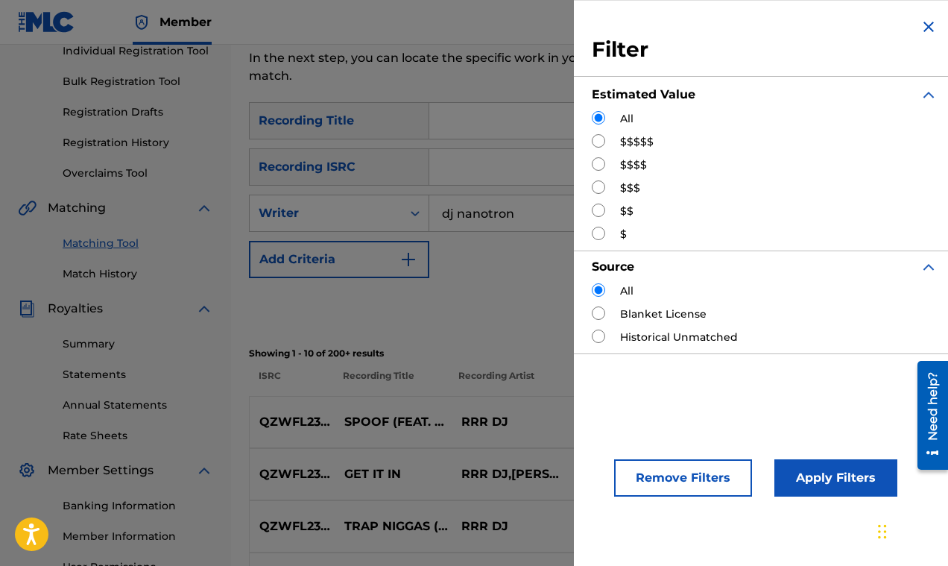
click at [597, 140] on input "Search Form" at bounding box center [598, 140] width 13 height 13
radio input "true"
click at [837, 475] on button "Apply Filters" at bounding box center [835, 477] width 123 height 37
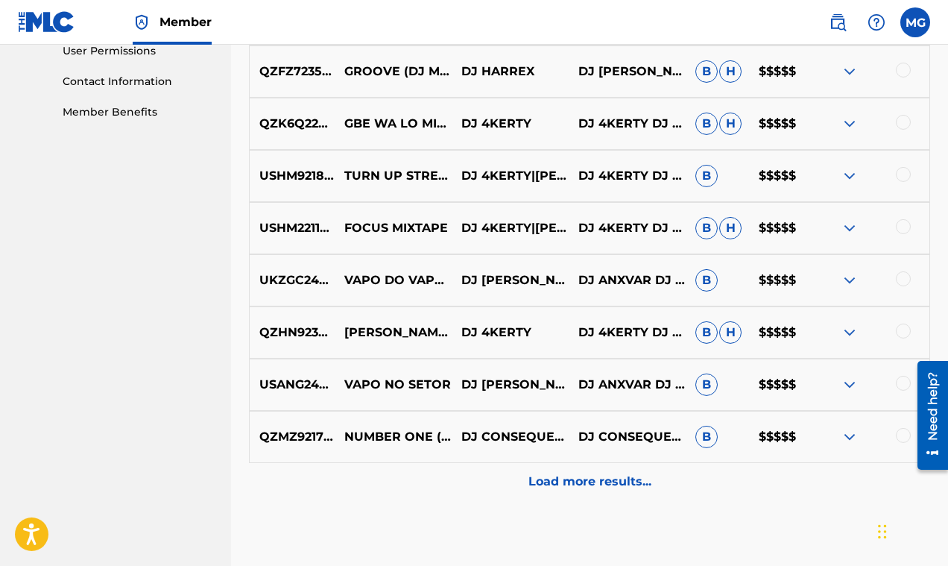
scroll to position [735, 0]
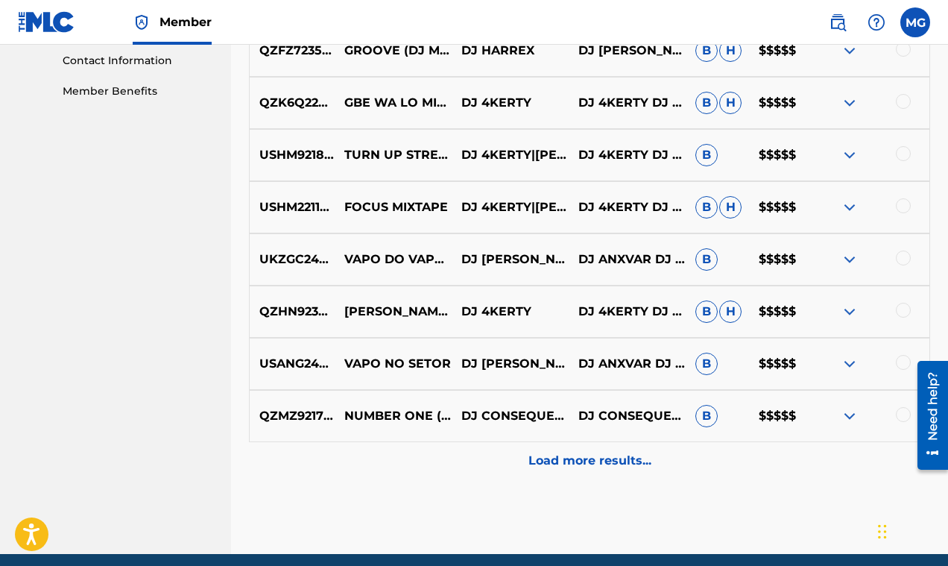
click at [634, 461] on p "Load more results..." at bounding box center [589, 461] width 123 height 18
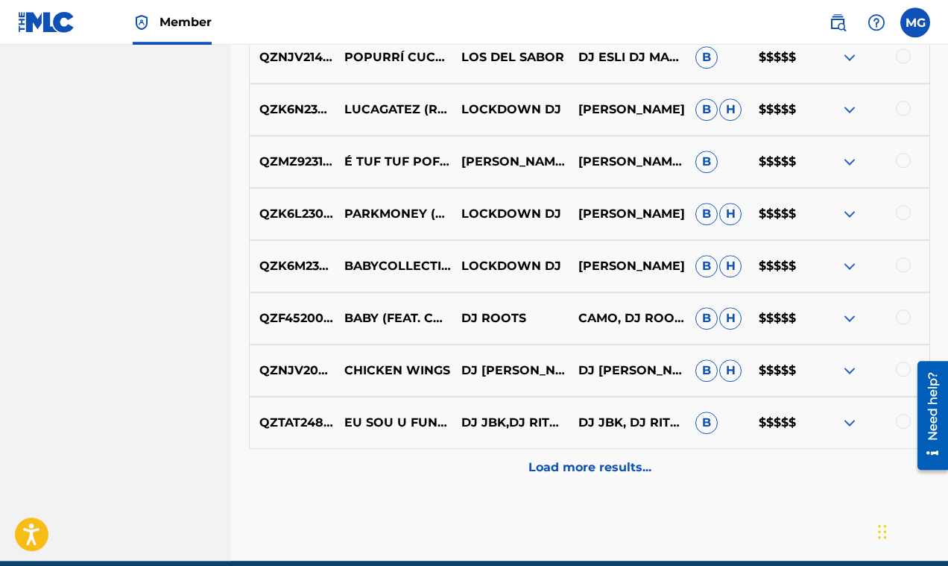
scroll to position [1317, 0]
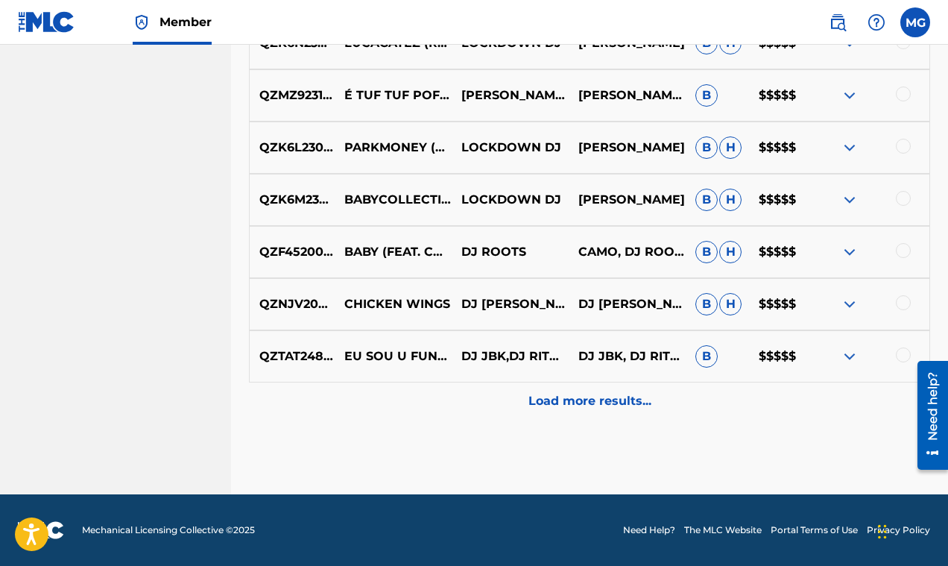
click at [580, 400] on p "Load more results..." at bounding box center [589, 401] width 123 height 18
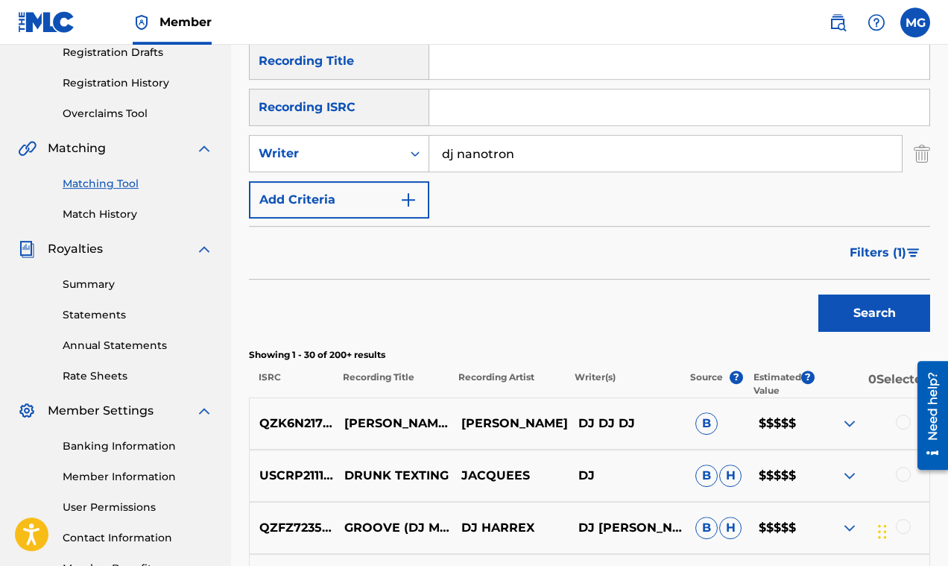
scroll to position [215, 0]
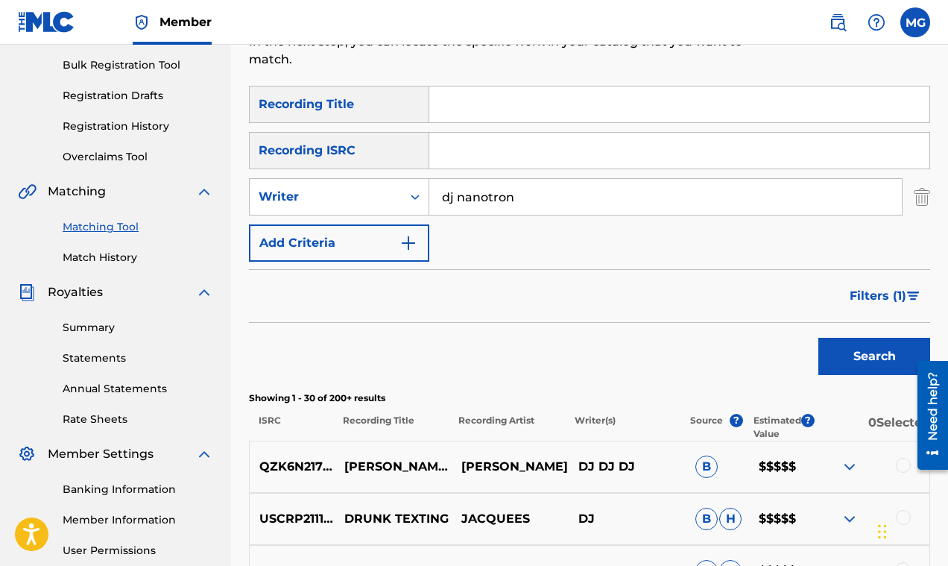
click at [527, 201] on input "dj nanotron" at bounding box center [665, 197] width 472 height 36
type input "d"
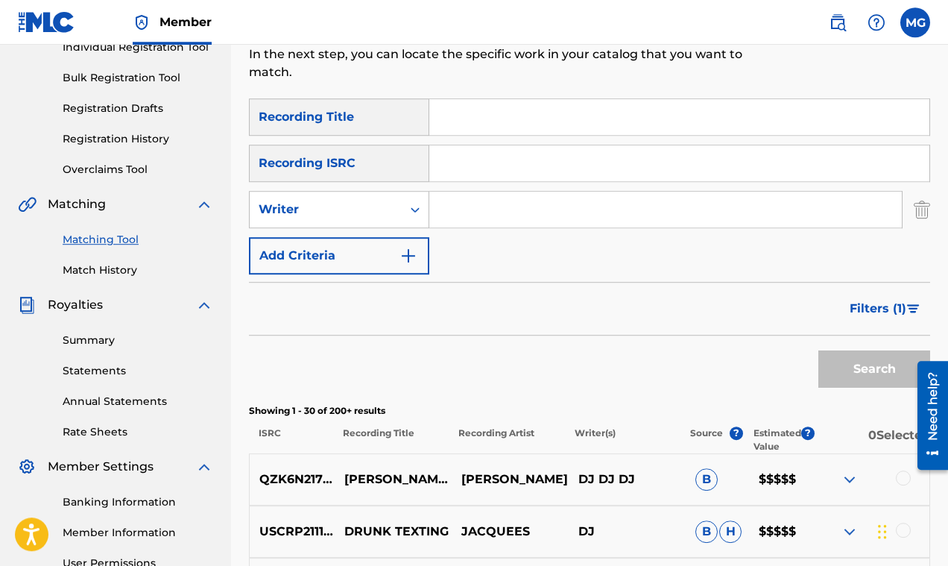
scroll to position [238, 0]
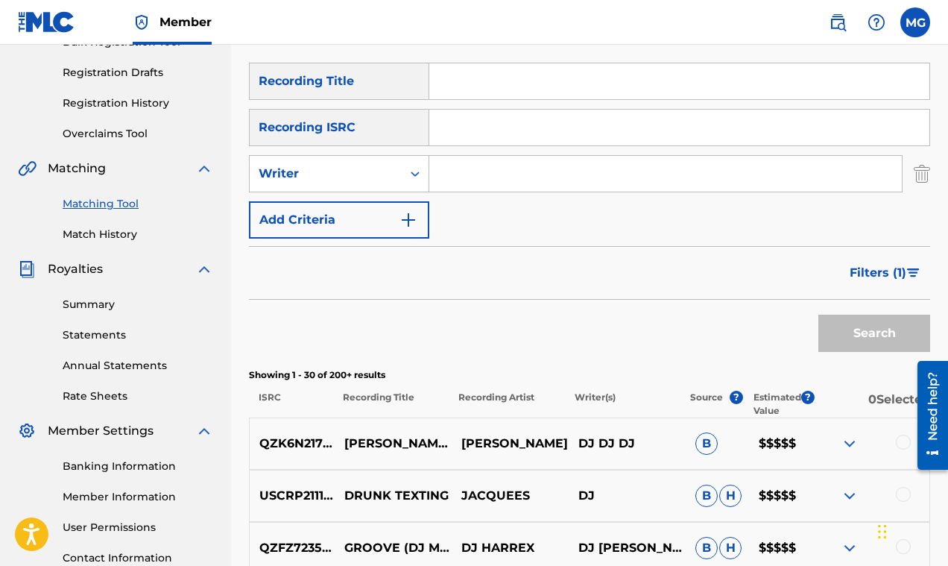
paste input "Rick Ross"
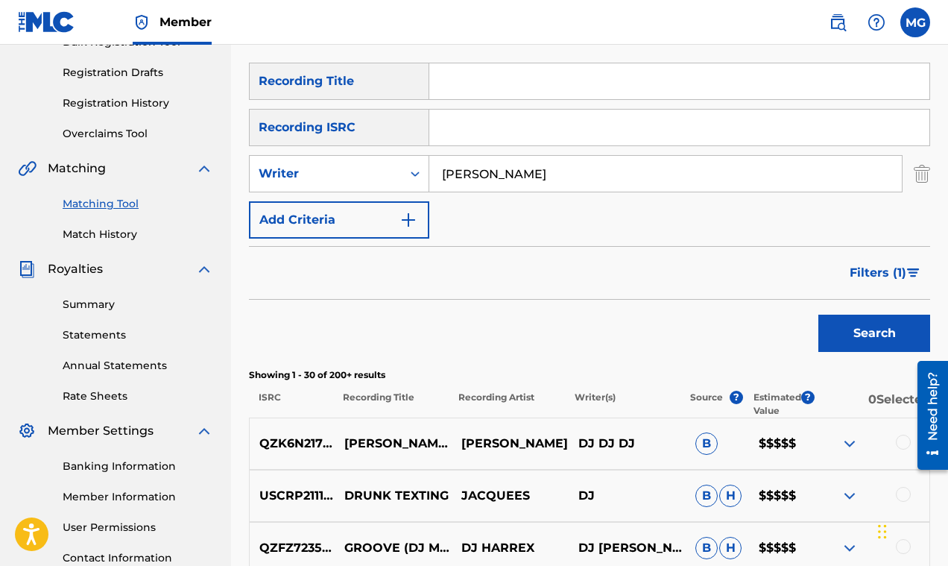
type input "Rick Ross"
click at [847, 326] on button "Search" at bounding box center [874, 332] width 112 height 37
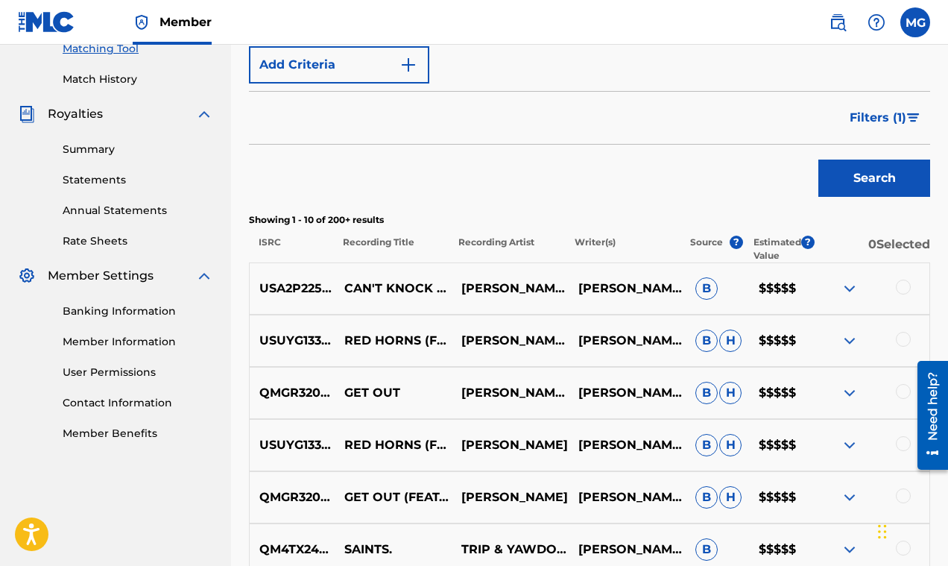
scroll to position [322, 0]
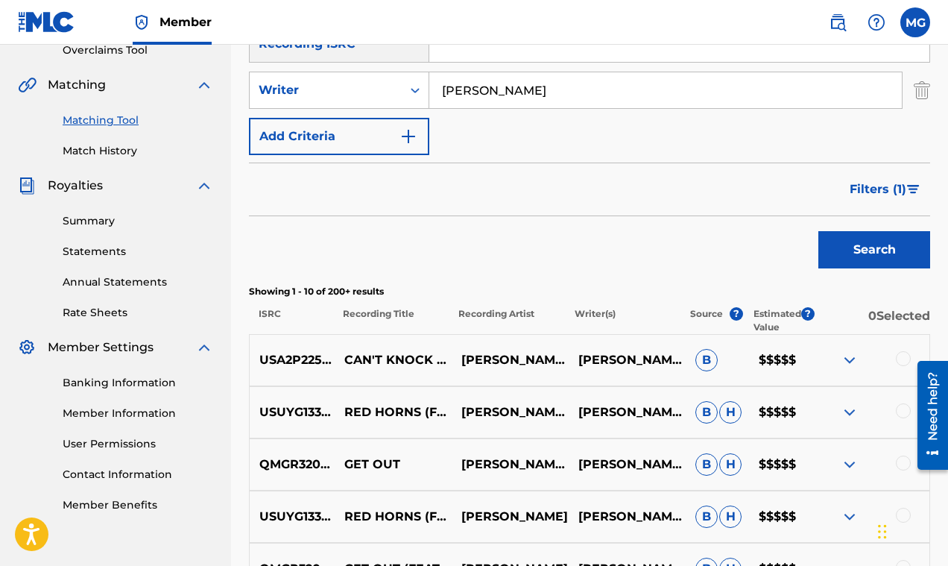
click at [893, 188] on span "Filters ( 1 )" at bounding box center [877, 189] width 57 height 18
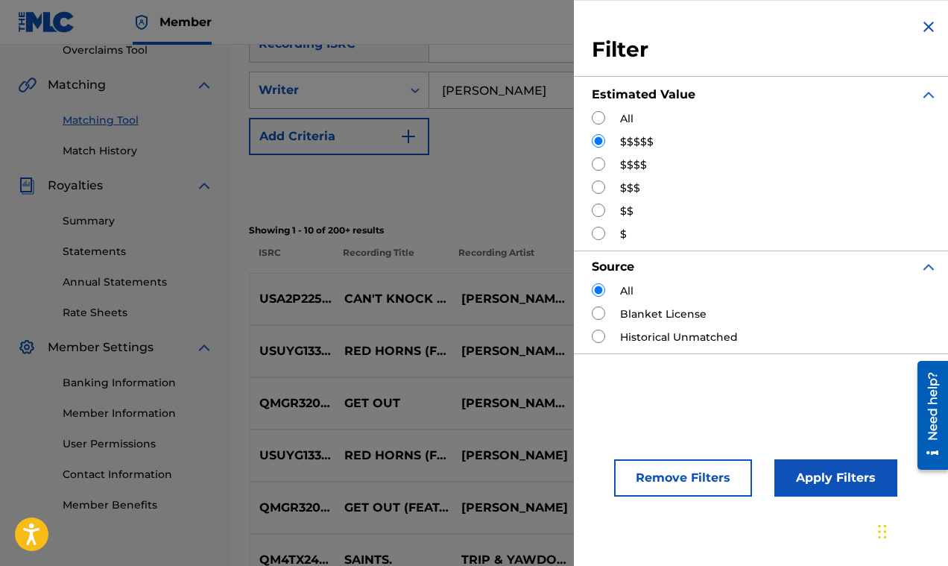
click at [604, 116] on input "Search Form" at bounding box center [598, 117] width 13 height 13
radio input "true"
click at [804, 469] on button "Apply Filters" at bounding box center [835, 477] width 123 height 37
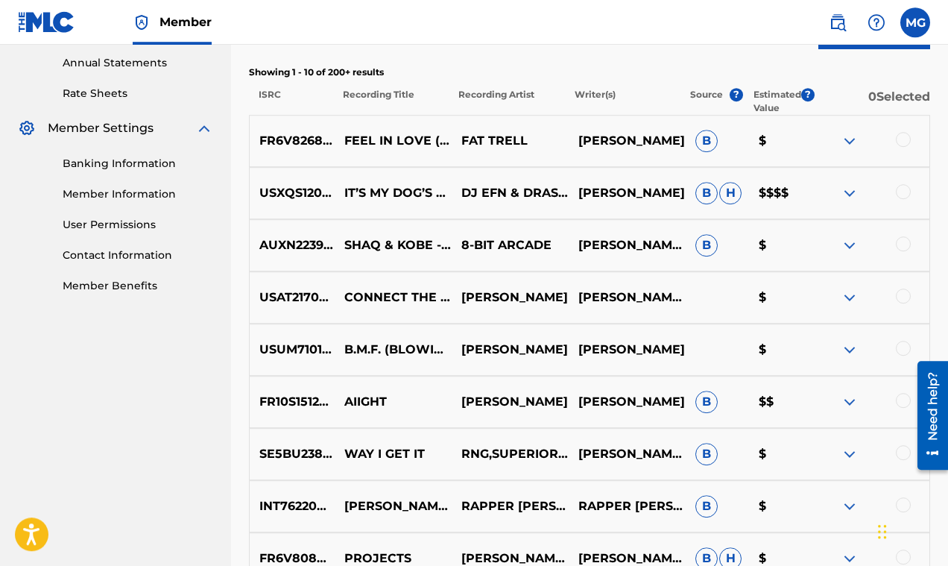
scroll to position [608, 0]
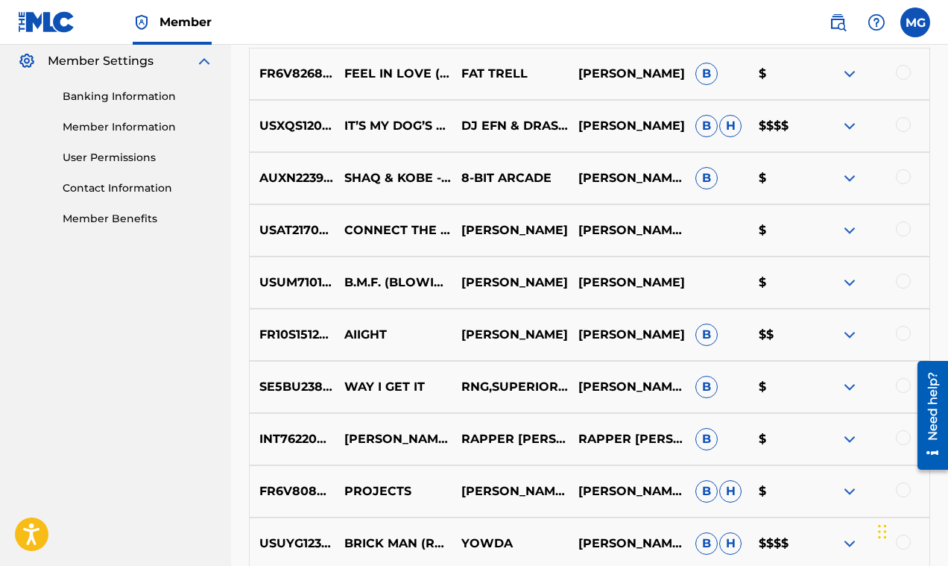
click at [848, 333] on img at bounding box center [850, 335] width 18 height 18
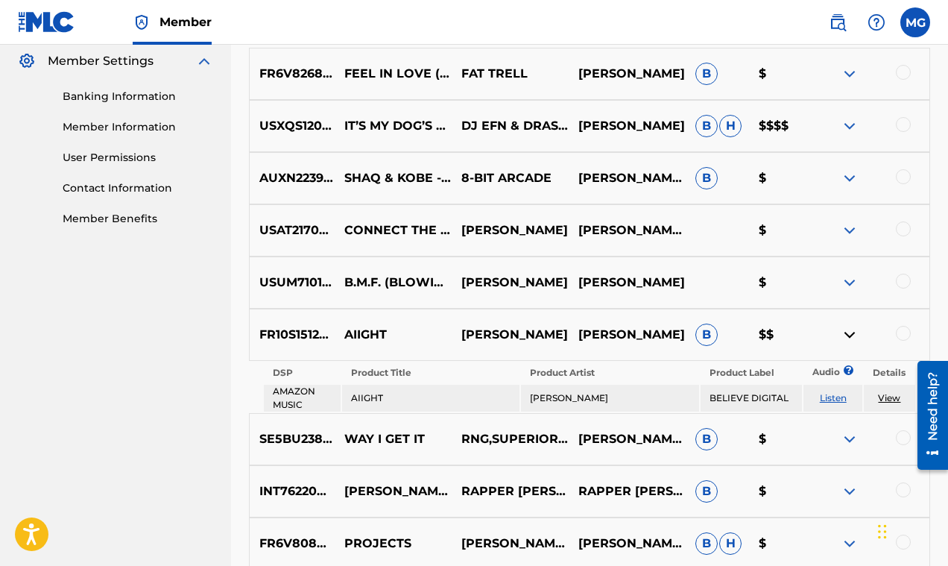
click at [848, 282] on img at bounding box center [850, 282] width 18 height 18
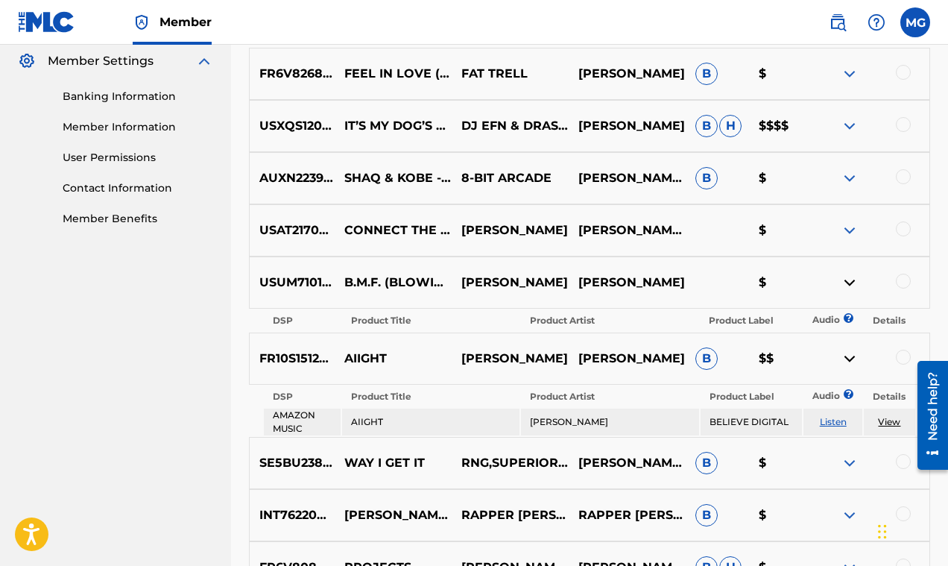
click at [848, 282] on img at bounding box center [850, 282] width 18 height 18
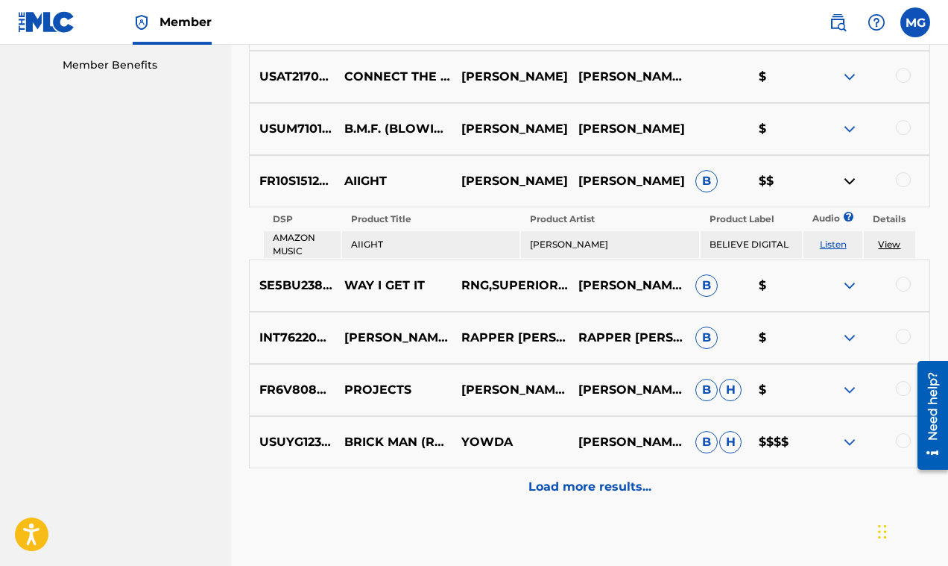
scroll to position [763, 0]
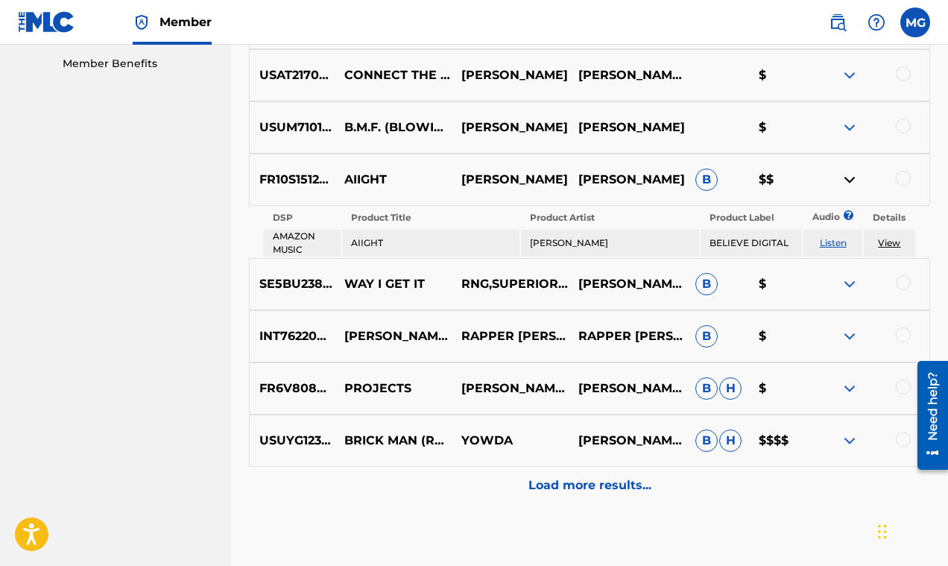
click at [848, 437] on img at bounding box center [850, 440] width 18 height 18
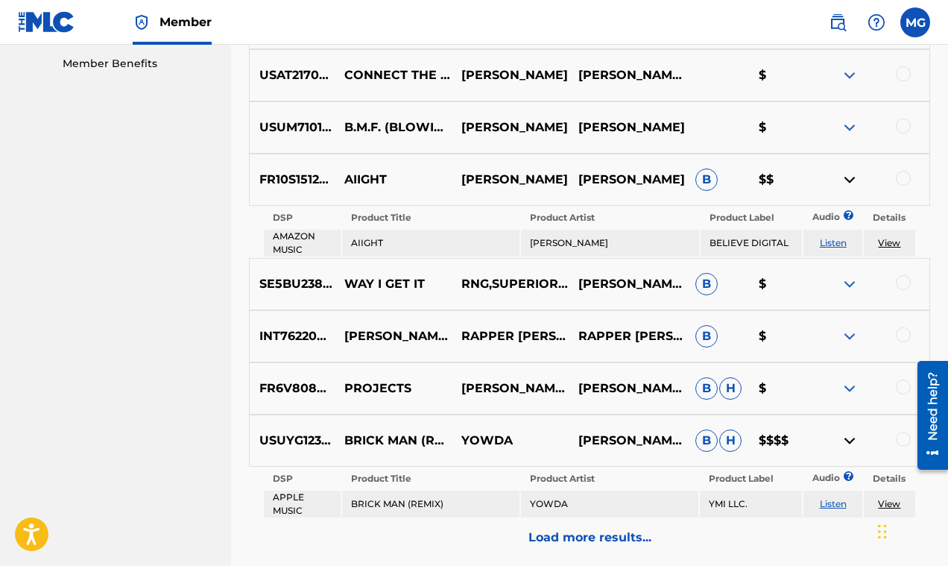
click at [848, 437] on img at bounding box center [850, 440] width 18 height 18
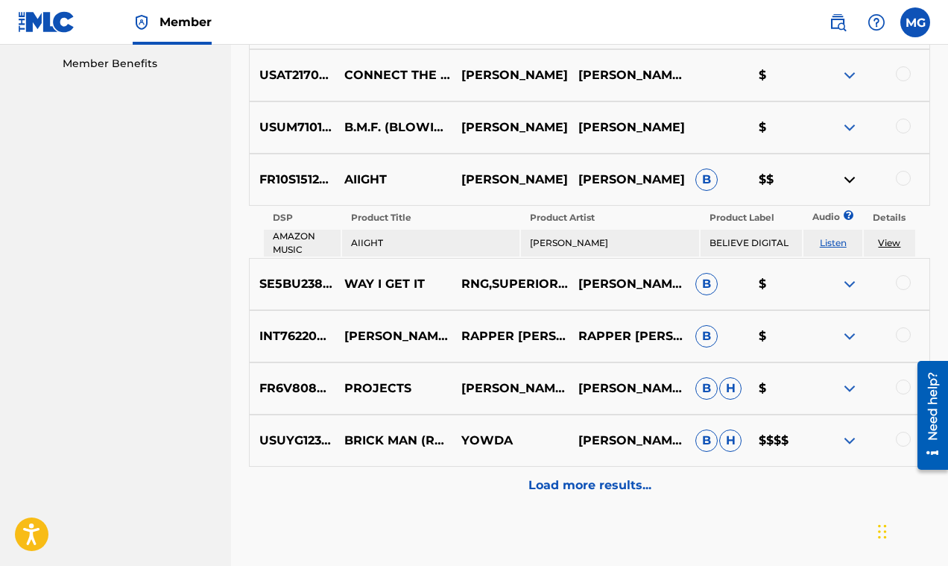
click at [849, 387] on img at bounding box center [850, 388] width 18 height 18
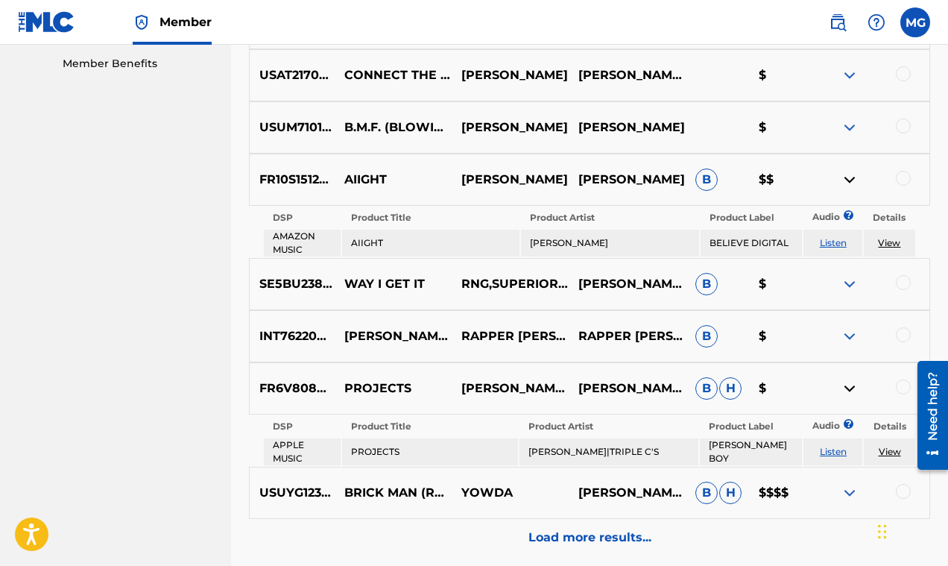
click at [849, 387] on img at bounding box center [850, 388] width 18 height 18
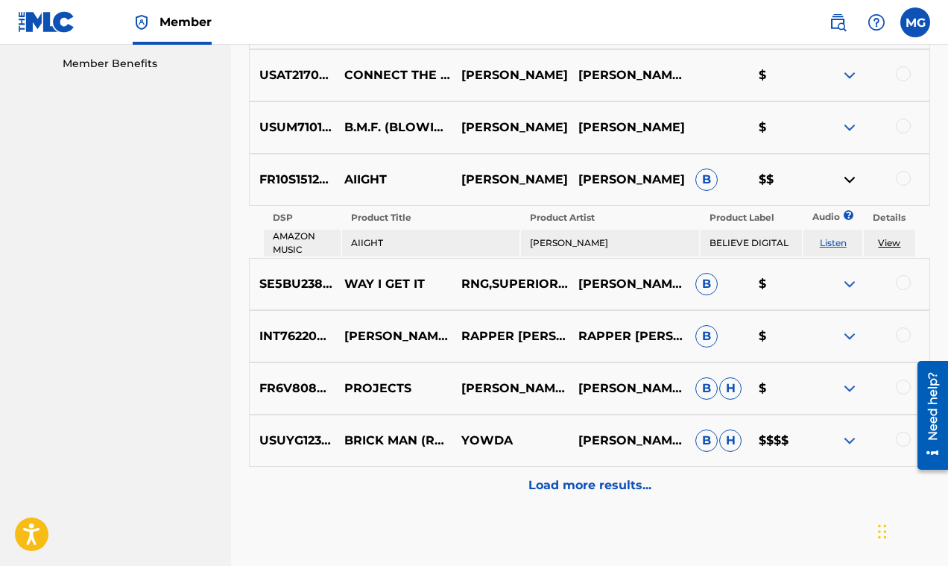
click at [849, 338] on img at bounding box center [850, 336] width 18 height 18
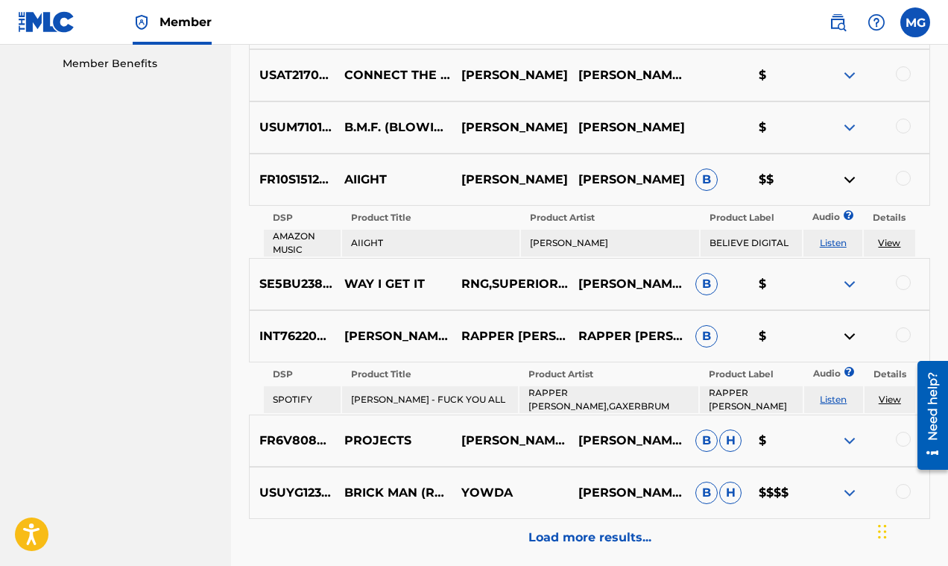
click at [849, 338] on img at bounding box center [850, 336] width 18 height 18
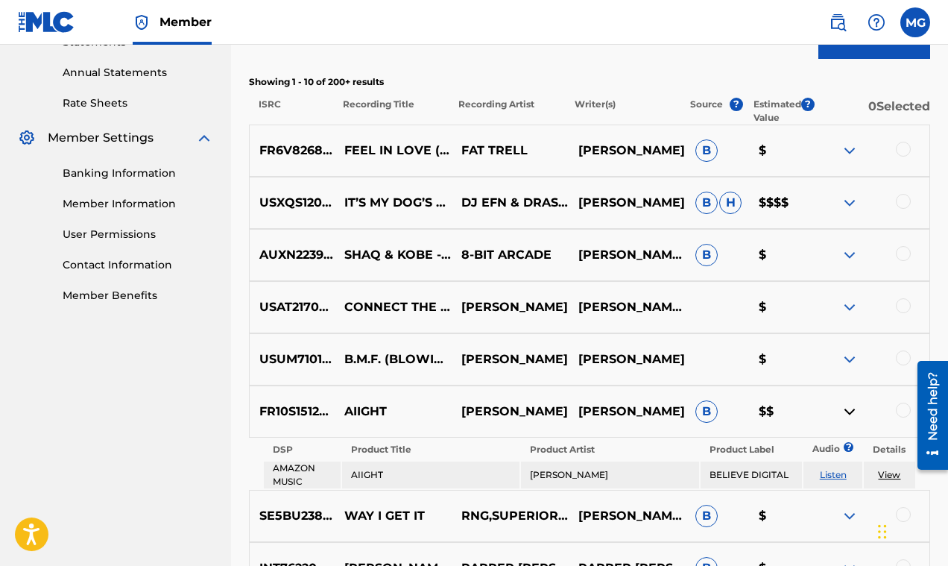
scroll to position [501, 0]
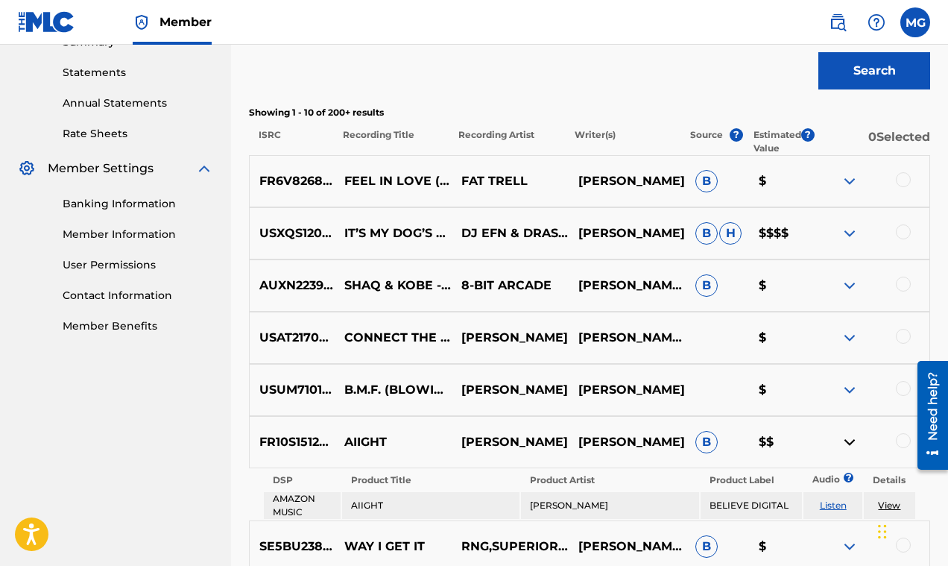
click at [849, 183] on img at bounding box center [850, 181] width 18 height 18
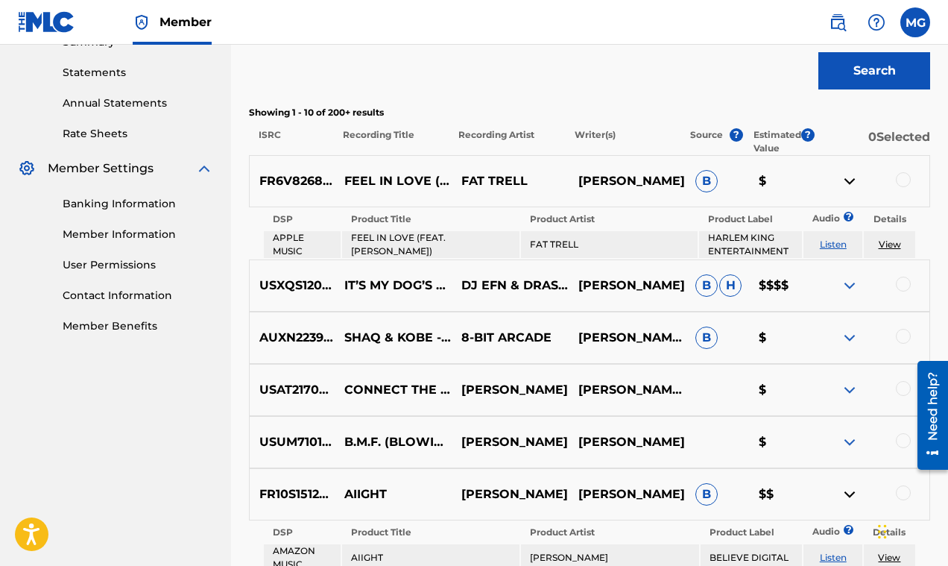
click at [847, 180] on img at bounding box center [850, 181] width 18 height 18
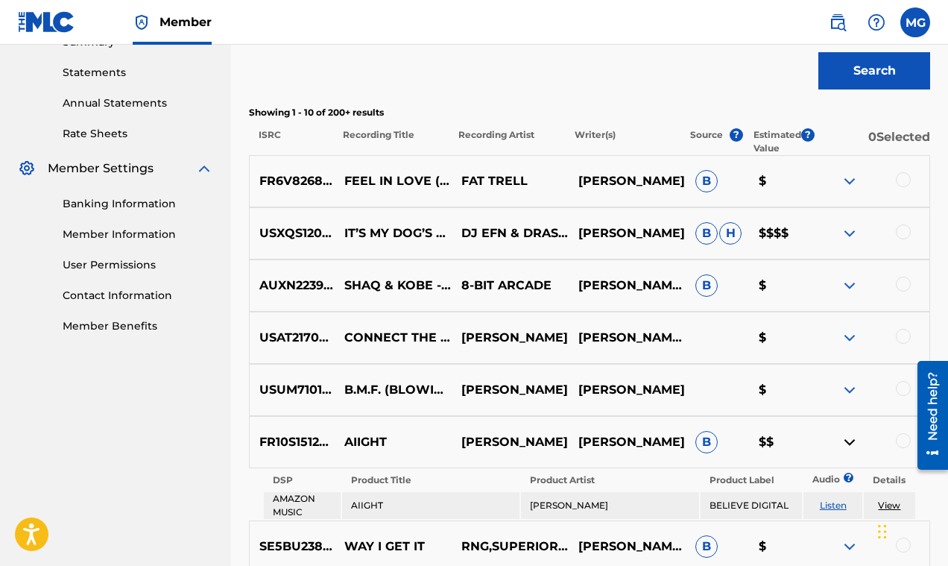
scroll to position [560, 0]
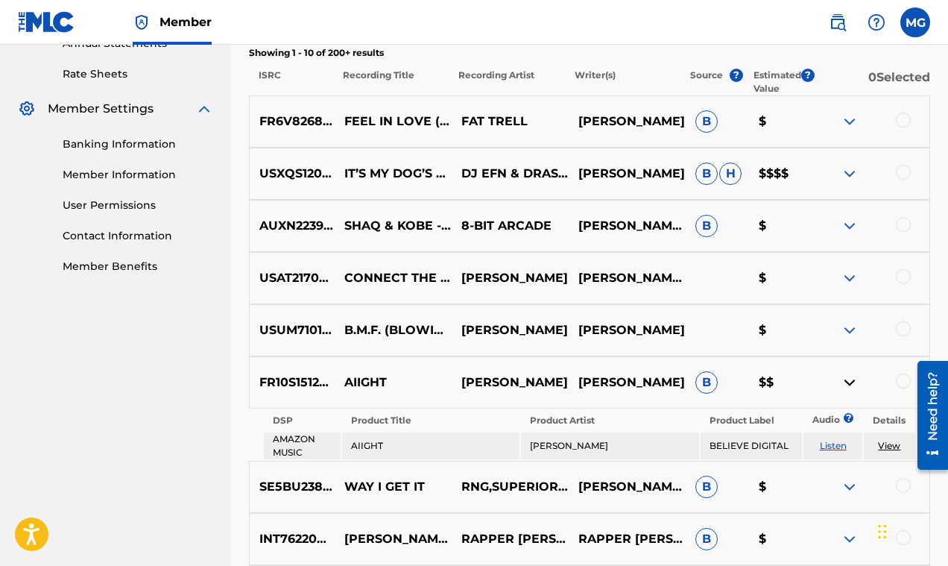
click at [831, 446] on link "Listen" at bounding box center [833, 445] width 27 height 11
click at [849, 382] on img at bounding box center [850, 382] width 18 height 18
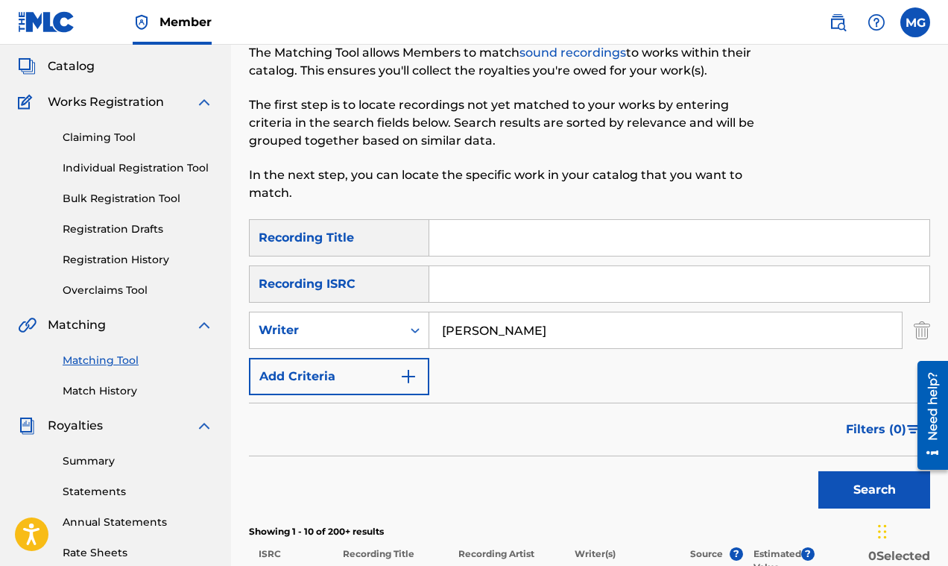
scroll to position [119, 0]
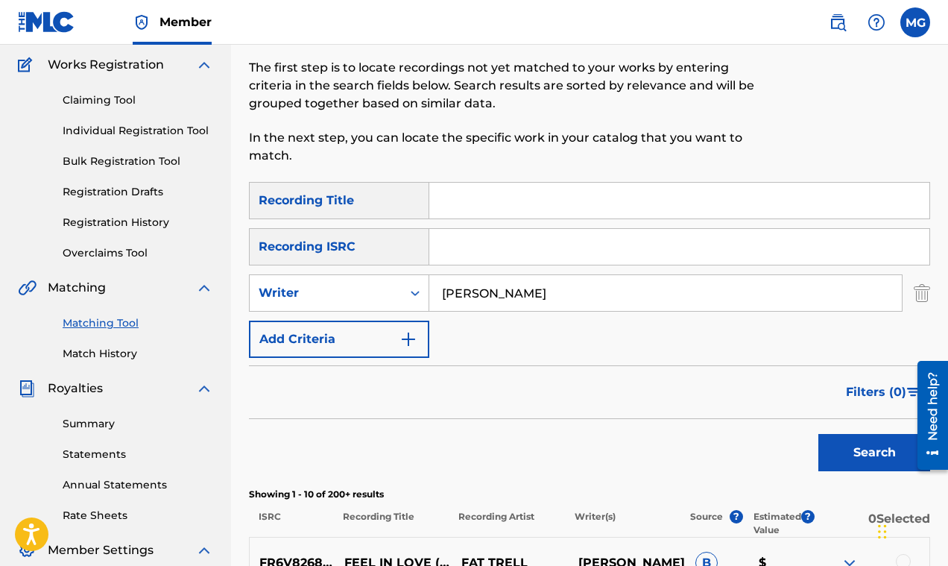
click at [847, 450] on button "Search" at bounding box center [874, 452] width 112 height 37
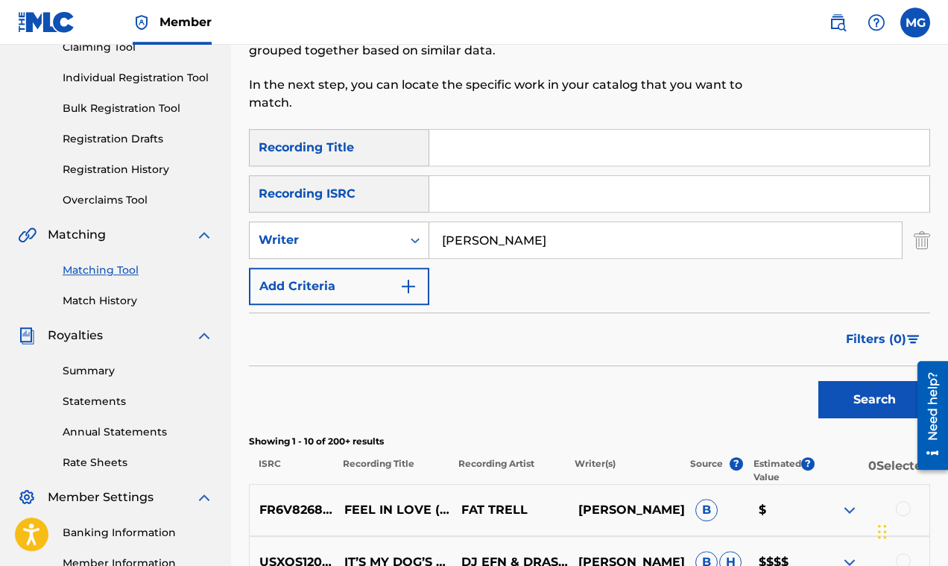
scroll to position [56, 0]
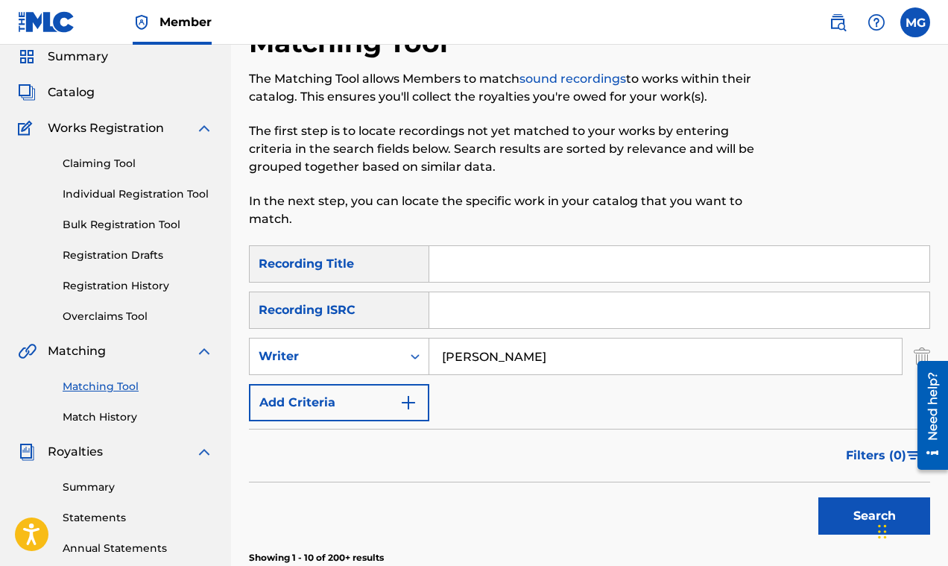
click at [528, 356] on input "Rick Ross" at bounding box center [665, 356] width 472 height 36
type input "R"
type input "dj rell"
click at [818, 497] on button "Search" at bounding box center [874, 515] width 112 height 37
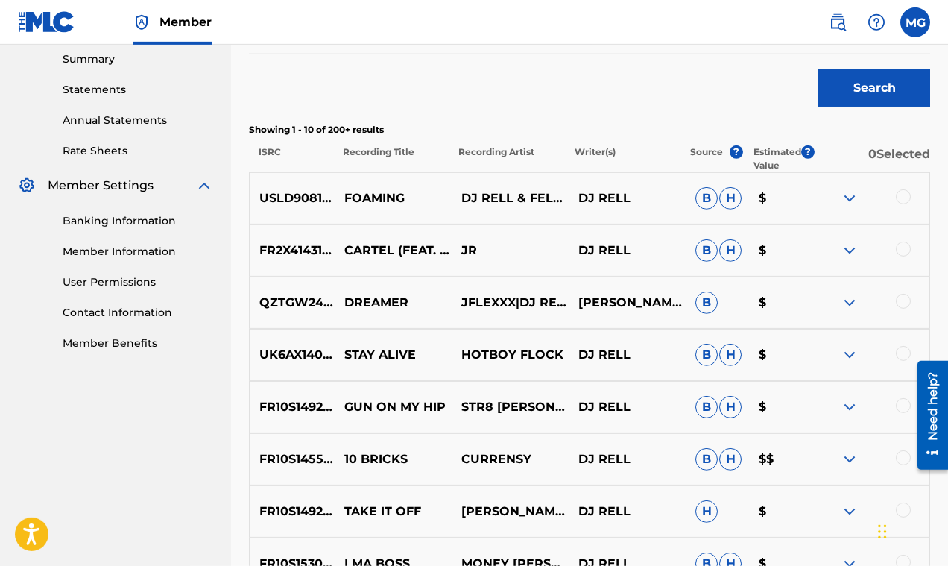
scroll to position [485, 0]
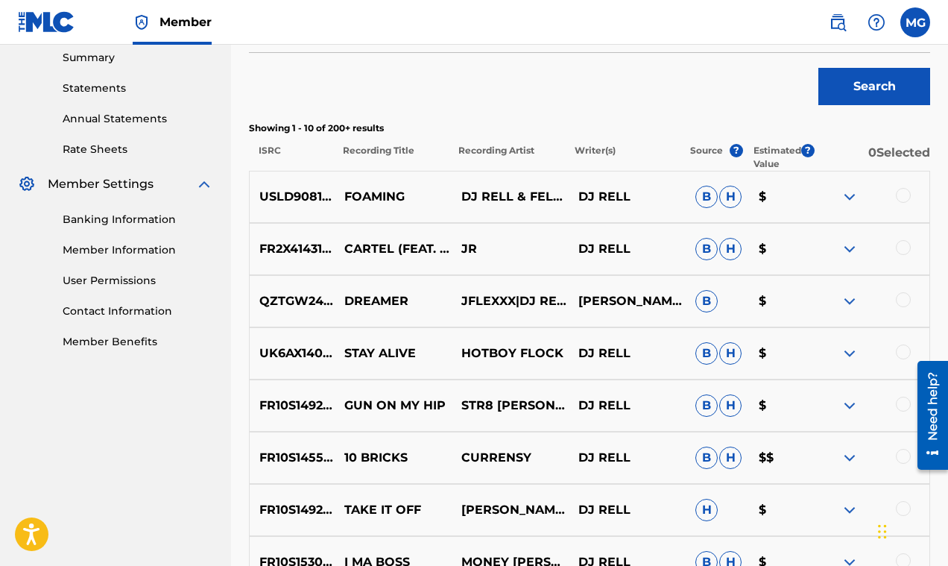
click at [850, 246] on img at bounding box center [850, 249] width 18 height 18
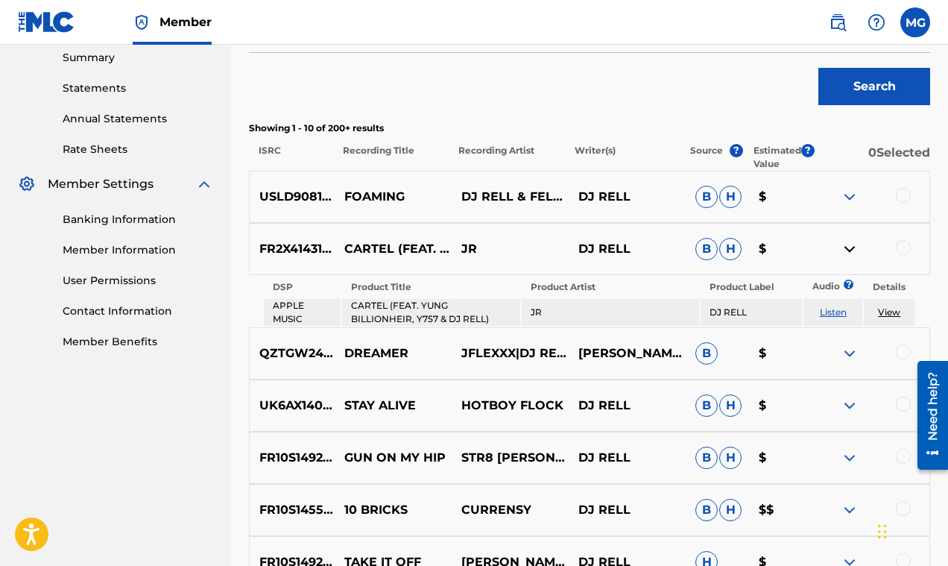
click at [849, 247] on img at bounding box center [850, 249] width 18 height 18
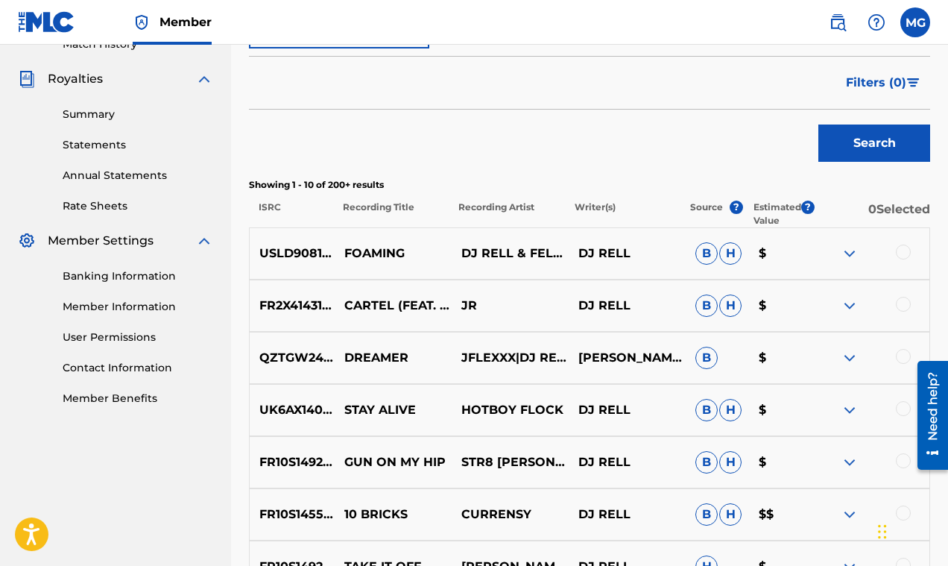
scroll to position [366, 0]
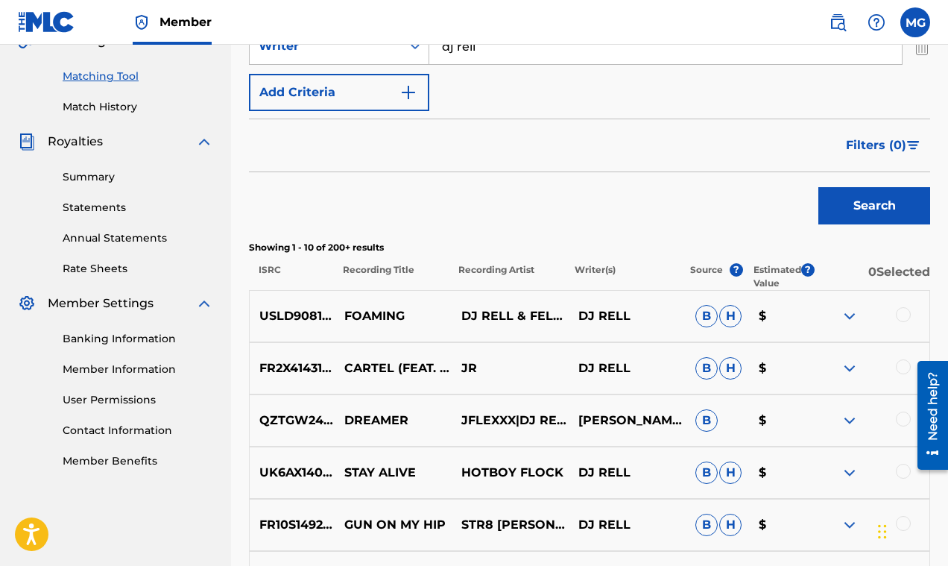
click at [873, 148] on span "Filters ( 0 )" at bounding box center [876, 145] width 60 height 18
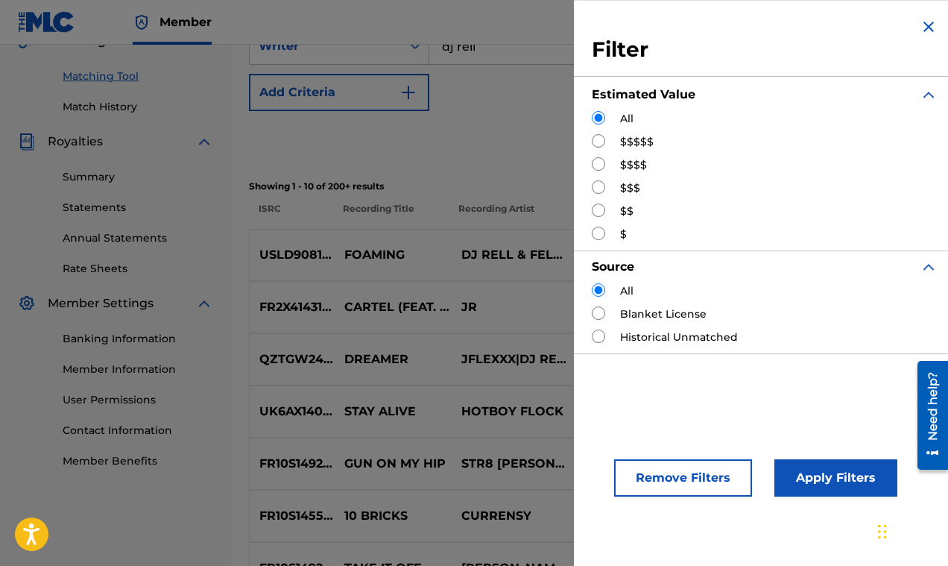
click at [598, 140] on input "Search Form" at bounding box center [598, 140] width 13 height 13
radio input "true"
click at [828, 480] on button "Apply Filters" at bounding box center [835, 477] width 123 height 37
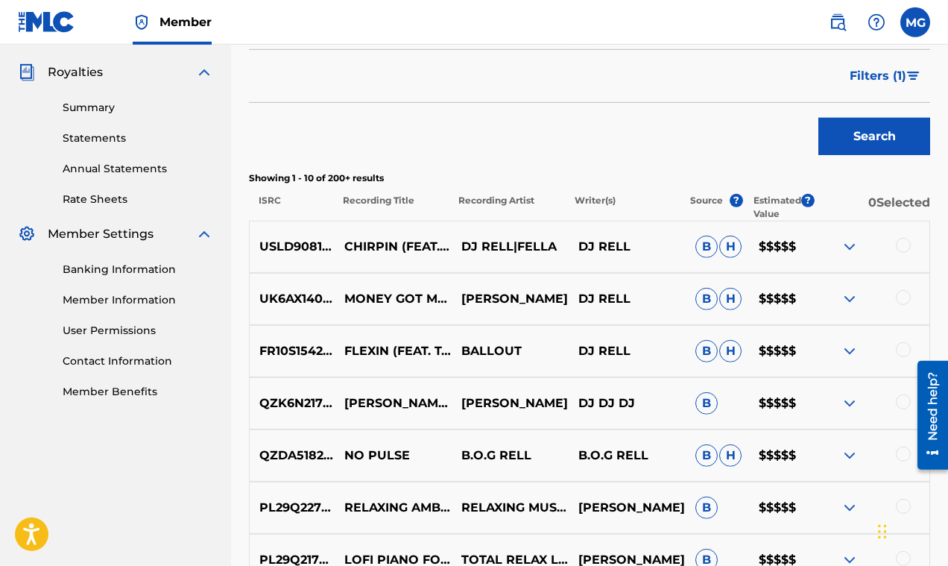
scroll to position [490, 0]
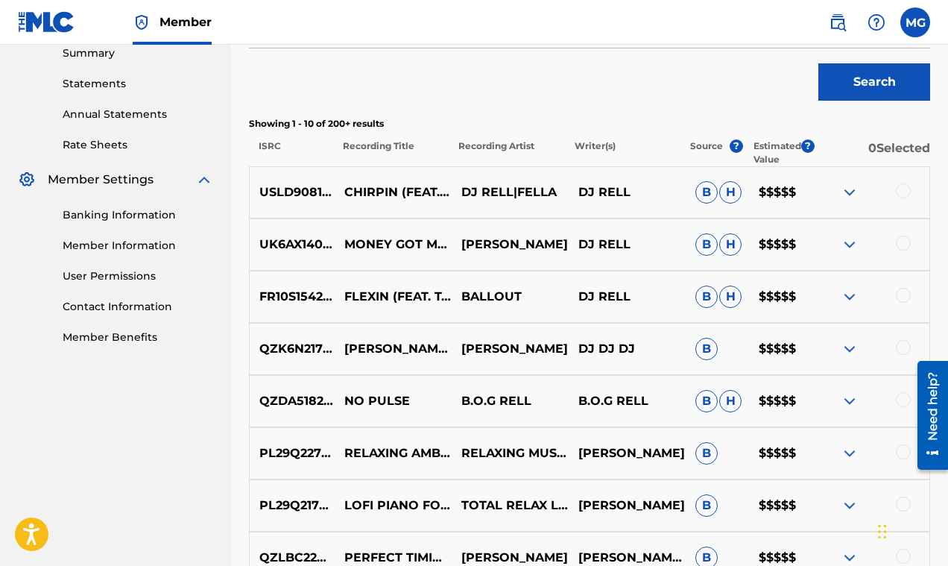
click at [848, 240] on img at bounding box center [850, 244] width 18 height 18
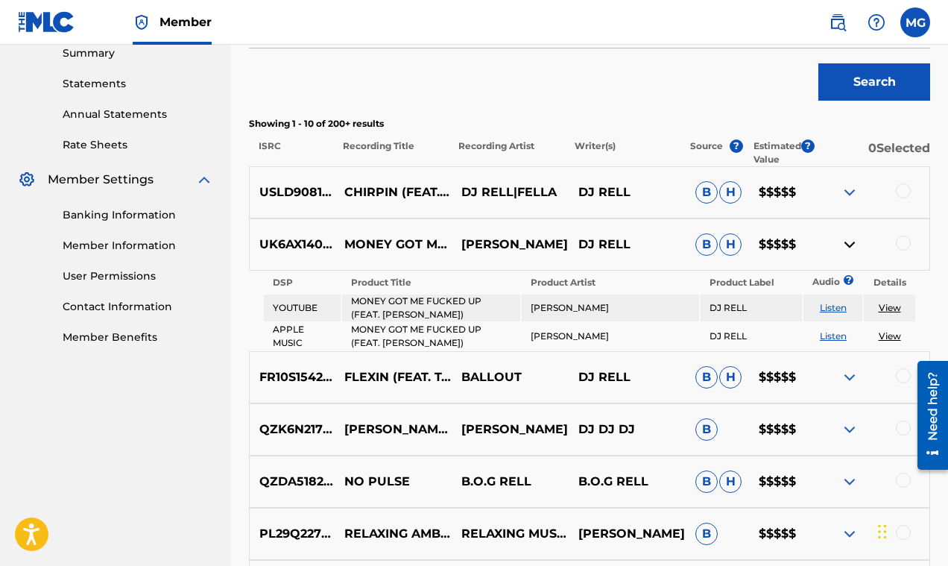
click at [848, 240] on img at bounding box center [850, 244] width 18 height 18
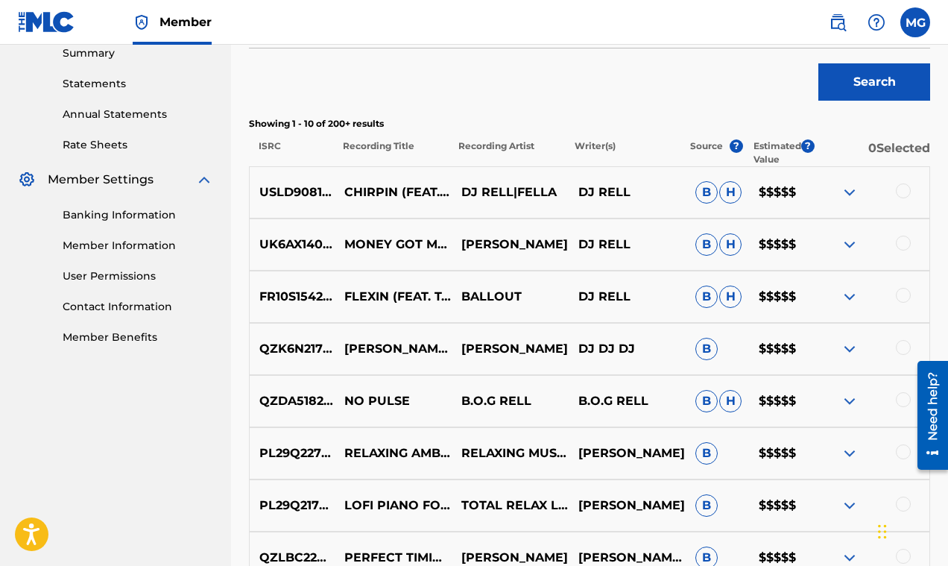
click at [844, 192] on img at bounding box center [850, 192] width 18 height 18
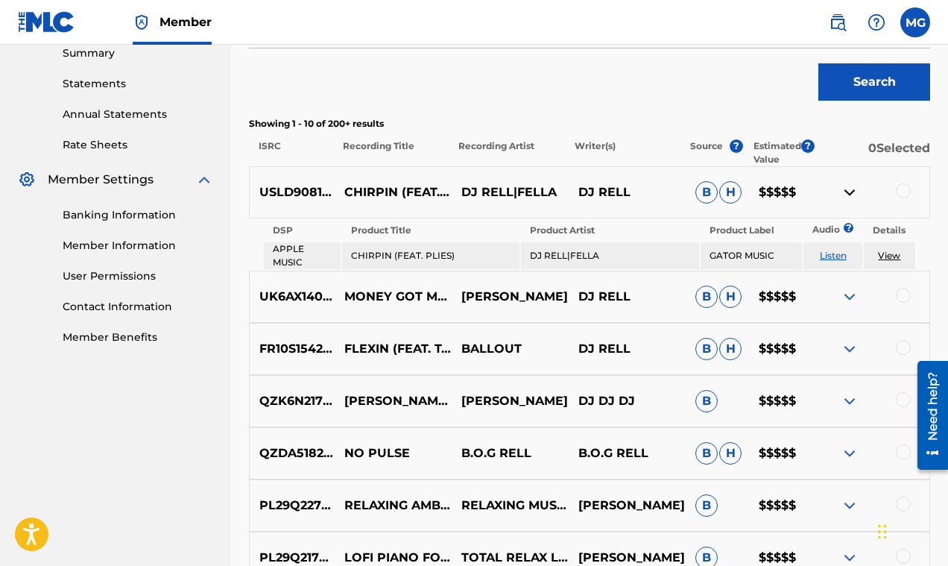
click at [844, 192] on img at bounding box center [850, 192] width 18 height 18
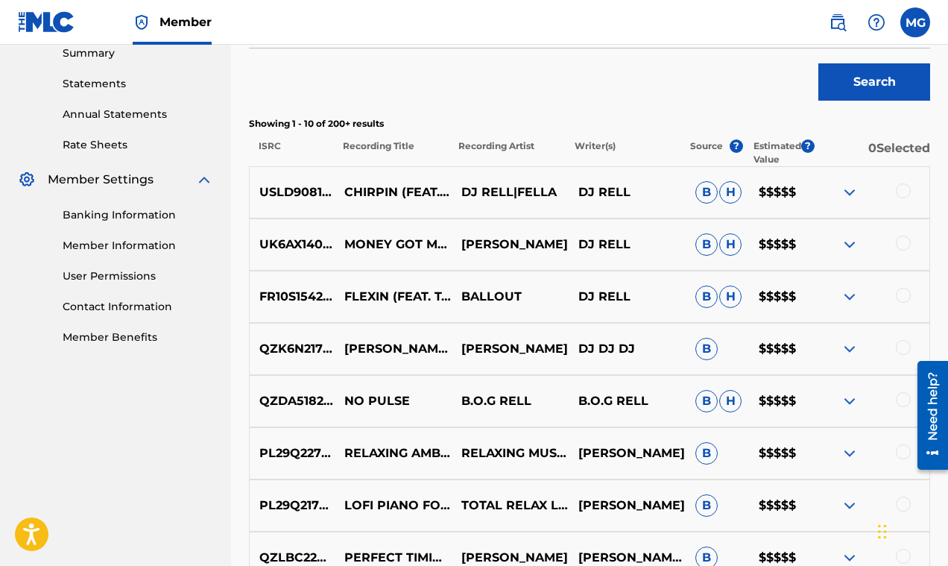
click at [850, 243] on img at bounding box center [850, 244] width 18 height 18
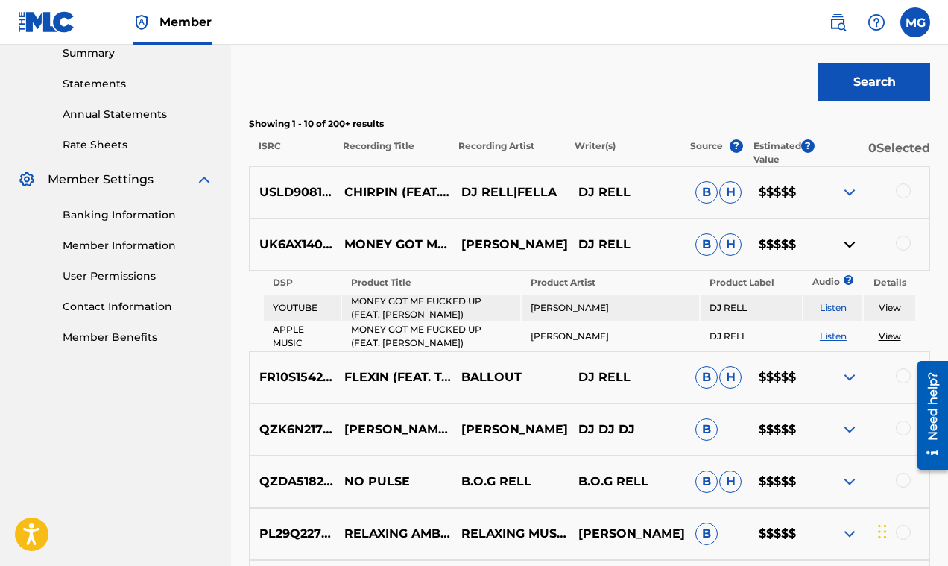
click at [849, 243] on img at bounding box center [850, 244] width 18 height 18
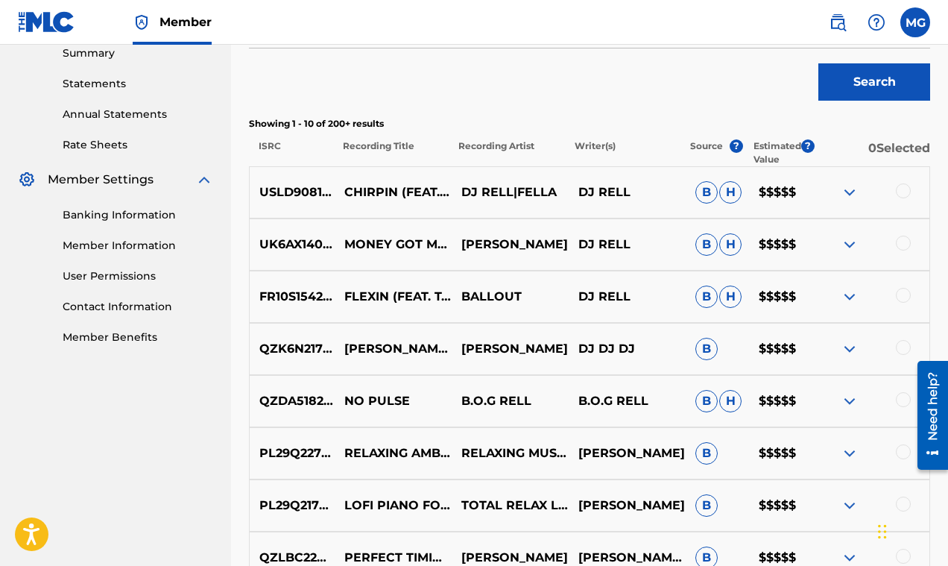
click at [852, 294] on img at bounding box center [850, 297] width 18 height 18
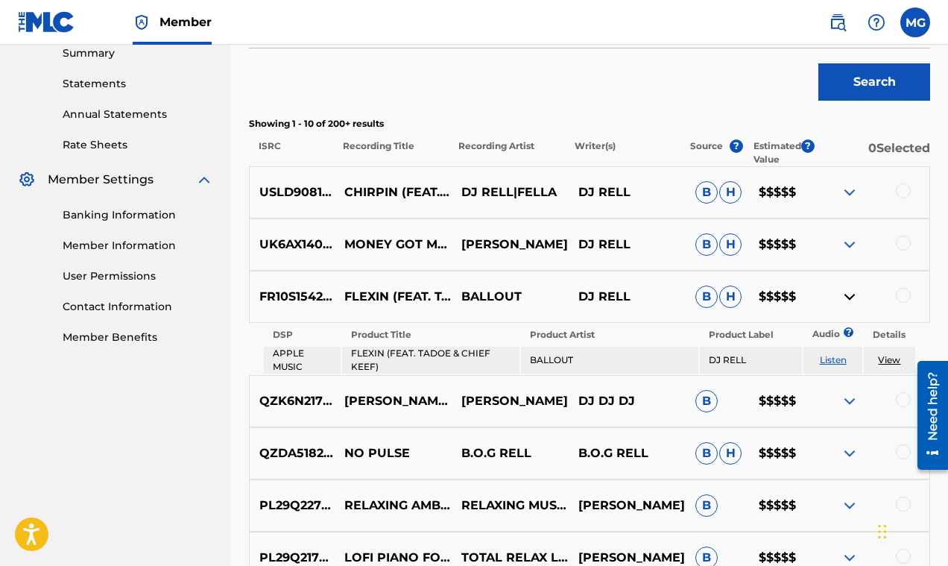
click at [852, 294] on img at bounding box center [850, 297] width 18 height 18
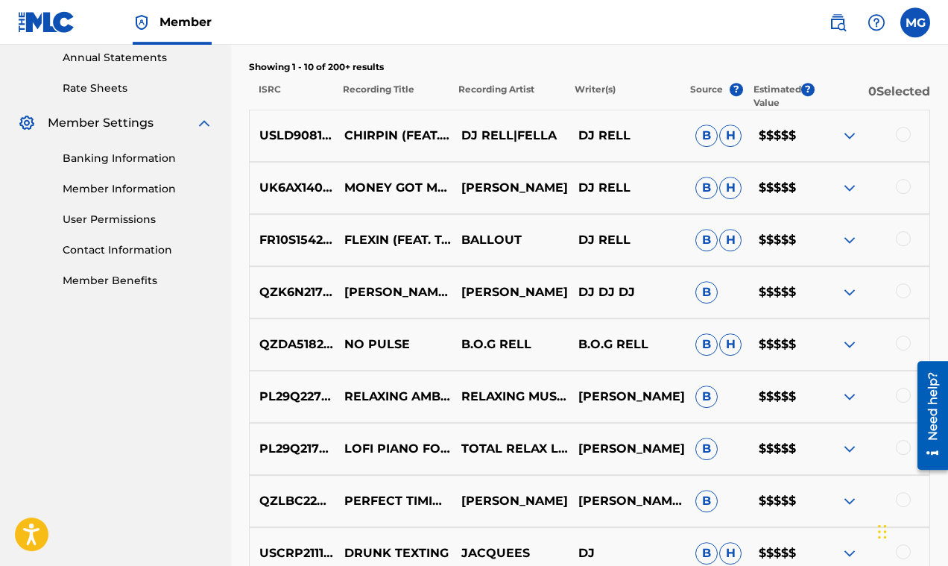
scroll to position [549, 0]
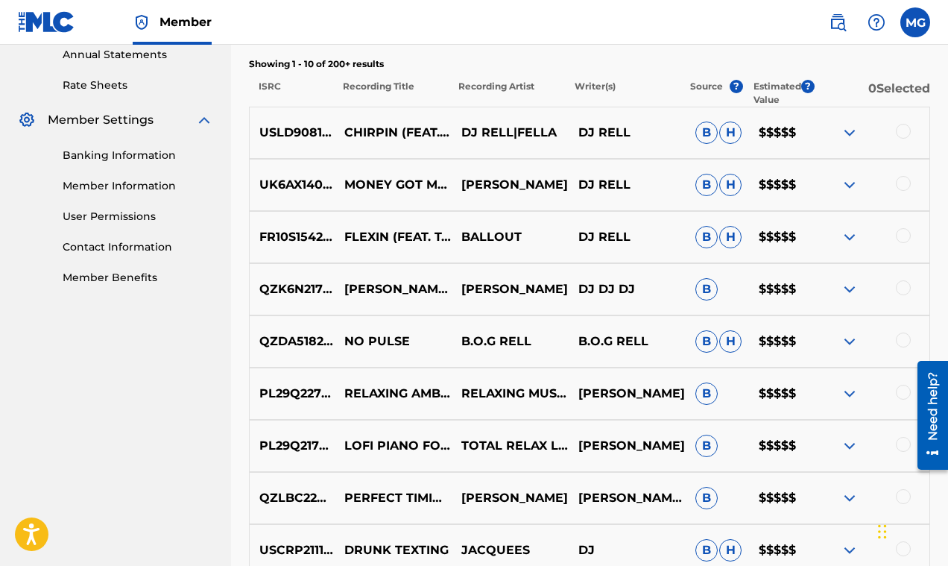
click at [851, 289] on img at bounding box center [850, 289] width 18 height 18
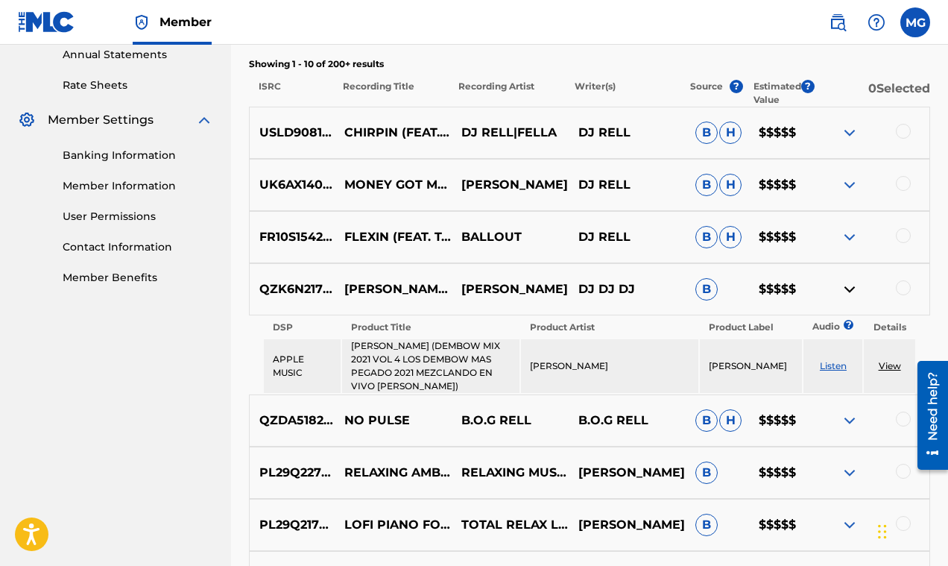
click at [851, 289] on img at bounding box center [850, 289] width 18 height 18
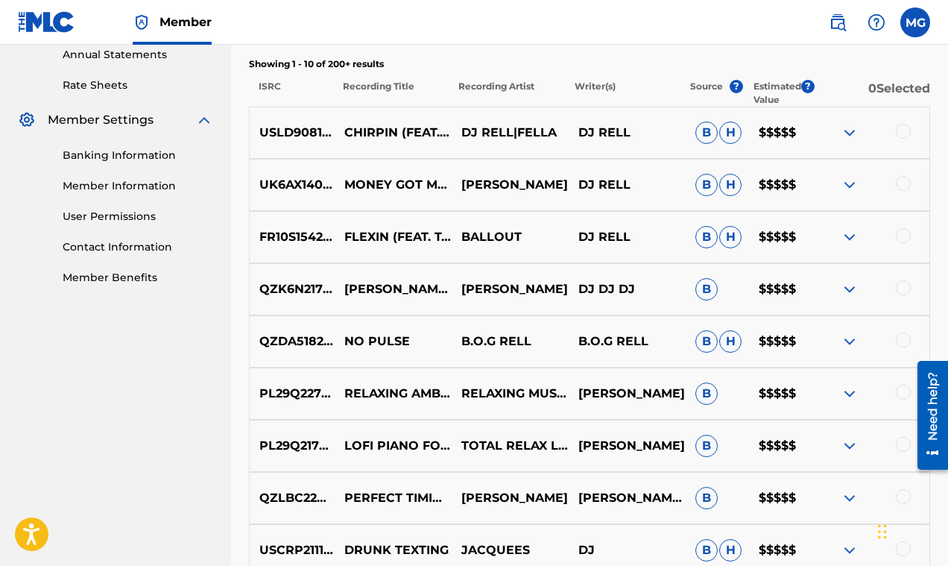
scroll to position [621, 0]
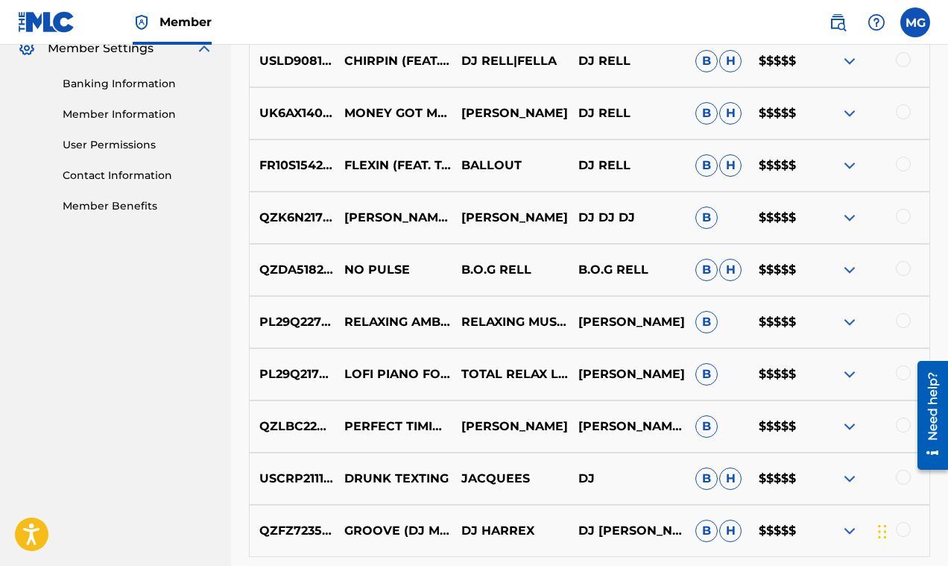
click at [849, 273] on img at bounding box center [850, 270] width 18 height 18
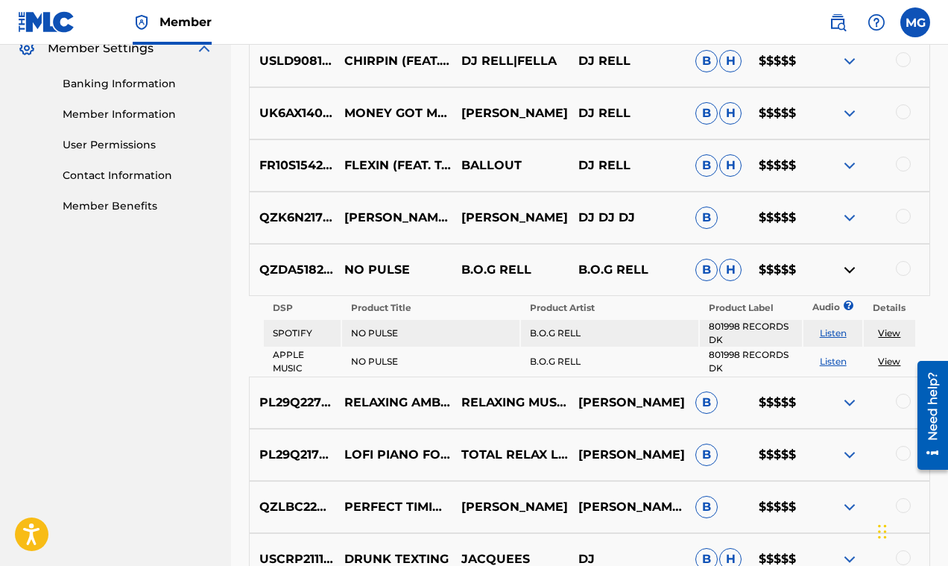
click at [849, 273] on img at bounding box center [850, 270] width 18 height 18
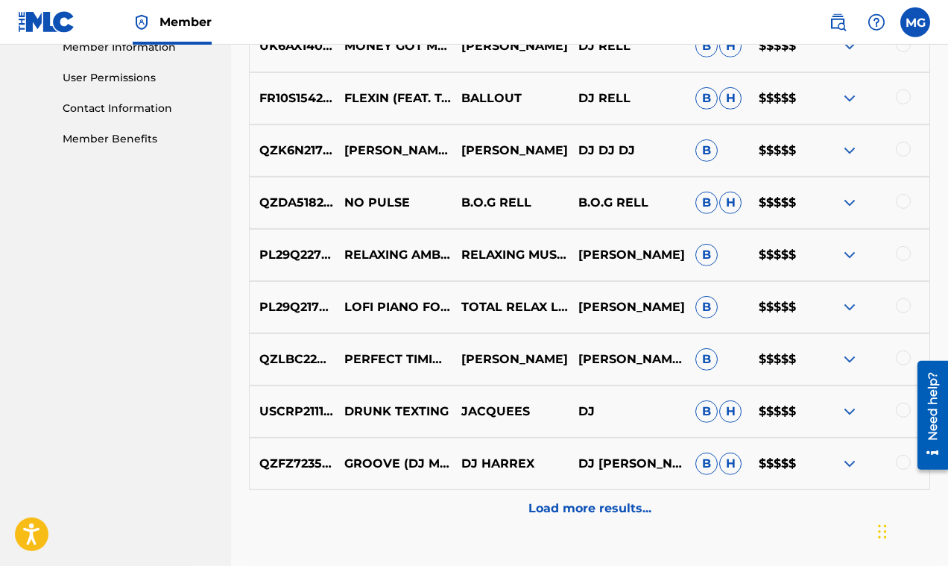
scroll to position [692, 0]
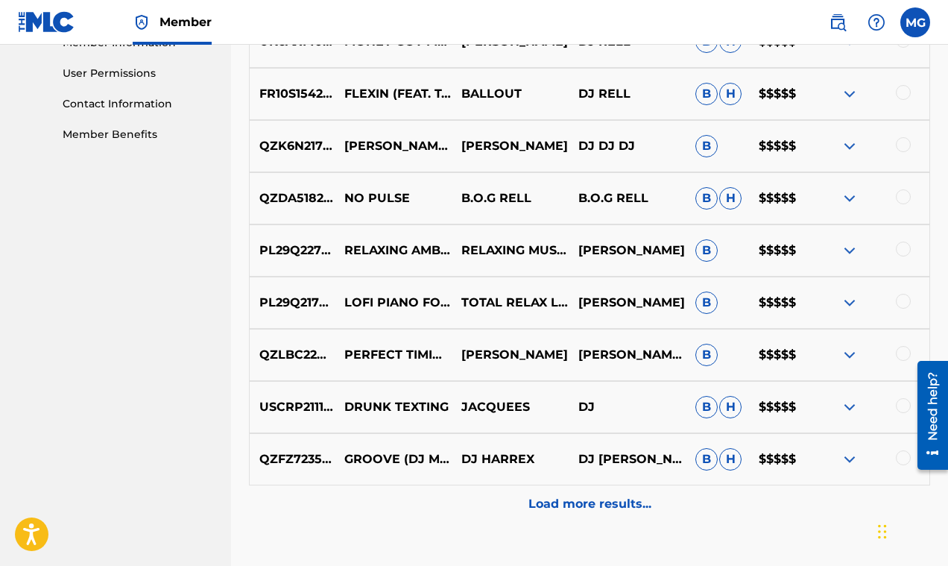
click at [851, 251] on img at bounding box center [850, 250] width 18 height 18
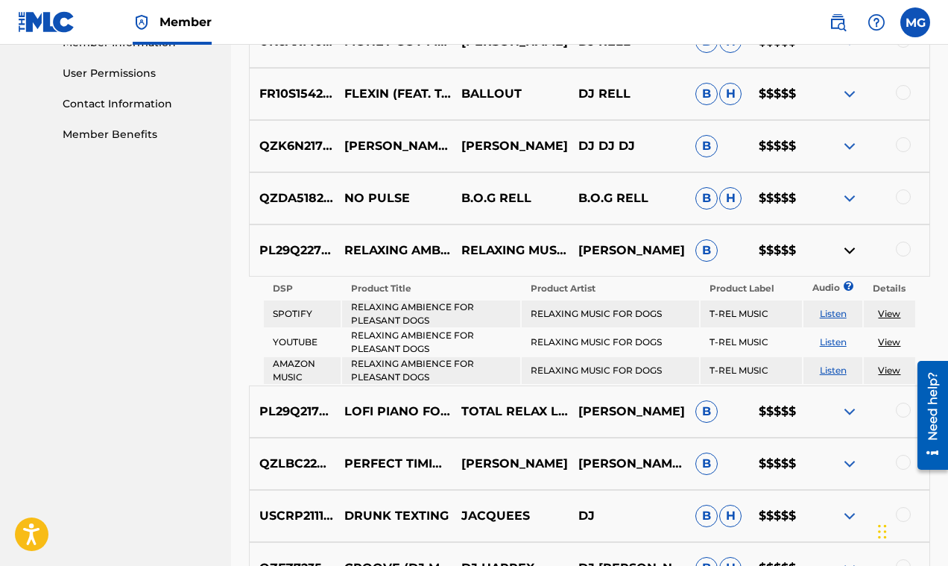
click at [851, 250] on img at bounding box center [850, 250] width 18 height 18
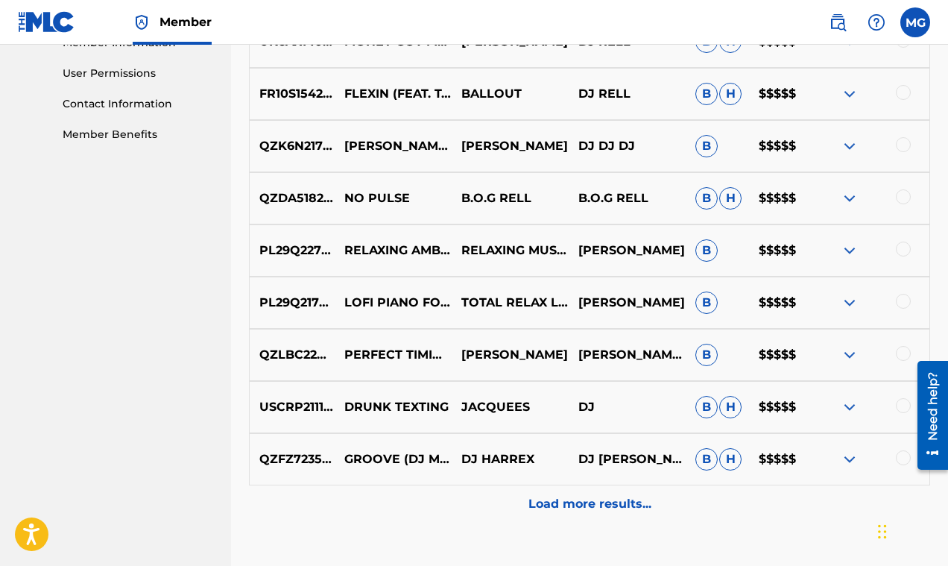
click at [851, 299] on img at bounding box center [850, 303] width 18 height 18
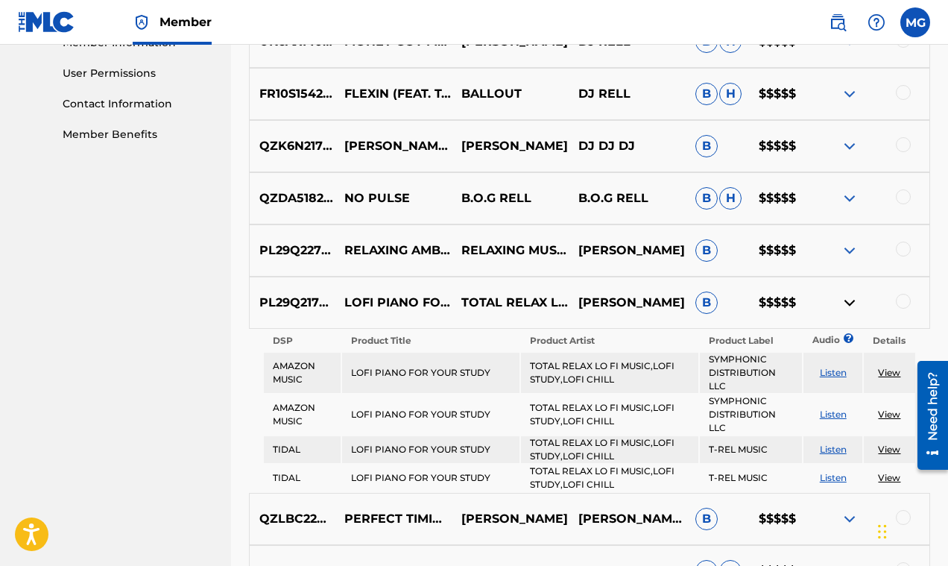
click at [851, 299] on img at bounding box center [850, 303] width 18 height 18
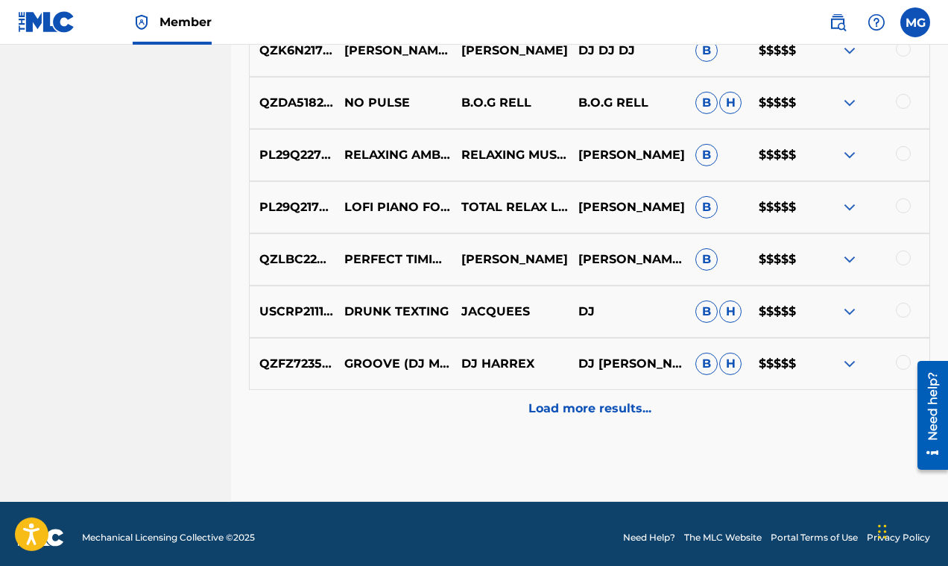
scroll to position [795, 0]
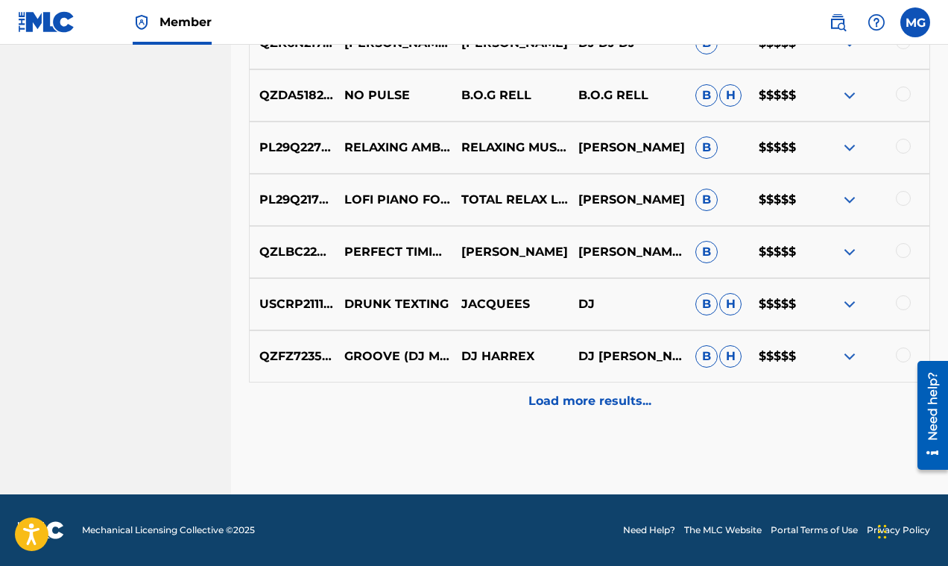
click at [849, 253] on img at bounding box center [850, 252] width 18 height 18
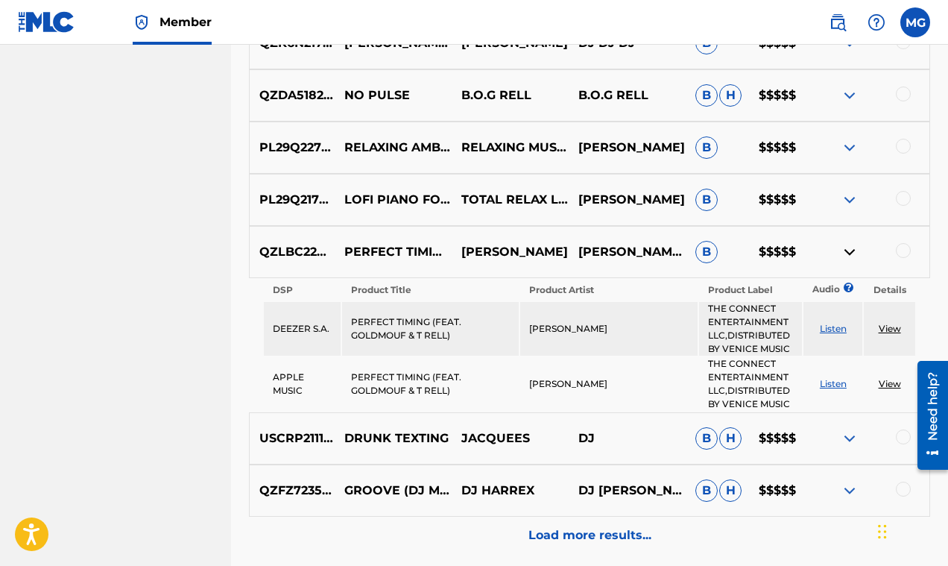
click at [849, 253] on img at bounding box center [850, 252] width 18 height 18
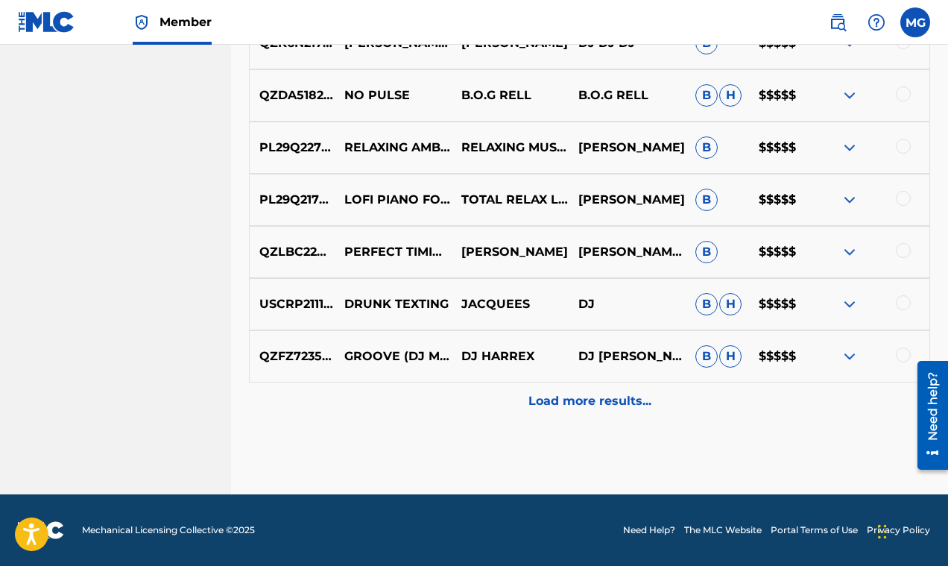
click at [855, 303] on img at bounding box center [850, 304] width 18 height 18
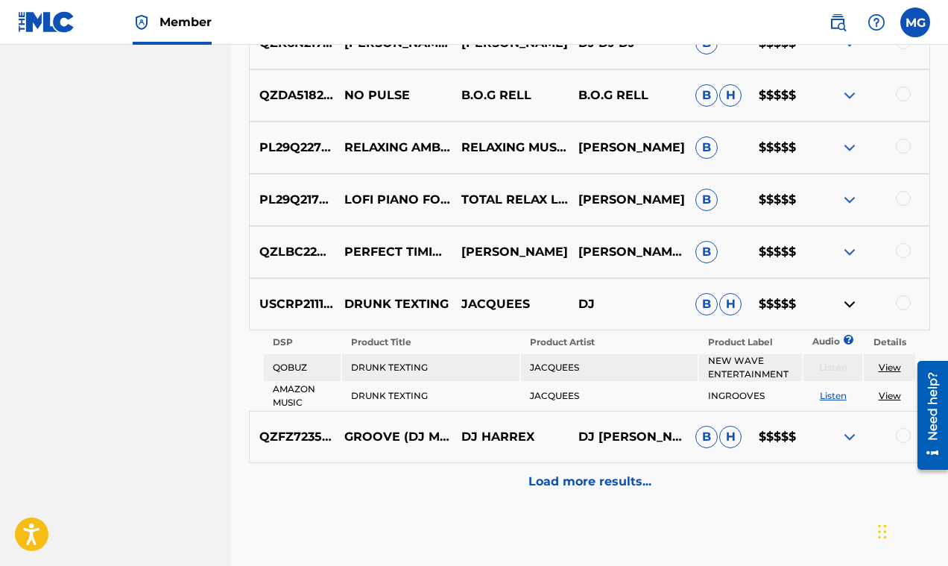
click at [855, 303] on img at bounding box center [850, 304] width 18 height 18
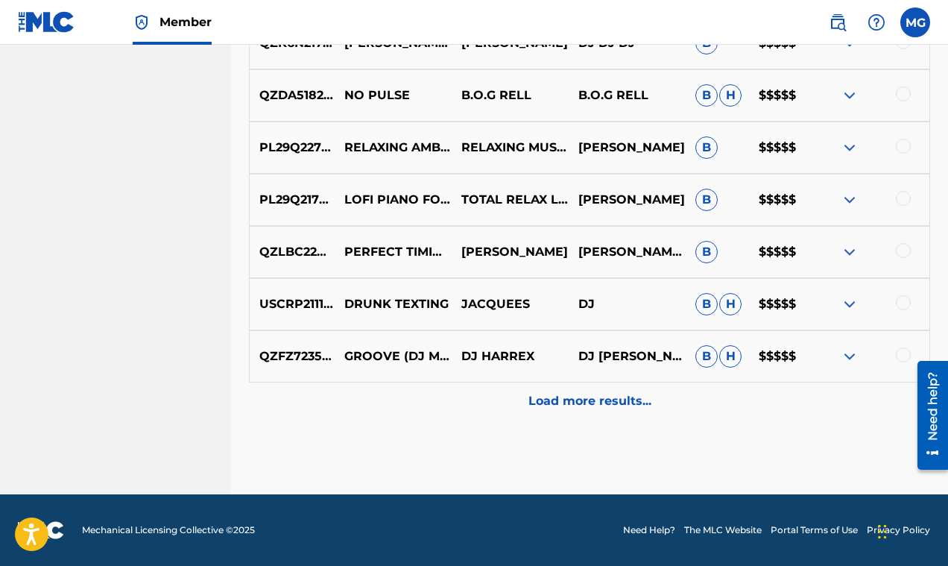
click at [848, 355] on img at bounding box center [850, 356] width 18 height 18
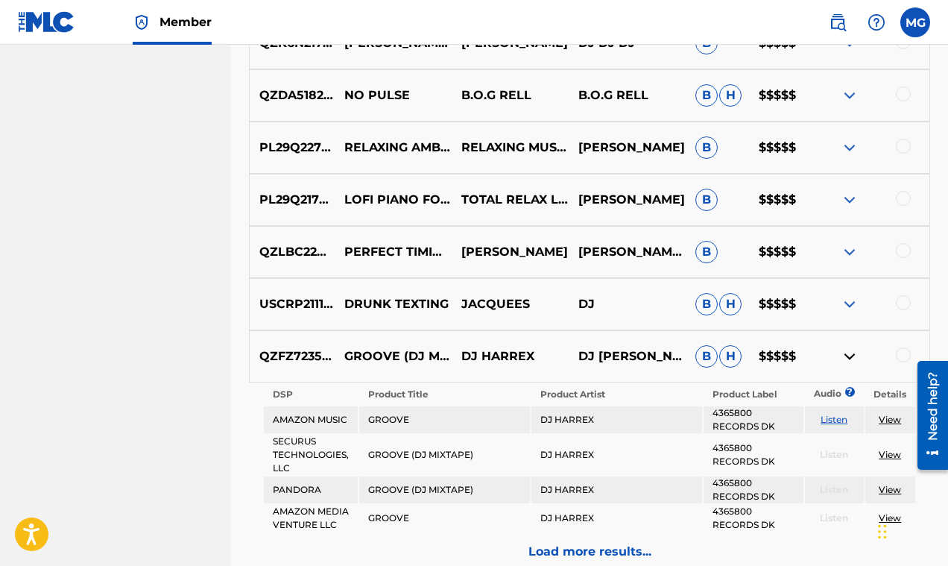
click at [848, 357] on img at bounding box center [850, 356] width 18 height 18
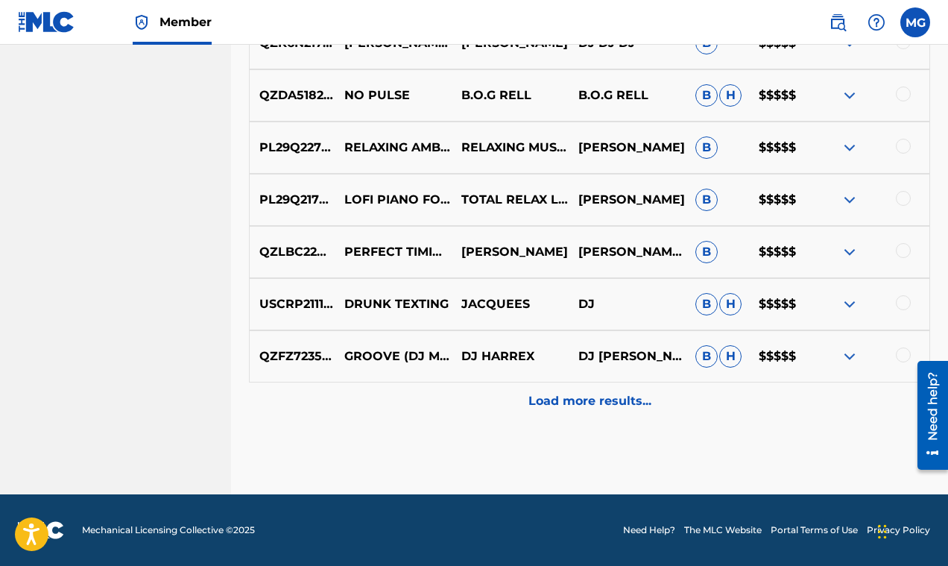
click at [620, 397] on p "Load more results..." at bounding box center [589, 401] width 123 height 18
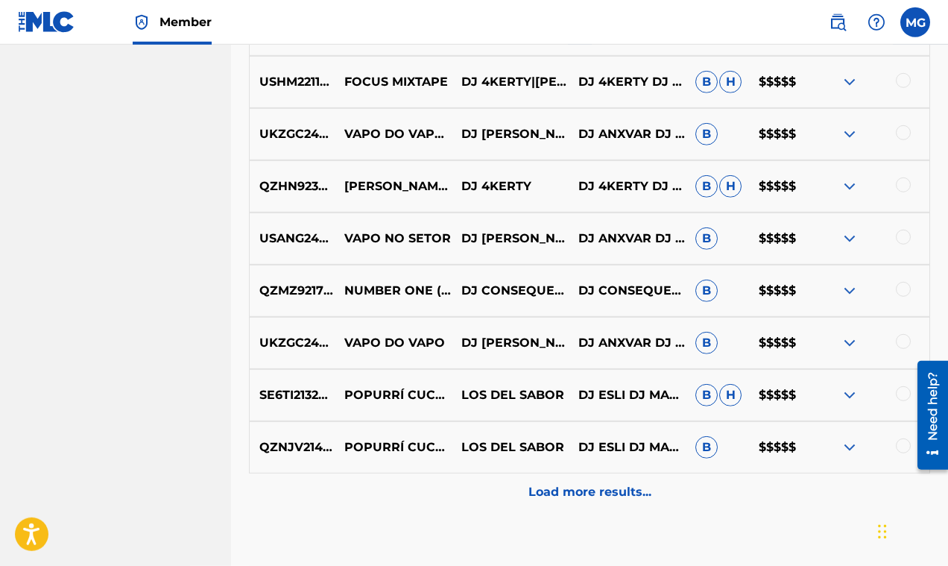
scroll to position [1312, 0]
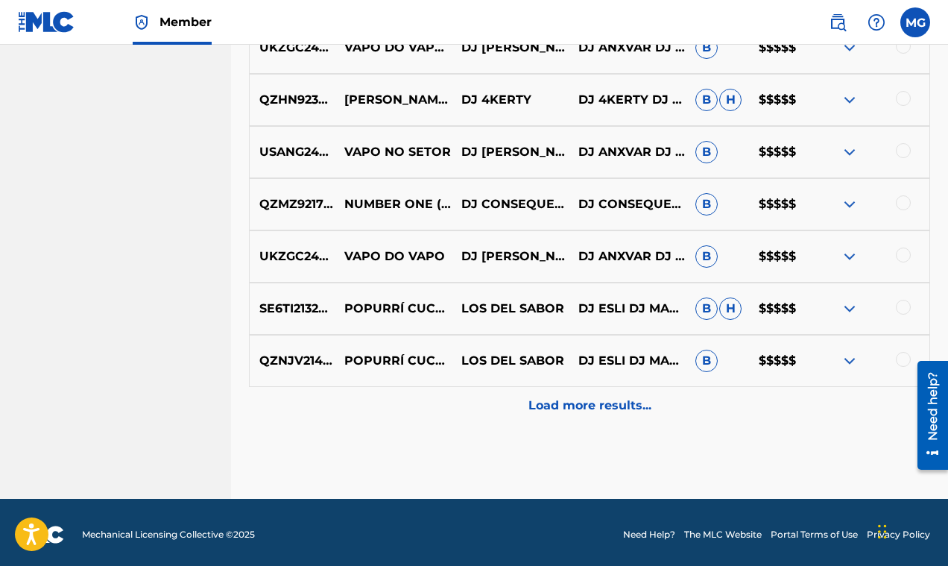
click at [613, 401] on p "Load more results..." at bounding box center [589, 405] width 123 height 18
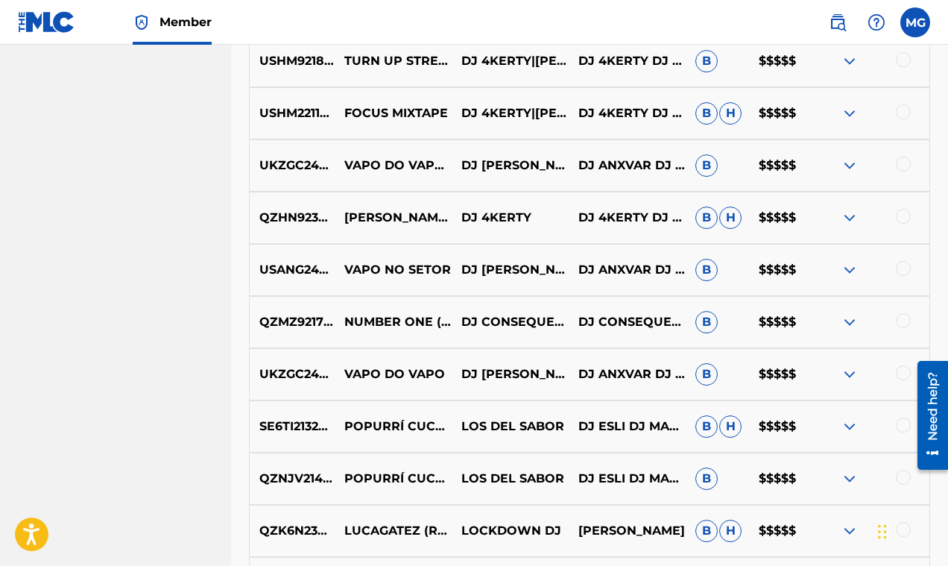
scroll to position [1217, 0]
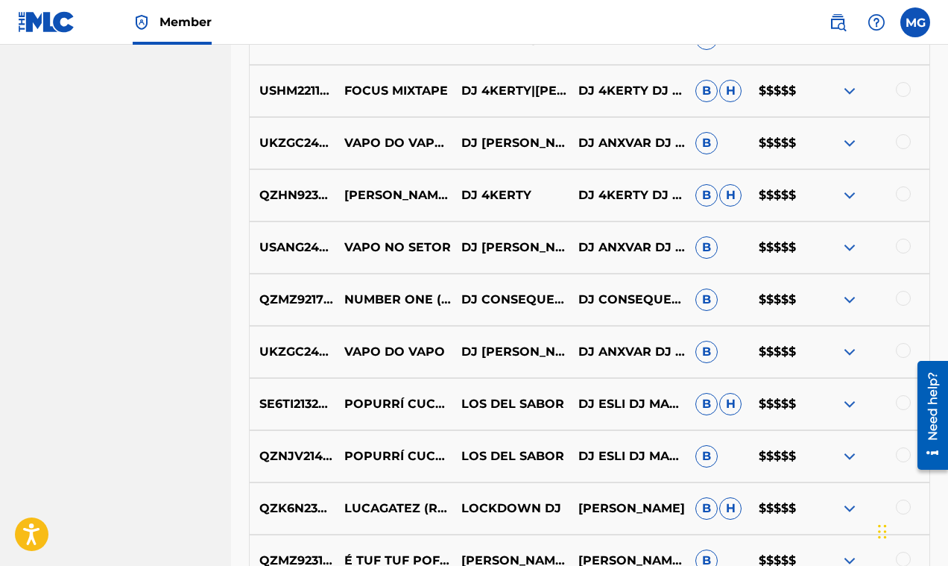
click at [847, 143] on img at bounding box center [850, 143] width 18 height 18
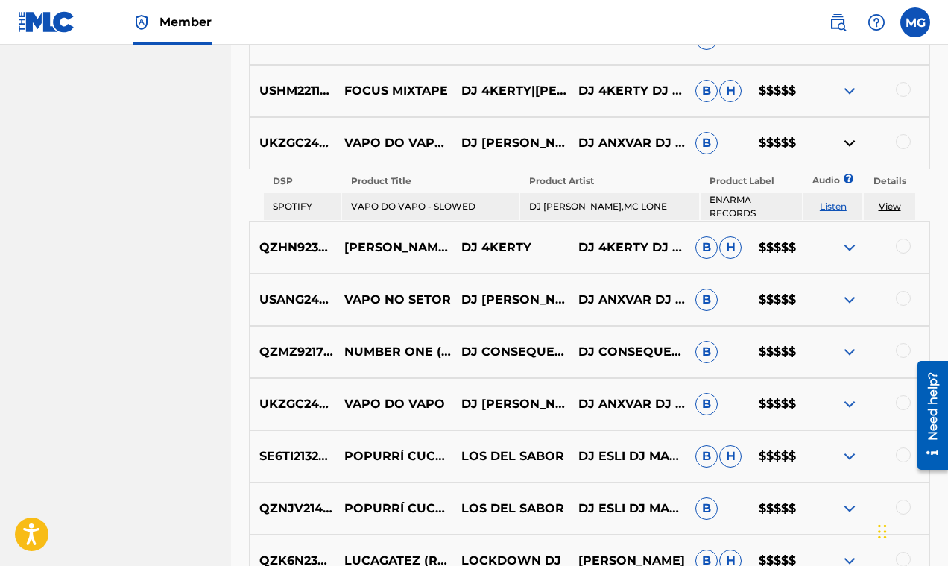
click at [847, 143] on img at bounding box center [850, 143] width 18 height 18
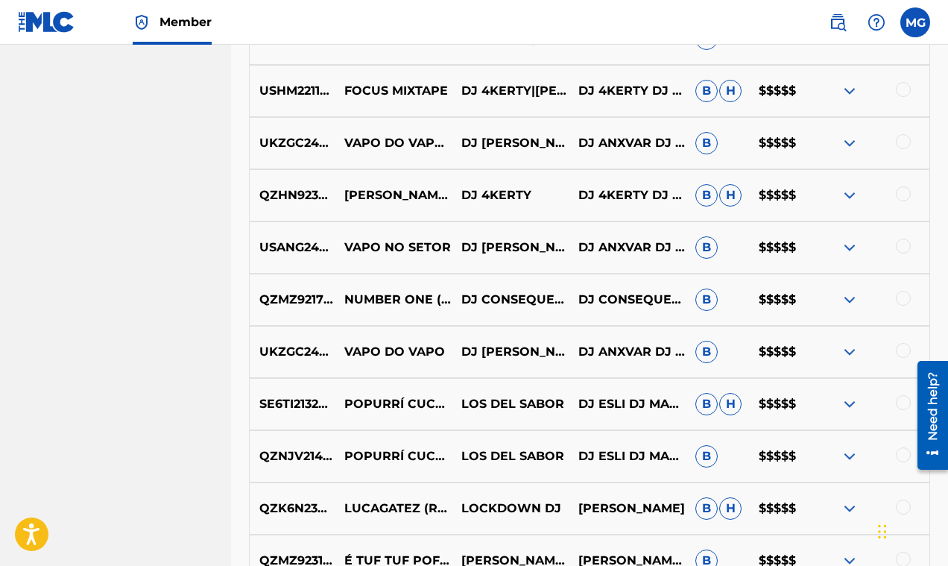
click at [852, 197] on img at bounding box center [850, 195] width 18 height 18
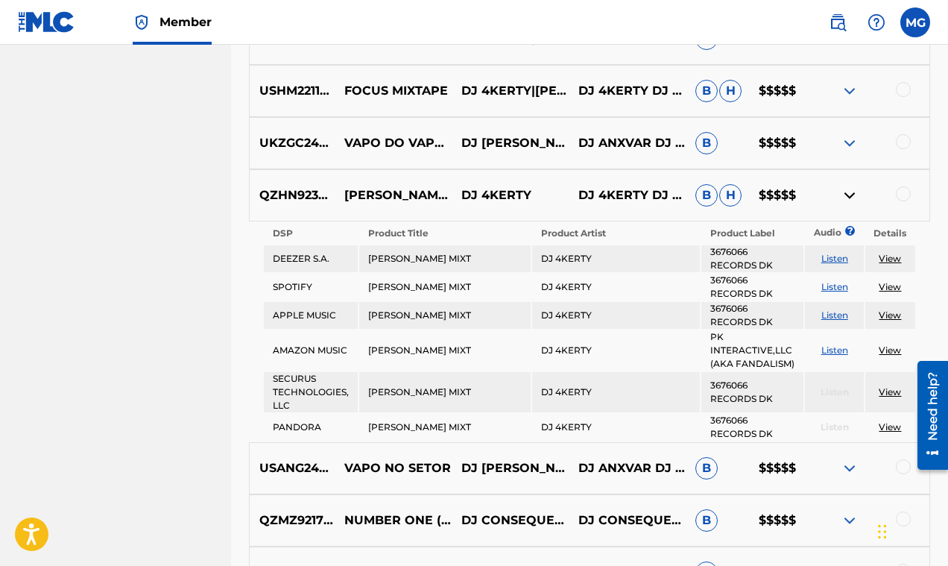
click at [852, 197] on img at bounding box center [850, 195] width 18 height 18
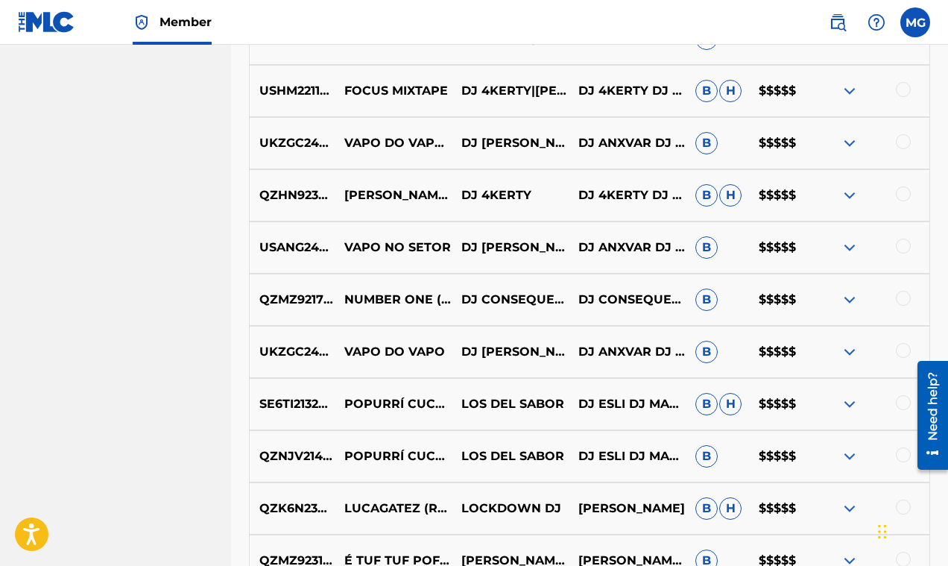
click at [847, 249] on img at bounding box center [850, 247] width 18 height 18
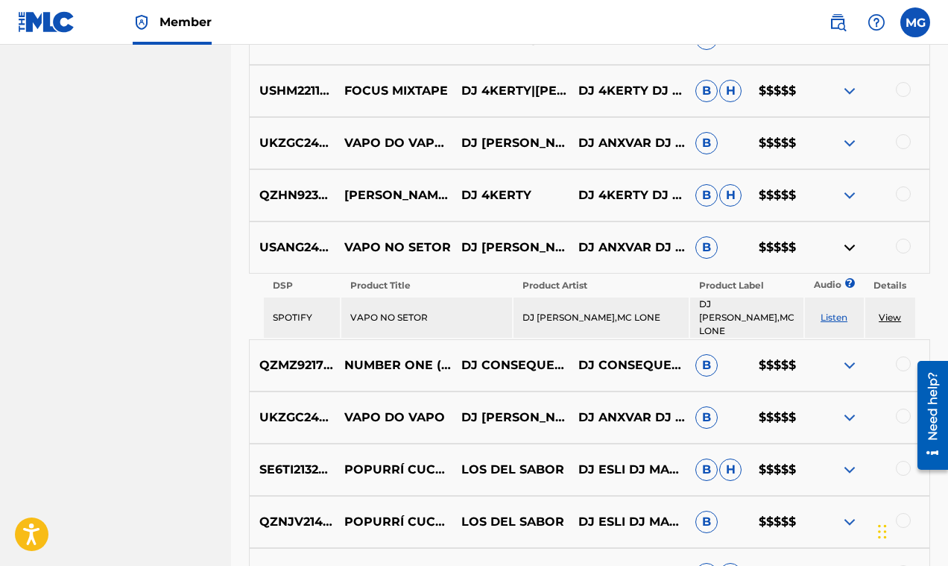
click at [847, 249] on img at bounding box center [850, 247] width 18 height 18
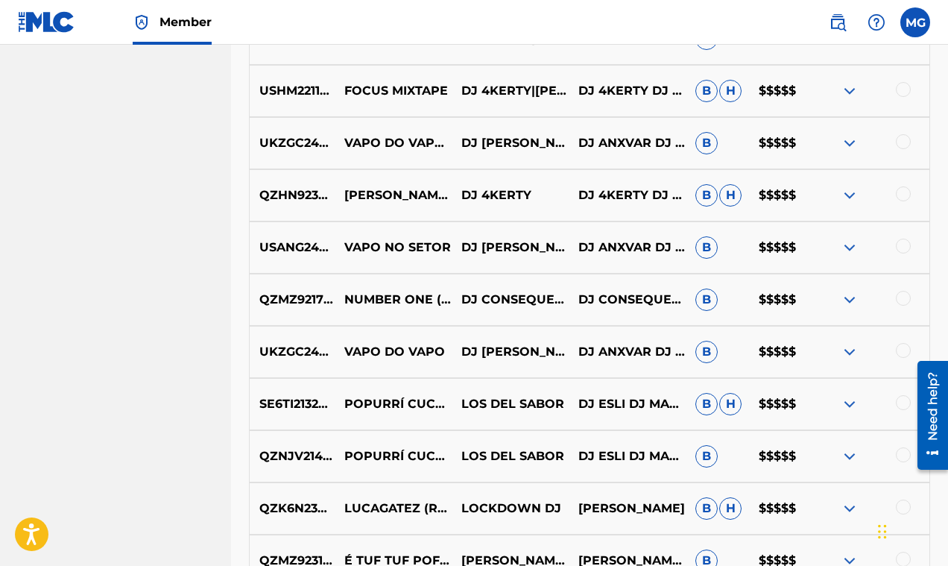
click at [849, 300] on img at bounding box center [850, 300] width 18 height 18
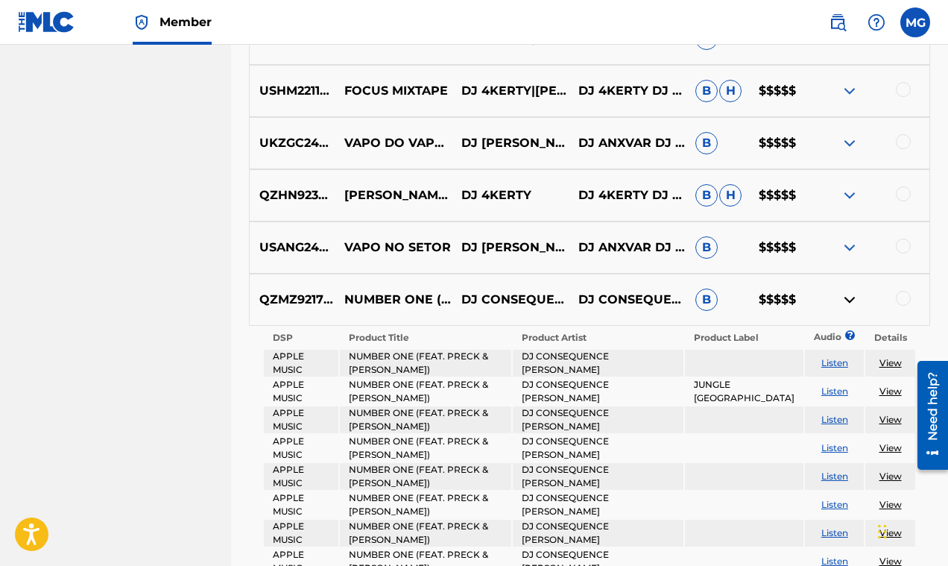
click at [849, 300] on img at bounding box center [850, 300] width 18 height 18
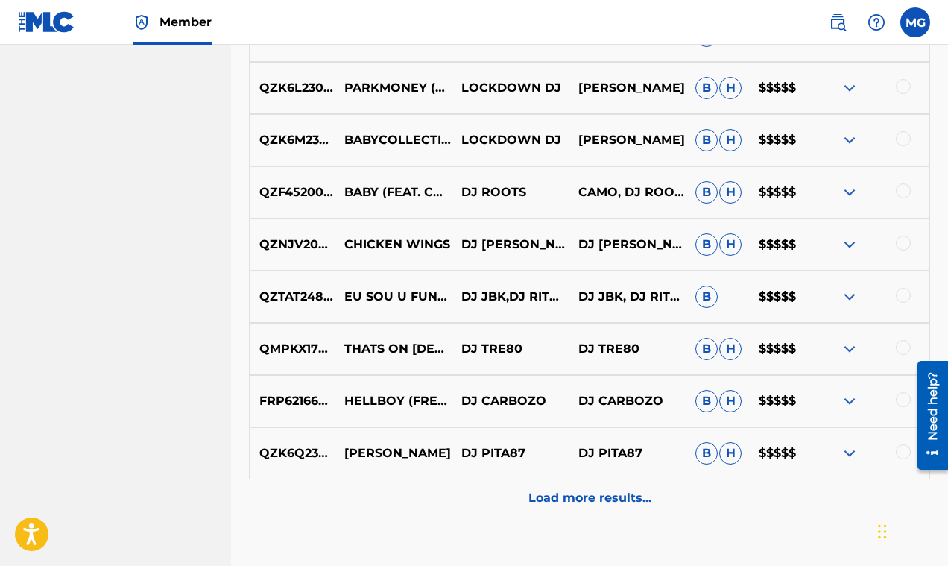
scroll to position [1838, 0]
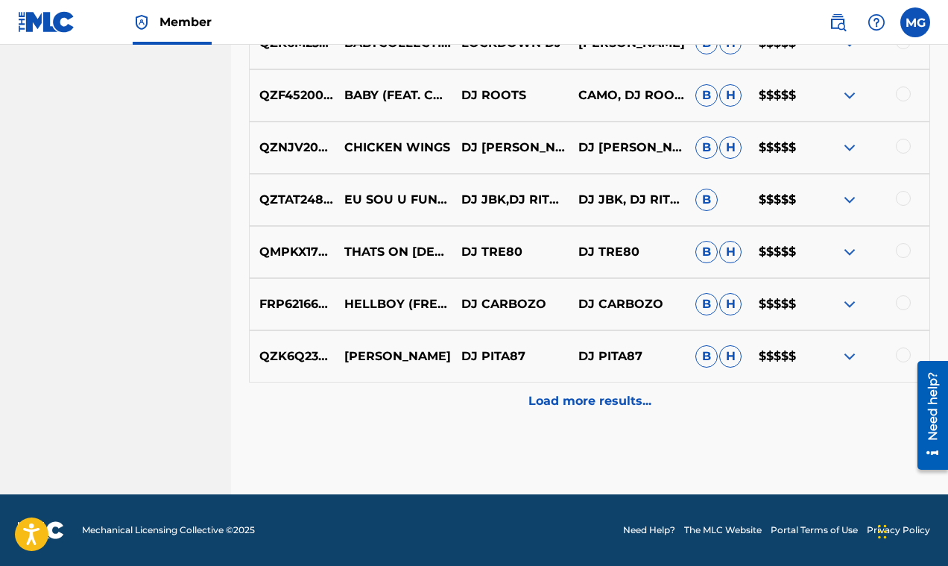
click at [604, 393] on p "Load more results..." at bounding box center [589, 401] width 123 height 18
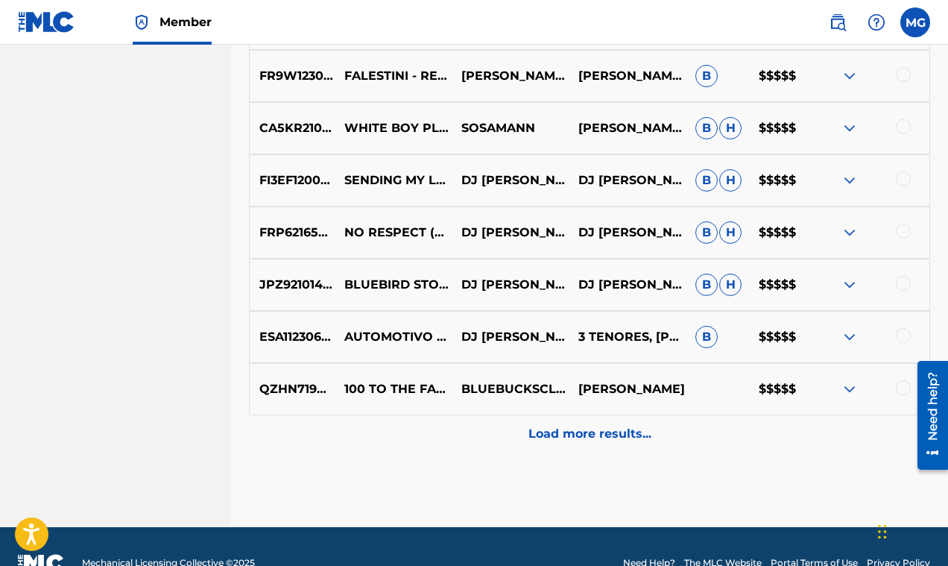
scroll to position [2360, 0]
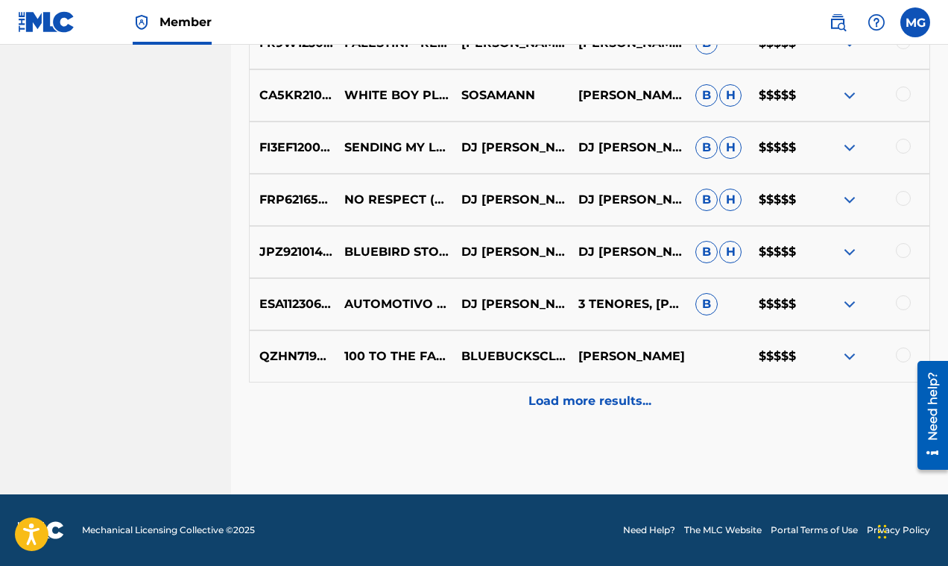
click at [578, 396] on p "Load more results..." at bounding box center [589, 401] width 123 height 18
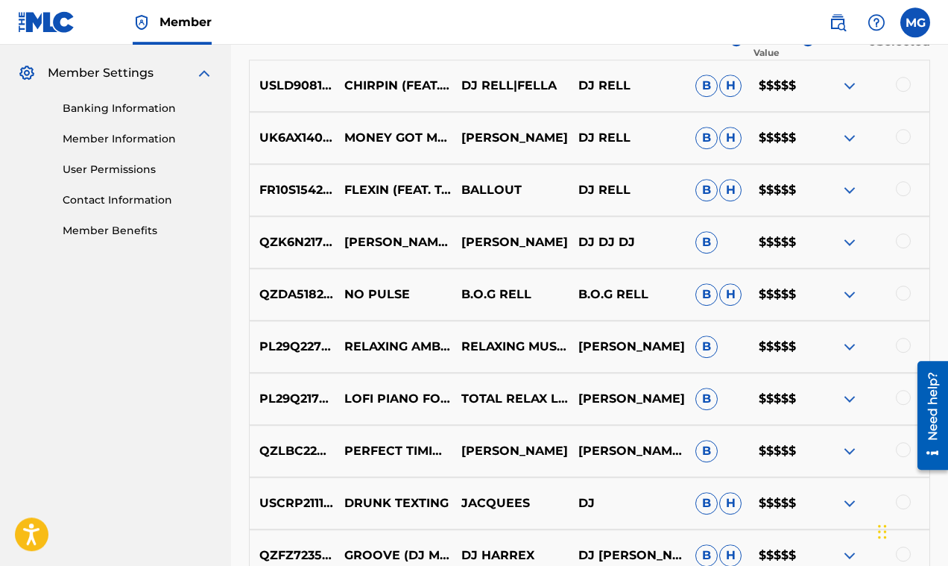
scroll to position [497, 0]
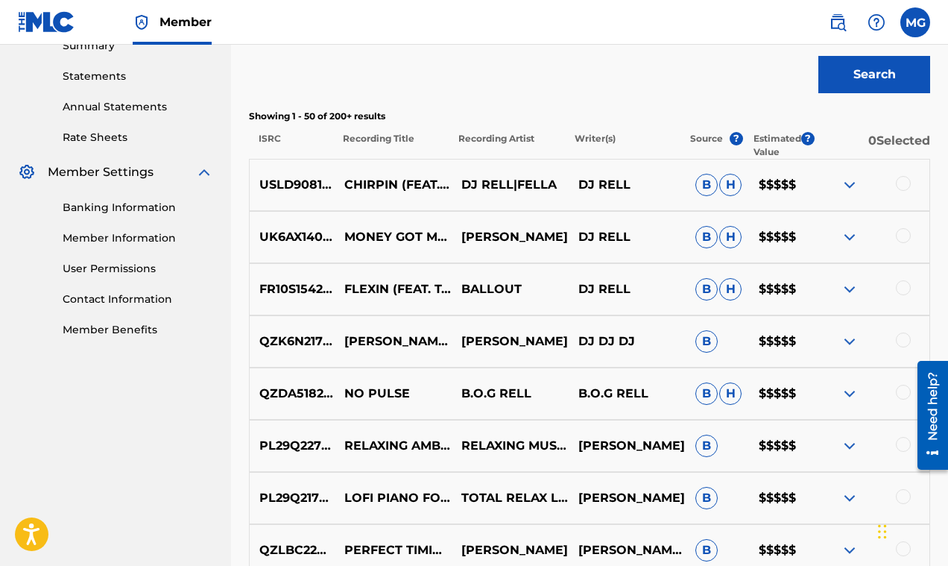
click at [849, 288] on img at bounding box center [850, 289] width 18 height 18
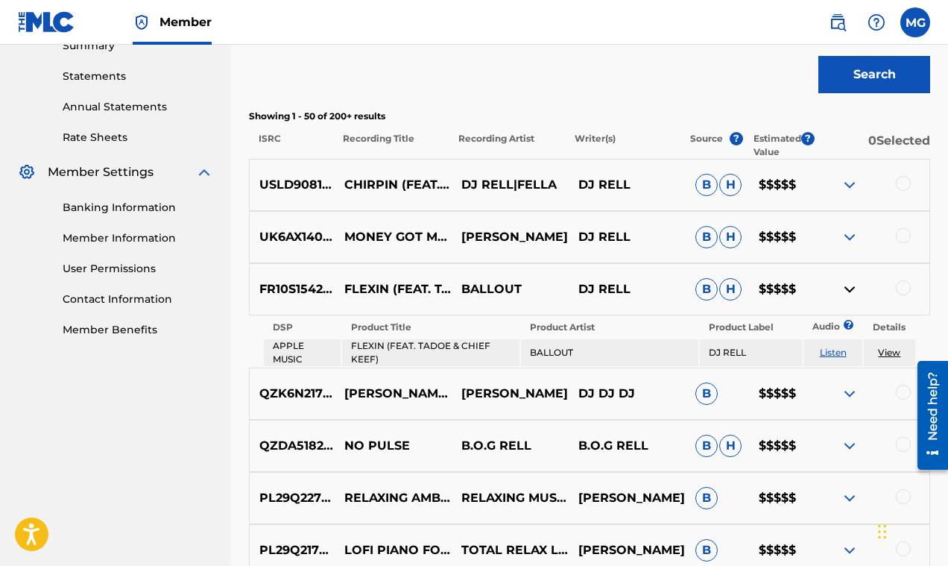
click at [895, 352] on link "View" at bounding box center [889, 352] width 22 height 11
click at [845, 292] on img at bounding box center [850, 289] width 18 height 18
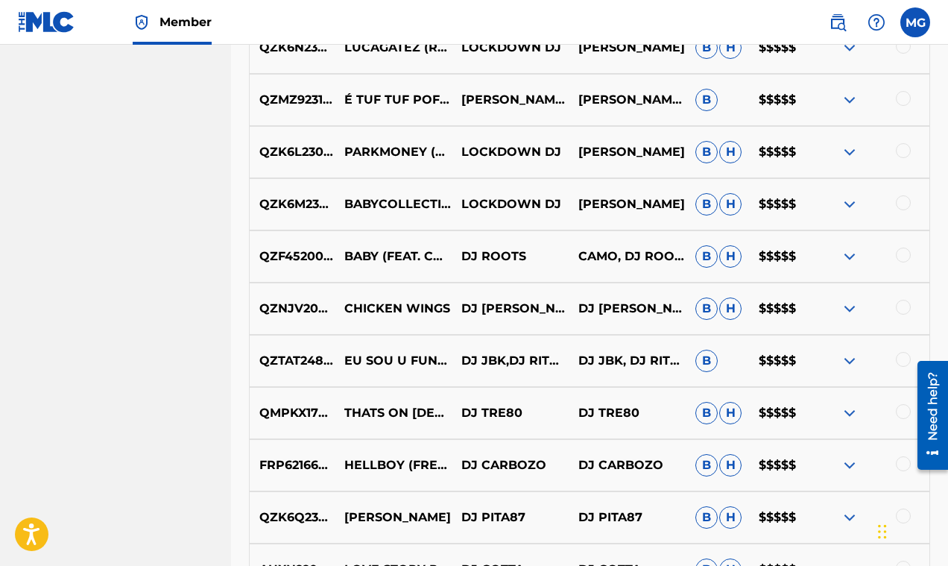
scroll to position [1916, 0]
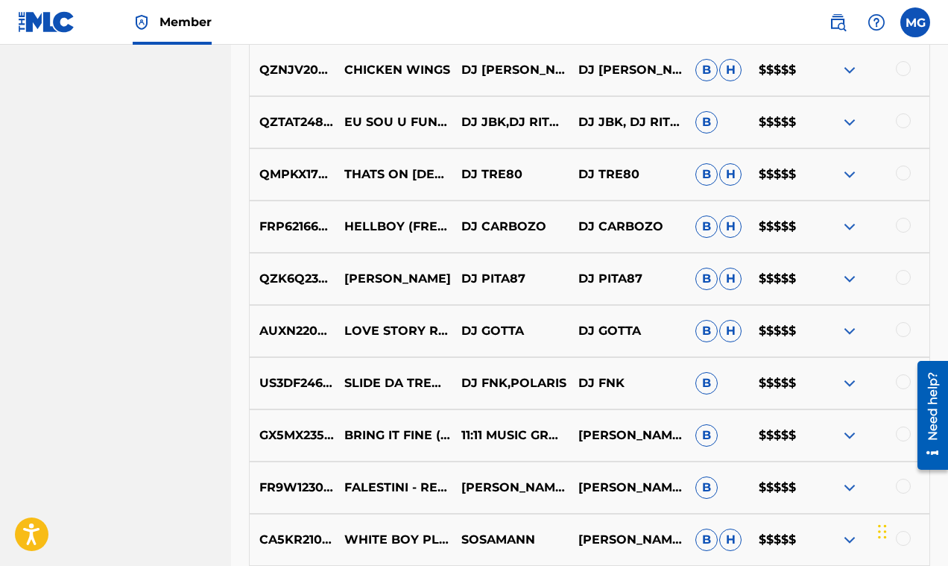
click at [842, 224] on img at bounding box center [850, 227] width 18 height 18
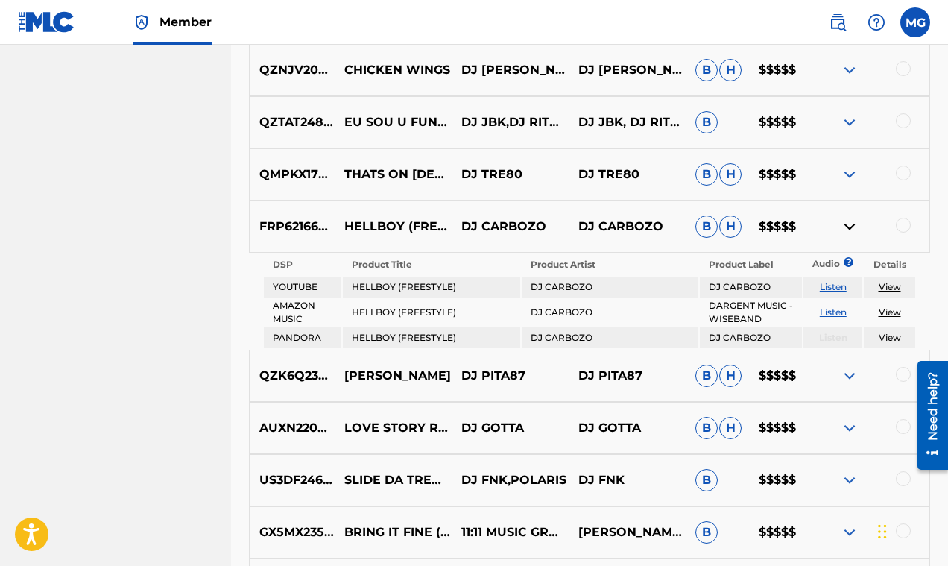
click at [843, 224] on img at bounding box center [850, 227] width 18 height 18
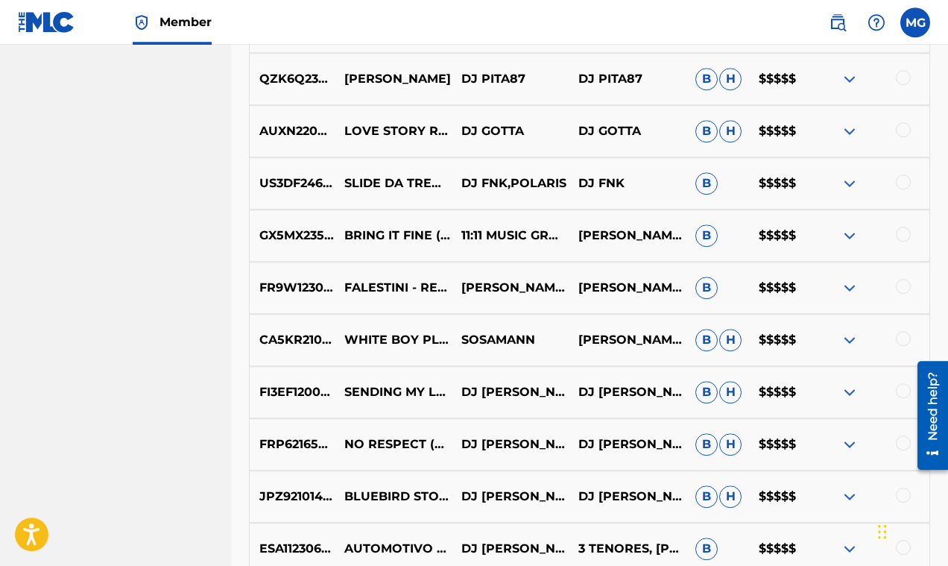
scroll to position [2130, 0]
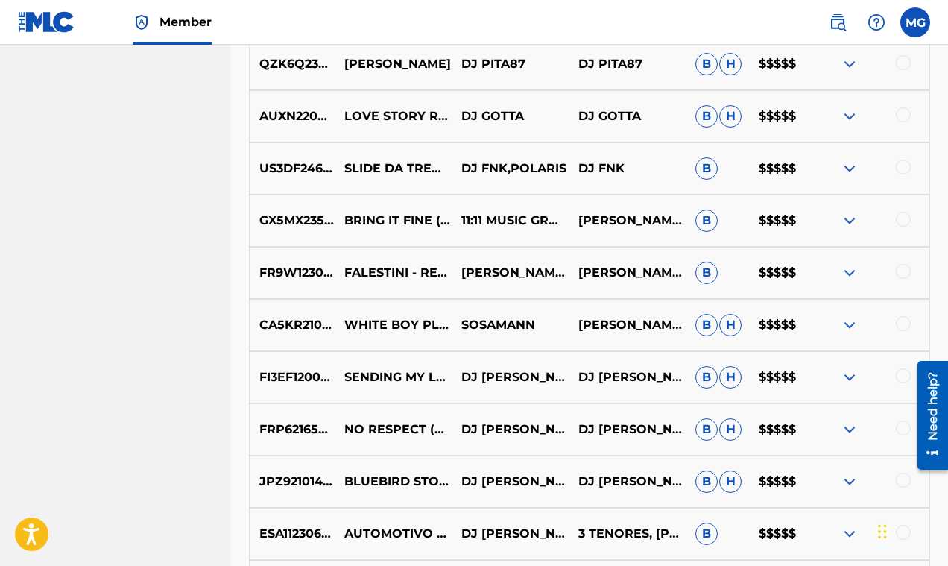
click at [845, 271] on img at bounding box center [850, 273] width 18 height 18
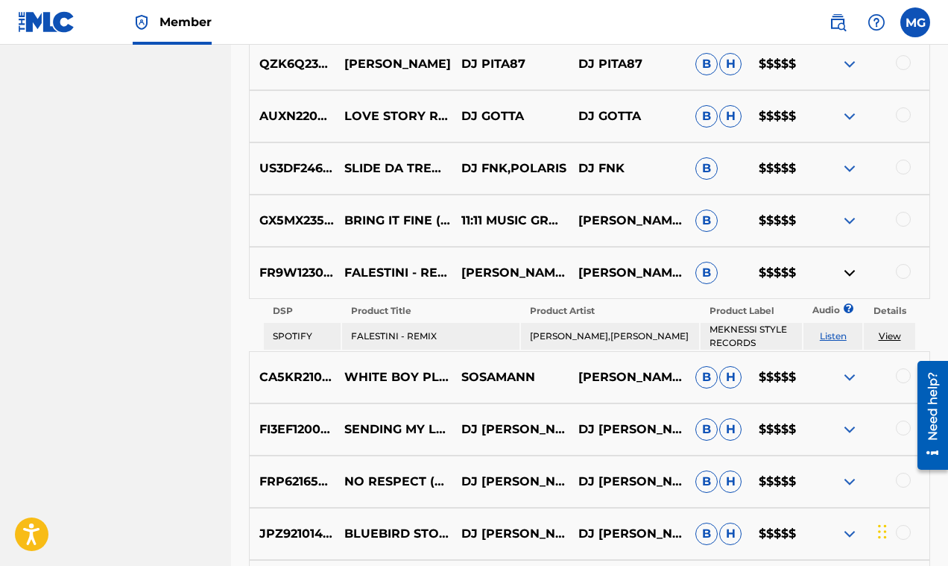
click at [845, 272] on img at bounding box center [850, 273] width 18 height 18
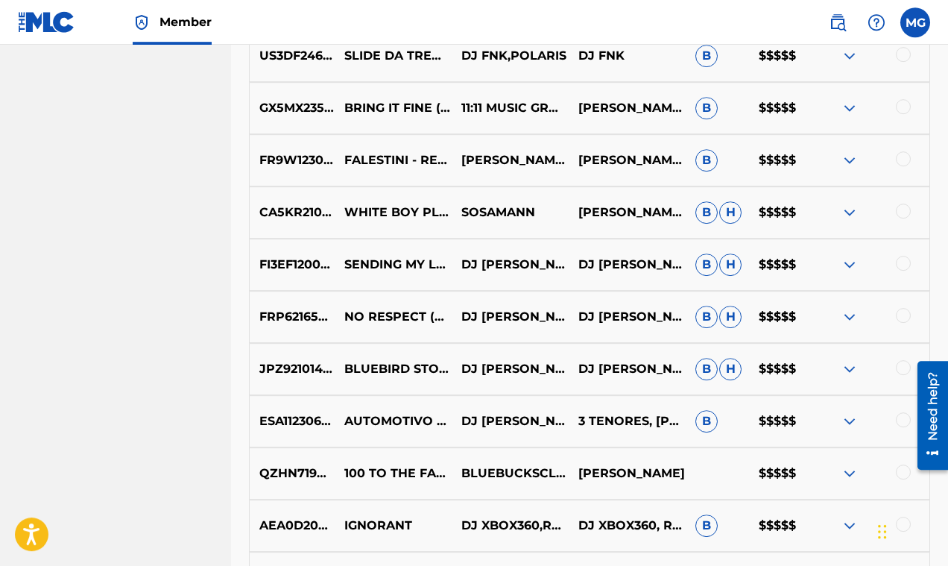
scroll to position [2345, 0]
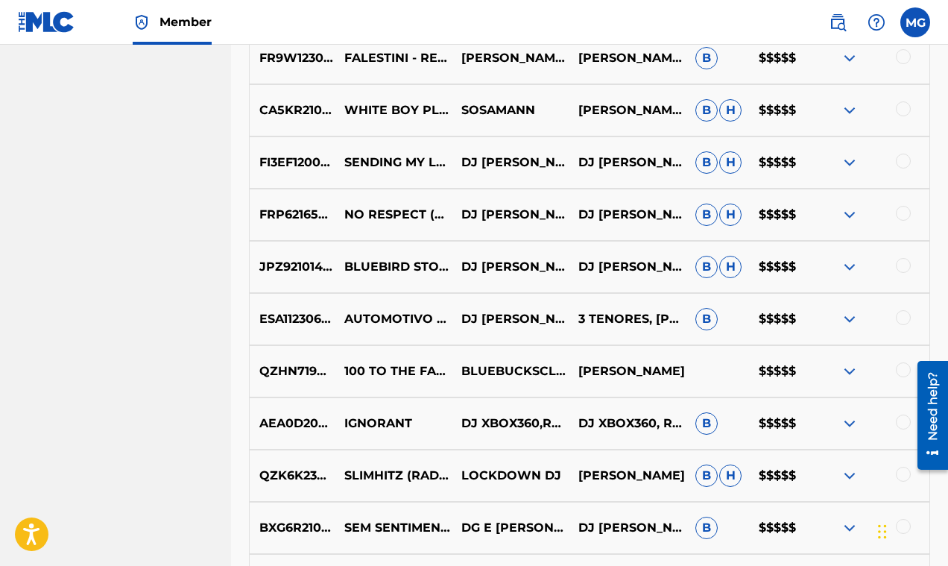
click at [847, 213] on img at bounding box center [850, 215] width 18 height 18
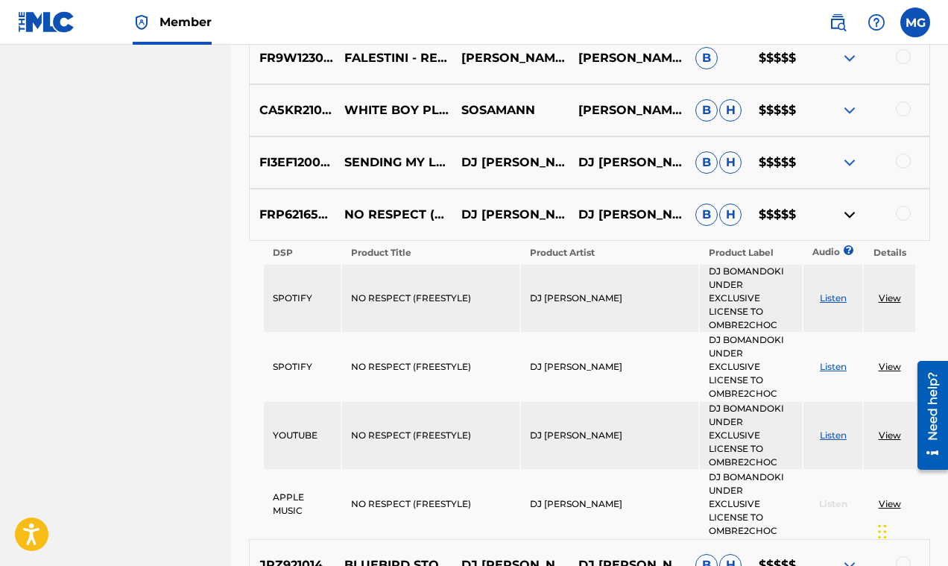
click at [847, 213] on img at bounding box center [850, 215] width 18 height 18
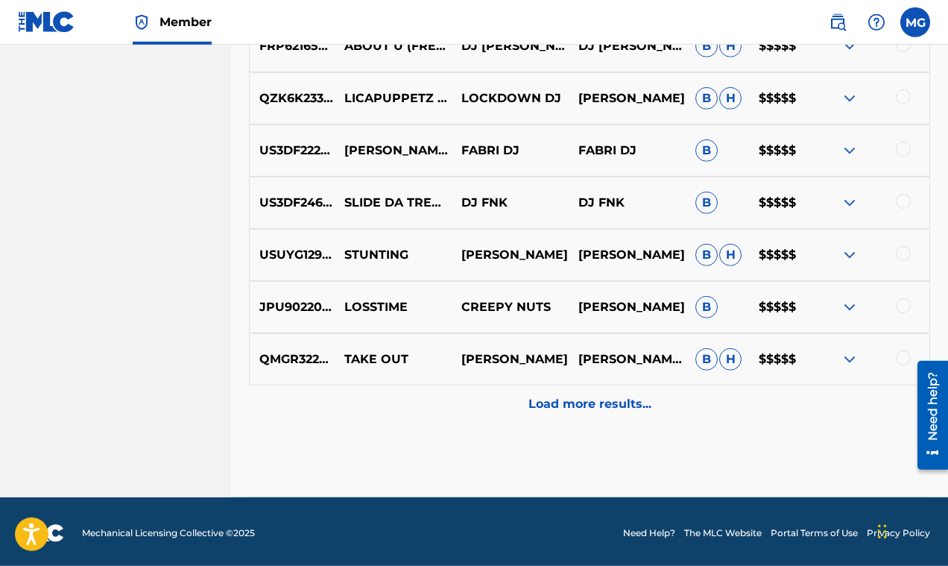
scroll to position [2882, 0]
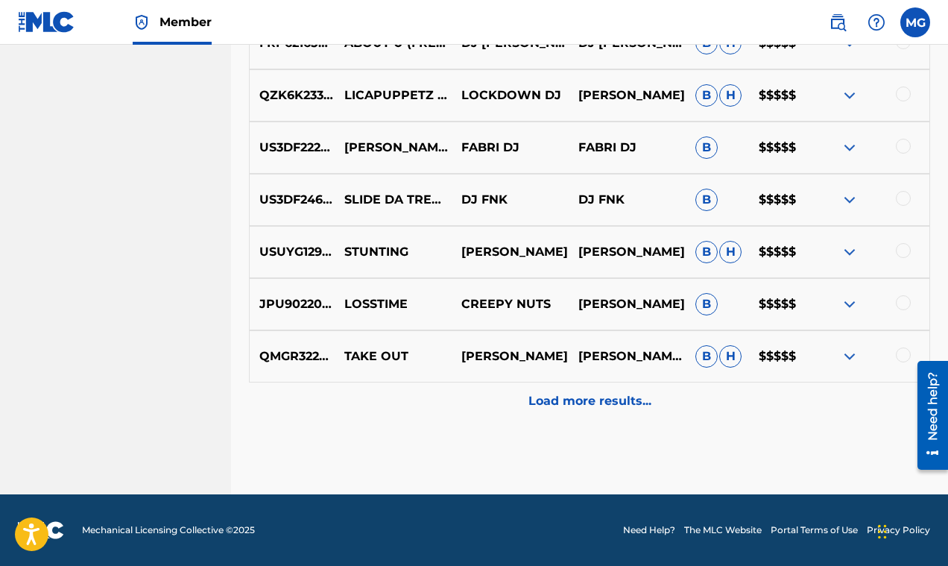
click at [607, 403] on p "Load more results..." at bounding box center [589, 401] width 123 height 18
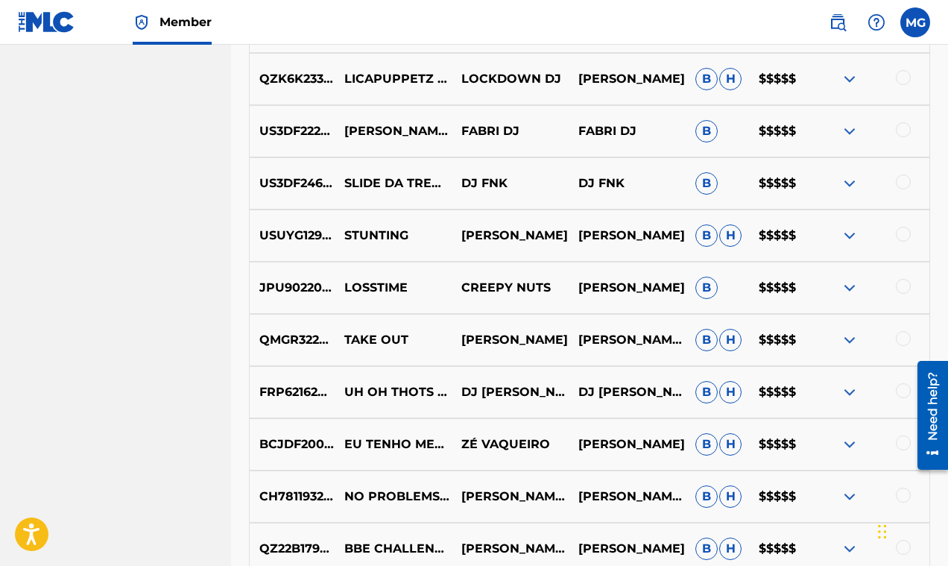
scroll to position [3136, 0]
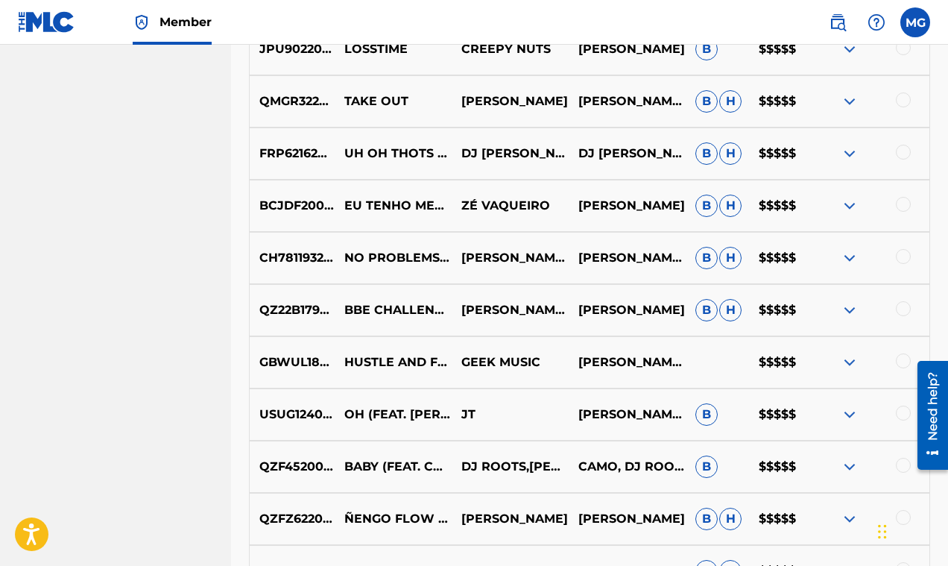
click at [852, 364] on img at bounding box center [850, 362] width 18 height 18
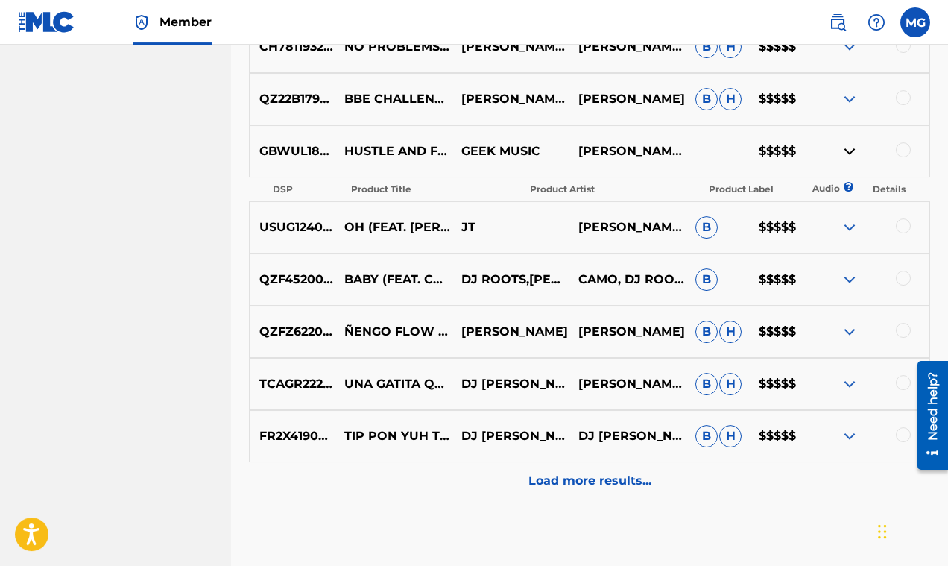
scroll to position [3339, 0]
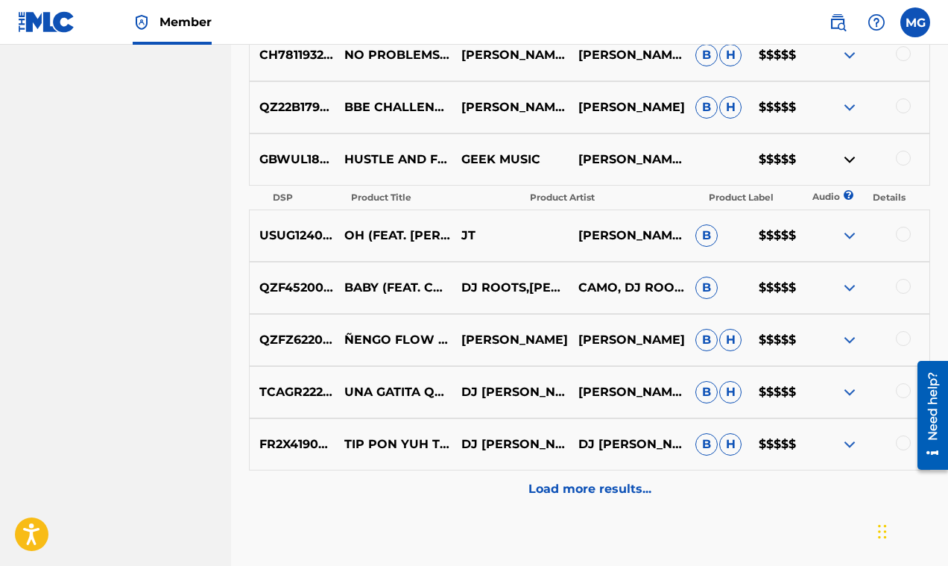
click at [847, 156] on img at bounding box center [850, 160] width 18 height 18
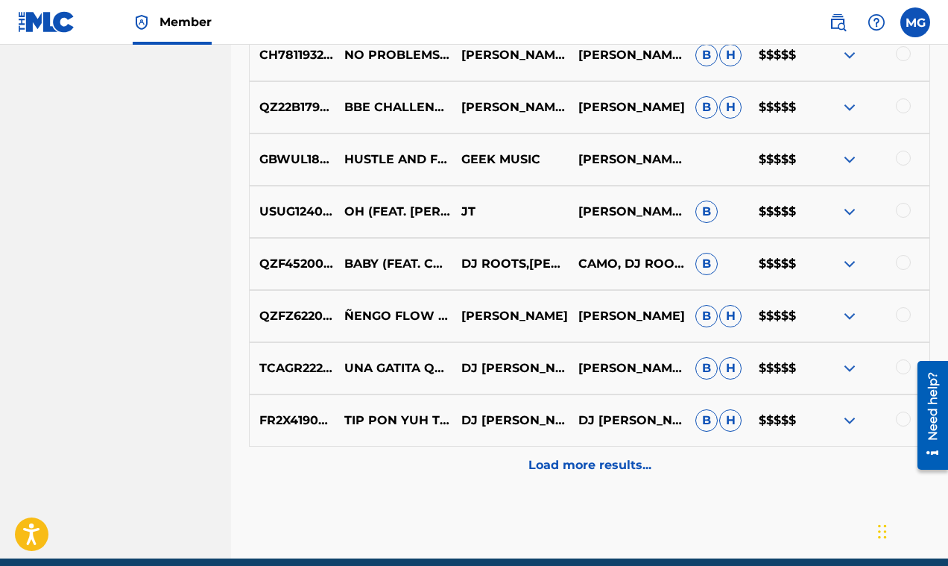
click at [654, 466] on div "Load more results..." at bounding box center [589, 464] width 681 height 37
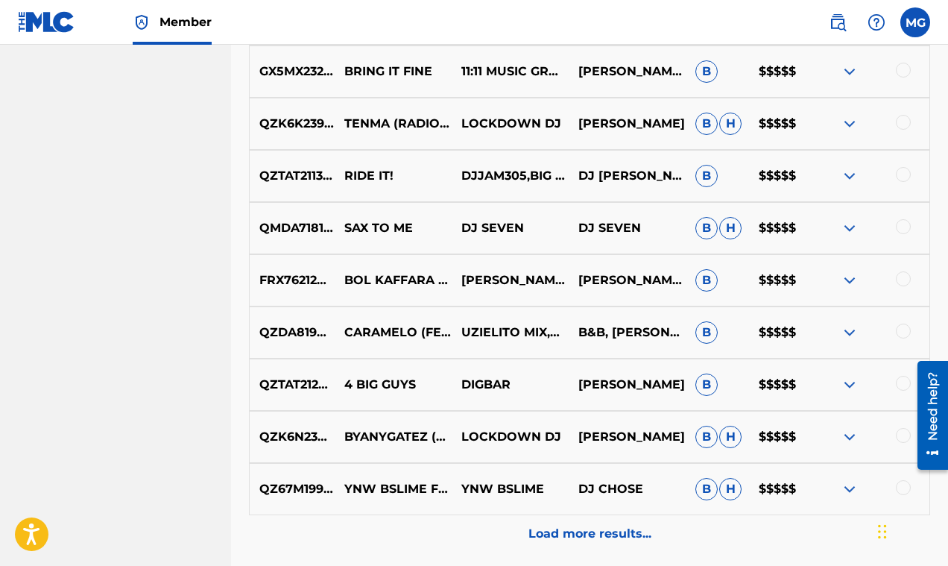
scroll to position [3925, 0]
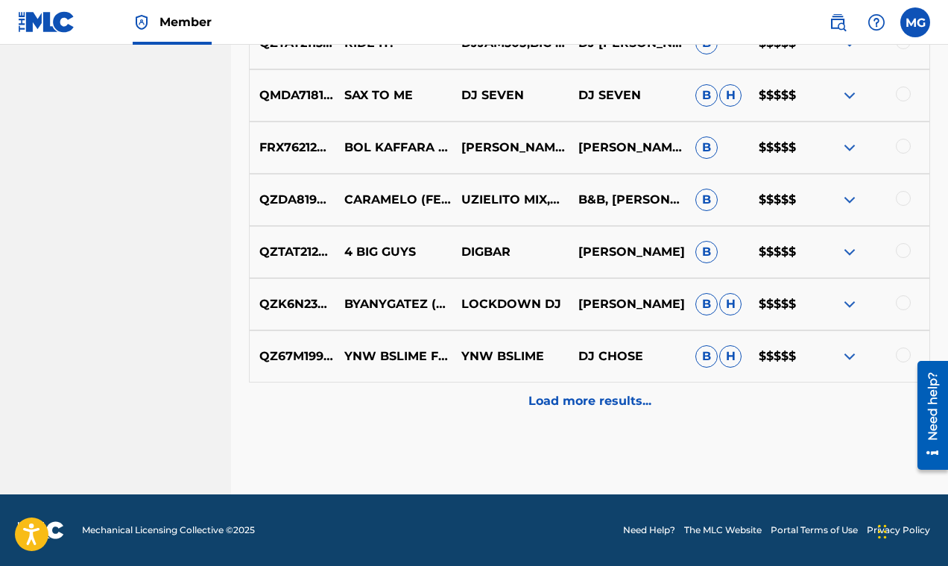
click at [603, 405] on p "Load more results..." at bounding box center [589, 401] width 123 height 18
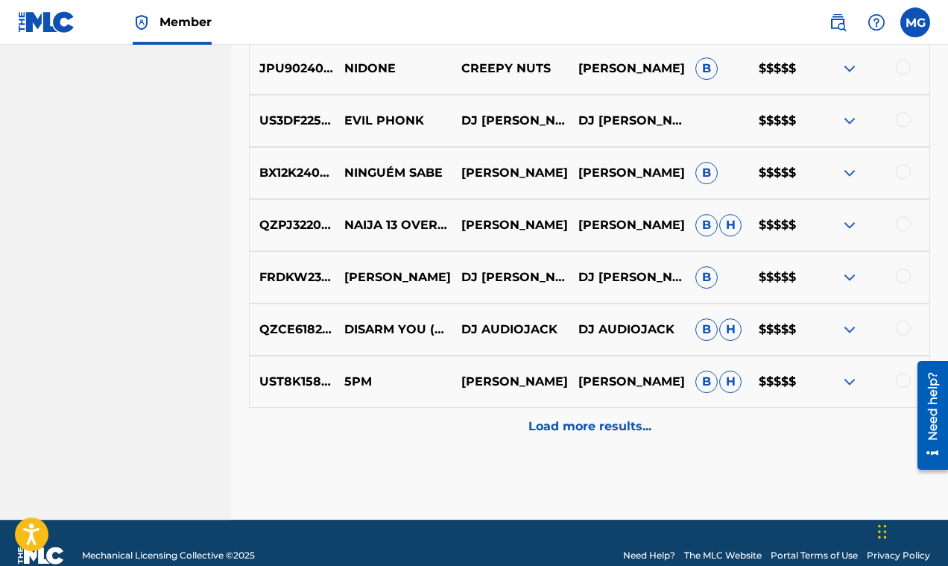
scroll to position [4446, 0]
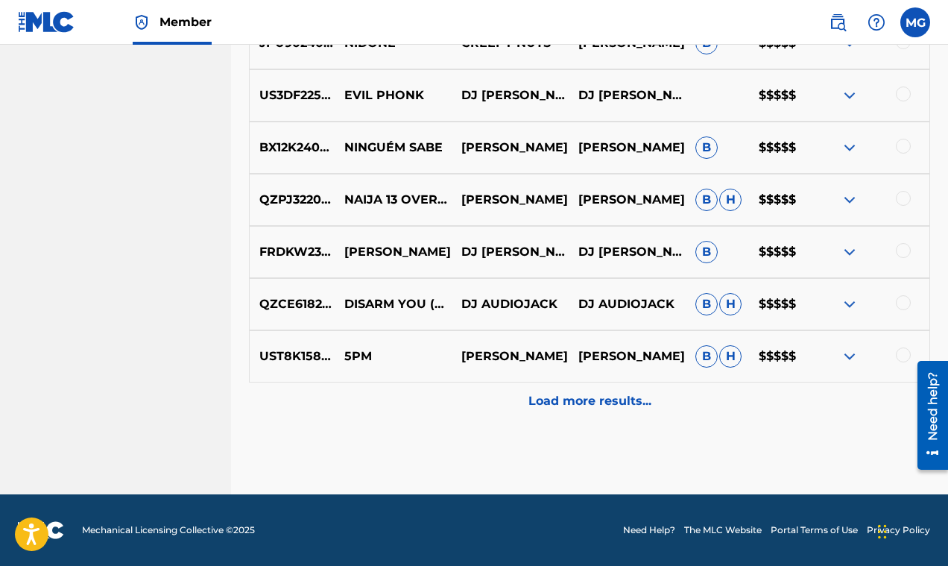
click at [618, 406] on p "Load more results..." at bounding box center [589, 401] width 123 height 18
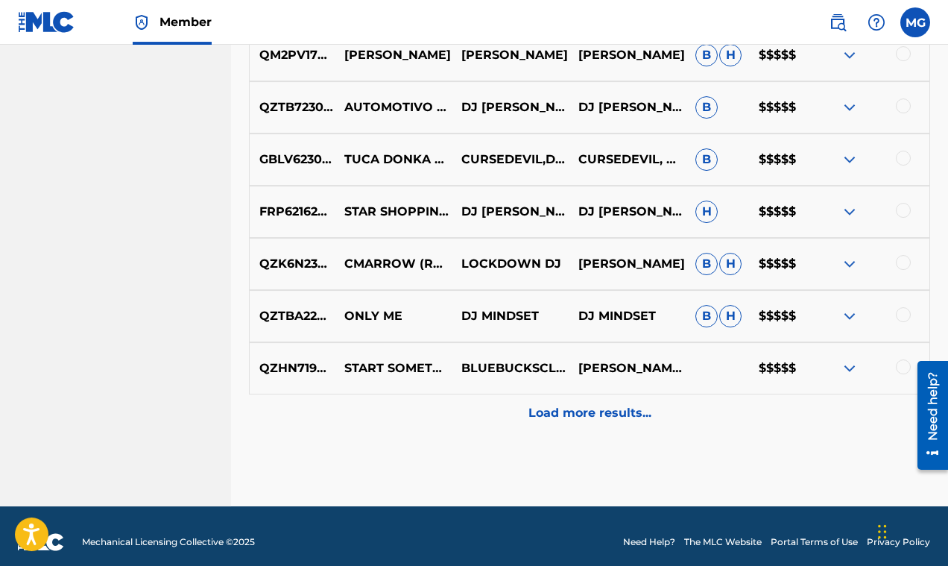
scroll to position [4968, 0]
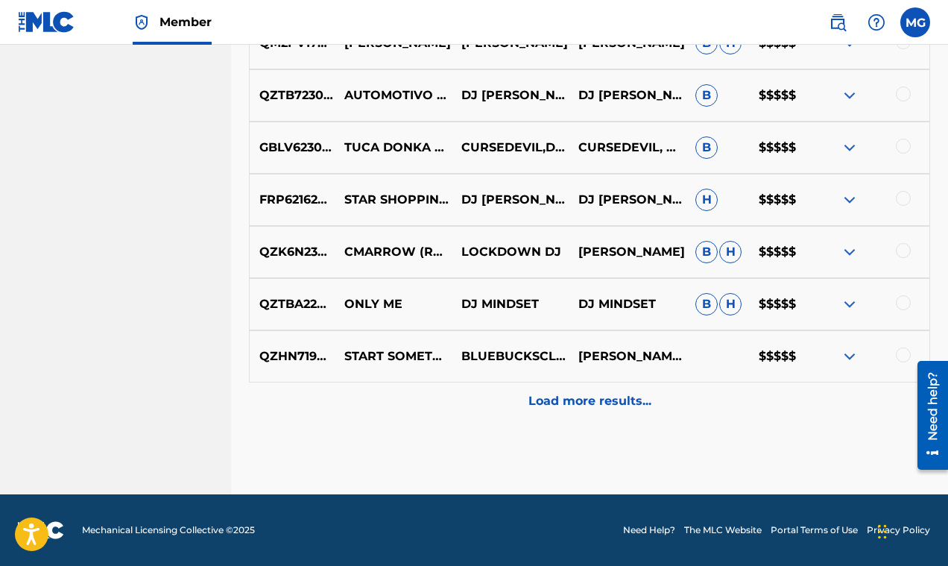
click at [849, 196] on img at bounding box center [850, 200] width 18 height 18
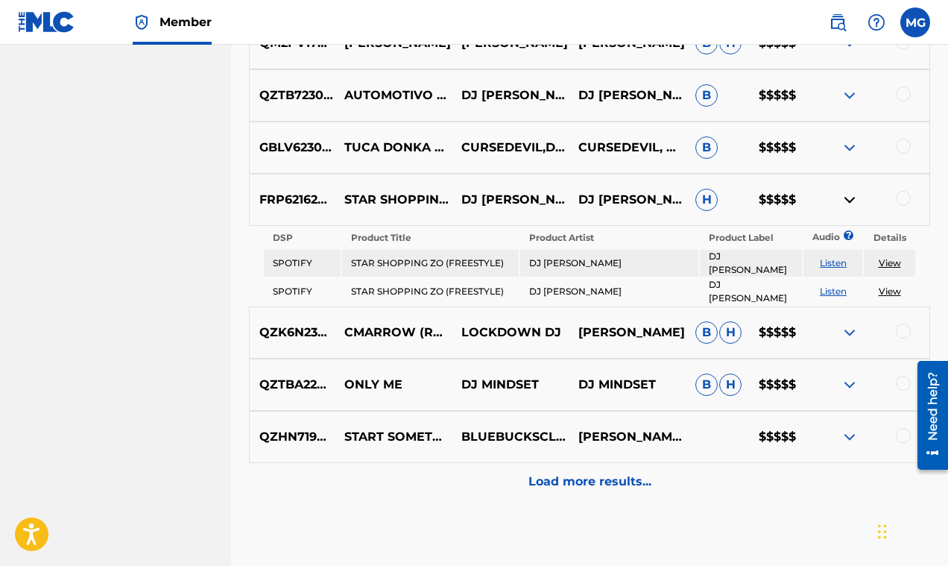
click at [849, 196] on img at bounding box center [850, 200] width 18 height 18
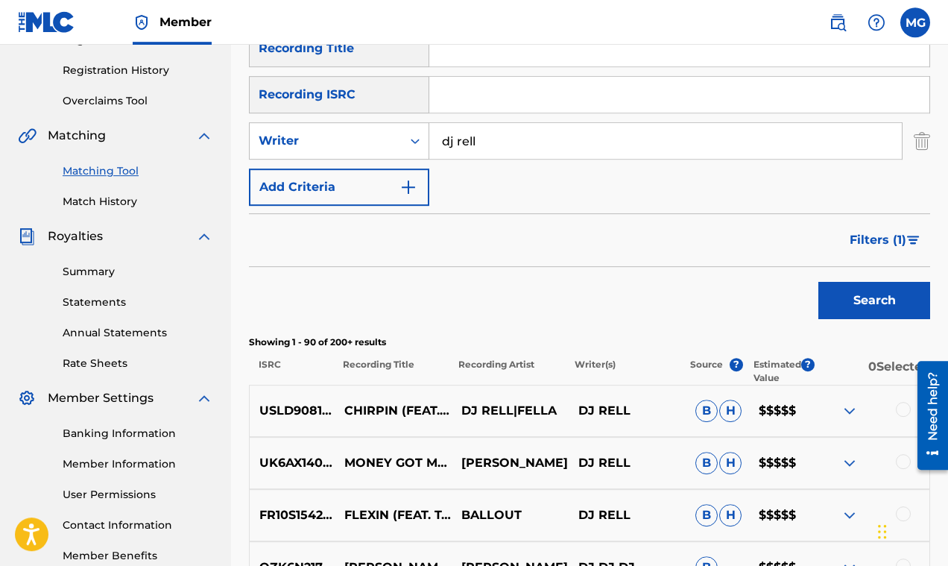
scroll to position [259, 0]
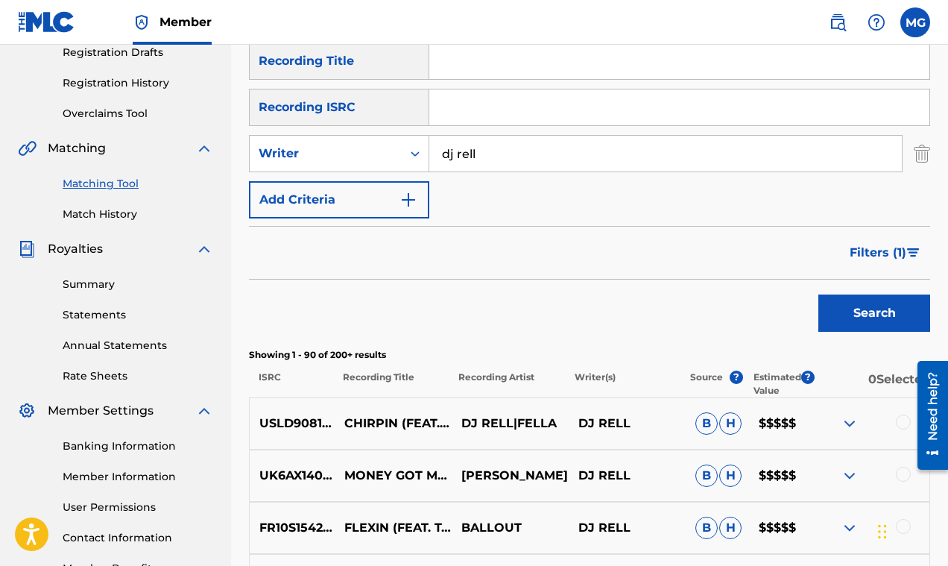
drag, startPoint x: 425, startPoint y: 151, endPoint x: 398, endPoint y: 151, distance: 27.6
click at [429, 151] on input "dj rell" at bounding box center [665, 154] width 472 height 36
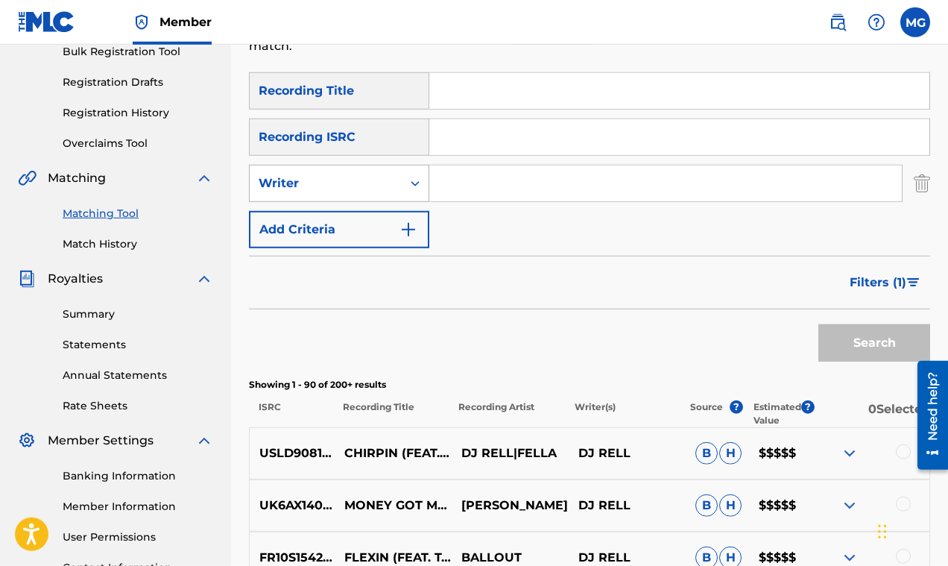
scroll to position [199, 0]
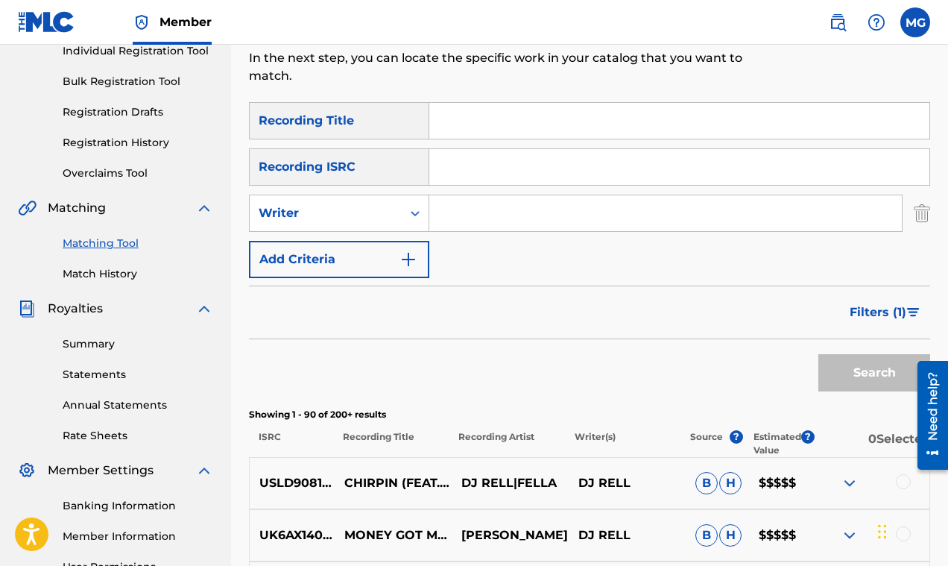
click at [452, 121] on input "Search Form" at bounding box center [679, 121] width 500 height 36
paste input "Last But Not Least"
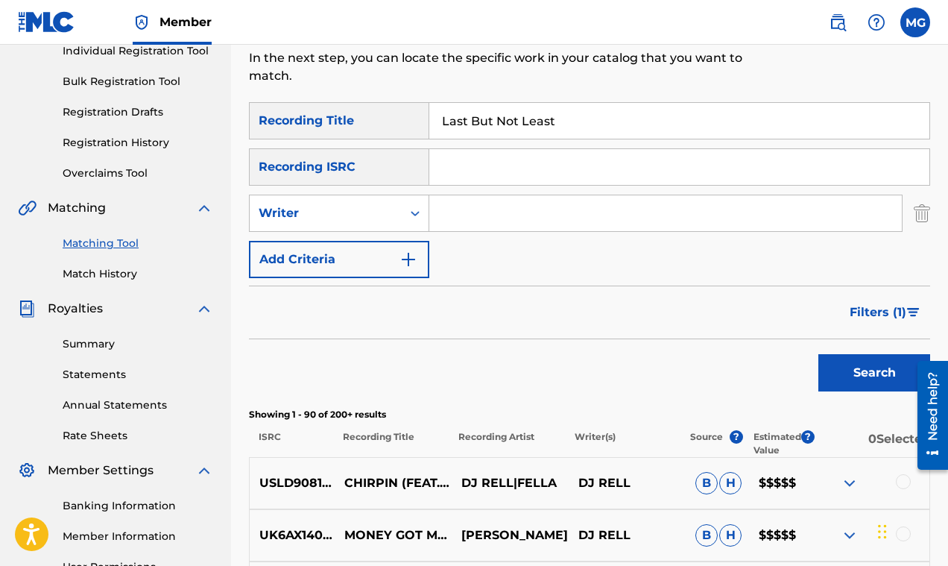
type input "Last But Not Least"
click at [850, 370] on button "Search" at bounding box center [874, 372] width 112 height 37
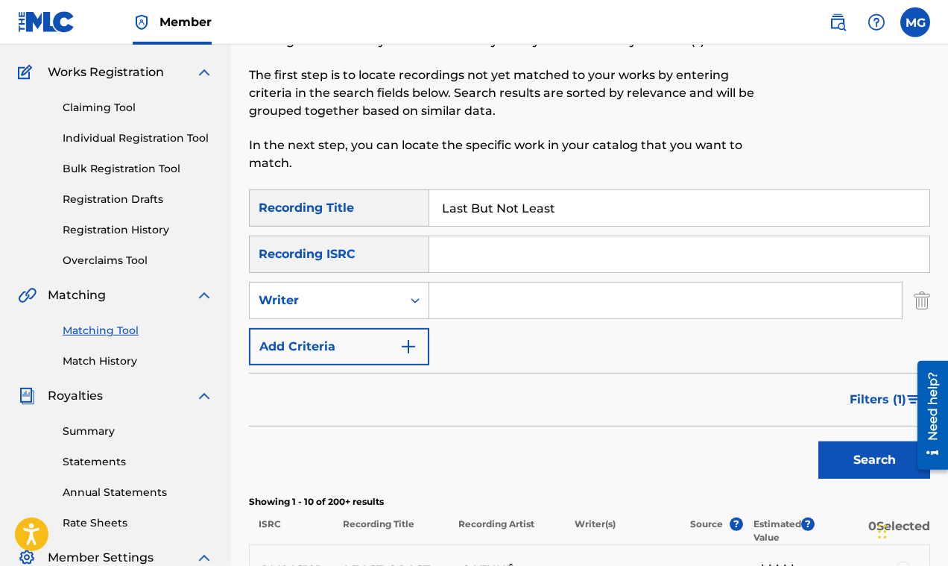
scroll to position [116, 0]
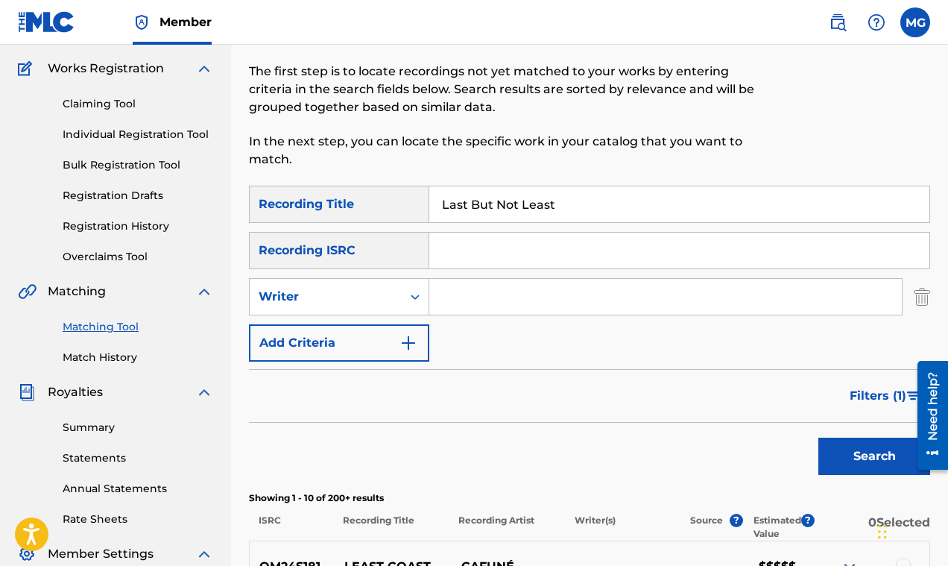
click at [879, 399] on span "Filters ( 1 )" at bounding box center [877, 396] width 57 height 18
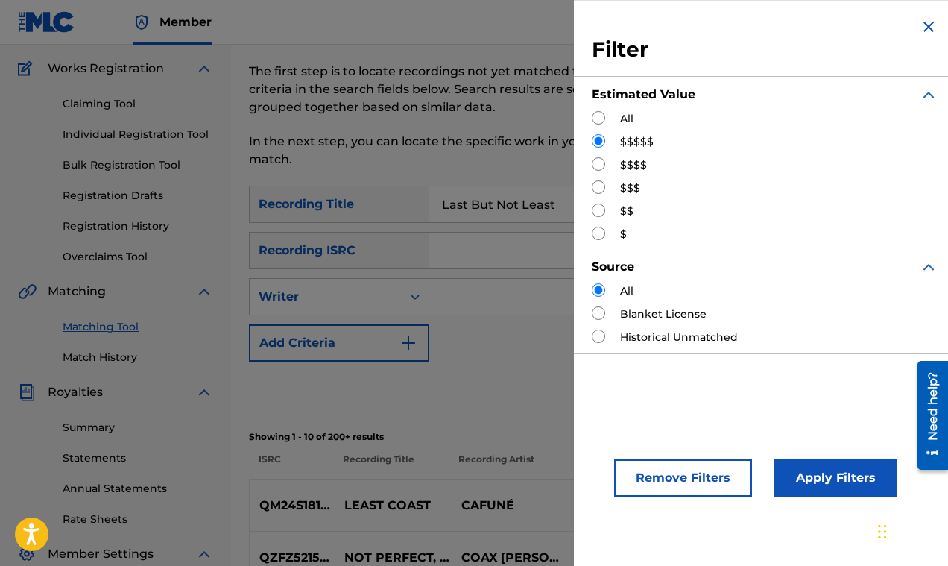
click at [603, 118] on input "Search Form" at bounding box center [598, 117] width 13 height 13
radio input "true"
click at [807, 473] on button "Apply Filters" at bounding box center [835, 477] width 123 height 37
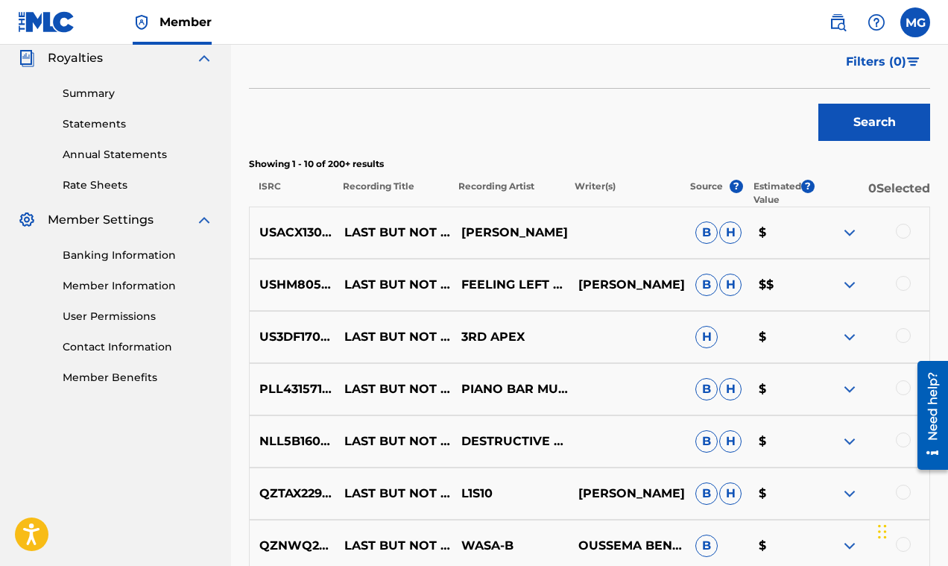
scroll to position [700, 0]
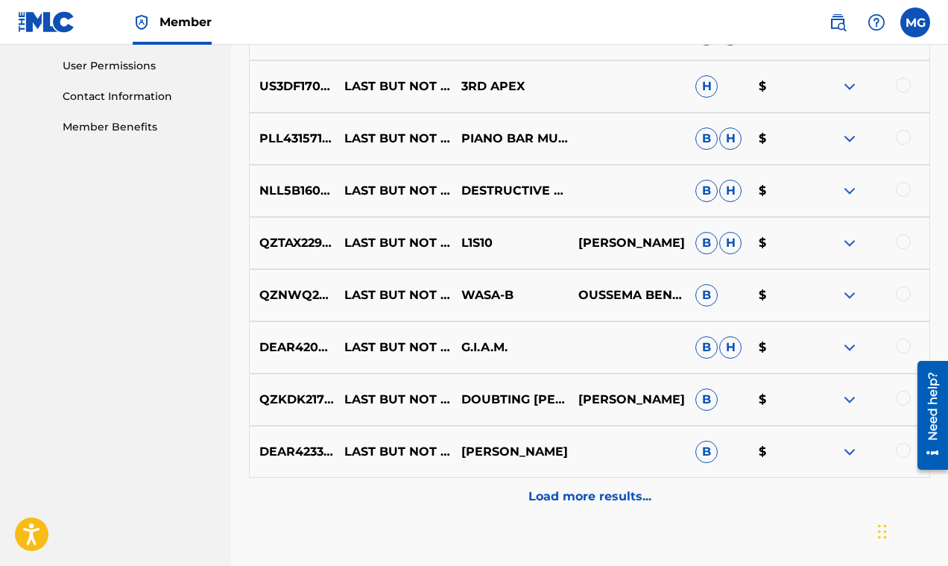
click at [603, 490] on p "Load more results..." at bounding box center [589, 496] width 123 height 18
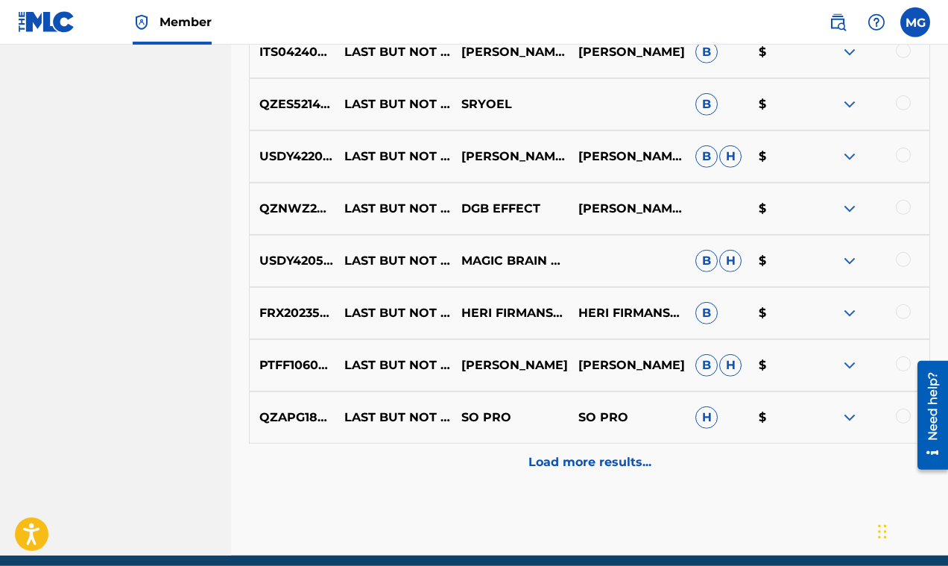
scroll to position [1257, 0]
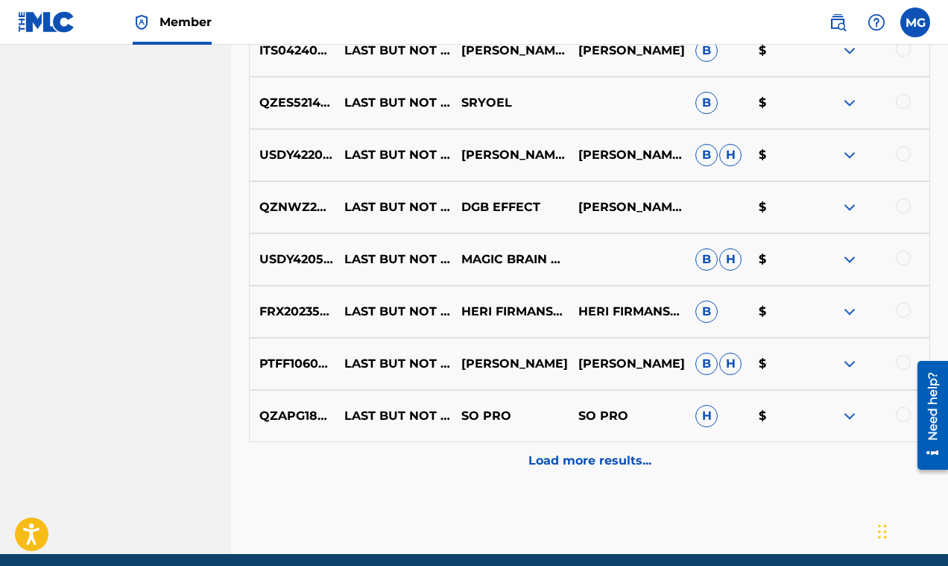
click at [844, 308] on img at bounding box center [850, 312] width 18 height 18
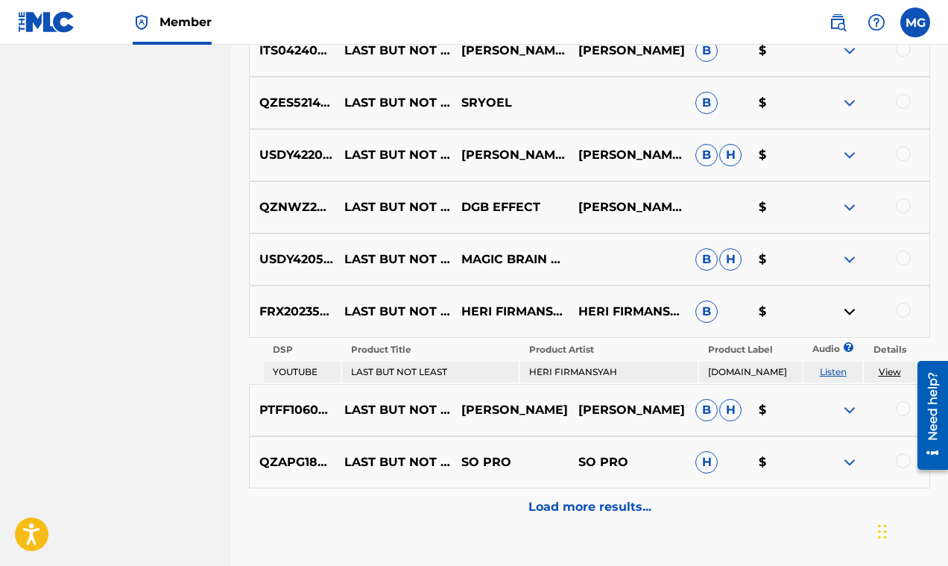
click at [844, 308] on img at bounding box center [850, 312] width 18 height 18
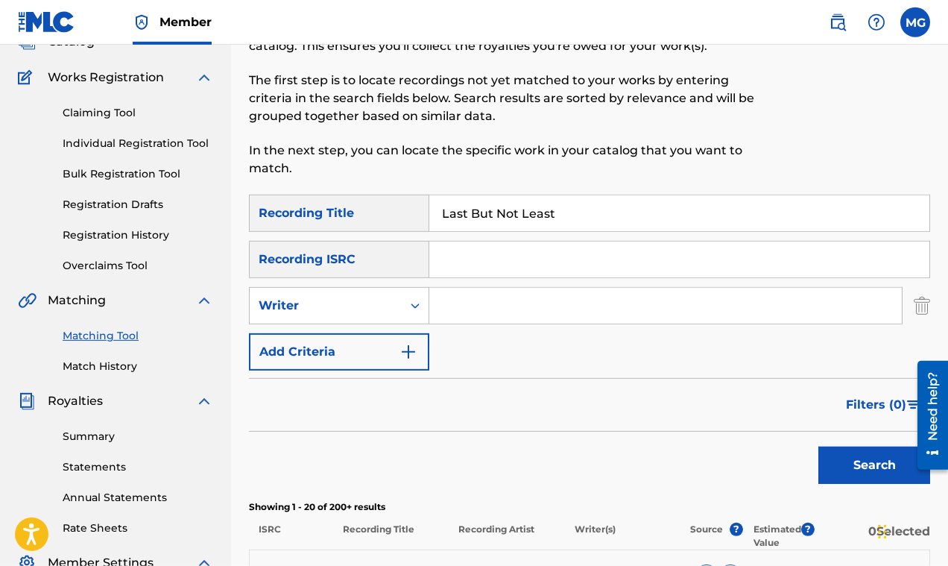
scroll to position [77, 0]
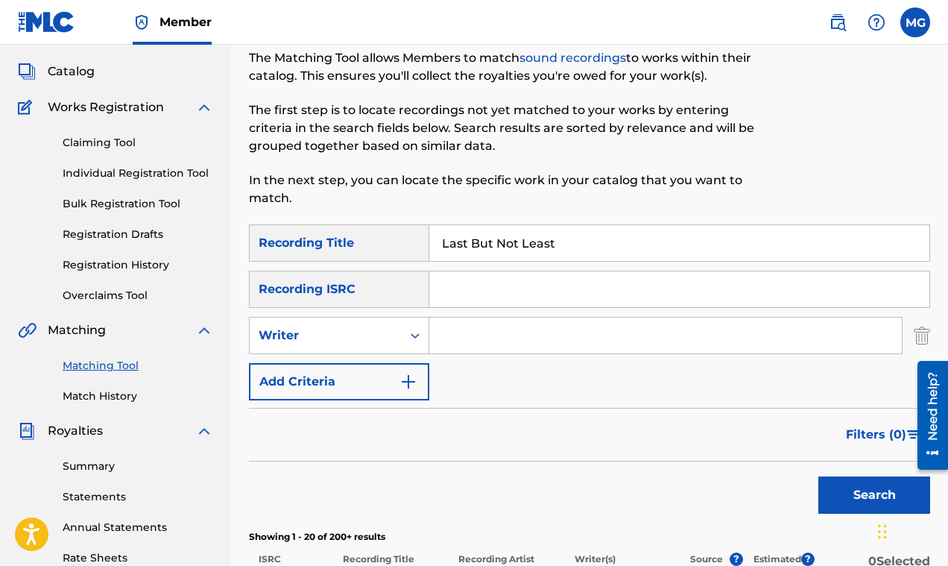
click at [479, 331] on input "Search Form" at bounding box center [665, 335] width 472 height 36
click at [484, 292] on input "Search Form" at bounding box center [679, 289] width 500 height 36
click at [470, 335] on input "Search Form" at bounding box center [665, 335] width 472 height 36
paste input "Key"
type input "Key"
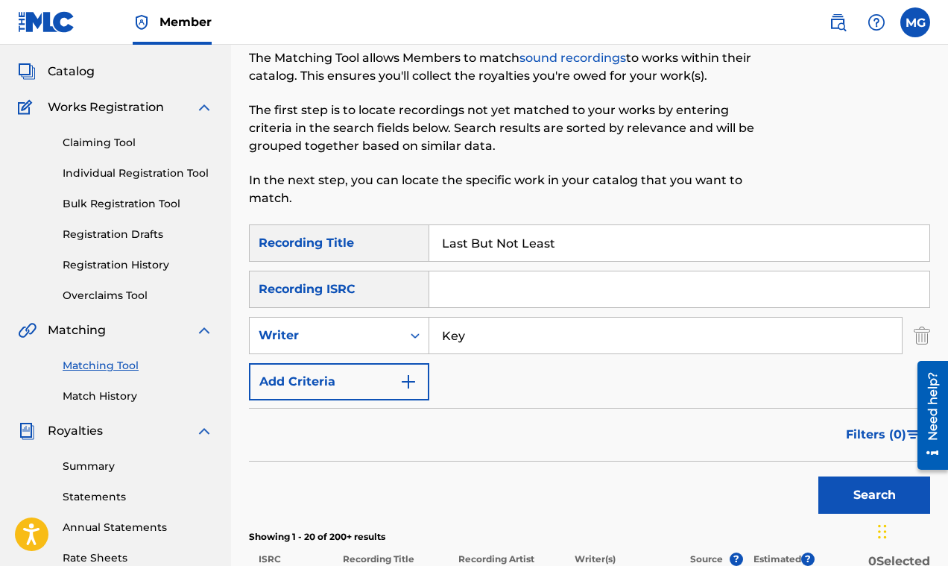
click at [866, 499] on button "Search" at bounding box center [874, 494] width 112 height 37
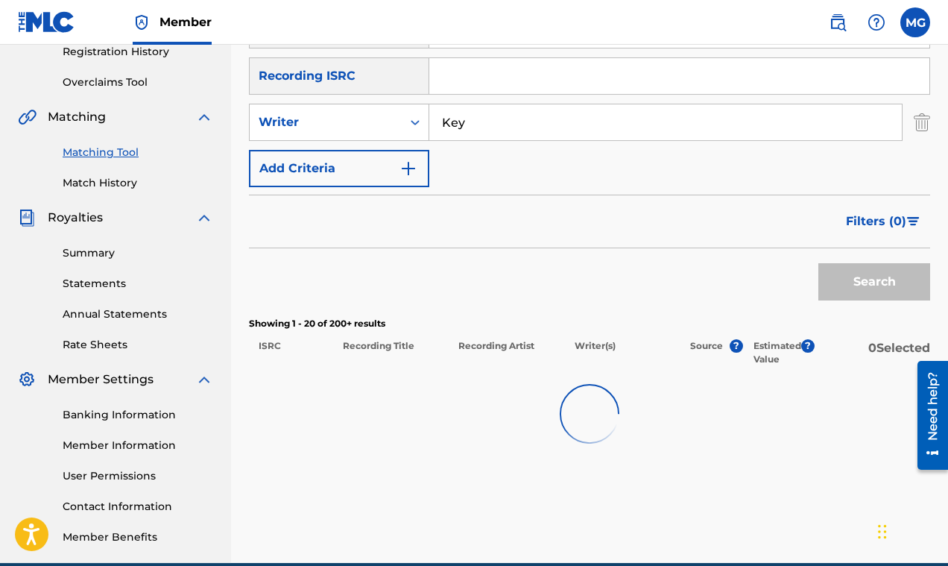
scroll to position [291, 0]
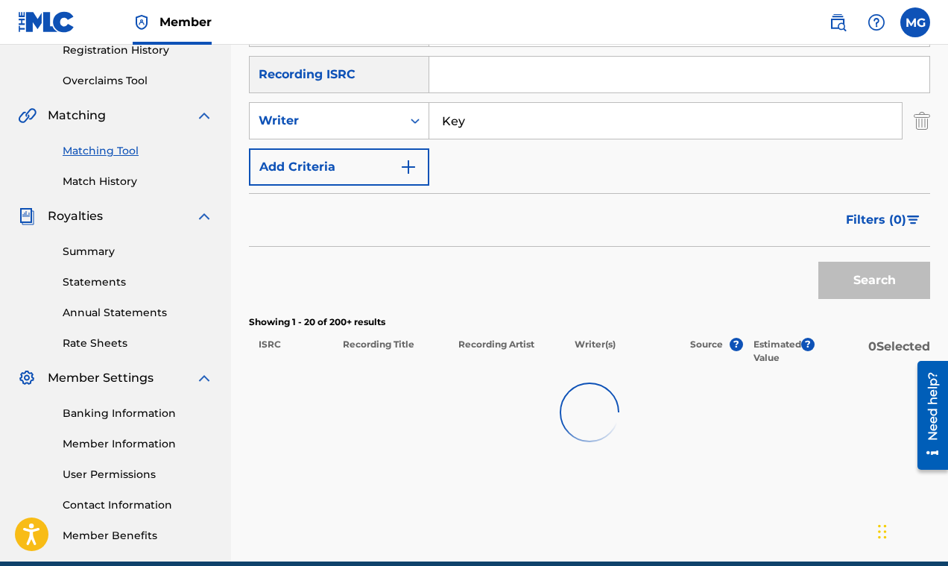
click at [694, 156] on div "SearchWithCriteria5f21ea9e-ded2-42fc-a517-75998aeb468f Recording Title Last But…" at bounding box center [589, 98] width 681 height 176
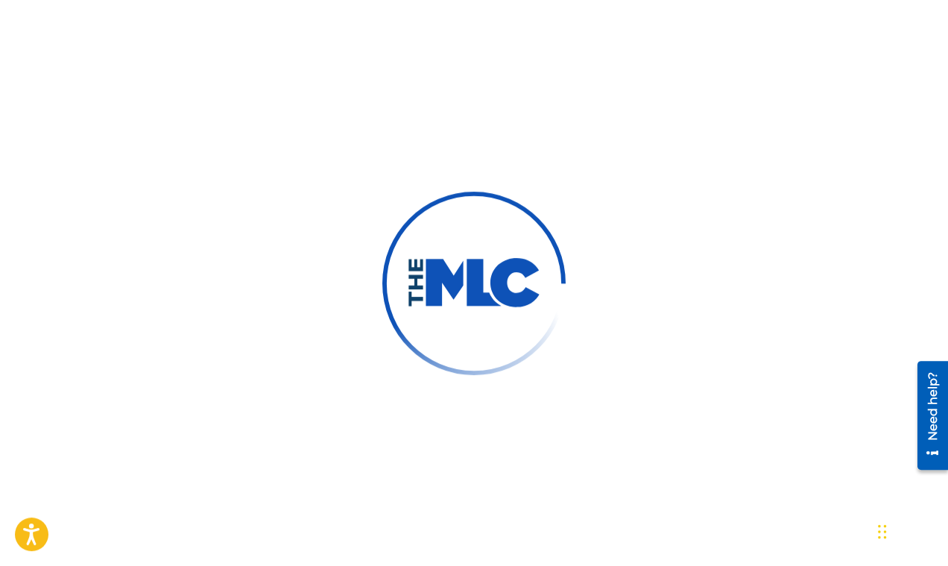
scroll to position [81, 0]
click at [484, 272] on img at bounding box center [474, 283] width 134 height 51
